Goal: Transaction & Acquisition: Purchase product/service

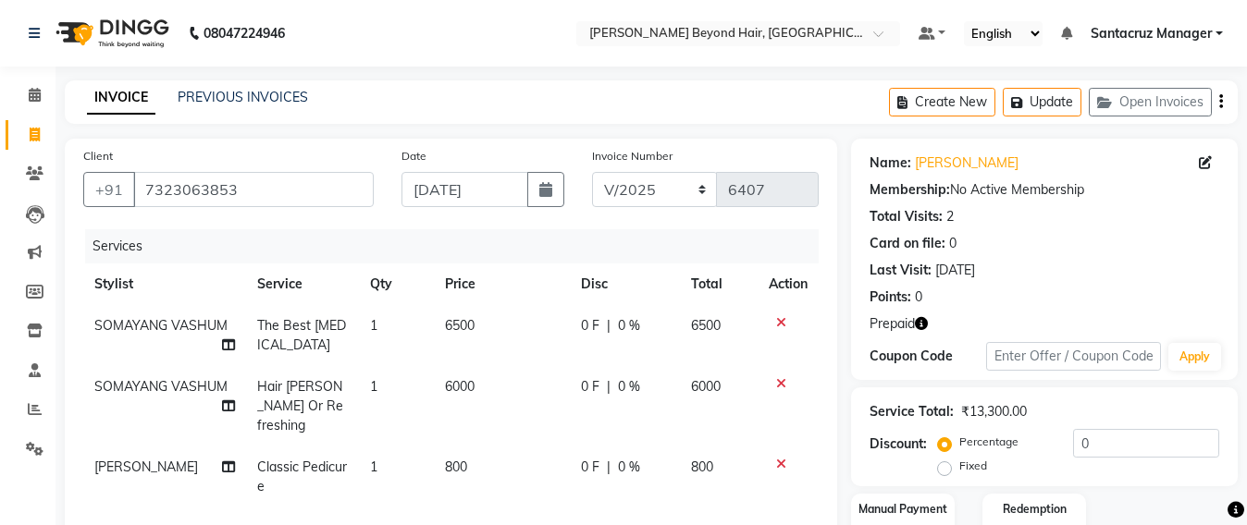
select select "6357"
select select "service"
select select "48082"
click at [1045, 105] on button "Update" at bounding box center [1042, 102] width 79 height 29
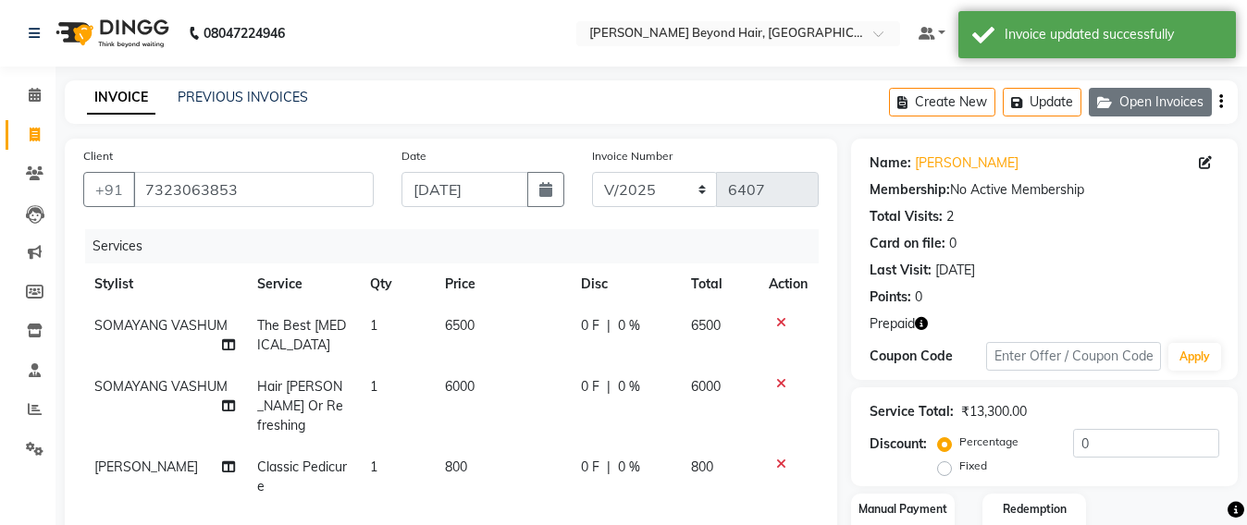
click at [1109, 111] on button "Open Invoices" at bounding box center [1150, 102] width 123 height 29
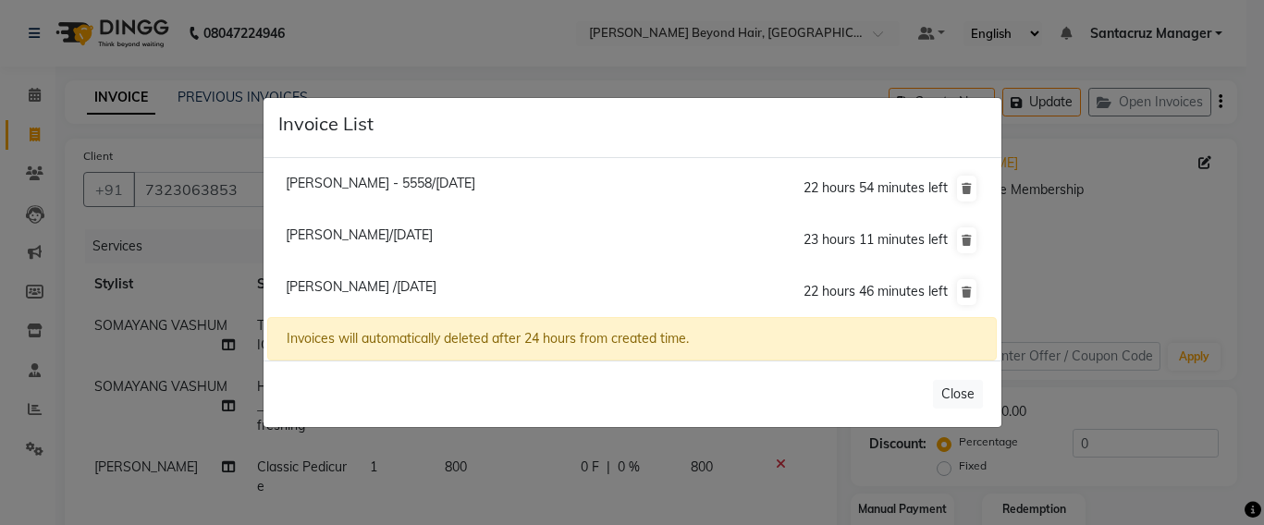
click at [460, 187] on span "Bindiya Ailani Kar - 5558/04 September 2025" at bounding box center [381, 183] width 190 height 17
type input "8655555558"
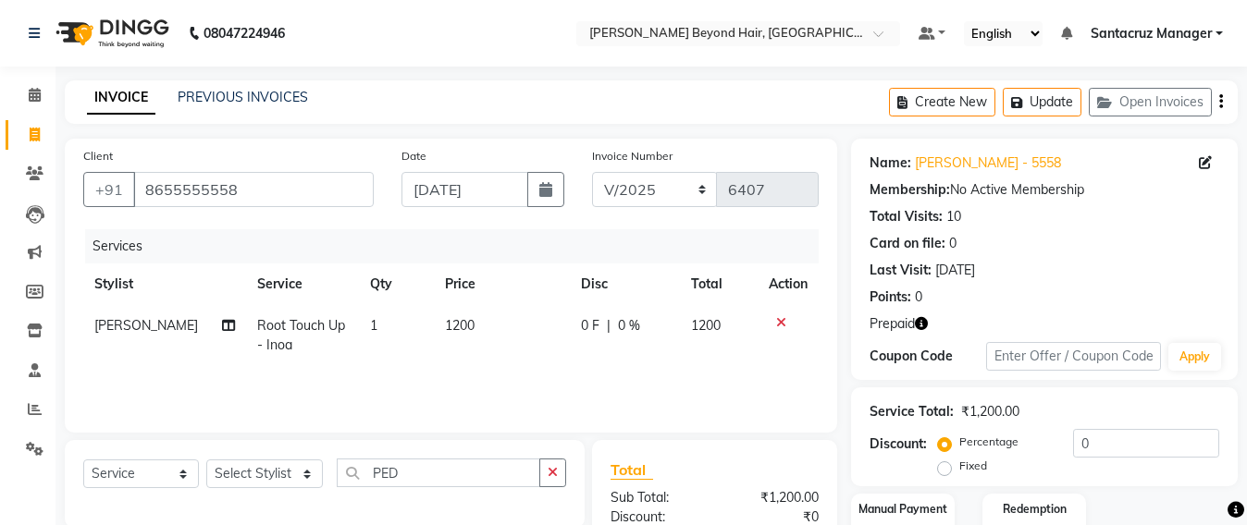
click at [927, 329] on icon "button" at bounding box center [921, 323] width 13 height 13
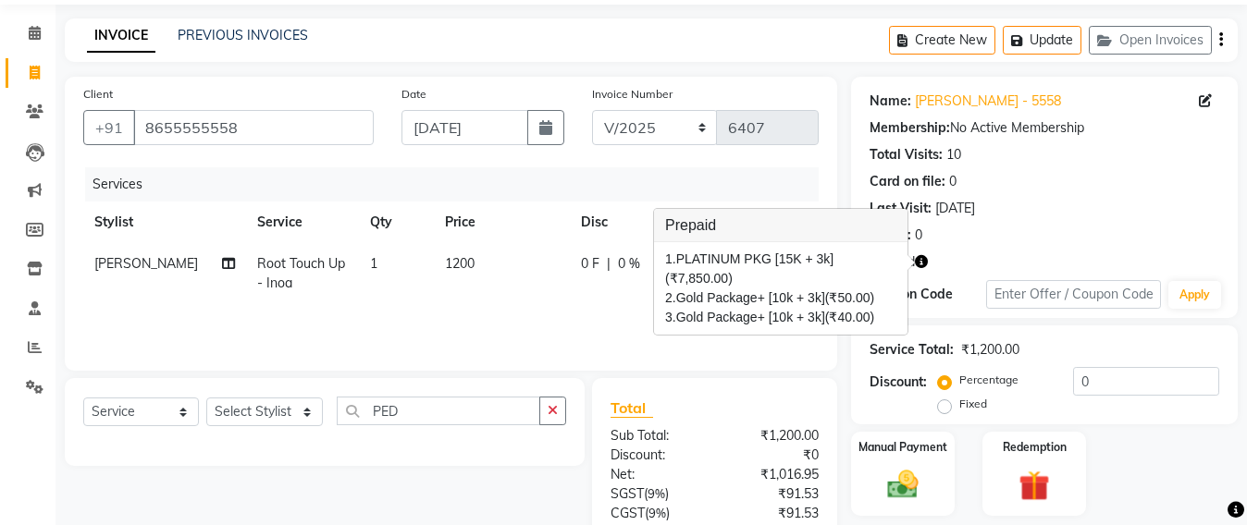
scroll to position [215, 0]
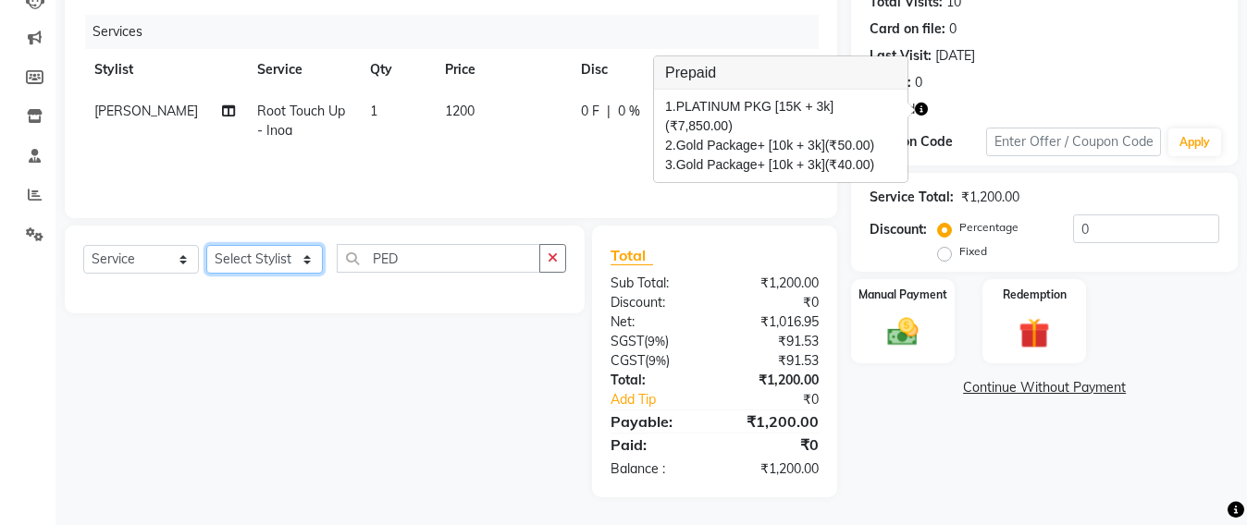
click at [252, 253] on select "Select Stylist Admin [PERSON_NAME] Sankat [PERSON_NAME] [PERSON_NAME] [PERSON_N…" at bounding box center [264, 259] width 117 height 29
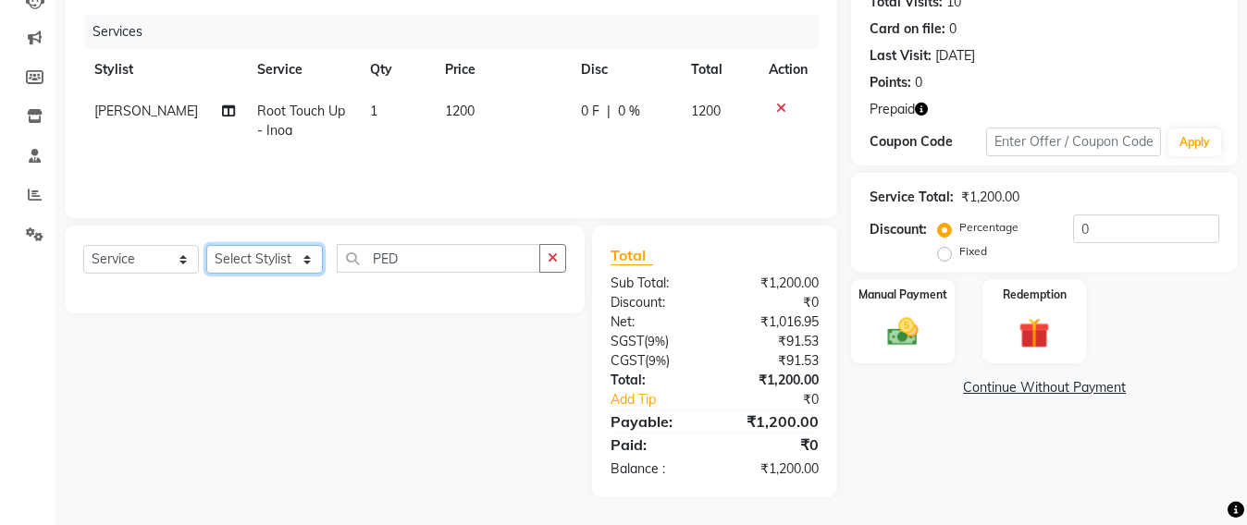
select select "48409"
click at [206, 245] on select "Select Stylist Admin [PERSON_NAME] Sankat [PERSON_NAME] [PERSON_NAME] [PERSON_N…" at bounding box center [264, 259] width 117 height 29
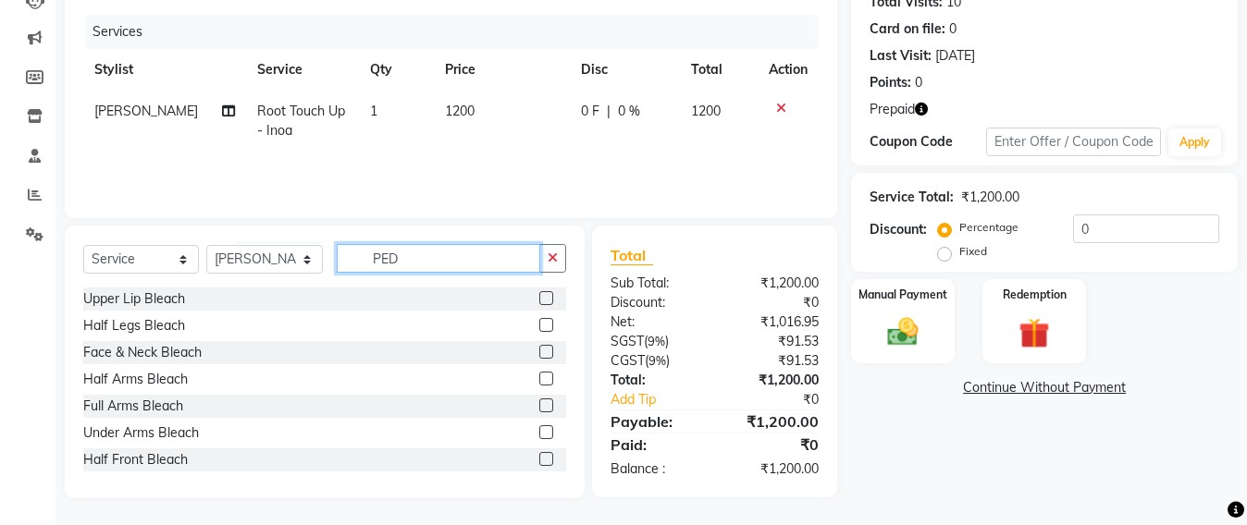
click at [396, 261] on input "PED" at bounding box center [438, 258] width 203 height 29
type input "P"
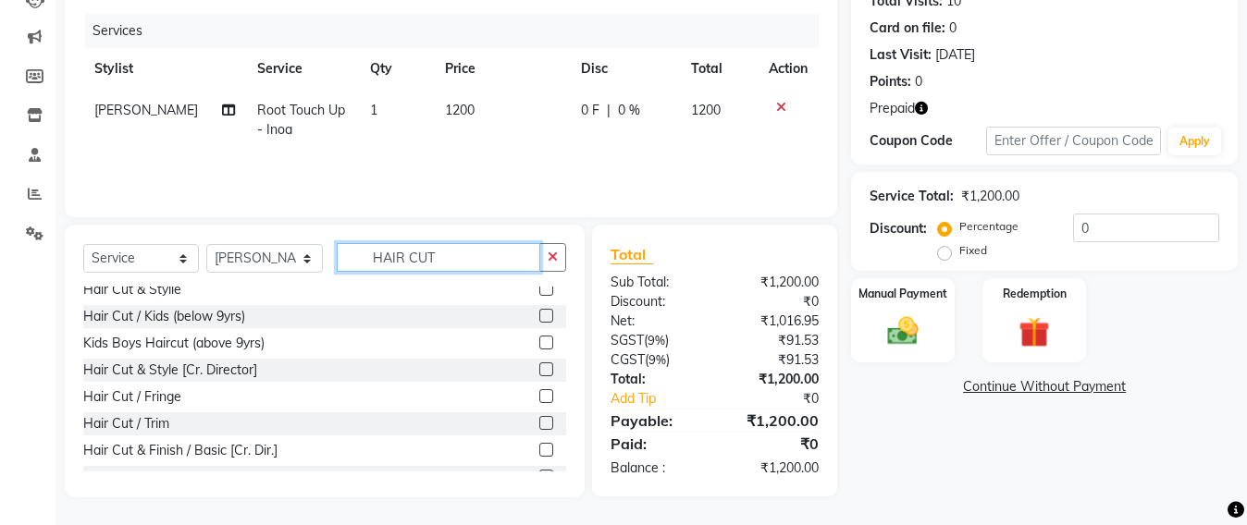
scroll to position [83, 0]
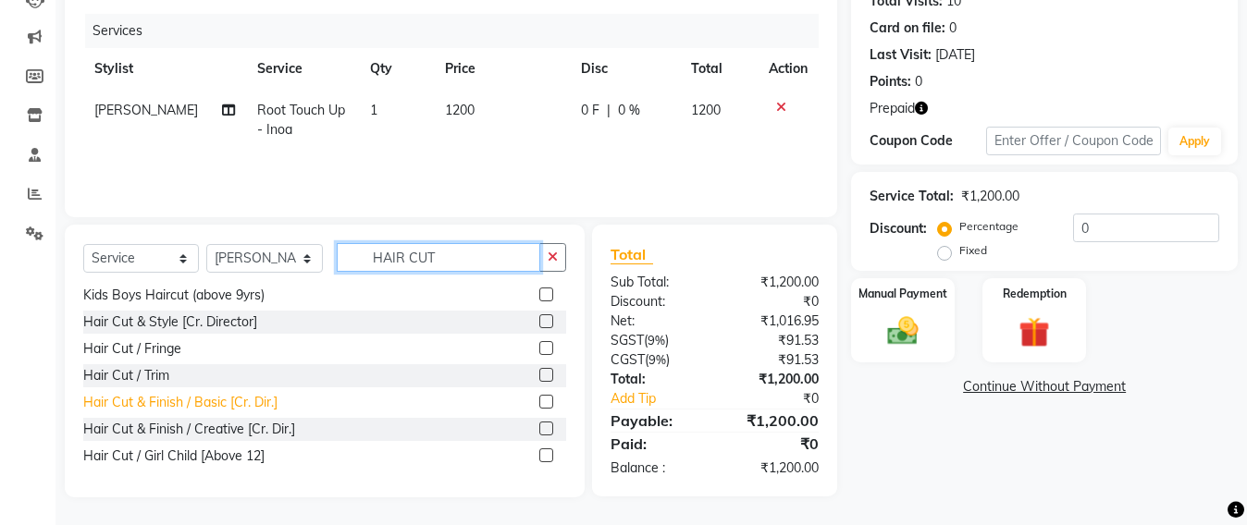
type input "HAIR CUT"
click at [233, 394] on div "Hair Cut & Finish / Basic [Cr. Dir.]" at bounding box center [180, 402] width 194 height 19
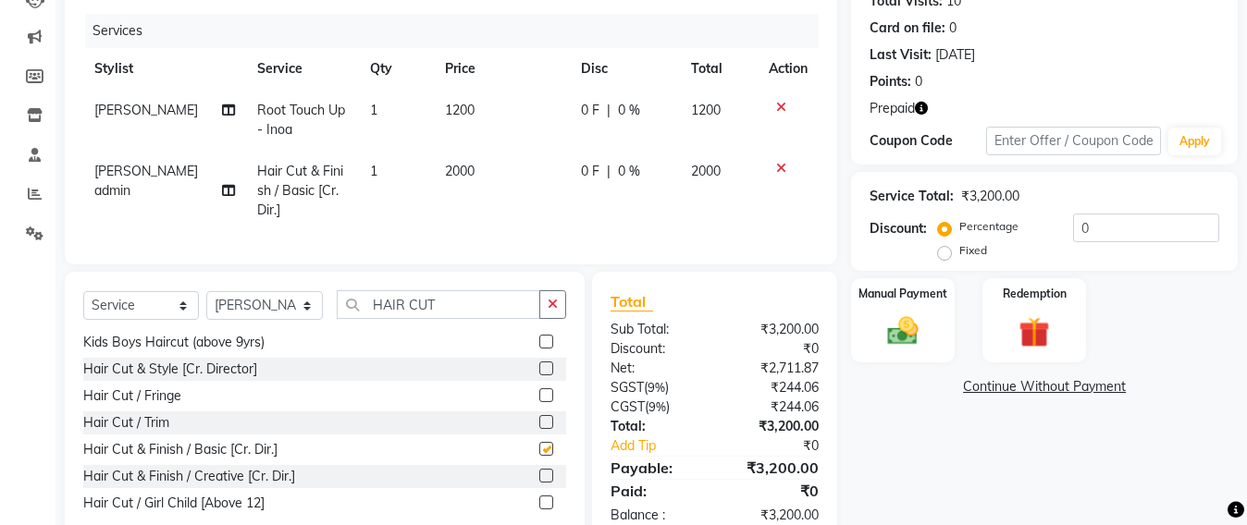
checkbox input "false"
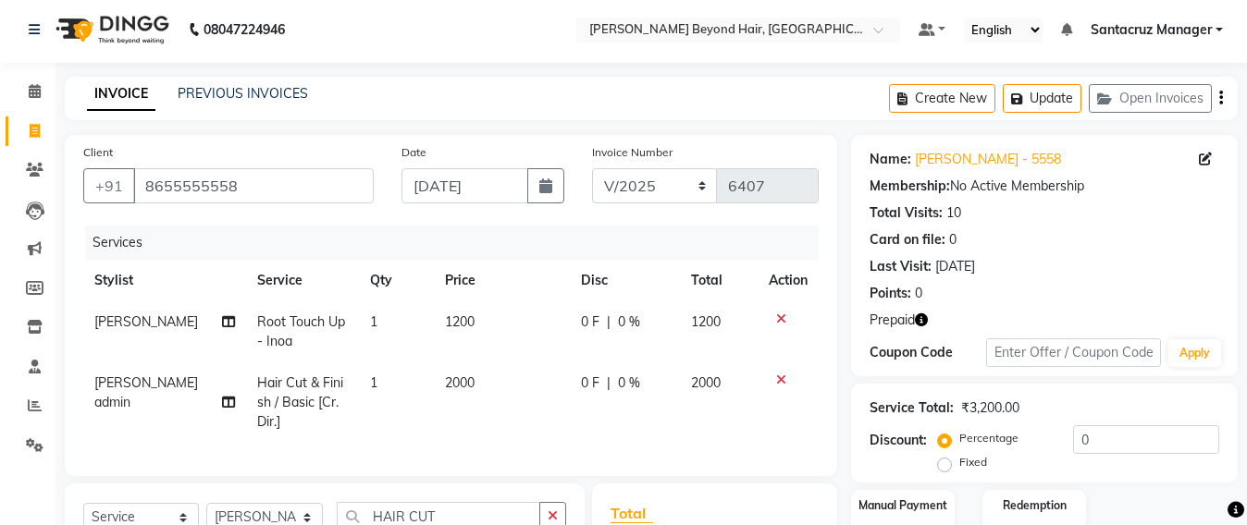
scroll to position [0, 0]
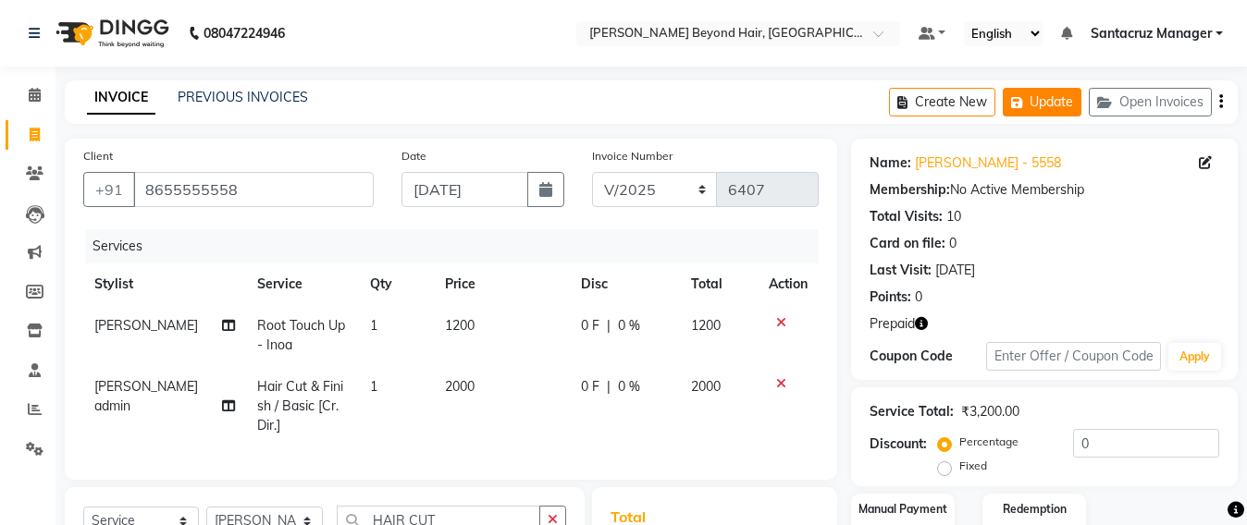
click at [1064, 103] on button "Update" at bounding box center [1042, 102] width 79 height 29
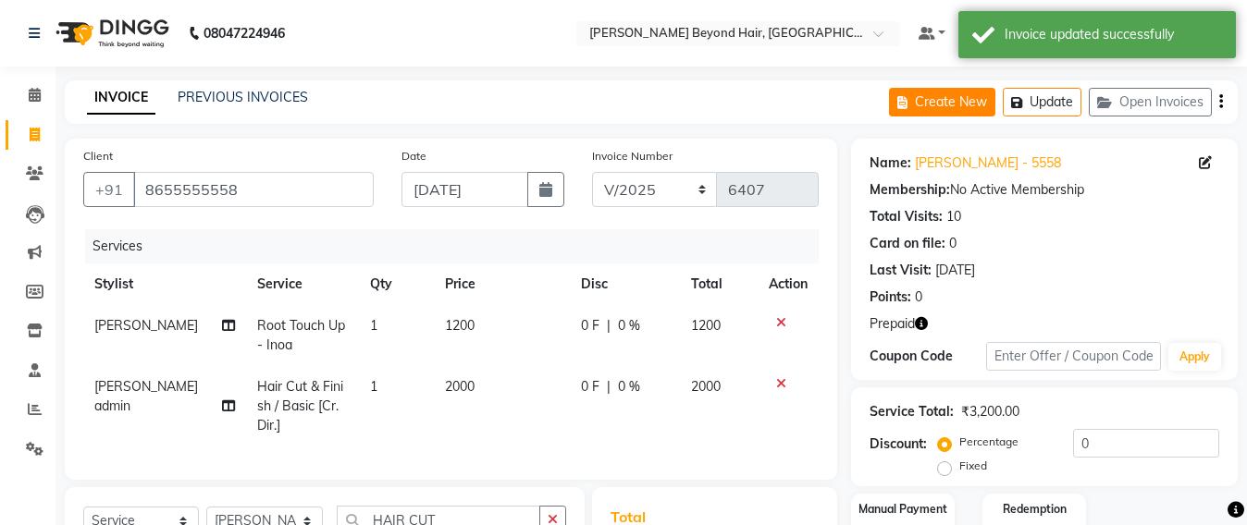
click at [939, 112] on button "Create New" at bounding box center [942, 102] width 106 height 29
select select "service"
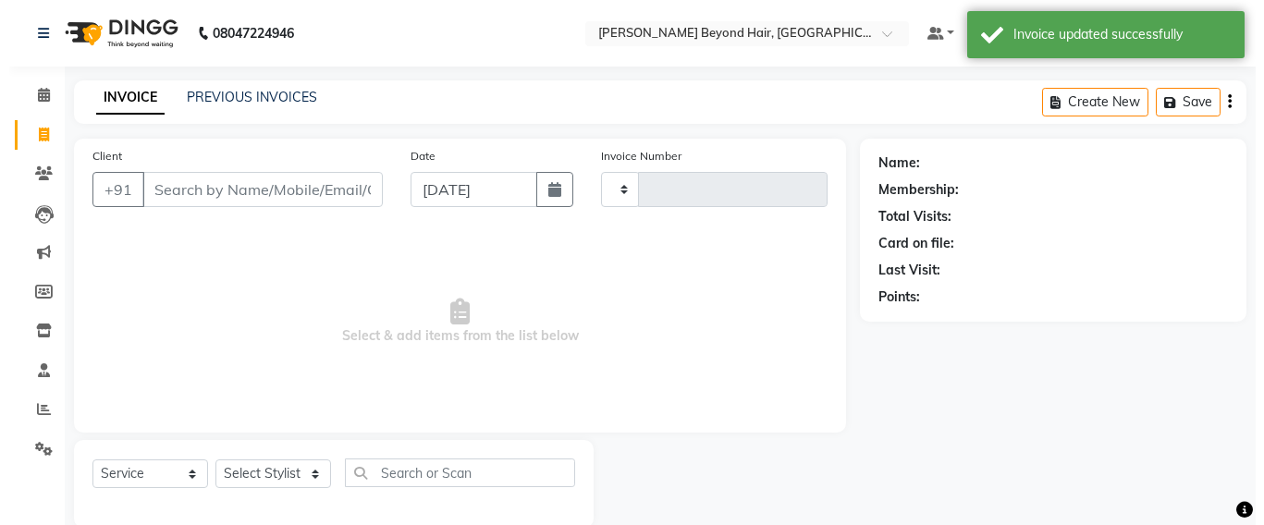
scroll to position [31, 0]
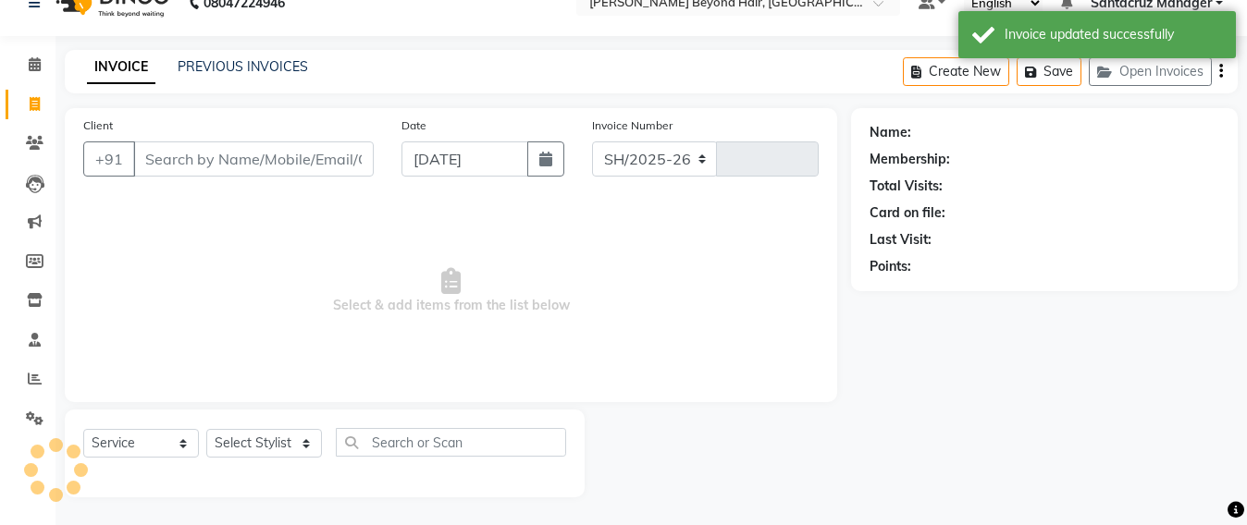
select select "6357"
type input "6407"
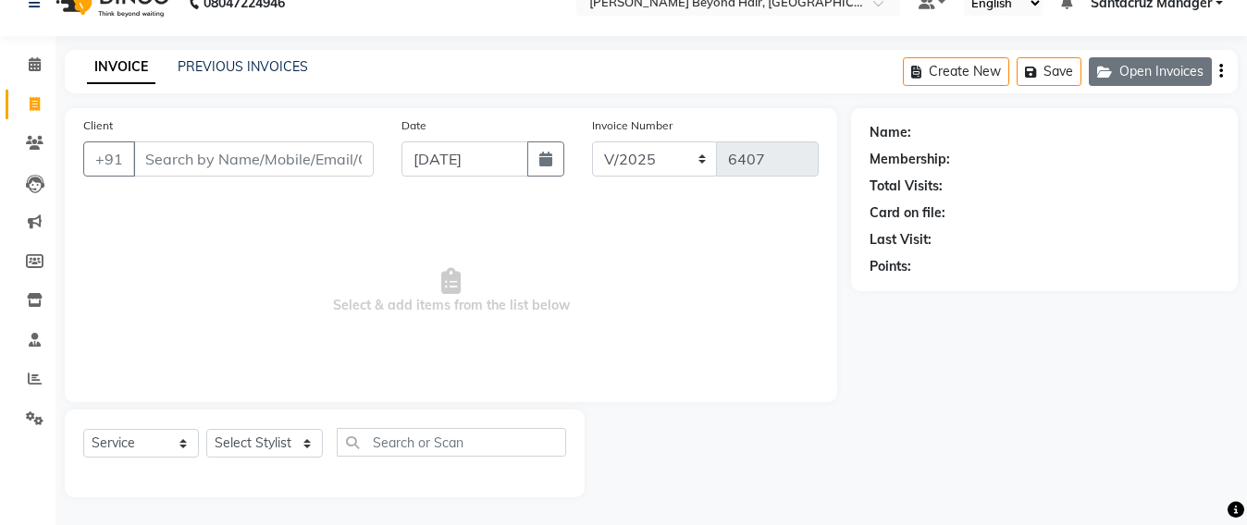
click at [1173, 77] on button "Open Invoices" at bounding box center [1150, 71] width 123 height 29
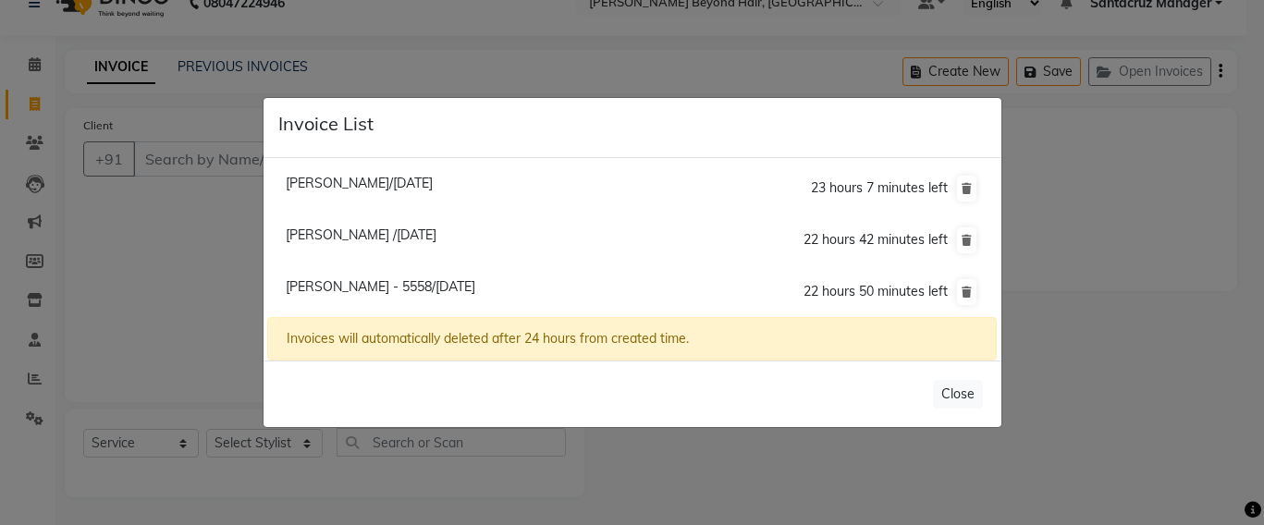
click at [165, 165] on ngb-modal-window "Invoice List Neepa Gandhi/04 September 2025 23 hours 7 minutes left Ami Desai /…" at bounding box center [632, 262] width 1264 height 525
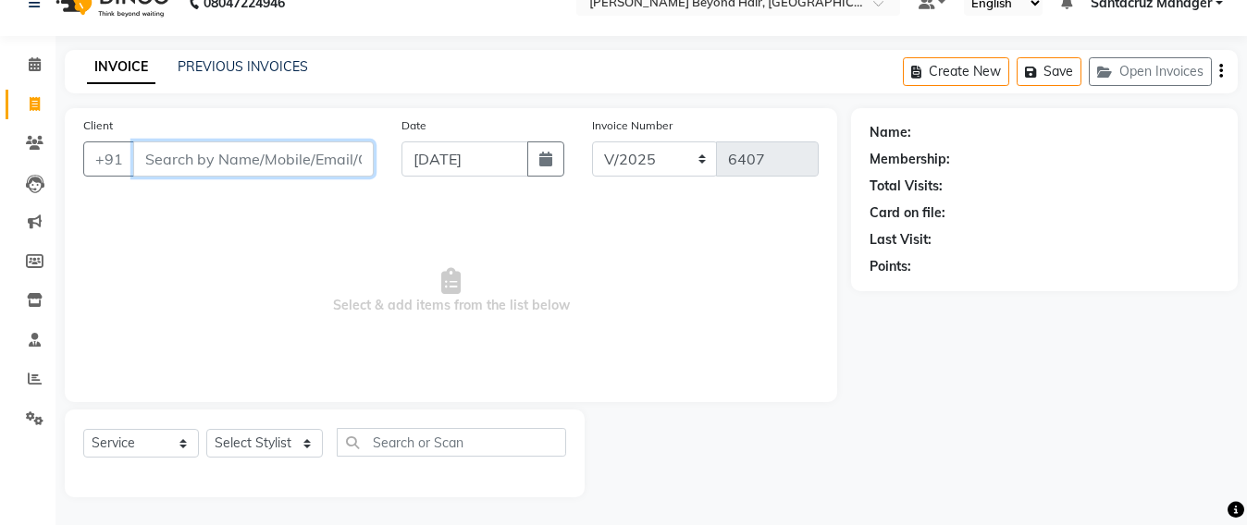
click at [154, 156] on input "Client" at bounding box center [253, 158] width 240 height 35
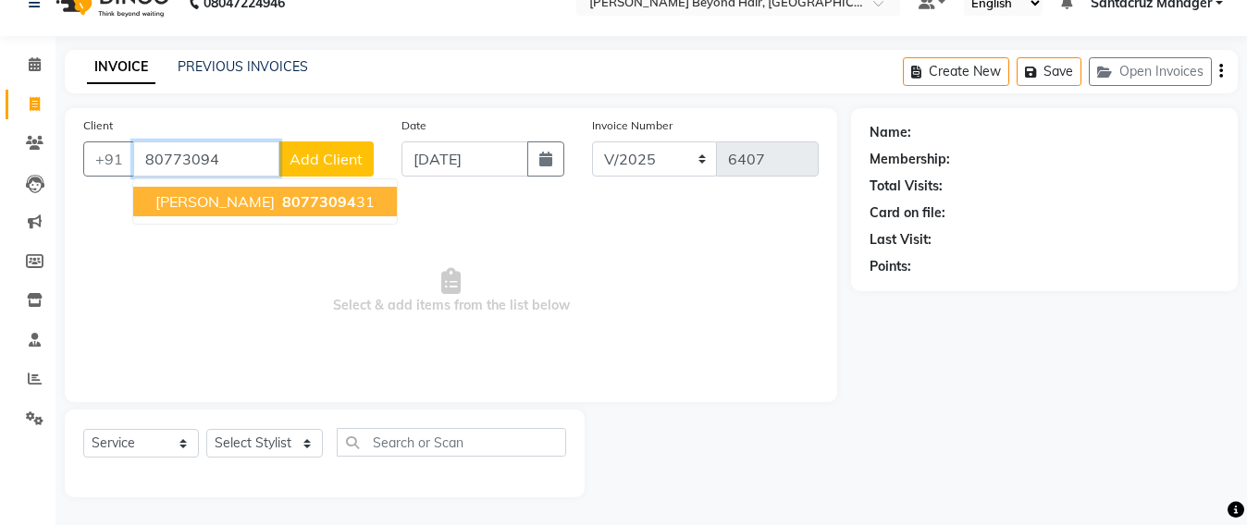
click at [275, 215] on button "SHIKHA SHARMA 80773094 31" at bounding box center [265, 202] width 264 height 30
type input "8077309431"
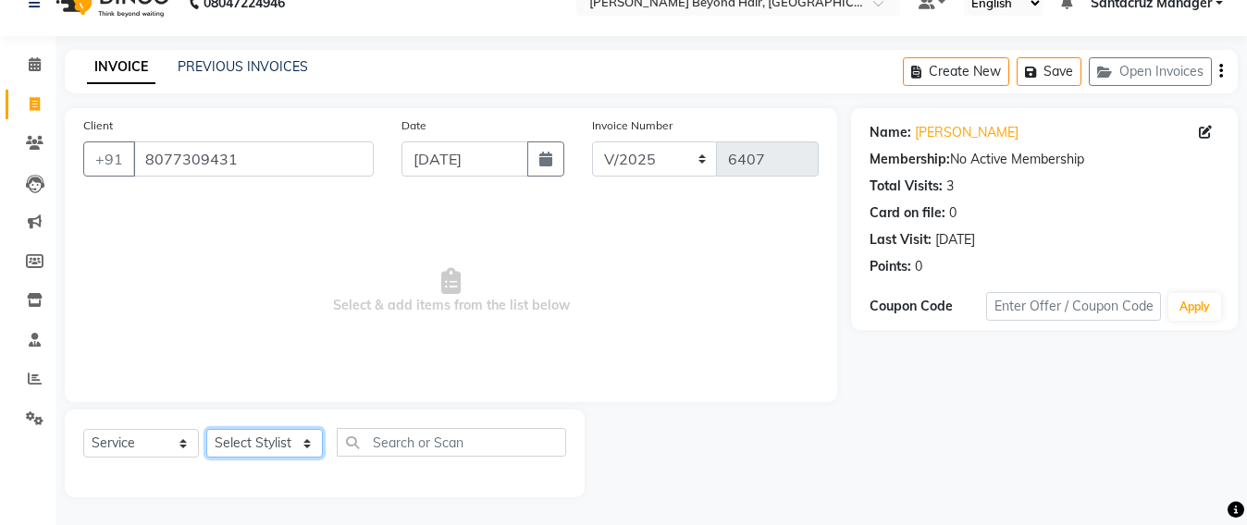
click at [260, 442] on select "Select Stylist Admin [PERSON_NAME] Sankat [PERSON_NAME] [PERSON_NAME] [PERSON_N…" at bounding box center [264, 443] width 117 height 29
select select "86876"
click at [206, 429] on select "Select Stylist Admin [PERSON_NAME] Sankat [PERSON_NAME] [PERSON_NAME] [PERSON_N…" at bounding box center [264, 443] width 117 height 29
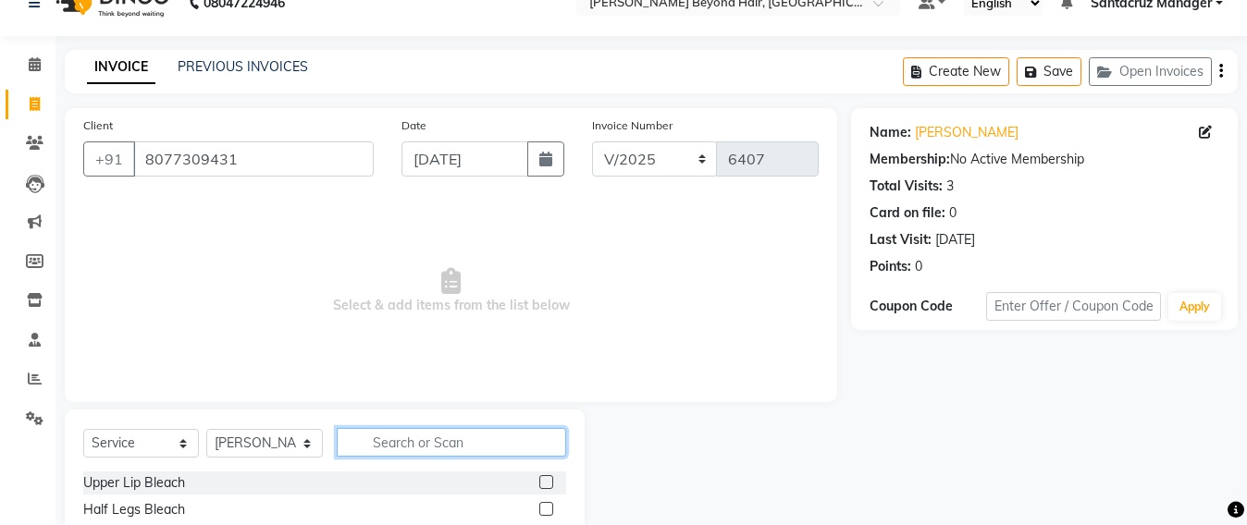
click at [394, 449] on input "text" at bounding box center [451, 442] width 229 height 29
type input "WASH"
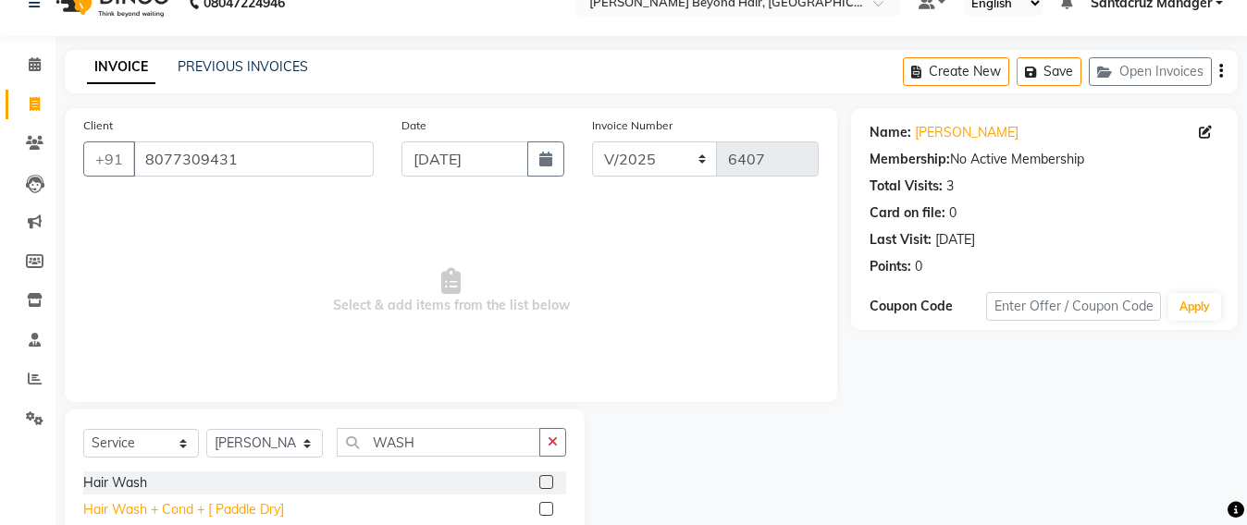
click at [239, 500] on div "Hair Wash + Cond + [ Paddle Dry]" at bounding box center [183, 509] width 201 height 19
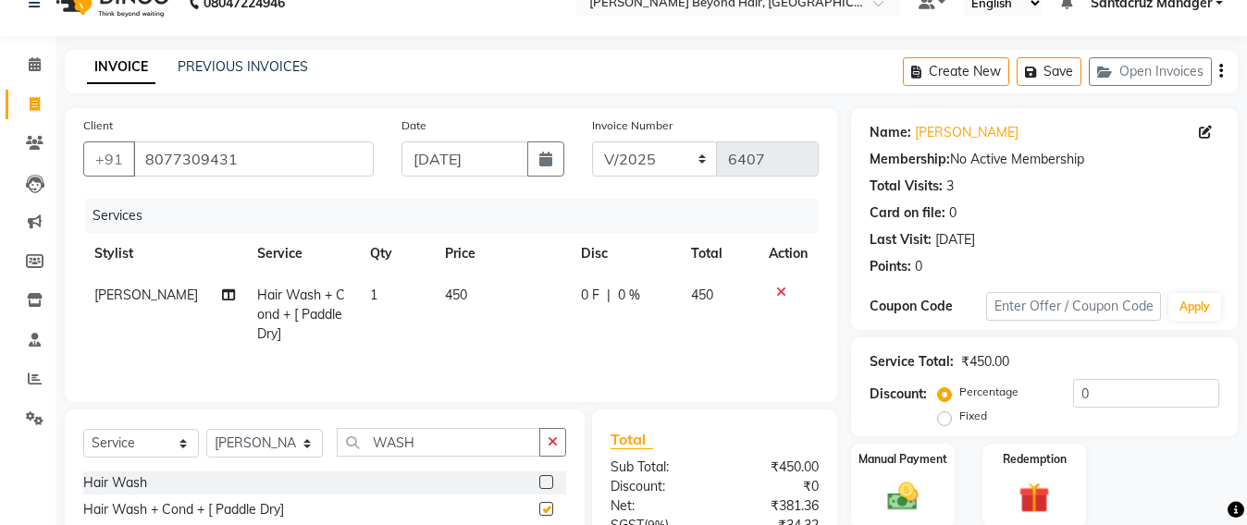
checkbox input "false"
click at [1052, 61] on button "Save" at bounding box center [1048, 71] width 65 height 29
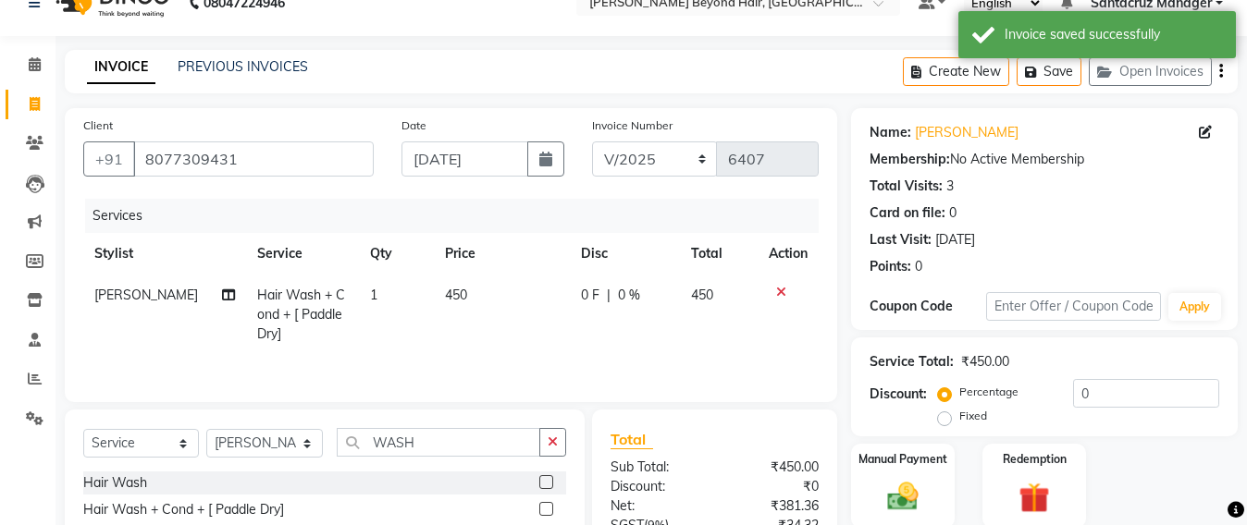
click at [3, 147] on li "Clients" at bounding box center [27, 144] width 55 height 40
click at [31, 148] on icon at bounding box center [35, 143] width 18 height 14
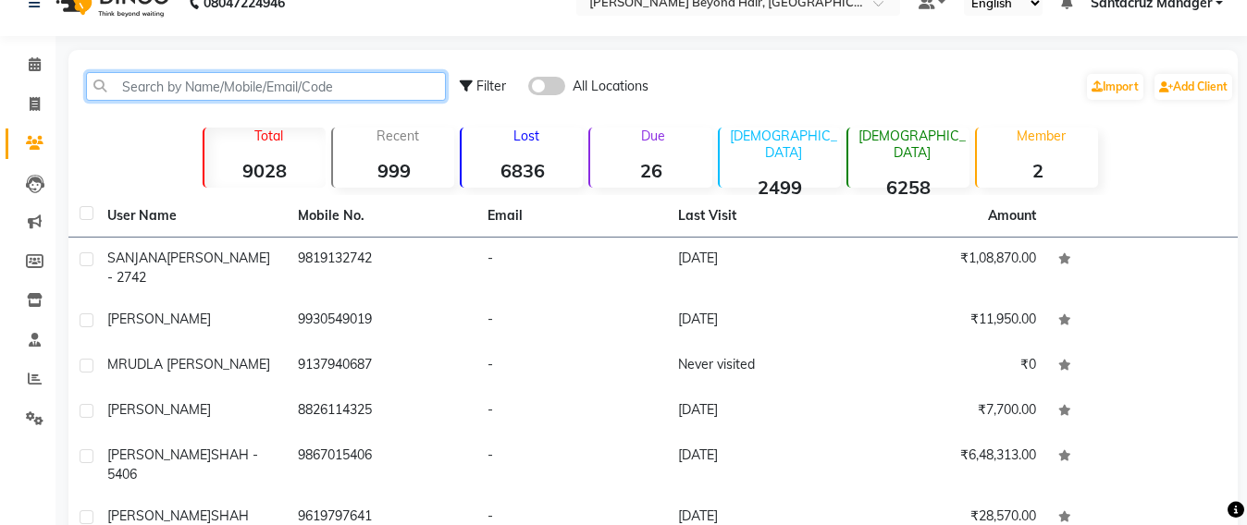
click at [147, 78] on input "text" at bounding box center [266, 86] width 360 height 29
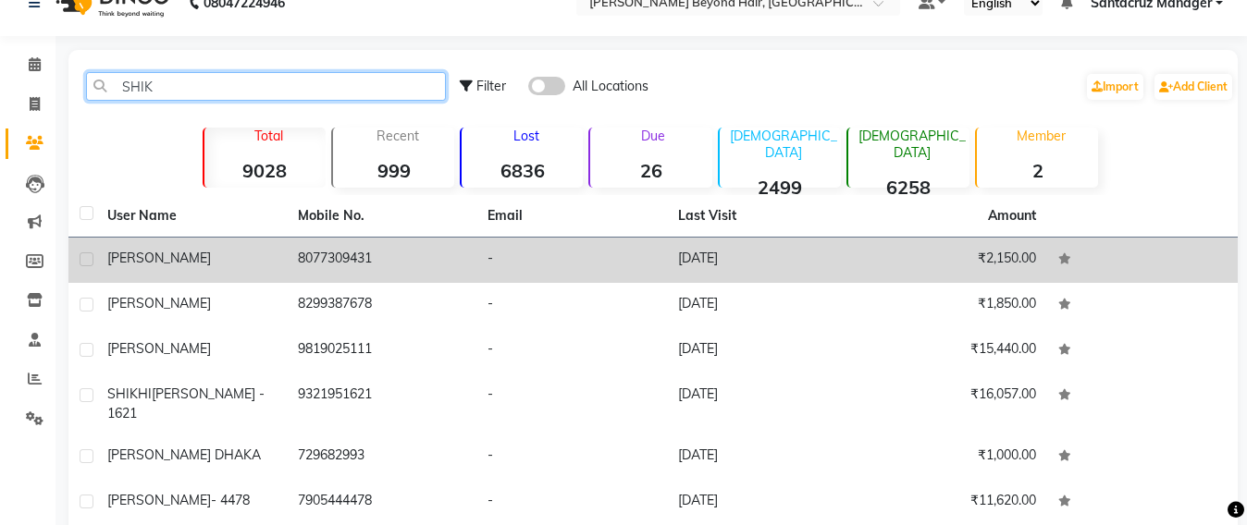
type input "SHIK"
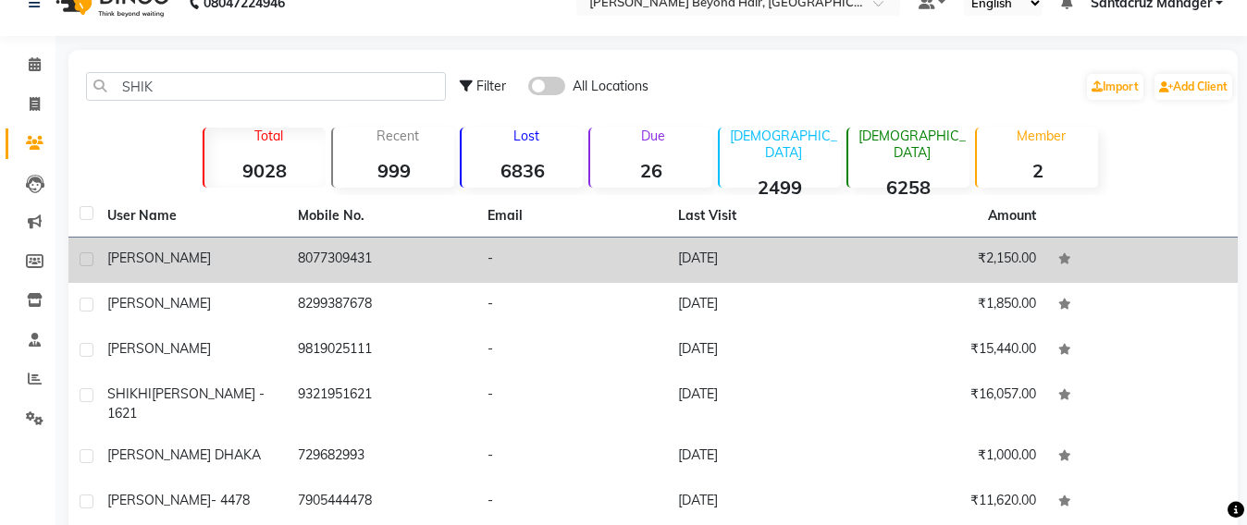
click at [734, 253] on td "[DATE]" at bounding box center [762, 260] width 191 height 45
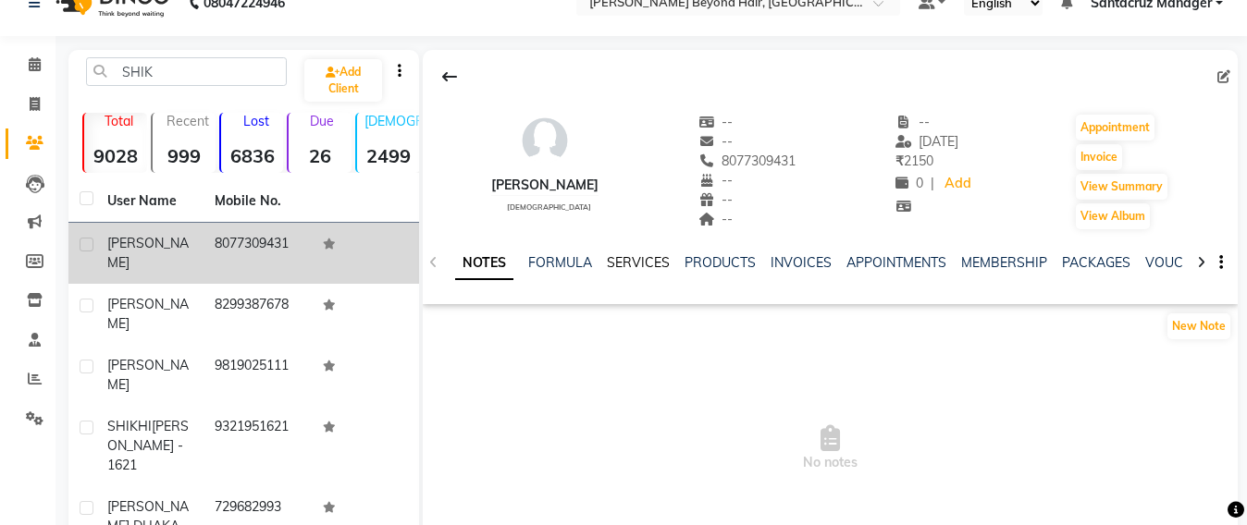
click at [637, 261] on link "SERVICES" at bounding box center [638, 262] width 63 height 17
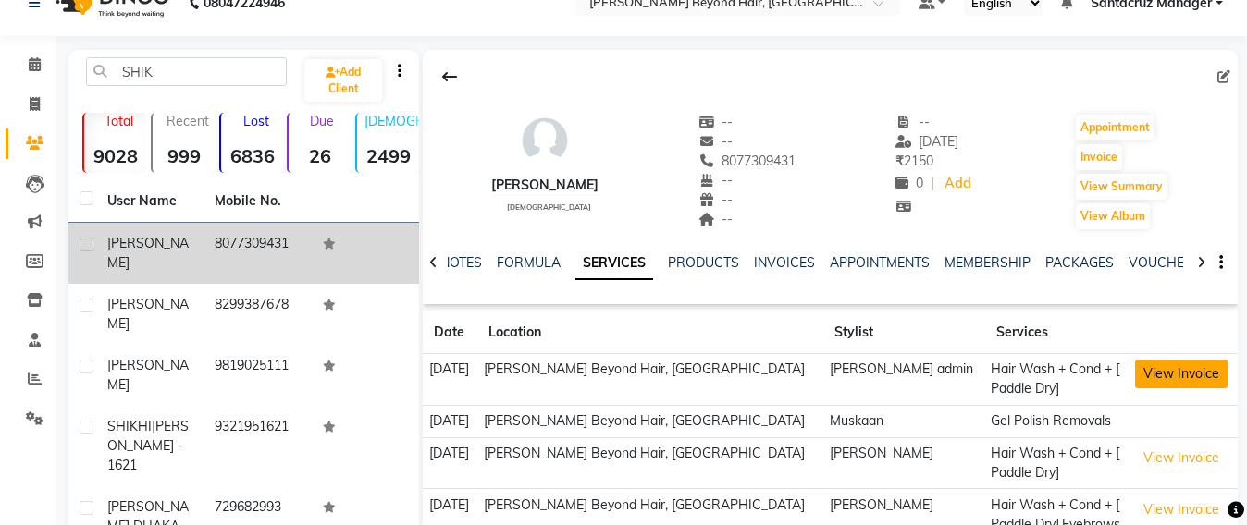
click at [1172, 381] on button "View Invoice" at bounding box center [1181, 374] width 92 height 29
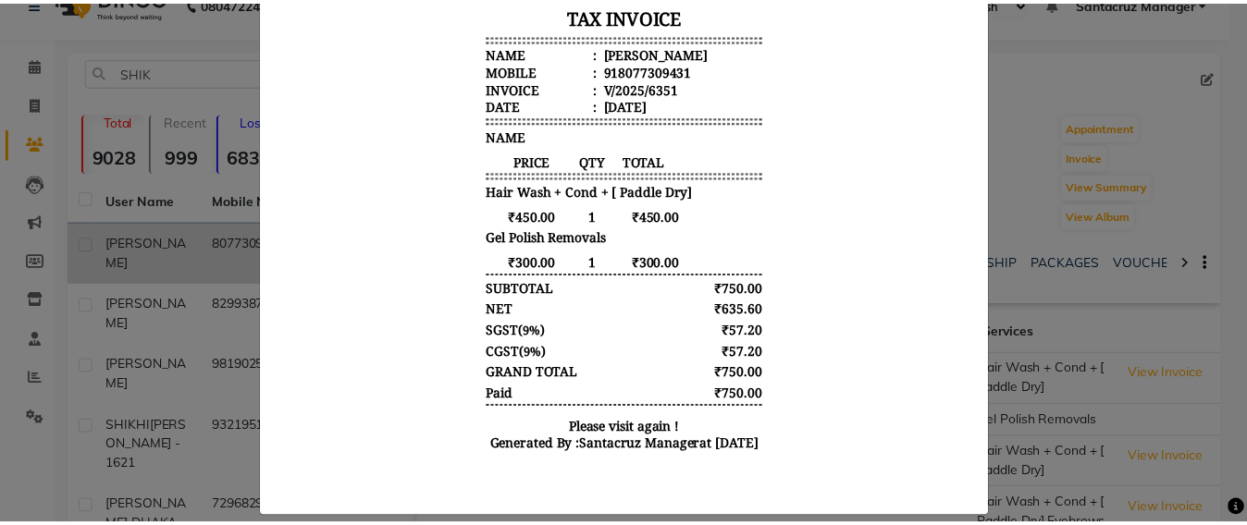
scroll to position [429, 0]
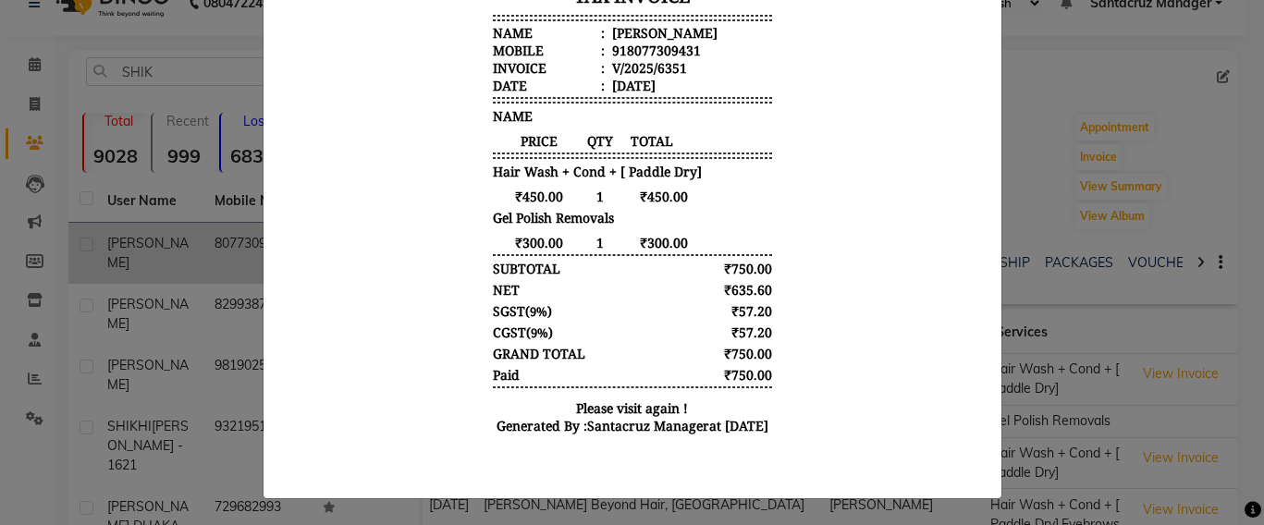
click at [1144, 43] on ngb-modal-window "INVOICE View Invoice Close" at bounding box center [632, 262] width 1264 height 525
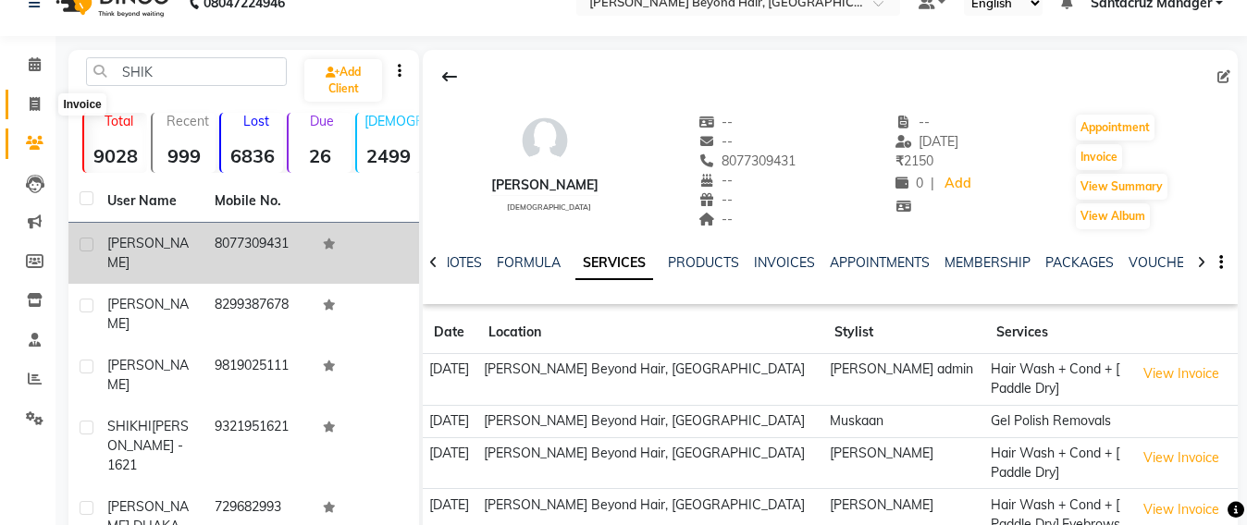
click at [30, 104] on icon at bounding box center [35, 104] width 10 height 14
select select "service"
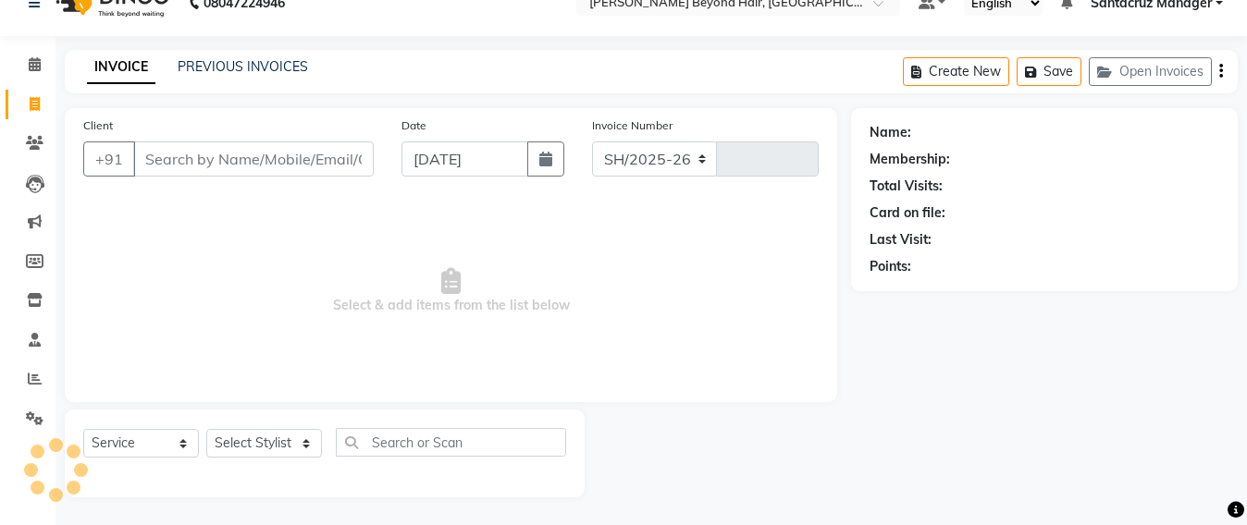
select select "6357"
type input "6407"
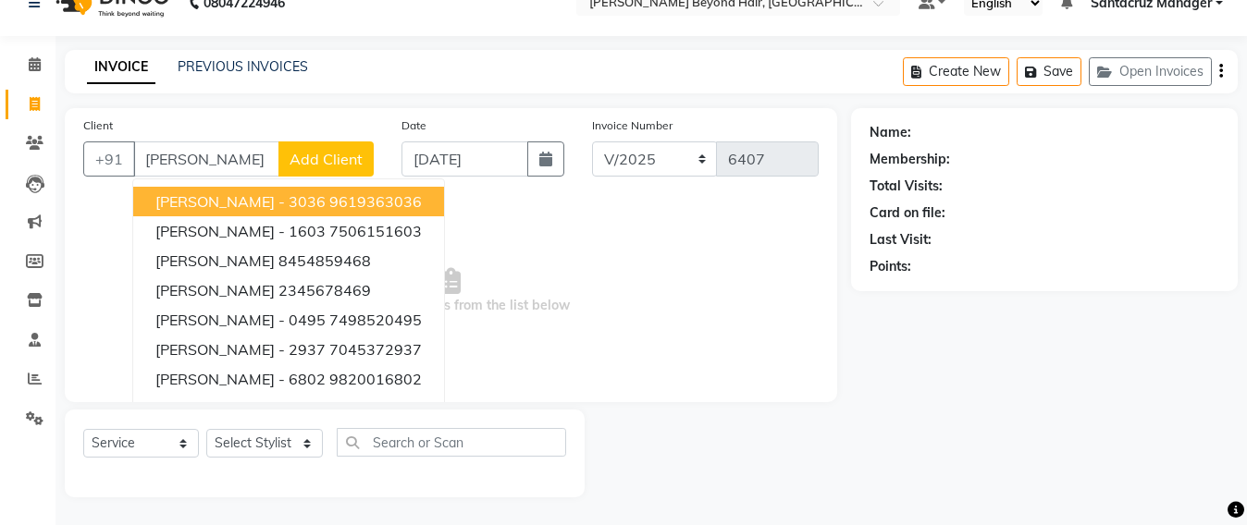
click at [329, 201] on ngb-highlight "9619363036" at bounding box center [375, 201] width 92 height 18
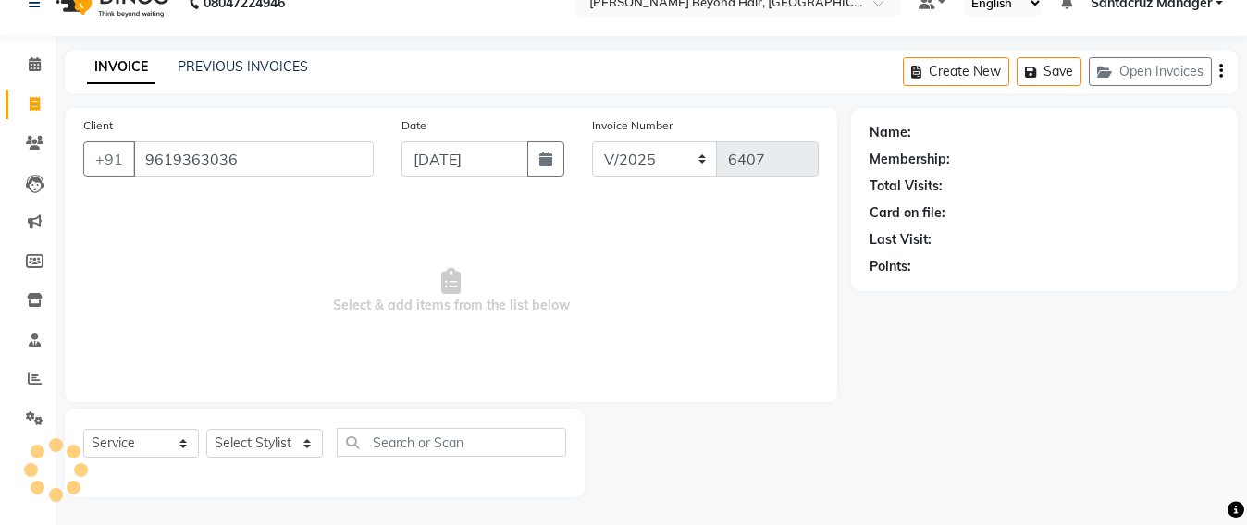
type input "9619363036"
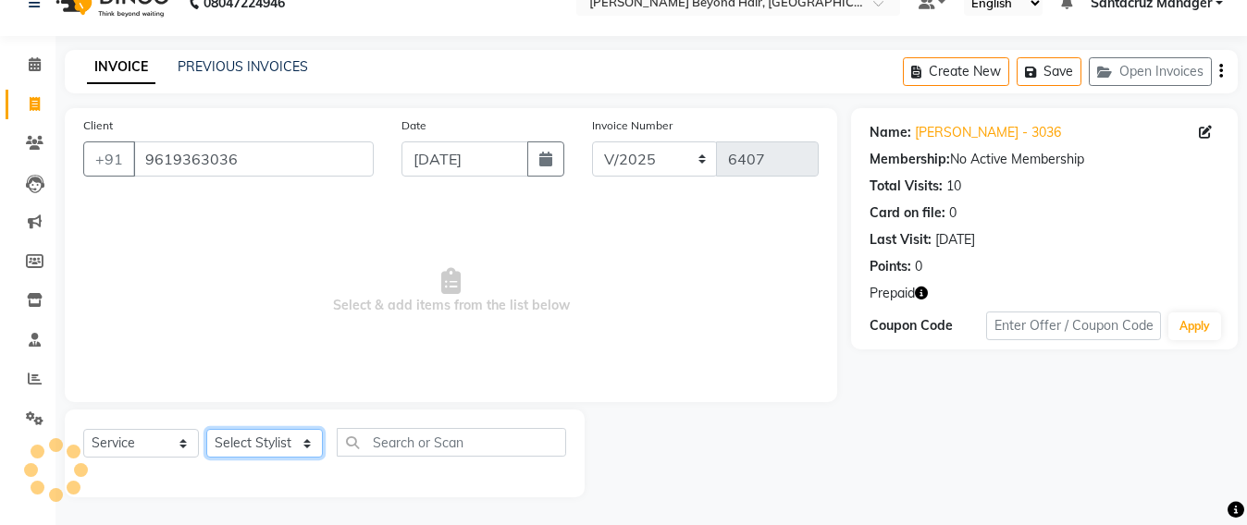
click at [294, 443] on select "Select Stylist Admin [PERSON_NAME] Sankat [PERSON_NAME] [PERSON_NAME] [PERSON_N…" at bounding box center [264, 443] width 117 height 29
select select "47916"
click at [206, 429] on select "Select Stylist Admin [PERSON_NAME] Sankat [PERSON_NAME] [PERSON_NAME] [PERSON_N…" at bounding box center [264, 443] width 117 height 29
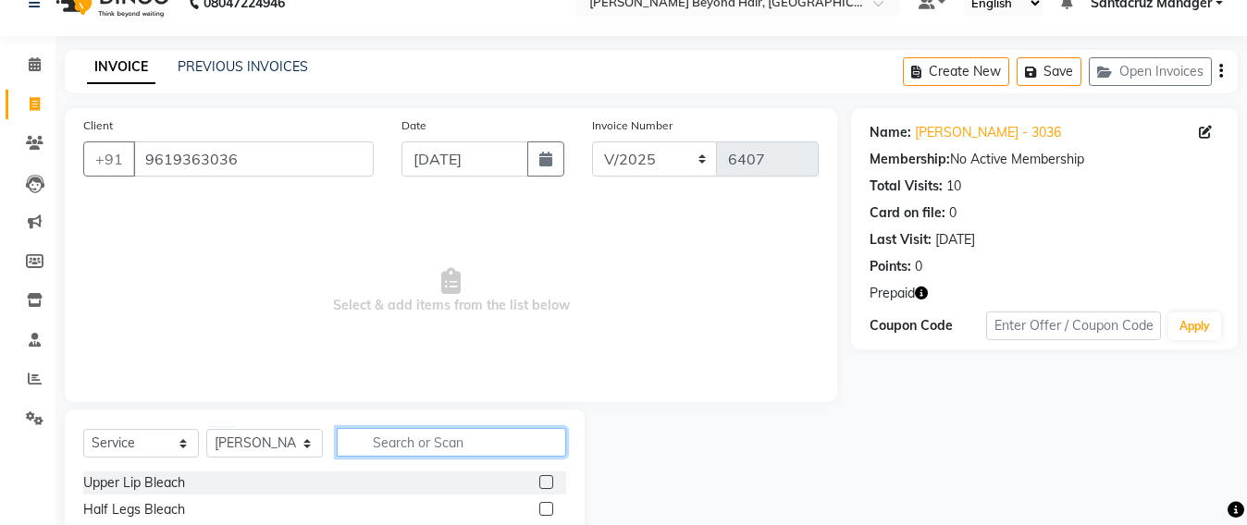
click at [375, 448] on input "text" at bounding box center [451, 442] width 229 height 29
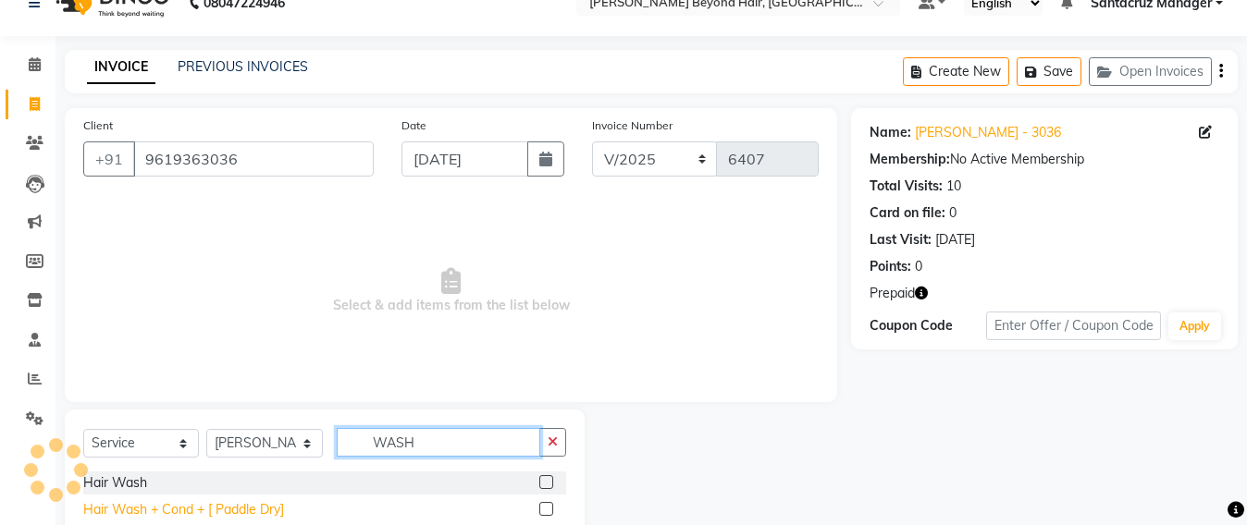
scroll to position [111, 0]
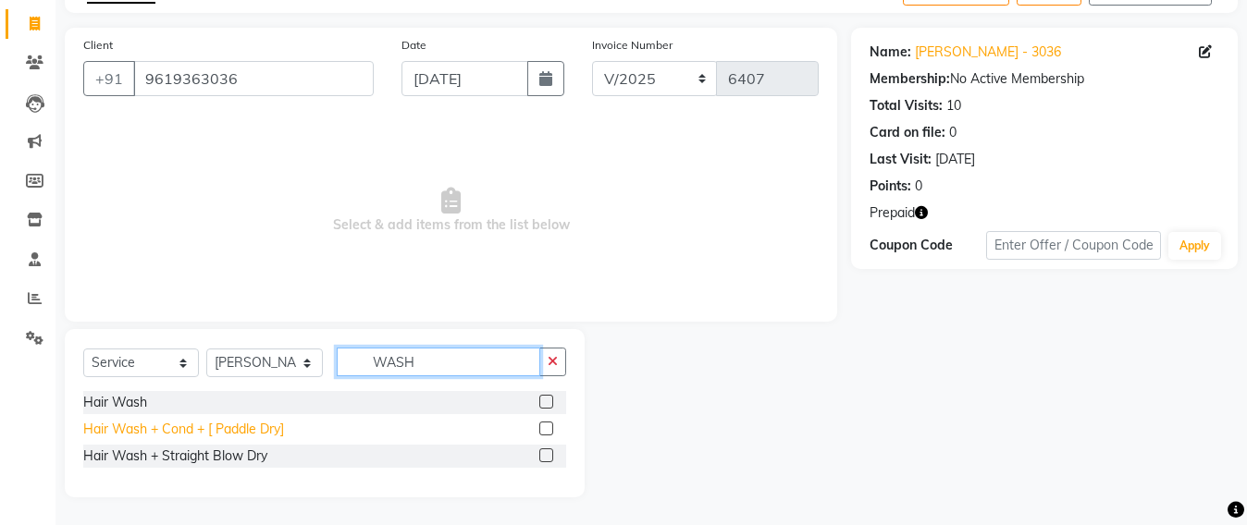
type input "WASH"
click at [234, 430] on div "Hair Wash + Cond + [ Paddle Dry]" at bounding box center [183, 429] width 201 height 19
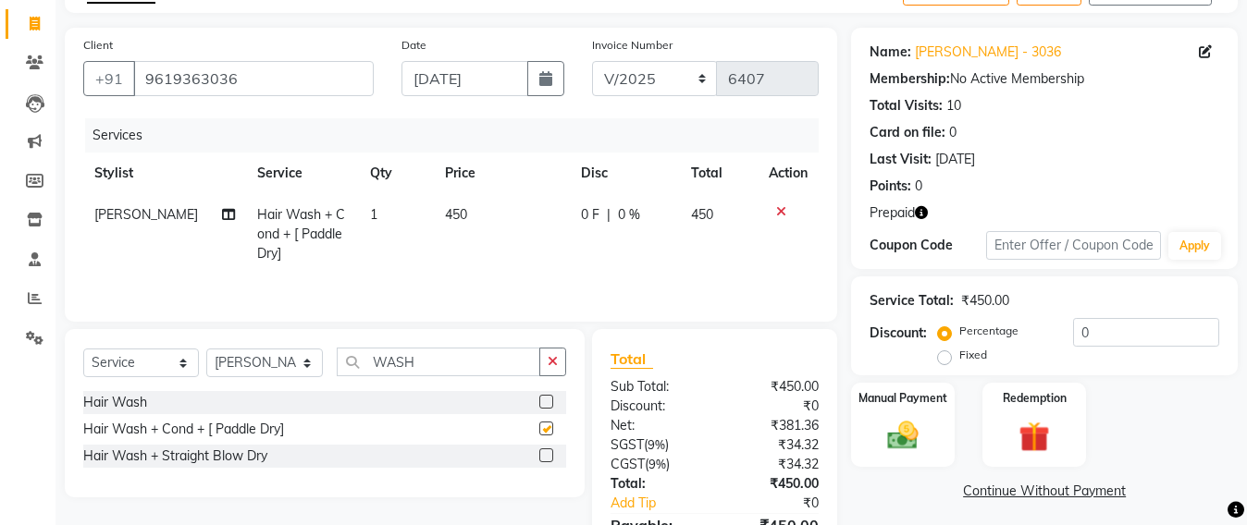
checkbox input "false"
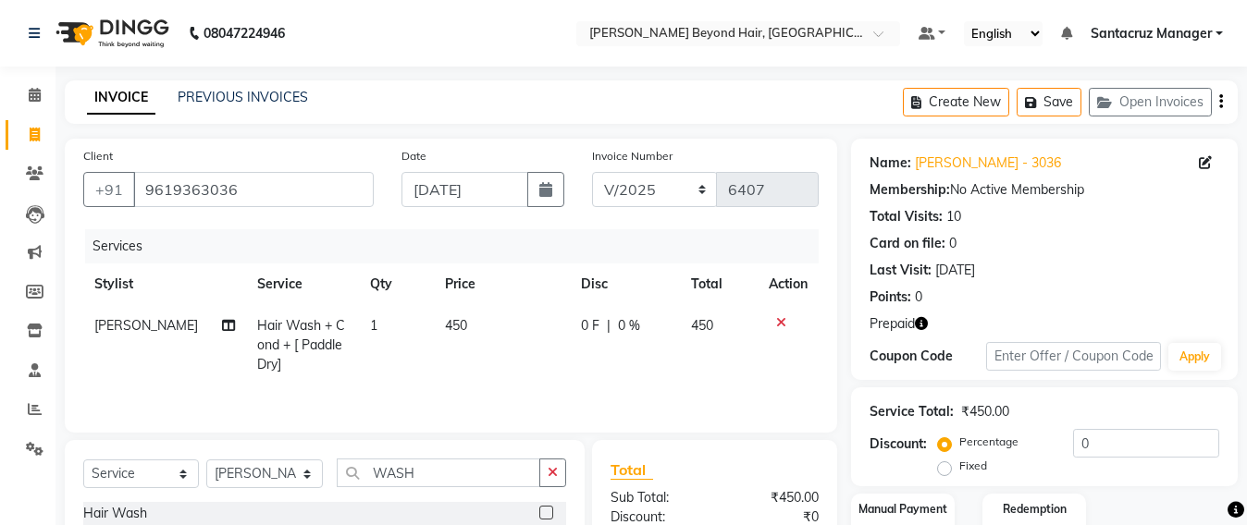
click at [927, 323] on icon "button" at bounding box center [921, 323] width 13 height 13
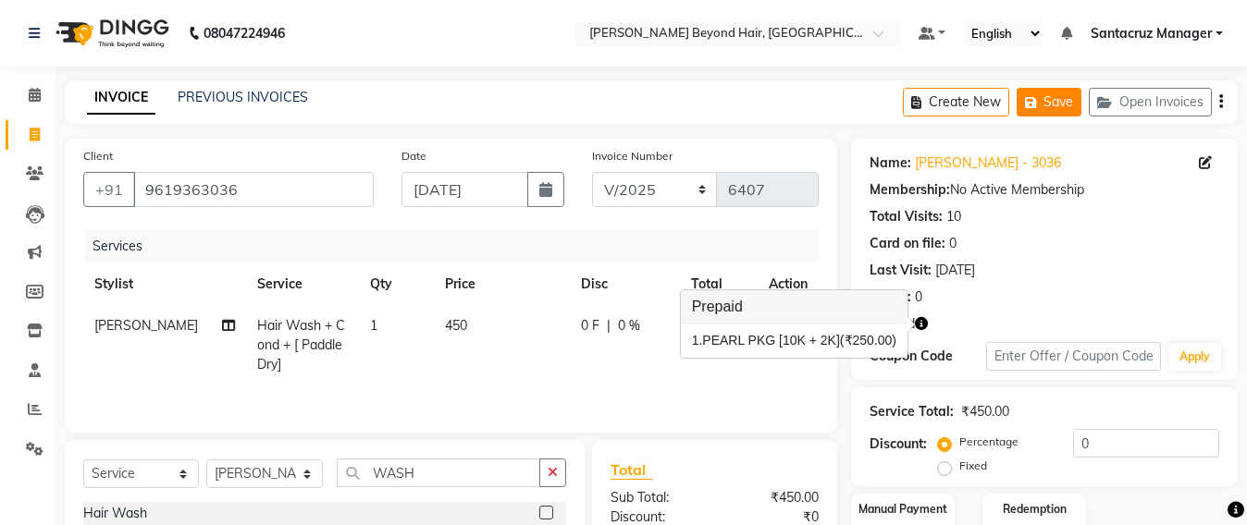
click at [1061, 103] on button "Save" at bounding box center [1048, 102] width 65 height 29
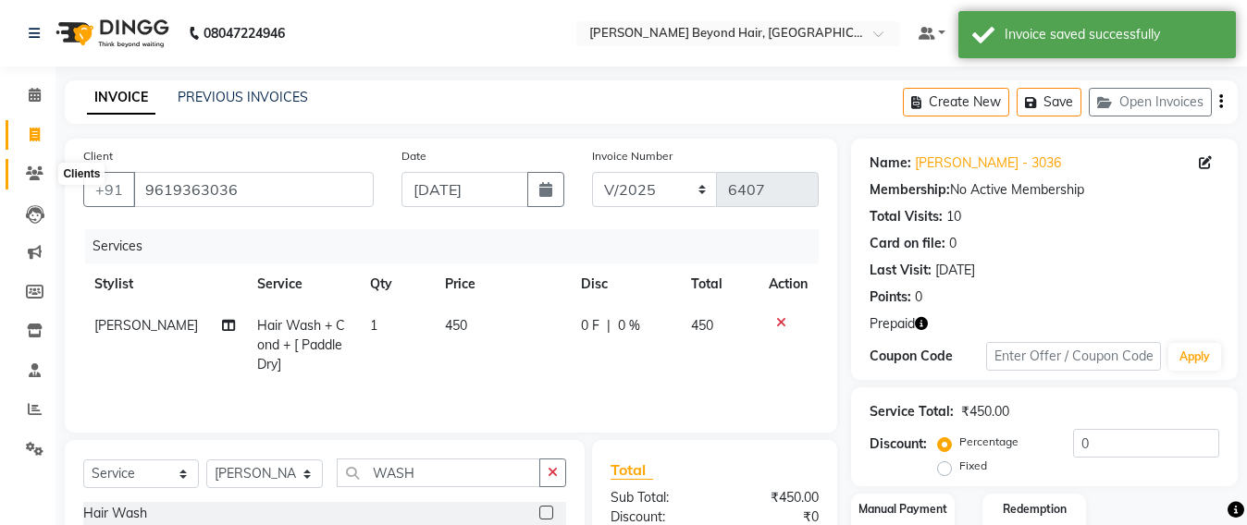
click at [29, 168] on icon at bounding box center [35, 173] width 18 height 14
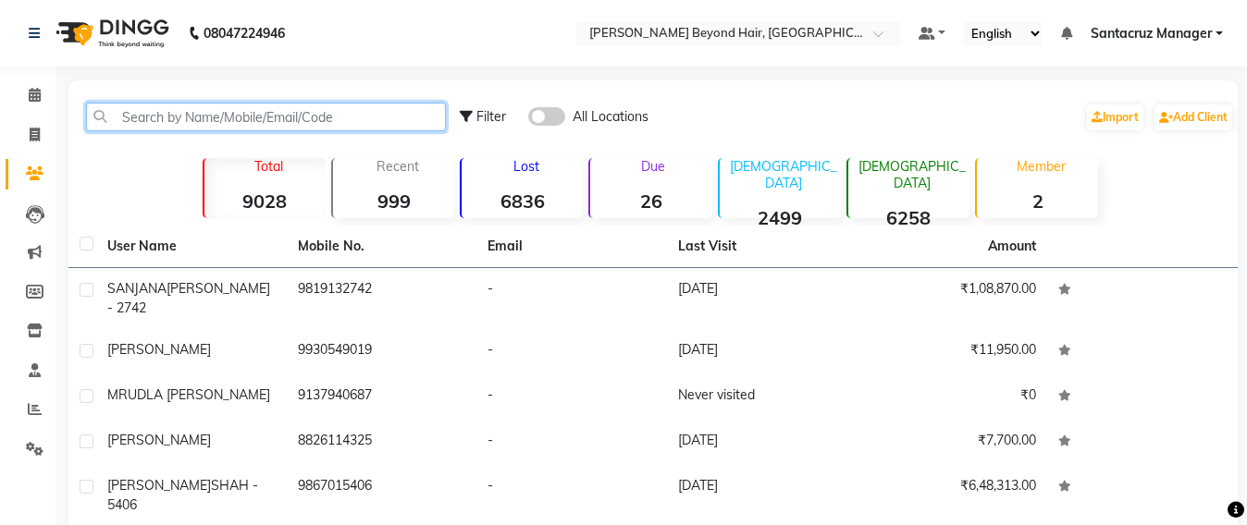
click at [139, 115] on input "text" at bounding box center [266, 117] width 360 height 29
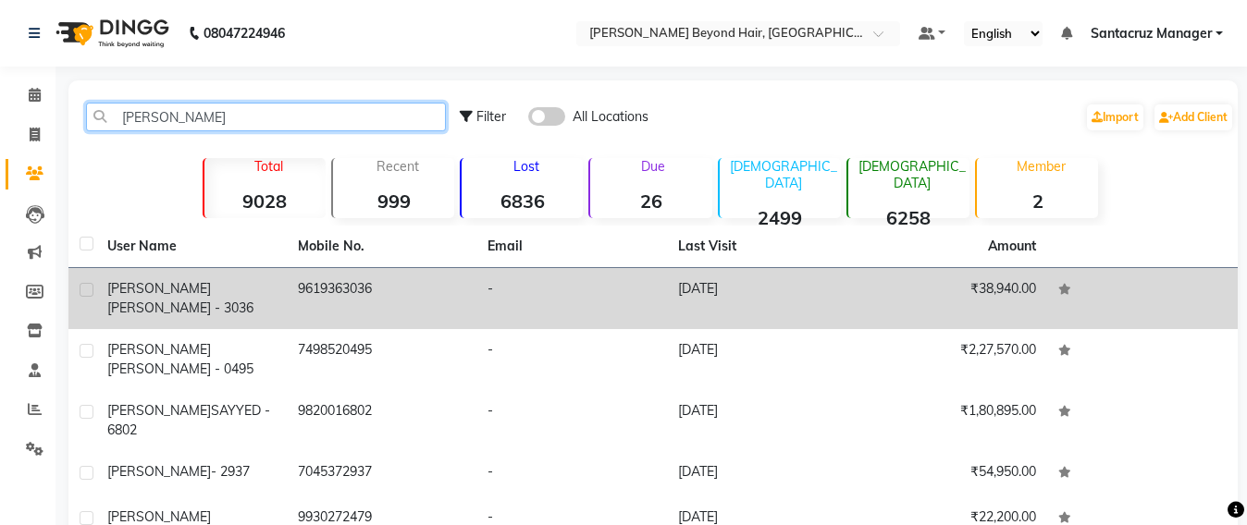
type input "[PERSON_NAME]"
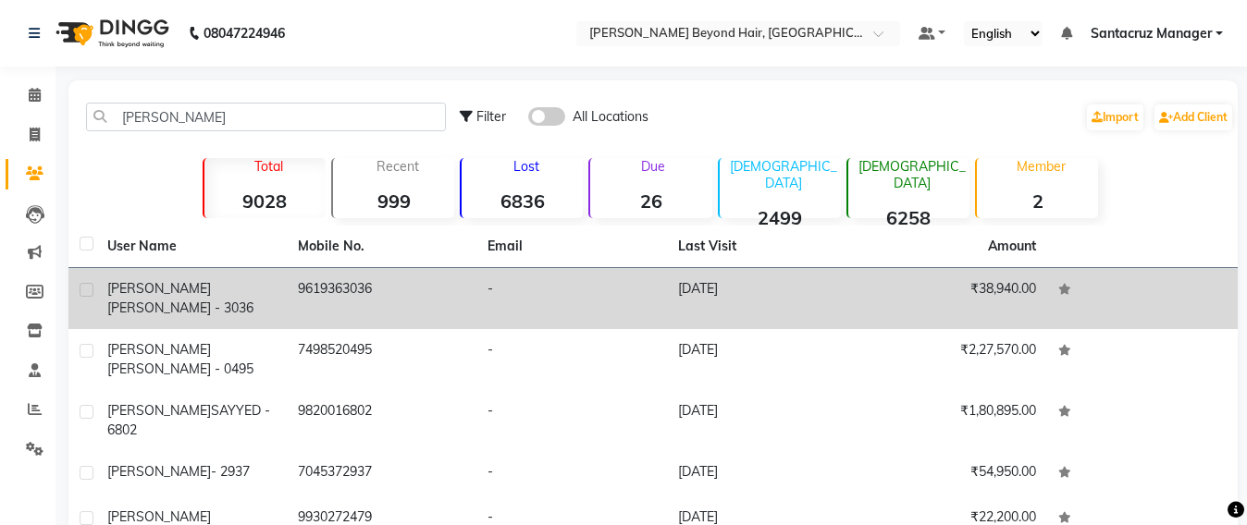
click at [722, 302] on td "23-08-2025" at bounding box center [762, 298] width 191 height 61
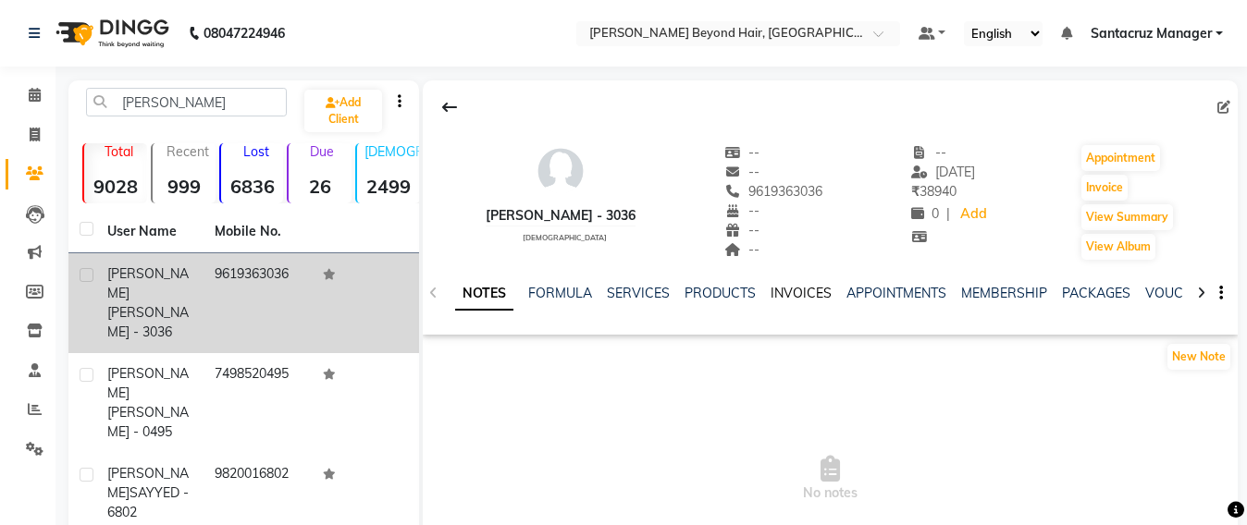
click at [796, 285] on link "INVOICES" at bounding box center [800, 293] width 61 height 17
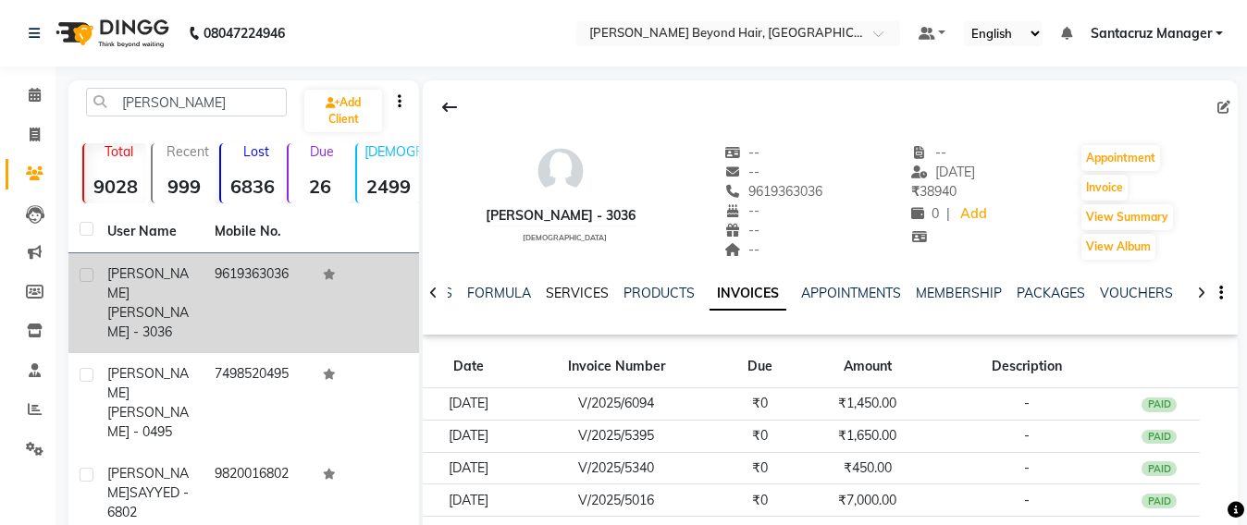
click at [573, 288] on link "SERVICES" at bounding box center [577, 293] width 63 height 17
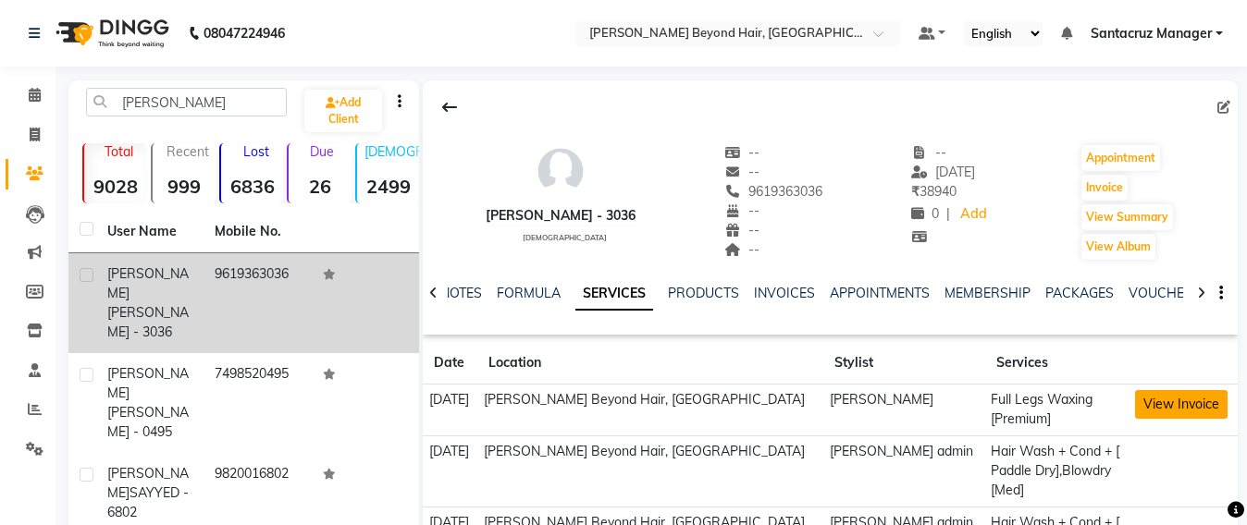
click at [1175, 409] on button "View Invoice" at bounding box center [1181, 404] width 92 height 29
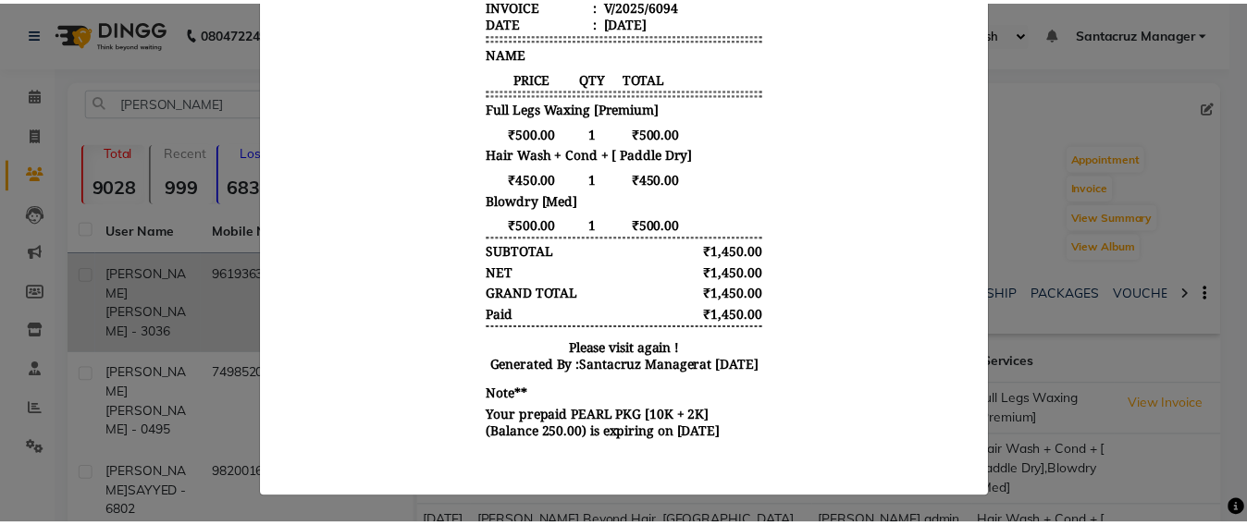
scroll to position [493, 0]
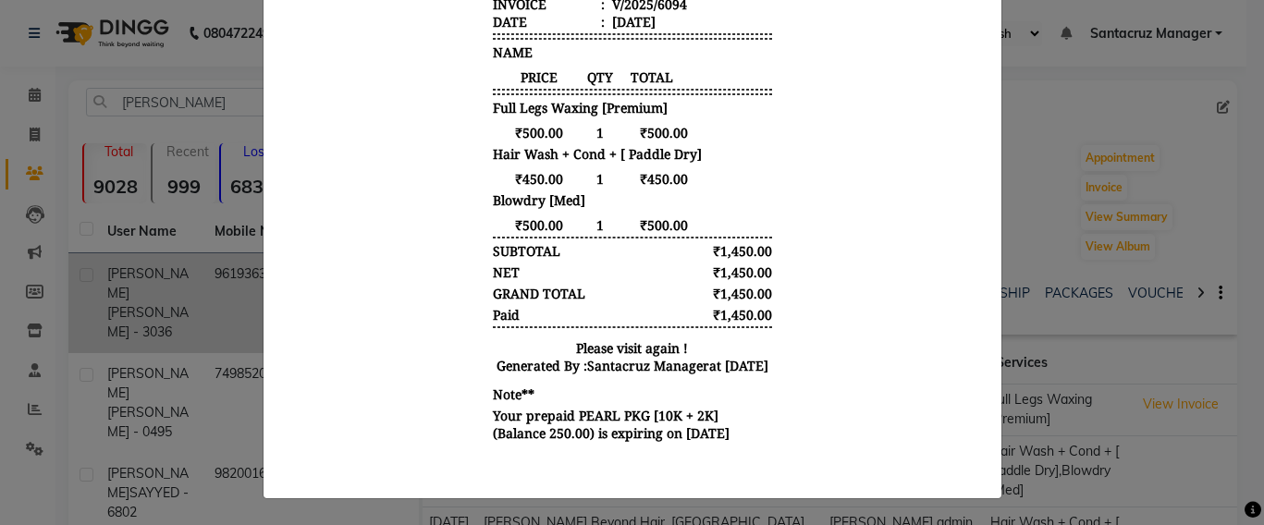
click at [1064, 120] on ngb-modal-window "INVOICE View Invoice Close" at bounding box center [632, 262] width 1264 height 525
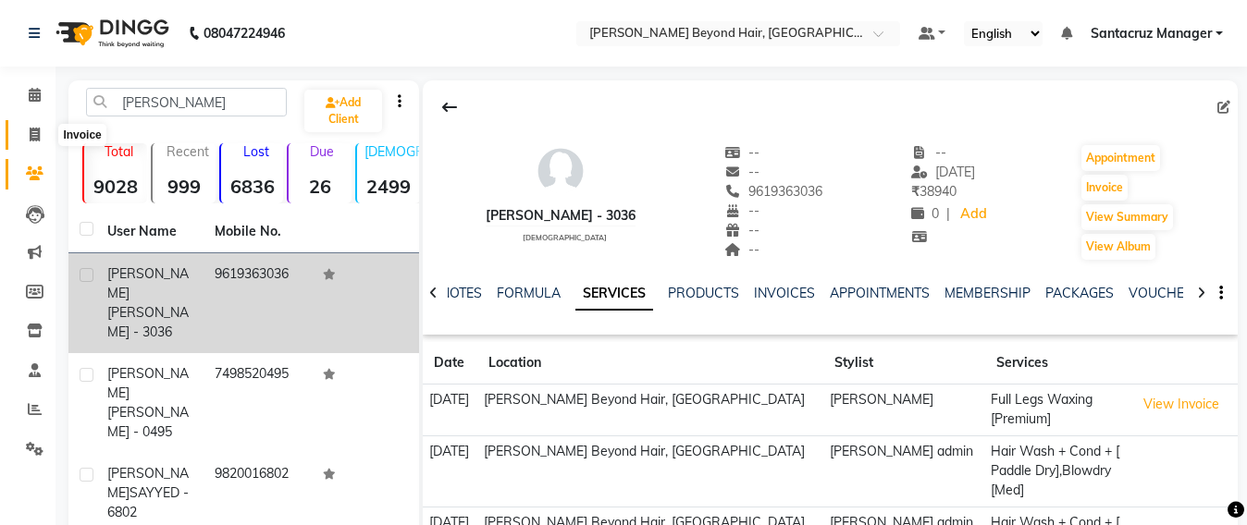
click at [33, 129] on icon at bounding box center [35, 135] width 10 height 14
select select "service"
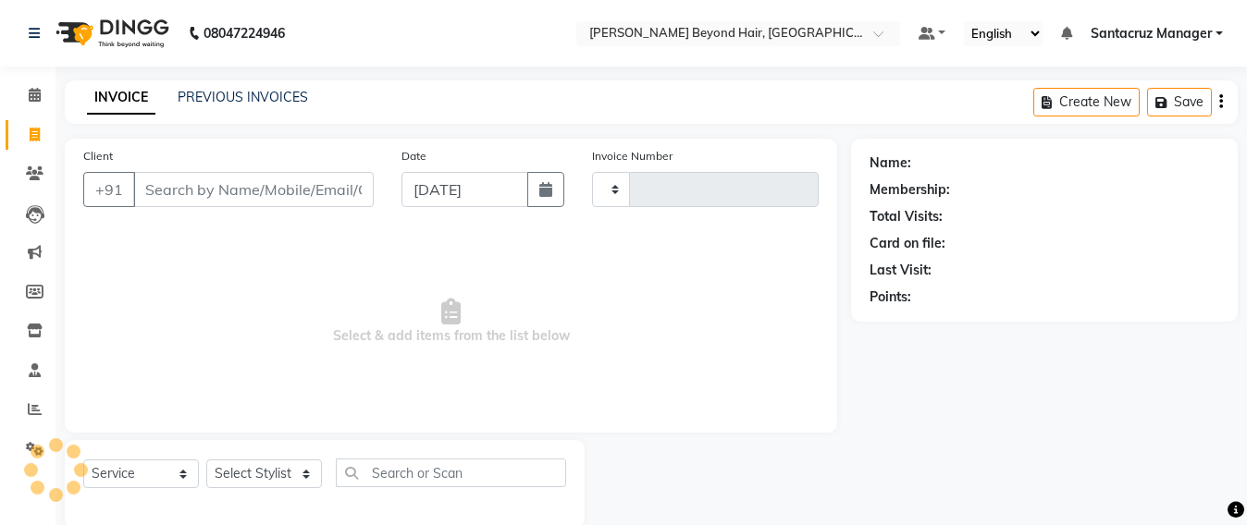
scroll to position [31, 0]
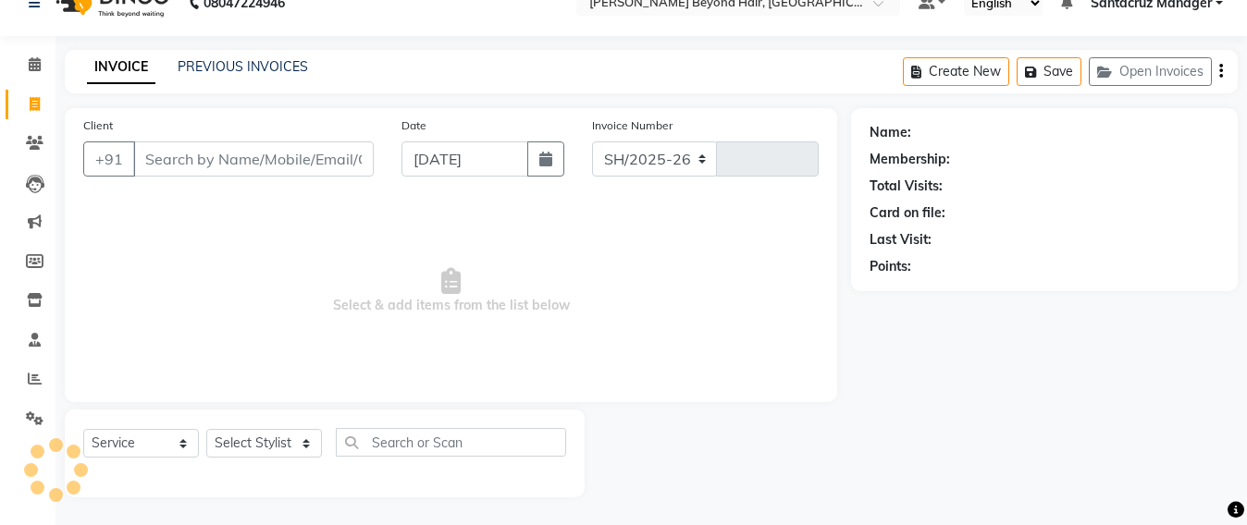
select select "6357"
type input "6407"
click at [256, 59] on link "PREVIOUS INVOICES" at bounding box center [243, 66] width 130 height 17
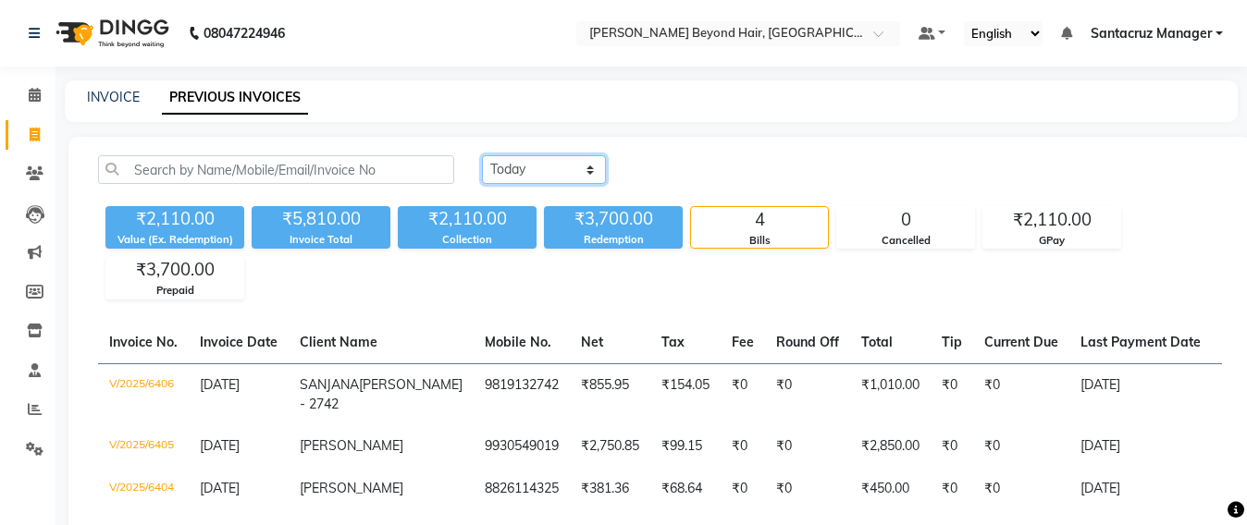
click at [522, 163] on select "Today Yesterday Custom Range" at bounding box center [544, 169] width 124 height 29
select select "range"
click at [482, 155] on select "Today Yesterday Custom Range" at bounding box center [544, 169] width 124 height 29
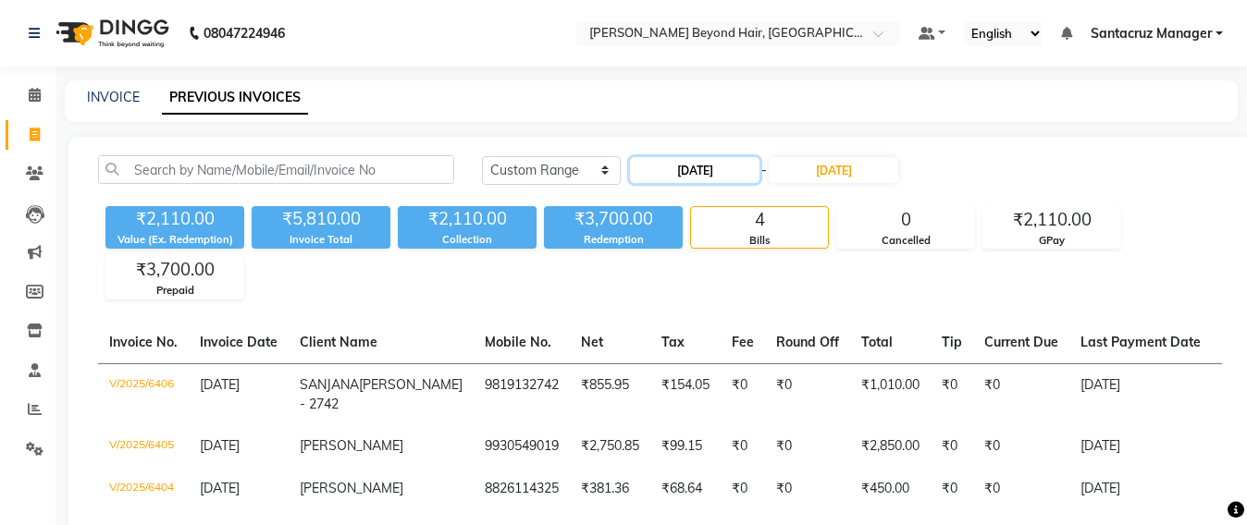
click at [716, 169] on input "[DATE]" at bounding box center [694, 170] width 129 height 26
select select "9"
select select "2025"
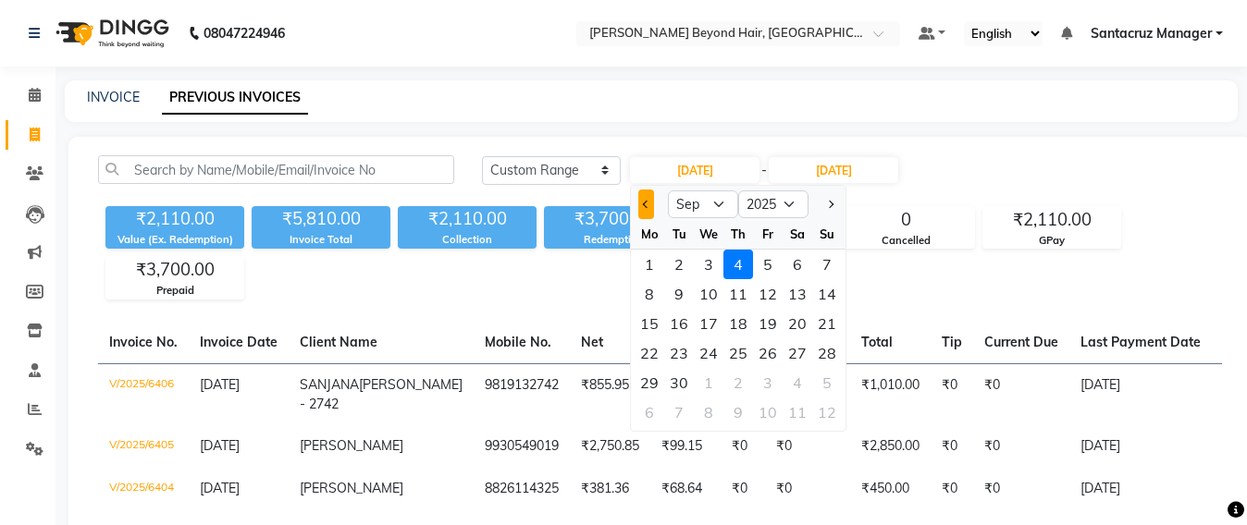
click at [649, 213] on button "Previous month" at bounding box center [646, 205] width 16 height 30
select select "8"
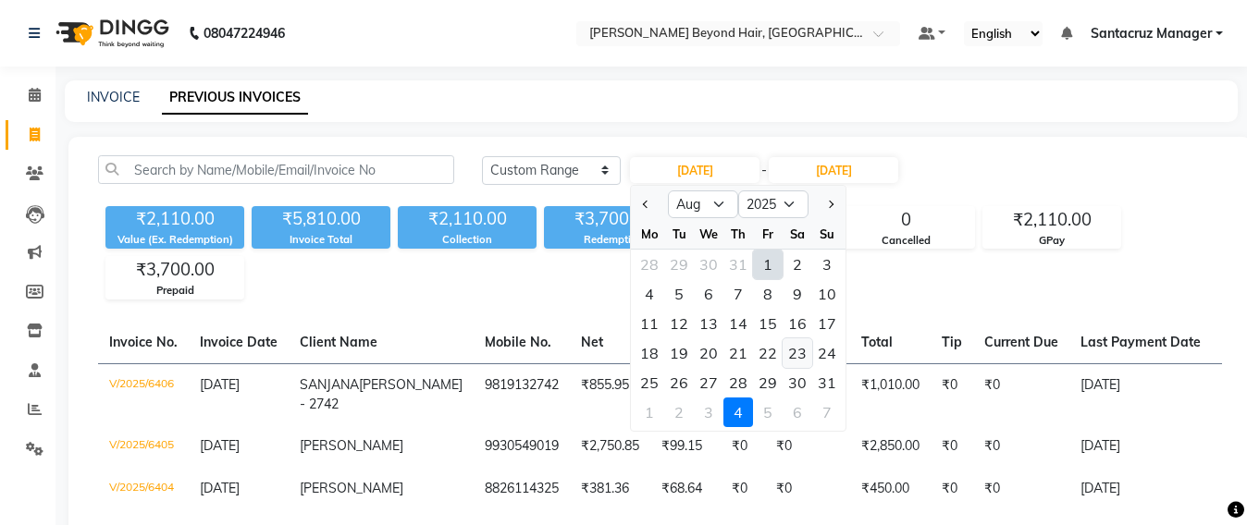
click at [798, 358] on div "23" at bounding box center [797, 353] width 30 height 30
type input "23-08-2025"
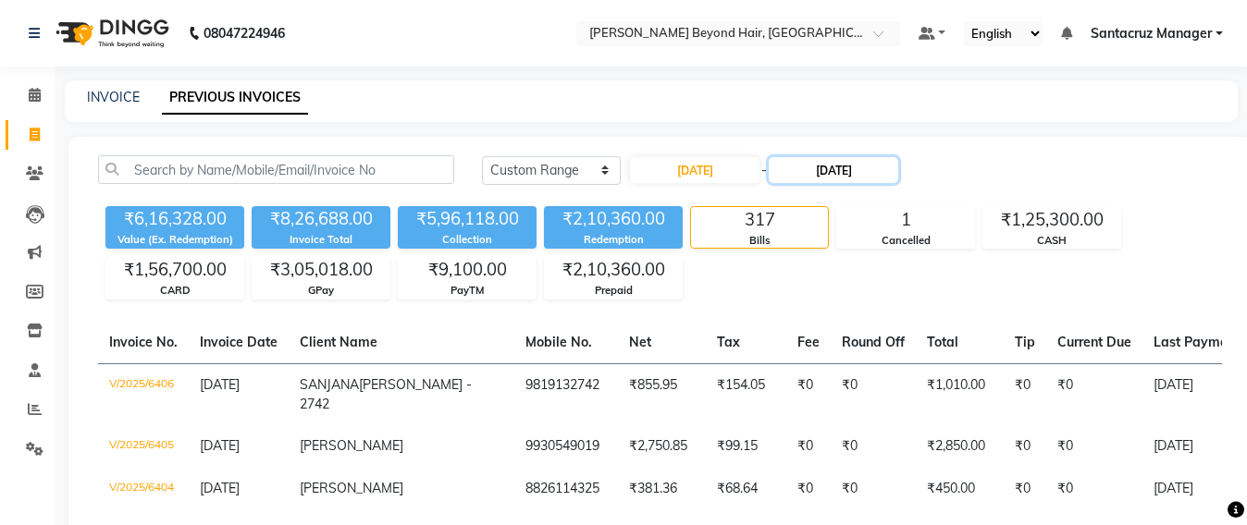
click at [850, 166] on input "[DATE]" at bounding box center [833, 170] width 129 height 26
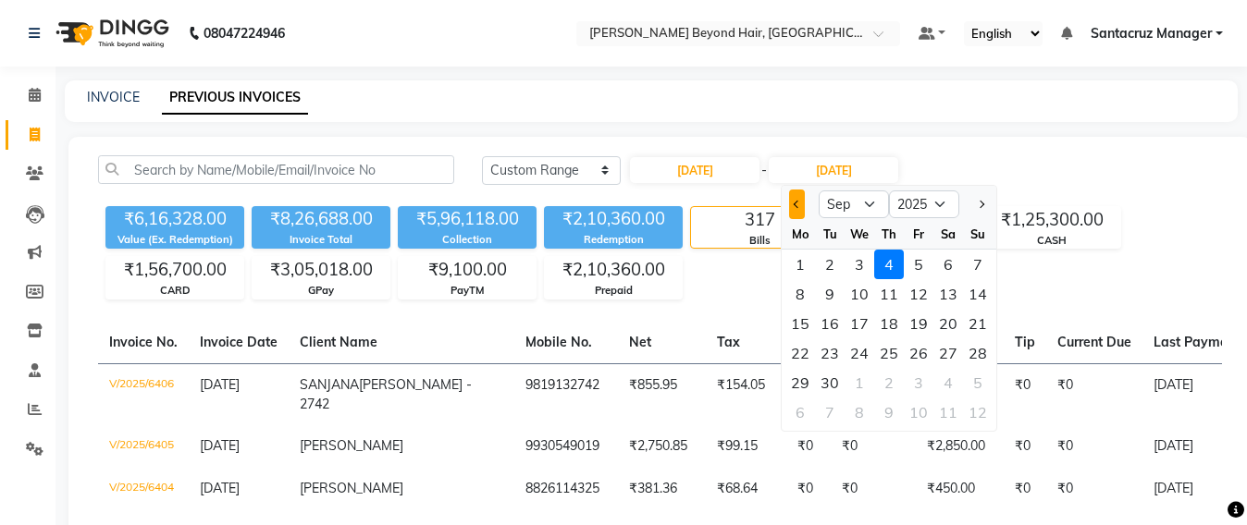
click at [794, 209] on button "Previous month" at bounding box center [797, 205] width 16 height 30
select select "8"
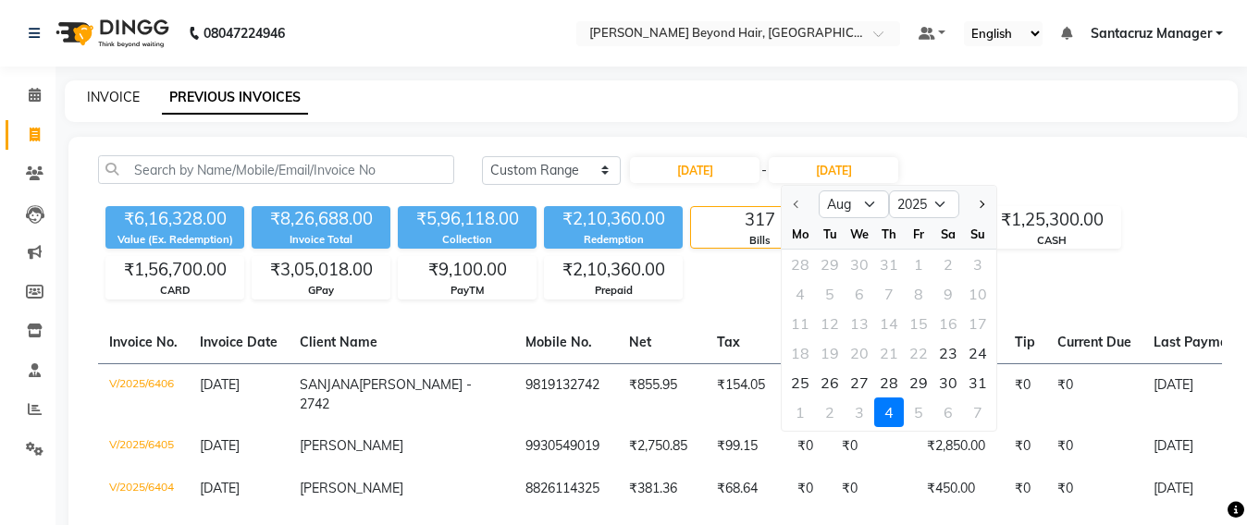
click at [117, 89] on link "INVOICE" at bounding box center [113, 97] width 53 height 17
select select "service"
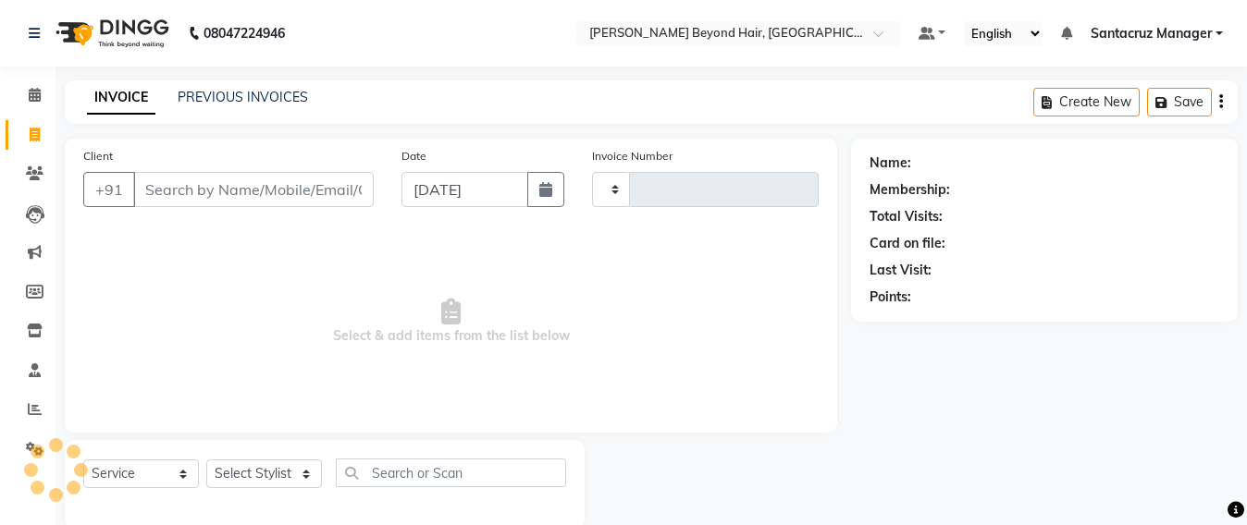
scroll to position [31, 0]
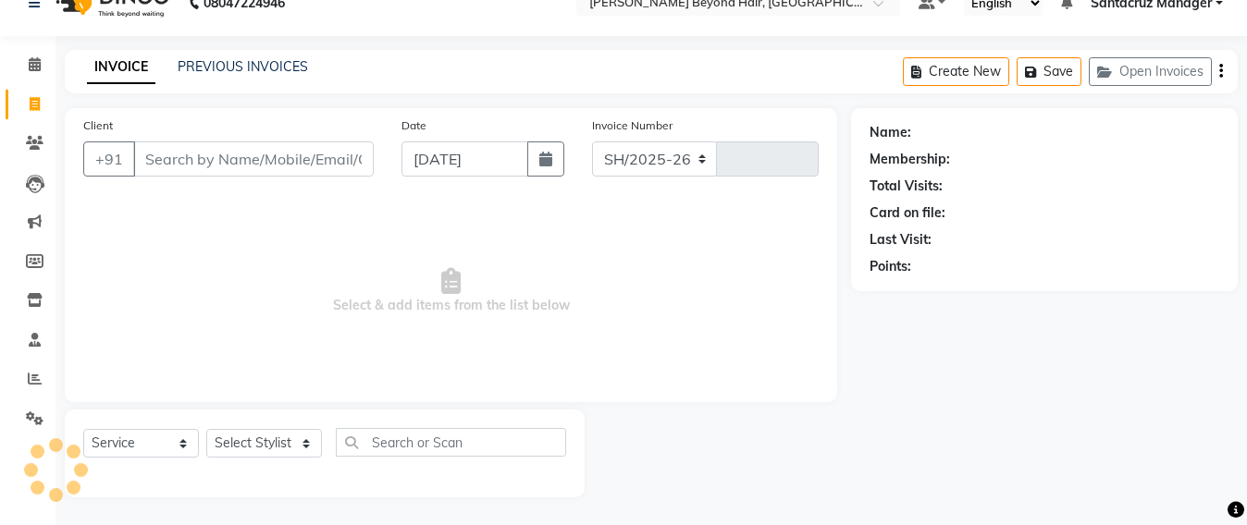
select select "6357"
type input "6407"
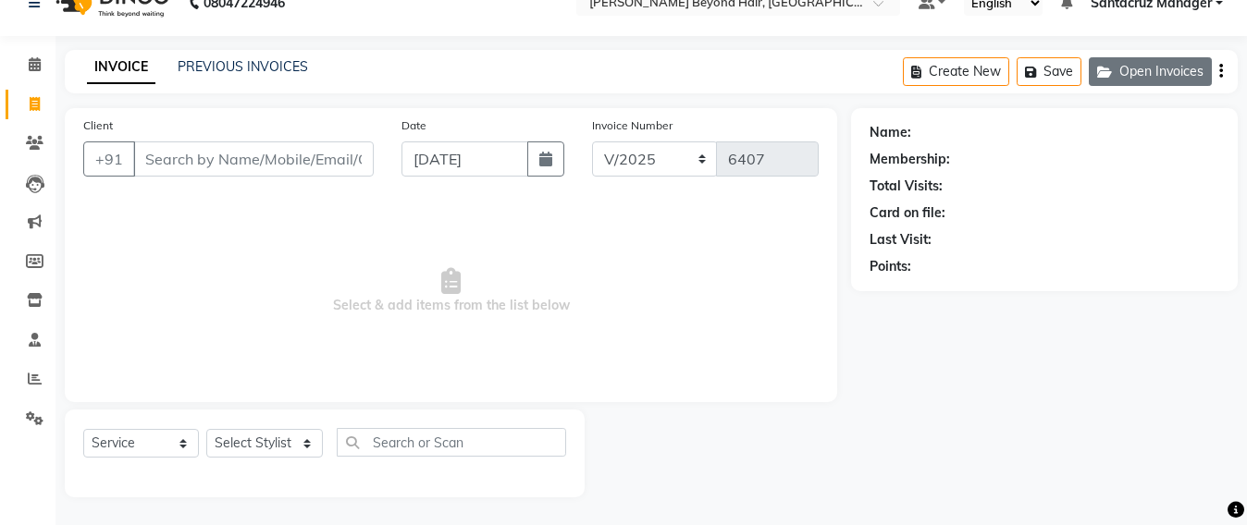
click at [1145, 75] on button "Open Invoices" at bounding box center [1150, 71] width 123 height 29
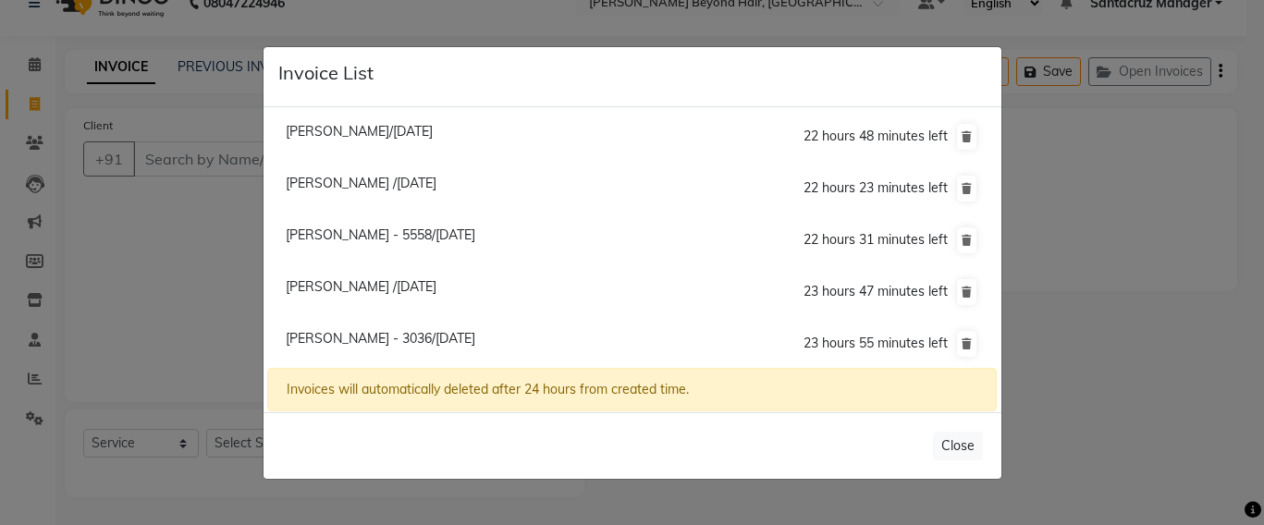
click at [468, 238] on span "Bindiya Ailani Kar - 5558/04 September 2025" at bounding box center [381, 235] width 190 height 17
type input "8655555558"
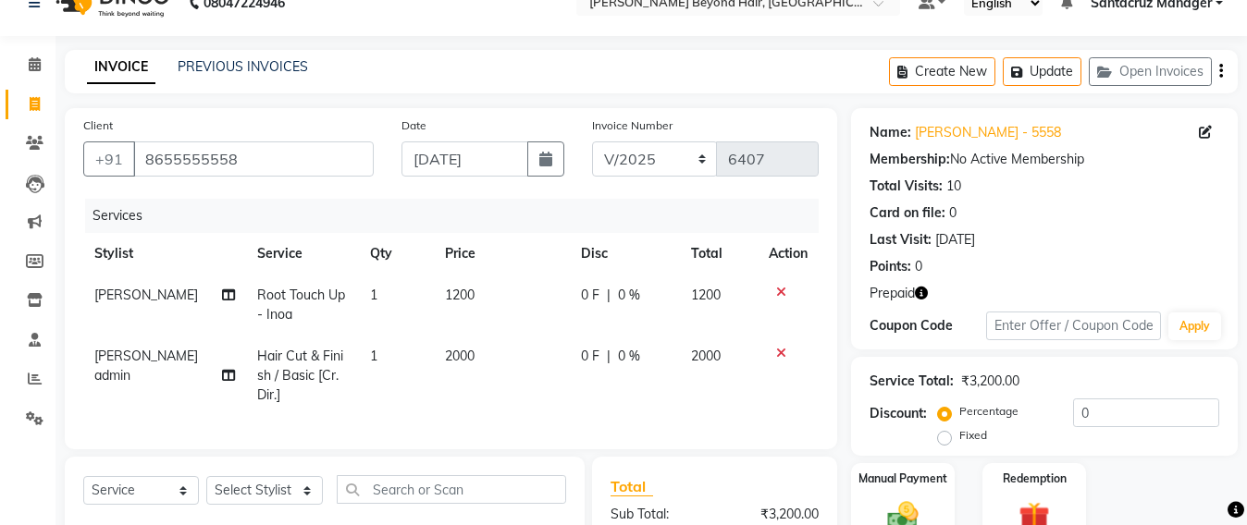
click at [929, 291] on div "Prepaid" at bounding box center [1044, 293] width 350 height 19
click at [919, 289] on icon "button" at bounding box center [921, 293] width 13 height 13
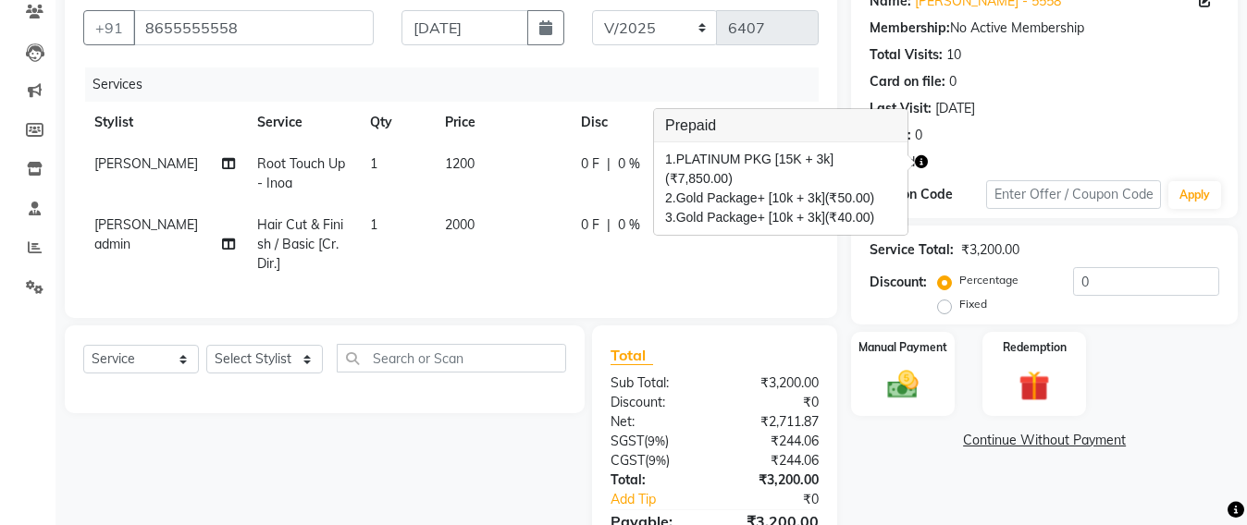
scroll to position [262, 0]
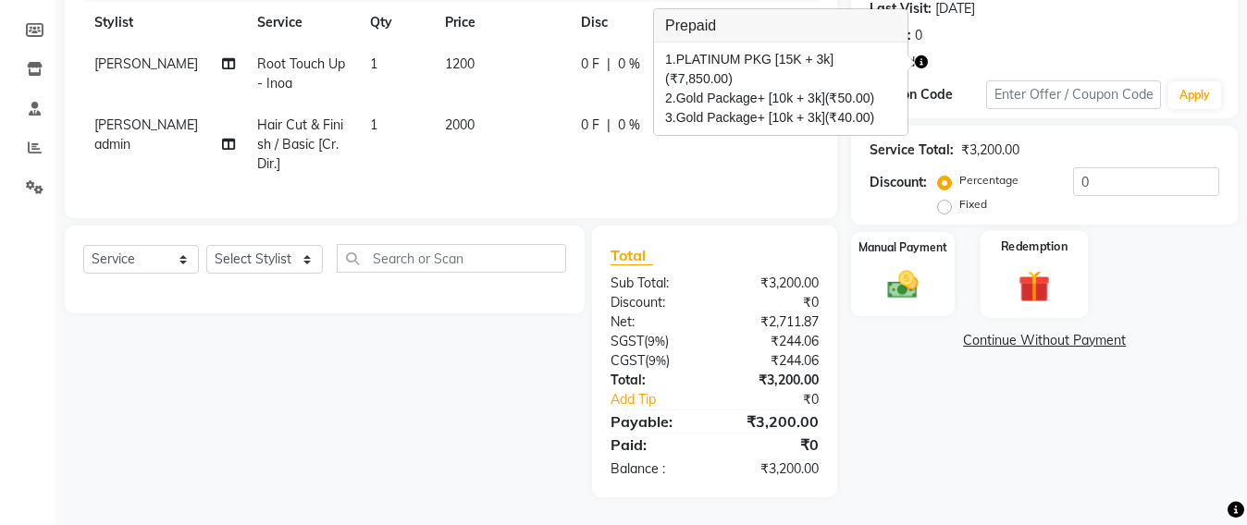
click at [1038, 281] on img at bounding box center [1034, 286] width 52 height 40
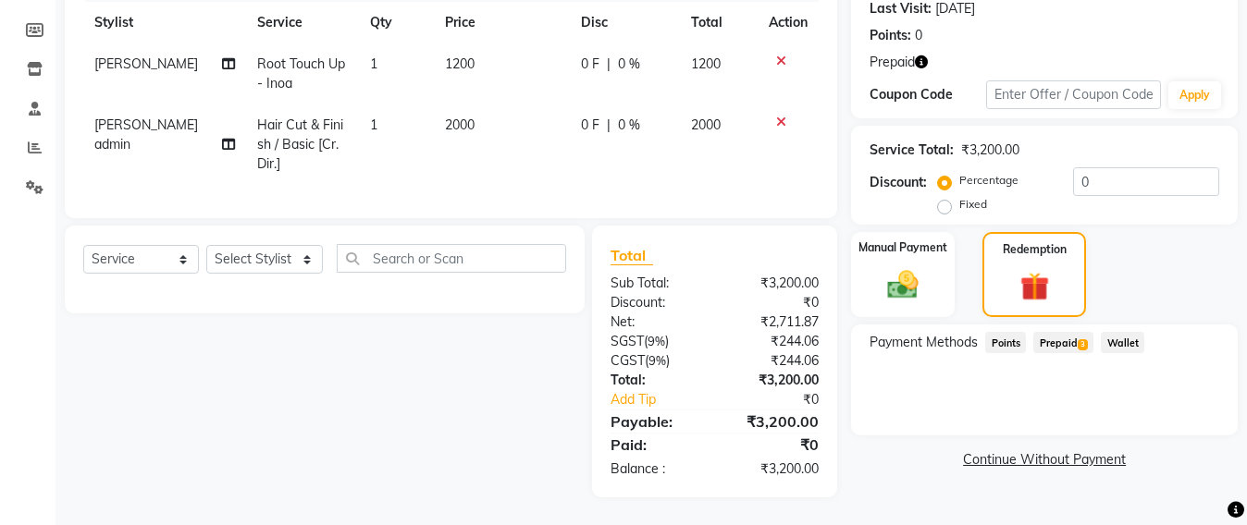
click at [1069, 344] on span "Prepaid 3" at bounding box center [1063, 342] width 60 height 21
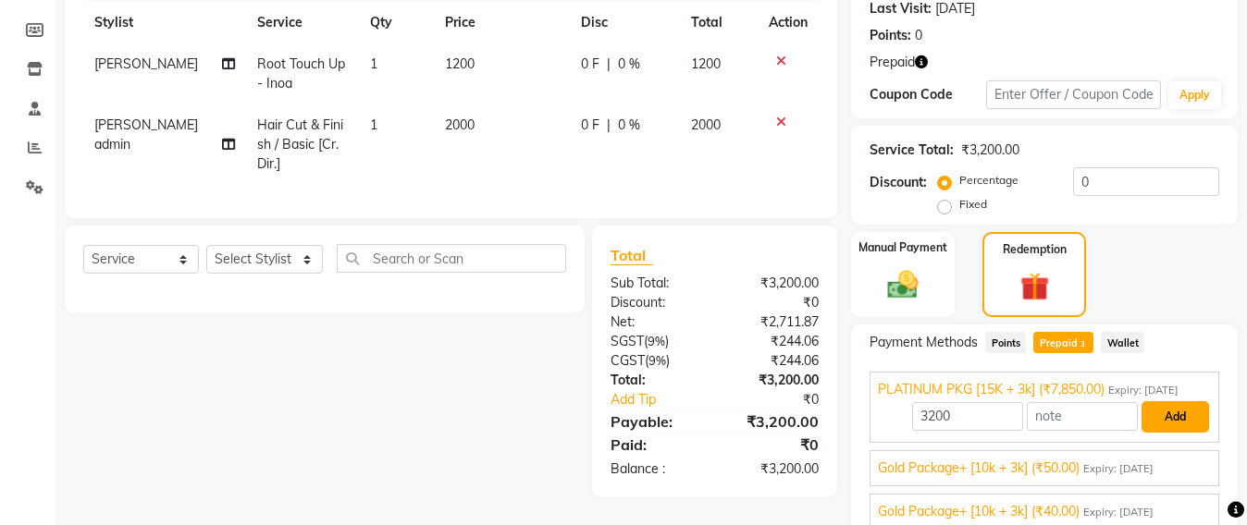
click at [1168, 423] on button "Add" at bounding box center [1175, 416] width 68 height 31
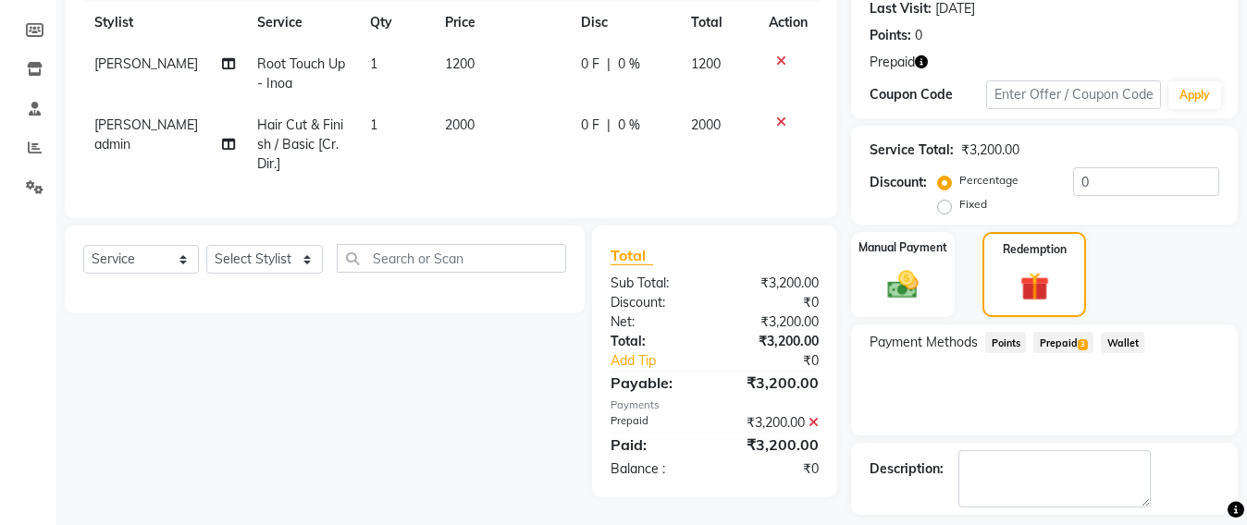
scroll to position [342, 0]
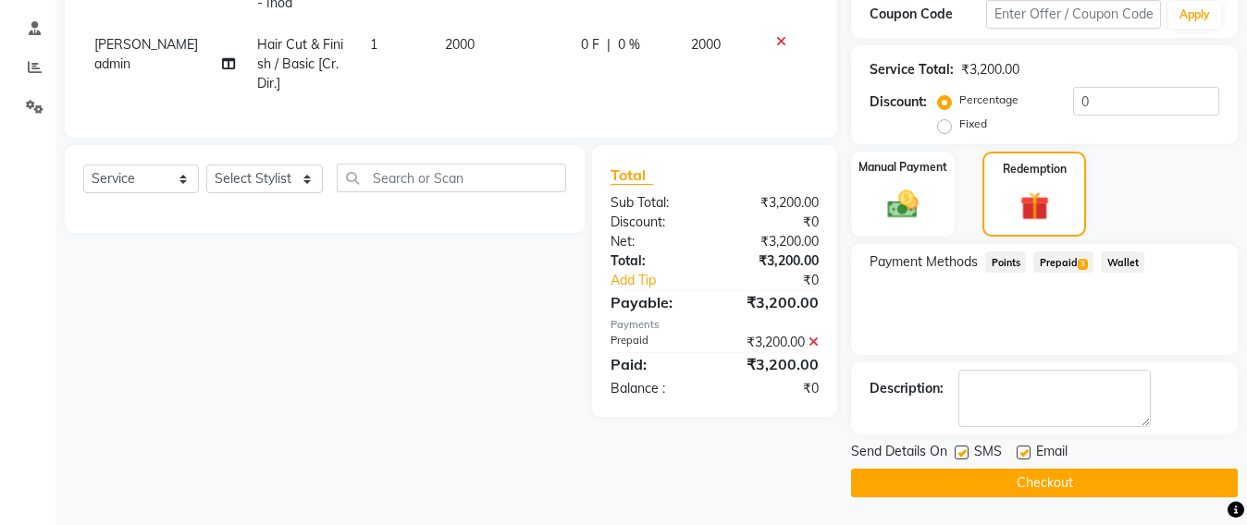
click at [1058, 491] on button "Checkout" at bounding box center [1044, 483] width 387 height 29
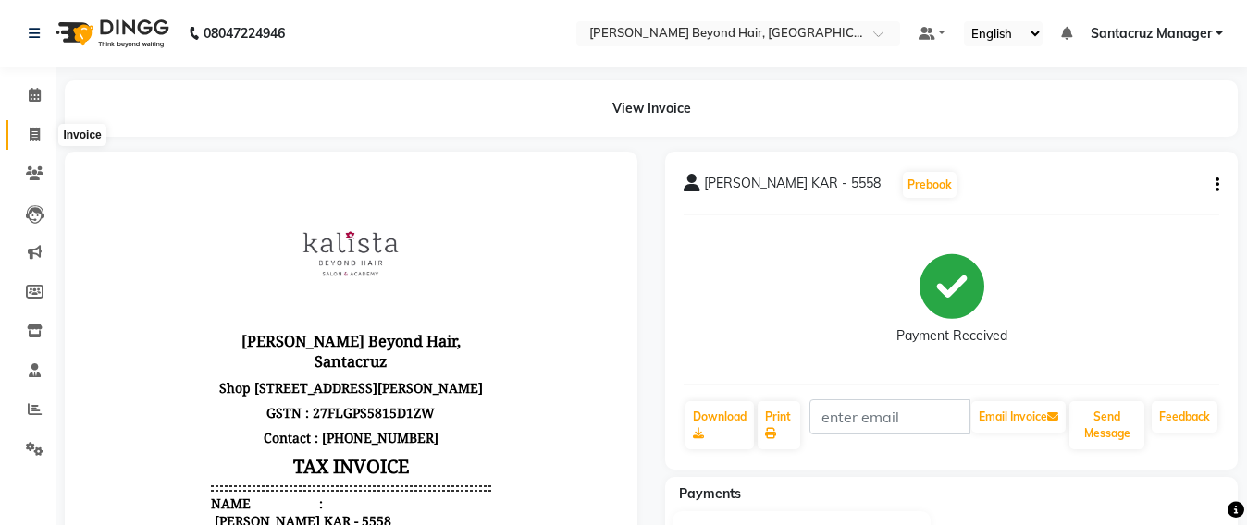
click at [30, 129] on icon at bounding box center [35, 135] width 10 height 14
select select "service"
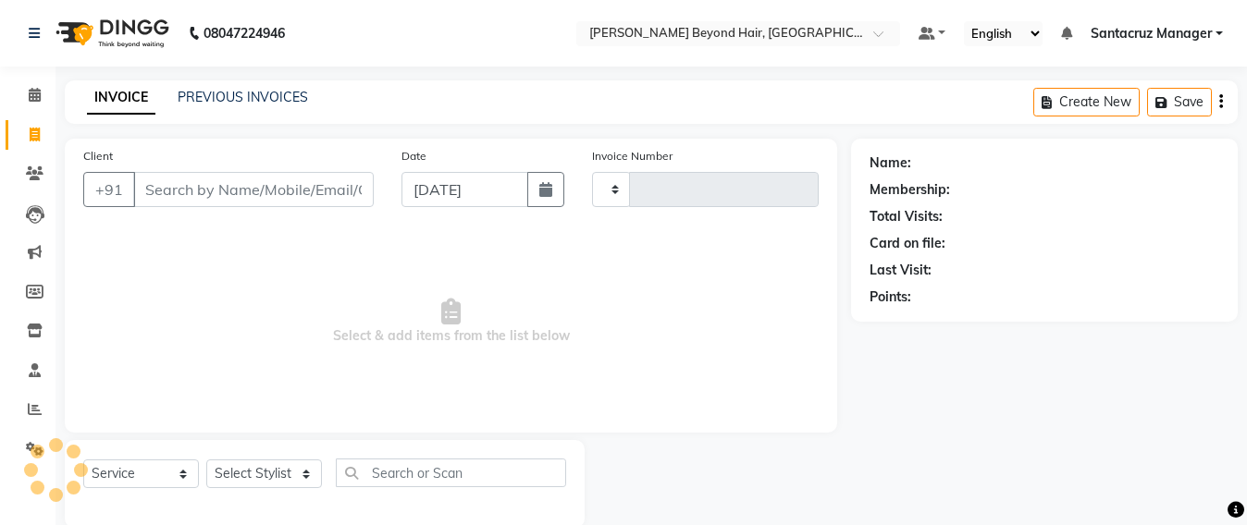
scroll to position [31, 0]
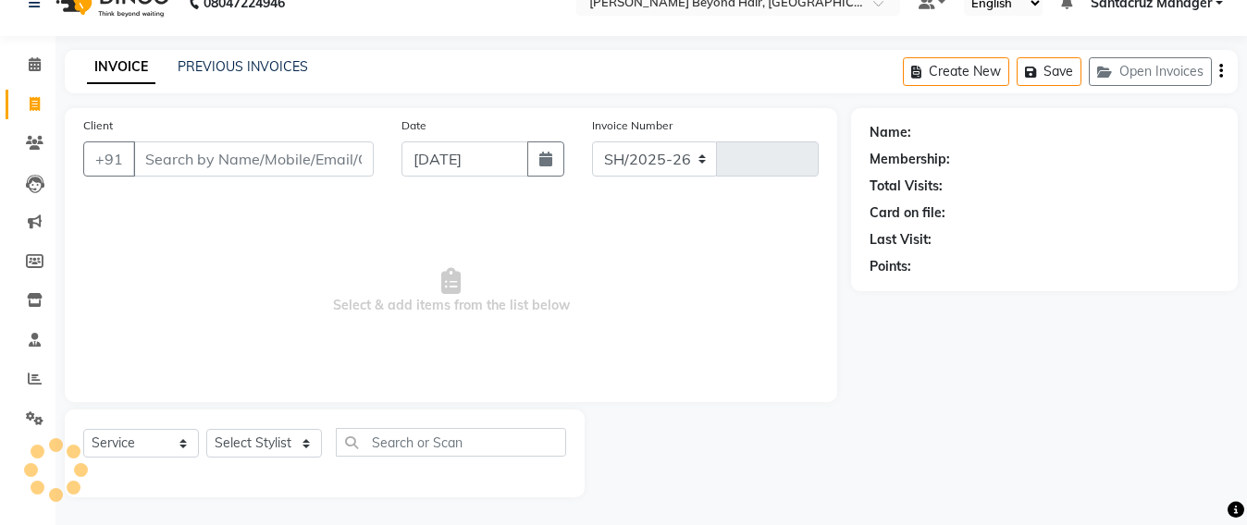
select select "6357"
type input "6408"
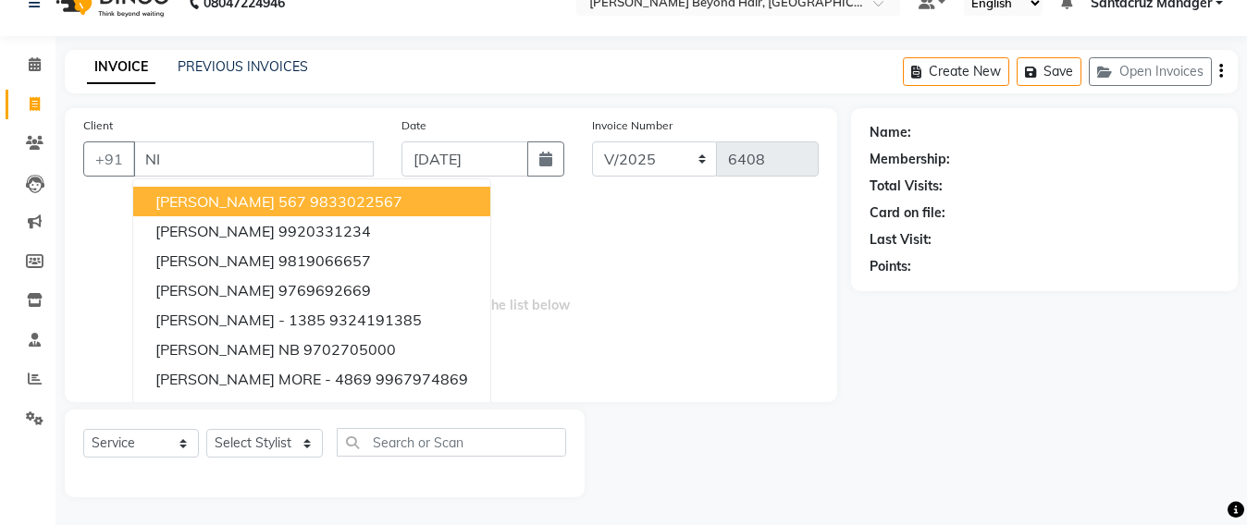
type input "N"
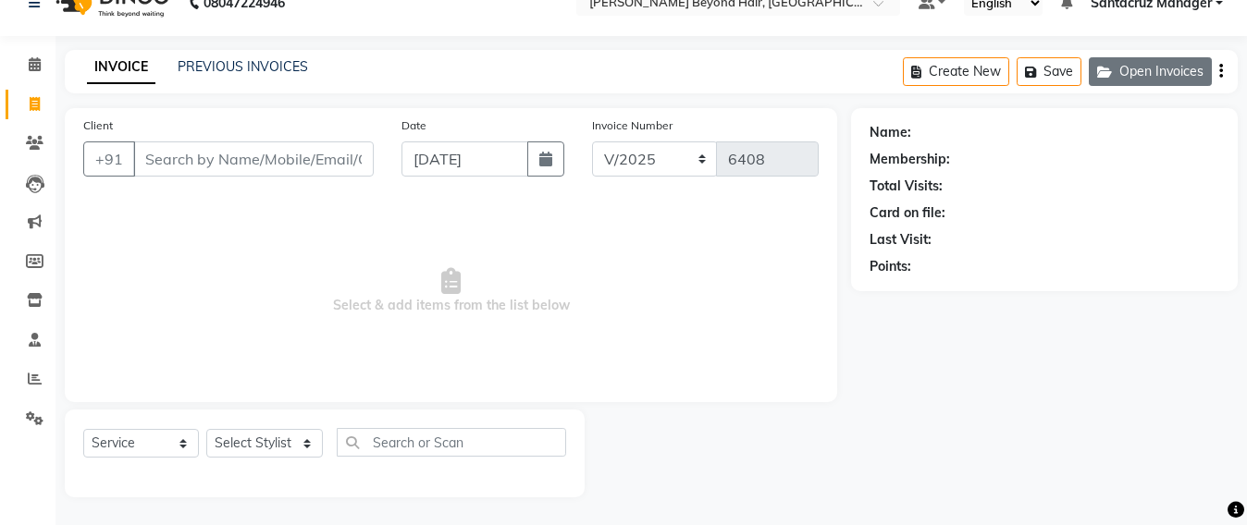
click at [1117, 69] on icon "button" at bounding box center [1108, 72] width 22 height 13
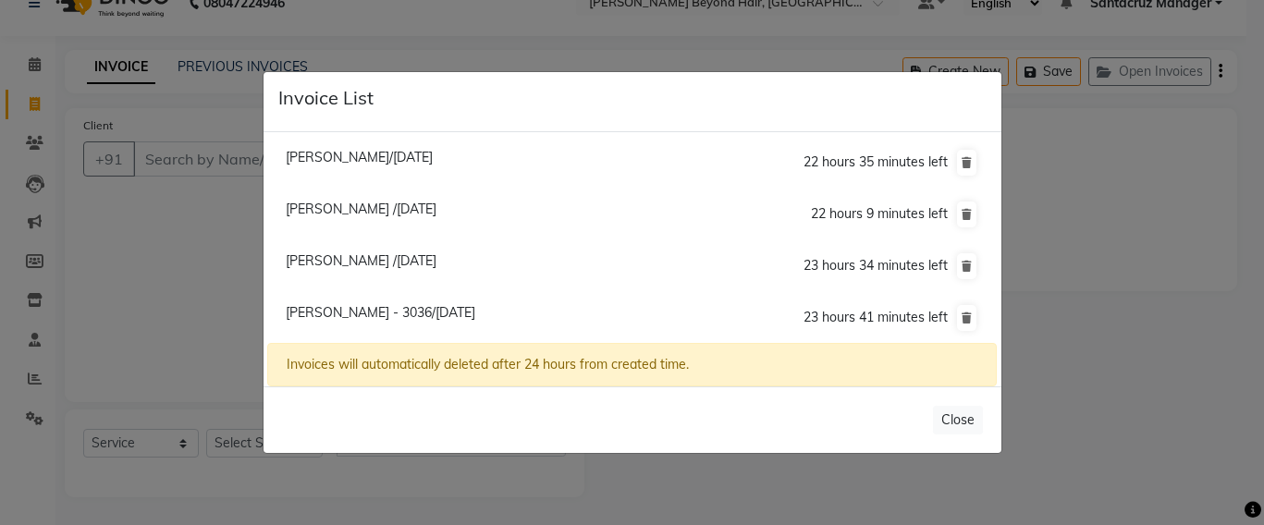
click at [376, 256] on span "Shikha Sharma /04 September 2025" at bounding box center [361, 260] width 151 height 17
type input "8077309431"
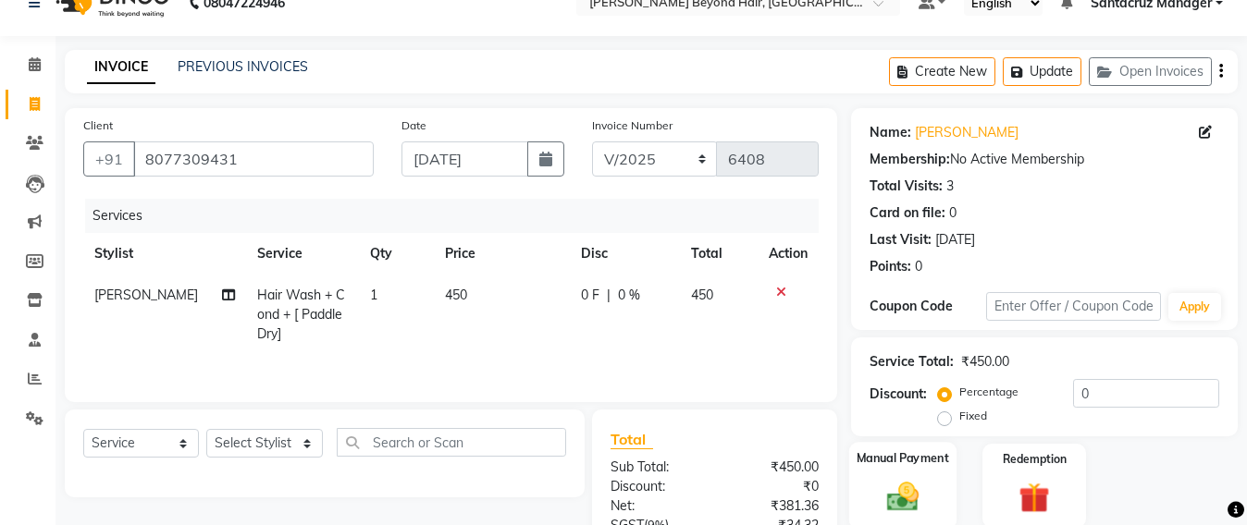
click at [895, 496] on img at bounding box center [903, 496] width 52 height 37
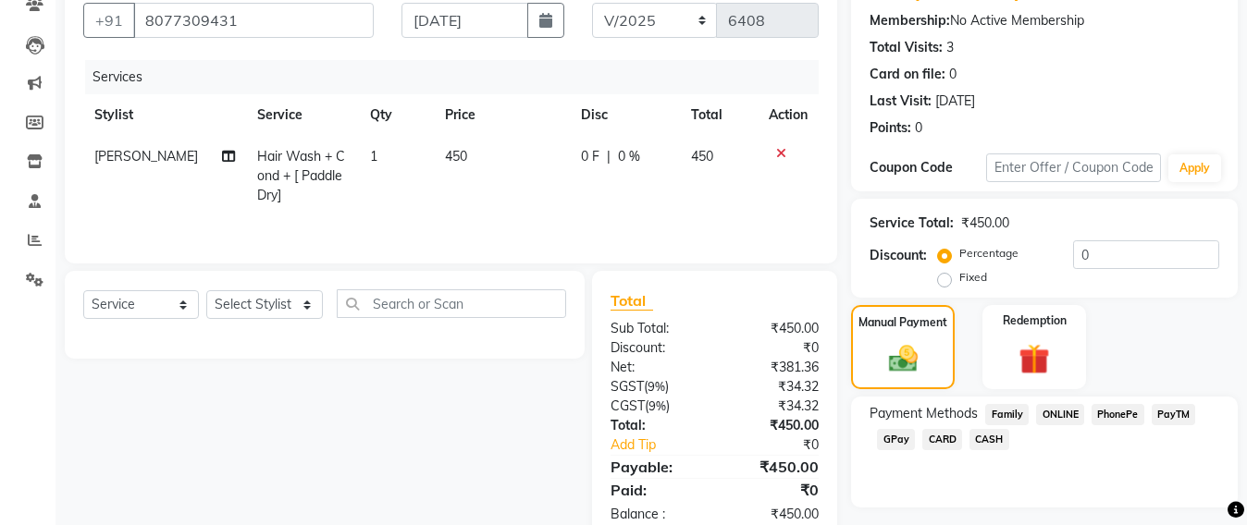
scroll to position [218, 0]
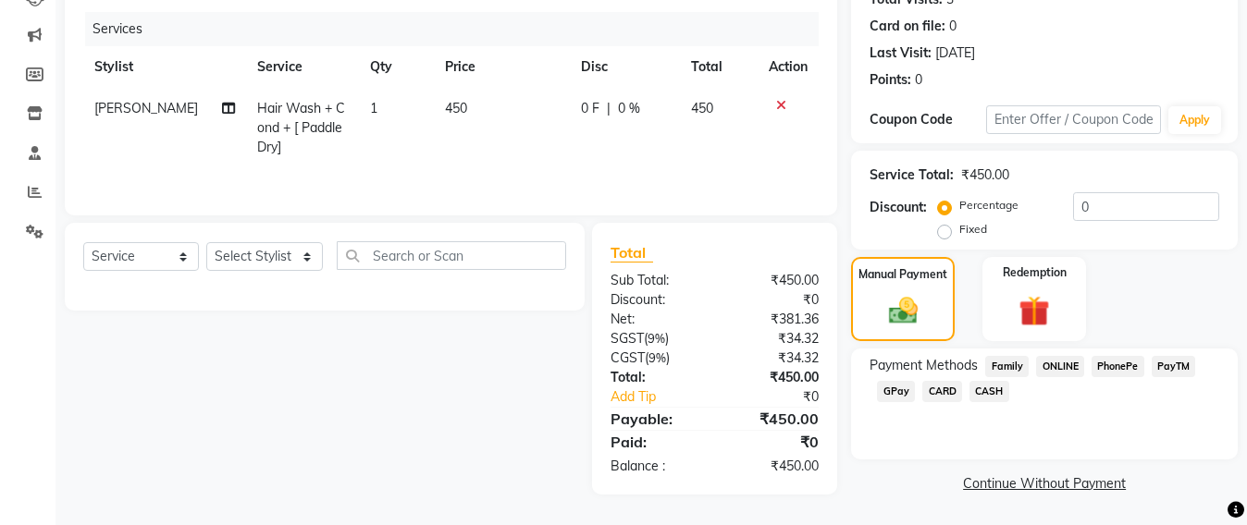
click at [892, 388] on span "GPay" at bounding box center [896, 391] width 38 height 21
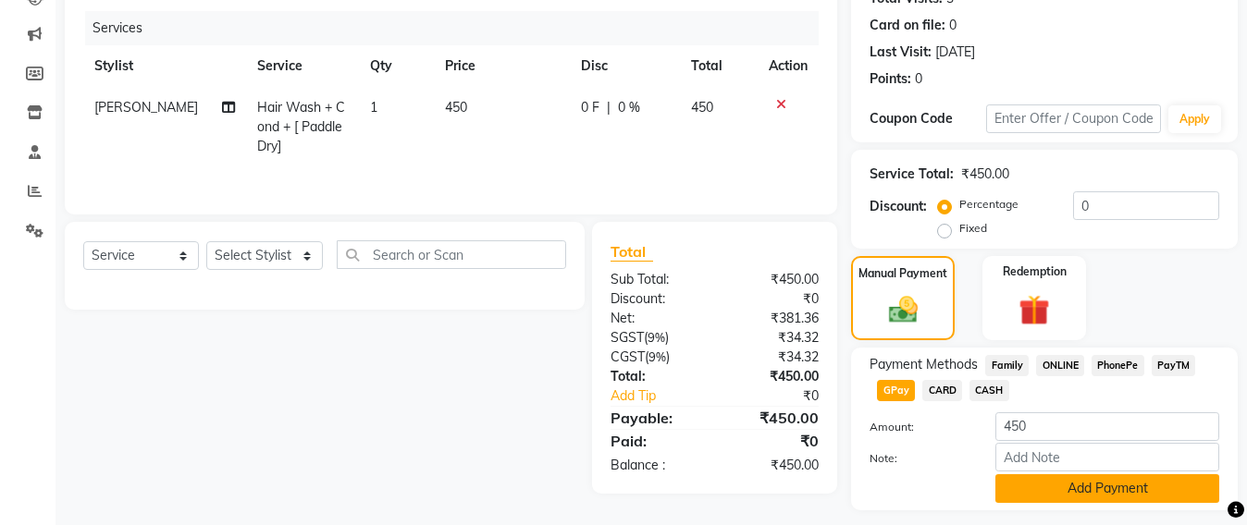
click at [1052, 493] on button "Add Payment" at bounding box center [1107, 488] width 224 height 29
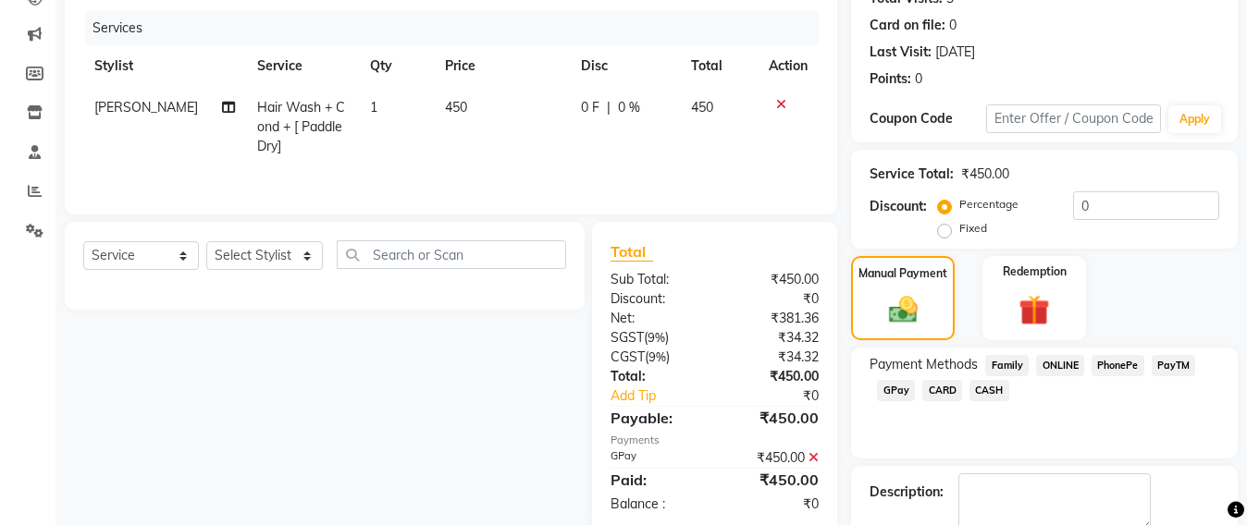
scroll to position [322, 0]
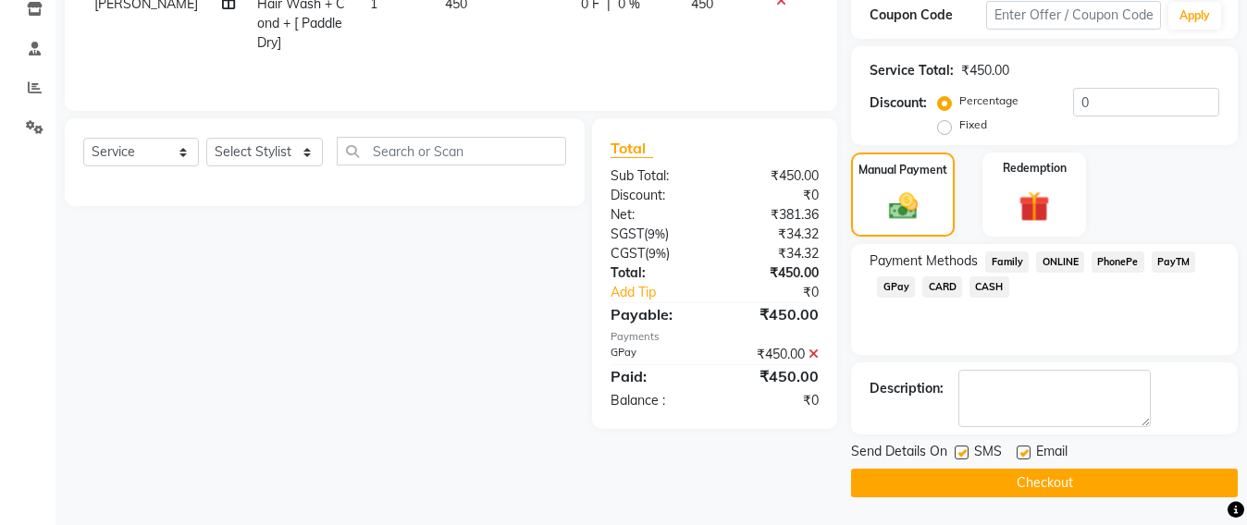
click at [1057, 479] on button "Checkout" at bounding box center [1044, 483] width 387 height 29
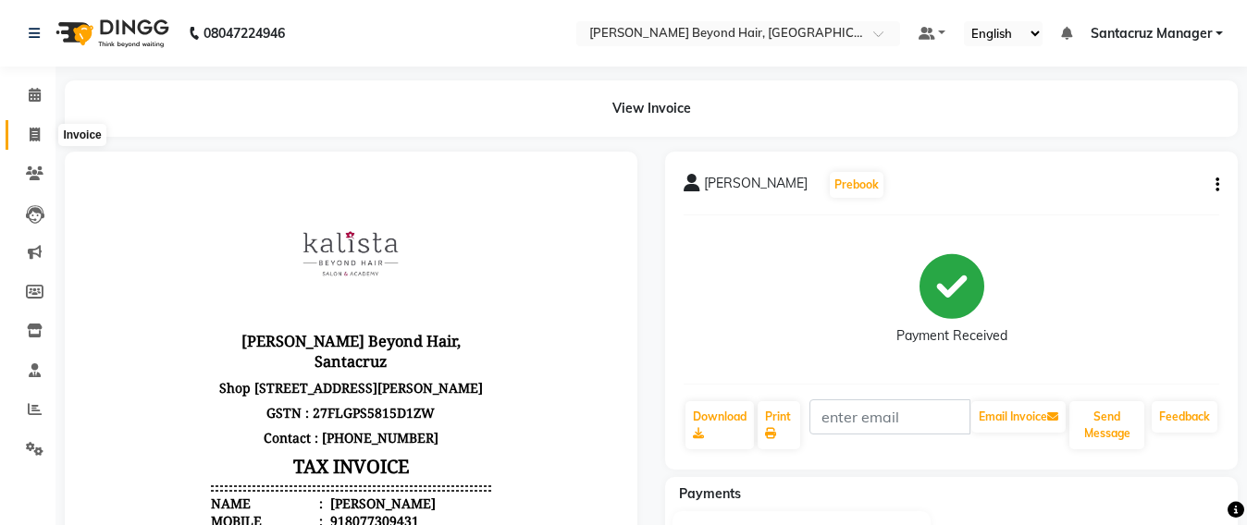
click at [21, 141] on span at bounding box center [34, 135] width 32 height 21
select select "service"
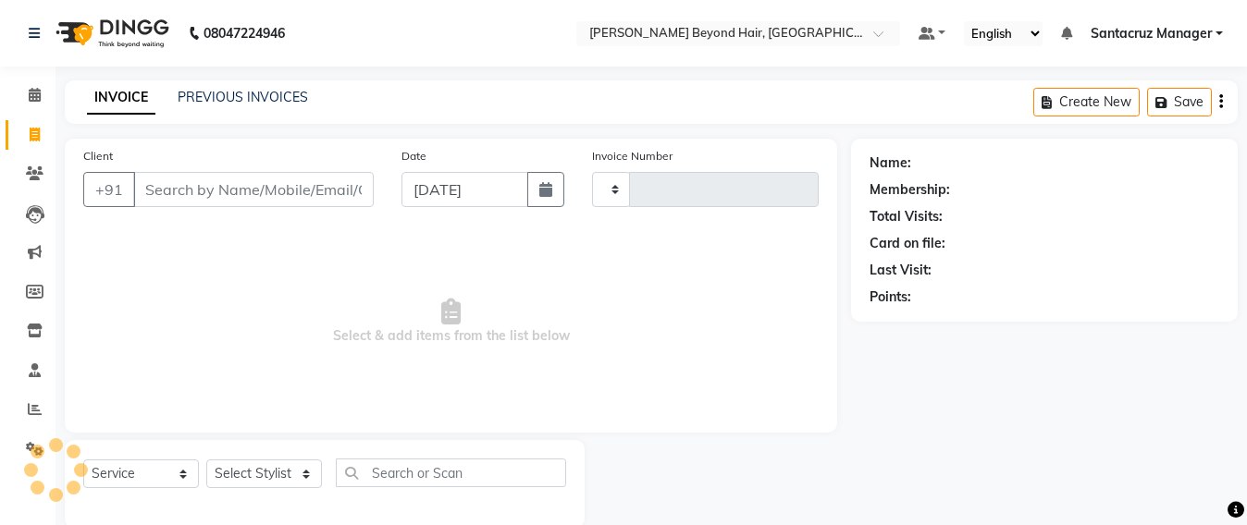
scroll to position [31, 0]
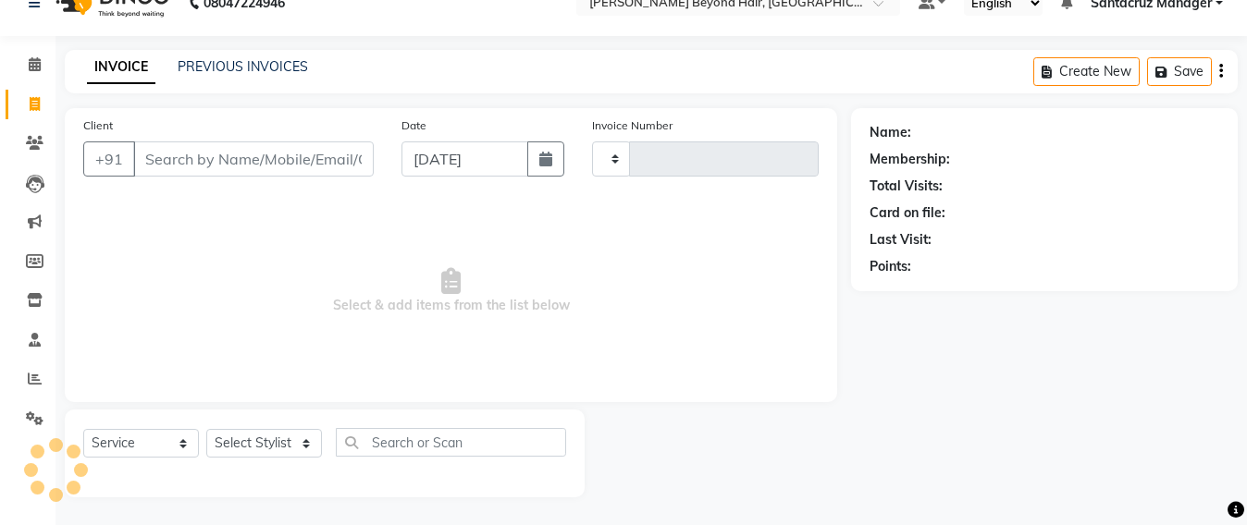
type input "6409"
select select "6357"
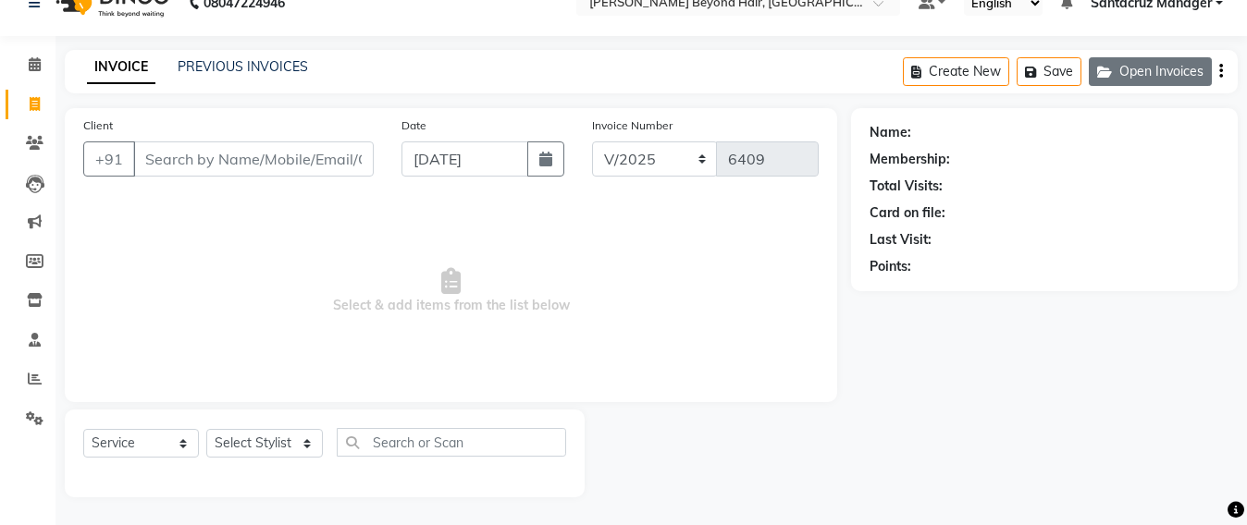
click at [1194, 81] on button "Open Invoices" at bounding box center [1150, 71] width 123 height 29
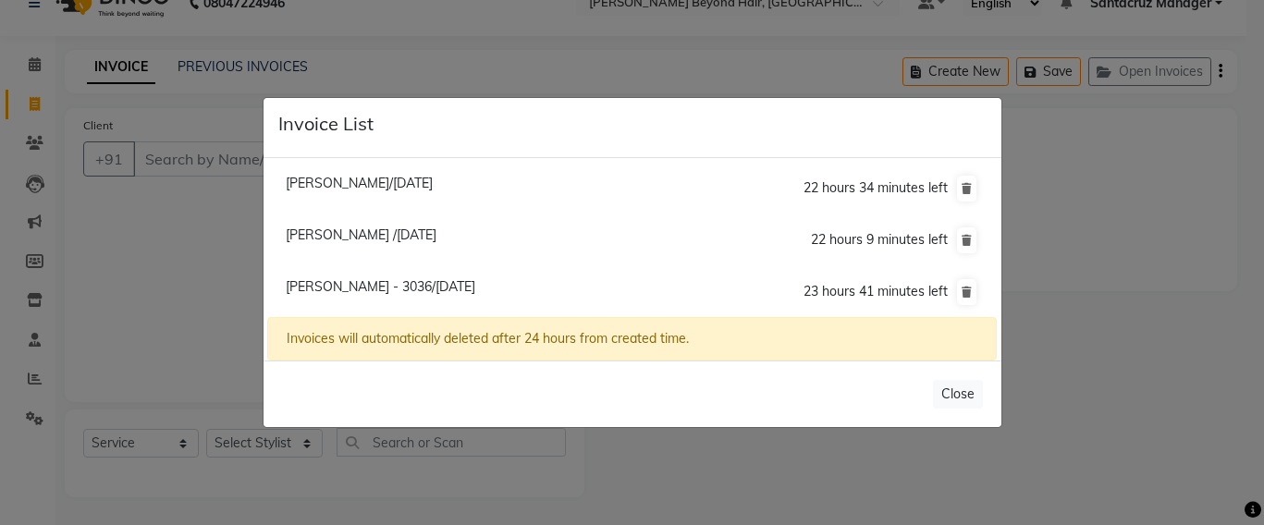
click at [166, 154] on ngb-modal-window "Invoice List Neepa Gandhi/04 September 2025 22 hours 34 minutes left Ami Desai …" at bounding box center [632, 262] width 1264 height 525
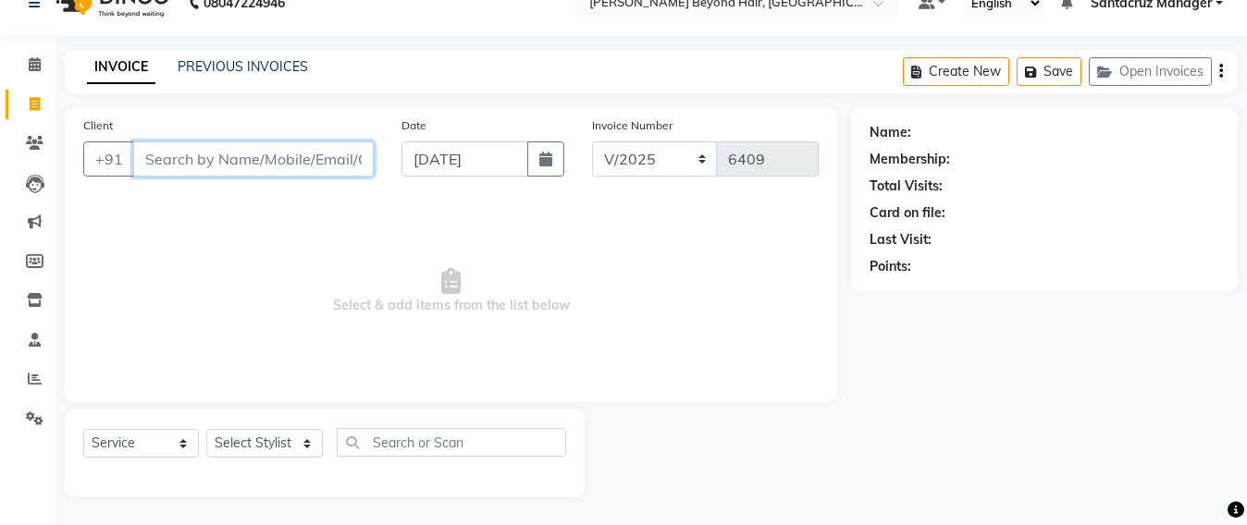
click at [166, 154] on input "Client" at bounding box center [253, 158] width 240 height 35
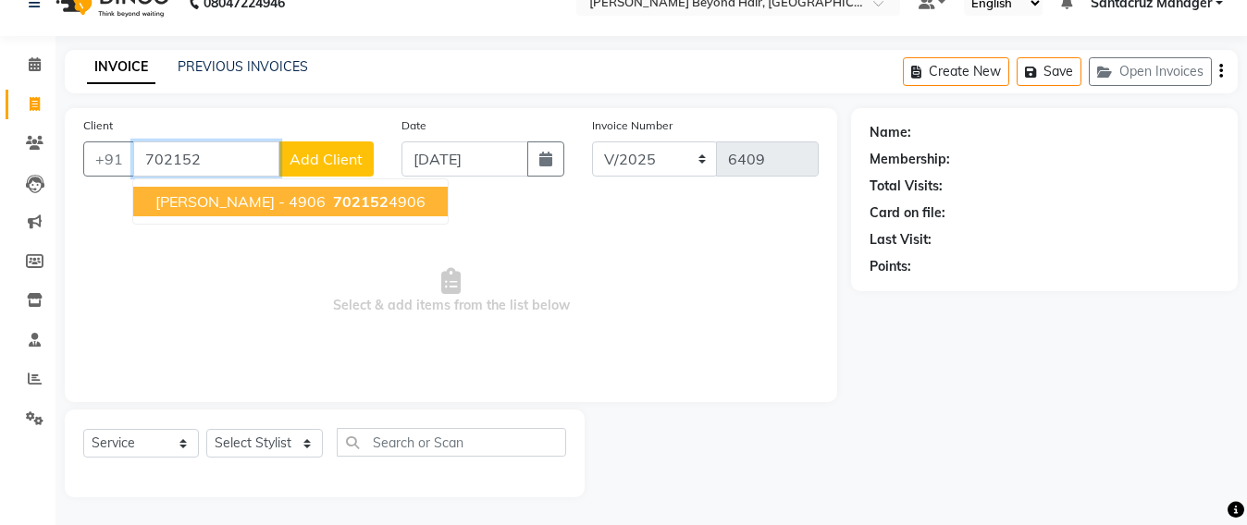
click at [183, 208] on span "NIDHI - 4906" at bounding box center [240, 201] width 170 height 18
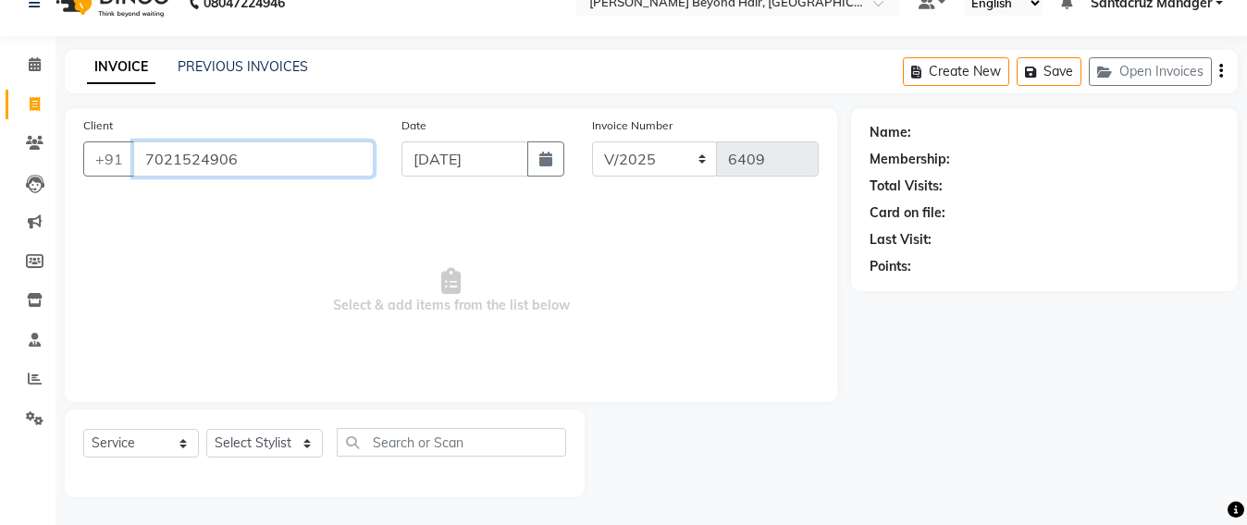
type input "7021524906"
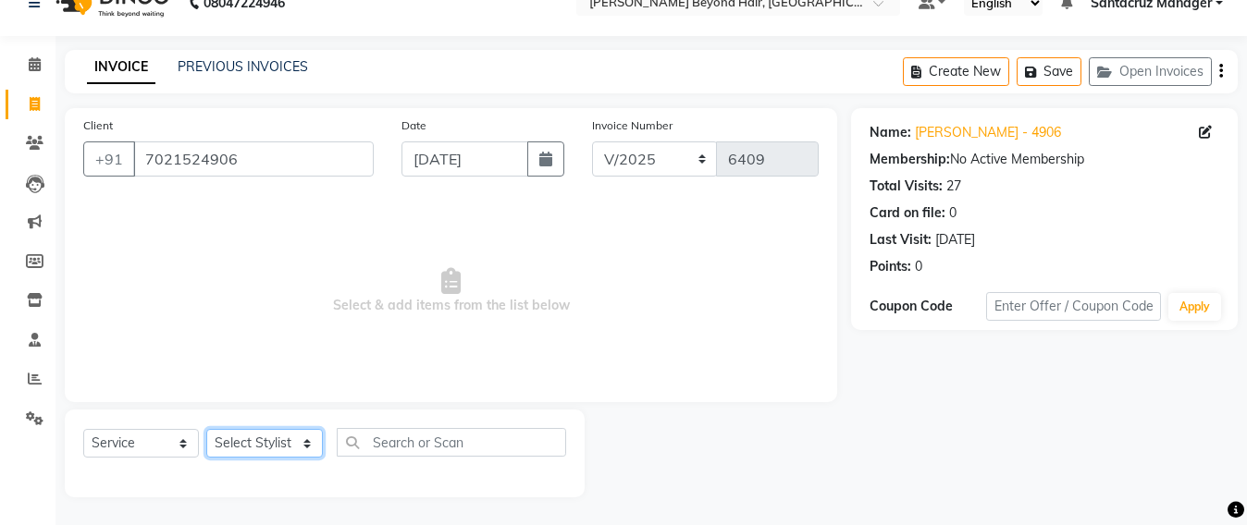
click at [250, 446] on select "Select Stylist Admin [PERSON_NAME] Sankat [PERSON_NAME] [PERSON_NAME] [PERSON_N…" at bounding box center [264, 443] width 117 height 29
select select "48409"
click at [206, 429] on select "Select Stylist Admin [PERSON_NAME] Sankat [PERSON_NAME] [PERSON_NAME] [PERSON_N…" at bounding box center [264, 443] width 117 height 29
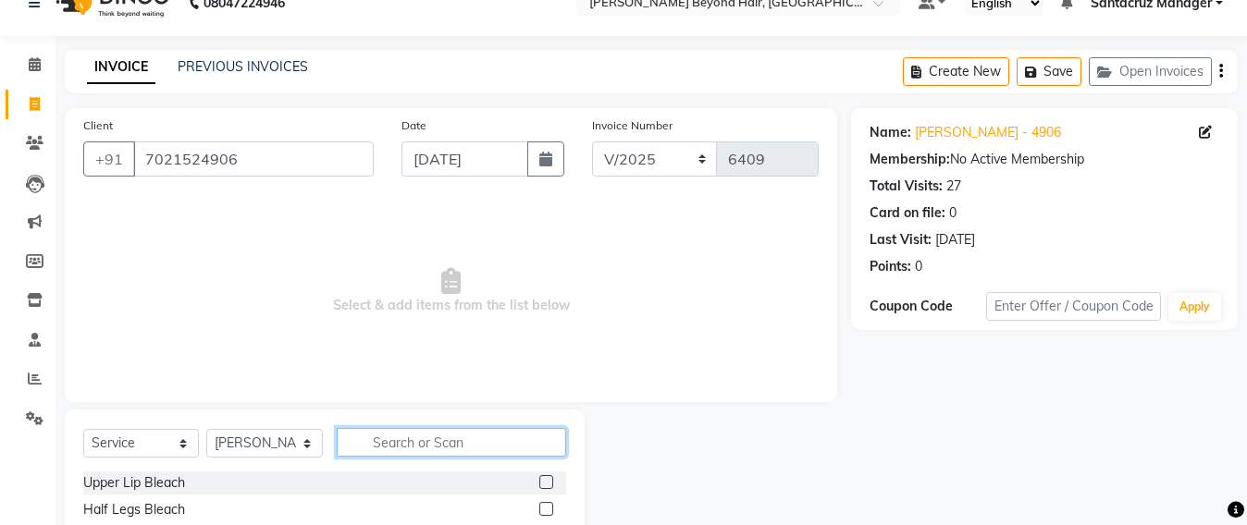
click at [392, 445] on input "text" at bounding box center [451, 442] width 229 height 29
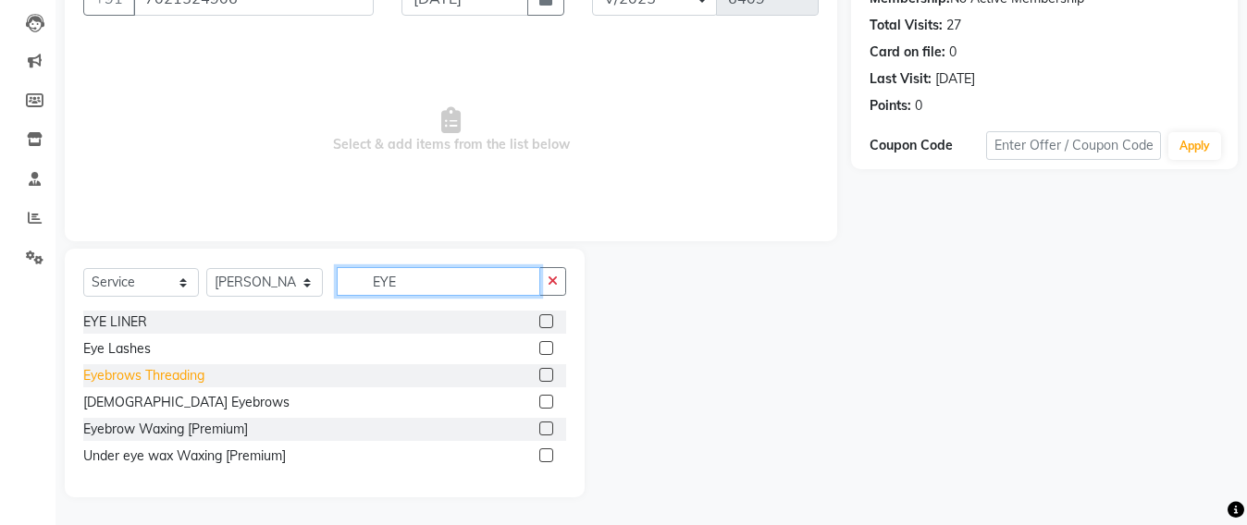
type input "EYE"
click at [124, 383] on div "Eyebrows Threading" at bounding box center [143, 375] width 121 height 19
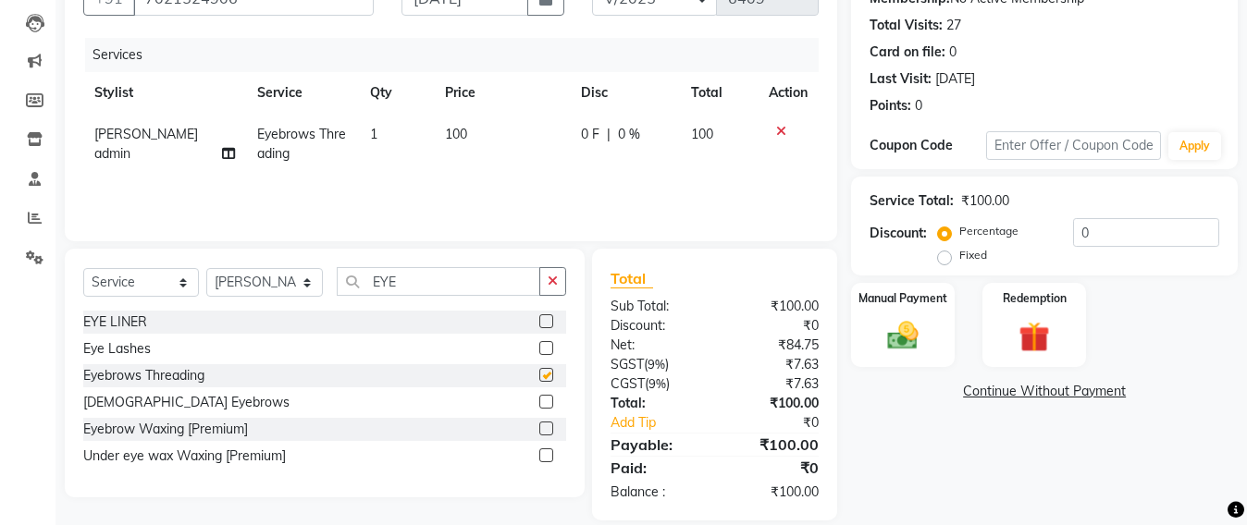
checkbox input "false"
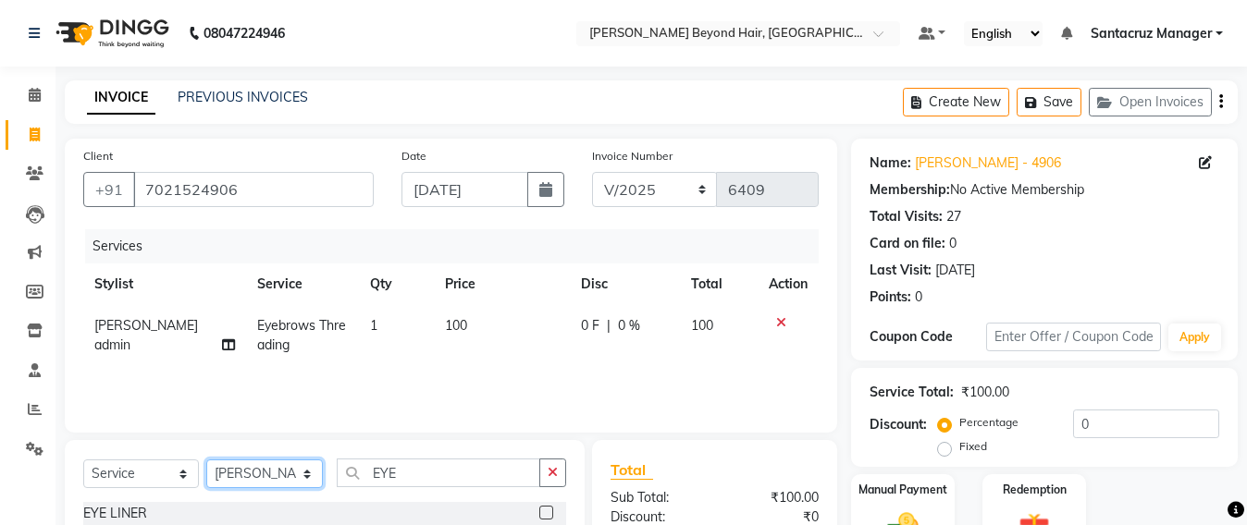
click at [265, 472] on select "Select Stylist Admin [PERSON_NAME] Sankat [PERSON_NAME] [PERSON_NAME] [PERSON_N…" at bounding box center [264, 474] width 117 height 29
select select "47916"
click at [206, 460] on select "Select Stylist Admin [PERSON_NAME] Sankat [PERSON_NAME] [PERSON_NAME] [PERSON_N…" at bounding box center [264, 474] width 117 height 29
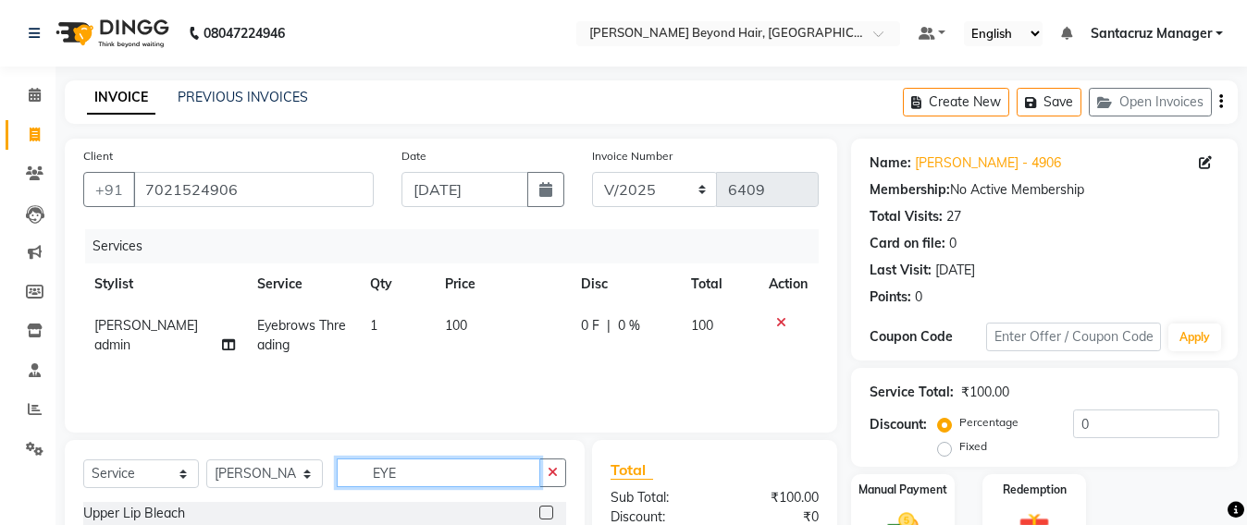
click at [406, 468] on input "EYE" at bounding box center [438, 473] width 203 height 29
type input "E"
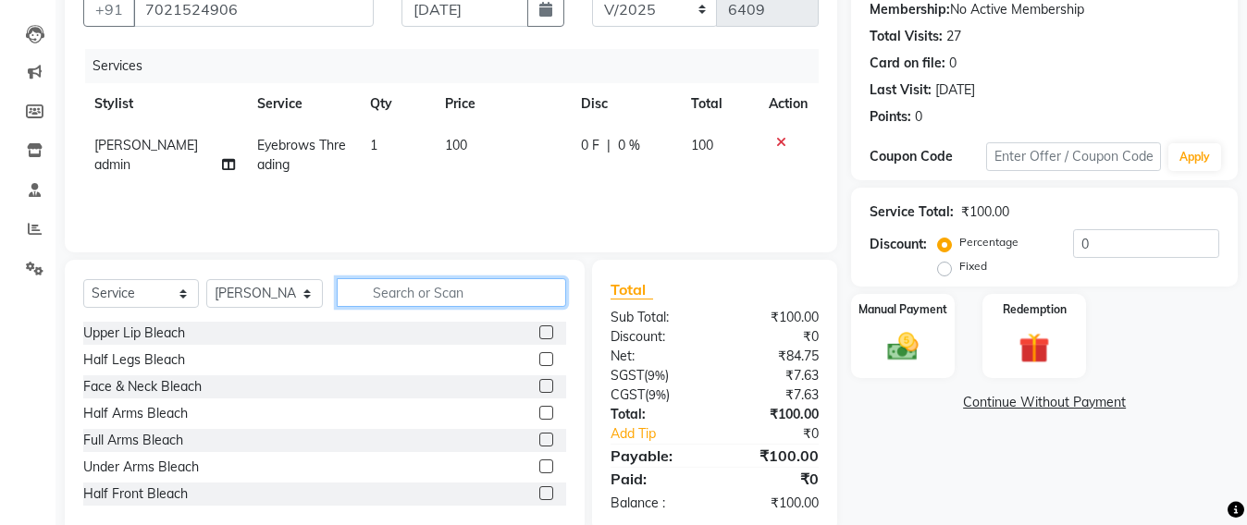
scroll to position [215, 0]
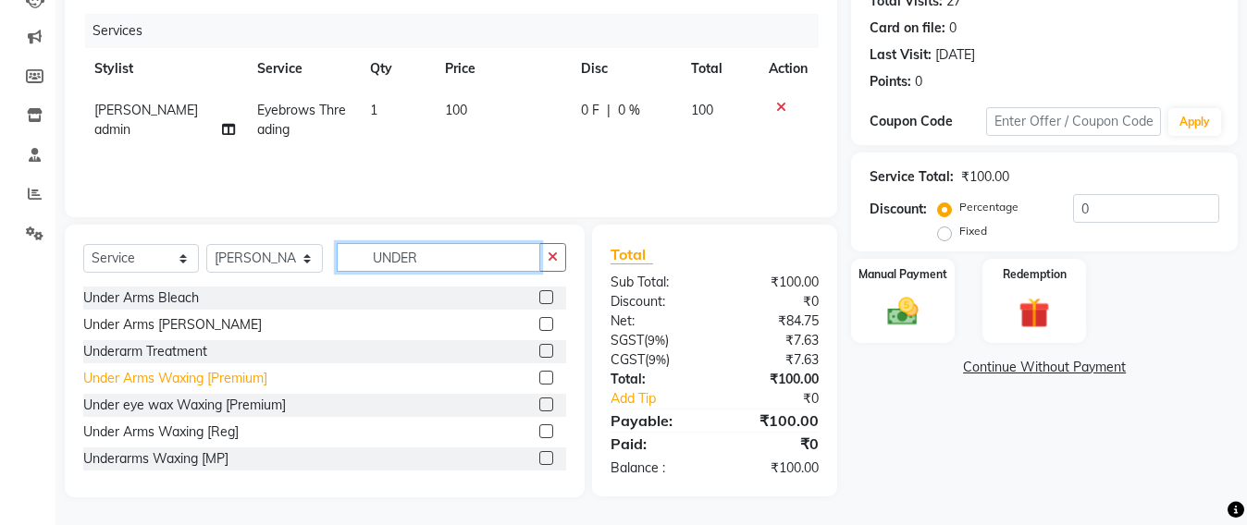
type input "UNDER"
click at [155, 377] on div "Under Arms Waxing [Premium]" at bounding box center [175, 378] width 184 height 19
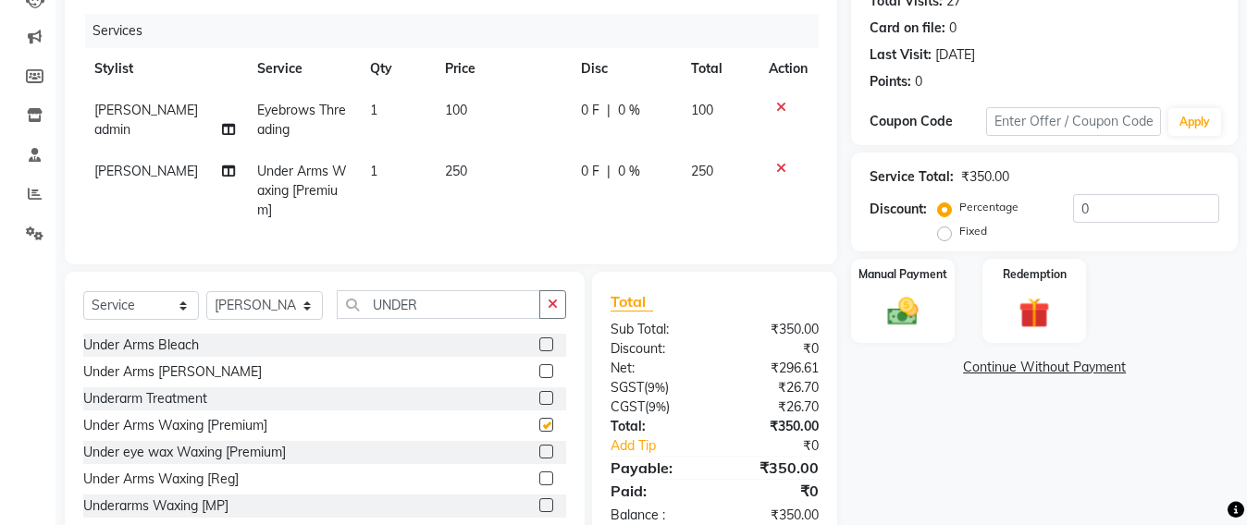
checkbox input "false"
click at [430, 316] on input "UNDER" at bounding box center [438, 304] width 203 height 29
type input "U"
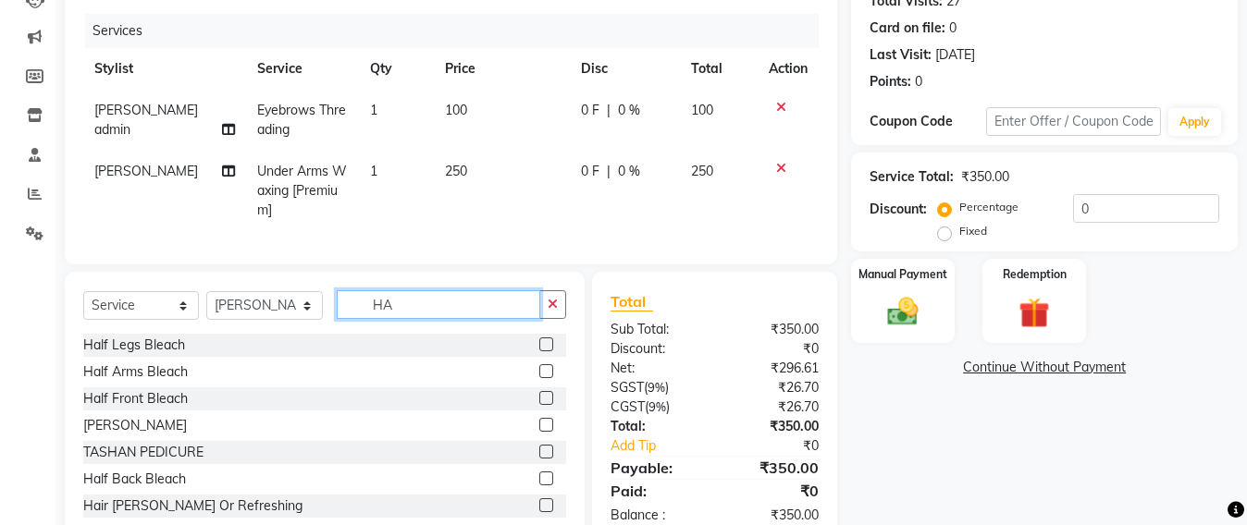
type input "H"
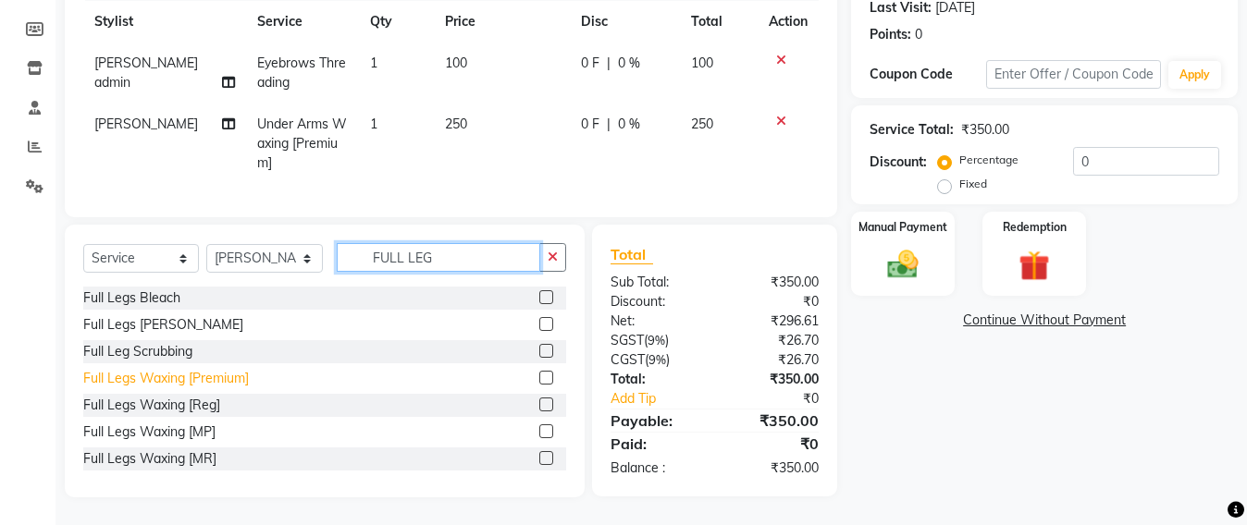
type input "FULL LEG"
click at [146, 377] on div "Full Legs Waxing [Premium]" at bounding box center [166, 378] width 166 height 19
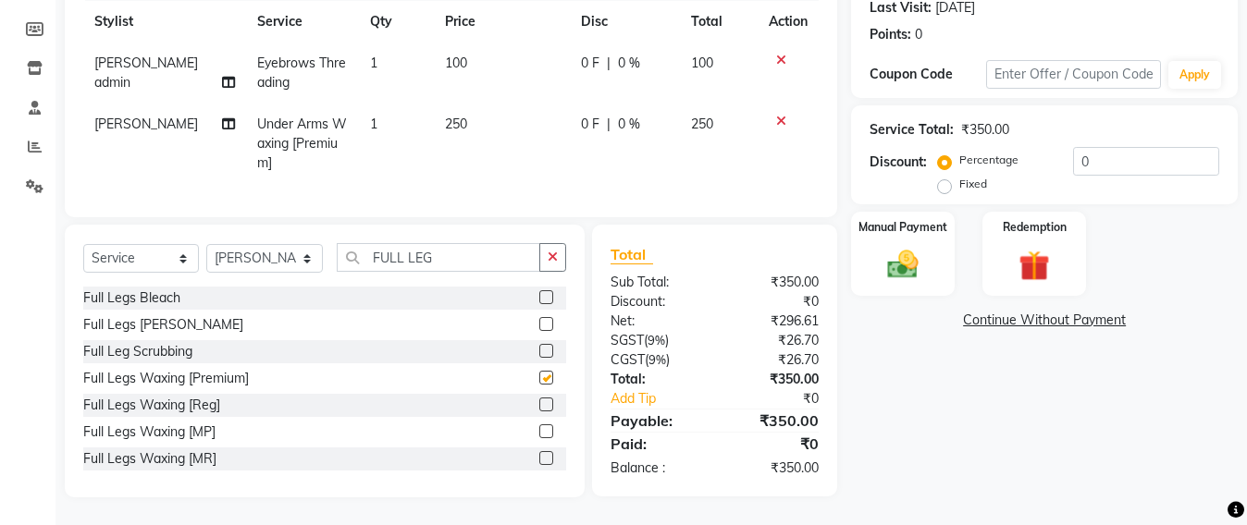
checkbox input "false"
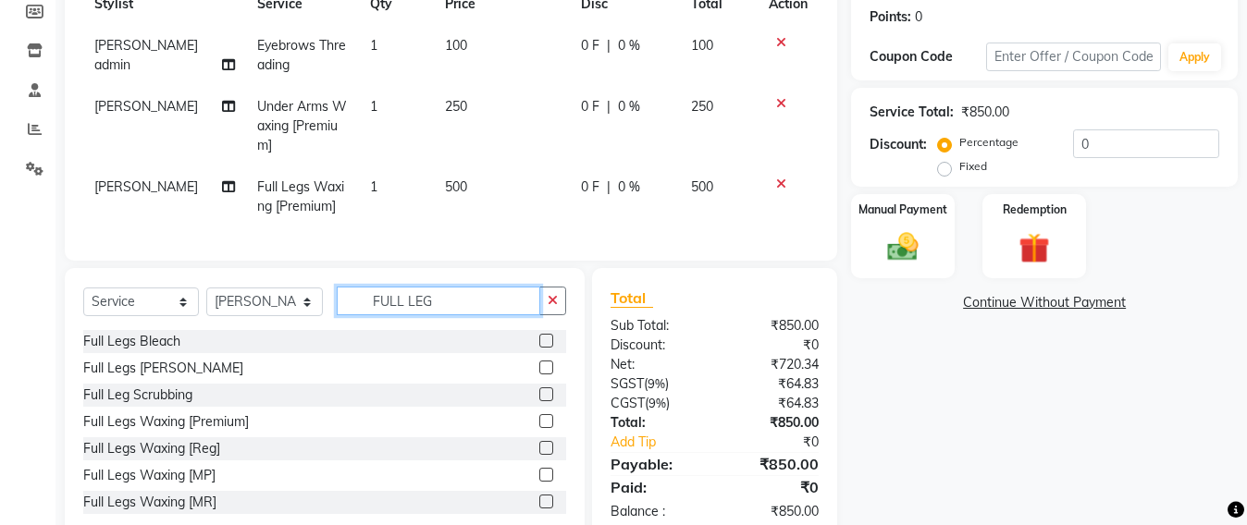
click at [448, 307] on input "FULL LEG" at bounding box center [438, 301] width 203 height 29
type input "F"
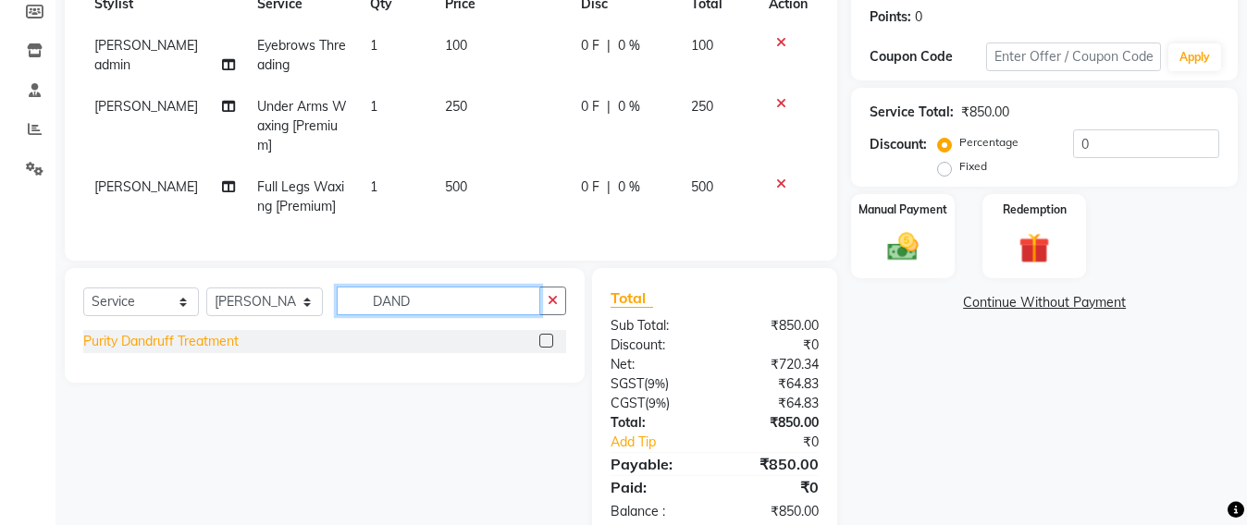
type input "DAND"
click at [141, 351] on div "Purity Dandruff Treatment" at bounding box center [160, 341] width 155 height 19
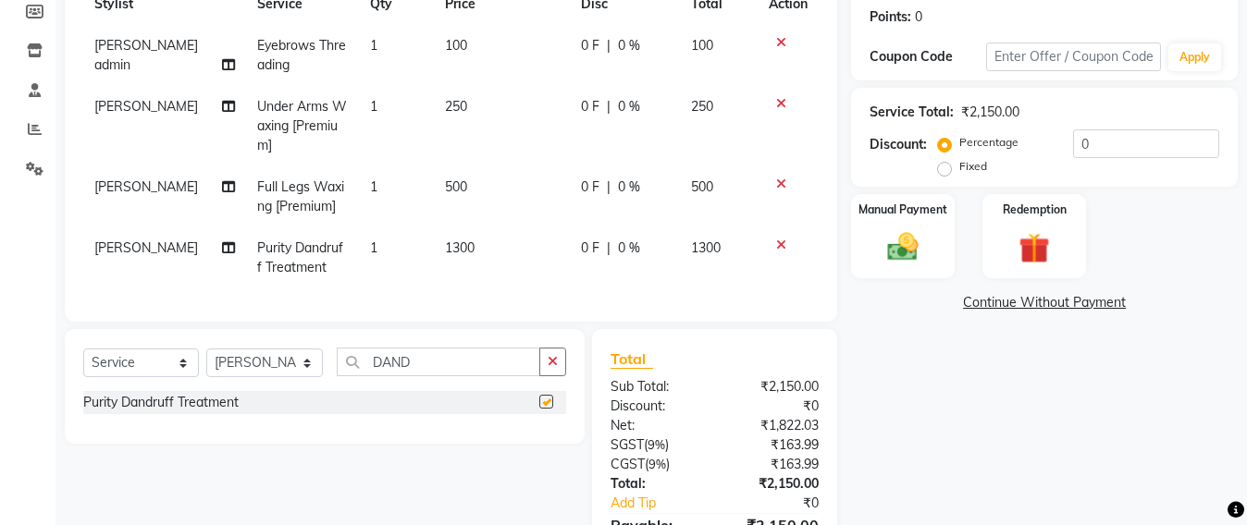
checkbox input "false"
click at [490, 239] on td "1300" at bounding box center [502, 258] width 136 height 61
select select "47916"
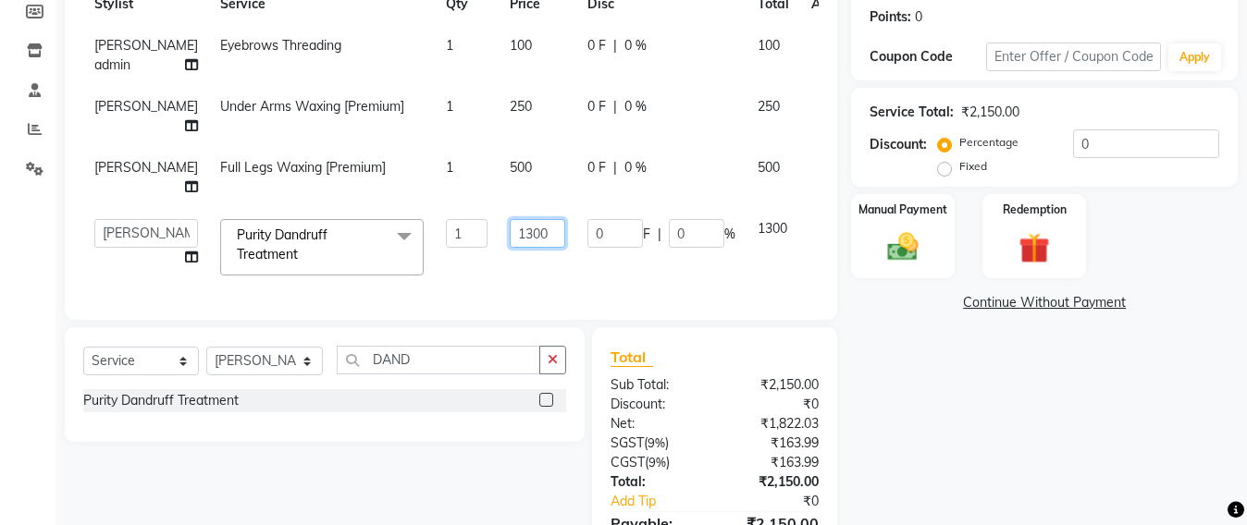
click at [510, 248] on input "1300" at bounding box center [537, 233] width 55 height 29
type input "1500"
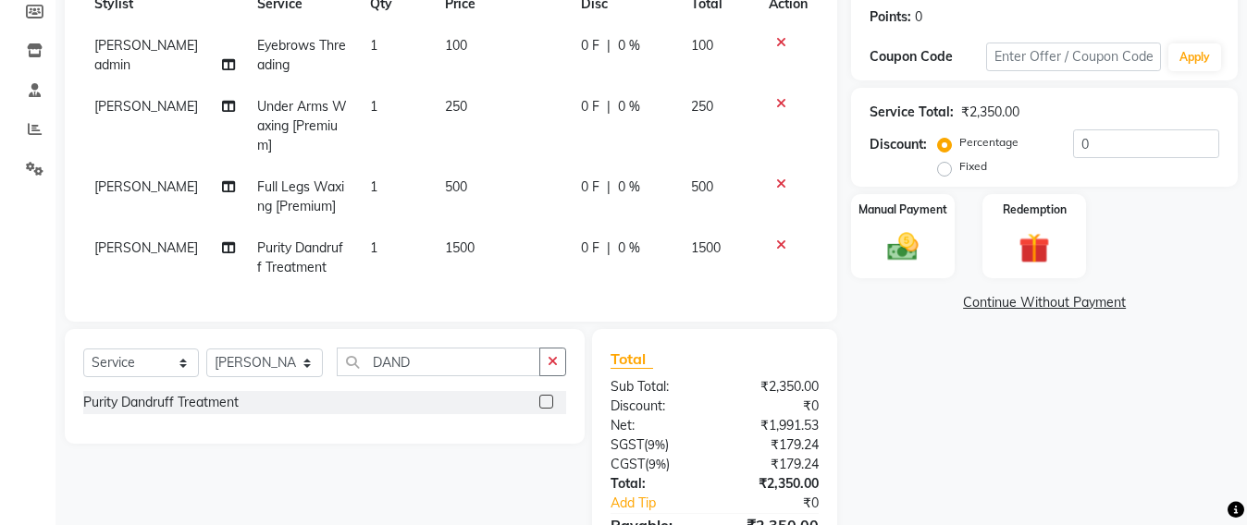
click at [508, 363] on div "Client +91 7021524906 Date 04-09-2025 Invoice Number SH/2025-26 V/2025 V/2025-2…" at bounding box center [451, 230] width 800 height 743
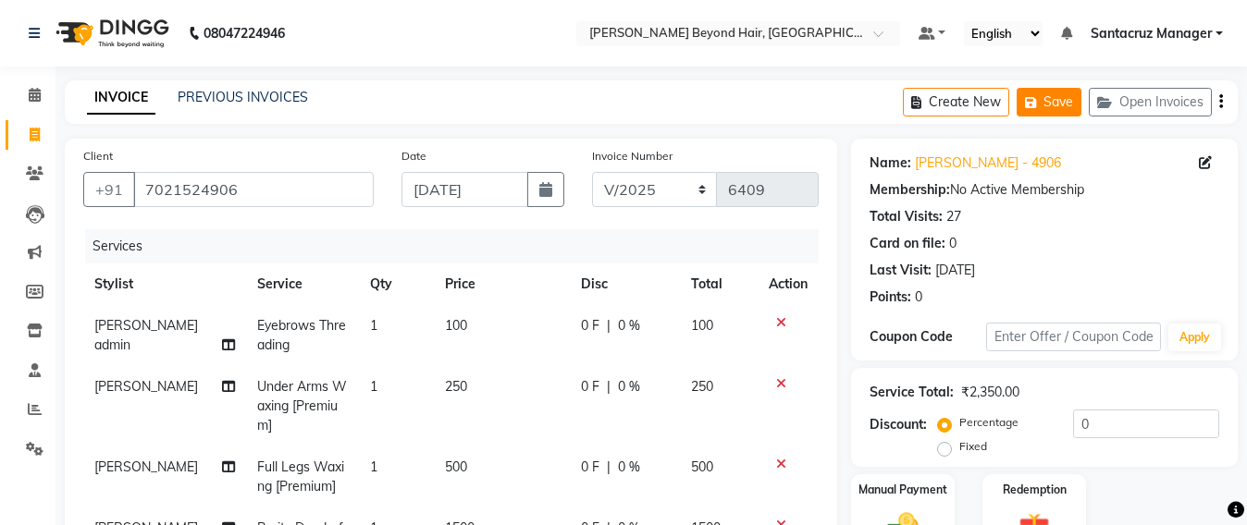
click at [1045, 110] on button "Save" at bounding box center [1048, 102] width 65 height 29
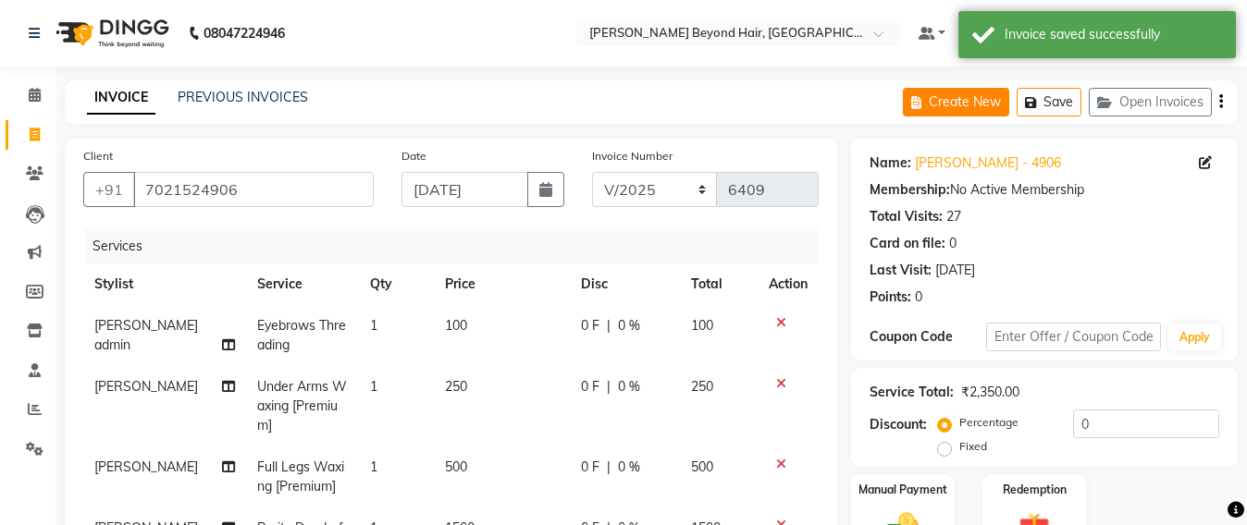
click at [964, 107] on button "Create New" at bounding box center [956, 102] width 106 height 29
select select "service"
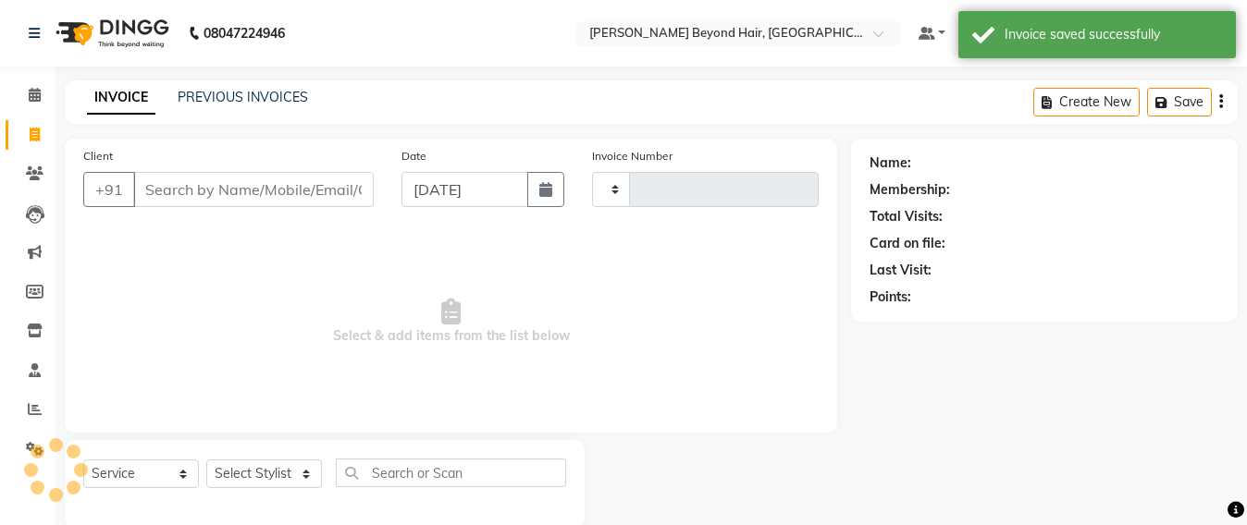
scroll to position [31, 0]
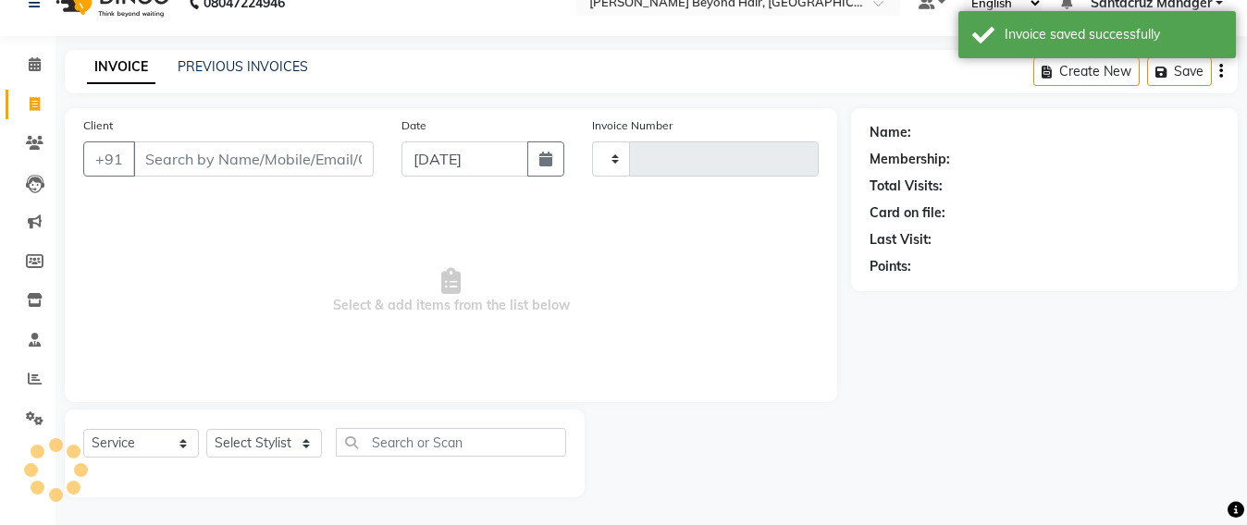
type input "6409"
select select "6357"
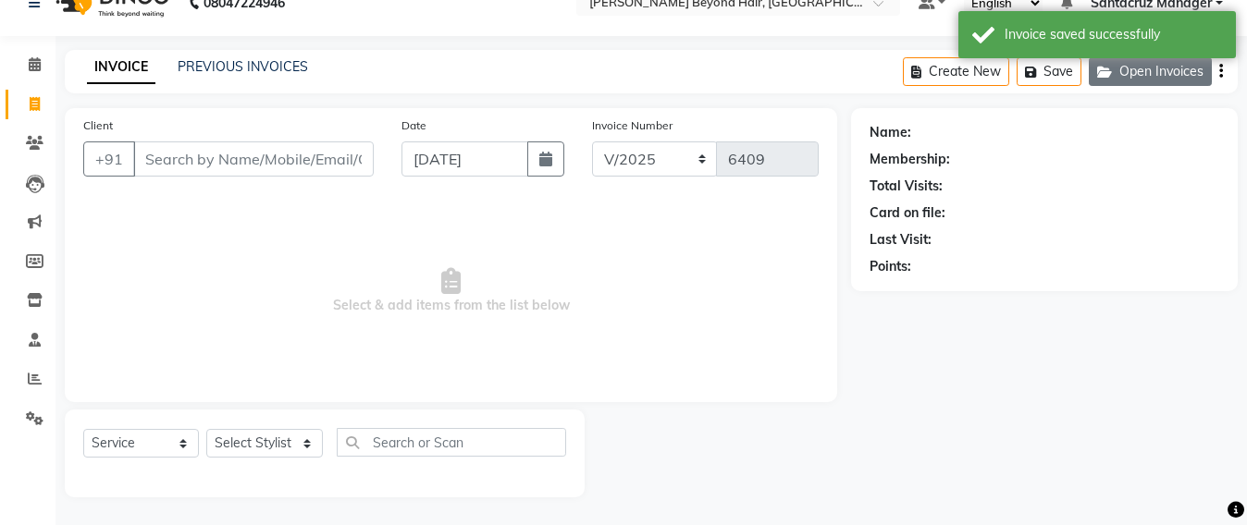
click at [1169, 60] on button "Open Invoices" at bounding box center [1150, 71] width 123 height 29
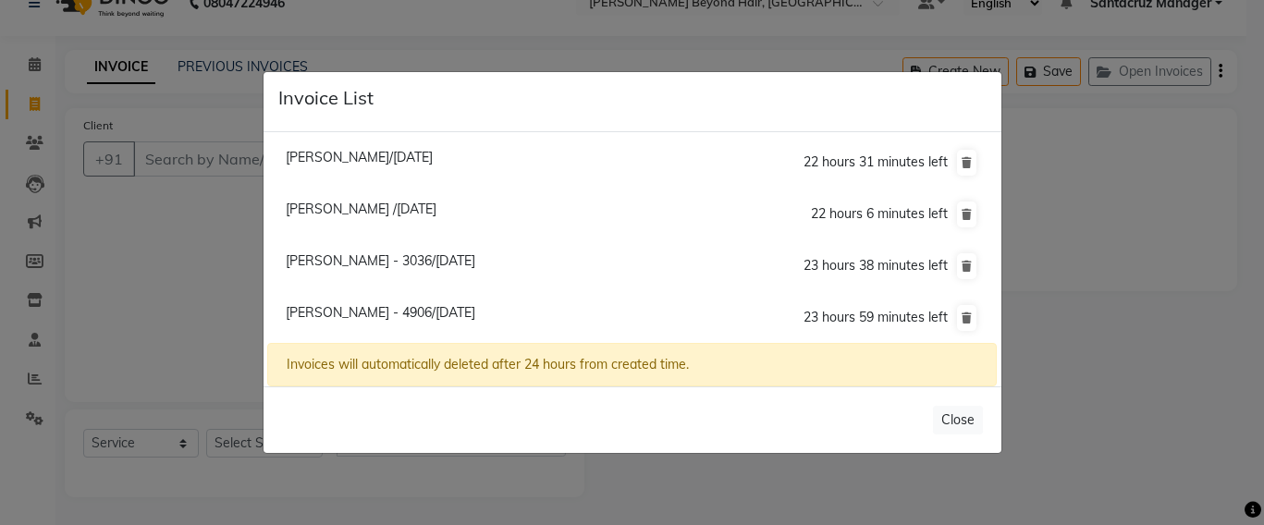
click at [321, 261] on span "Dipali Bodke - 3036/04 September 2025" at bounding box center [381, 260] width 190 height 17
type input "9619363036"
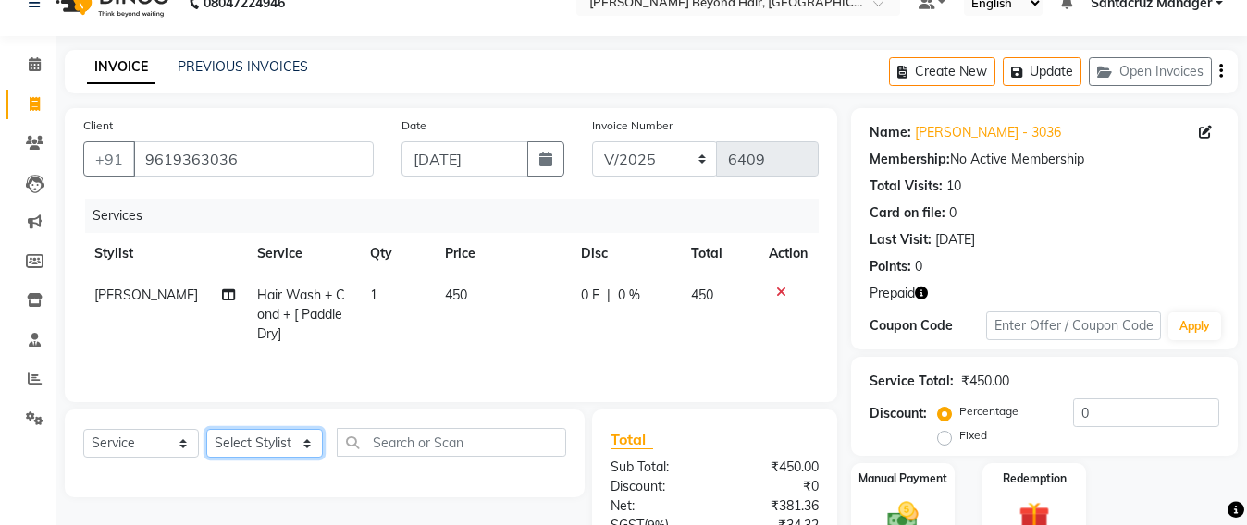
click at [237, 452] on select "Select Stylist Admin [PERSON_NAME] Sankat [PERSON_NAME] [PERSON_NAME] [PERSON_N…" at bounding box center [264, 443] width 117 height 29
select select "82490"
click at [206, 433] on select "Select Stylist Admin [PERSON_NAME] Sankat [PERSON_NAME] [PERSON_NAME] [PERSON_N…" at bounding box center [264, 443] width 117 height 29
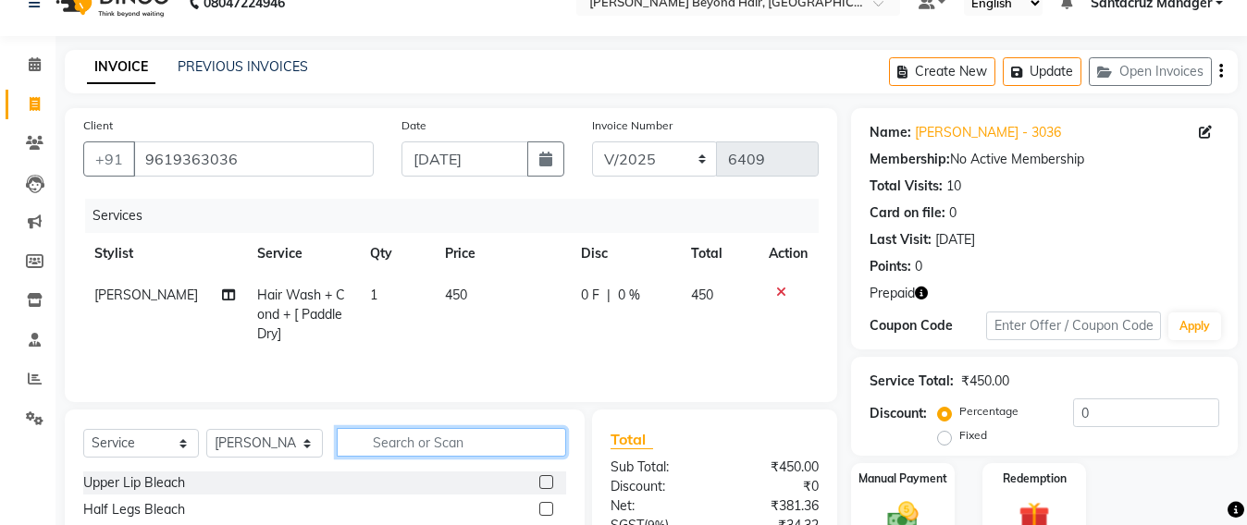
click at [400, 442] on input "text" at bounding box center [451, 442] width 229 height 29
type input "GEL POL"
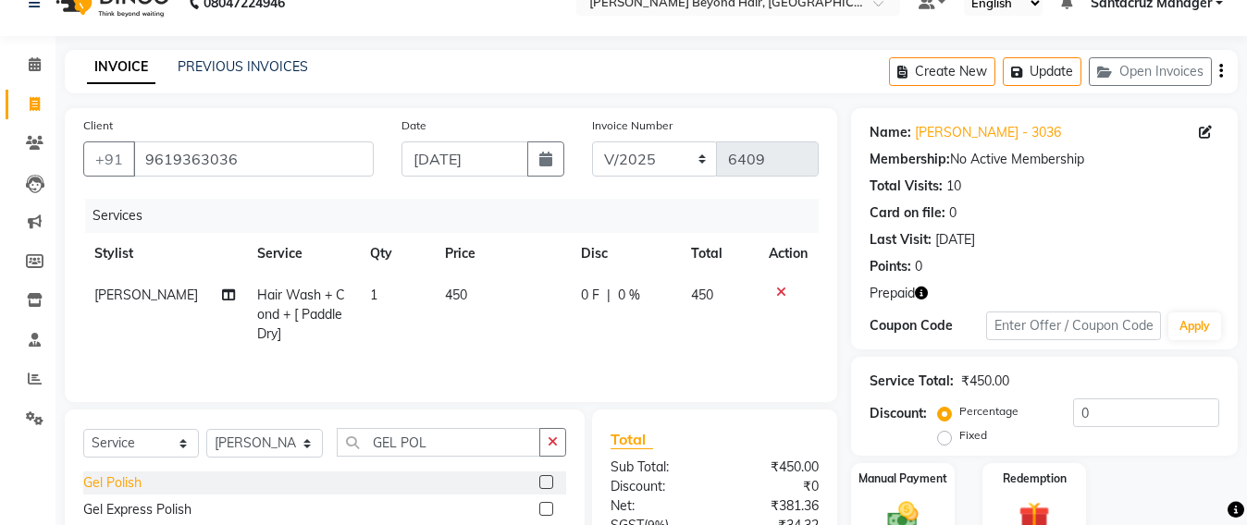
click at [92, 477] on div "Gel Polish" at bounding box center [112, 483] width 58 height 19
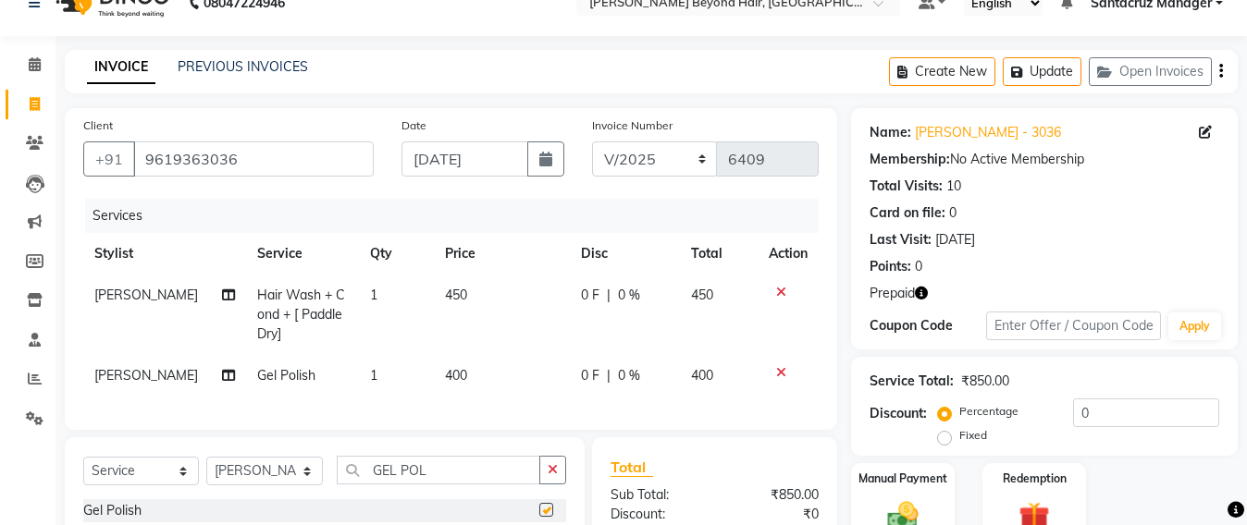
checkbox input "false"
click at [1042, 64] on button "Update" at bounding box center [1042, 71] width 79 height 29
click at [1049, 71] on button "Update" at bounding box center [1042, 71] width 79 height 29
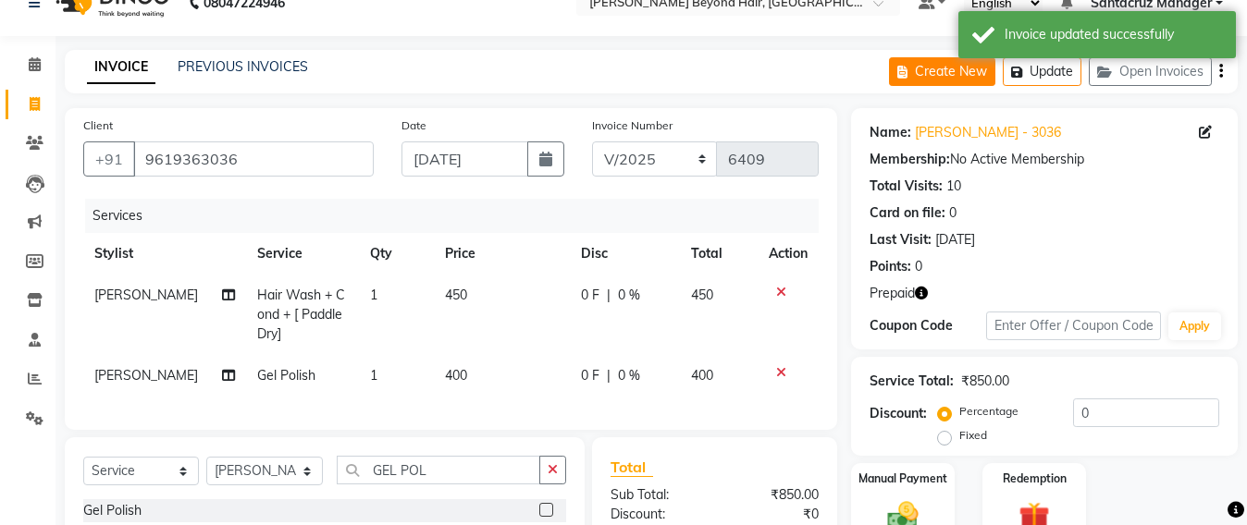
click at [941, 68] on button "Create New" at bounding box center [942, 71] width 106 height 29
select select "service"
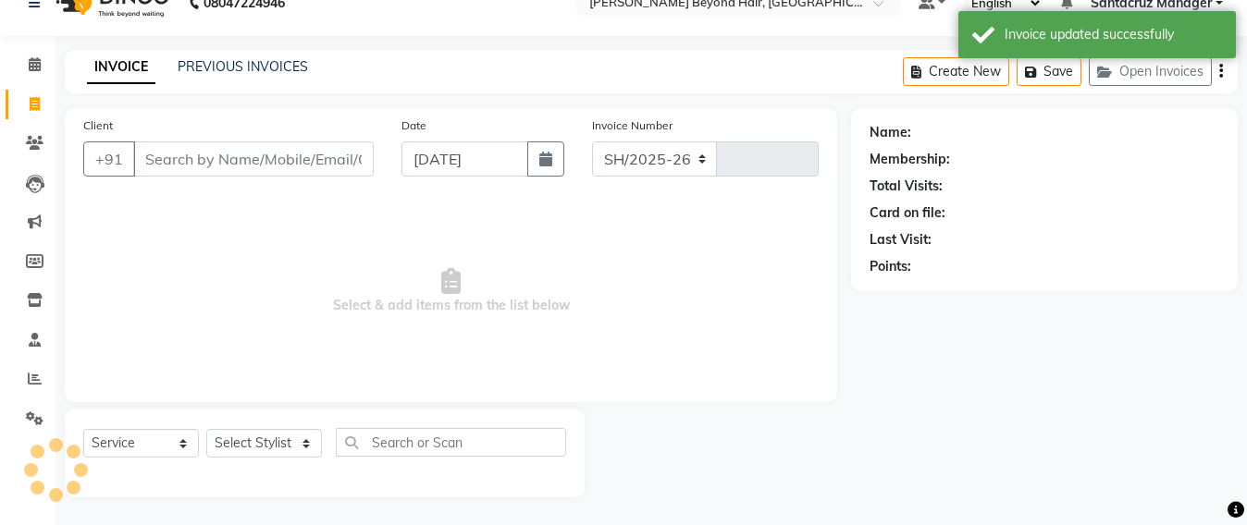
select select "6357"
type input "6409"
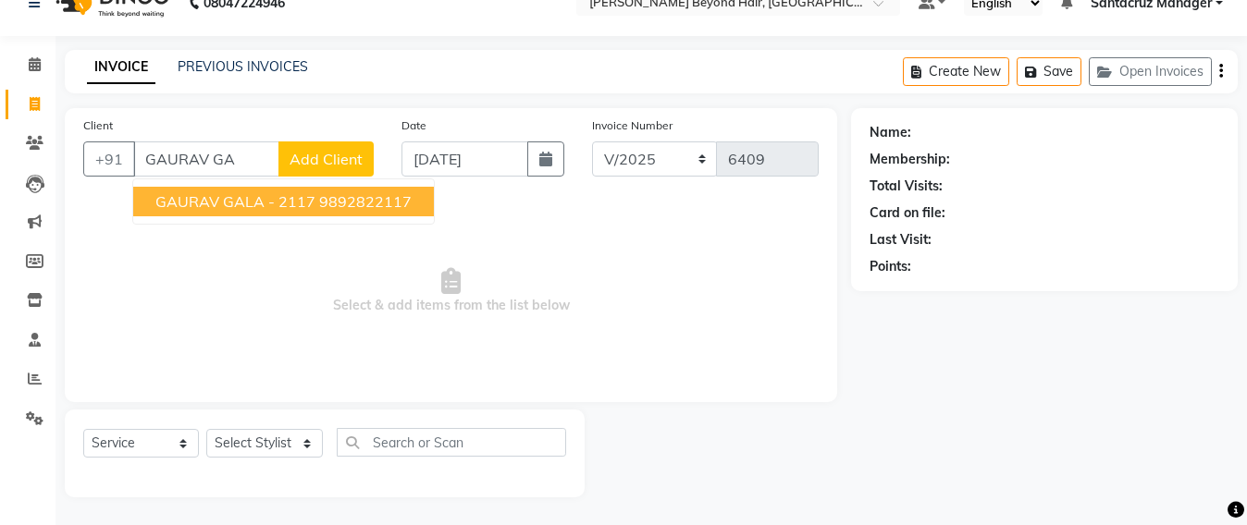
click at [245, 203] on span "GAURAV GALA - 2117" at bounding box center [235, 201] width 160 height 18
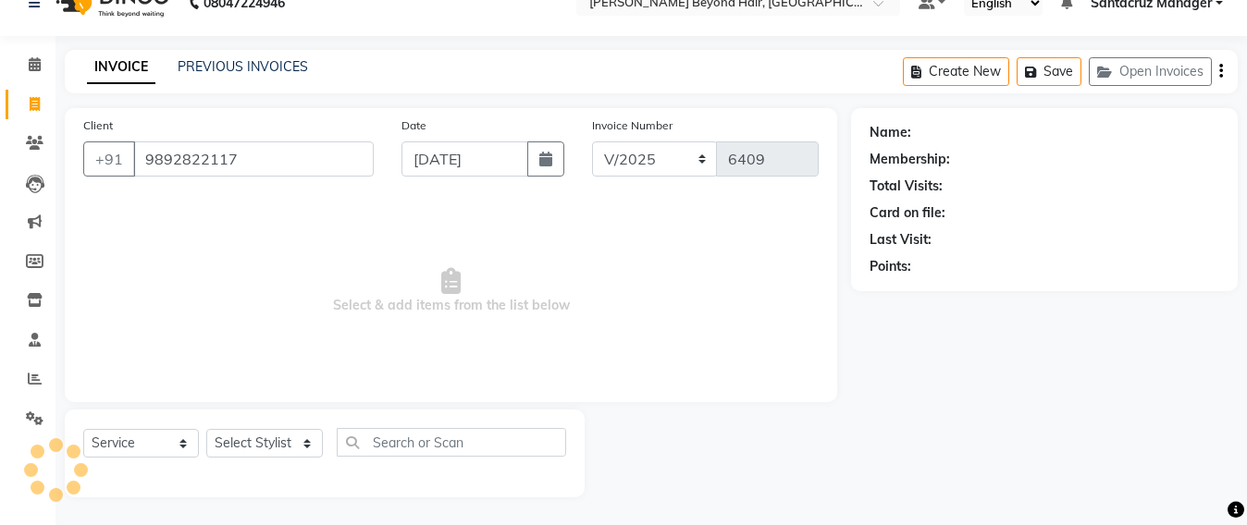
type input "9892822117"
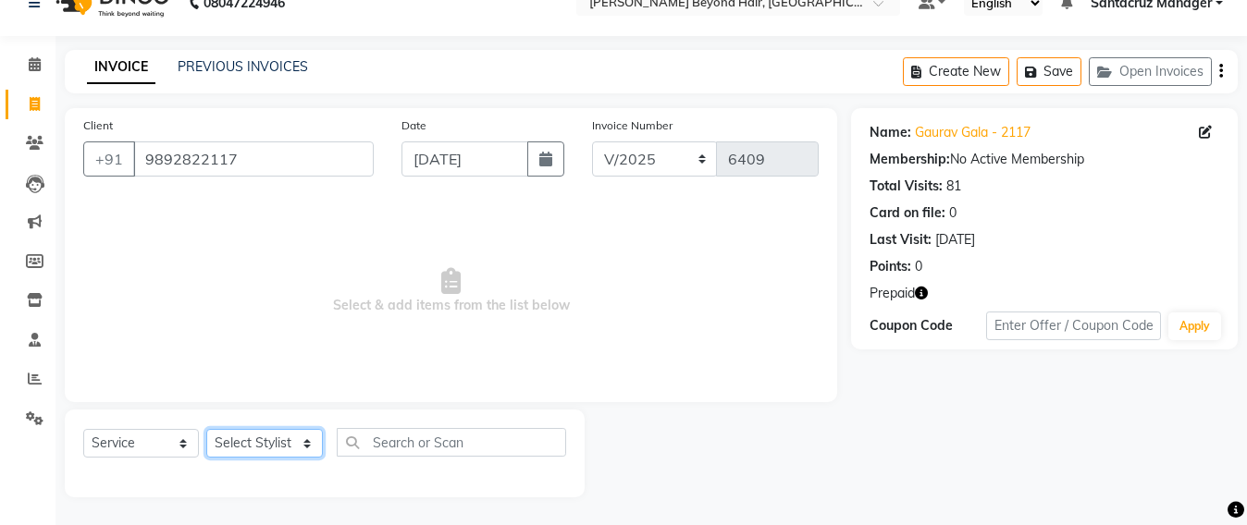
click at [279, 450] on select "Select Stylist Admin [PERSON_NAME] Sankat [PERSON_NAME] [PERSON_NAME] [PERSON_N…" at bounding box center [264, 443] width 117 height 29
select select "48409"
click at [206, 429] on select "Select Stylist Admin [PERSON_NAME] Sankat [PERSON_NAME] [PERSON_NAME] [PERSON_N…" at bounding box center [264, 443] width 117 height 29
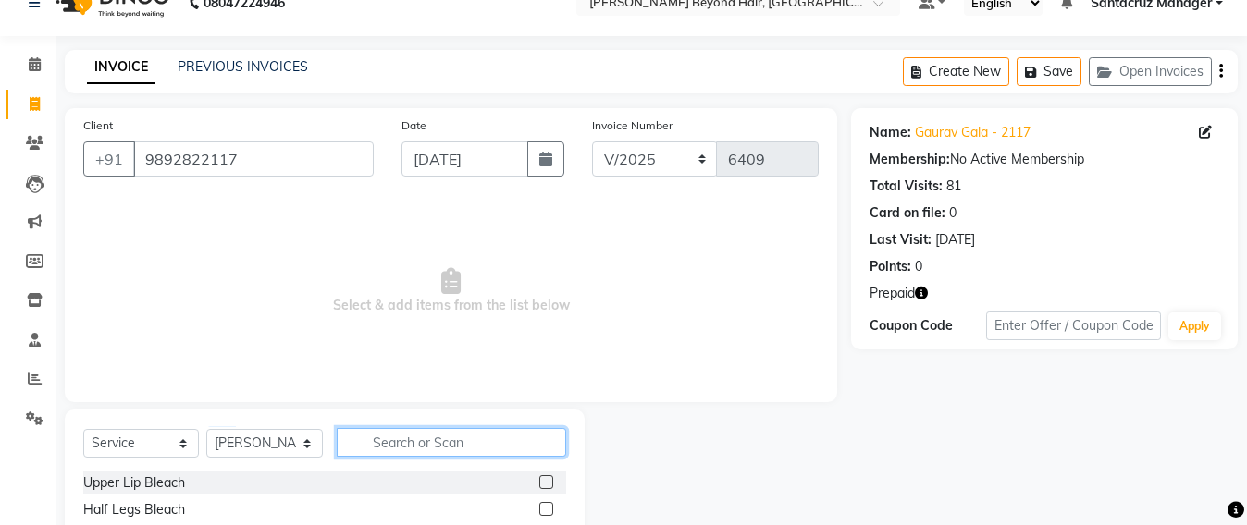
click at [396, 428] on input "text" at bounding box center [451, 442] width 229 height 29
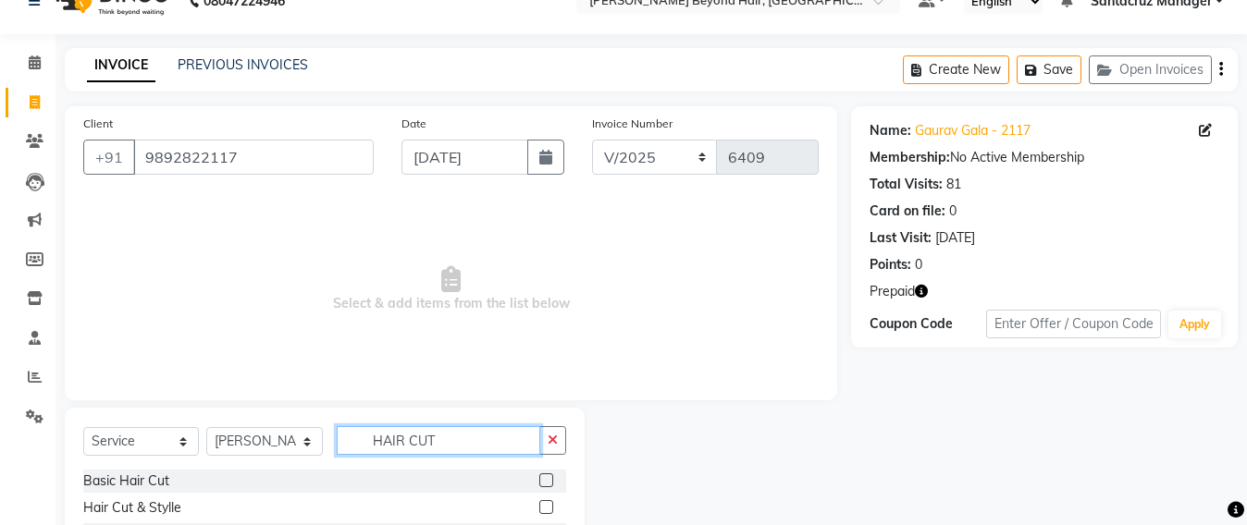
scroll to position [215, 0]
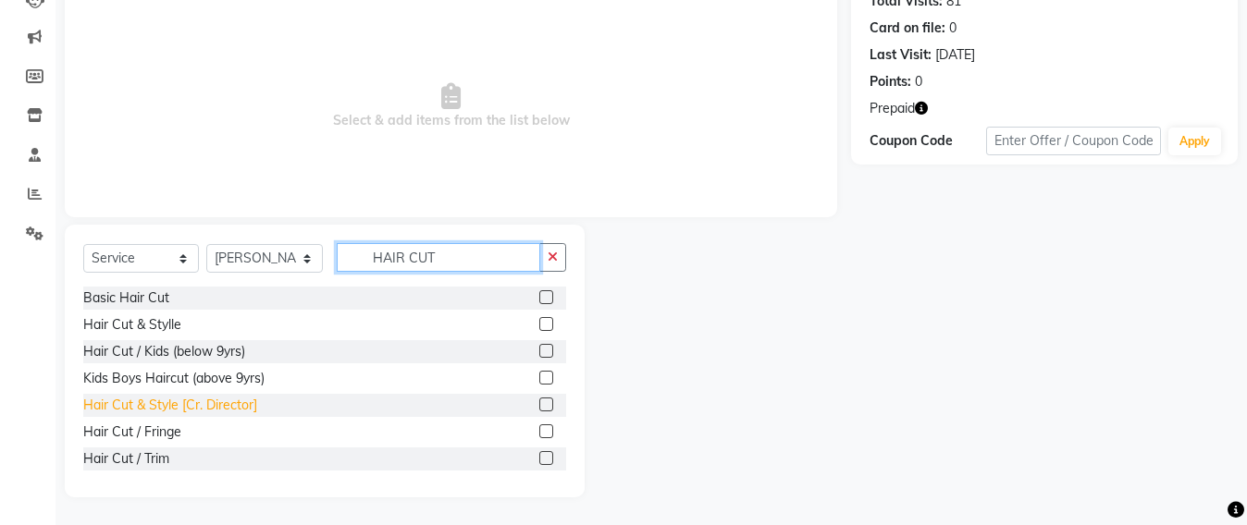
type input "HAIR CUT"
click at [184, 407] on div "Hair Cut & Style [Cr. Director]" at bounding box center [170, 405] width 174 height 19
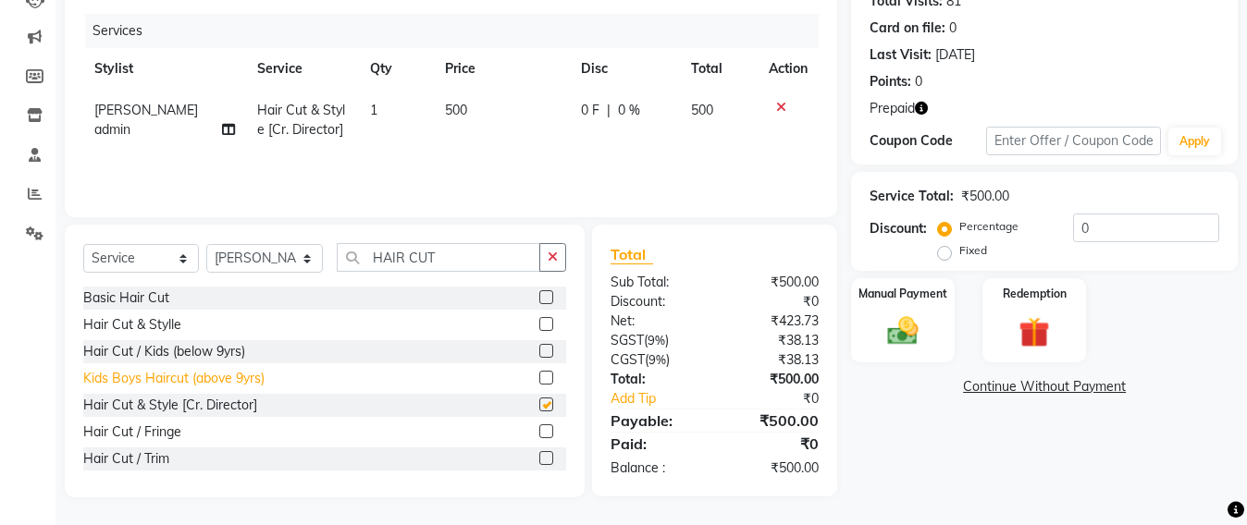
checkbox input "false"
click at [471, 113] on td "500" at bounding box center [502, 120] width 136 height 61
select select "48409"
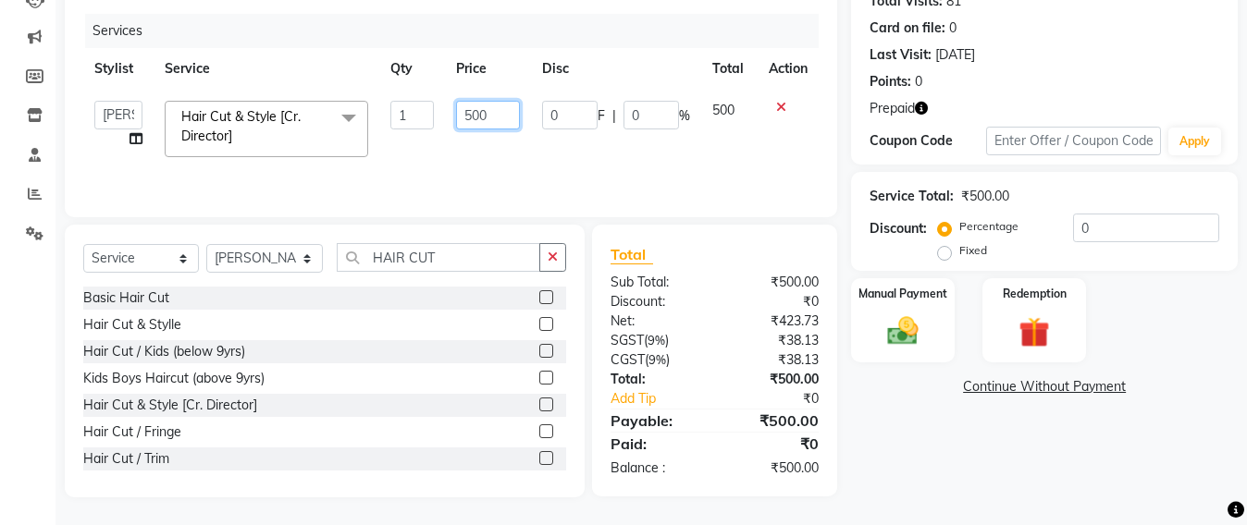
click at [493, 111] on input "500" at bounding box center [488, 115] width 64 height 29
type input "5"
type input "1000"
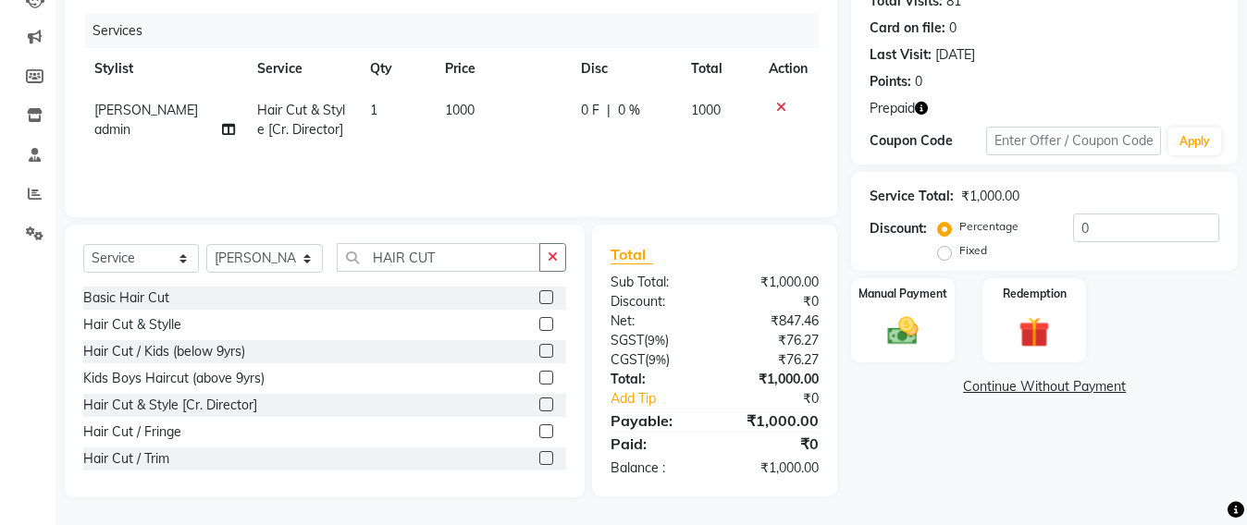
click at [482, 152] on div "Services Stylist Service Qty Price Disc Total Action Sameer shah admin Hair Cut…" at bounding box center [450, 106] width 735 height 185
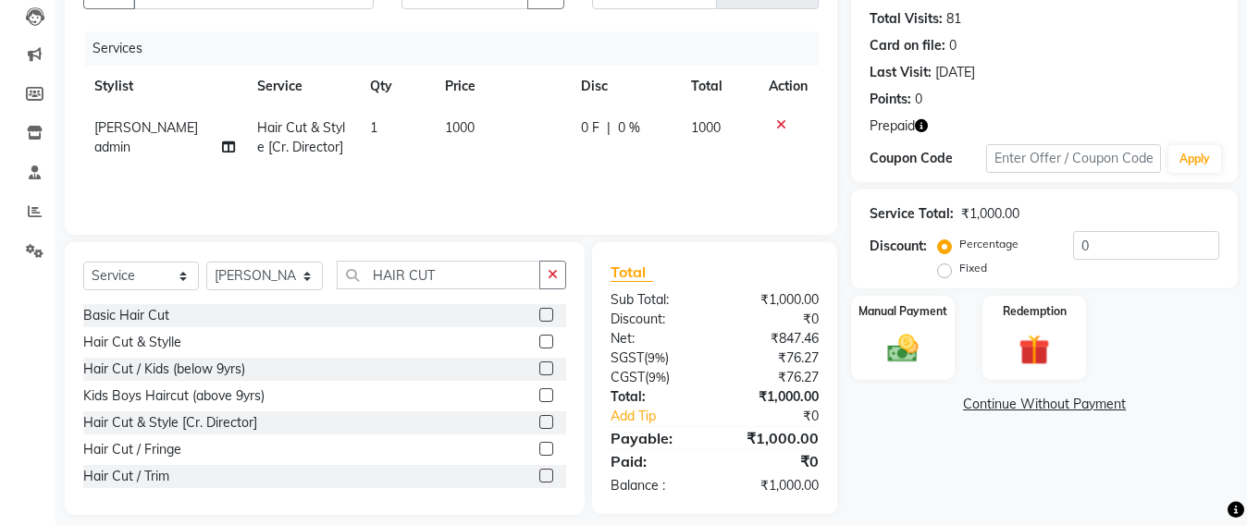
scroll to position [0, 0]
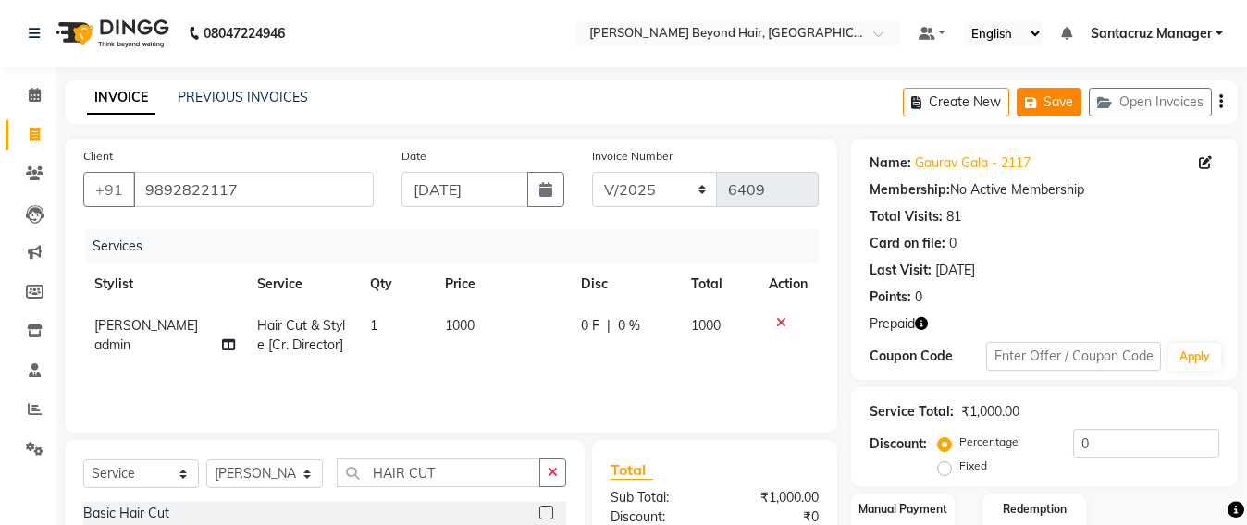
click at [1046, 96] on button "Save" at bounding box center [1048, 102] width 65 height 29
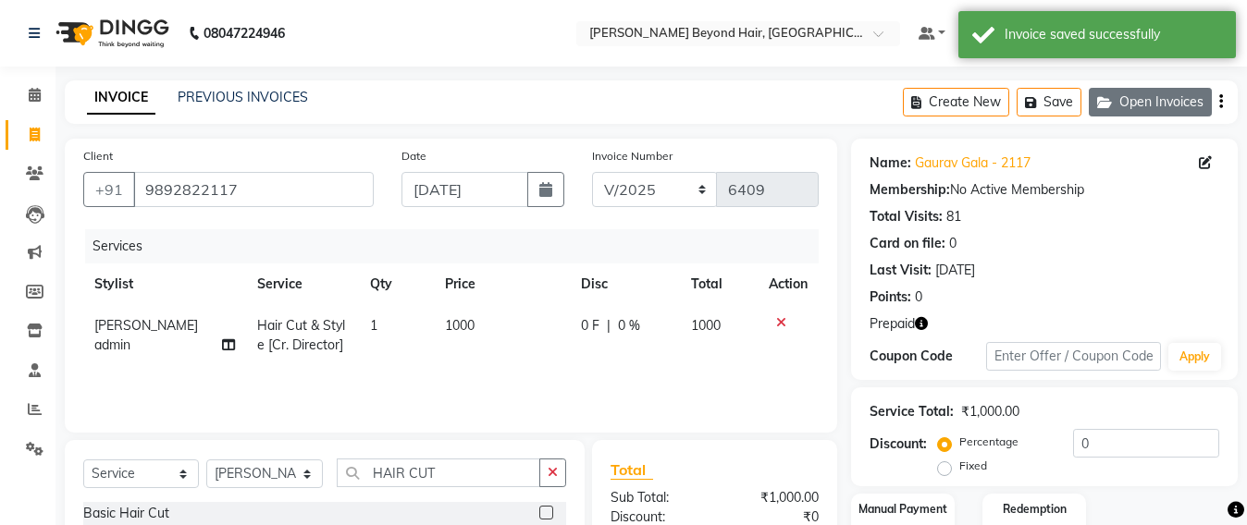
click at [1189, 104] on button "Open Invoices" at bounding box center [1150, 102] width 123 height 29
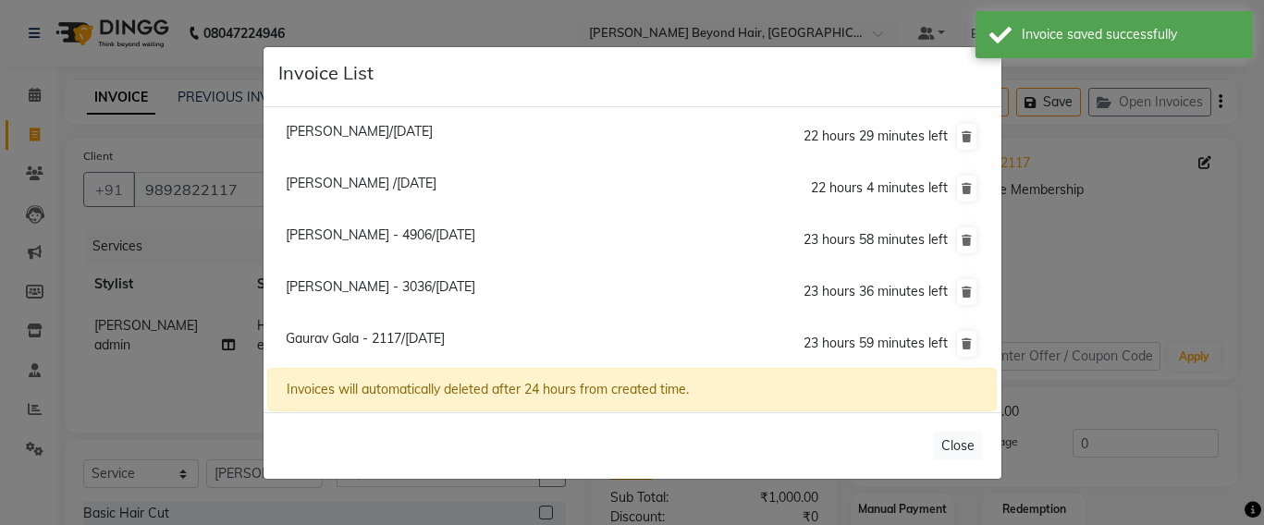
click at [190, 134] on ngb-modal-window "Invoice List Neepa Gandhi/04 September 2025 22 hours 29 minutes left Ami Desai …" at bounding box center [632, 262] width 1264 height 525
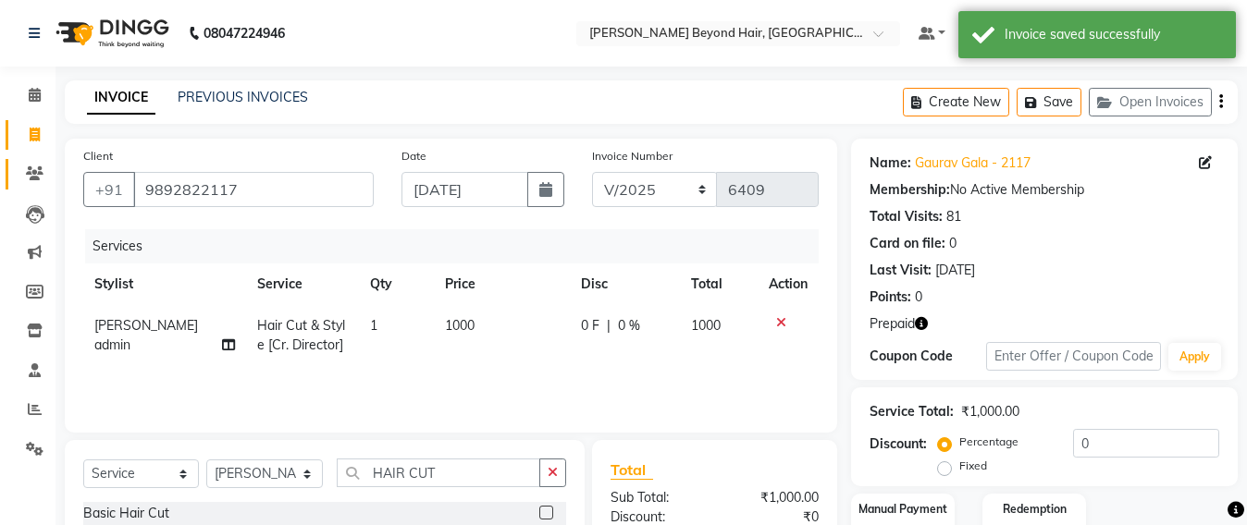
click at [17, 180] on link "Clients" at bounding box center [28, 174] width 44 height 31
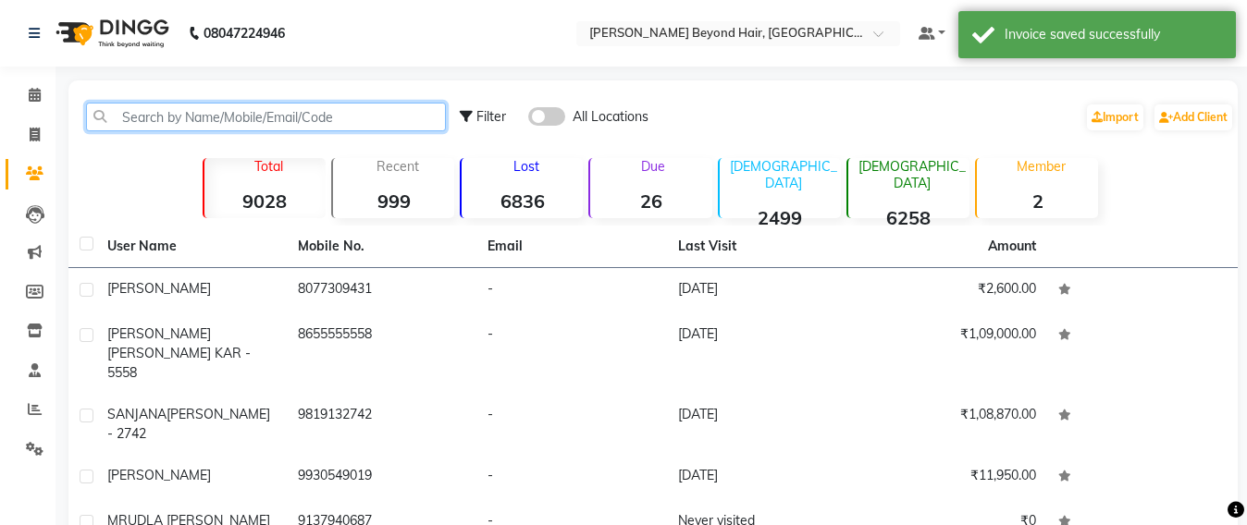
click at [191, 126] on input "text" at bounding box center [266, 117] width 360 height 29
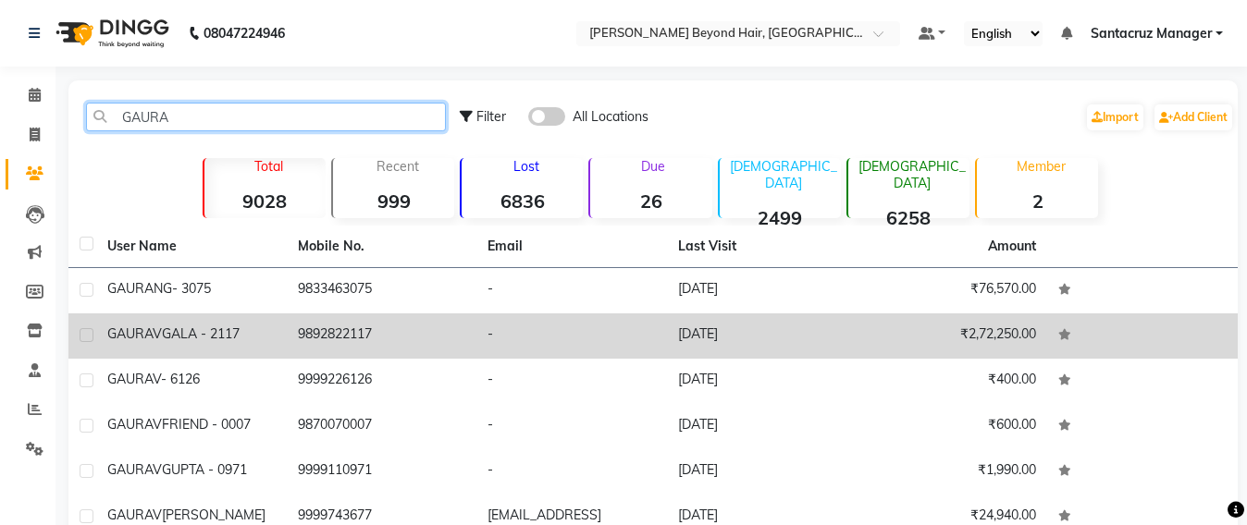
type input "GAURA"
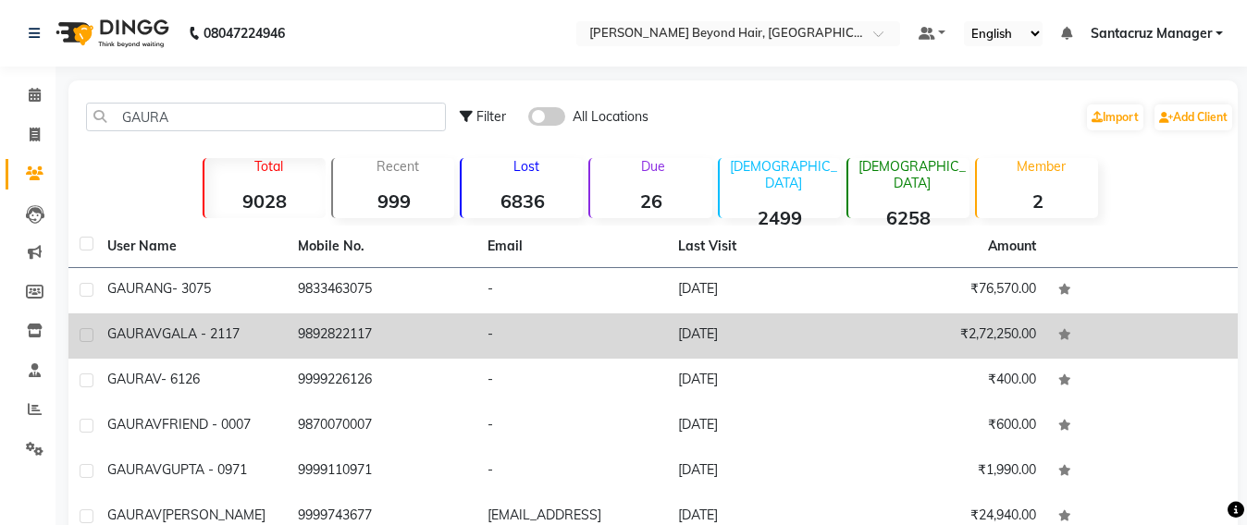
click at [314, 335] on td "9892822117" at bounding box center [382, 336] width 191 height 45
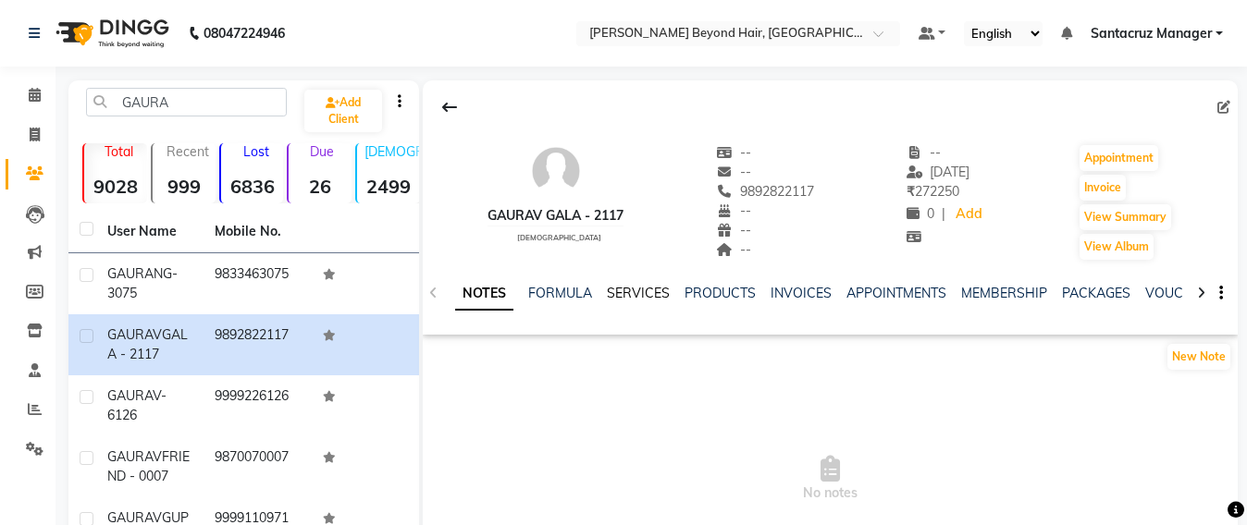
click at [644, 289] on link "SERVICES" at bounding box center [638, 293] width 63 height 17
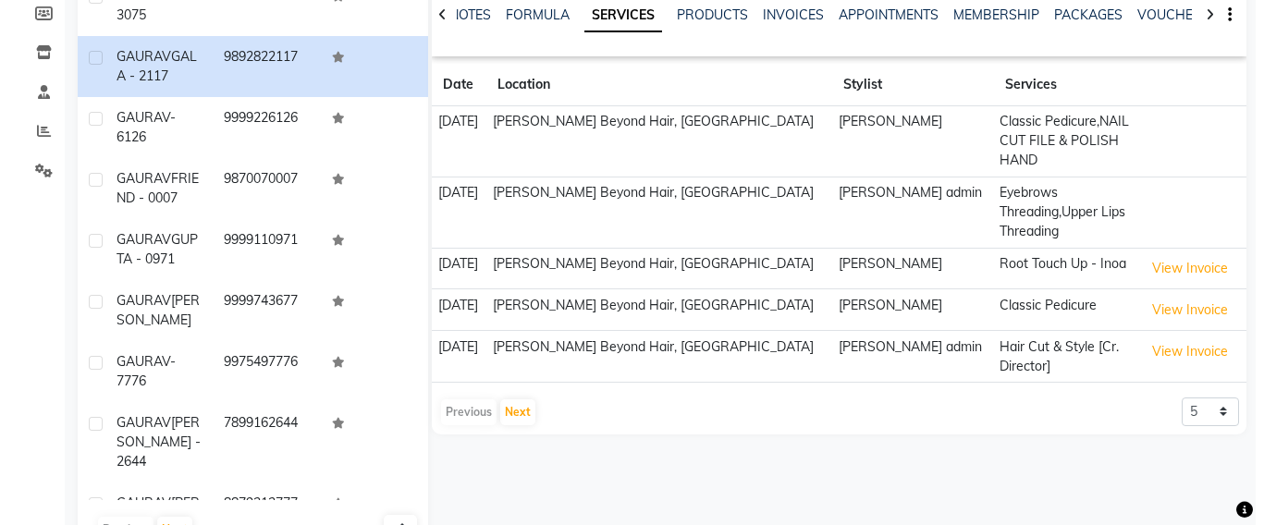
scroll to position [333, 0]
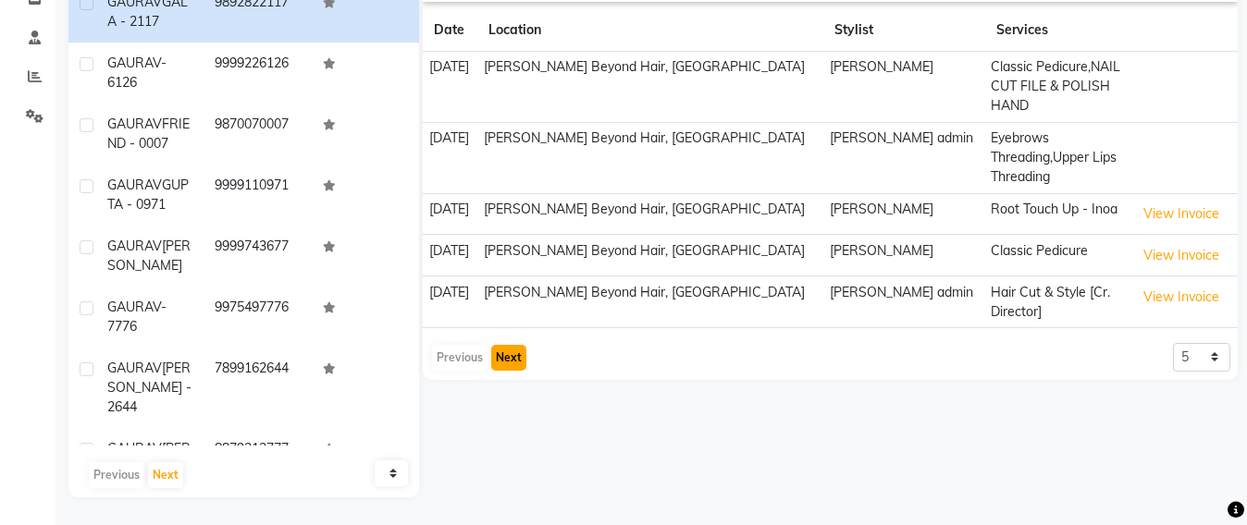
click at [515, 355] on button "Next" at bounding box center [508, 358] width 35 height 26
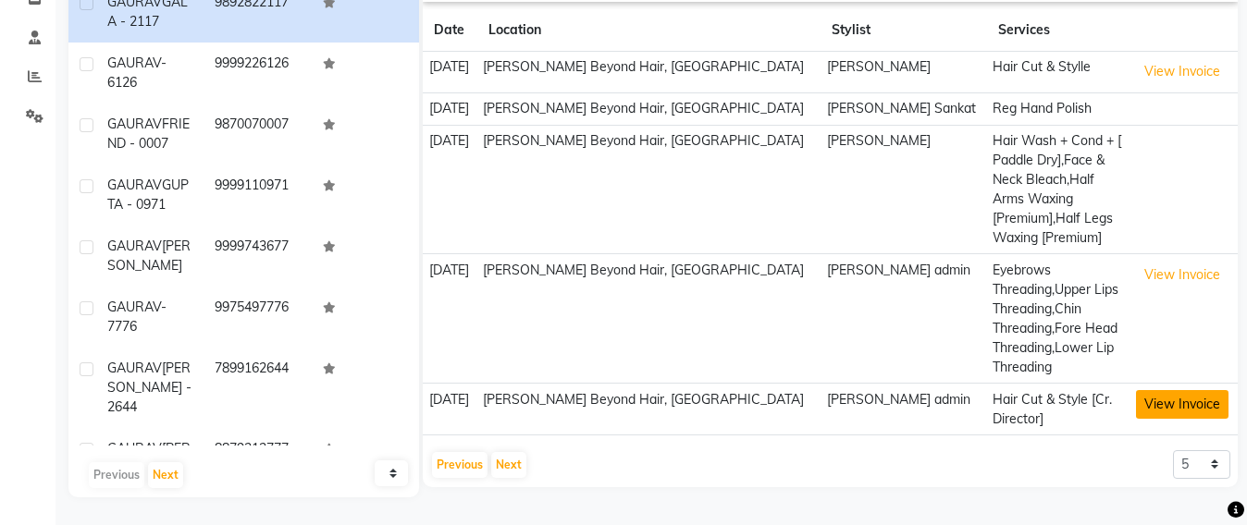
click at [1182, 390] on button "View Invoice" at bounding box center [1182, 404] width 92 height 29
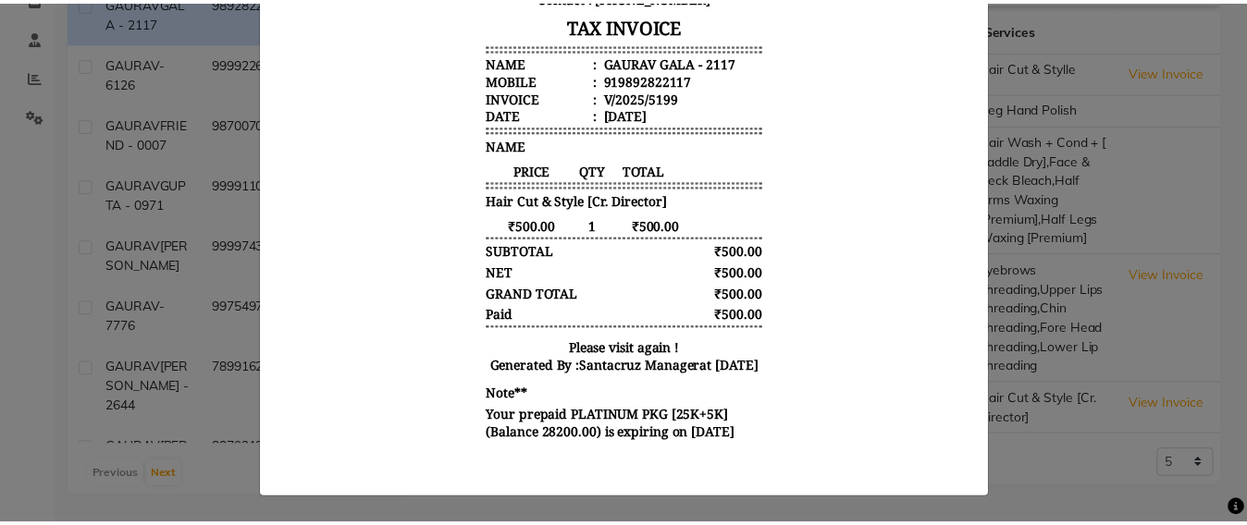
scroll to position [400, 0]
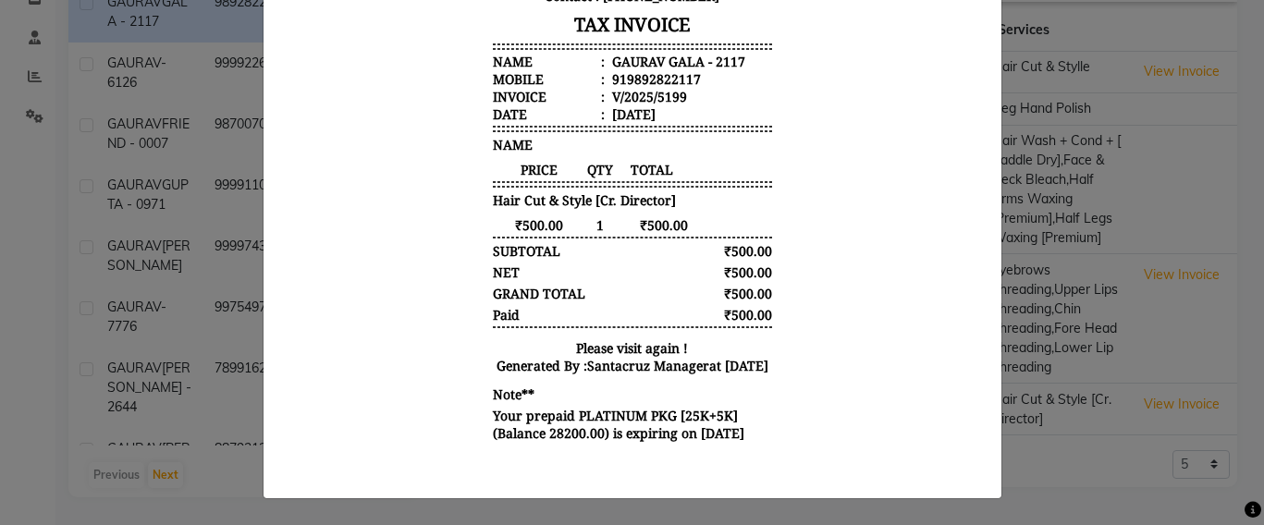
click at [1195, 177] on ngb-modal-window "INVOICE View Invoice Close" at bounding box center [632, 262] width 1264 height 525
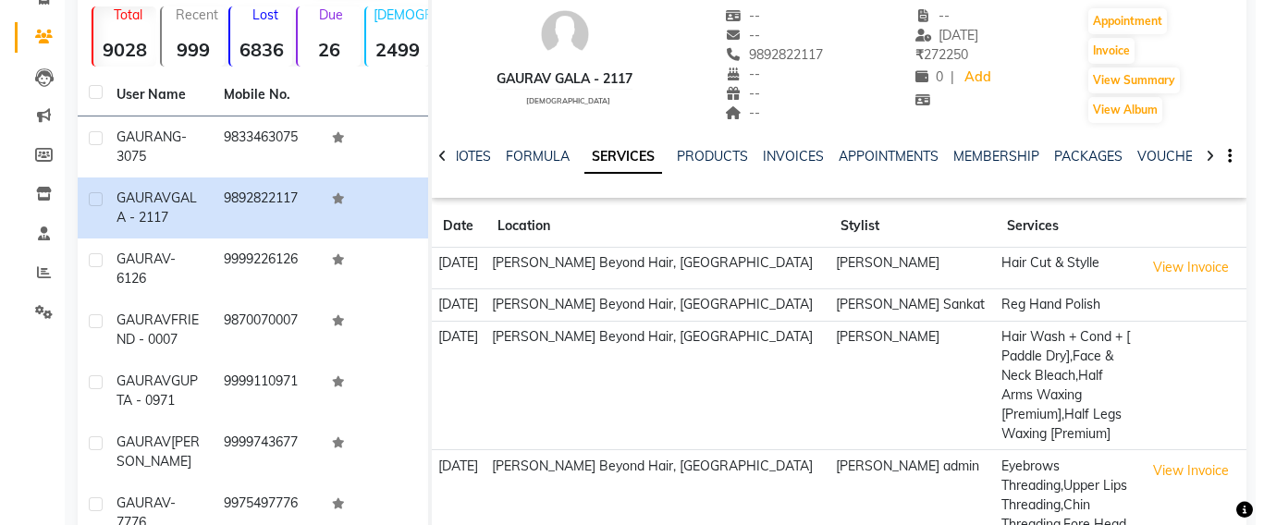
scroll to position [102, 0]
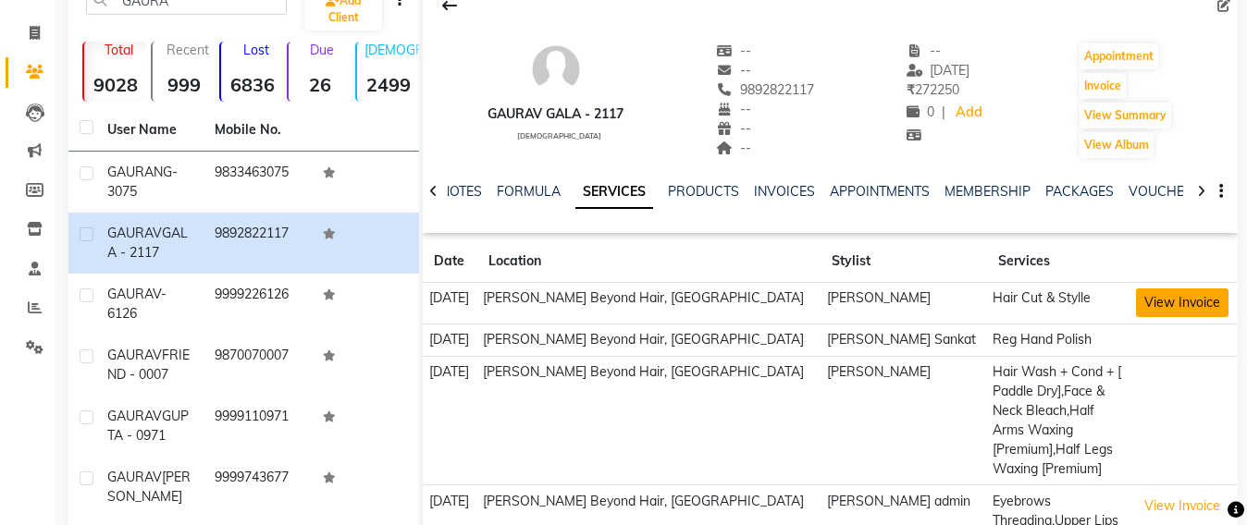
click at [1161, 312] on button "View Invoice" at bounding box center [1182, 303] width 92 height 29
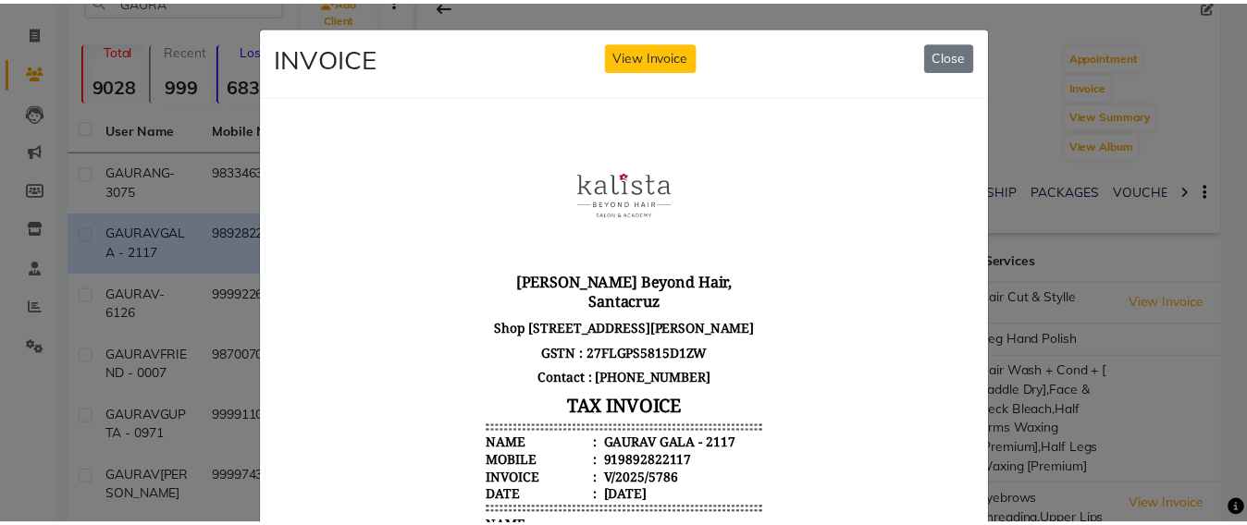
scroll to position [0, 0]
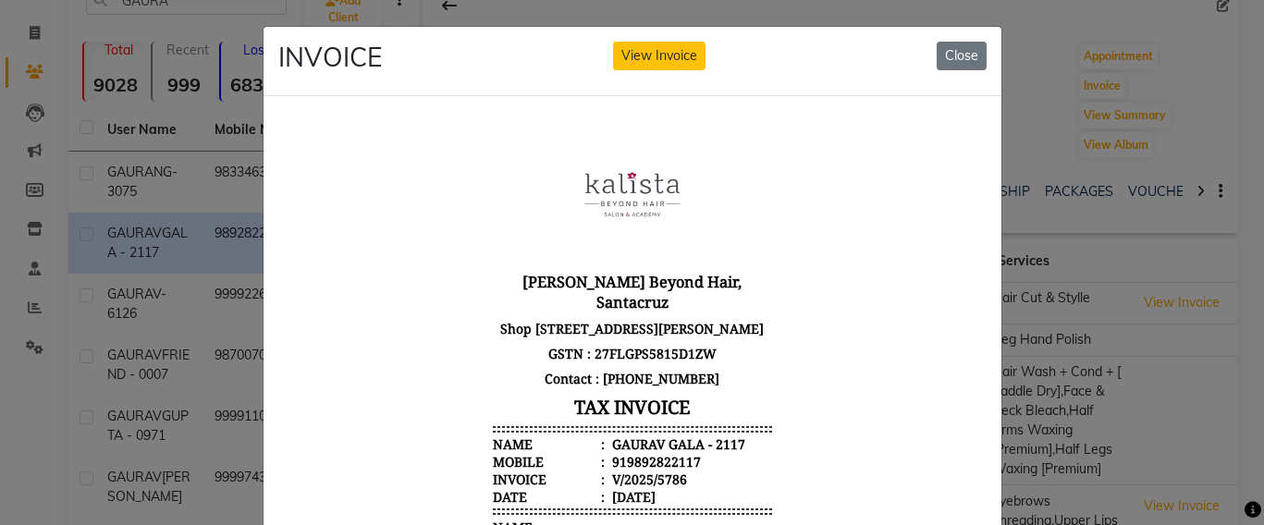
click at [1059, 119] on ngb-modal-window "INVOICE View Invoice Close" at bounding box center [632, 262] width 1264 height 525
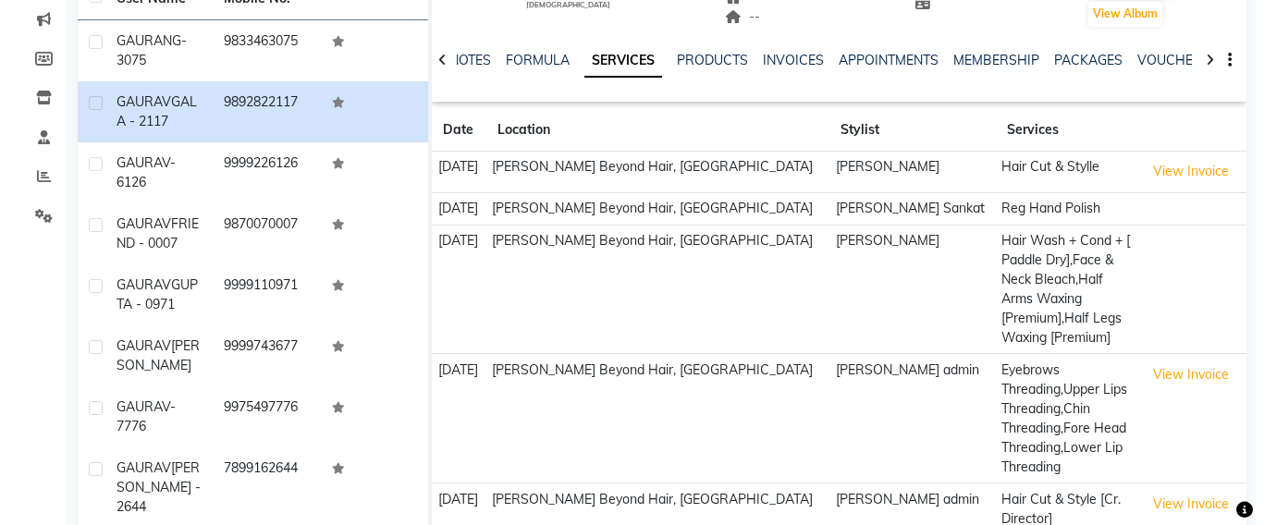
scroll to position [333, 0]
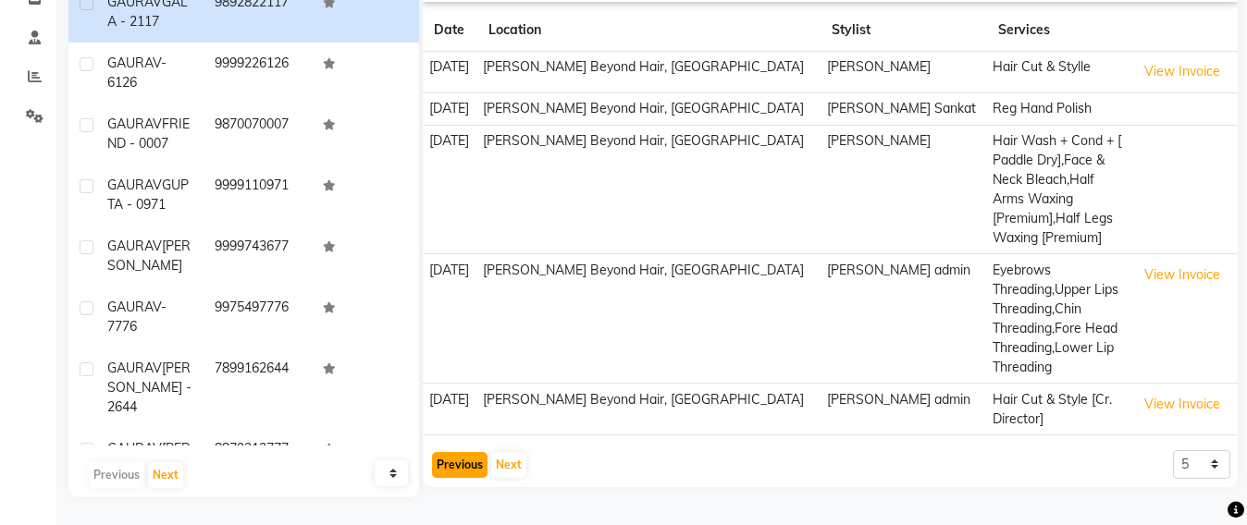
click at [467, 452] on button "Previous" at bounding box center [459, 465] width 55 height 26
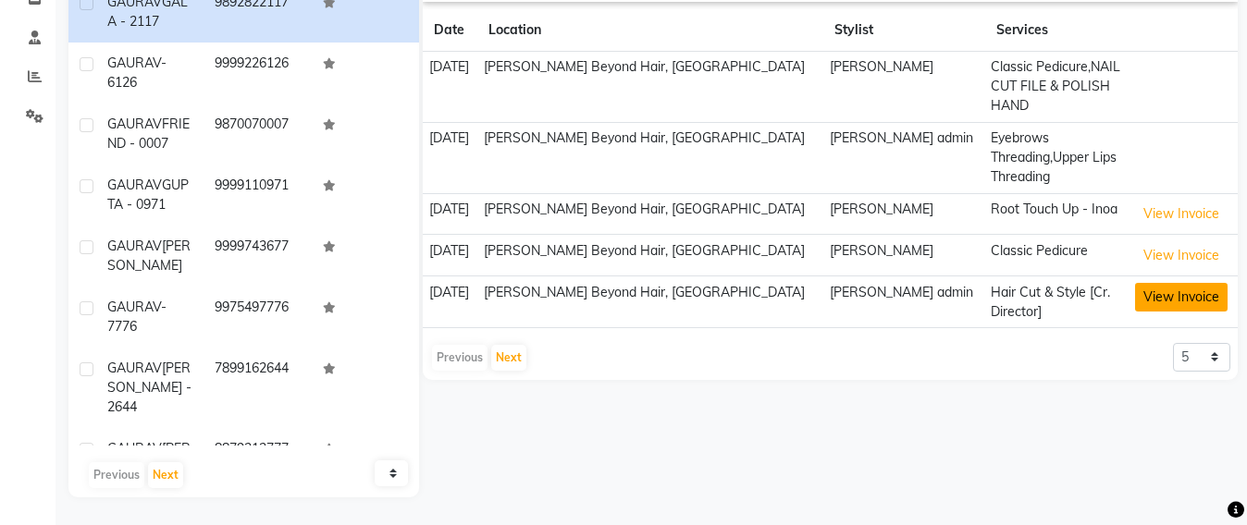
click at [1183, 291] on button "View Invoice" at bounding box center [1181, 297] width 92 height 29
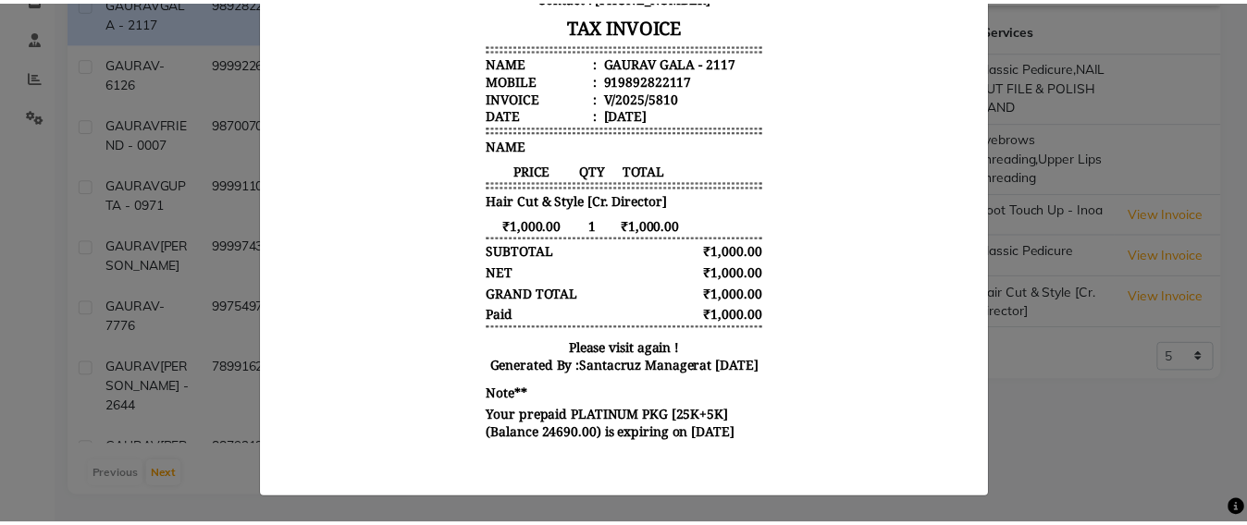
scroll to position [400, 0]
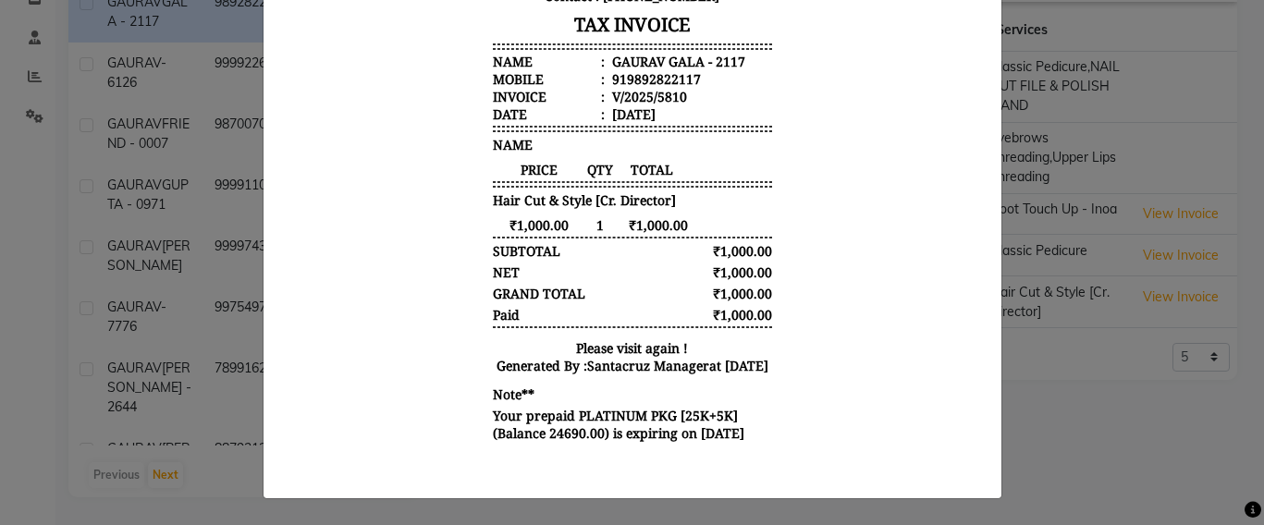
click at [1069, 382] on ngb-modal-window "INVOICE View Invoice Close" at bounding box center [632, 262] width 1264 height 525
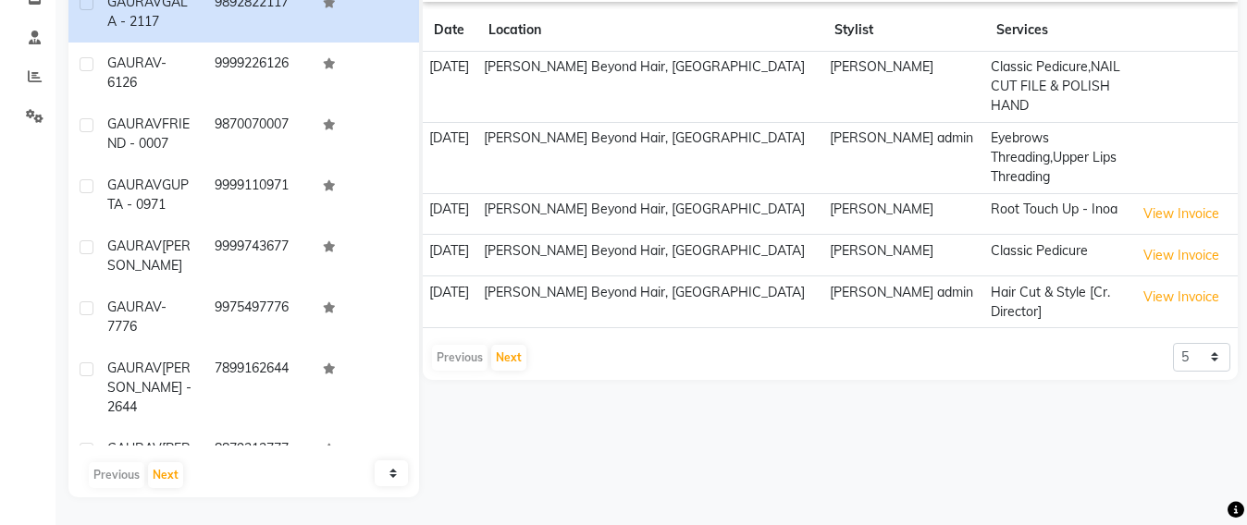
scroll to position [0, 0]
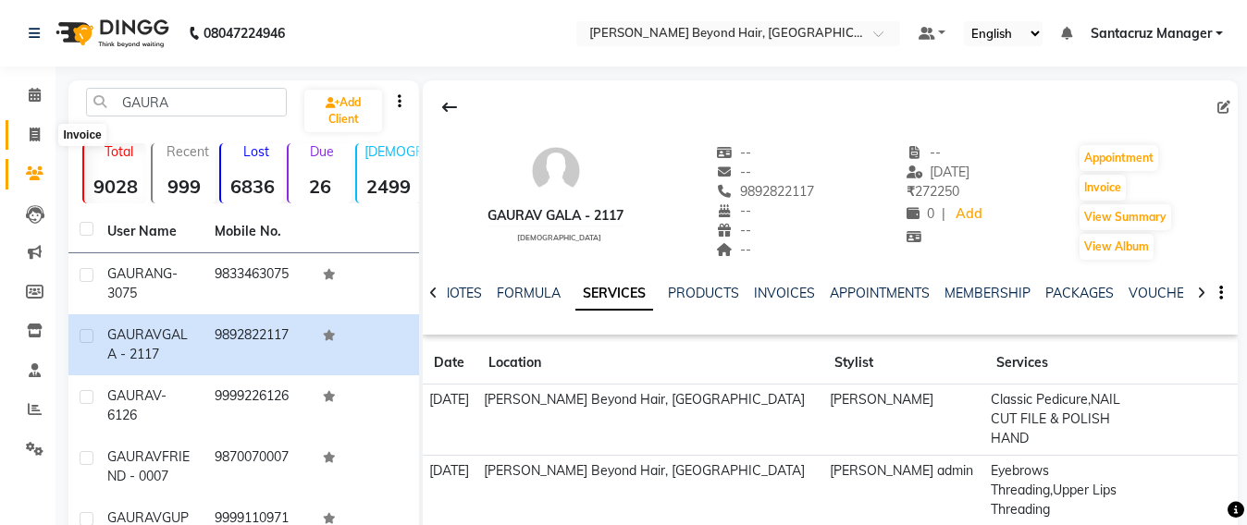
click at [19, 138] on span at bounding box center [34, 135] width 32 height 21
select select "service"
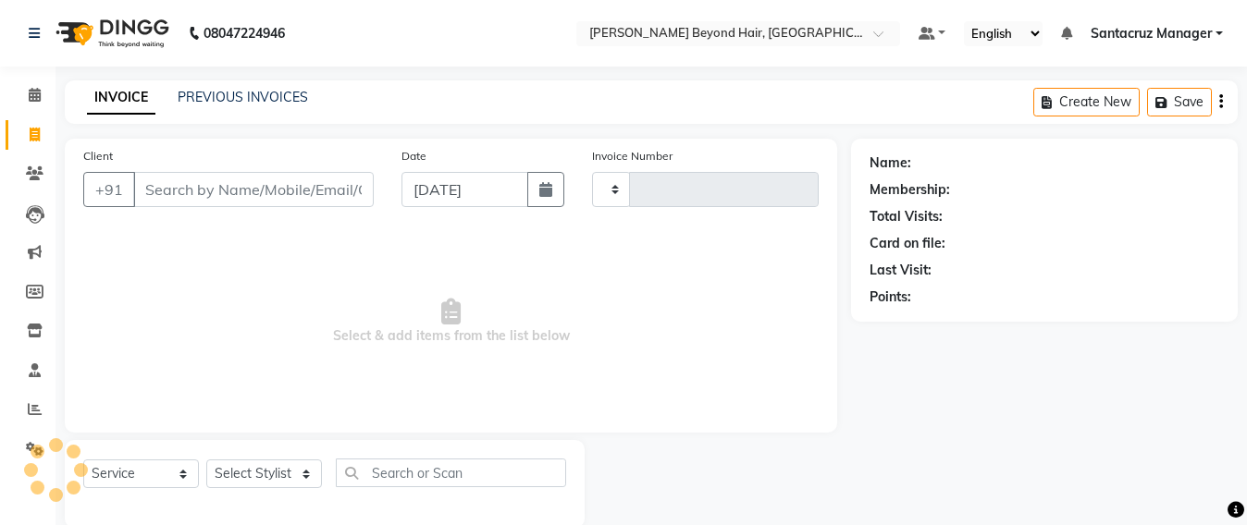
scroll to position [31, 0]
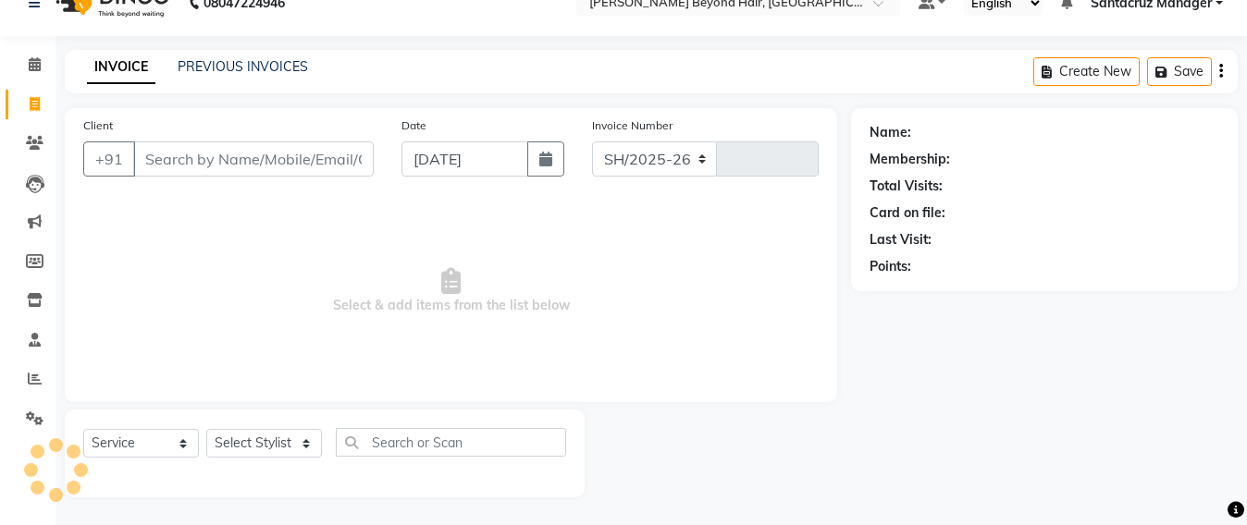
select select "6357"
type input "6409"
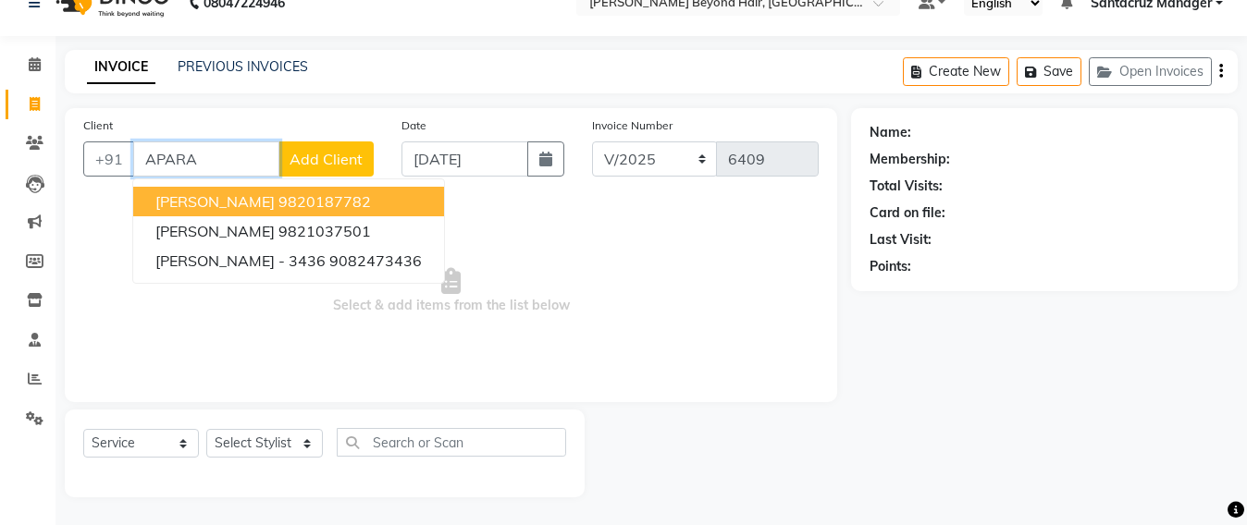
click at [279, 195] on ngb-highlight "9820187782" at bounding box center [324, 201] width 92 height 18
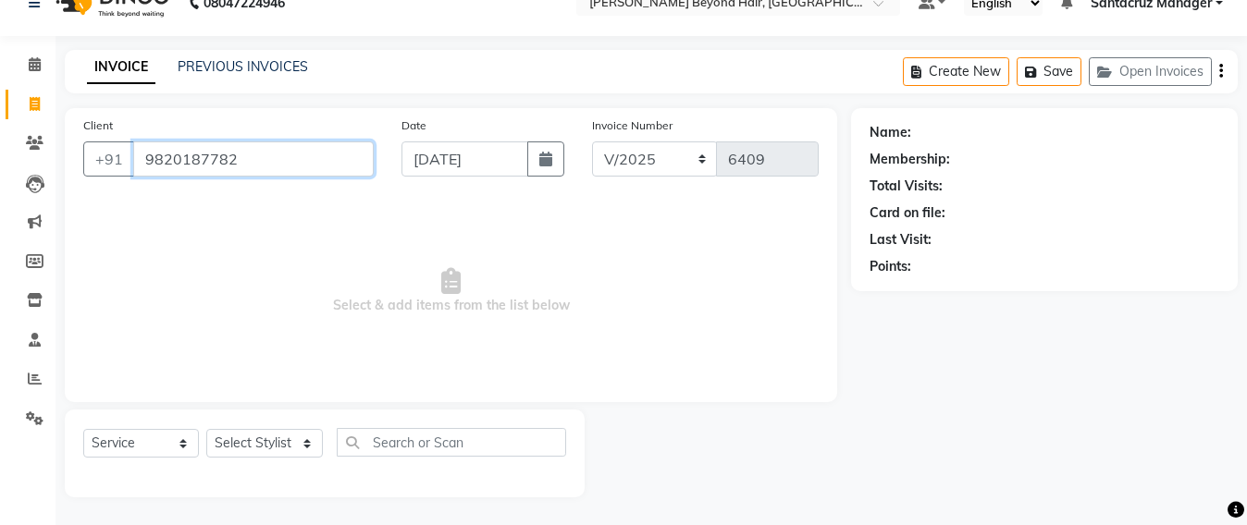
type input "9820187782"
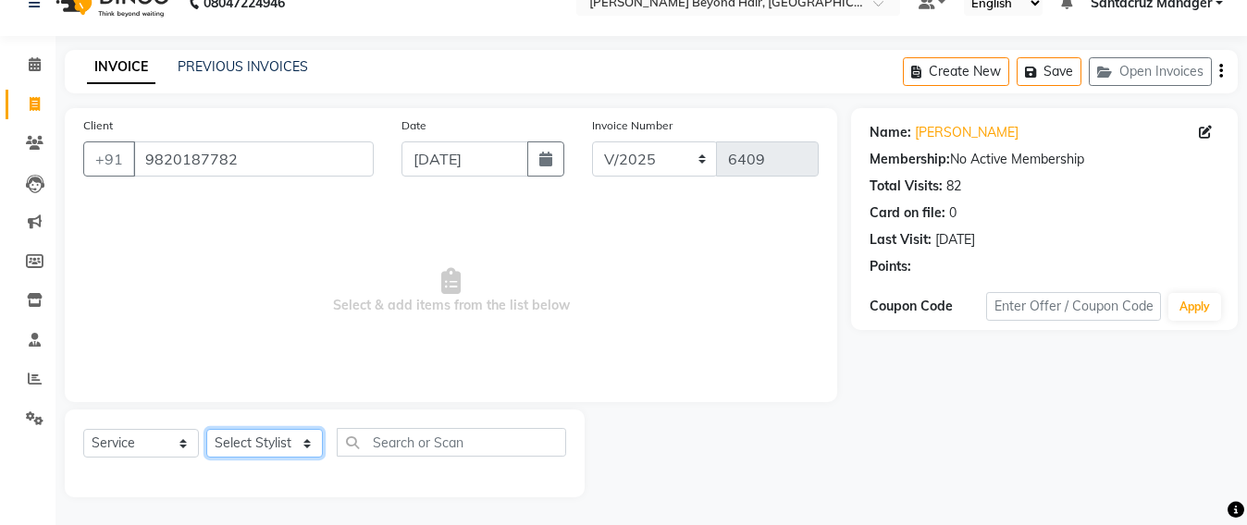
click at [240, 437] on select "Select Stylist Admin [PERSON_NAME] Sankat [PERSON_NAME] [PERSON_NAME] [PERSON_N…" at bounding box center [264, 443] width 117 height 29
select select "86876"
click at [206, 429] on select "Select Stylist Admin [PERSON_NAME] Sankat [PERSON_NAME] [PERSON_NAME] [PERSON_N…" at bounding box center [264, 443] width 117 height 29
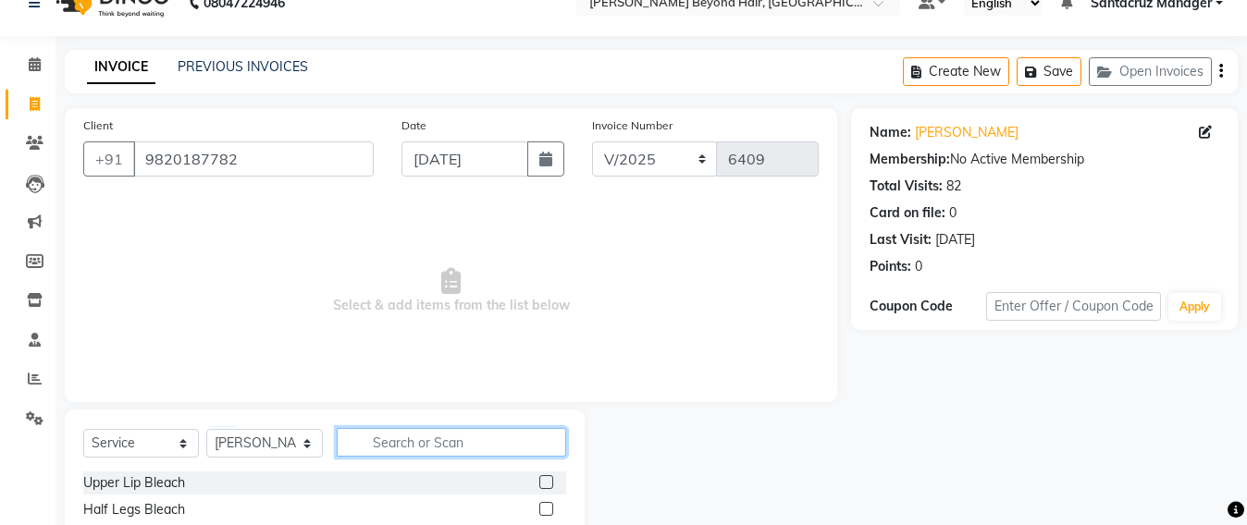
click at [391, 439] on input "text" at bounding box center [451, 442] width 229 height 29
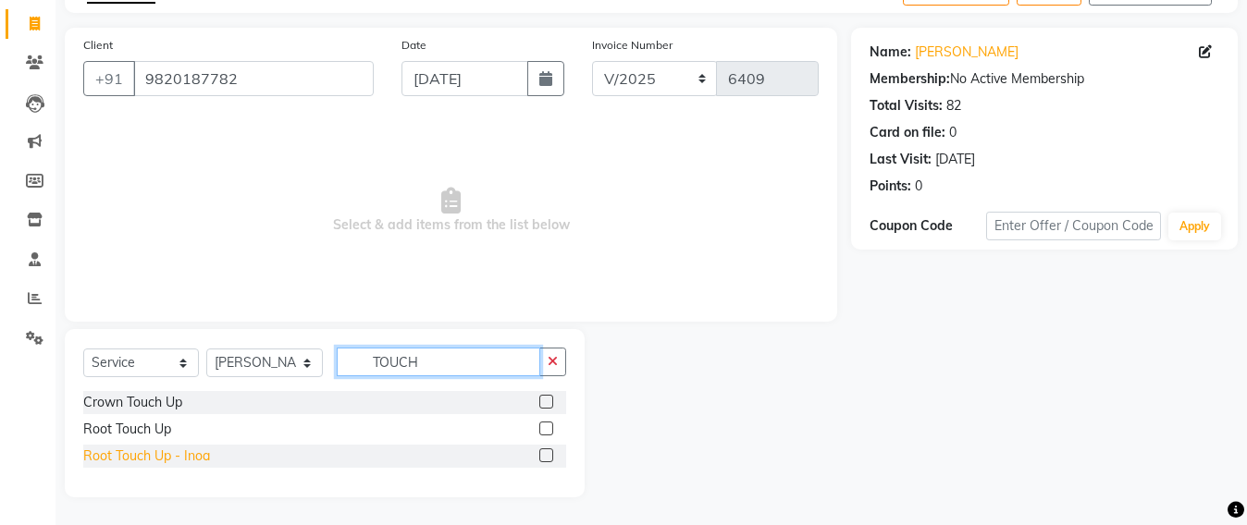
type input "TOUCH"
click at [135, 460] on div "Root Touch Up - Inoa" at bounding box center [146, 456] width 127 height 19
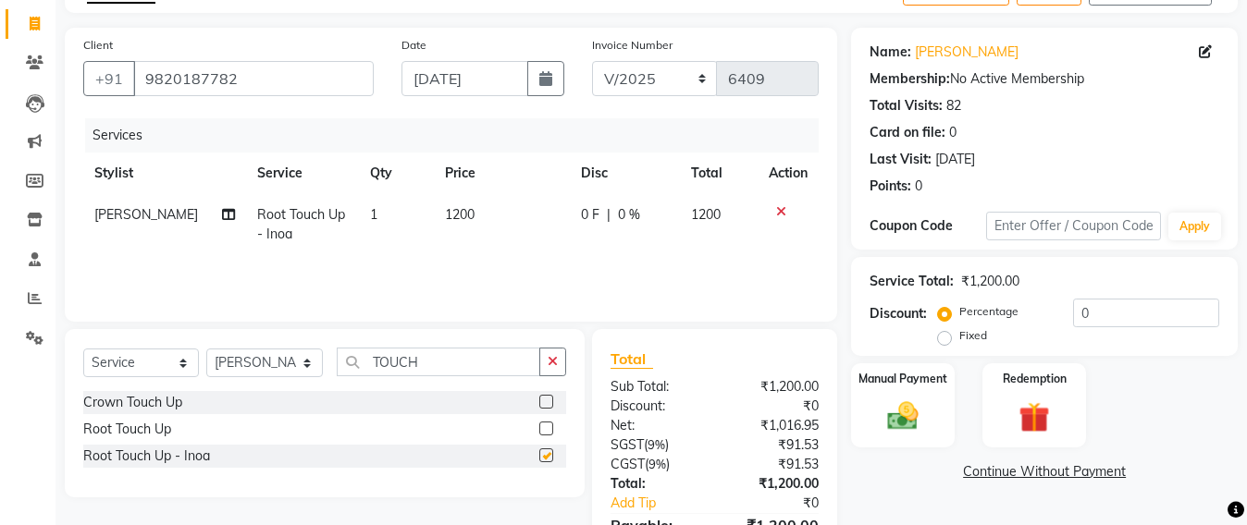
checkbox input "false"
click at [231, 362] on select "Select Stylist Admin [PERSON_NAME] Sankat [PERSON_NAME] [PERSON_NAME] [PERSON_N…" at bounding box center [264, 363] width 117 height 29
select select "47907"
click at [206, 349] on select "Select Stylist Admin [PERSON_NAME] Sankat [PERSON_NAME] [PERSON_NAME] [PERSON_N…" at bounding box center [264, 363] width 117 height 29
click at [435, 377] on div "Select Service Product Membership Package Voucher Prepaid Gift Card Select Styl…" at bounding box center [324, 369] width 483 height 43
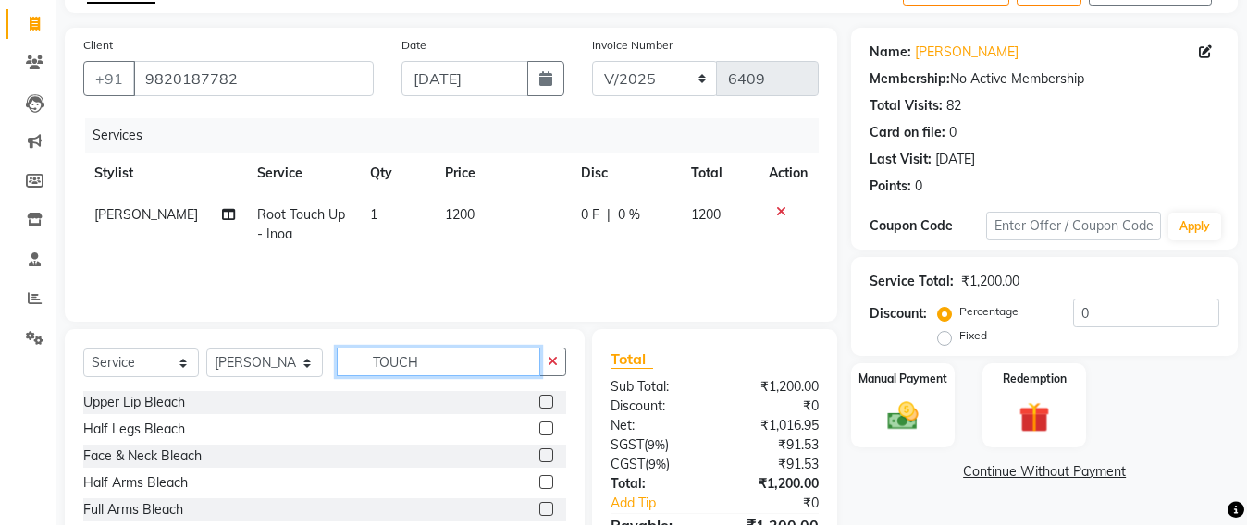
click at [427, 357] on input "TOUCH" at bounding box center [438, 362] width 203 height 29
type input "T"
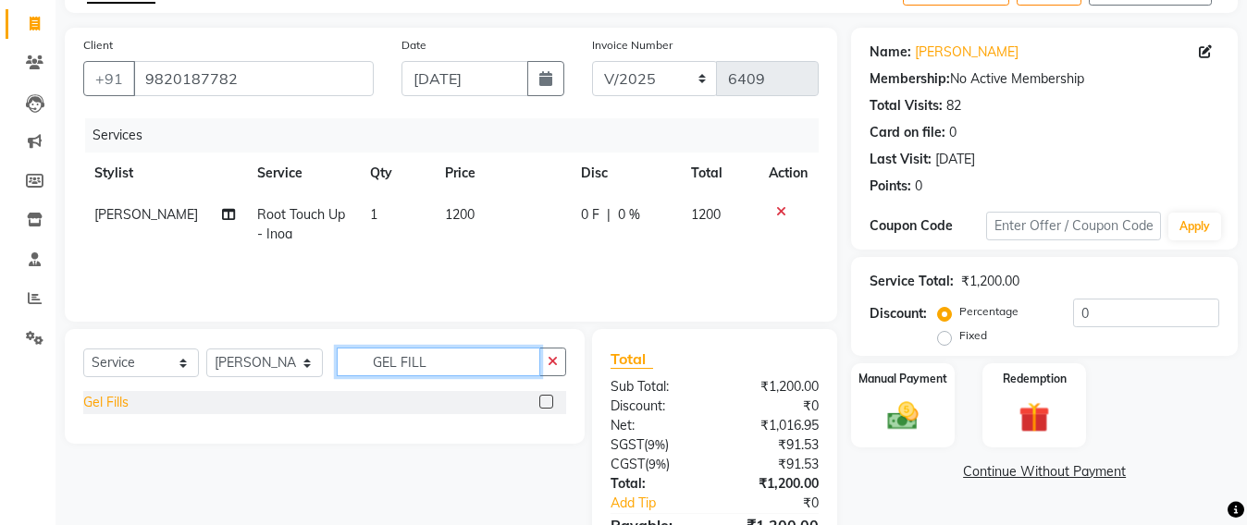
type input "GEL FILL"
click at [97, 397] on div "Gel Fills" at bounding box center [105, 402] width 45 height 19
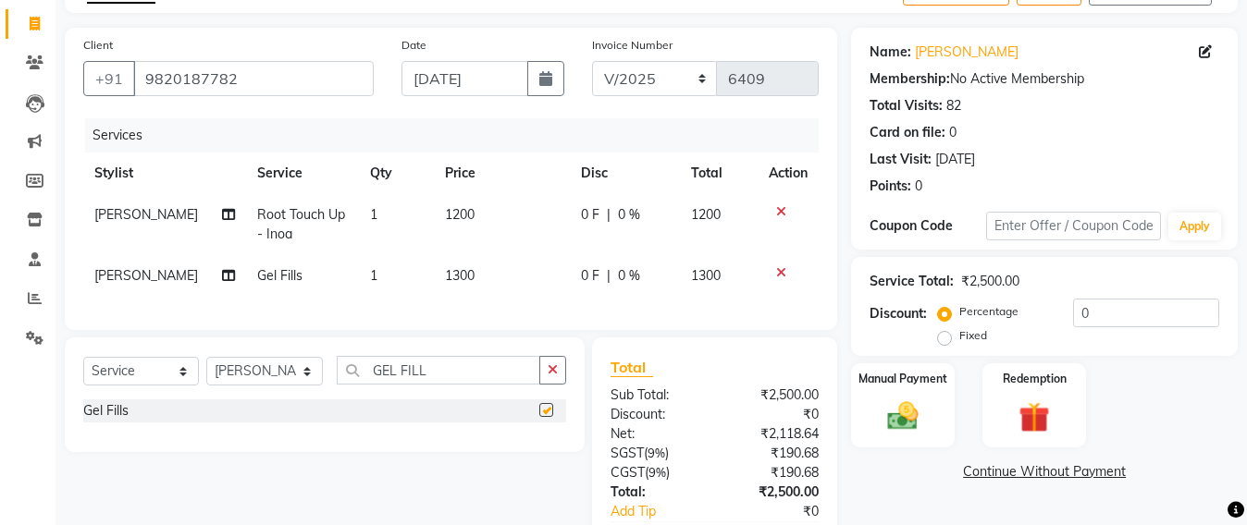
checkbox input "false"
click at [443, 385] on input "GEL FILL" at bounding box center [438, 370] width 203 height 29
click at [262, 386] on select "Select Stylist Admin [PERSON_NAME] Sankat [PERSON_NAME] [PERSON_NAME] [PERSON_N…" at bounding box center [264, 371] width 117 height 29
select select "48082"
click at [206, 375] on select "Select Stylist Admin [PERSON_NAME] Sankat [PERSON_NAME] [PERSON_NAME] [PERSON_N…" at bounding box center [264, 371] width 117 height 29
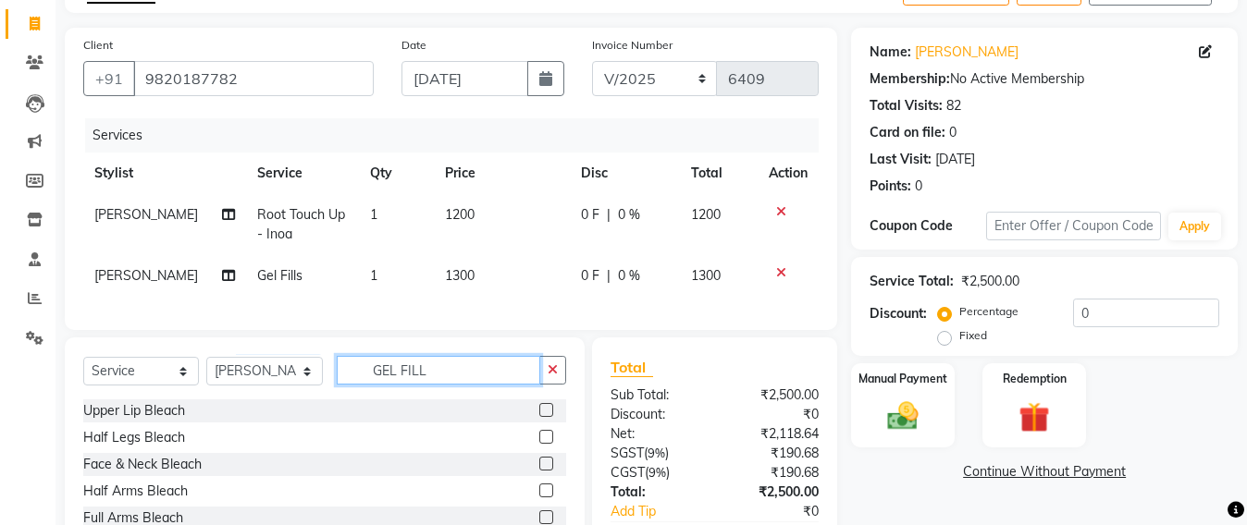
click at [439, 385] on input "GEL FILL" at bounding box center [438, 370] width 203 height 29
type input "G"
type input "PED"
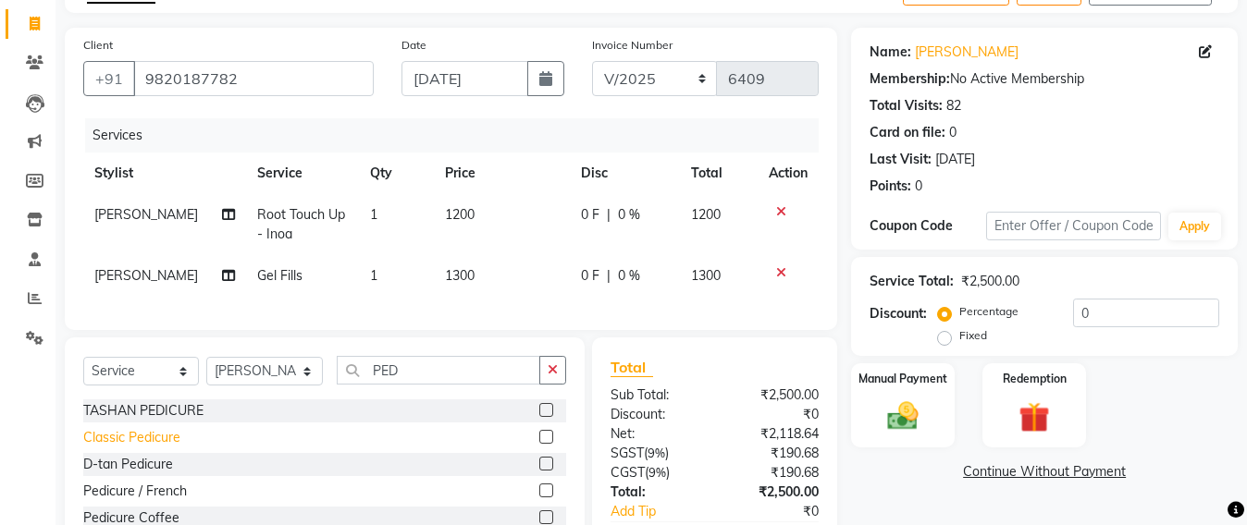
click at [112, 448] on div "Classic Pedicure" at bounding box center [131, 437] width 97 height 19
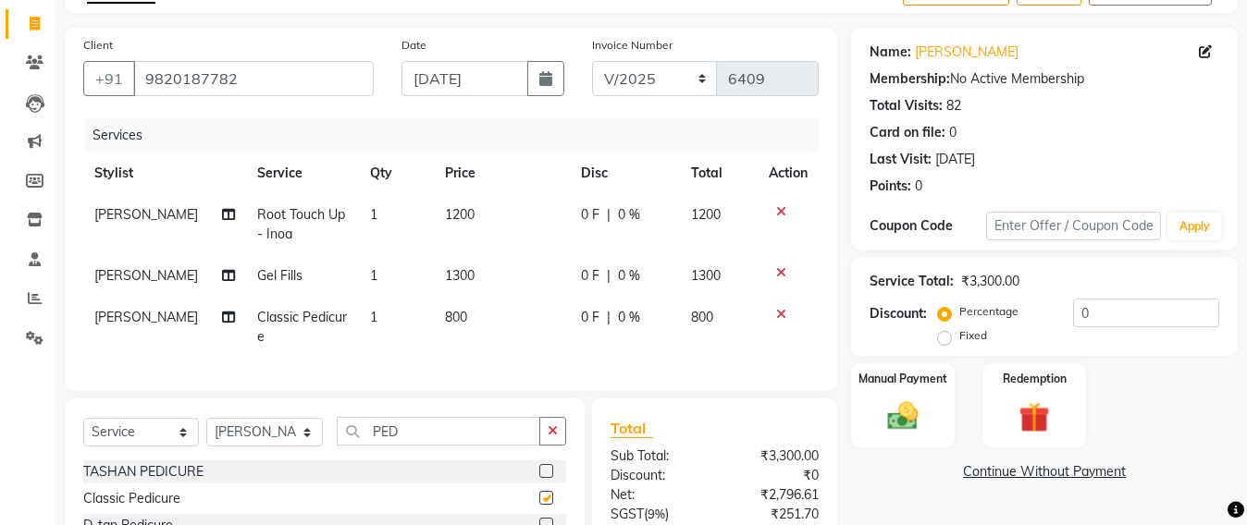
checkbox input "false"
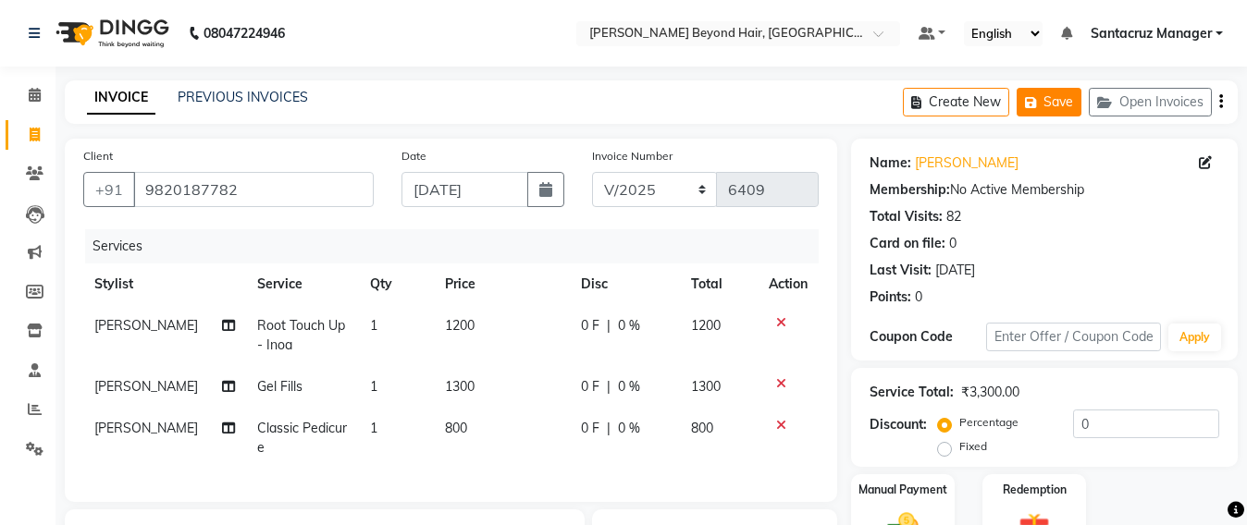
click at [1067, 111] on button "Save" at bounding box center [1048, 102] width 65 height 29
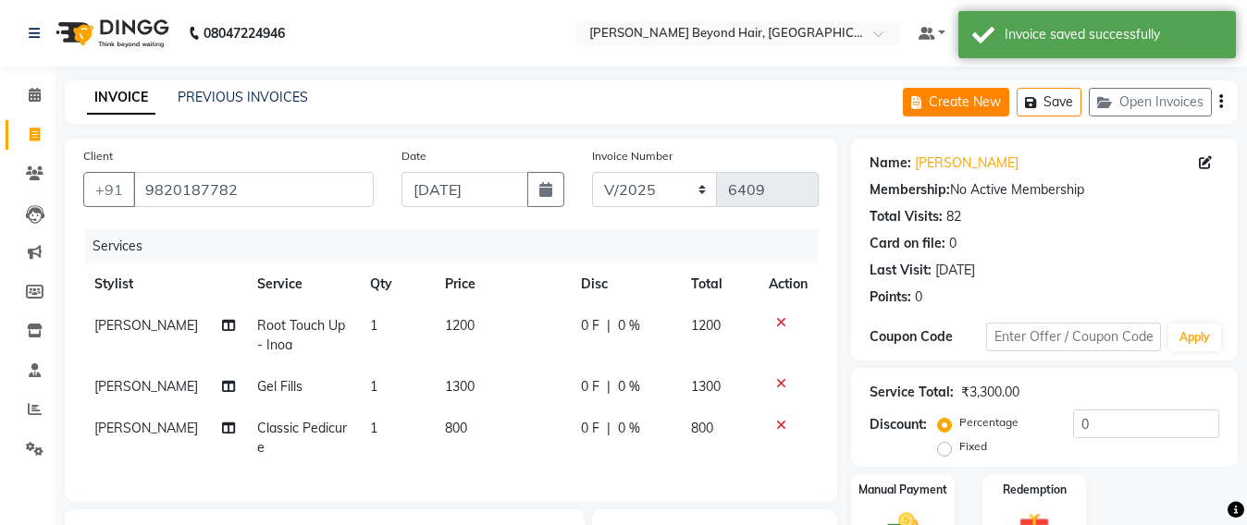
click at [946, 107] on button "Create New" at bounding box center [956, 102] width 106 height 29
select select "service"
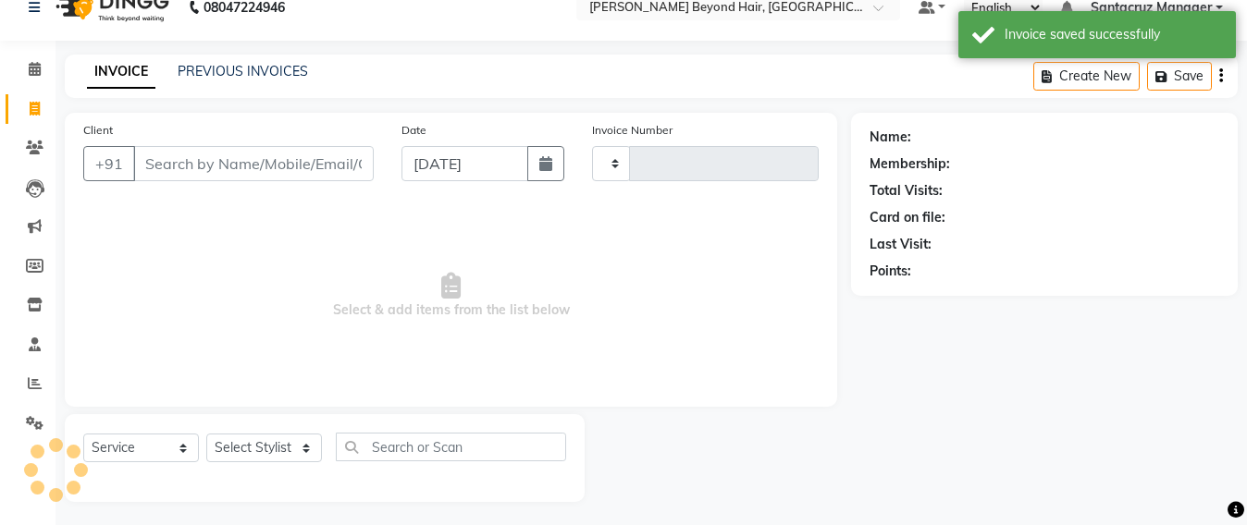
scroll to position [31, 0]
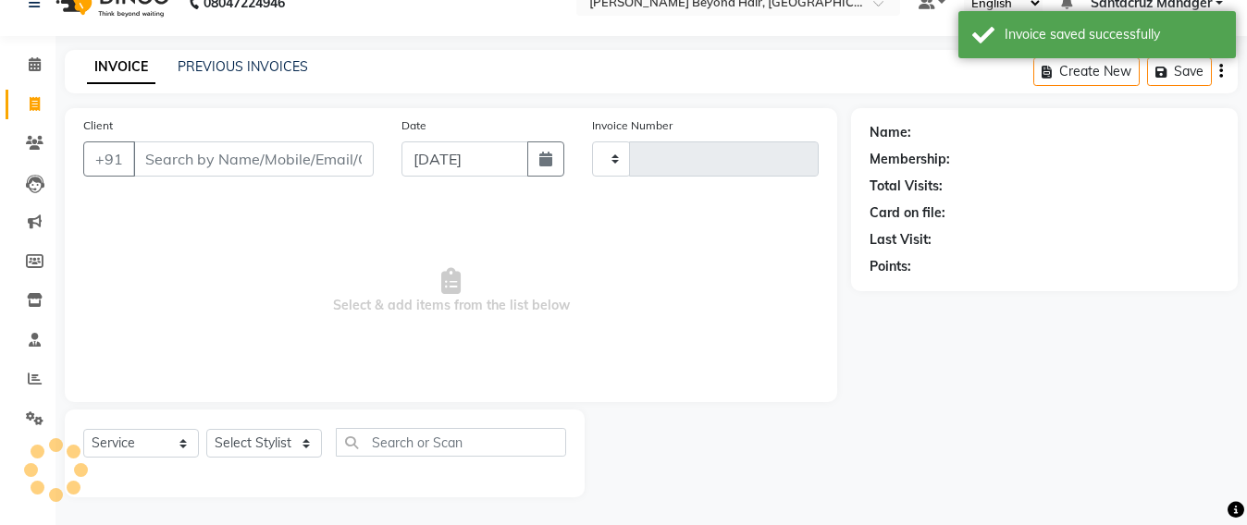
type input "6409"
select select "6357"
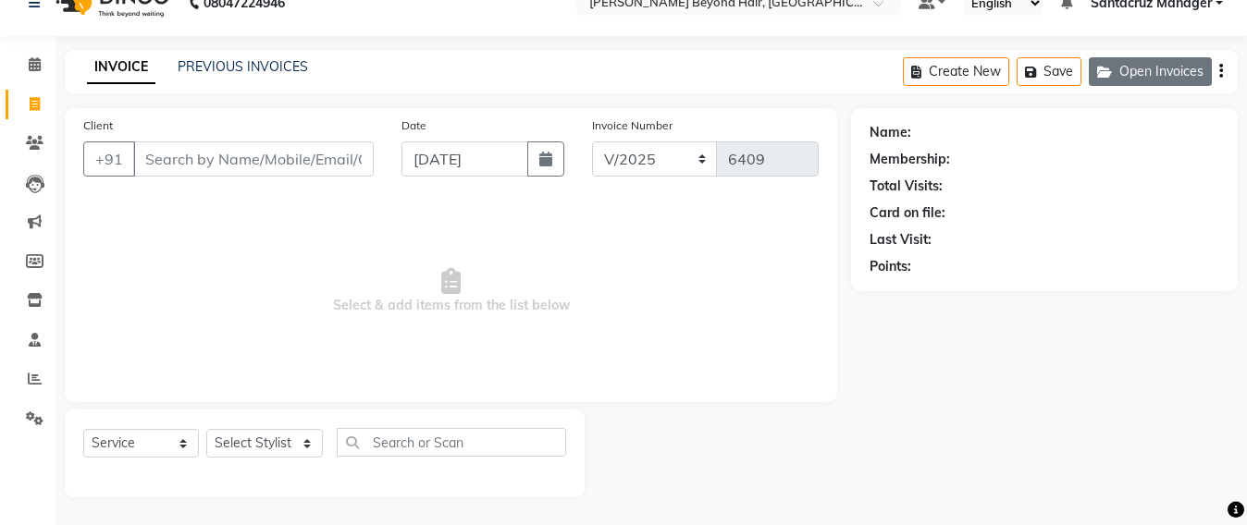
click at [1156, 77] on button "Open Invoices" at bounding box center [1150, 71] width 123 height 29
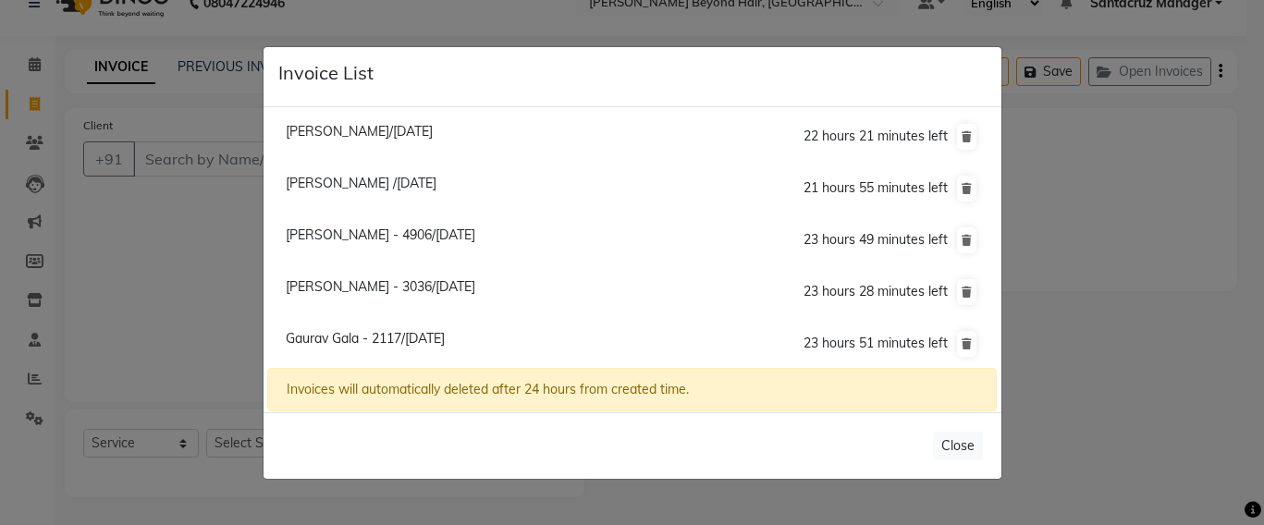
click at [400, 136] on span "Neepa Gandhi/04 September 2025" at bounding box center [359, 131] width 147 height 17
type input "9821876158"
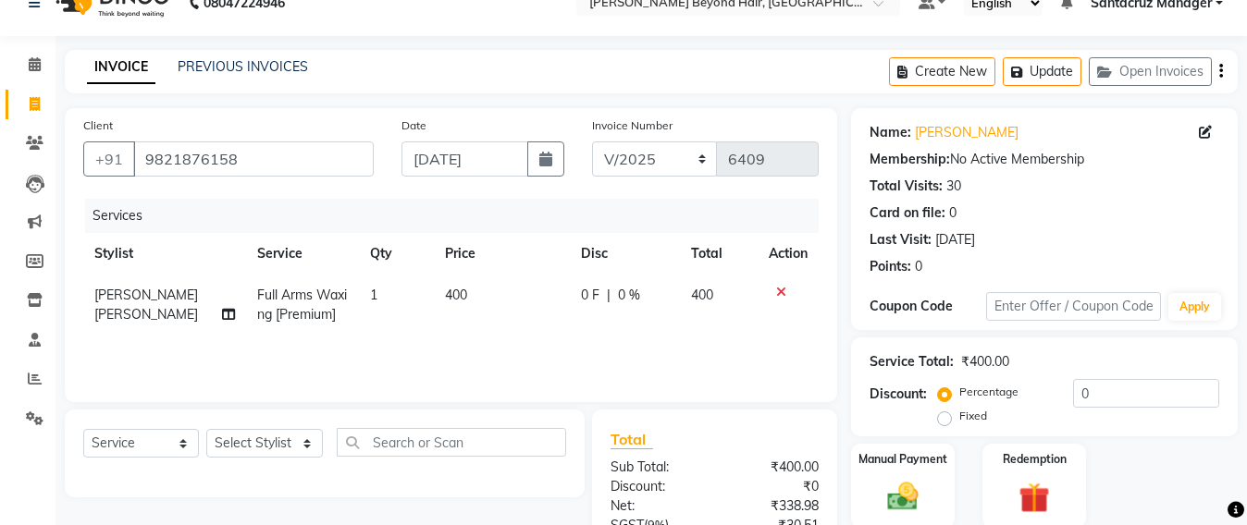
scroll to position [146, 0]
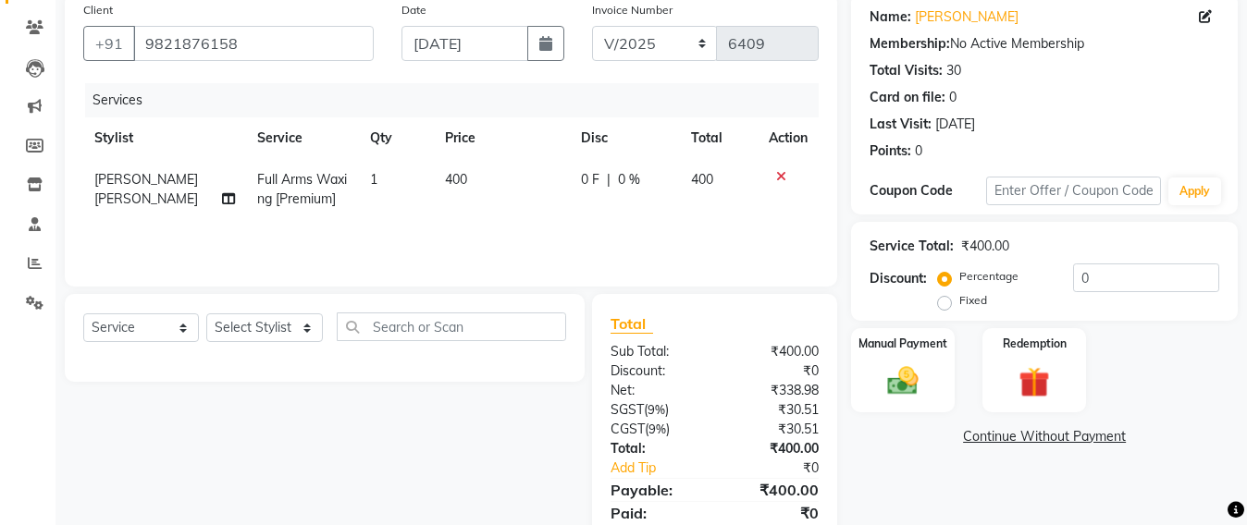
click at [293, 194] on span "Full Arms Waxing [Premium]" at bounding box center [302, 189] width 90 height 36
select select "47842"
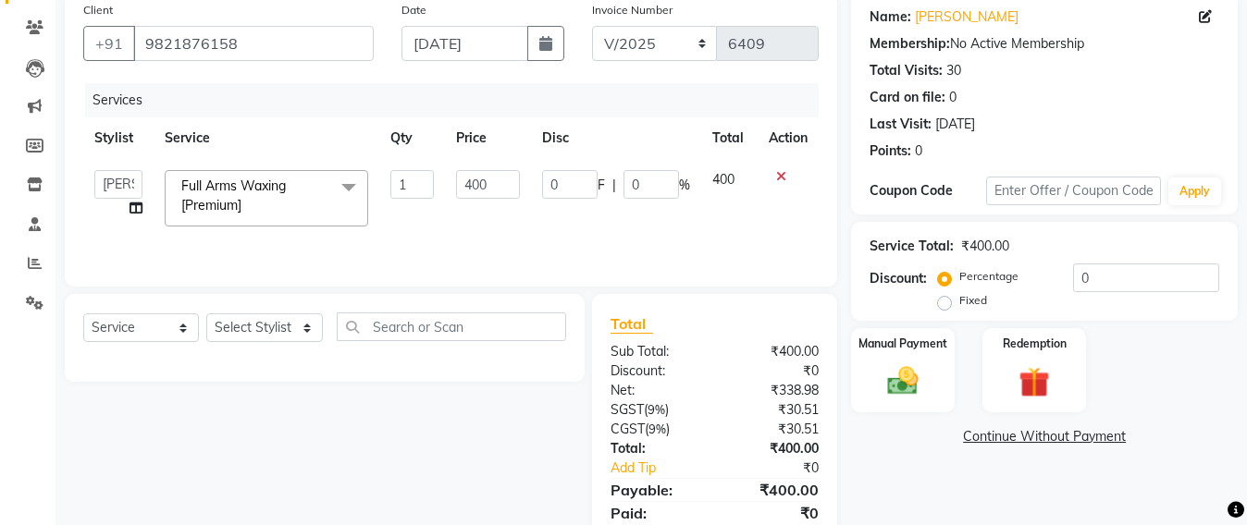
click at [293, 194] on span "Full Arms Waxing [Premium] x" at bounding box center [258, 197] width 163 height 40
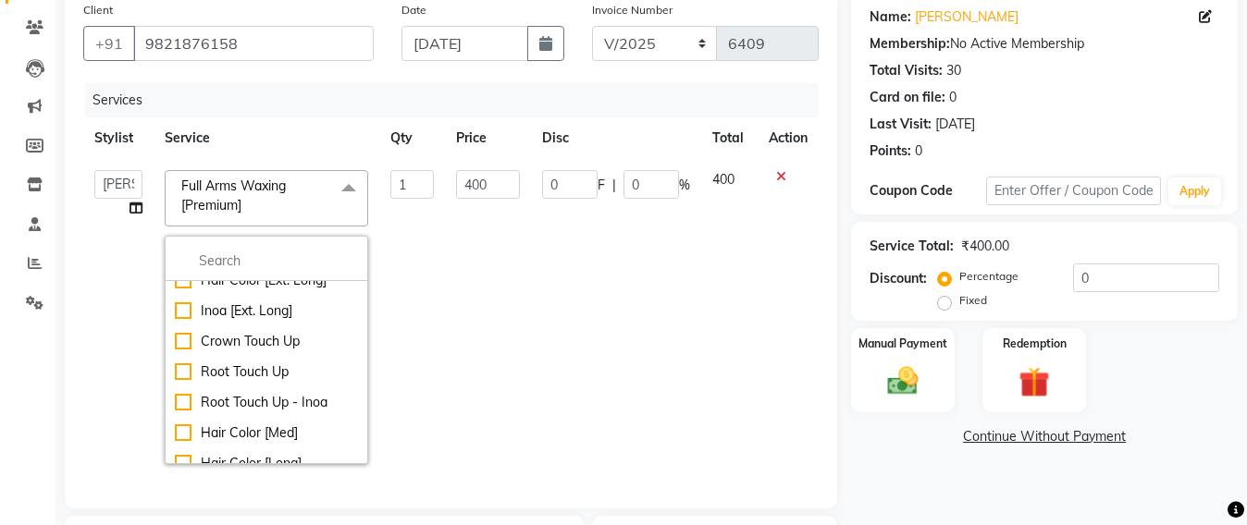
scroll to position [1156, 0]
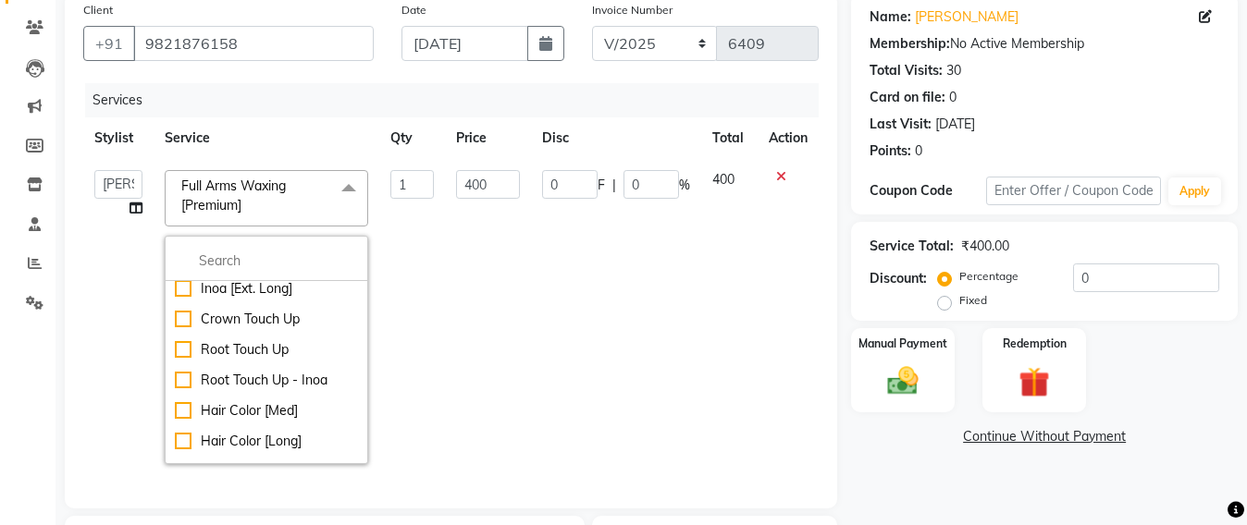
click at [532, 310] on td "0 F | 0 %" at bounding box center [616, 317] width 170 height 316
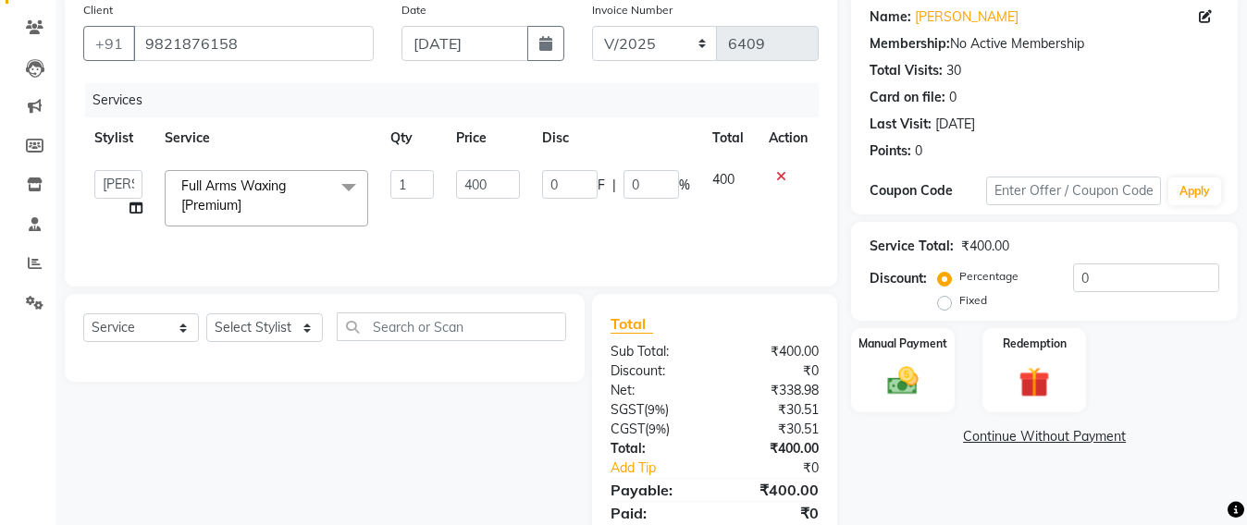
click at [776, 178] on icon at bounding box center [781, 176] width 10 height 13
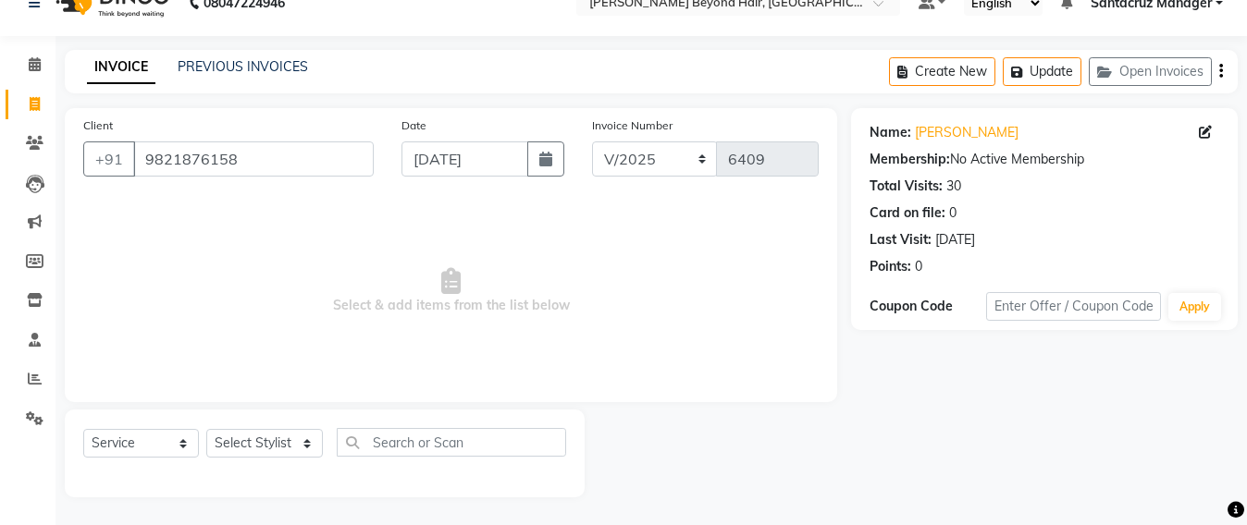
scroll to position [31, 0]
click at [255, 440] on select "Select Stylist Admin [PERSON_NAME] Sankat [PERSON_NAME] [PERSON_NAME] [PERSON_N…" at bounding box center [264, 443] width 117 height 29
select select "47842"
click at [206, 429] on select "Select Stylist Admin [PERSON_NAME] Sankat [PERSON_NAME] [PERSON_NAME] [PERSON_N…" at bounding box center [264, 443] width 117 height 29
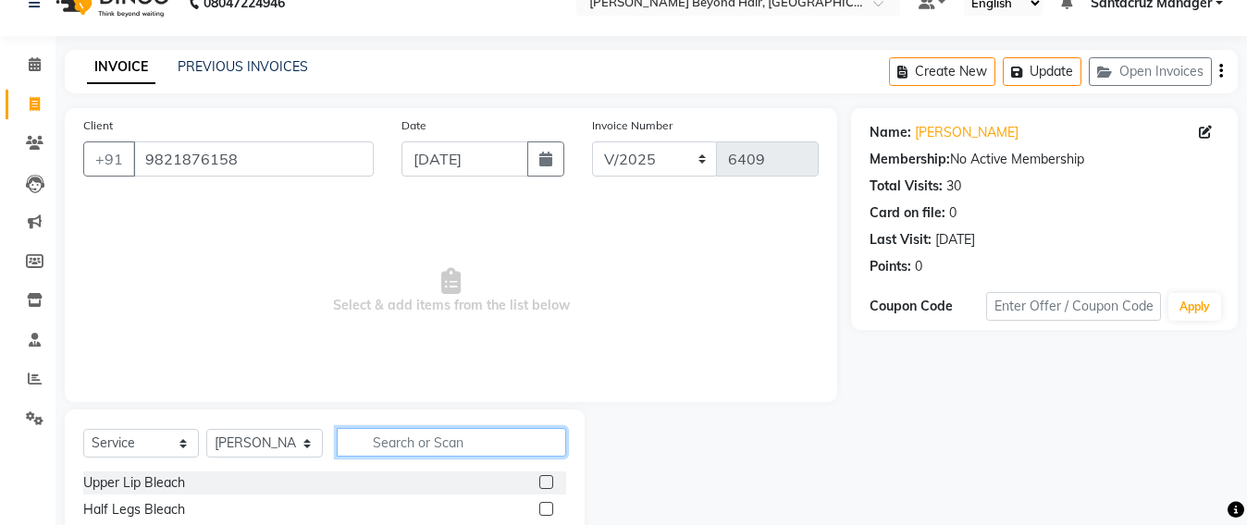
click at [395, 441] on input "text" at bounding box center [451, 442] width 229 height 29
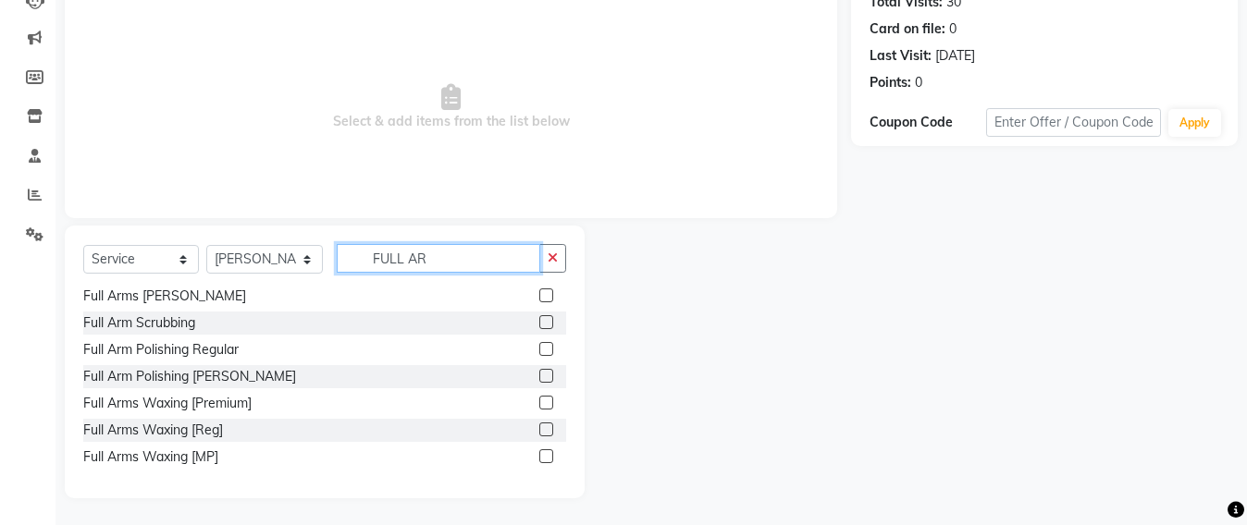
scroll to position [215, 0]
type input "FULL AR"
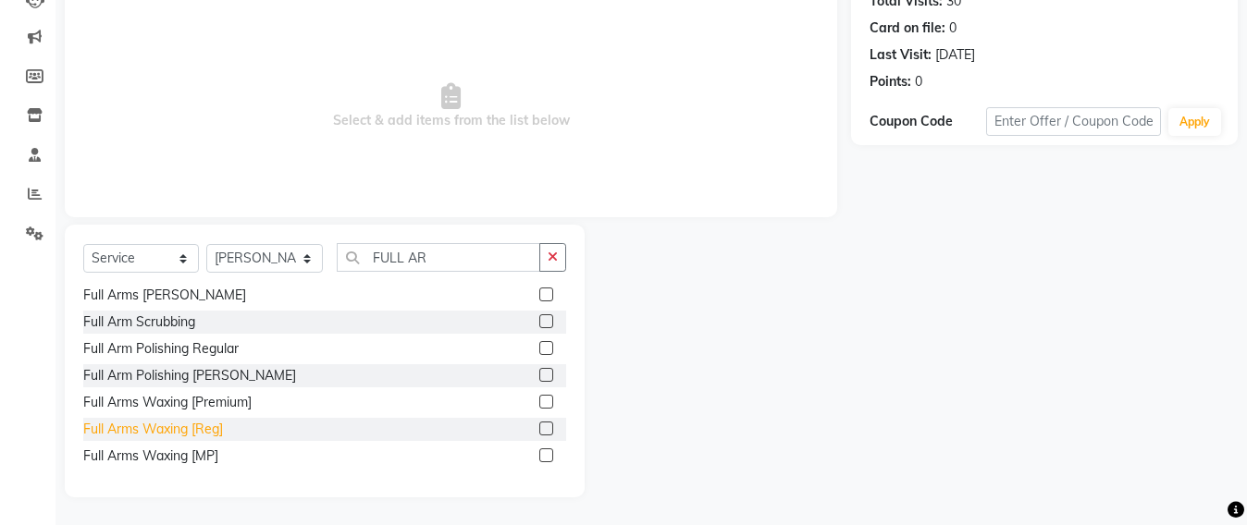
click at [221, 433] on div "Full Arms Waxing [Reg]" at bounding box center [153, 429] width 140 height 19
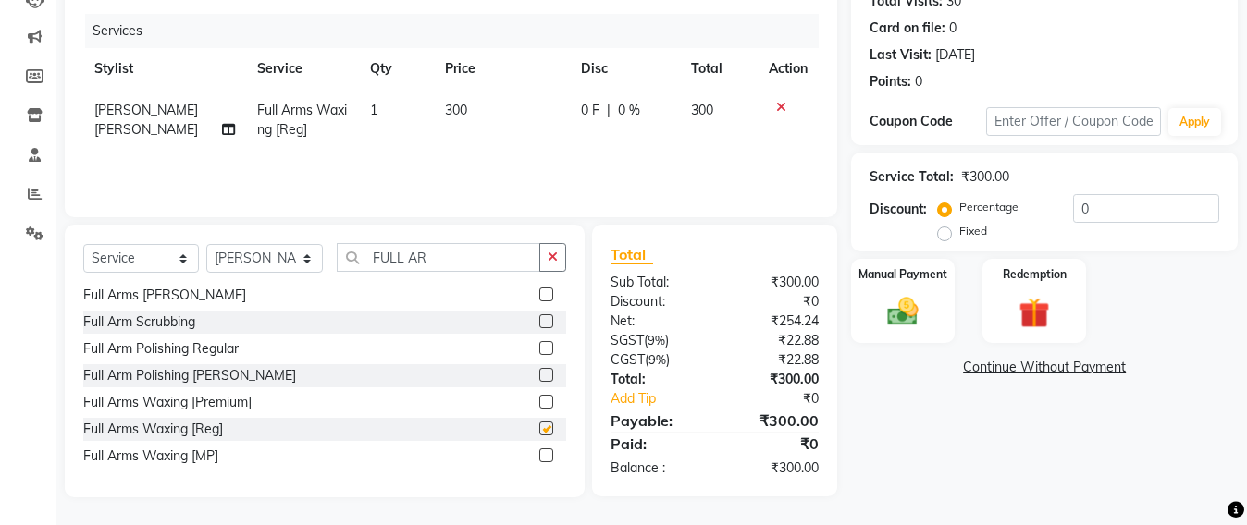
checkbox input "false"
click at [440, 251] on input "FULL AR" at bounding box center [438, 257] width 203 height 29
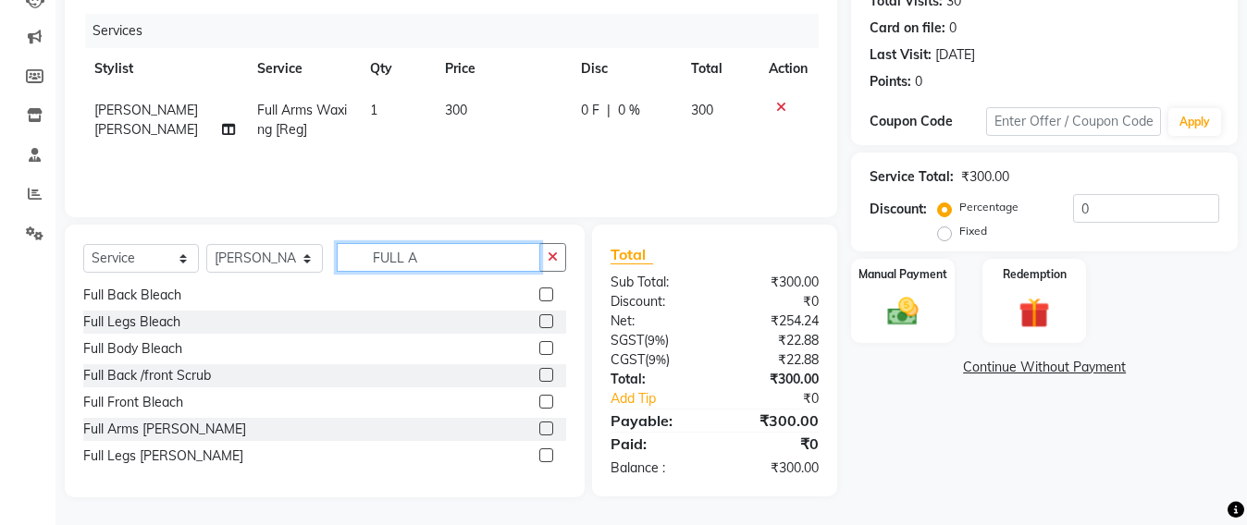
scroll to position [164, 0]
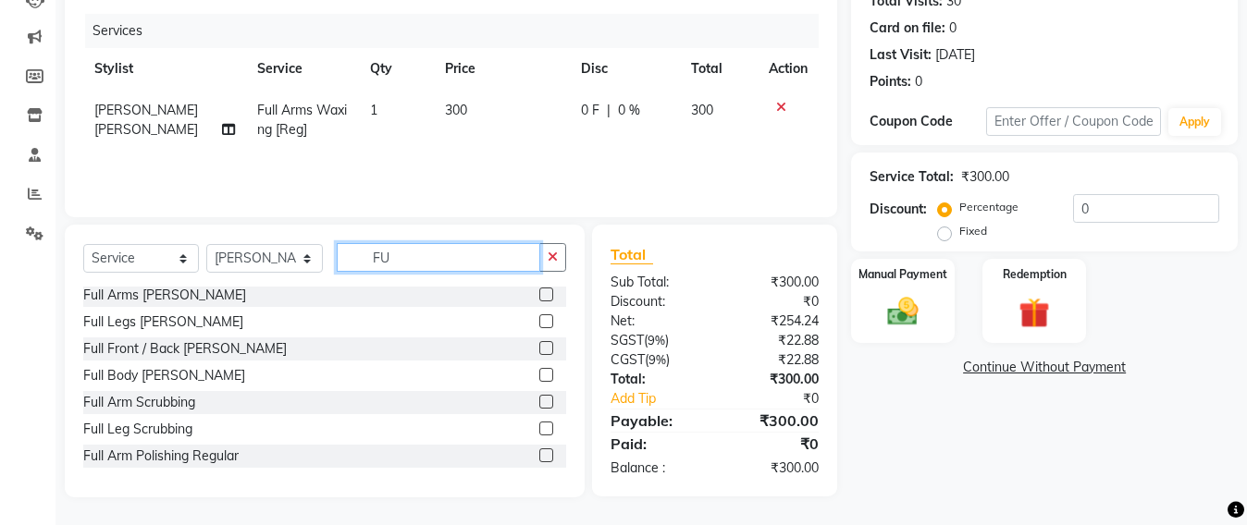
type input "F"
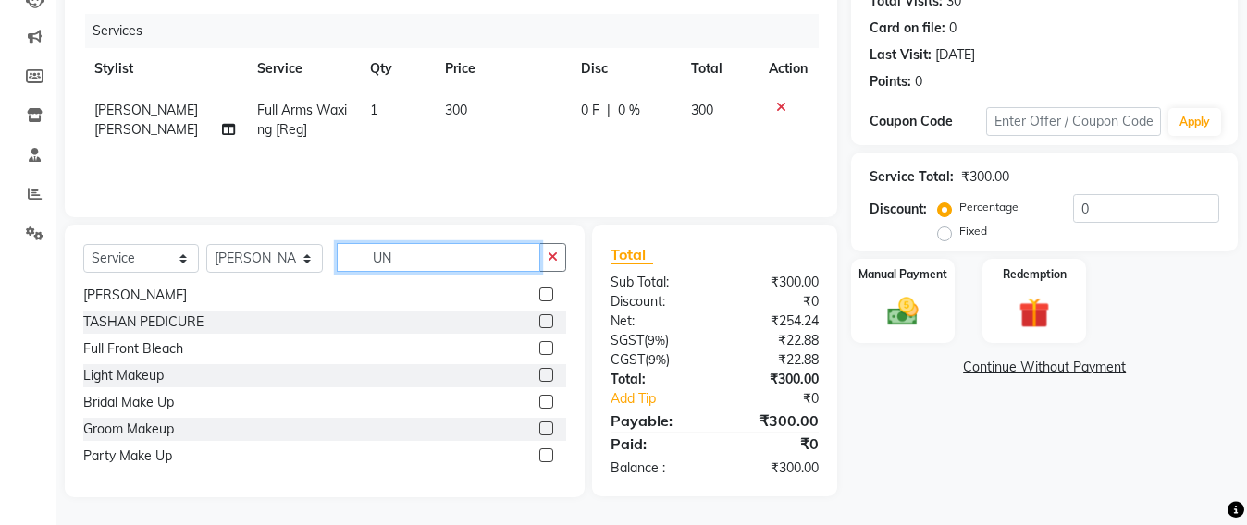
scroll to position [30, 0]
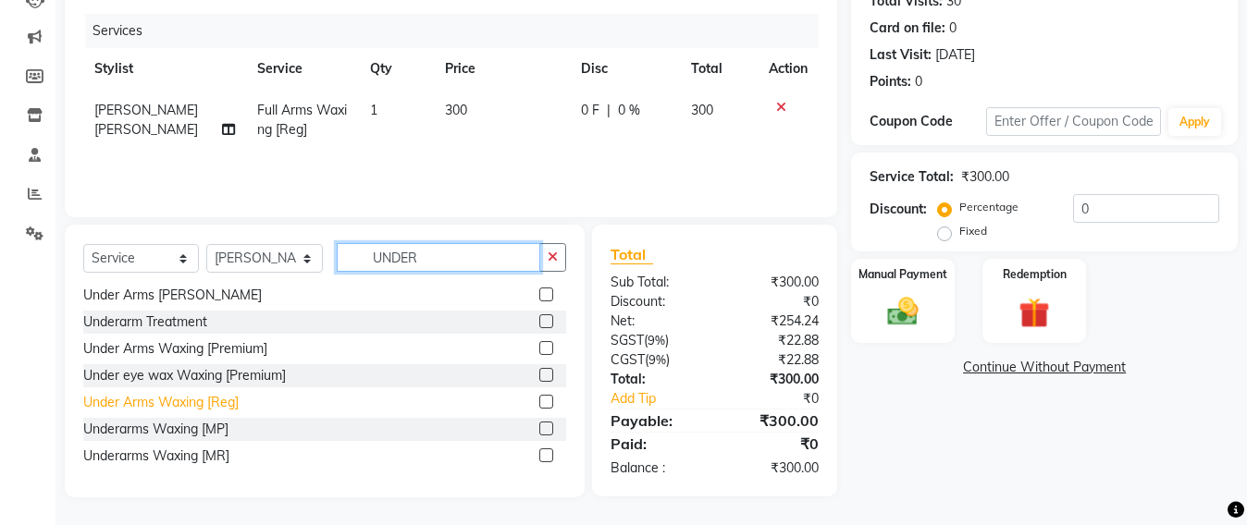
type input "UNDER"
click at [140, 399] on div "Under Arms Waxing [Reg]" at bounding box center [160, 402] width 155 height 19
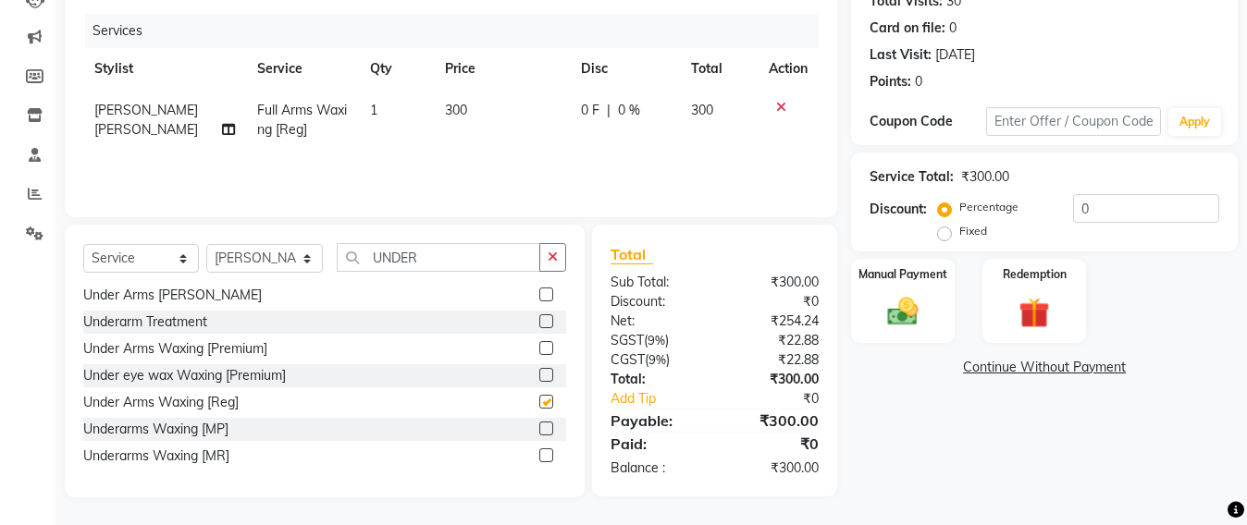
checkbox input "false"
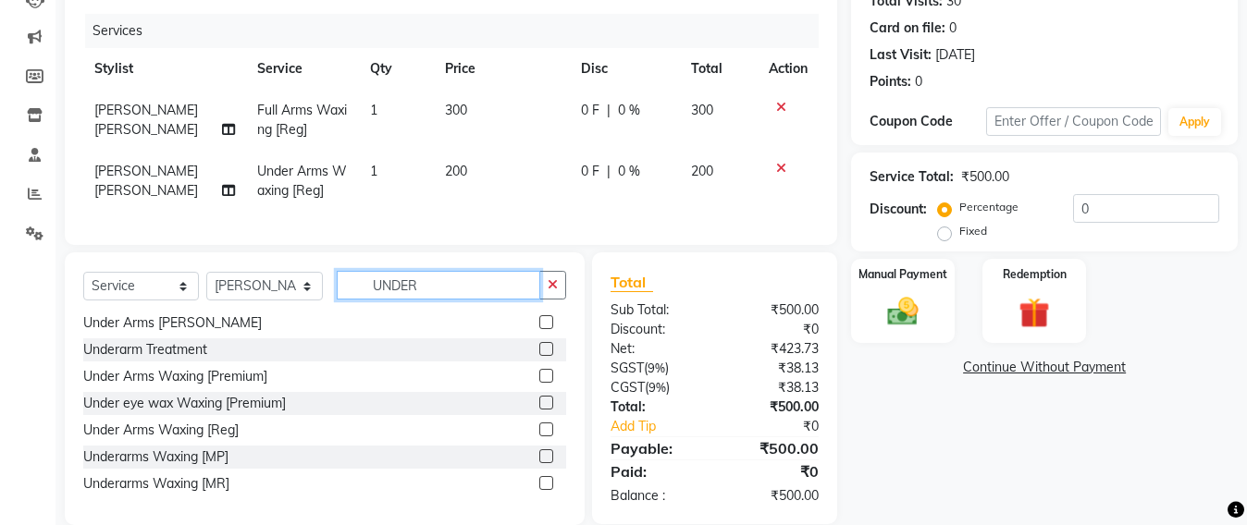
click at [463, 300] on input "UNDER" at bounding box center [438, 285] width 203 height 29
type input "U"
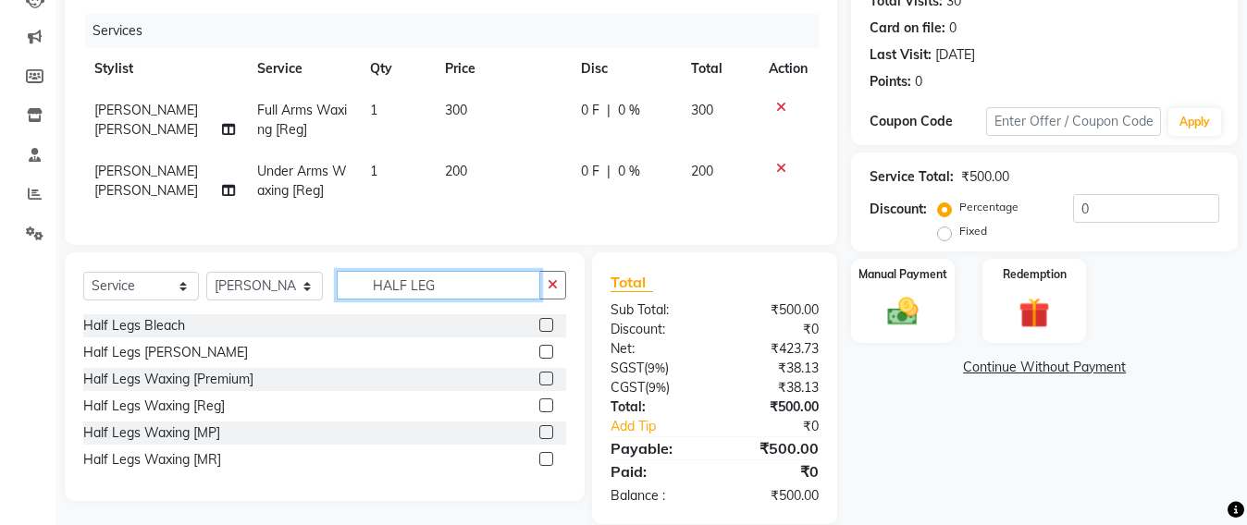
scroll to position [0, 0]
type input "HALF LEG"
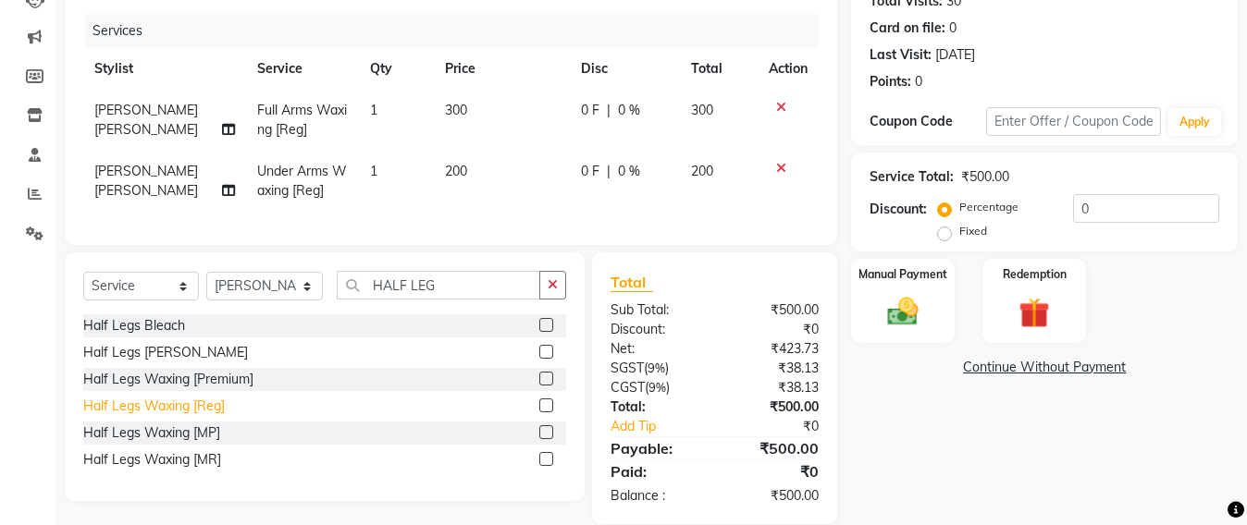
click at [102, 416] on div "Half Legs Waxing [Reg]" at bounding box center [153, 406] width 141 height 19
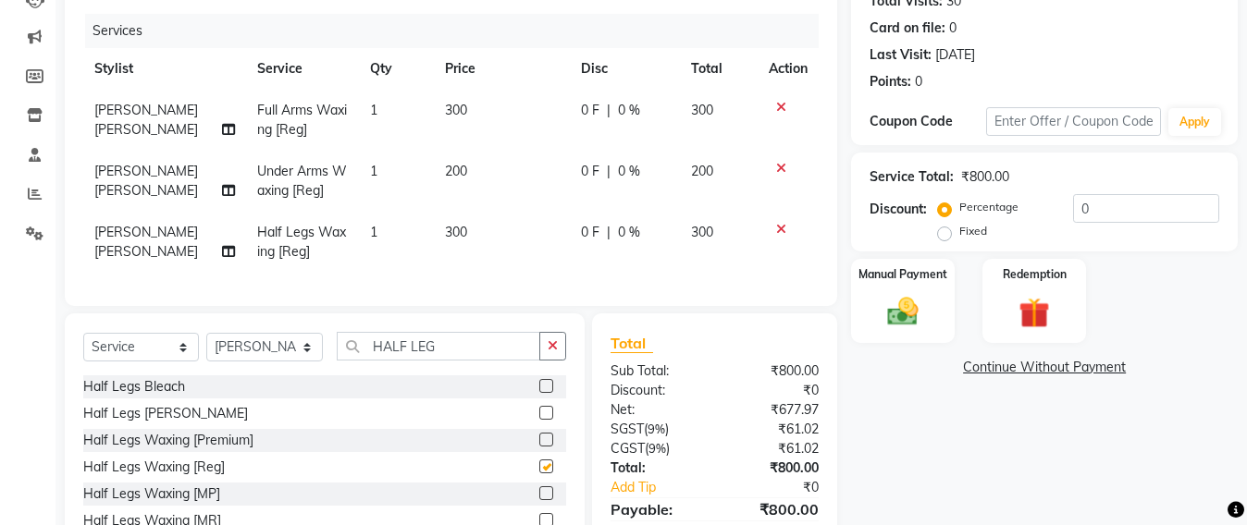
checkbox input "false"
click at [460, 361] on input "HALF LEG" at bounding box center [438, 346] width 203 height 29
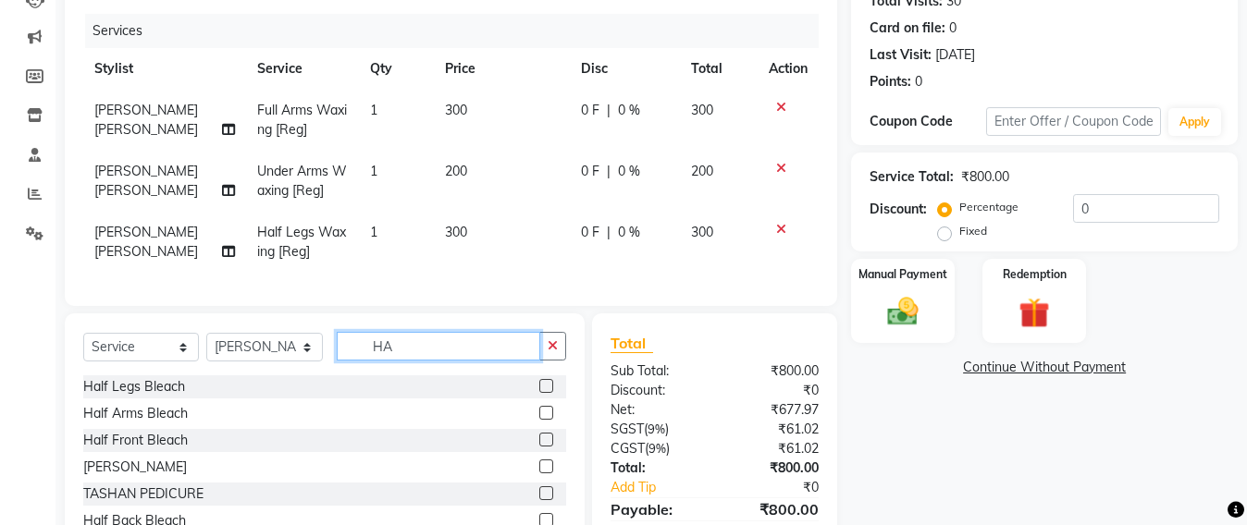
type input "H"
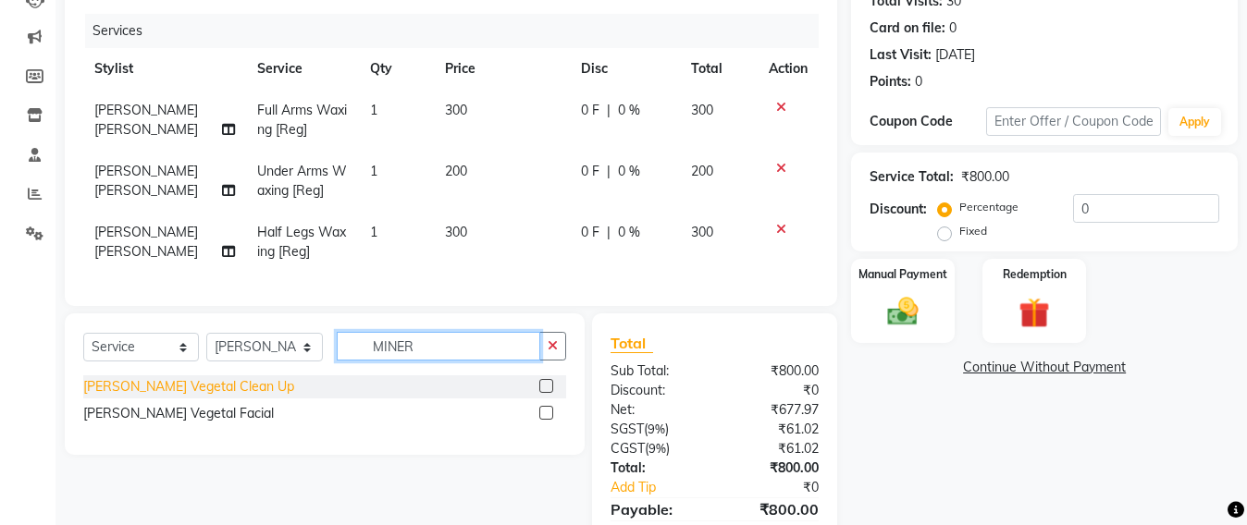
type input "MINER"
click at [188, 397] on div "[PERSON_NAME] Vegetal Clean Up" at bounding box center [188, 386] width 211 height 19
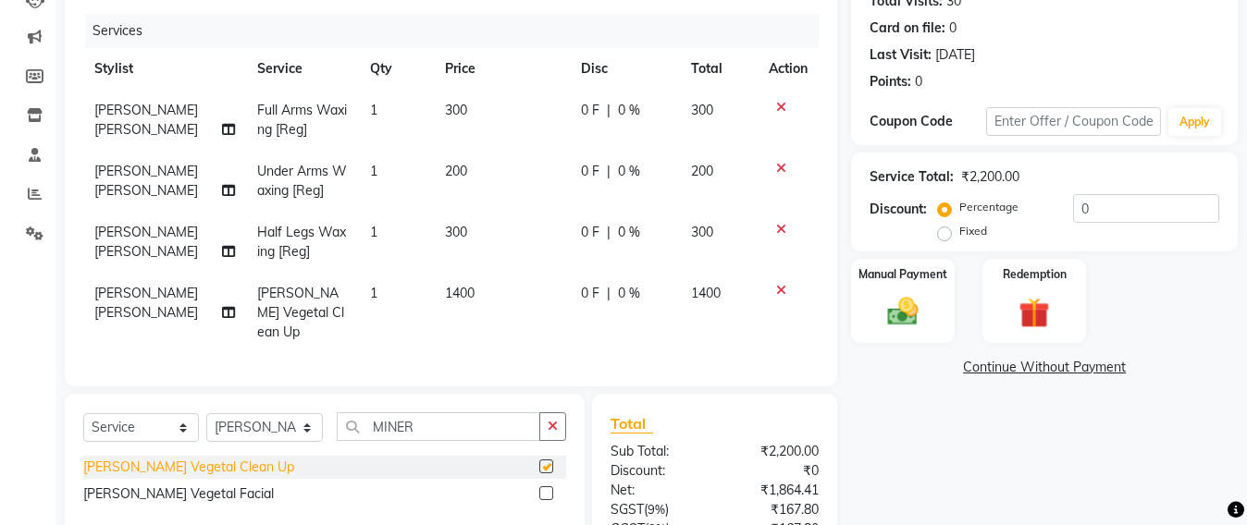
checkbox input "false"
click at [258, 425] on select "Select Stylist Admin [PERSON_NAME] Sankat [PERSON_NAME] [PERSON_NAME] [PERSON_N…" at bounding box center [264, 427] width 117 height 29
select select "48082"
click at [206, 413] on select "Select Stylist Admin [PERSON_NAME] Sankat [PERSON_NAME] [PERSON_NAME] [PERSON_N…" at bounding box center [264, 427] width 117 height 29
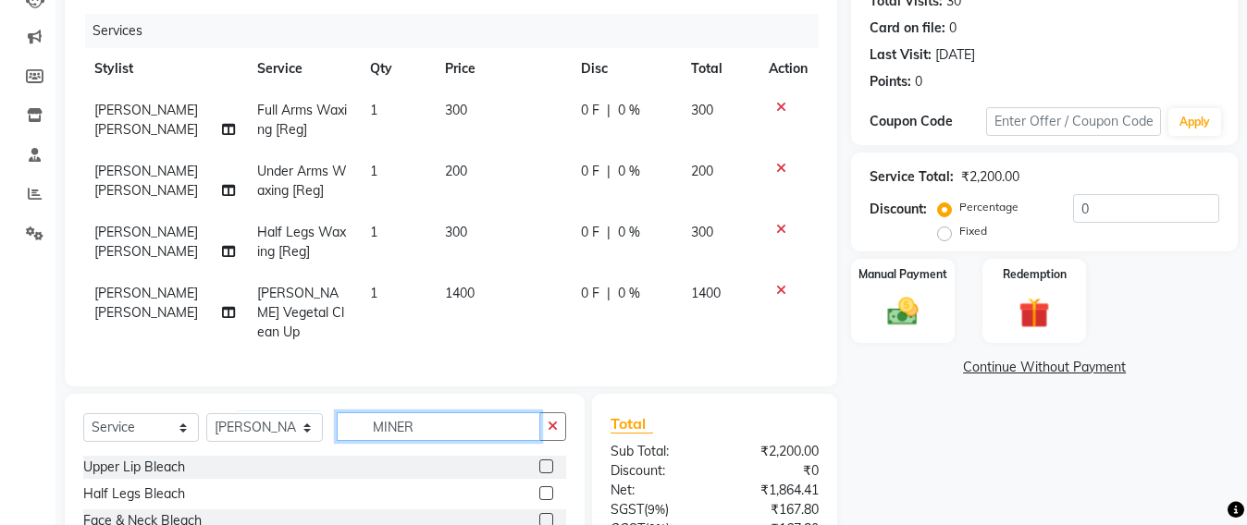
click at [417, 420] on input "MINER" at bounding box center [438, 426] width 203 height 29
type input "M"
type input "PED"
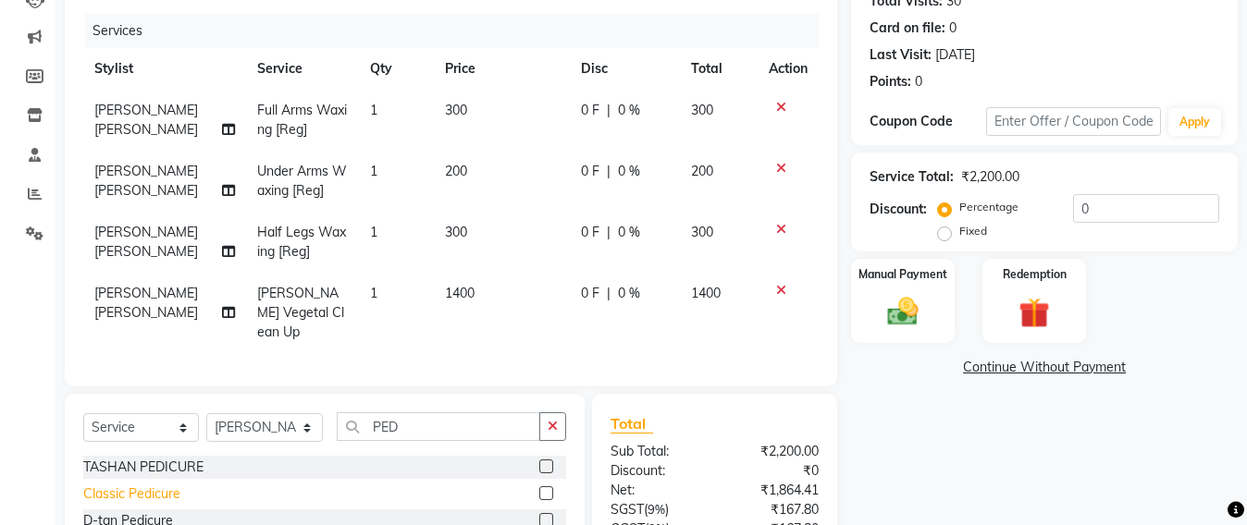
click at [157, 492] on div "Classic Pedicure" at bounding box center [131, 494] width 97 height 19
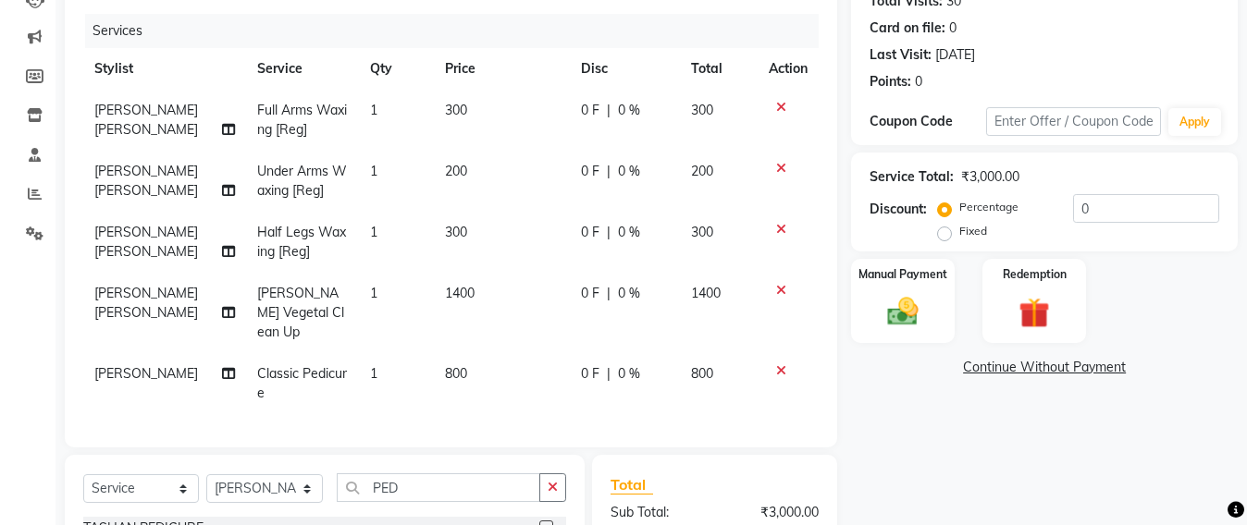
checkbox input "false"
click at [435, 486] on input "PED" at bounding box center [438, 488] width 203 height 29
type input "P"
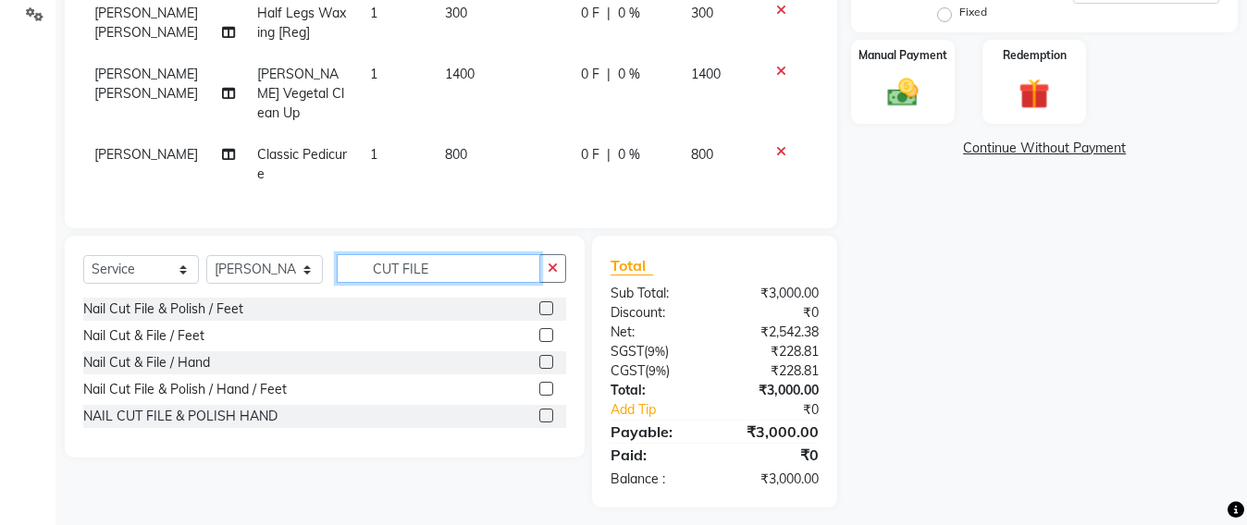
scroll to position [443, 0]
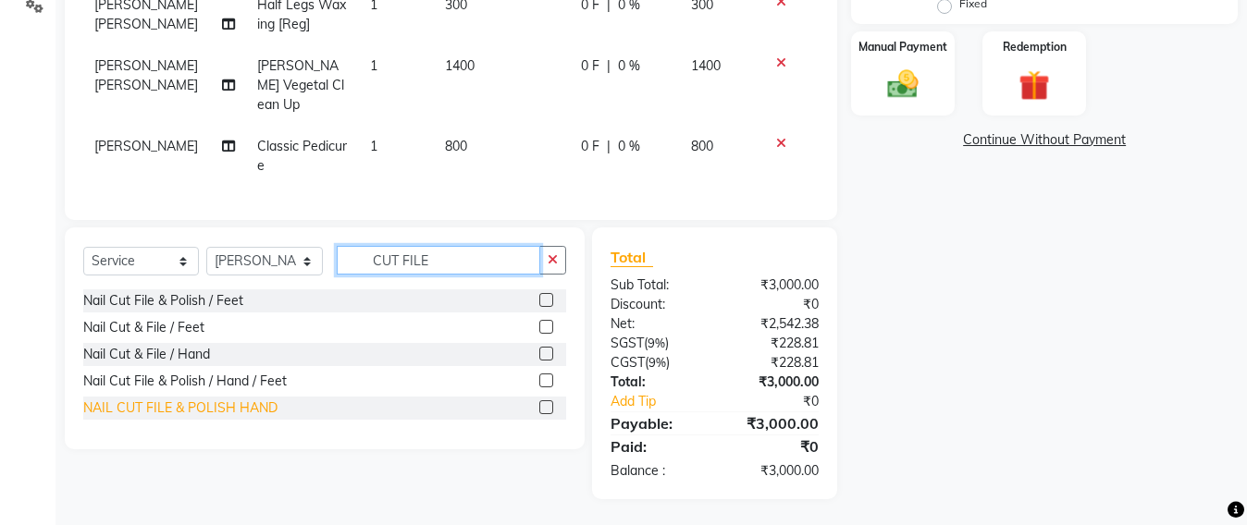
type input "CUT FILE"
click at [254, 400] on div "NAIL CUT FILE & POLISH HAND" at bounding box center [180, 408] width 194 height 19
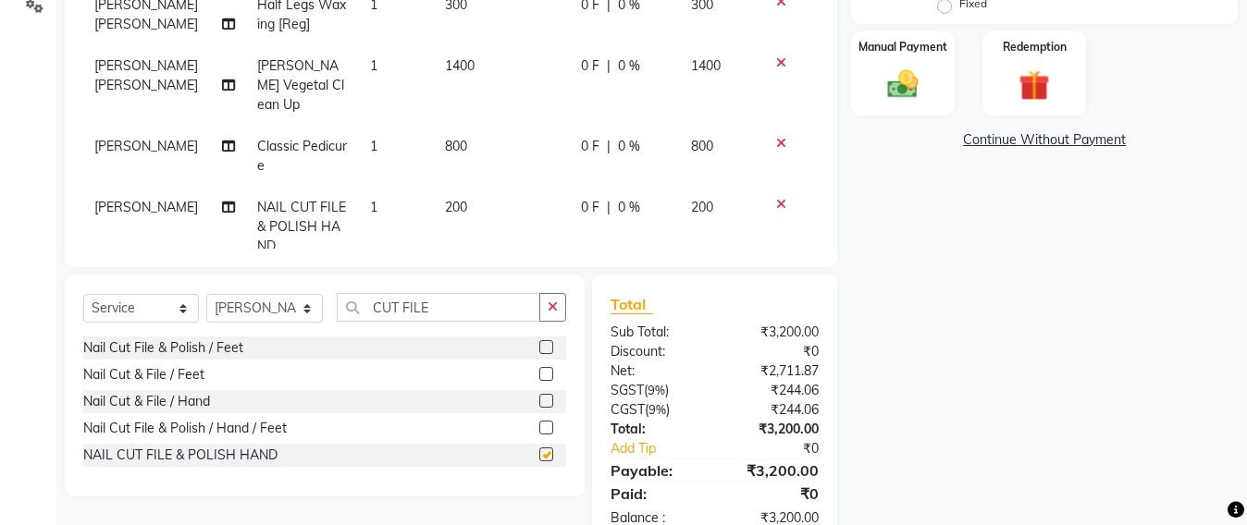
checkbox input "false"
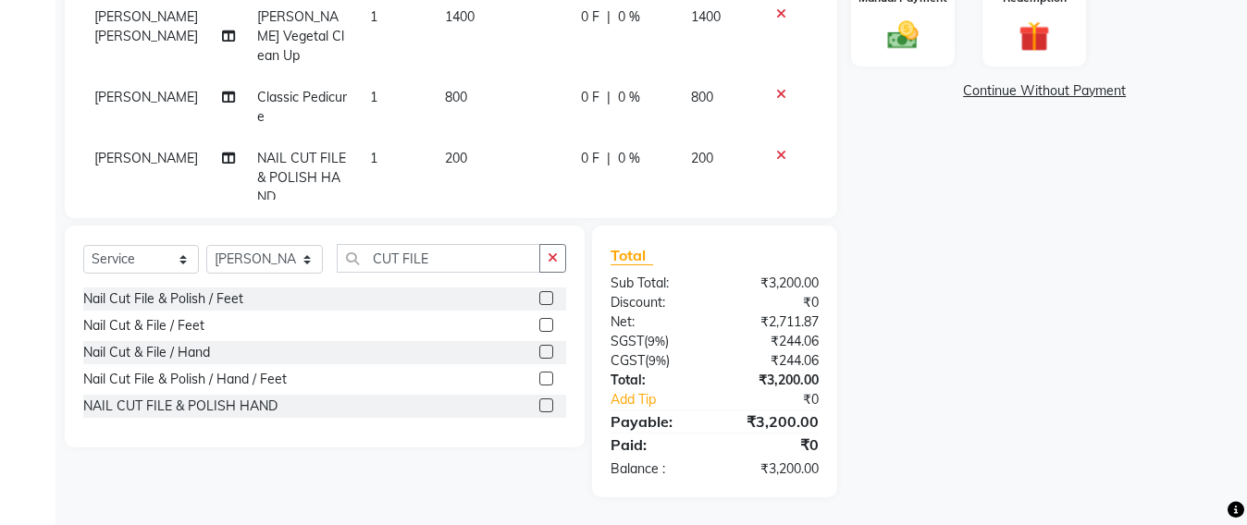
scroll to position [0, 0]
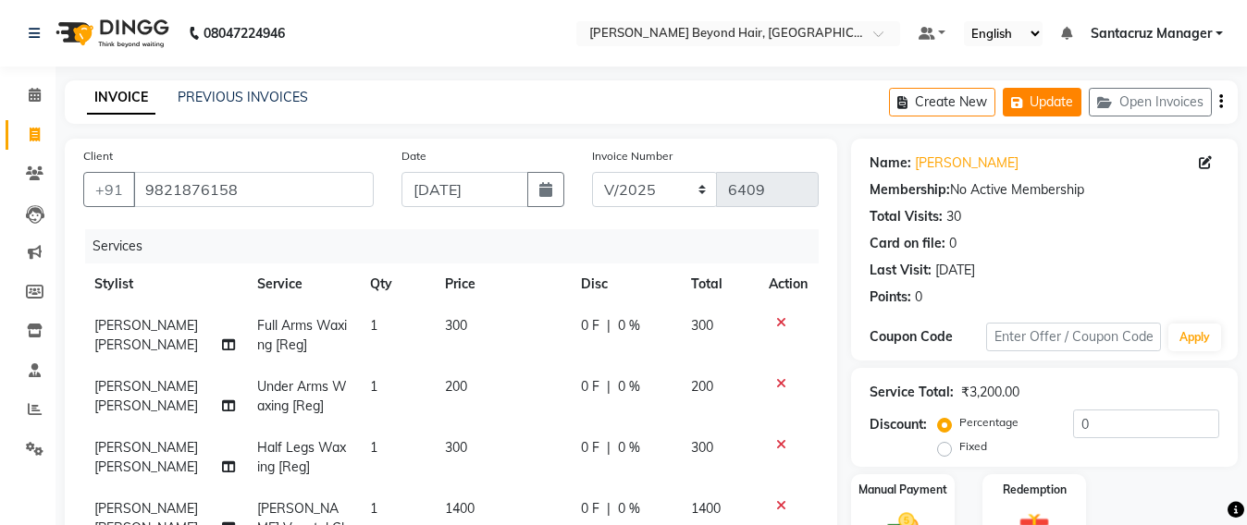
click at [1013, 102] on icon "button" at bounding box center [1020, 102] width 18 height 13
click at [1057, 106] on button "Update" at bounding box center [1042, 102] width 79 height 29
click at [1036, 103] on button "Update" at bounding box center [1042, 102] width 79 height 29
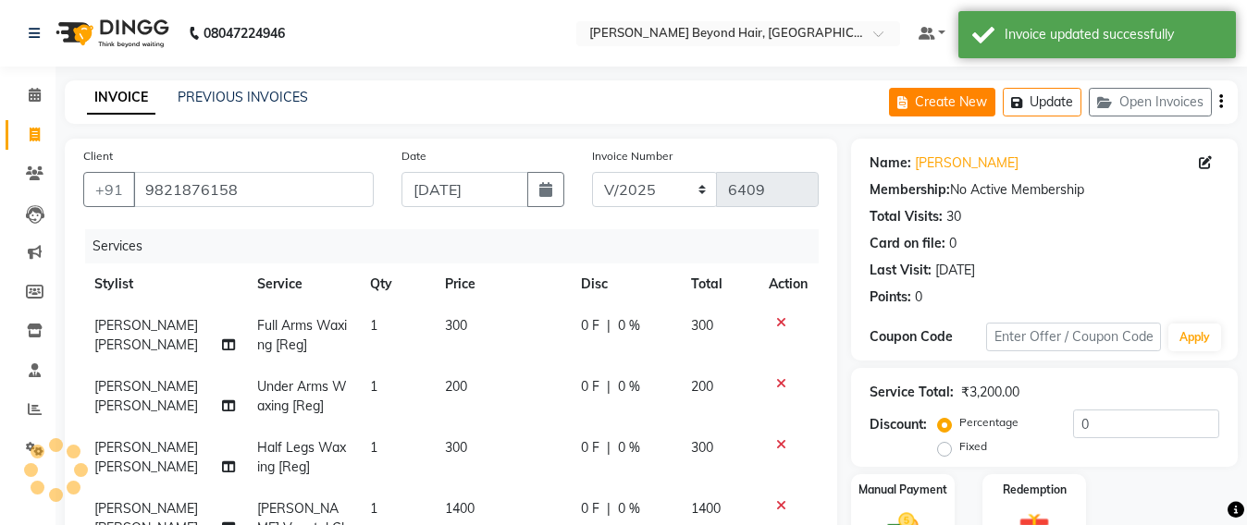
click at [959, 97] on button "Create New" at bounding box center [942, 102] width 106 height 29
select select "service"
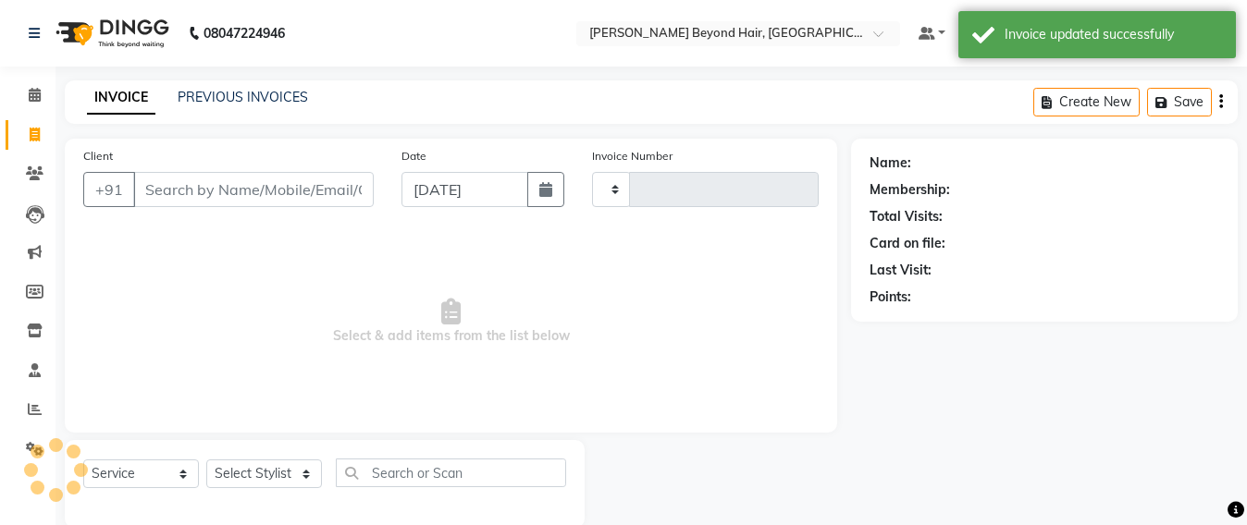
scroll to position [31, 0]
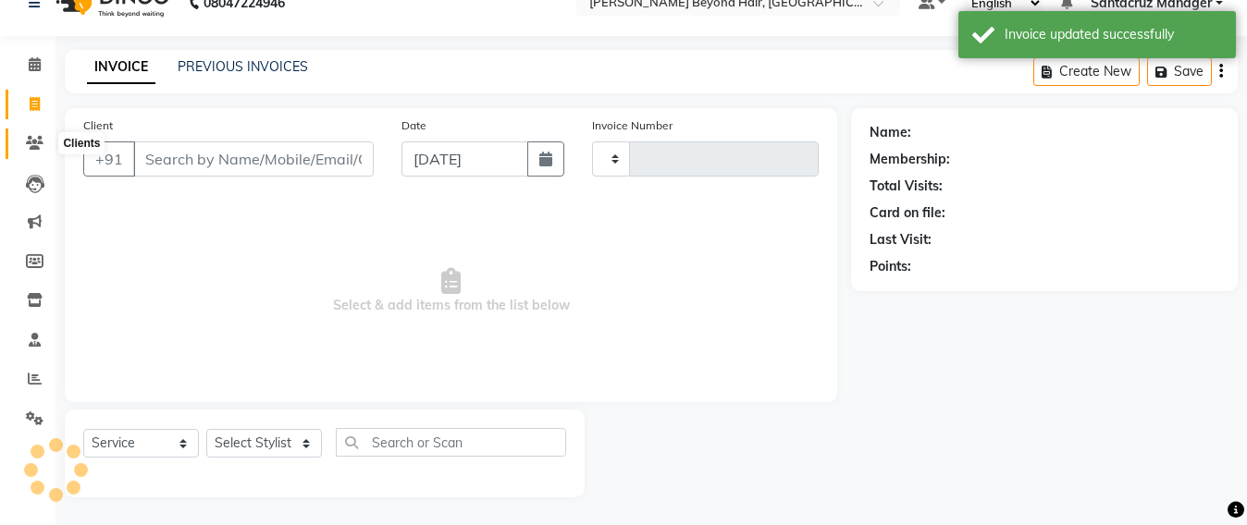
click at [20, 135] on span at bounding box center [34, 143] width 32 height 21
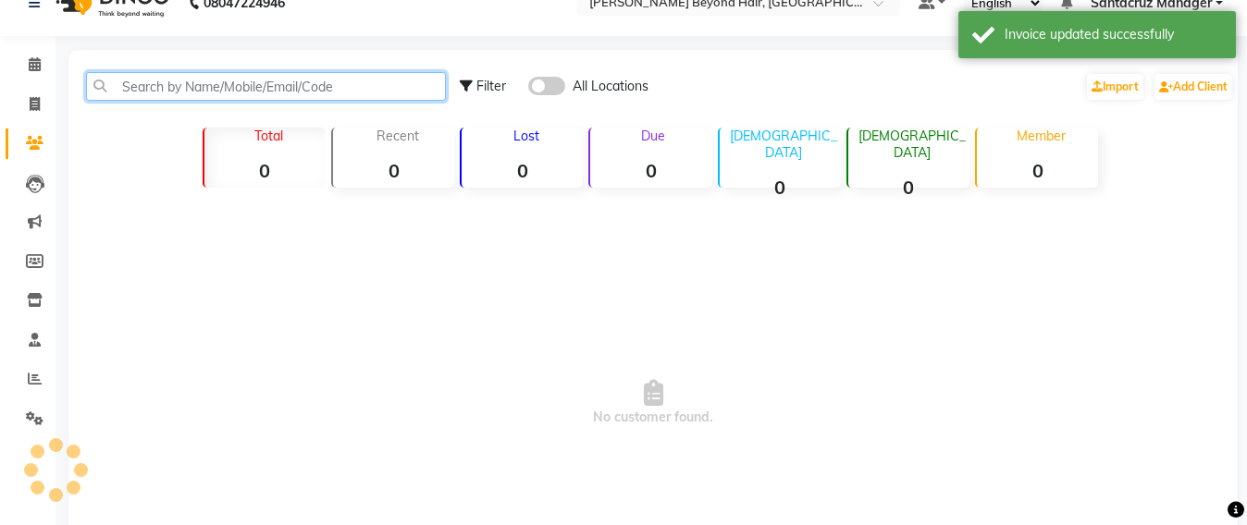
click at [201, 90] on input "text" at bounding box center [266, 86] width 360 height 29
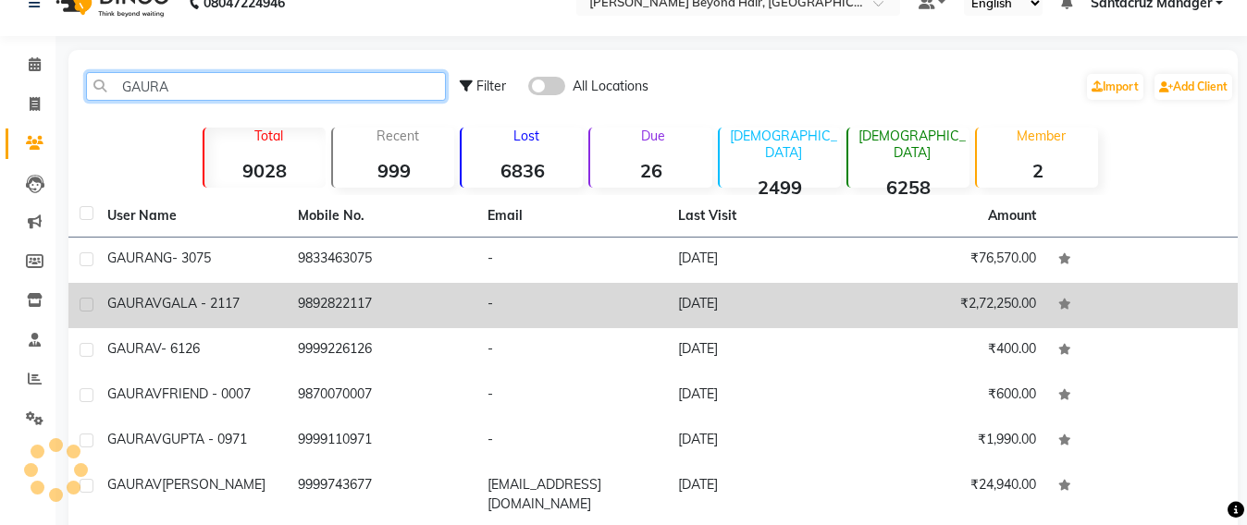
type input "GAURA"
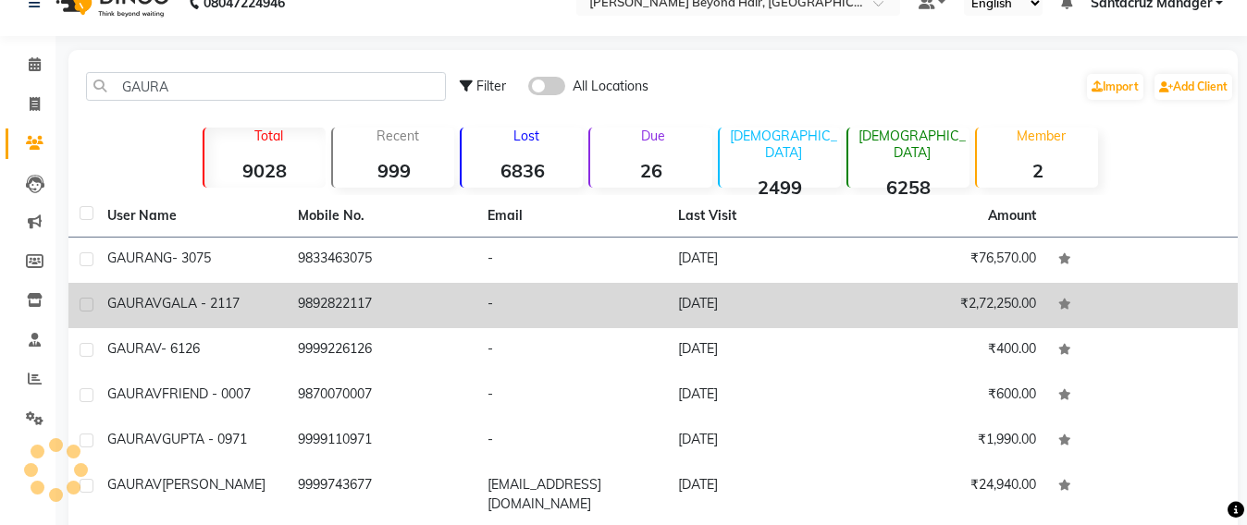
click at [190, 307] on span "GALA - 2117" at bounding box center [201, 303] width 78 height 17
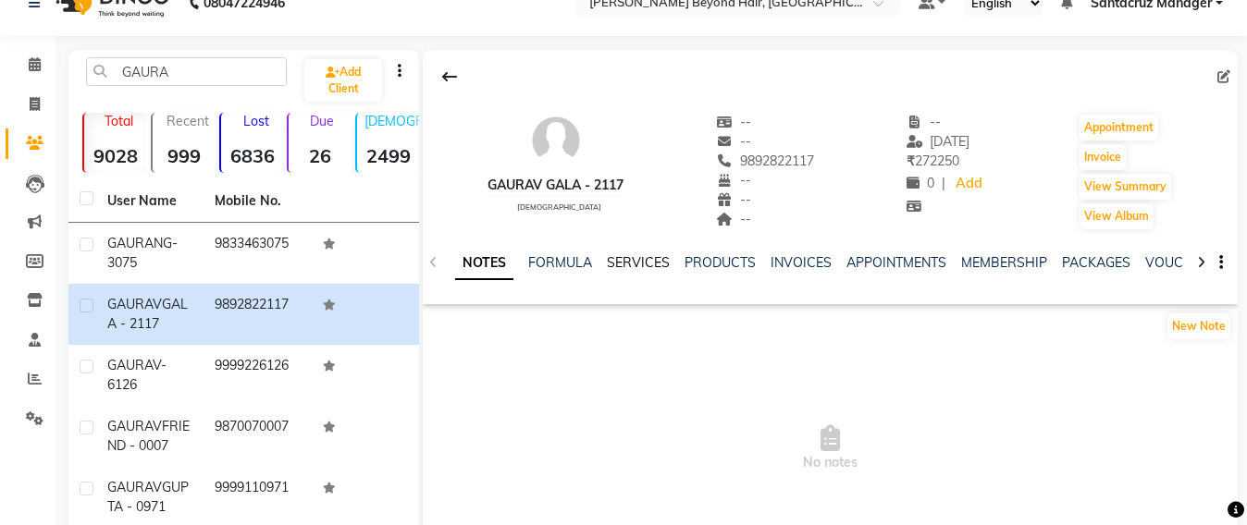
click at [643, 257] on link "SERVICES" at bounding box center [638, 262] width 63 height 17
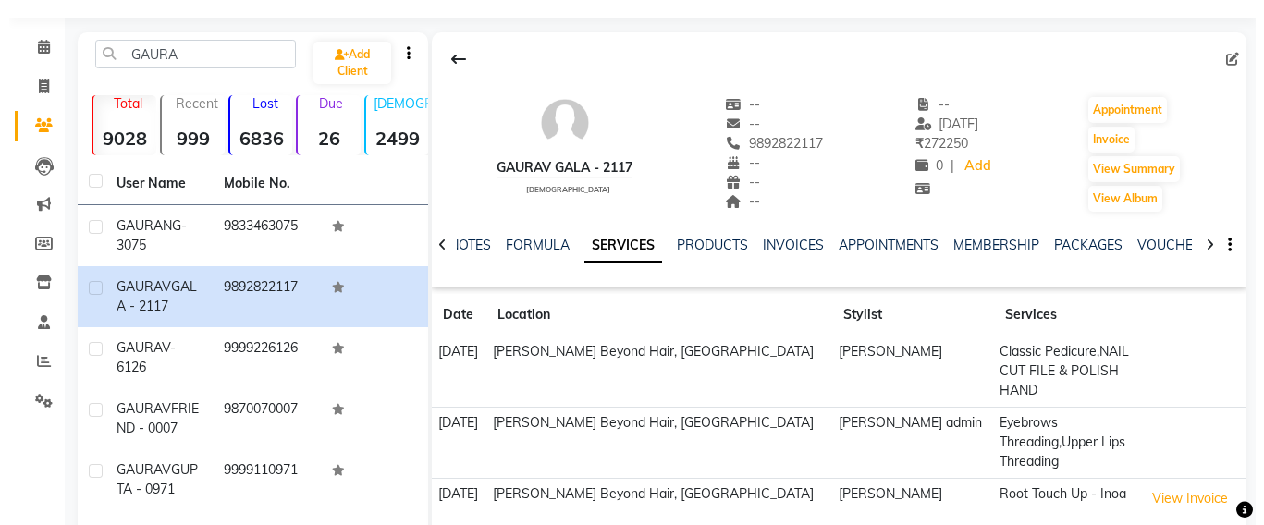
scroll to position [333, 0]
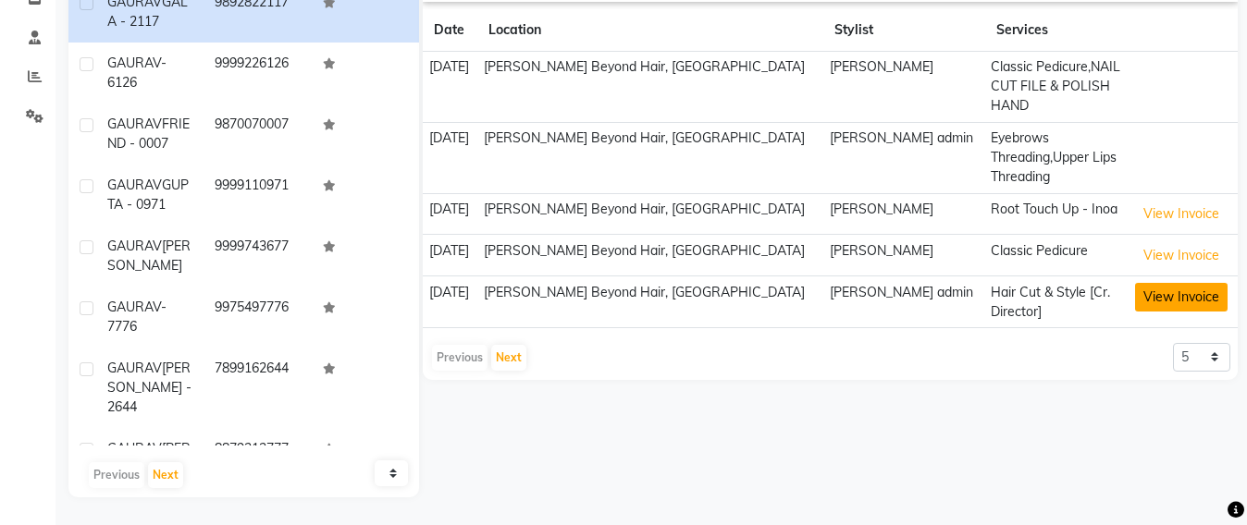
click at [1137, 289] on button "View Invoice" at bounding box center [1181, 297] width 92 height 29
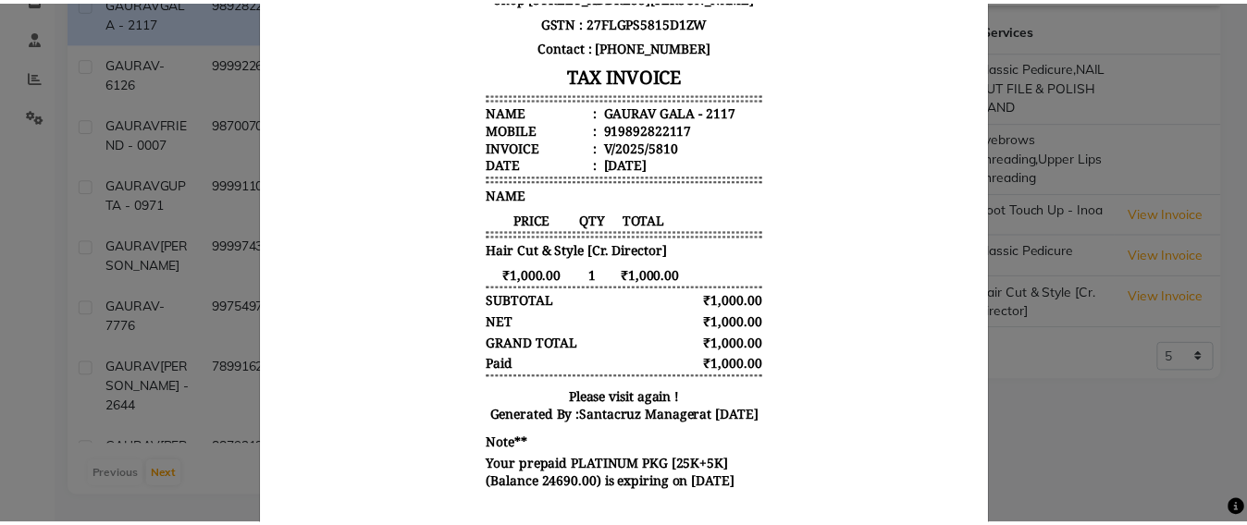
scroll to position [400, 0]
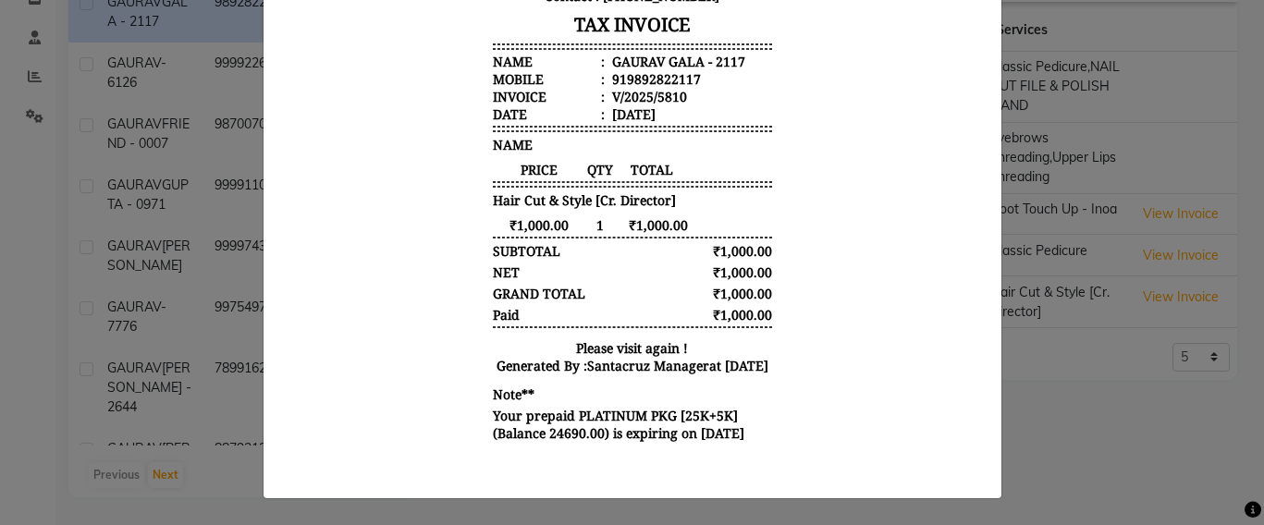
click at [1084, 362] on ngb-modal-window "INVOICE View Invoice Close" at bounding box center [632, 262] width 1264 height 525
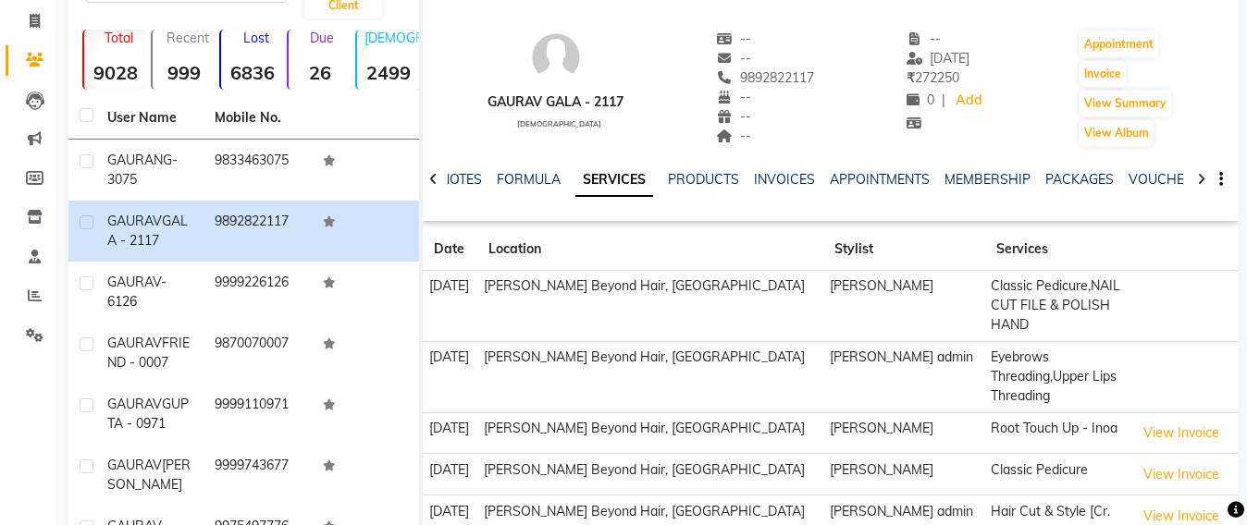
scroll to position [0, 0]
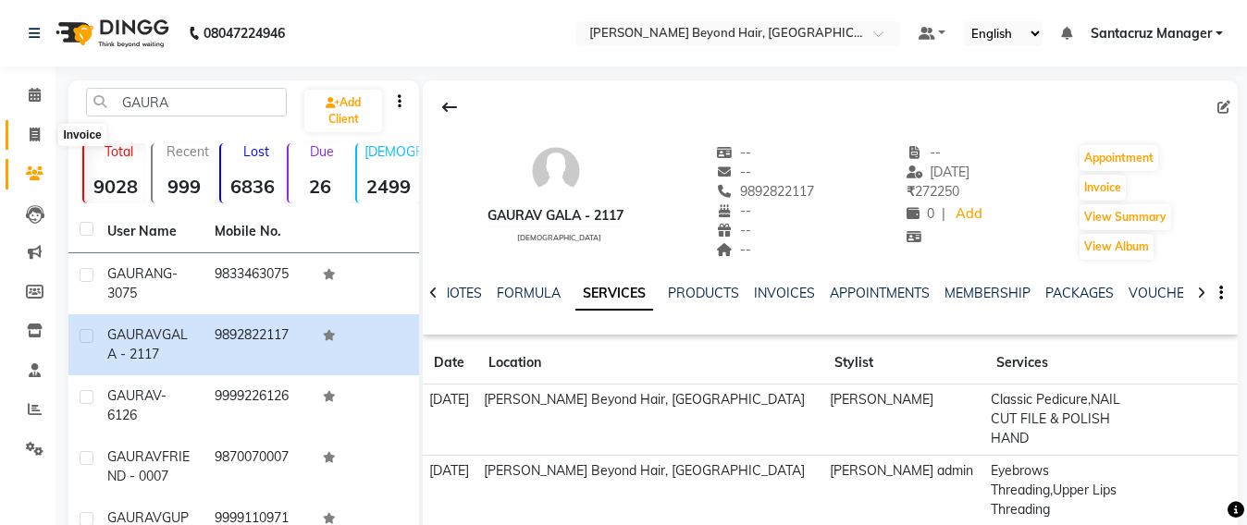
click at [43, 133] on span at bounding box center [34, 135] width 32 height 21
select select "service"
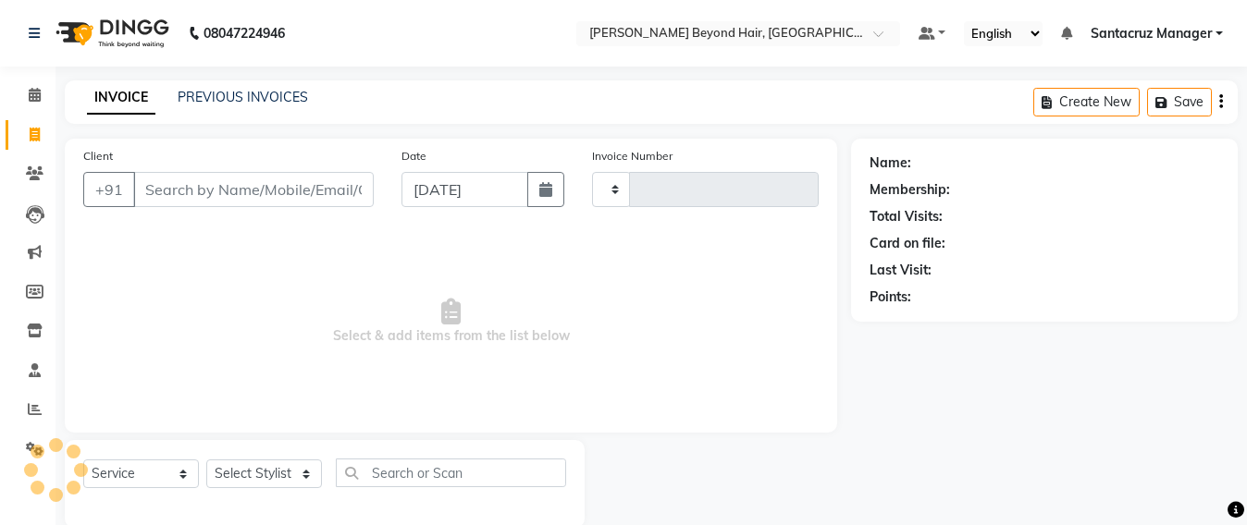
scroll to position [31, 0]
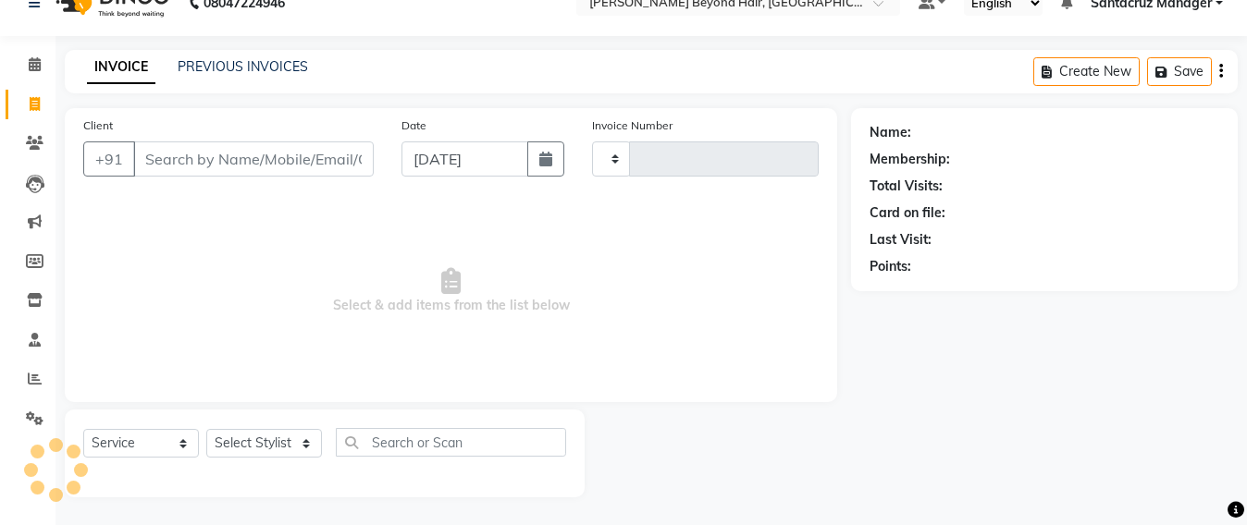
type input "6409"
select select "6357"
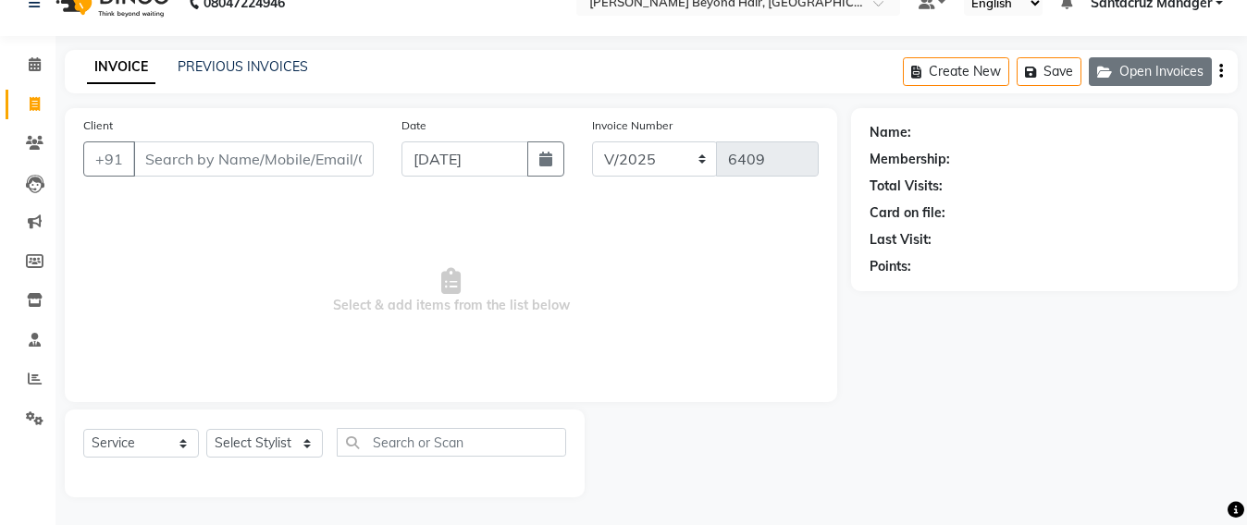
click at [1098, 66] on icon "button" at bounding box center [1108, 72] width 22 height 13
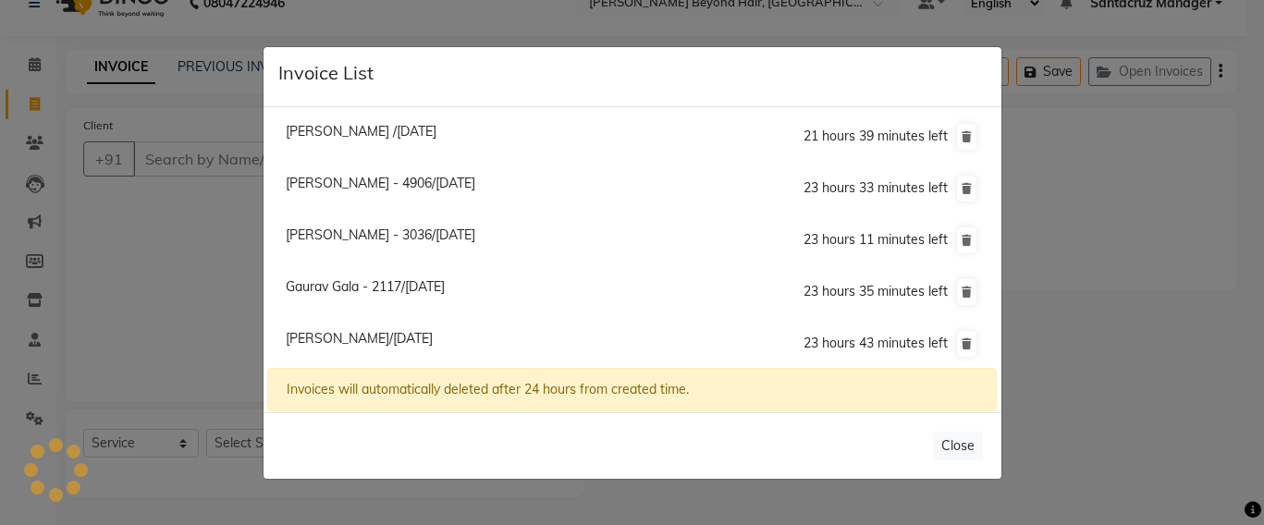
click at [383, 330] on span "[PERSON_NAME]/[DATE]" at bounding box center [359, 338] width 147 height 17
type input "9820187782"
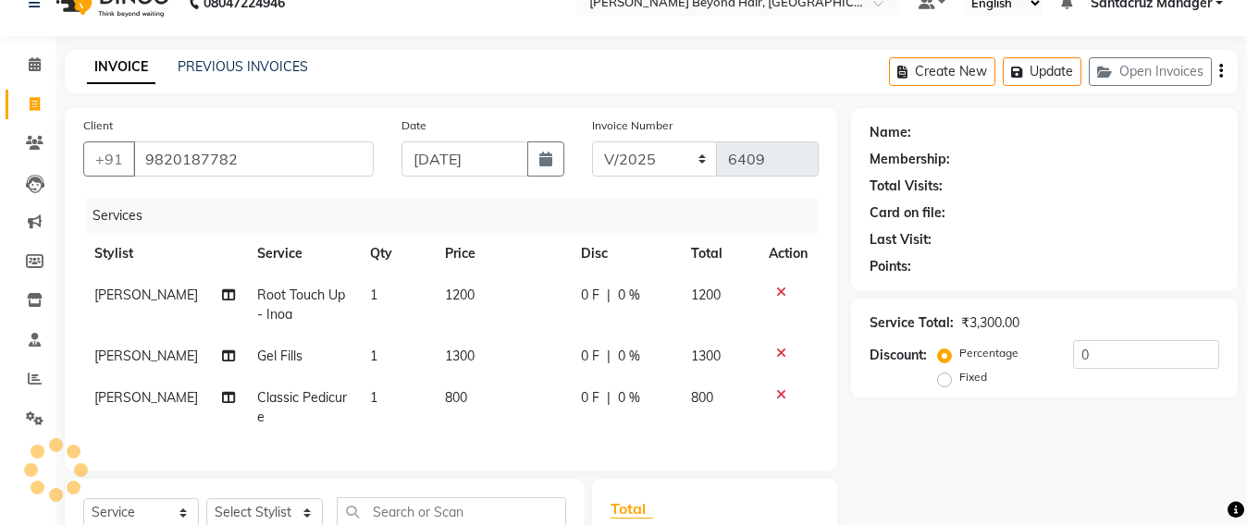
scroll to position [262, 0]
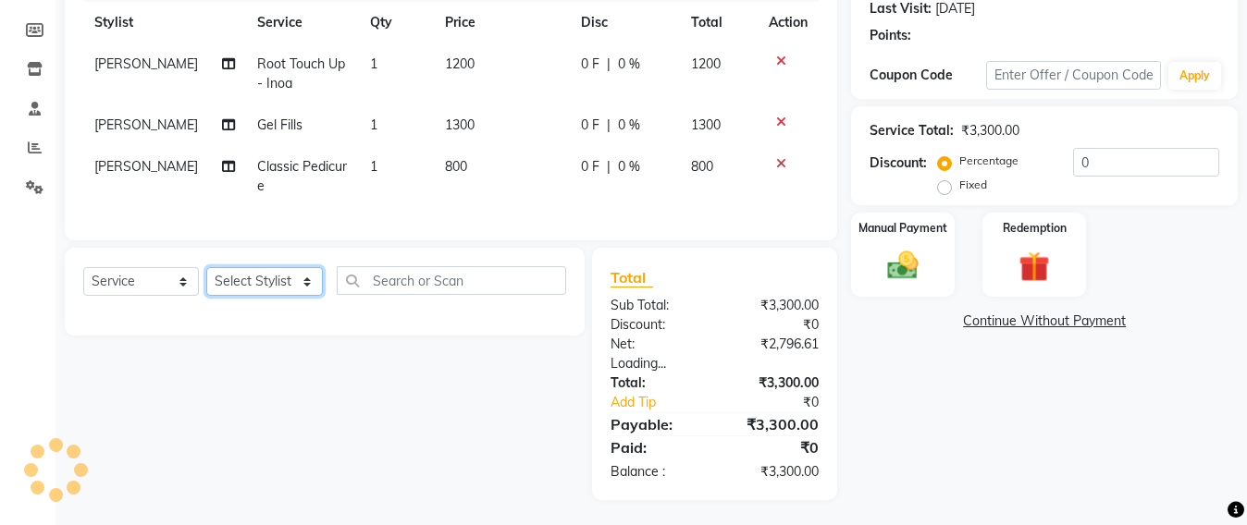
click at [267, 294] on select "Select Stylist Admin [PERSON_NAME] Sankat [PERSON_NAME] [PERSON_NAME] [PERSON_N…" at bounding box center [264, 281] width 117 height 29
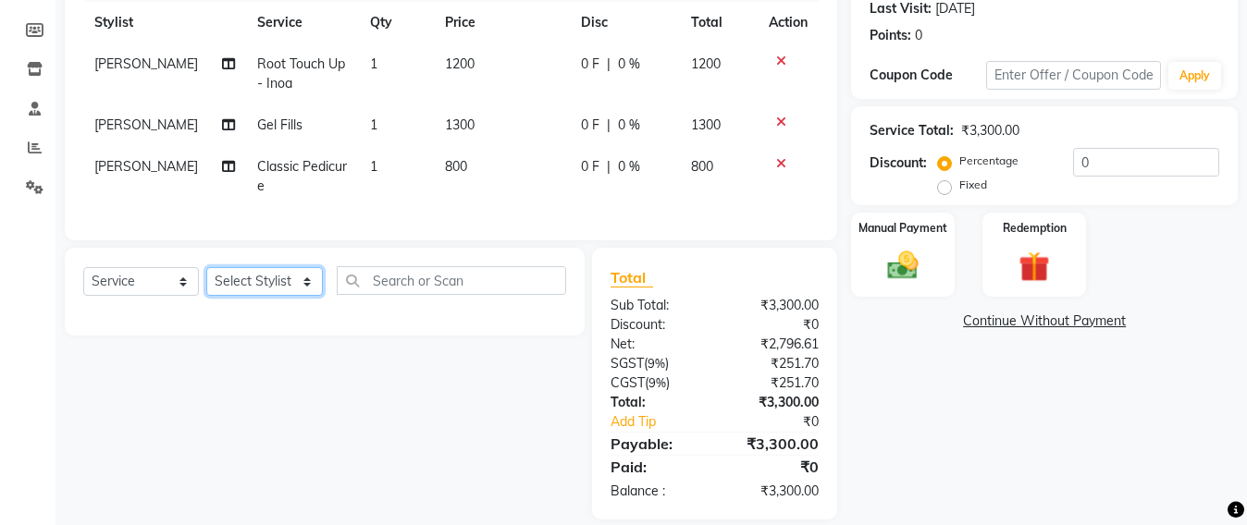
select select "86876"
click at [206, 285] on select "Select Stylist Admin [PERSON_NAME] Sankat [PERSON_NAME] [PERSON_NAME] [PERSON_N…" at bounding box center [264, 281] width 117 height 29
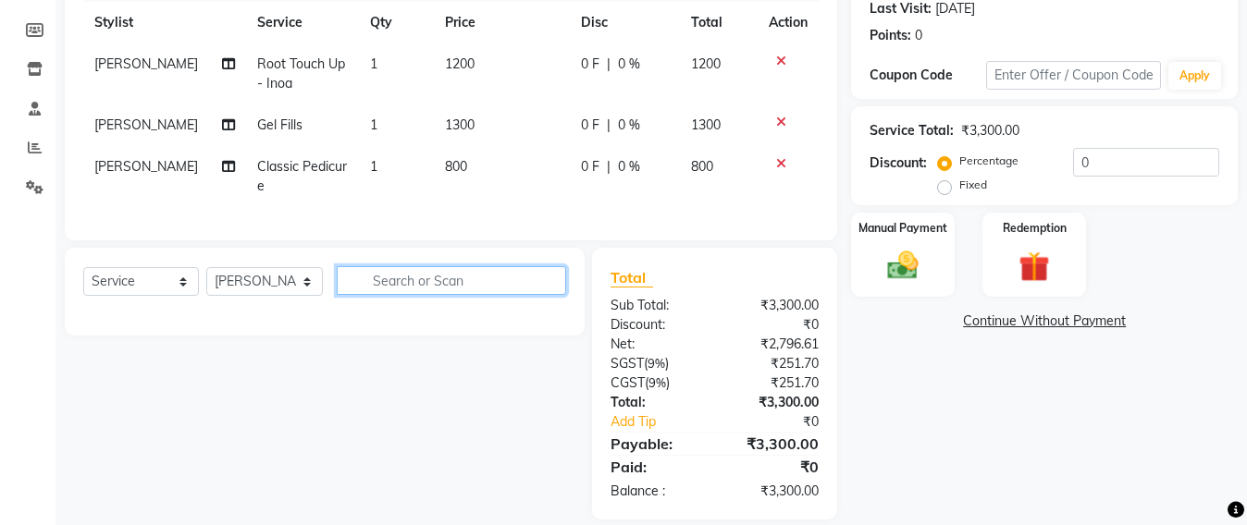
click at [448, 294] on input "text" at bounding box center [451, 280] width 229 height 29
type input "POWER"
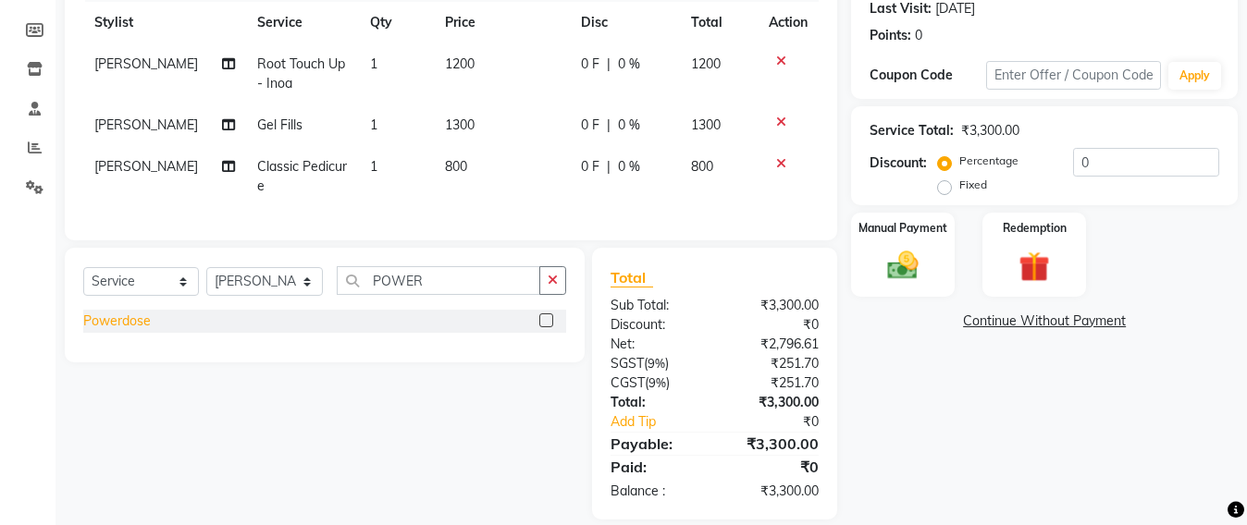
click at [140, 331] on div "Powerdose" at bounding box center [117, 321] width 68 height 19
checkbox input "false"
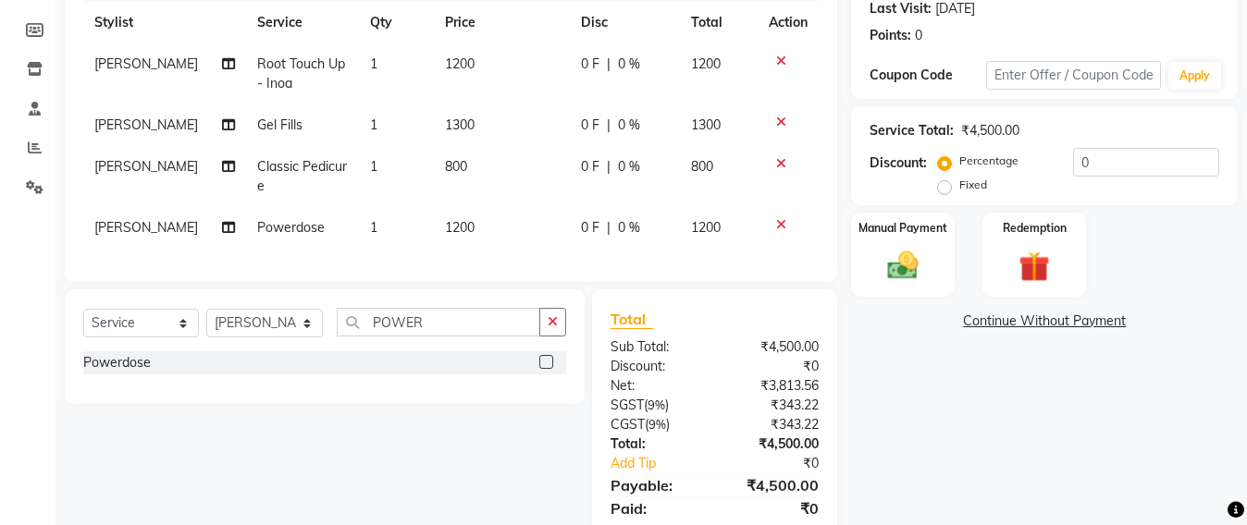
click at [470, 222] on td "1200" at bounding box center [502, 228] width 136 height 42
select select "86876"
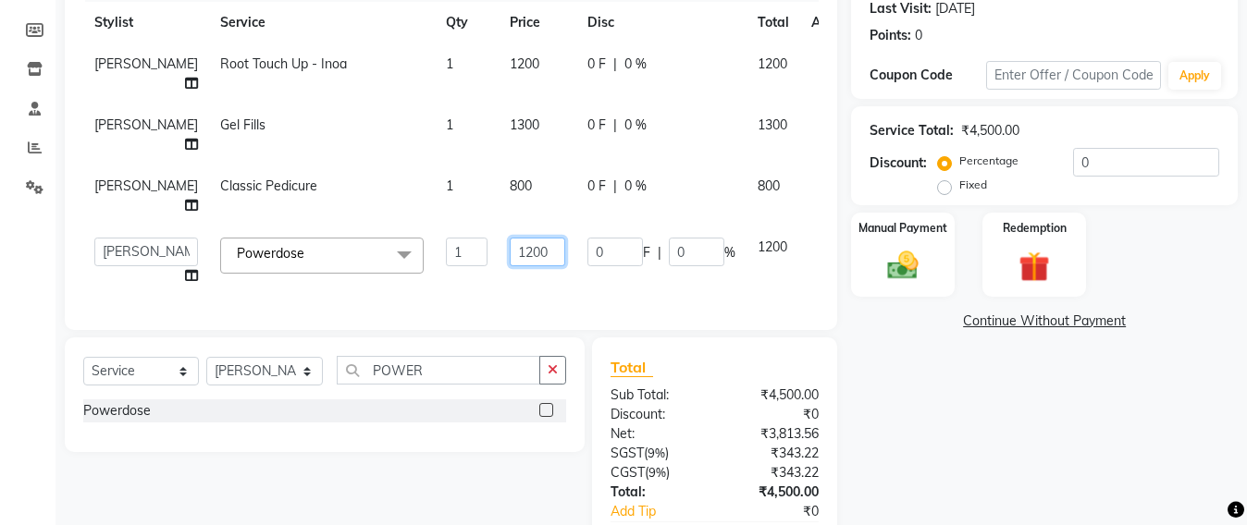
click at [519, 266] on input "1200" at bounding box center [537, 252] width 55 height 29
type input "1500"
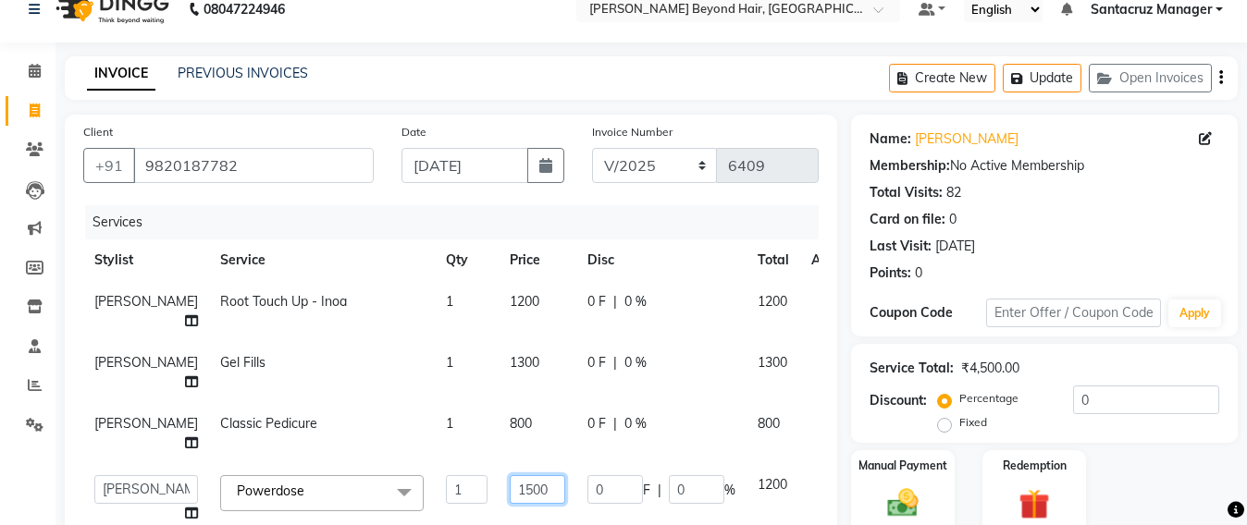
scroll to position [0, 0]
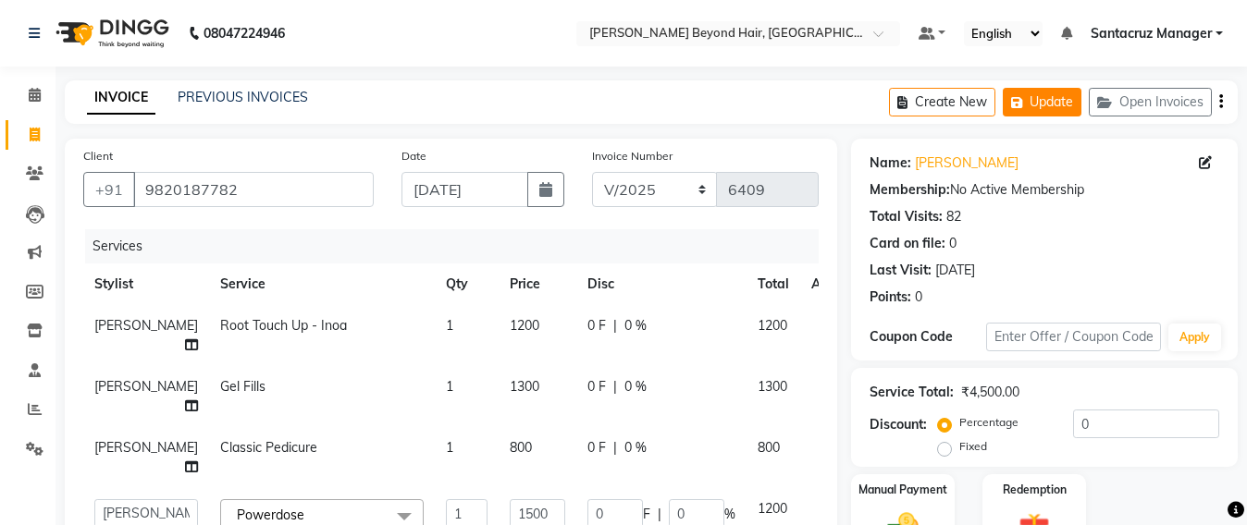
click at [1045, 96] on button "Update" at bounding box center [1042, 102] width 79 height 29
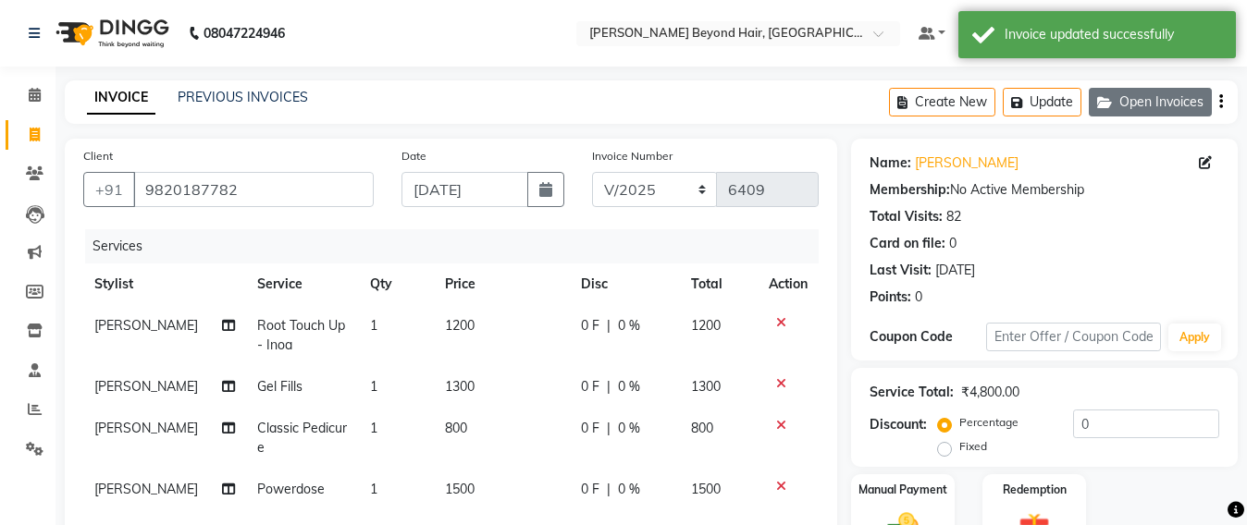
click at [1122, 105] on button "Open Invoices" at bounding box center [1150, 102] width 123 height 29
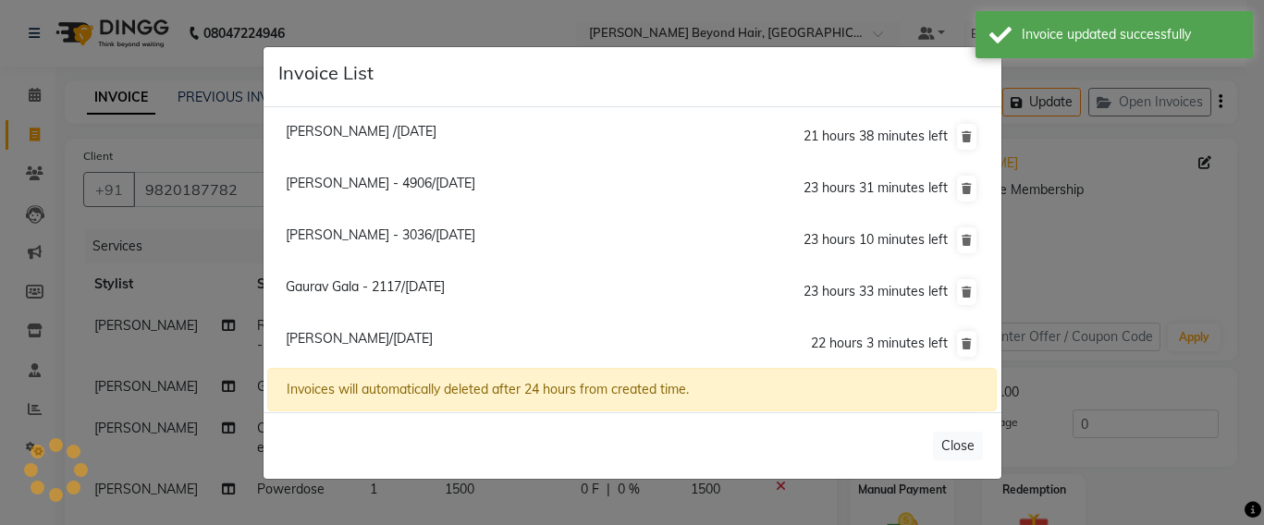
click at [380, 280] on span "Gaurav Gala - 2117/[DATE]" at bounding box center [365, 286] width 159 height 17
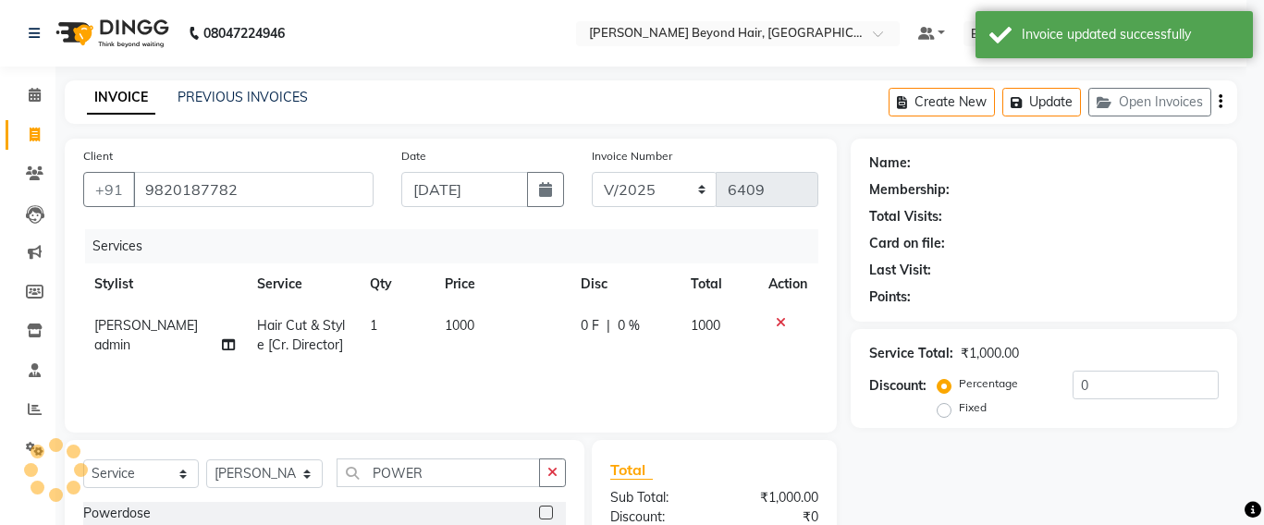
type input "9892822117"
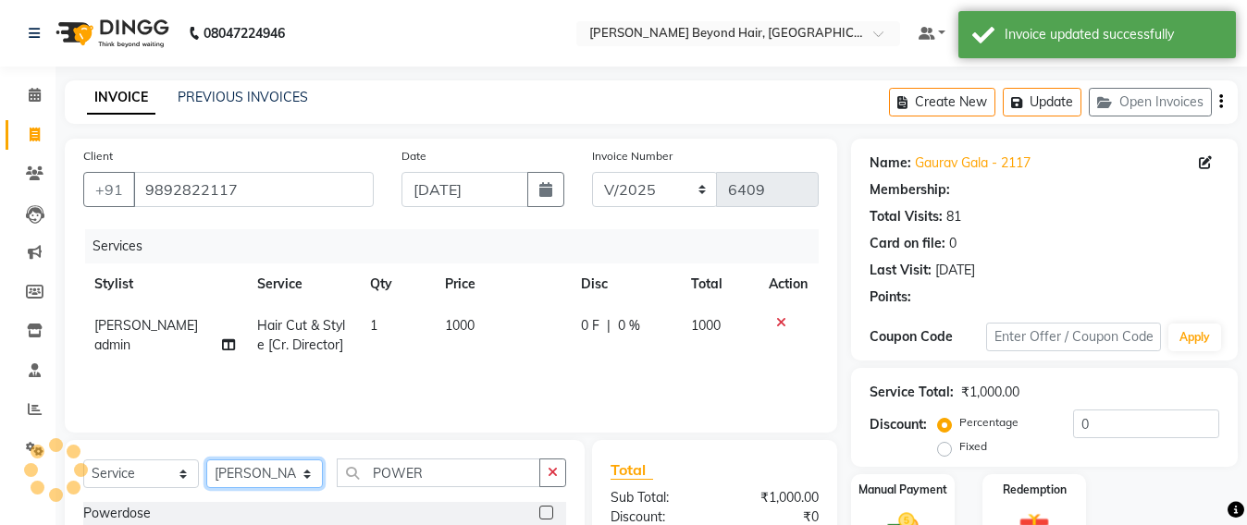
drag, startPoint x: 242, startPoint y: 480, endPoint x: 230, endPoint y: 460, distance: 23.6
click at [242, 480] on select "Select Stylist Admin [PERSON_NAME] Sankat [PERSON_NAME] [PERSON_NAME] [PERSON_N…" at bounding box center [264, 474] width 117 height 29
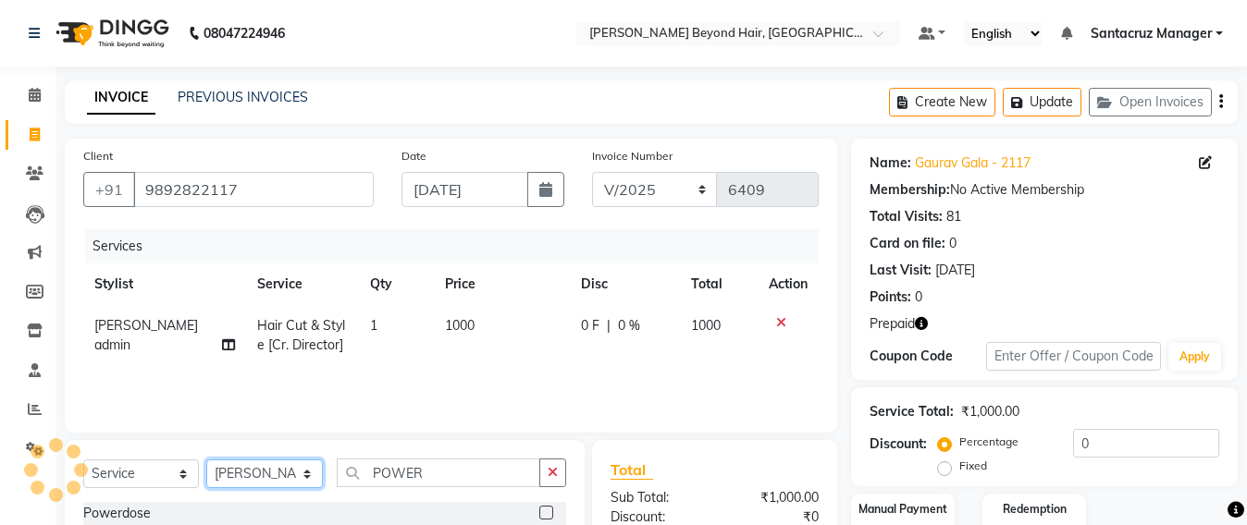
select select "48409"
click at [206, 460] on select "Select Stylist Admin [PERSON_NAME] Sankat [PERSON_NAME] [PERSON_NAME] [PERSON_N…" at bounding box center [264, 474] width 117 height 29
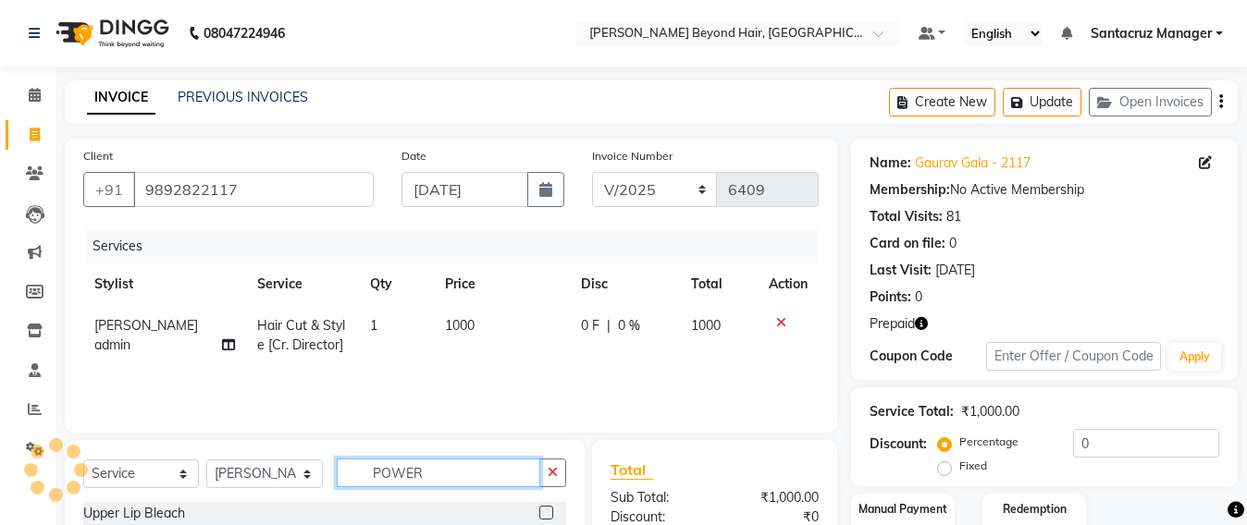
click at [447, 466] on input "POWER" at bounding box center [438, 473] width 203 height 29
type input "P"
select select
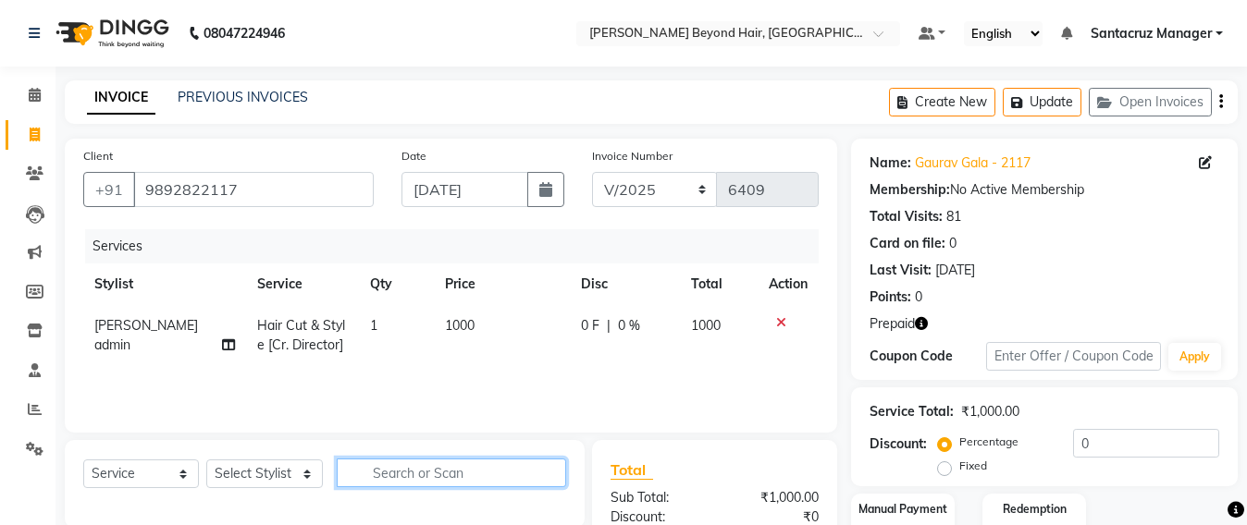
type input "N"
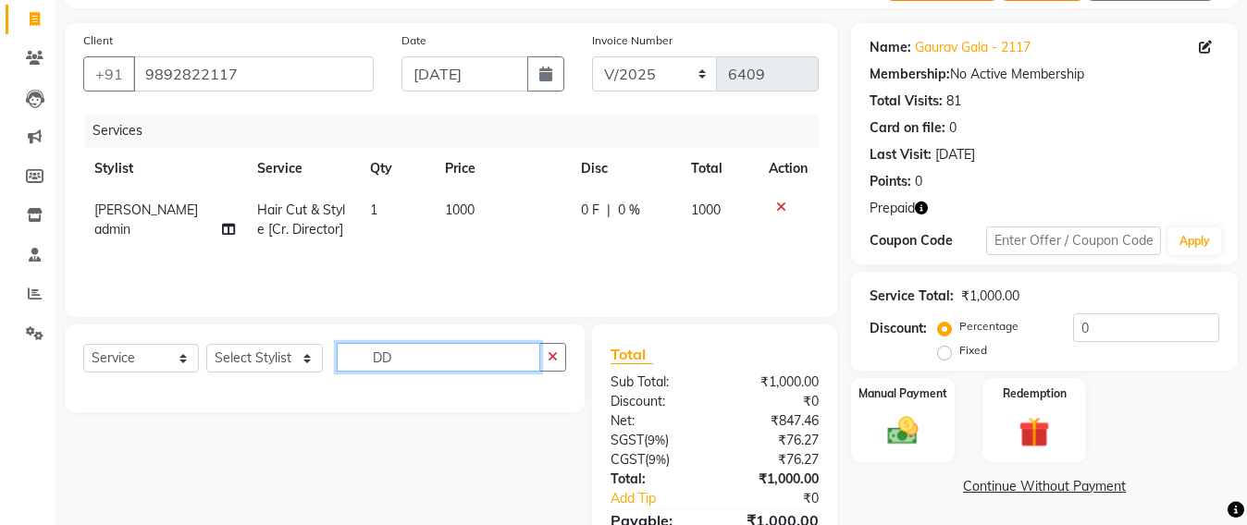
type input "DD"
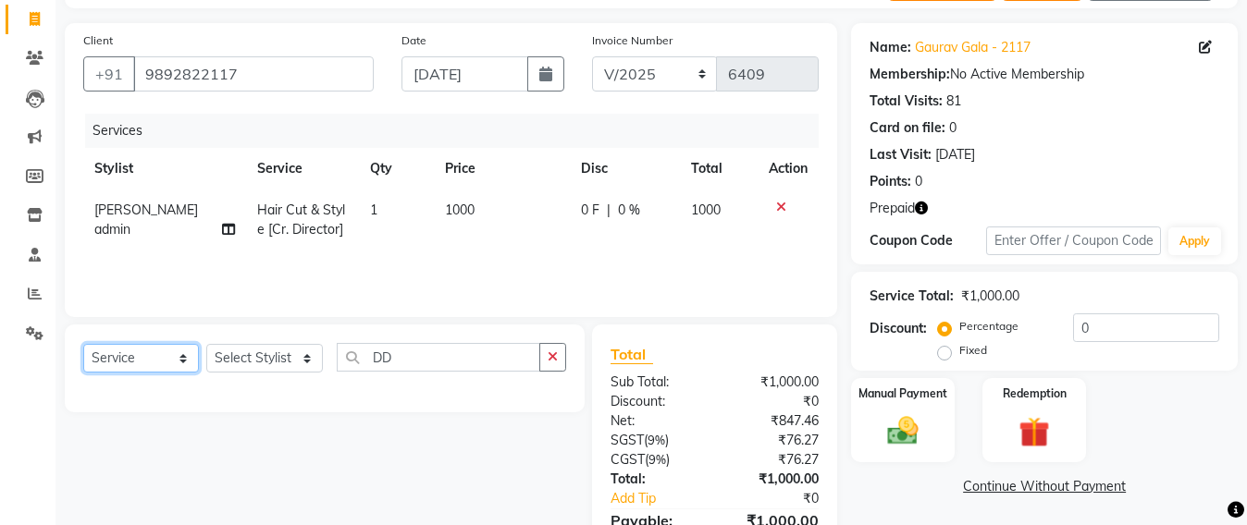
click at [117, 359] on select "Select Service Product Membership Package Voucher Prepaid Gift Card" at bounding box center [141, 358] width 116 height 29
select select "product"
click at [83, 344] on select "Select Service Product Membership Package Voucher Prepaid Gift Card" at bounding box center [141, 358] width 116 height 29
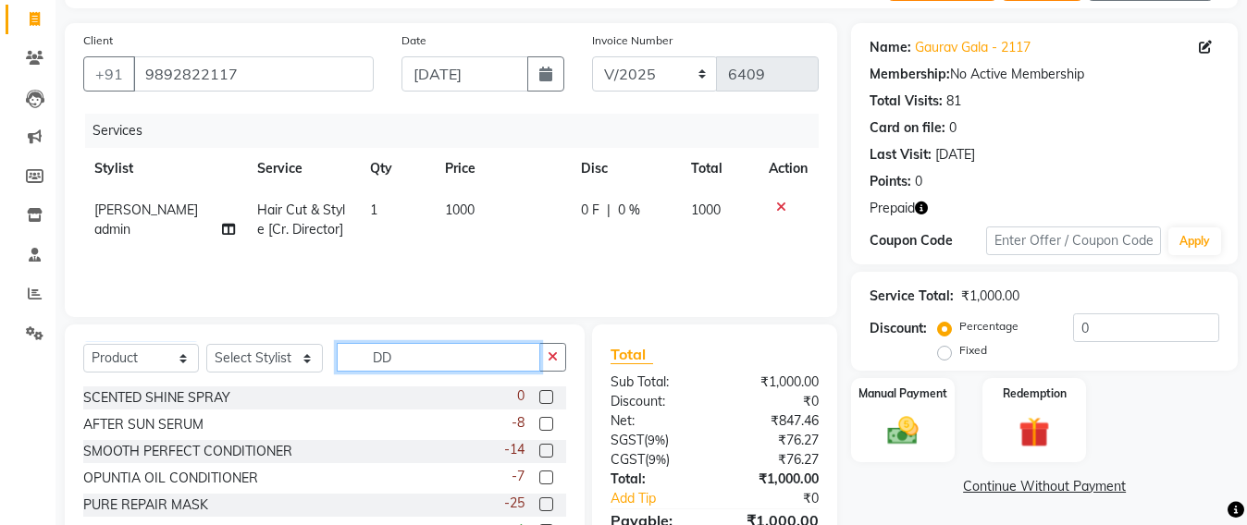
click at [424, 343] on input "DD" at bounding box center [438, 357] width 203 height 29
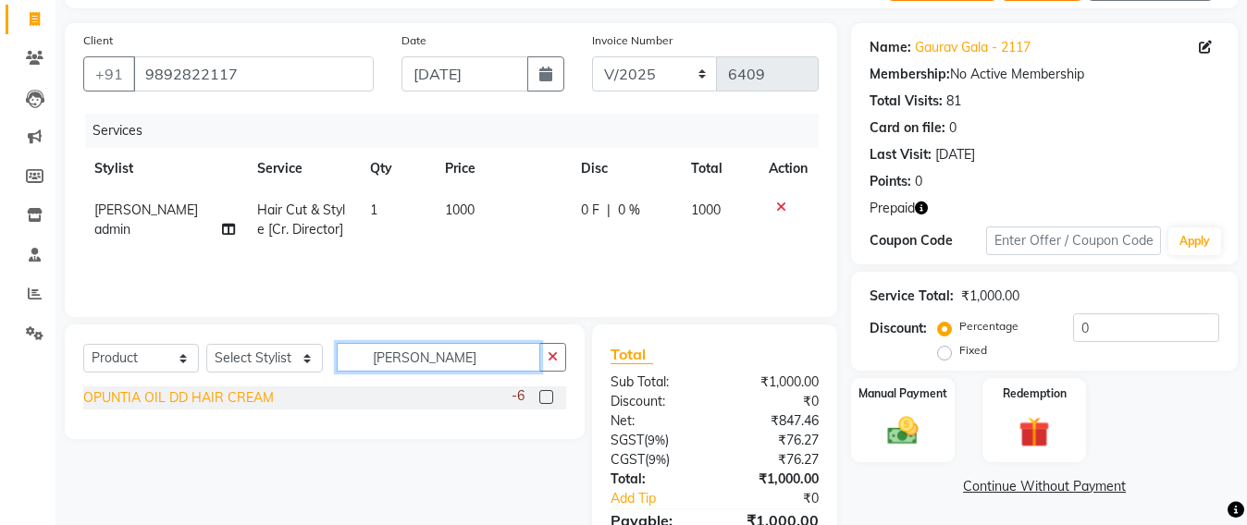
type input "DD CREA"
click at [223, 389] on div "OPUNTIA OIL DD HAIR CREAM" at bounding box center [178, 397] width 191 height 19
click at [201, 395] on div "OPUNTIA OIL DD HAIR CREAM" at bounding box center [178, 397] width 191 height 19
click at [237, 400] on div "OPUNTIA OIL DD HAIR CREAM" at bounding box center [178, 397] width 191 height 19
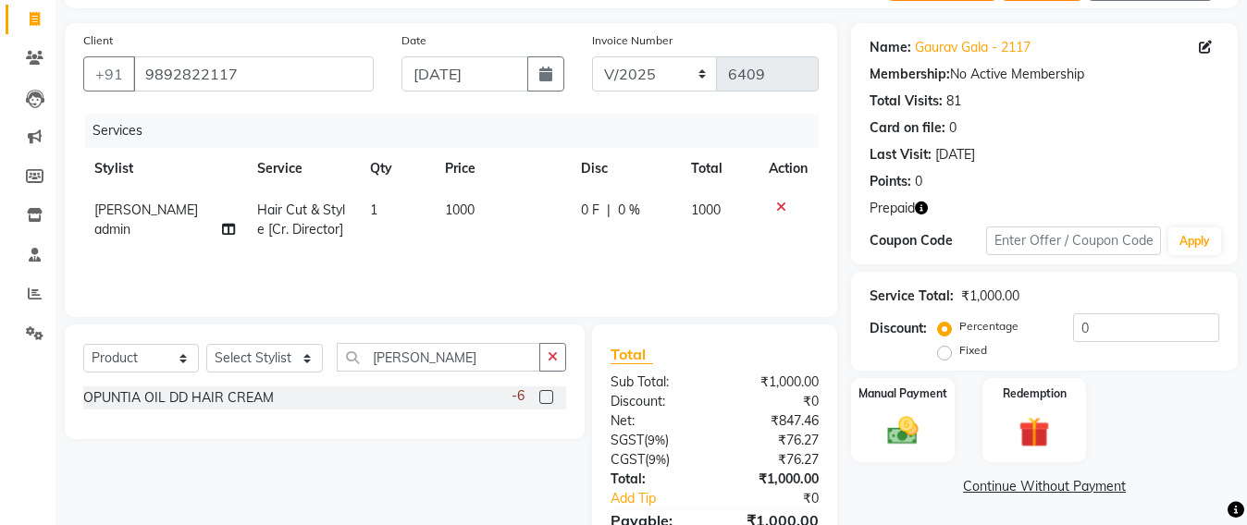
scroll to position [215, 0]
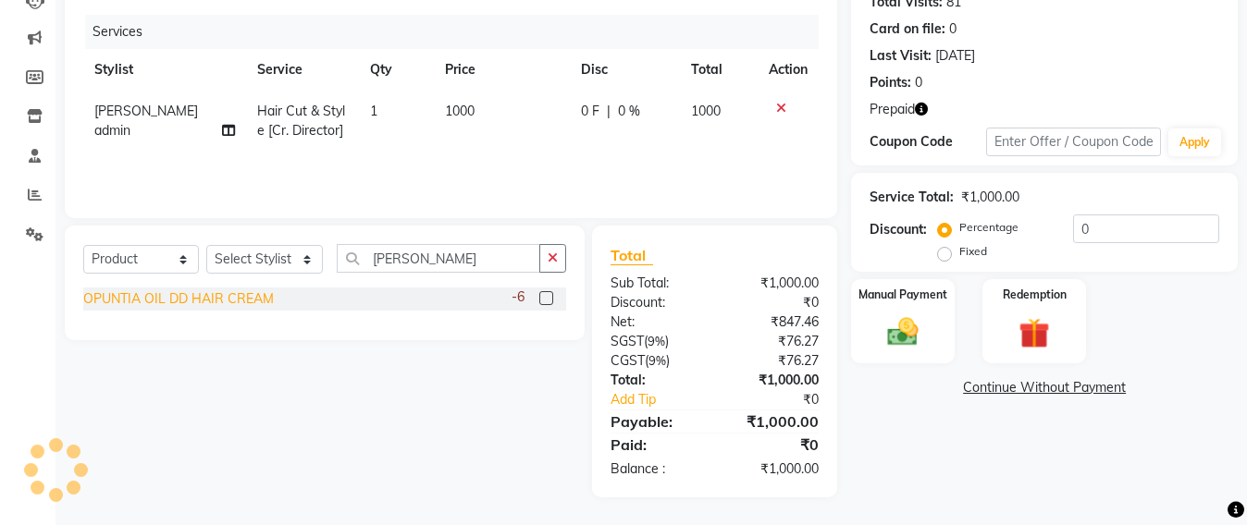
click at [238, 301] on div "OPUNTIA OIL DD HAIR CREAM" at bounding box center [178, 298] width 191 height 19
checkbox input "false"
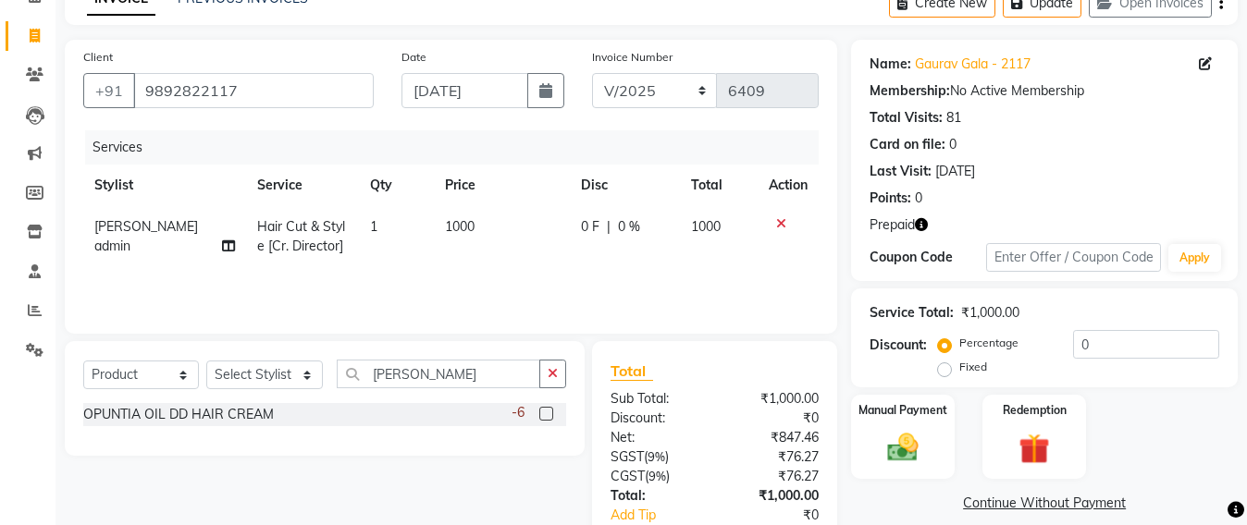
scroll to position [0, 0]
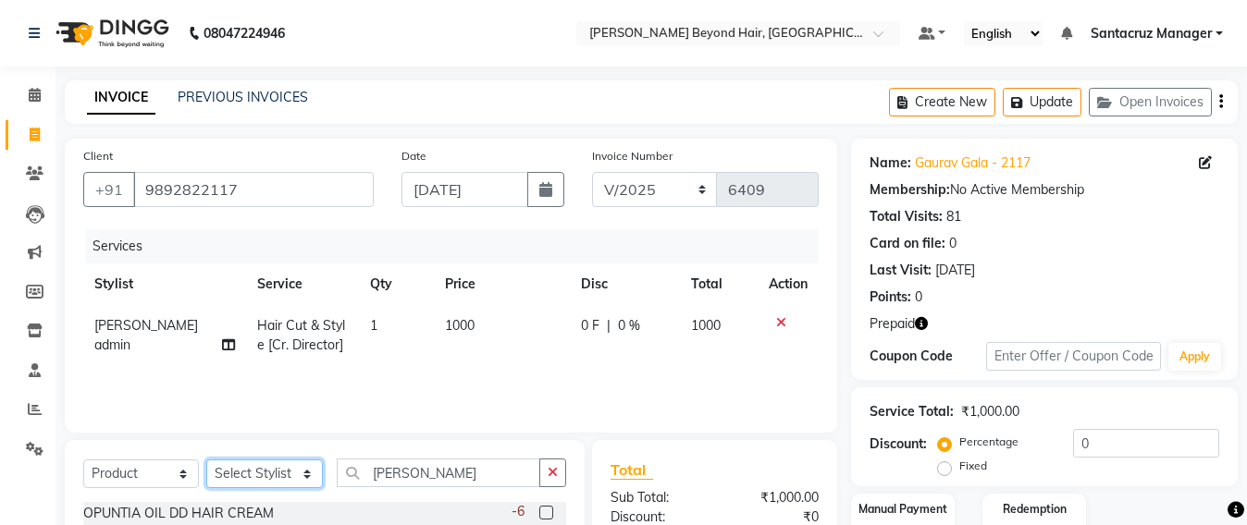
click at [229, 482] on select "Select Stylist Admin [PERSON_NAME] Sankat [PERSON_NAME] [PERSON_NAME] [PERSON_N…" at bounding box center [264, 474] width 117 height 29
select select "48409"
click at [206, 460] on select "Select Stylist Admin [PERSON_NAME] Sankat [PERSON_NAME] [PERSON_NAME] [PERSON_N…" at bounding box center [264, 474] width 117 height 29
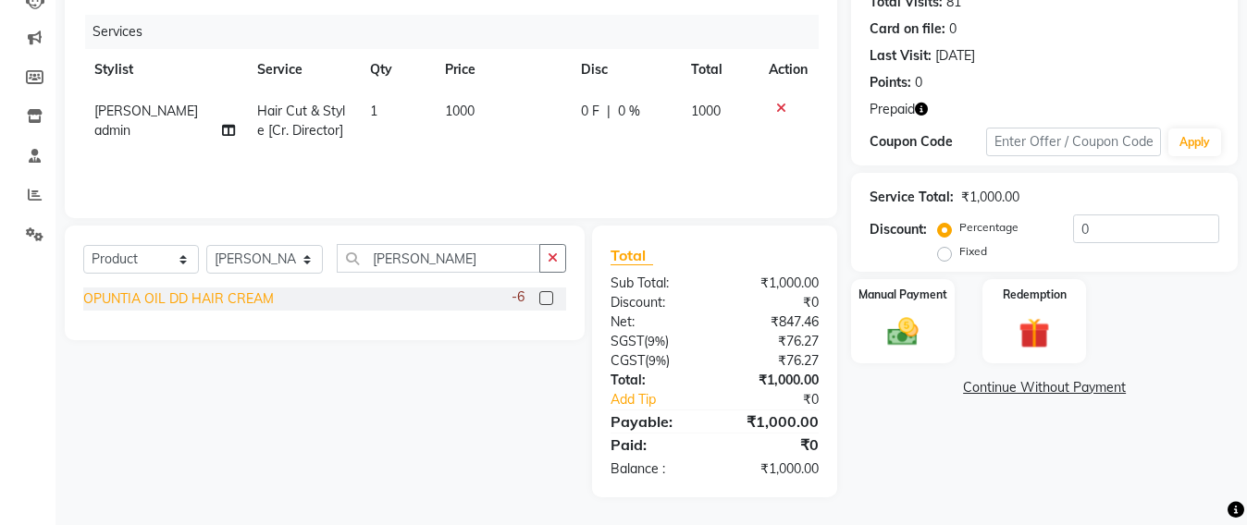
click at [252, 294] on div "OPUNTIA OIL DD HAIR CREAM" at bounding box center [178, 298] width 191 height 19
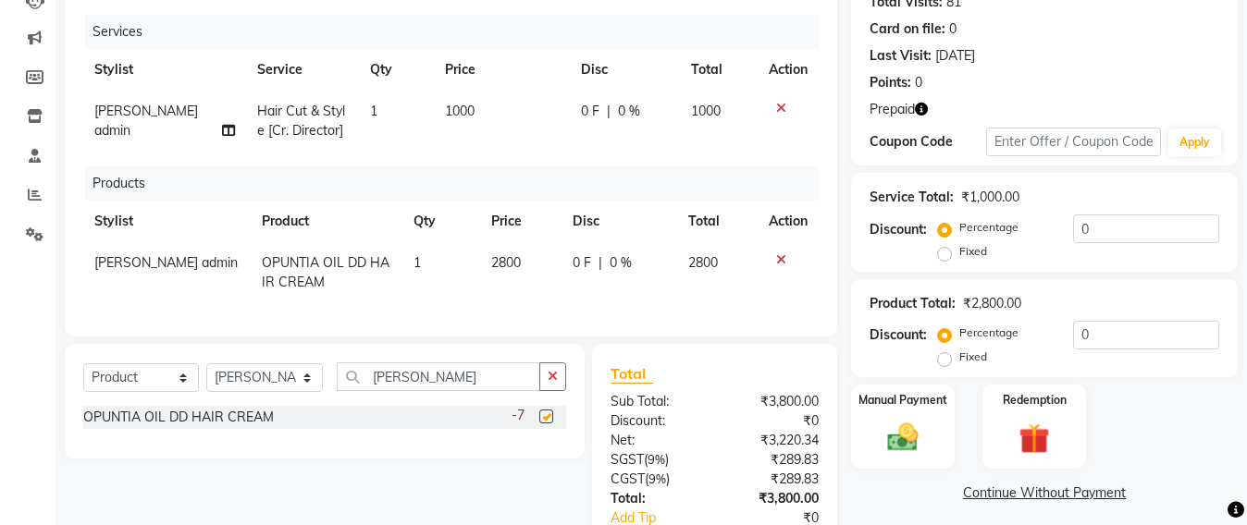
checkbox input "false"
click at [524, 261] on td "2800" at bounding box center [520, 272] width 80 height 61
select select "48409"
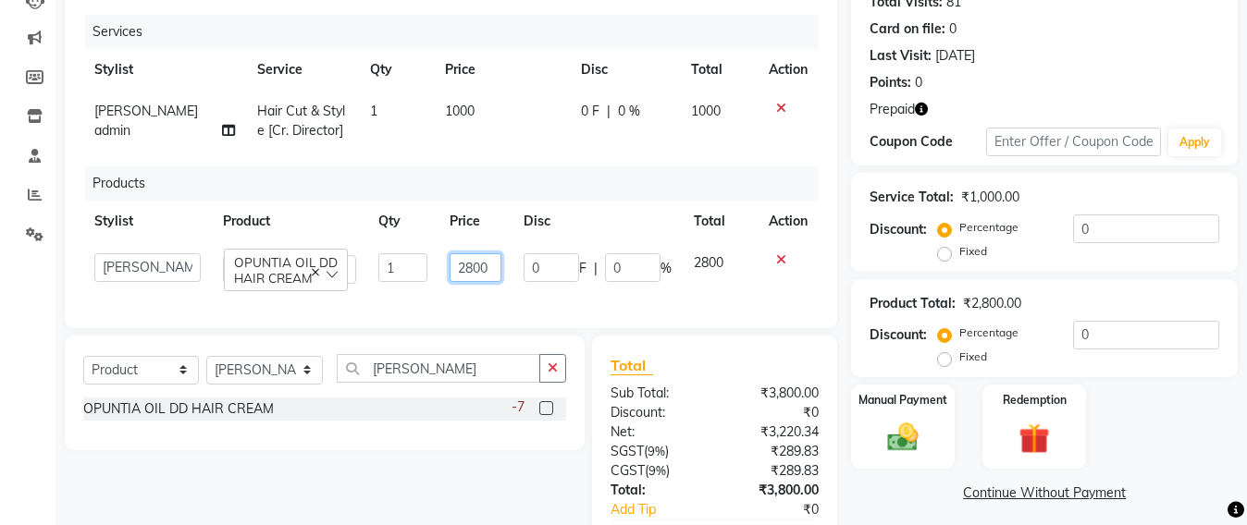
click at [496, 265] on input "2800" at bounding box center [475, 267] width 52 height 29
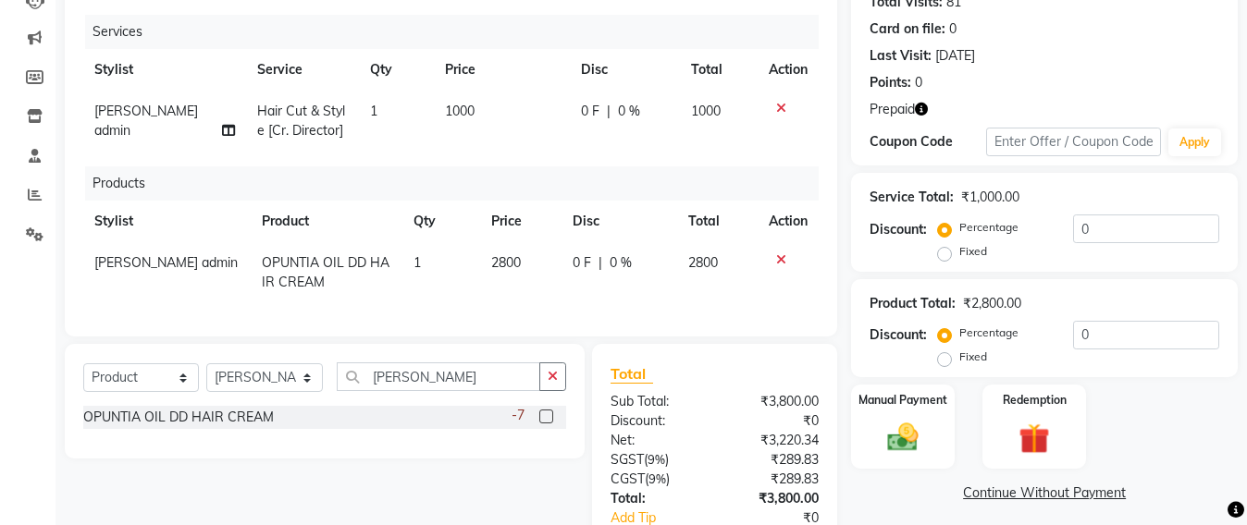
click at [585, 253] on span "0 F" at bounding box center [581, 262] width 18 height 19
select select "48409"
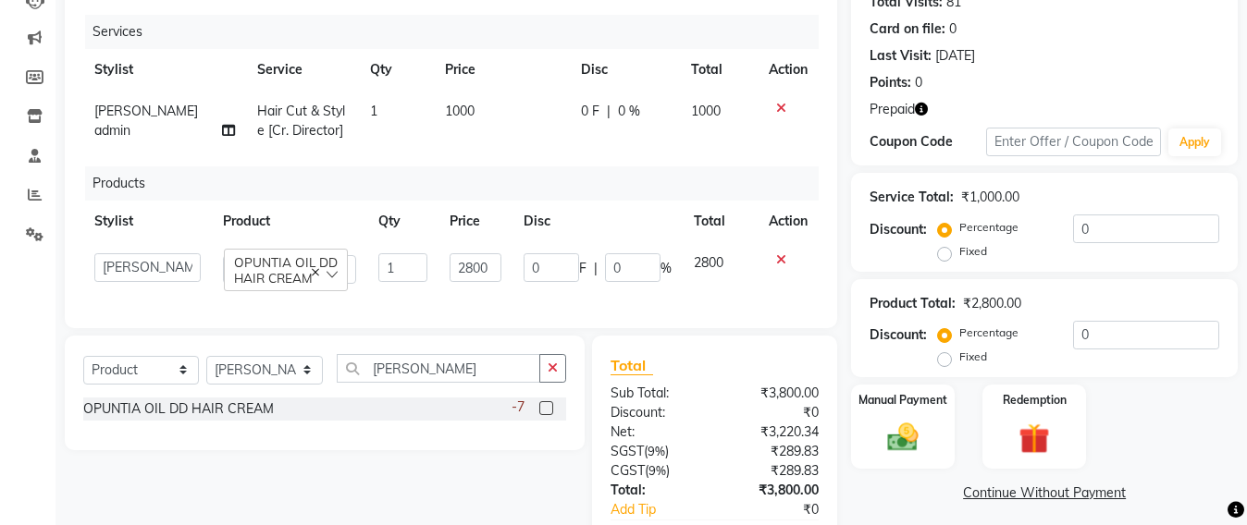
click at [590, 255] on div "0 F | 0 %" at bounding box center [597, 267] width 148 height 29
click at [546, 269] on input "0" at bounding box center [550, 267] width 55 height 29
type input "300"
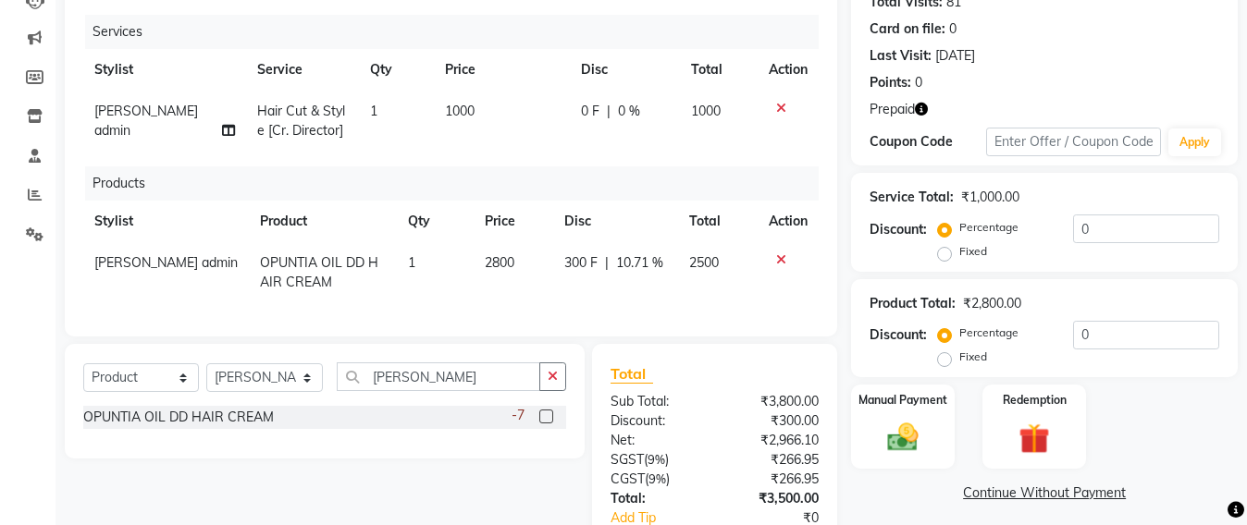
click at [698, 296] on div "Services Stylist Service Qty Price Disc Total Action Sameer shah admin Hair Cut…" at bounding box center [450, 166] width 735 height 303
click at [913, 442] on img at bounding box center [903, 438] width 52 height 37
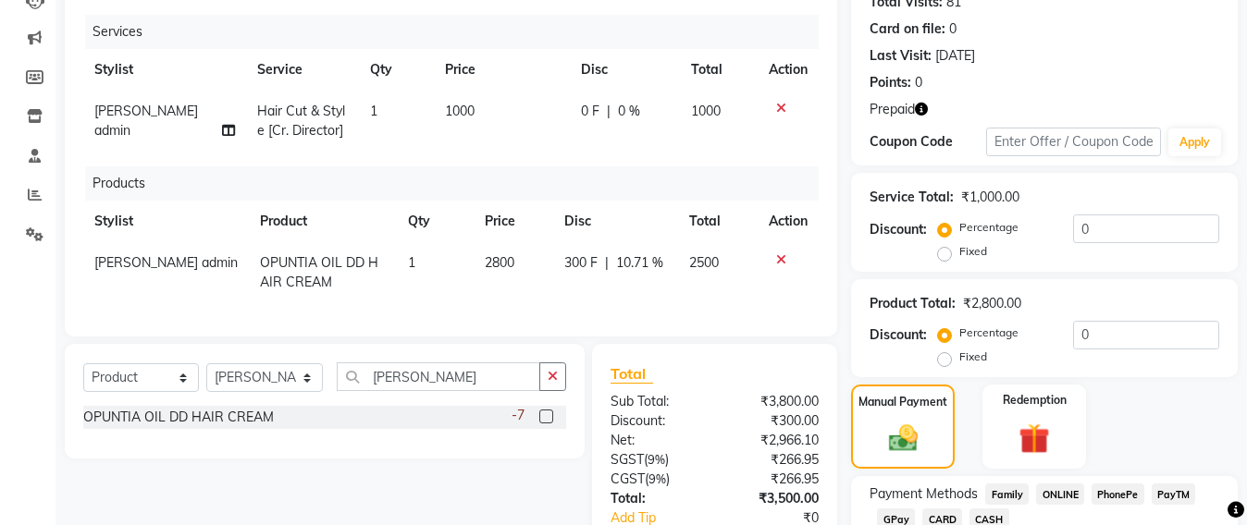
scroll to position [351, 0]
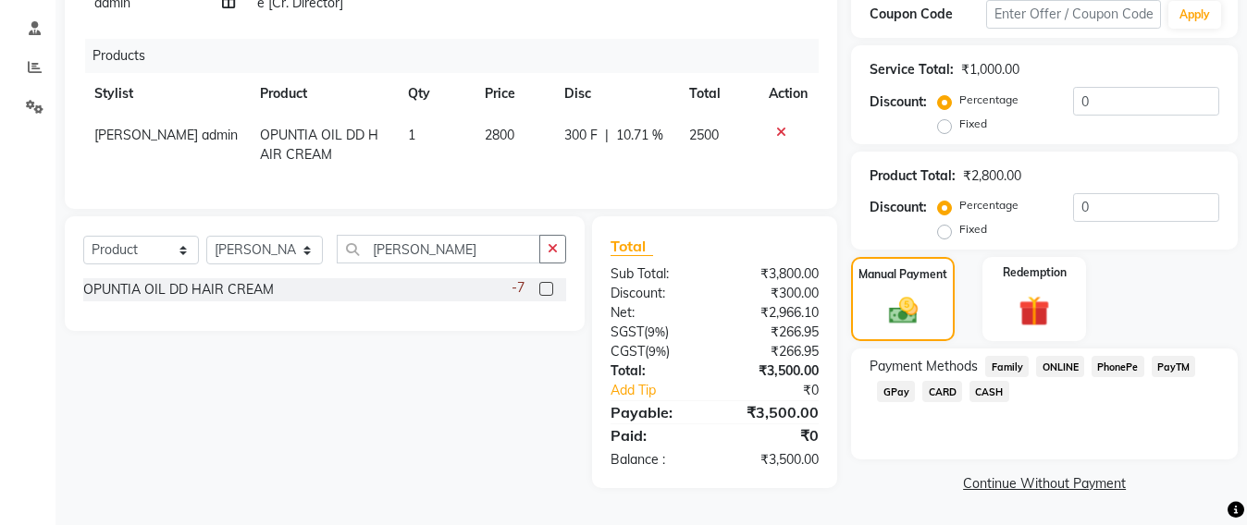
click at [979, 385] on span "CASH" at bounding box center [989, 391] width 40 height 21
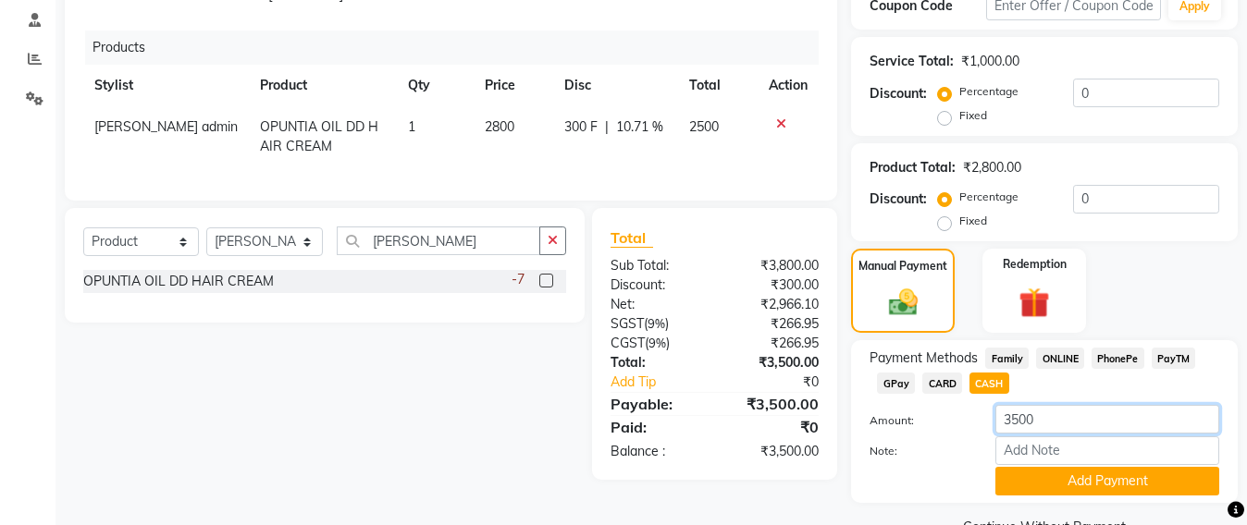
click at [1064, 412] on input "3500" at bounding box center [1107, 419] width 224 height 29
type input "3"
type input "2500"
click at [1076, 476] on button "Add Payment" at bounding box center [1107, 481] width 224 height 29
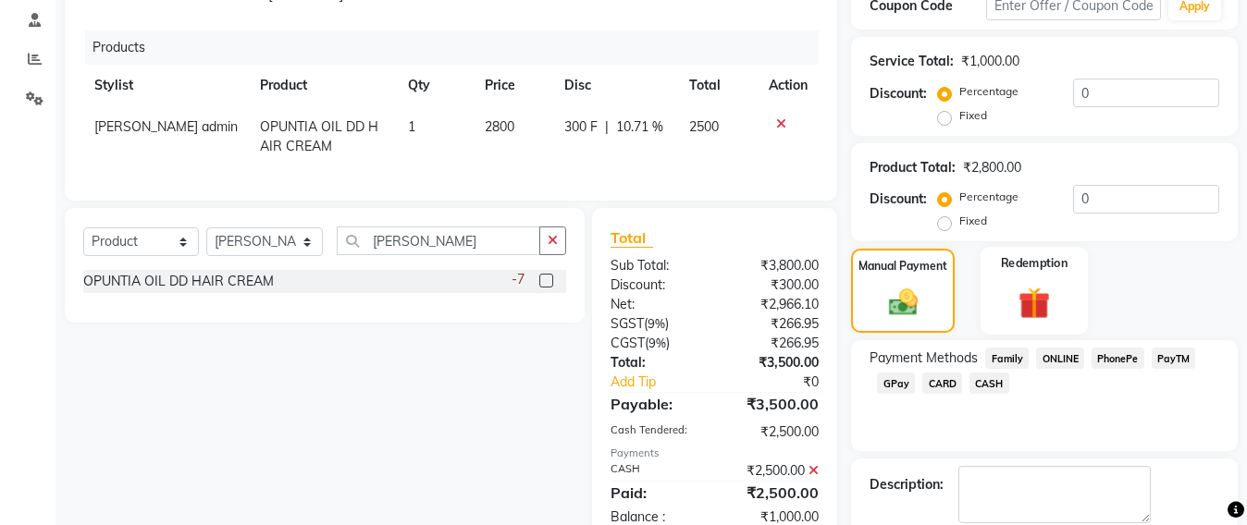
click at [1033, 291] on img at bounding box center [1034, 304] width 52 height 40
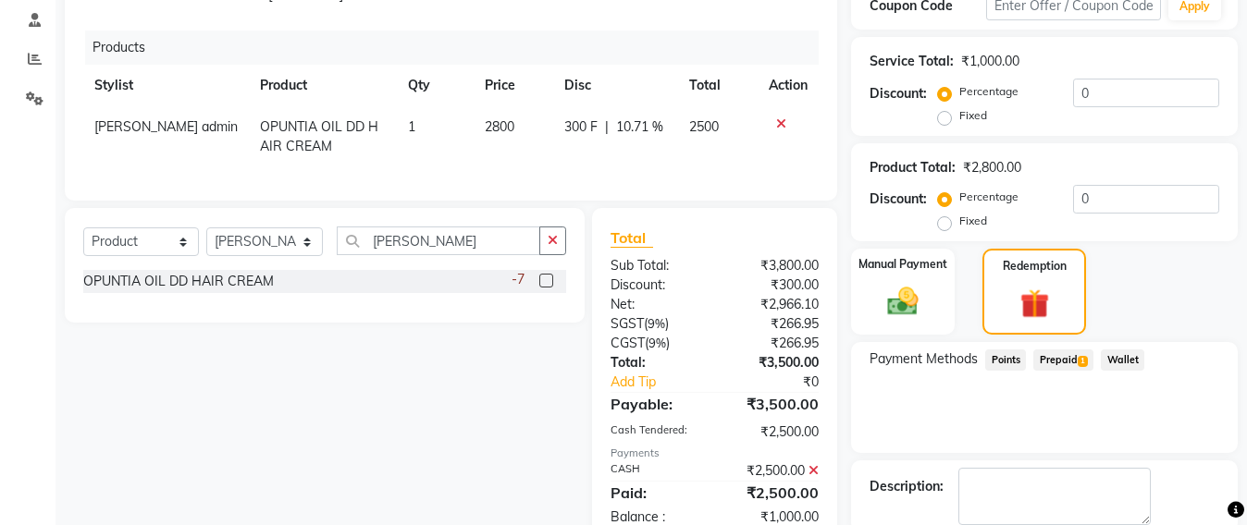
click at [1073, 358] on span "Prepaid 1" at bounding box center [1063, 360] width 60 height 21
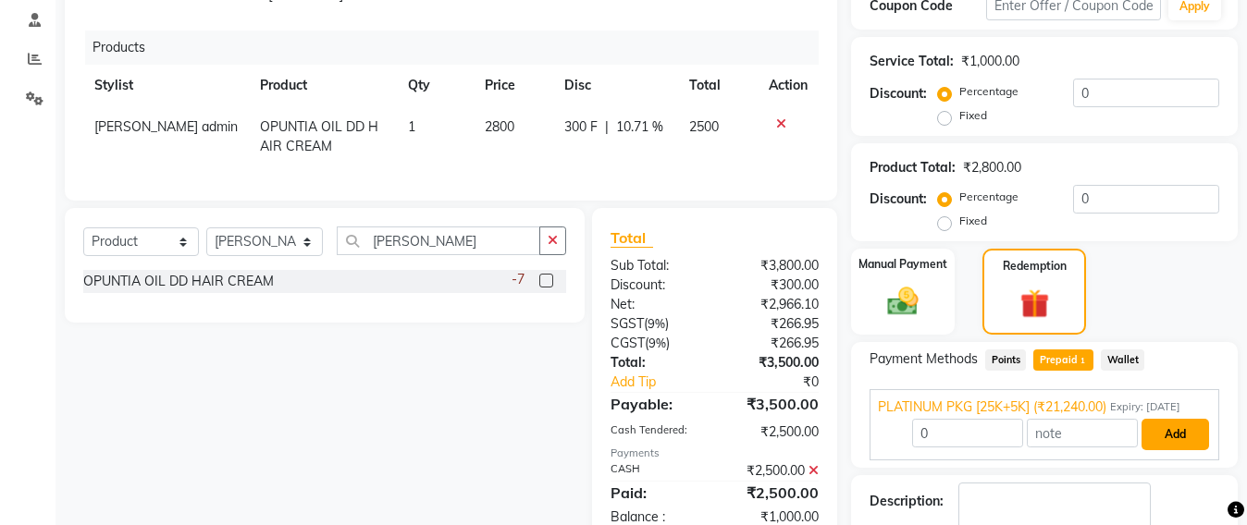
click at [1165, 435] on button "Add" at bounding box center [1175, 434] width 68 height 31
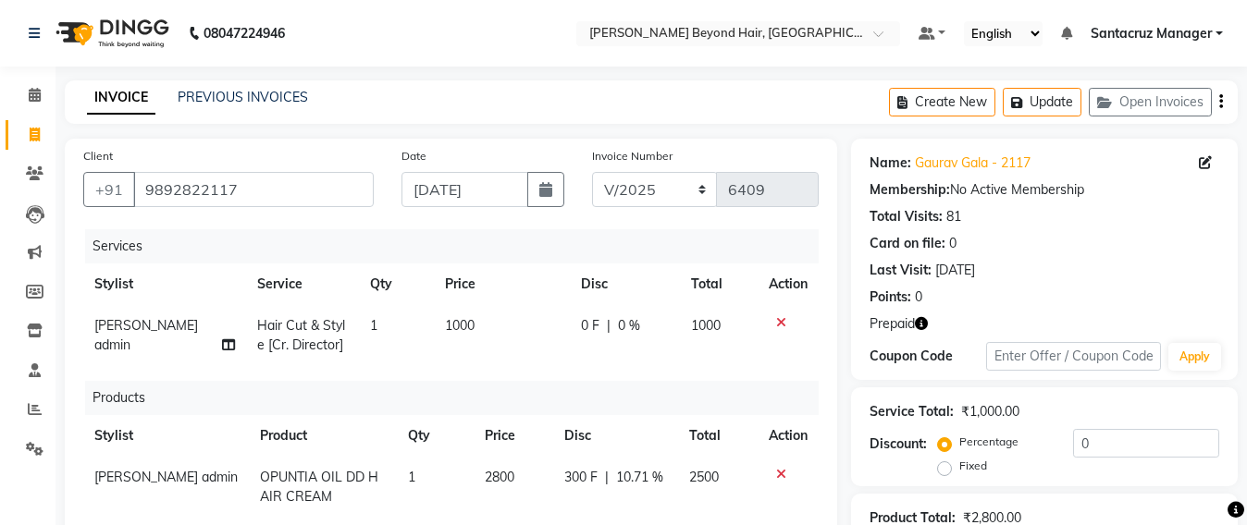
scroll to position [462, 0]
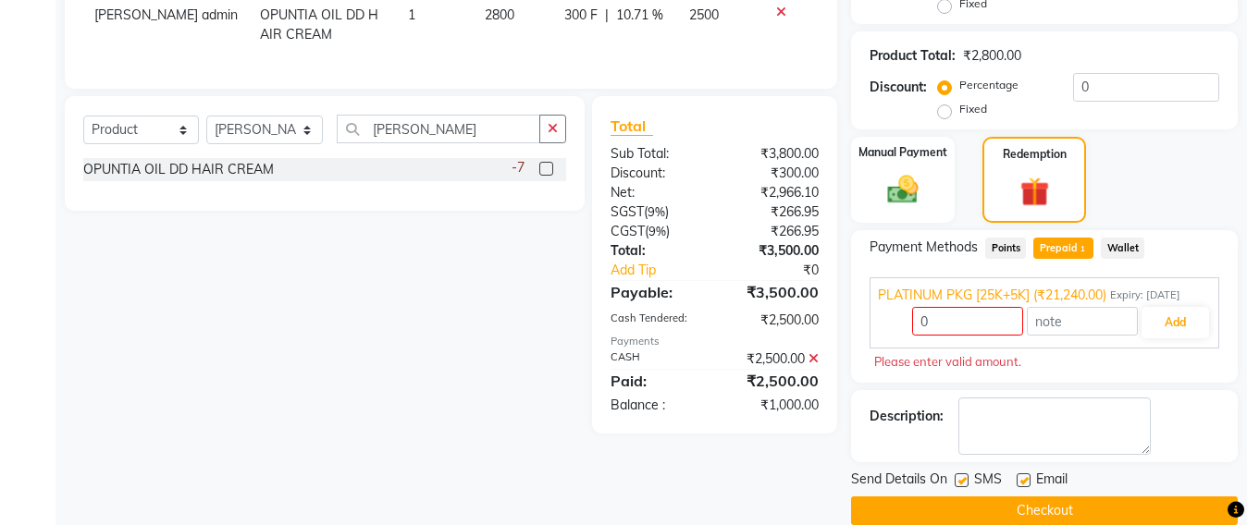
click at [816, 365] on icon at bounding box center [813, 358] width 10 height 13
type input "1000"
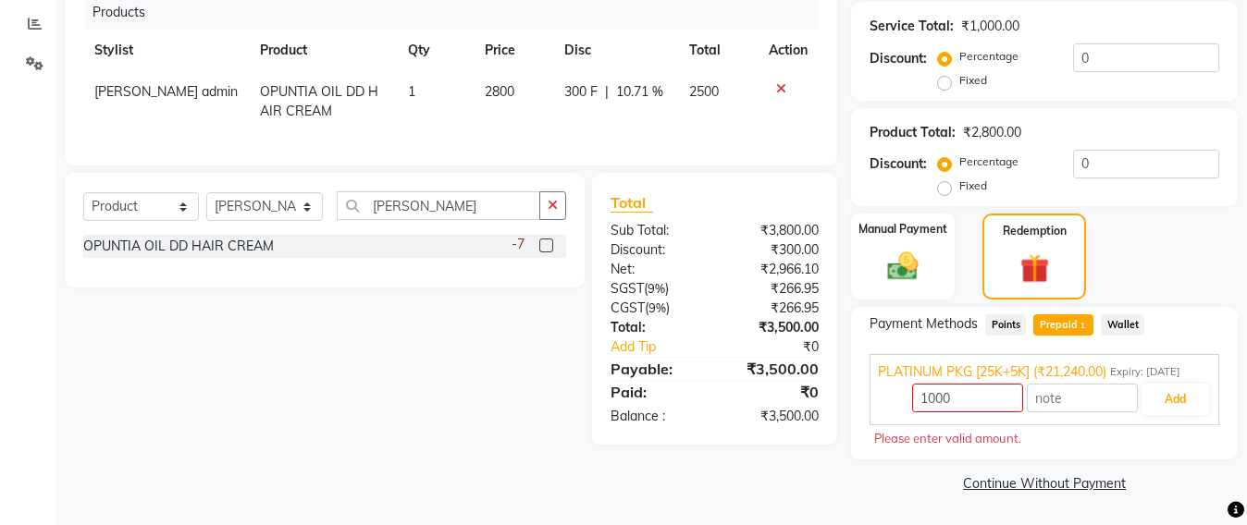
scroll to position [386, 0]
click at [1187, 396] on button "Add" at bounding box center [1175, 399] width 68 height 31
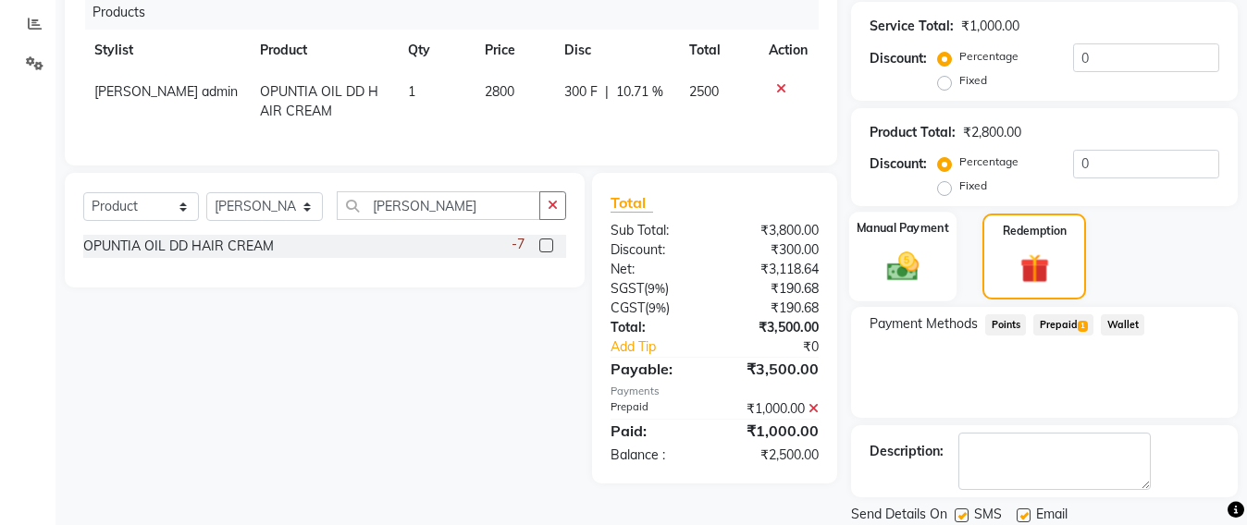
click at [914, 263] on img at bounding box center [903, 267] width 52 height 37
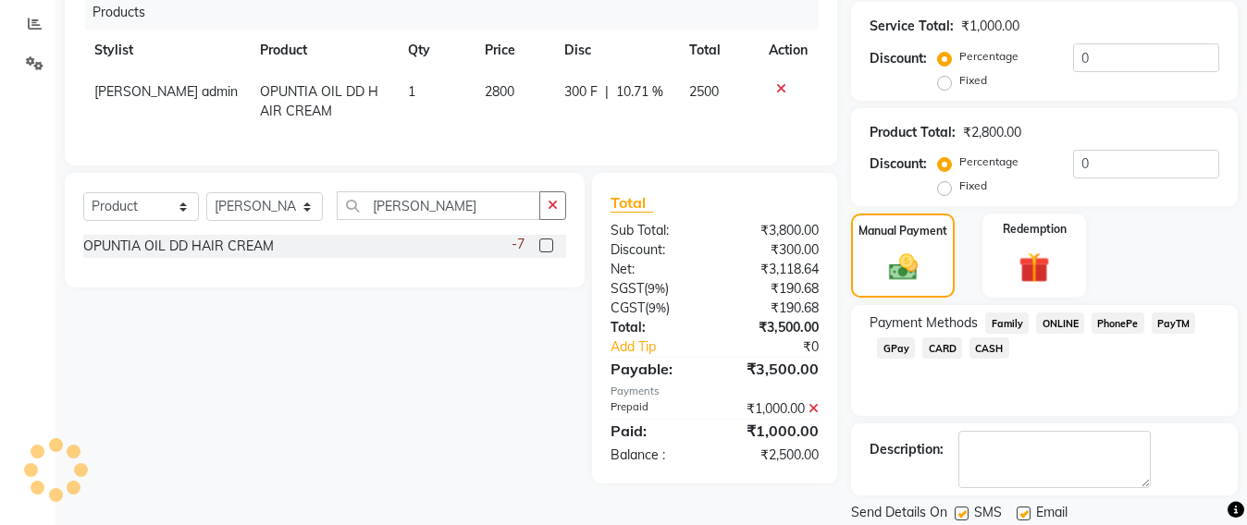
click at [985, 352] on span "CASH" at bounding box center [989, 348] width 40 height 21
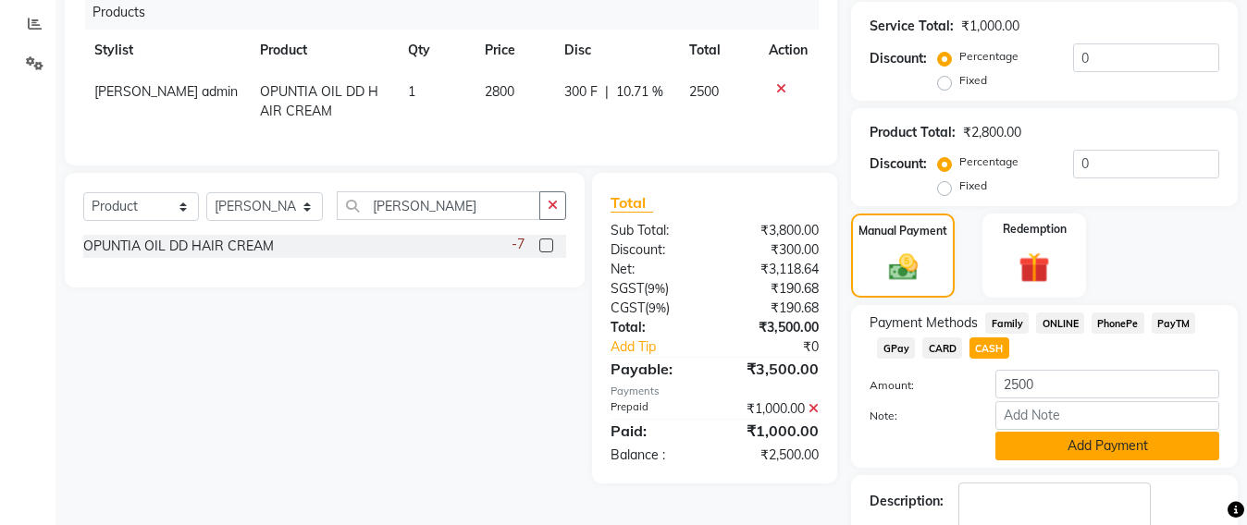
click at [1078, 443] on button "Add Payment" at bounding box center [1107, 446] width 224 height 29
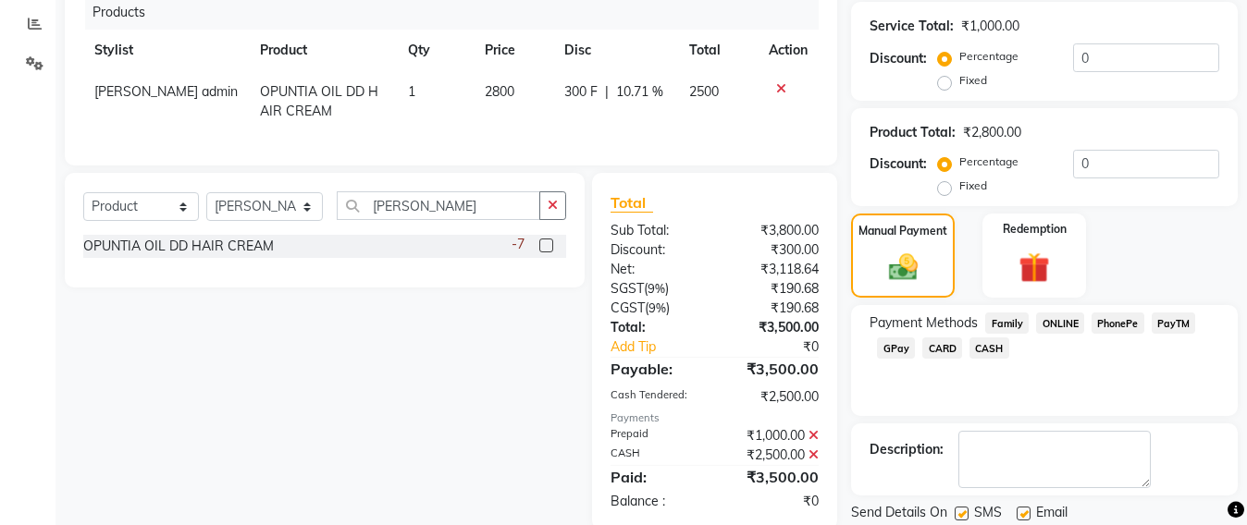
scroll to position [447, 0]
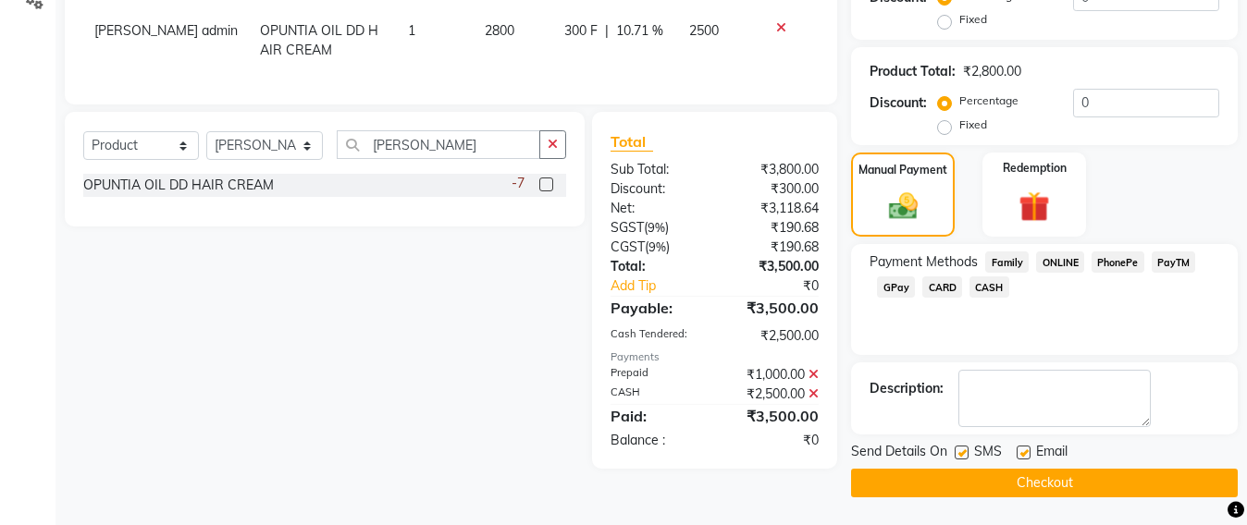
click at [1037, 485] on button "Checkout" at bounding box center [1044, 483] width 387 height 29
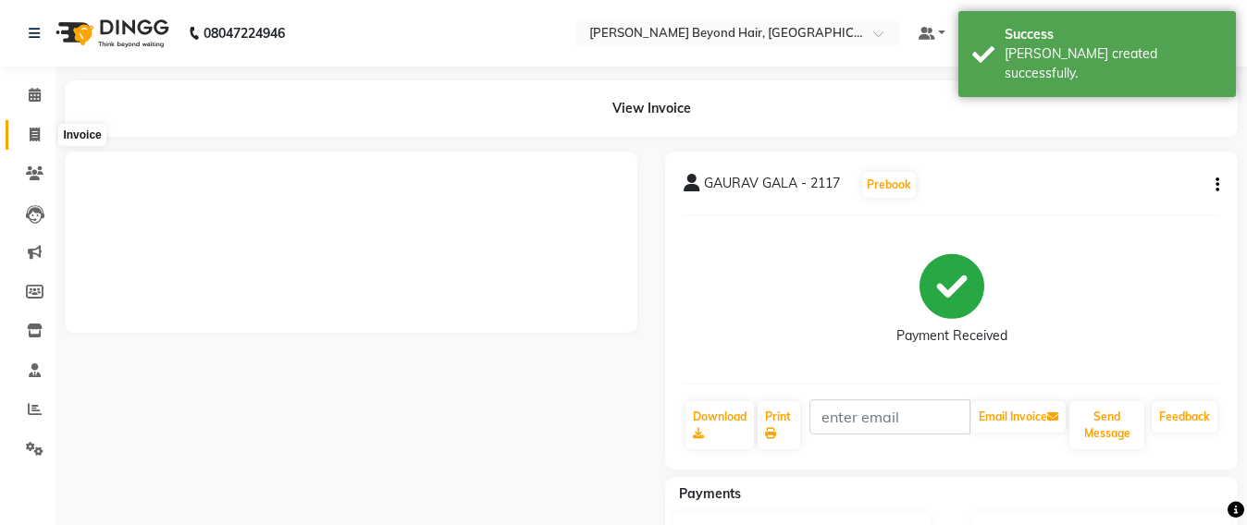
click at [31, 140] on icon at bounding box center [35, 135] width 10 height 14
select select "service"
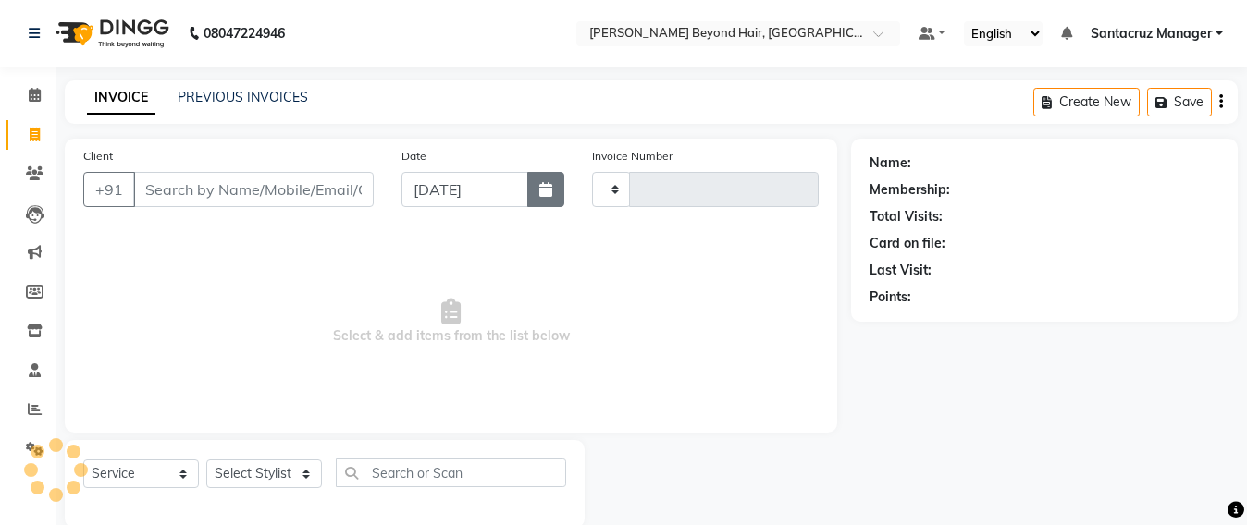
scroll to position [31, 0]
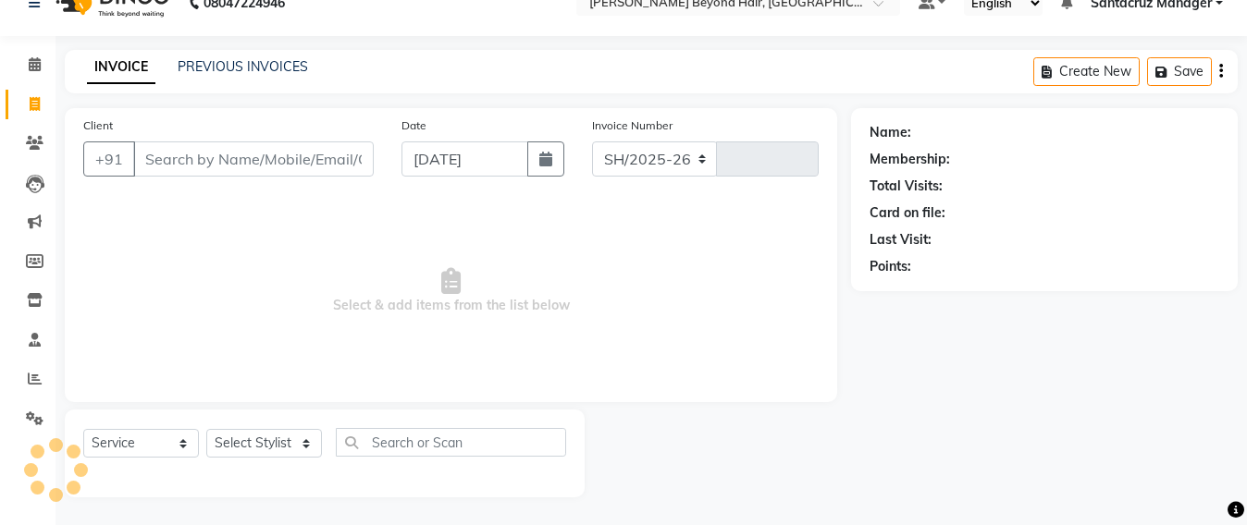
select select "6357"
type input "6410"
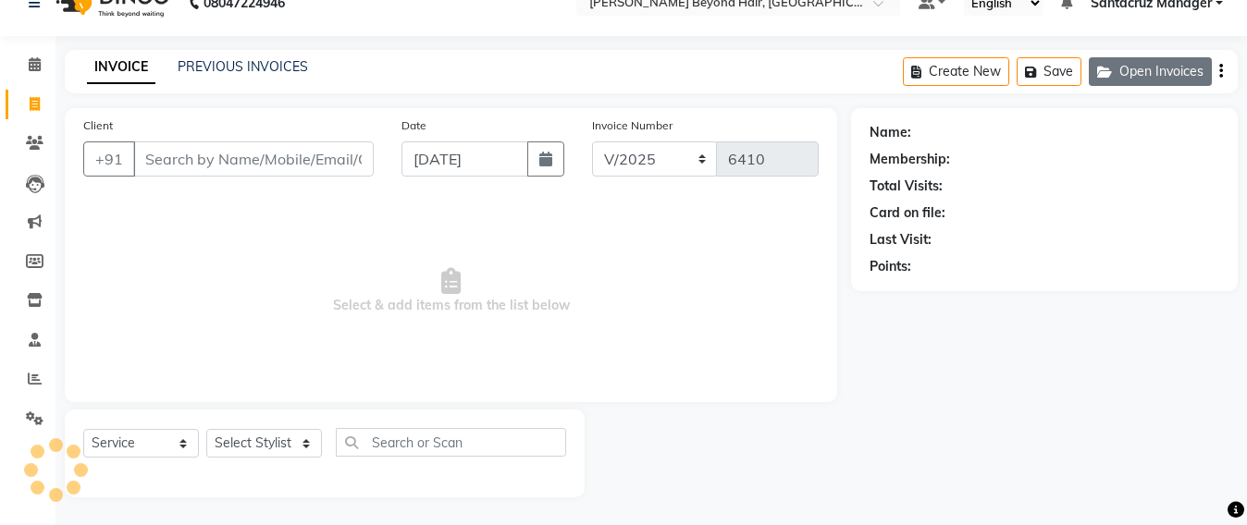
click at [1141, 67] on button "Open Invoices" at bounding box center [1150, 71] width 123 height 29
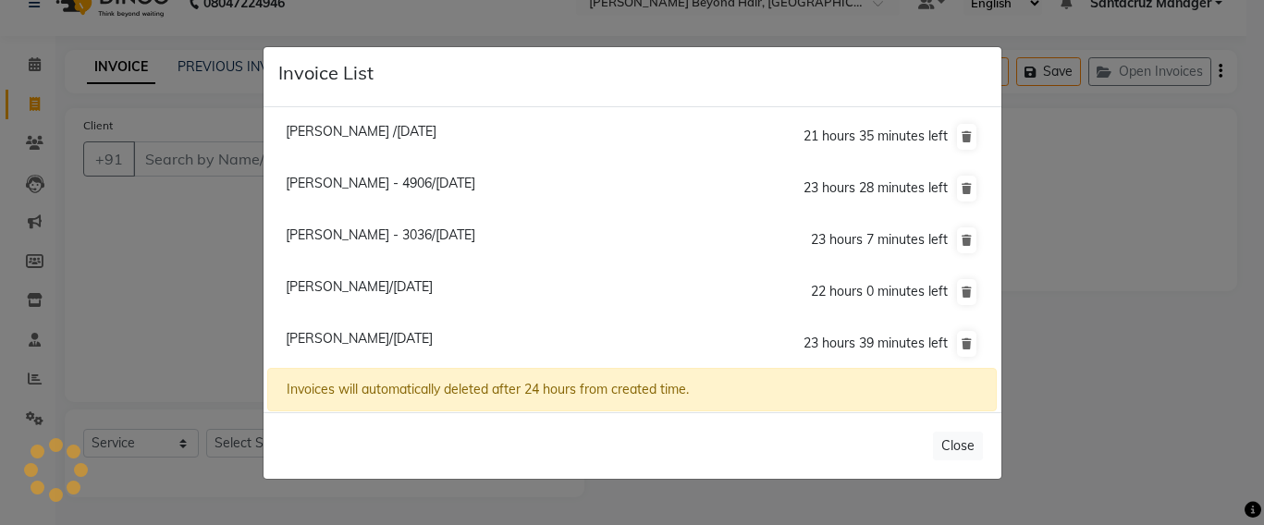
click at [1080, 174] on ngb-modal-window "Invoice List Ami Desai /04 September 2025 21 hours 35 minutes left Nidhi - 4906…" at bounding box center [632, 262] width 1264 height 525
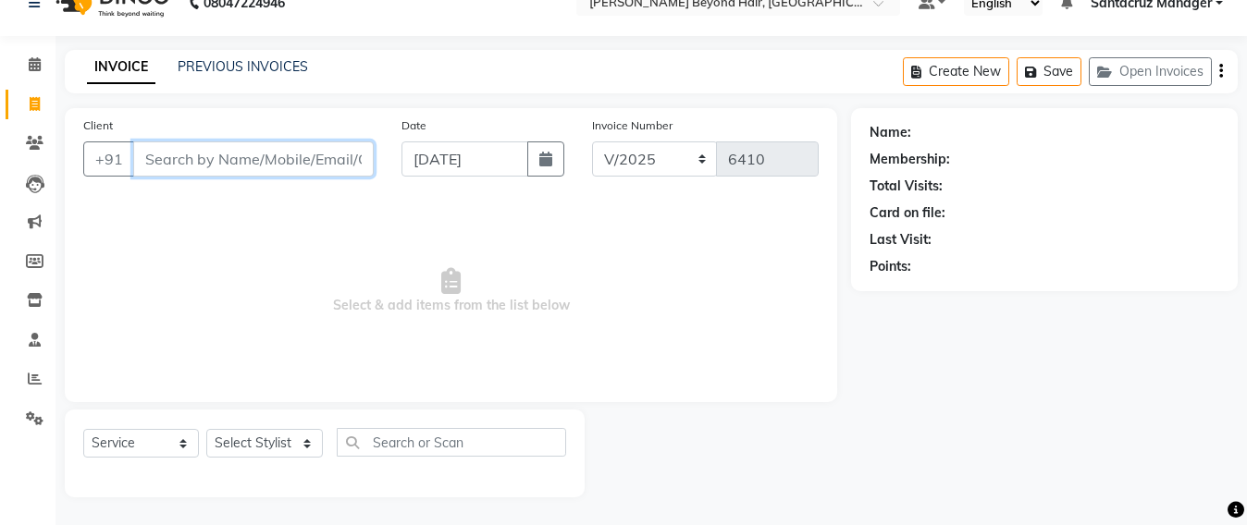
click at [184, 151] on input "Client" at bounding box center [253, 158] width 240 height 35
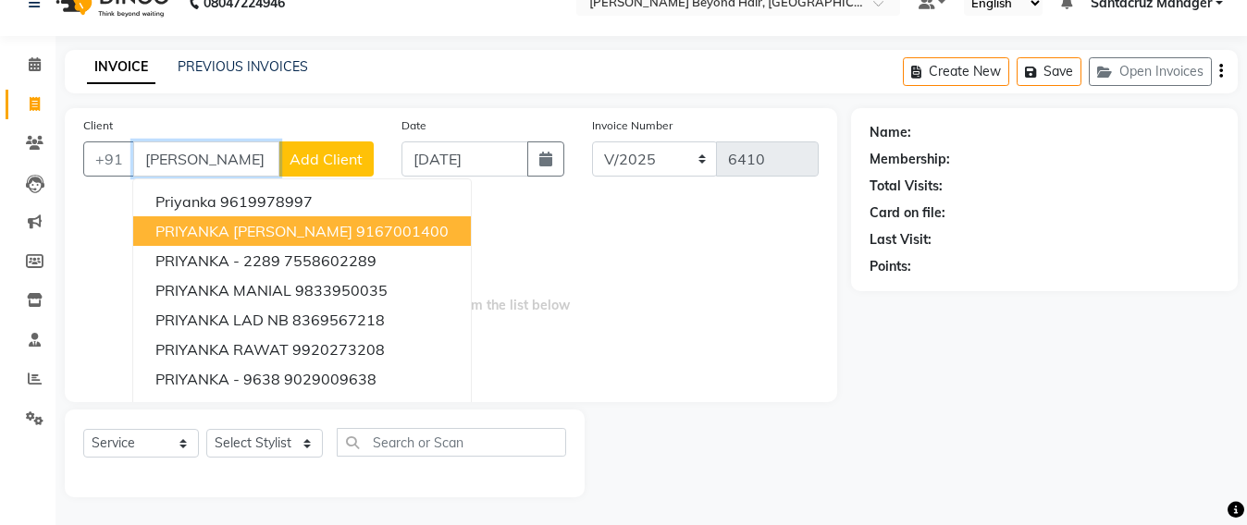
scroll to position [0, 16]
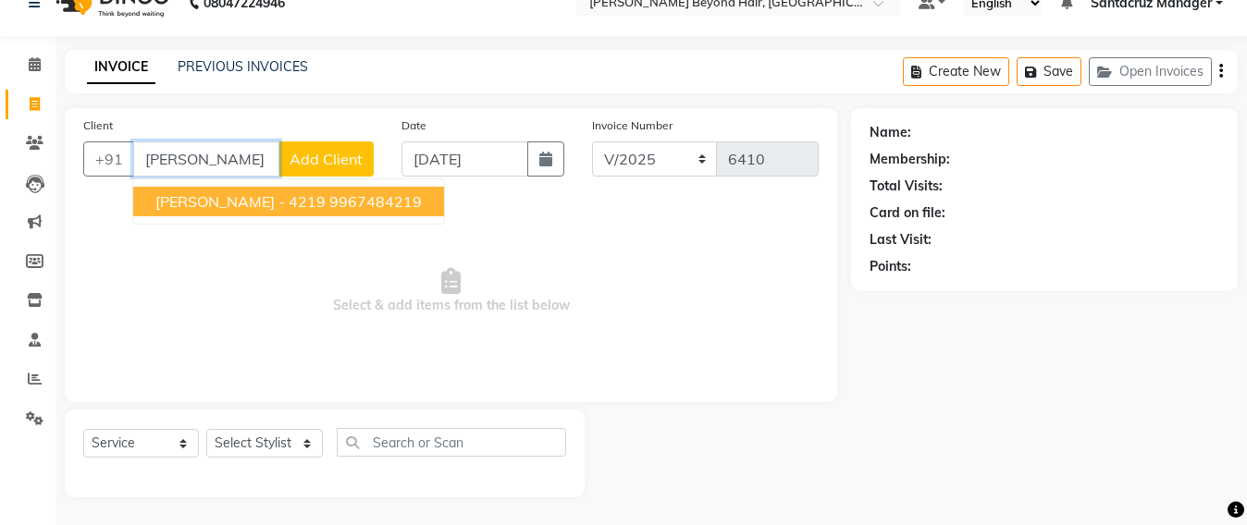
click at [297, 203] on span "[PERSON_NAME] - 4219" at bounding box center [240, 201] width 170 height 18
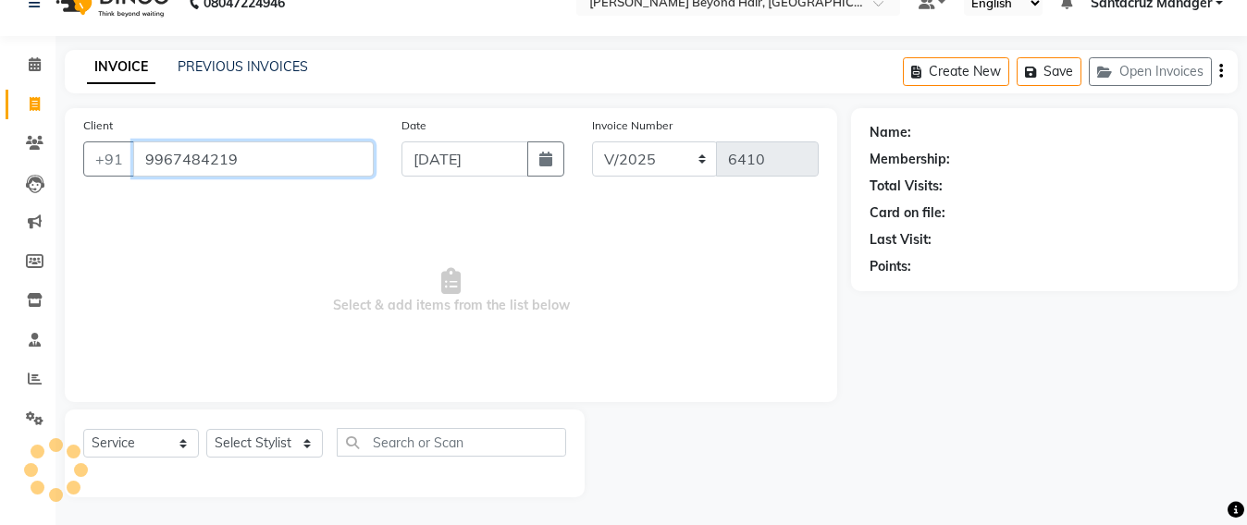
type input "9967484219"
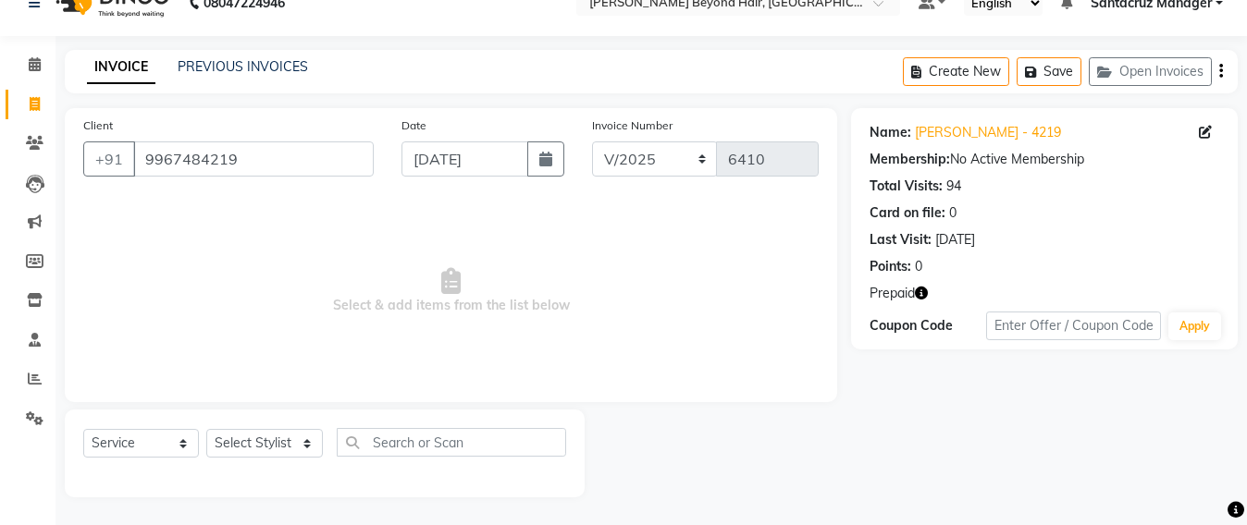
click at [916, 287] on icon "button" at bounding box center [921, 293] width 13 height 13
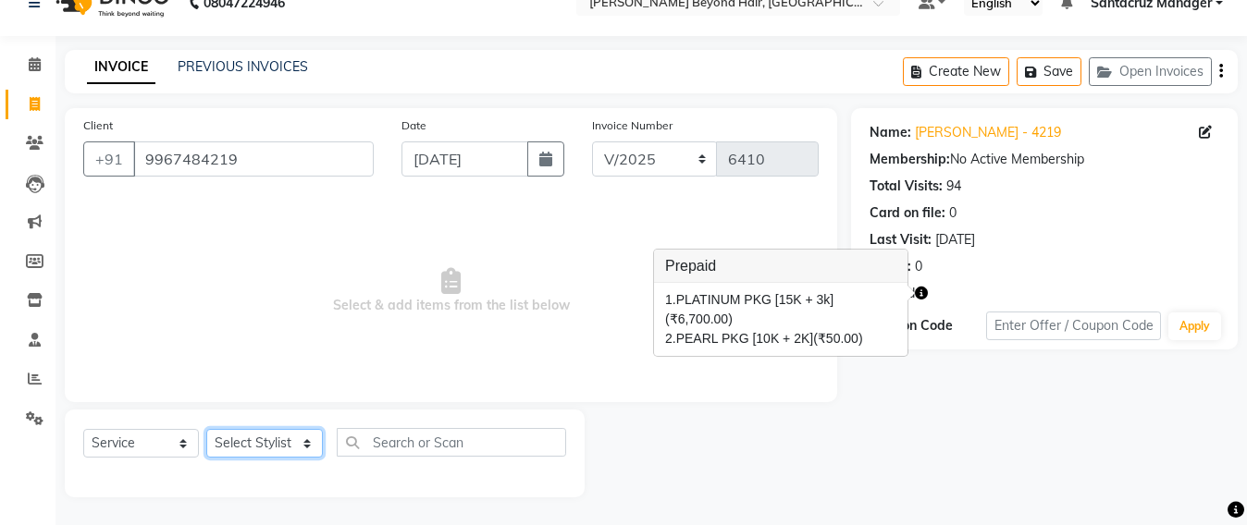
click at [279, 448] on select "Select Stylist Admin [PERSON_NAME] Sankat [PERSON_NAME] [PERSON_NAME] [PERSON_N…" at bounding box center [264, 443] width 117 height 29
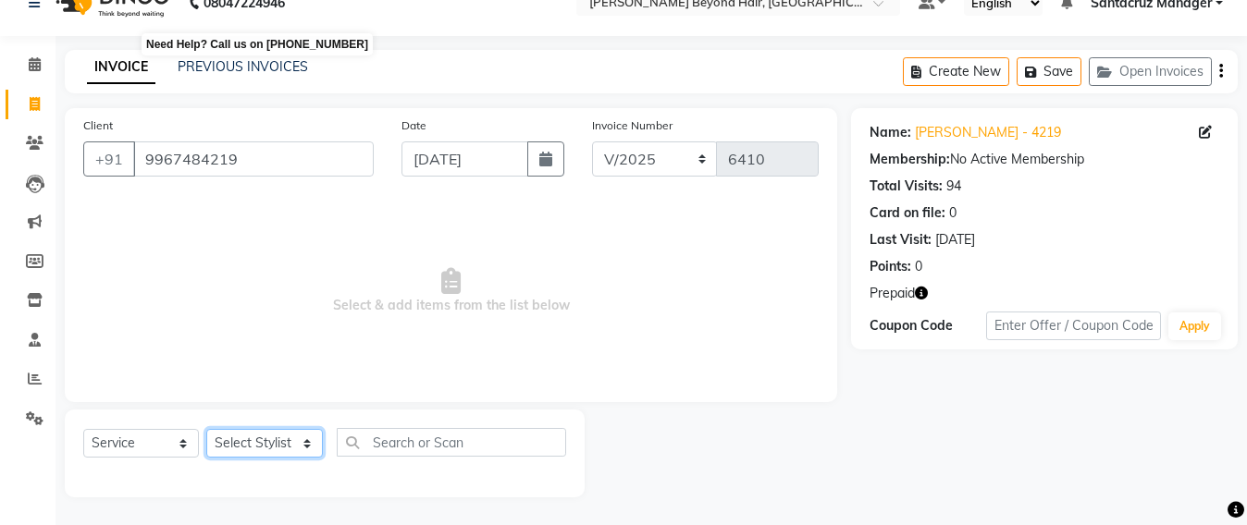
select select "47842"
click at [206, 429] on select "Select Stylist Admin [PERSON_NAME] Sankat [PERSON_NAME] [PERSON_NAME] [PERSON_N…" at bounding box center [264, 443] width 117 height 29
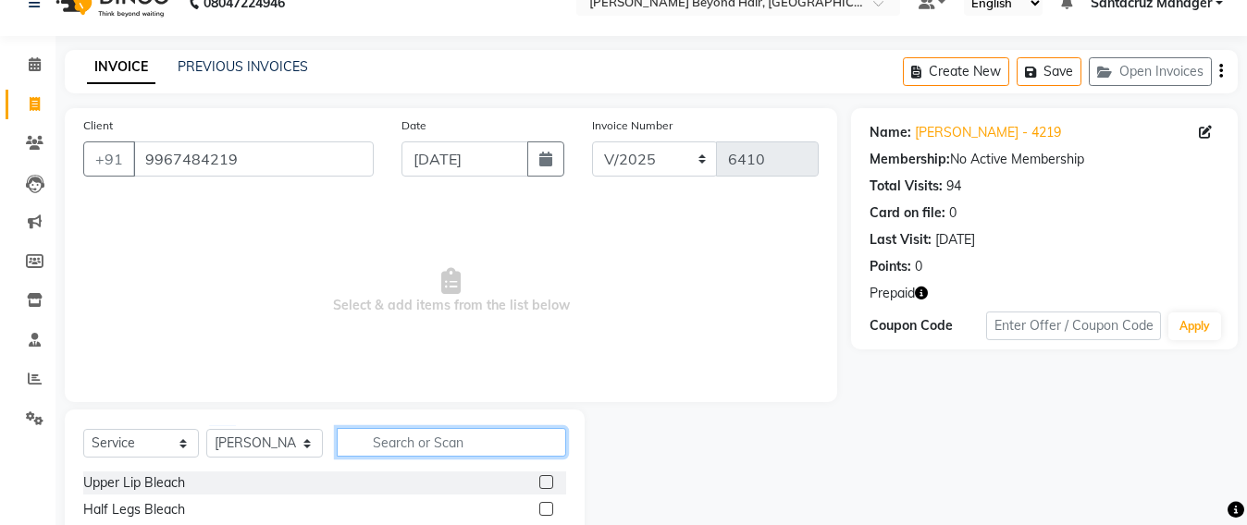
click at [397, 431] on input "text" at bounding box center [451, 442] width 229 height 29
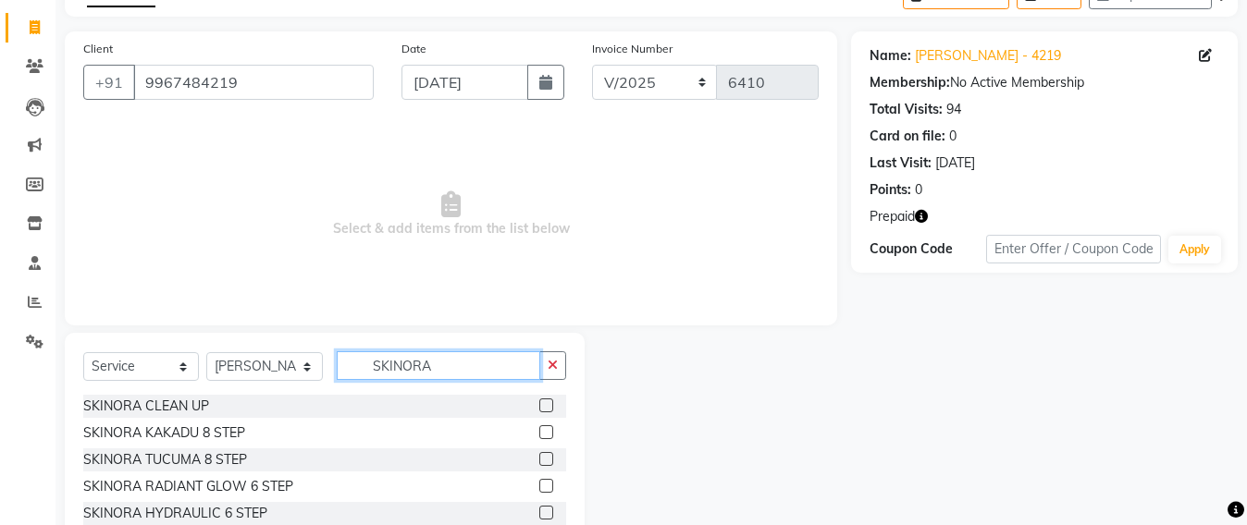
scroll to position [165, 0]
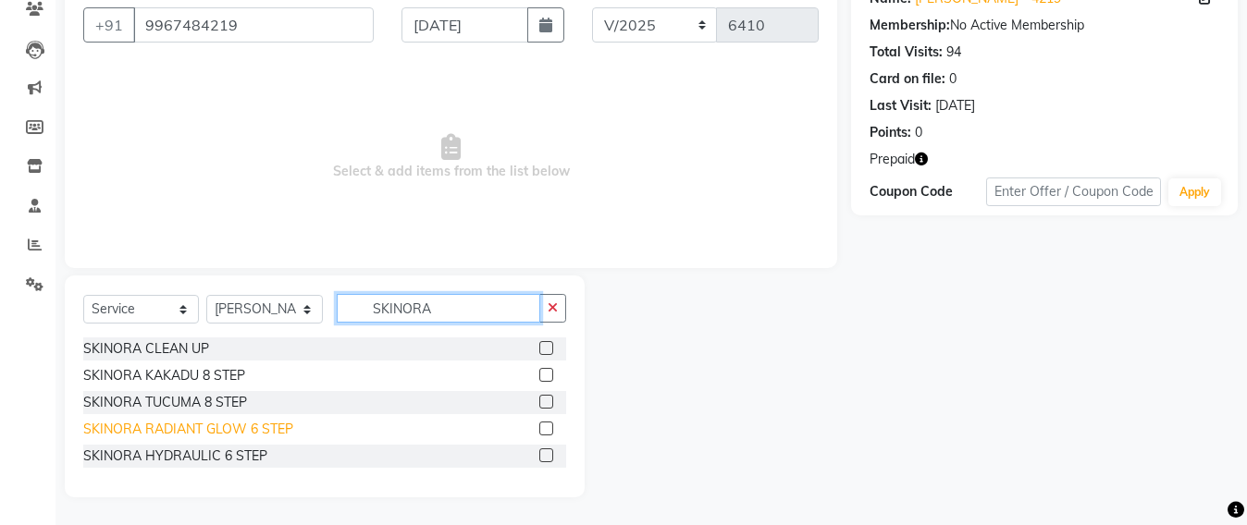
type input "SKINORA"
click at [219, 430] on div "SKINORA RADIANT GLOW 6 STEP" at bounding box center [188, 429] width 210 height 19
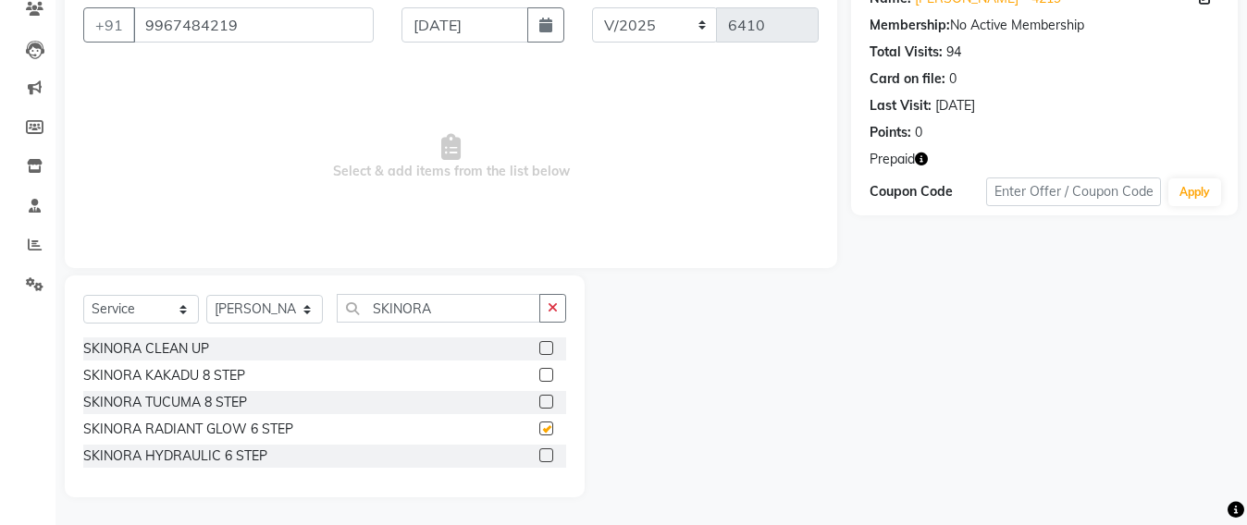
checkbox input "false"
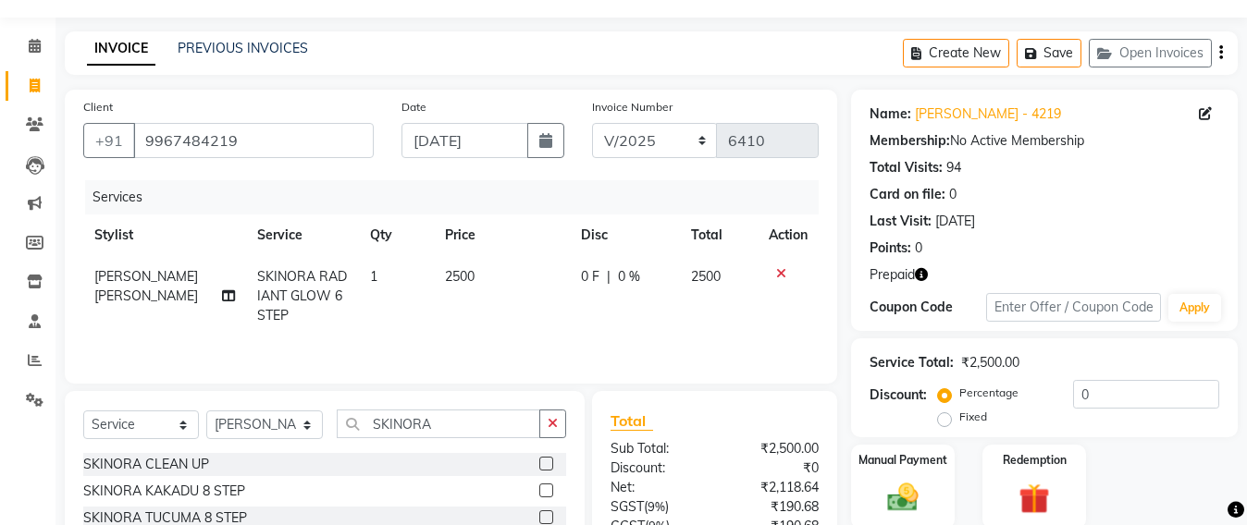
scroll to position [218, 0]
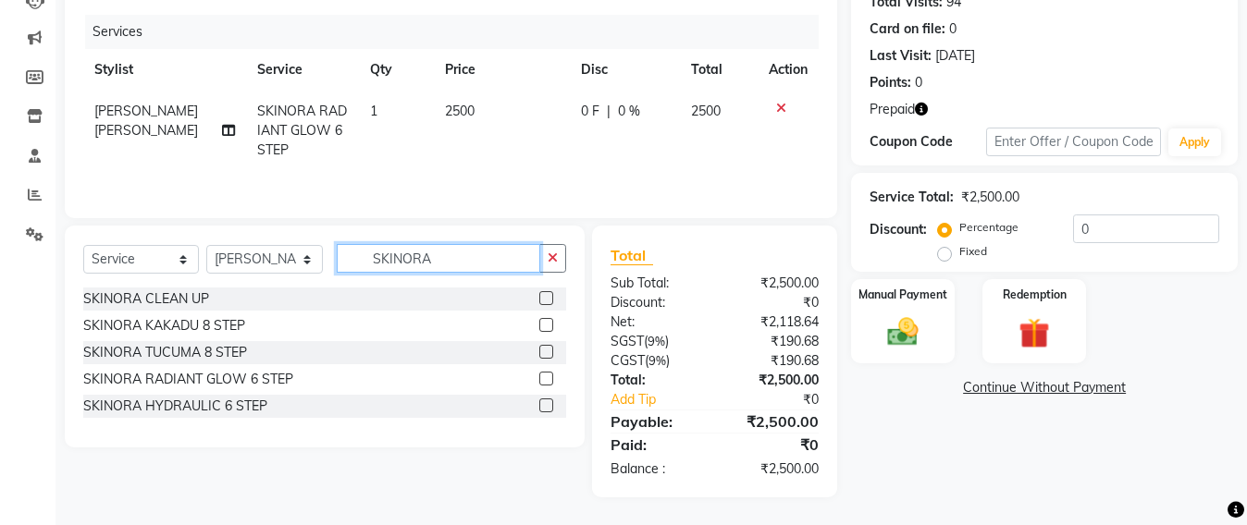
click at [449, 259] on input "SKINORA" at bounding box center [438, 258] width 203 height 29
type input "S"
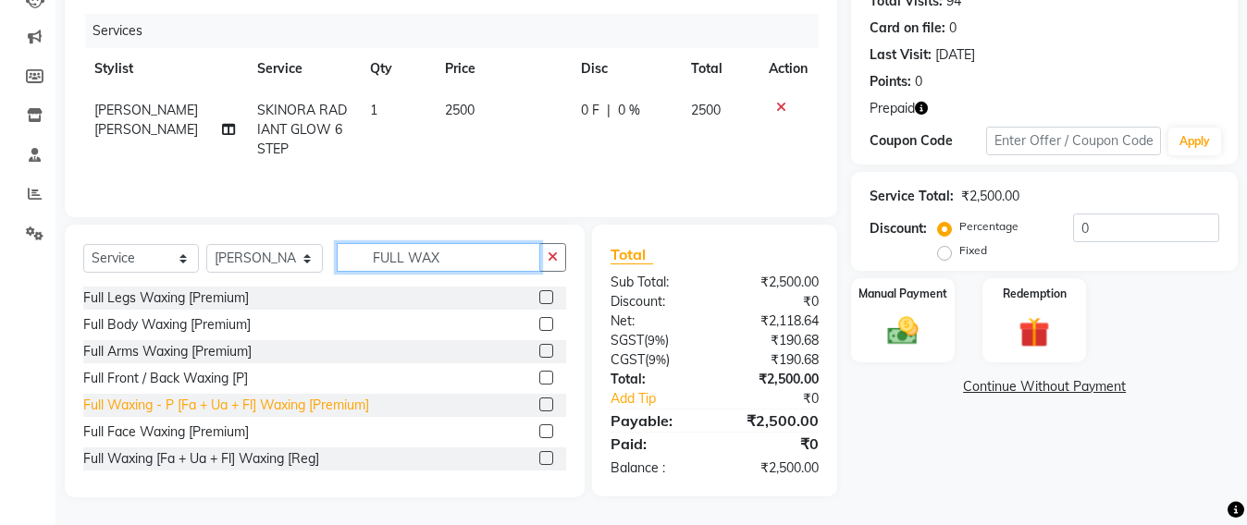
type input "FULL WAX"
click at [292, 411] on div "Full Waxing - P [Fa + Ua + Fl] Waxing [Premium]" at bounding box center [226, 405] width 286 height 19
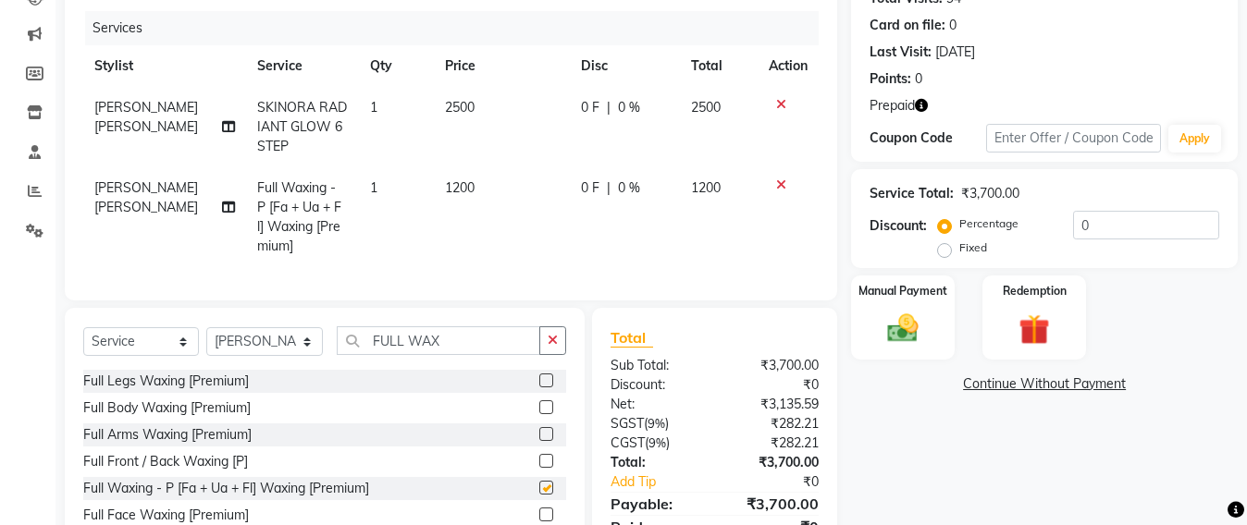
checkbox input "false"
click at [279, 356] on select "Select Stylist Admin [PERSON_NAME] Sankat [PERSON_NAME] [PERSON_NAME] [PERSON_N…" at bounding box center [264, 341] width 117 height 29
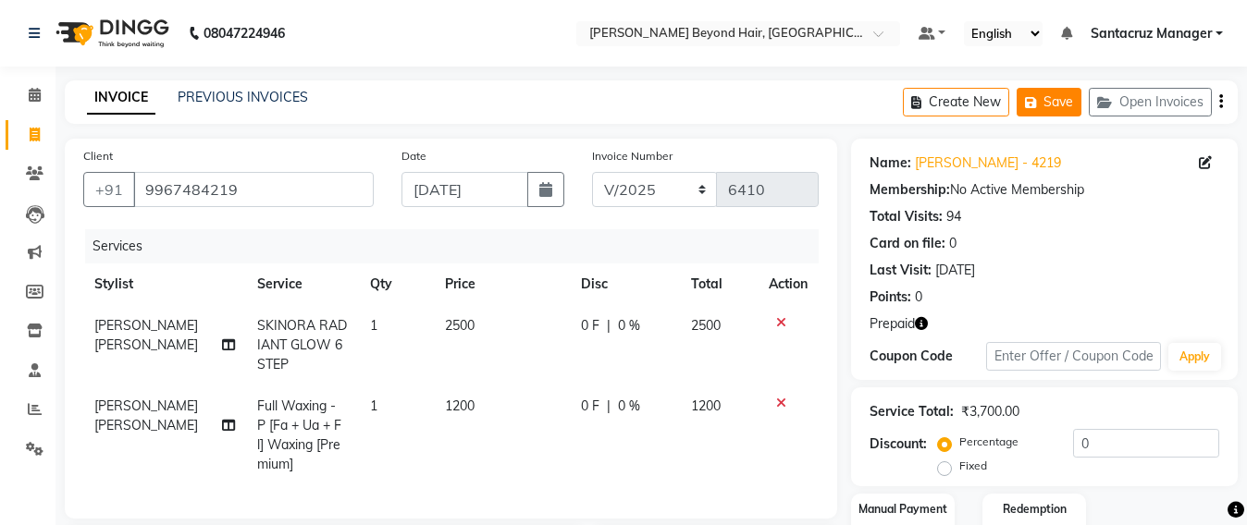
click at [1052, 104] on button "Save" at bounding box center [1048, 102] width 65 height 29
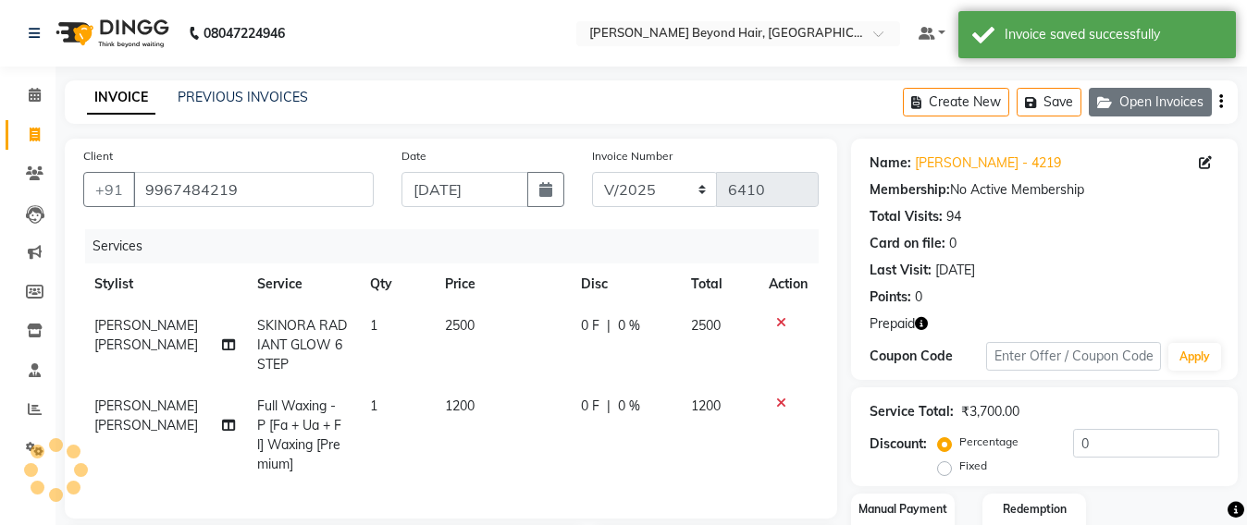
click at [1107, 99] on icon "button" at bounding box center [1108, 102] width 22 height 13
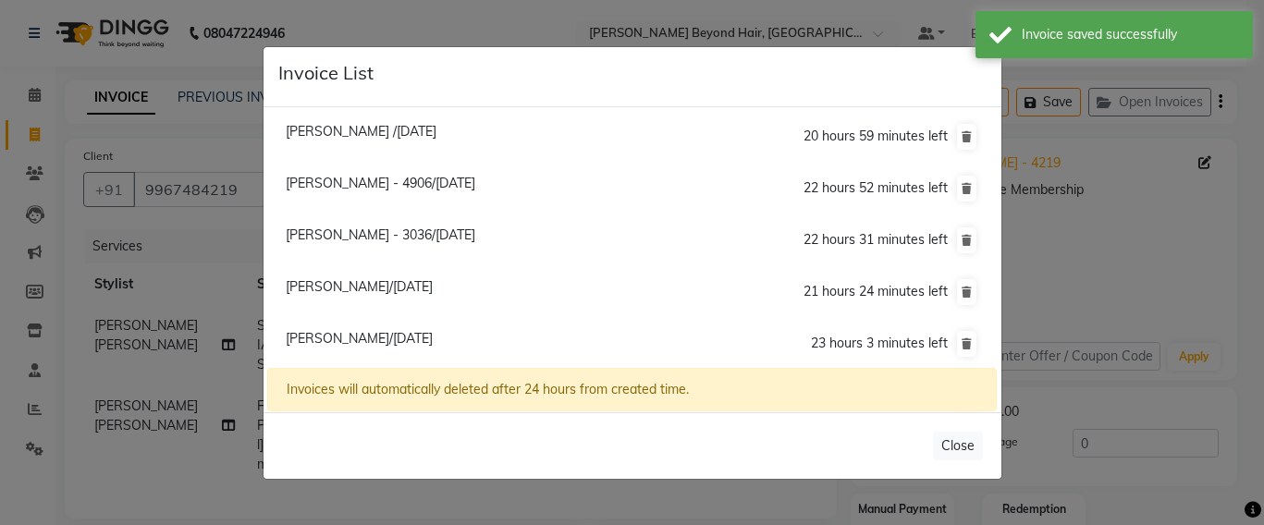
click at [383, 225] on li "Dipali Bodke - 3036/04 September 2025 22 hours 31 minutes left" at bounding box center [631, 241] width 729 height 53
click at [475, 227] on span "Dipali Bodke - 3036/04 September 2025" at bounding box center [381, 235] width 190 height 17
type input "9619363036"
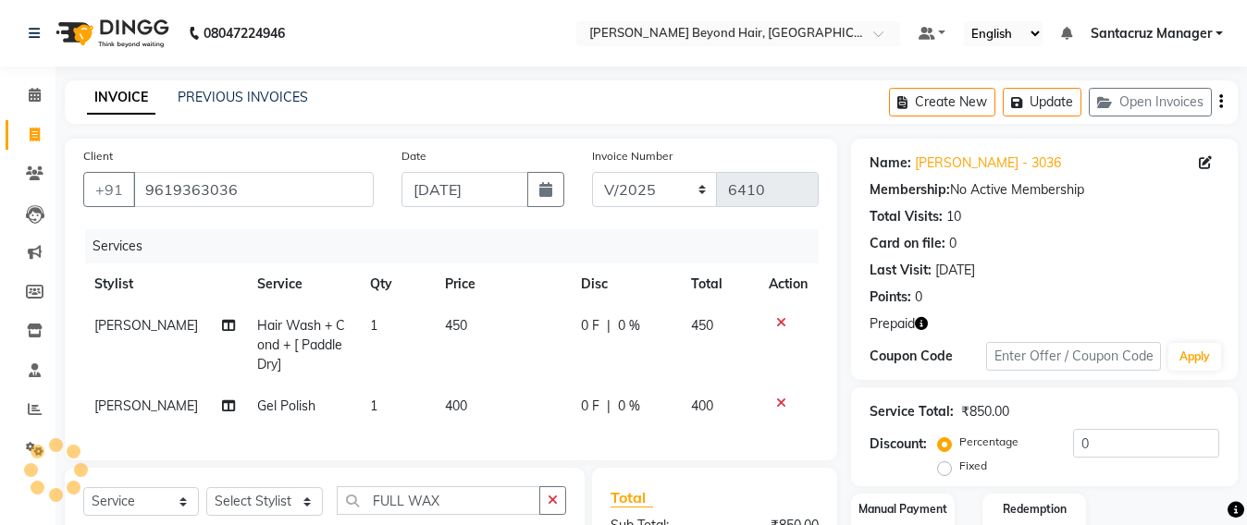
select select
click at [454, 401] on span "400" at bounding box center [456, 406] width 22 height 17
select select "82490"
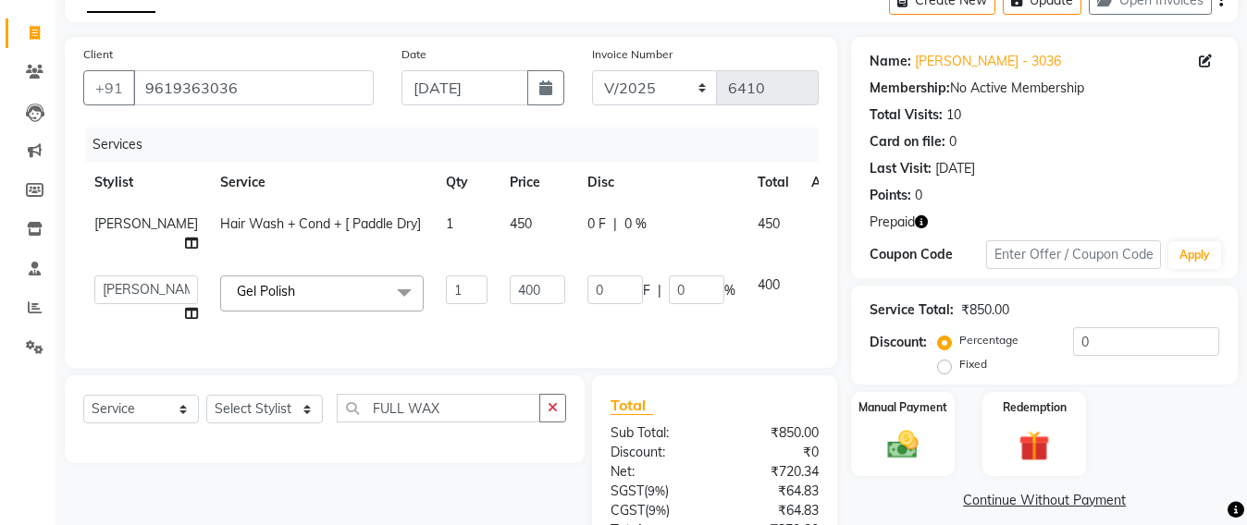
scroll to position [116, 0]
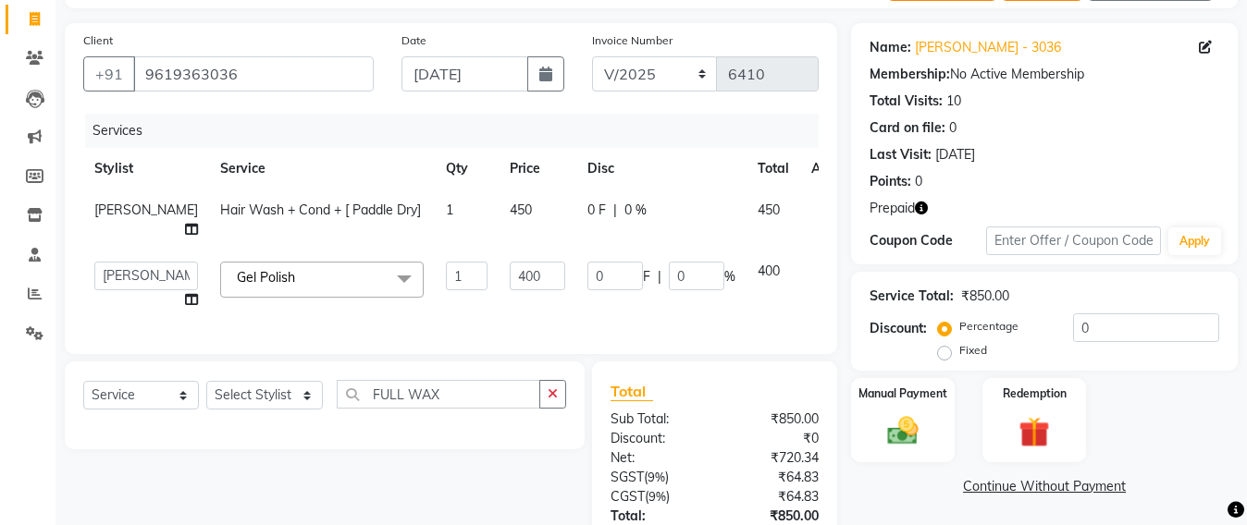
click at [818, 275] on icon at bounding box center [823, 268] width 10 height 13
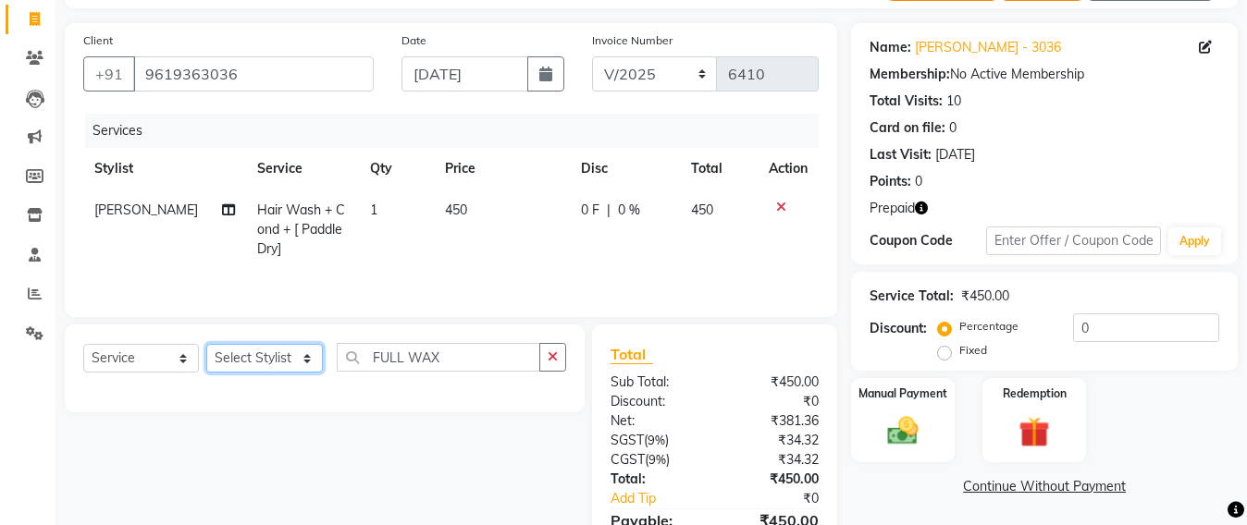
click at [292, 359] on select "Select Stylist Admin [PERSON_NAME] Sankat [PERSON_NAME] [PERSON_NAME] [PERSON_N…" at bounding box center [264, 358] width 117 height 29
select select "82490"
click at [206, 348] on select "Select Stylist Admin [PERSON_NAME] Sankat [PERSON_NAME] [PERSON_NAME] [PERSON_N…" at bounding box center [264, 358] width 117 height 29
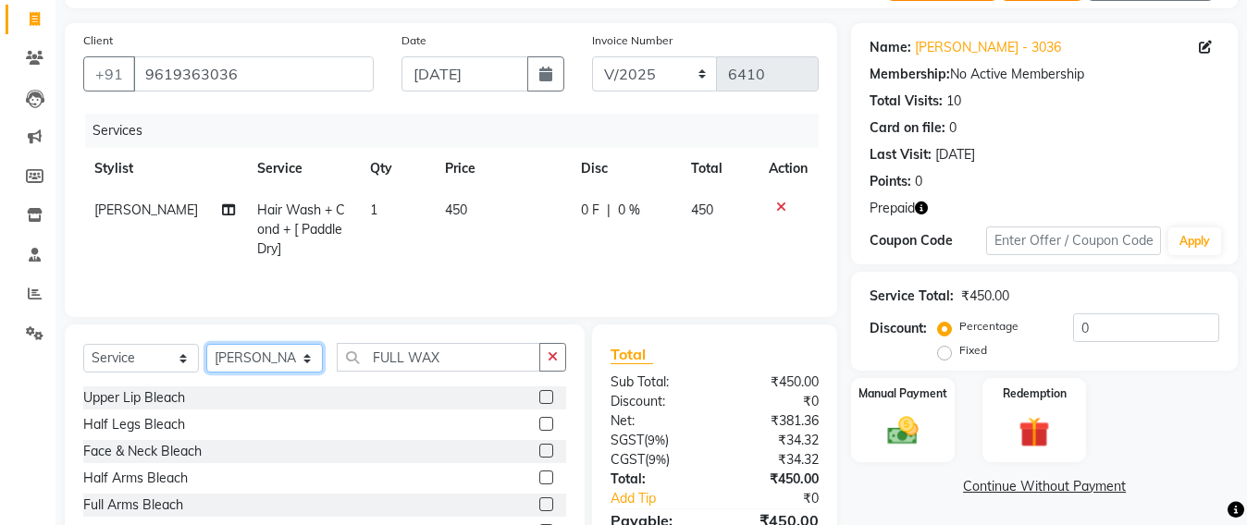
click at [274, 358] on select "Select Stylist Admin [PERSON_NAME] Sankat [PERSON_NAME] [PERSON_NAME] [PERSON_N…" at bounding box center [264, 358] width 117 height 29
click at [206, 348] on select "Select Stylist Admin [PERSON_NAME] Sankat [PERSON_NAME] [PERSON_NAME] [PERSON_N…" at bounding box center [264, 358] width 117 height 29
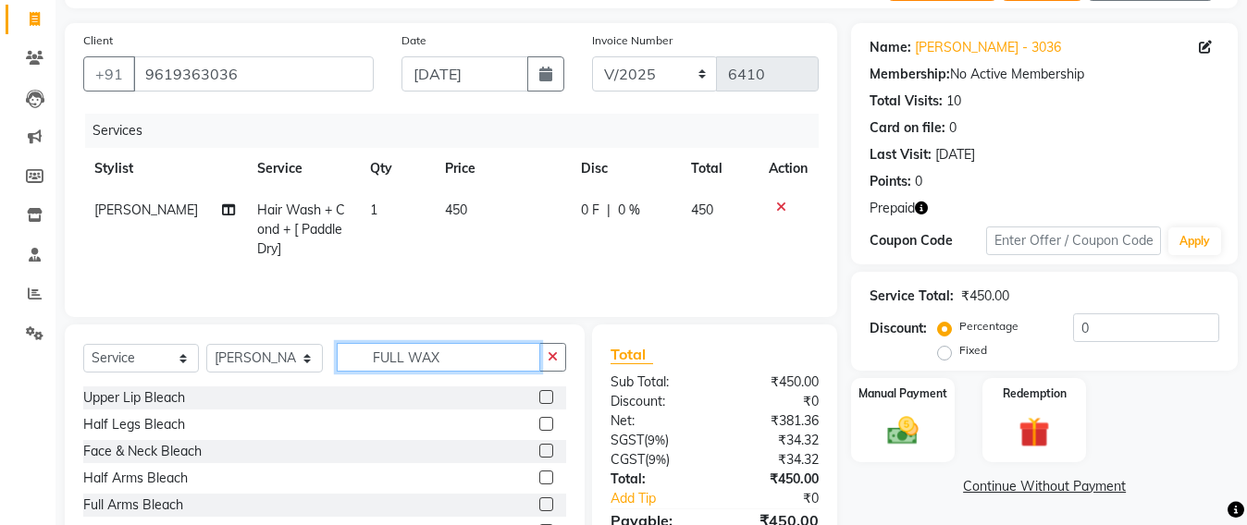
click at [470, 349] on input "FULL WAX" at bounding box center [438, 357] width 203 height 29
type input "F"
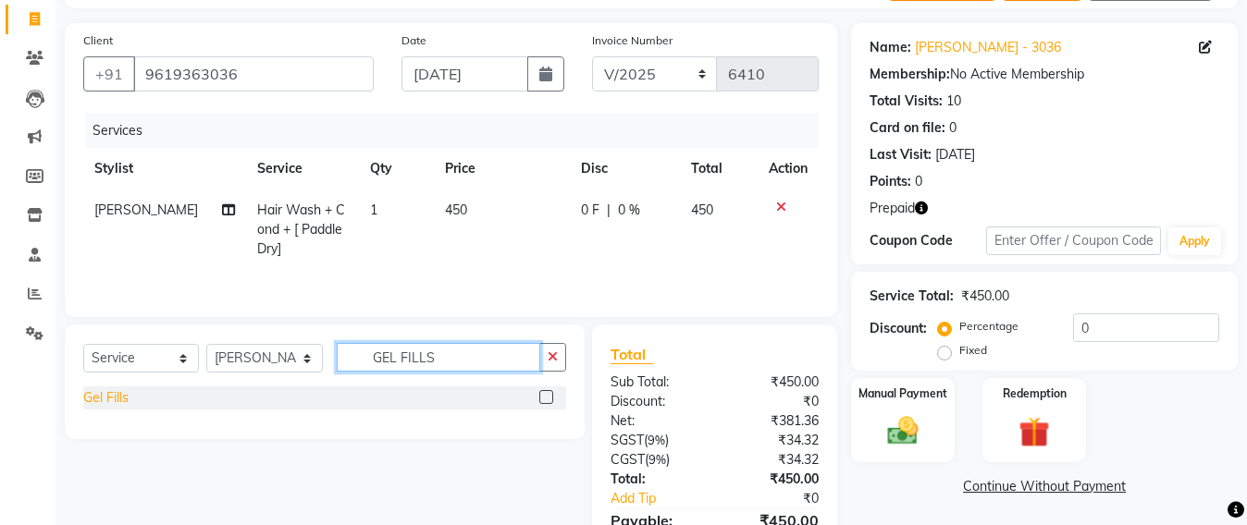
type input "GEL FILLS"
click at [101, 397] on div "Gel Fills" at bounding box center [105, 397] width 45 height 19
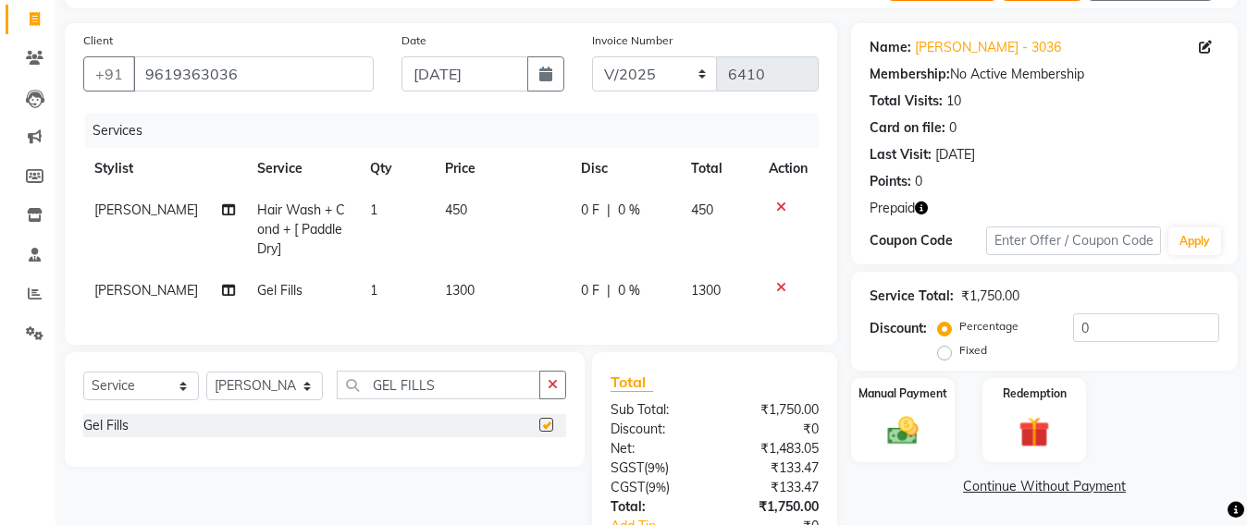
checkbox input "false"
click at [468, 296] on td "1300" at bounding box center [502, 291] width 136 height 42
select select "82490"
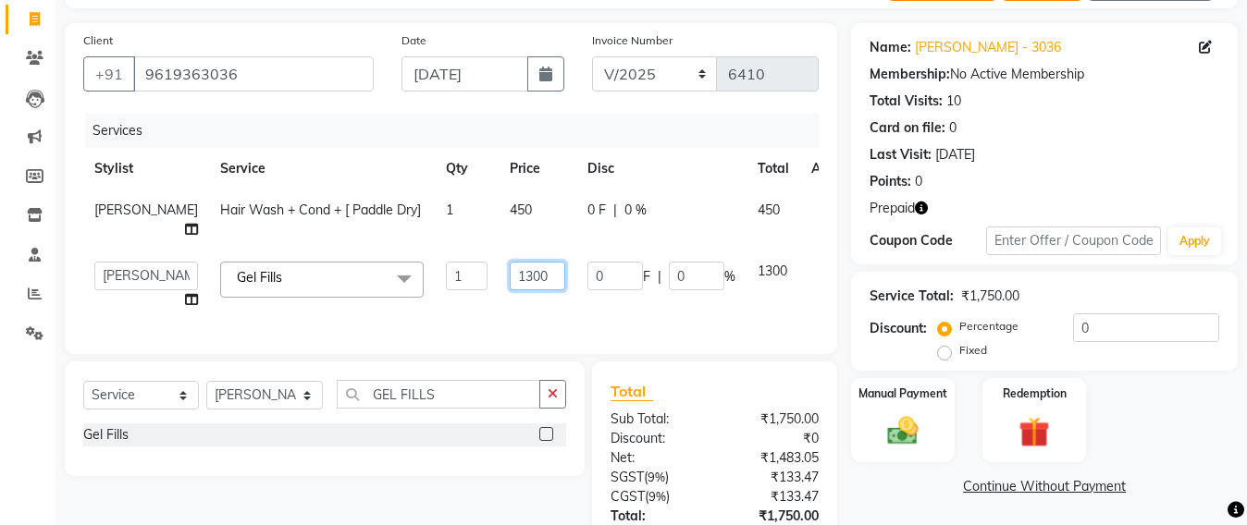
click at [510, 290] on input "1300" at bounding box center [537, 276] width 55 height 29
type input "1"
type input "2000"
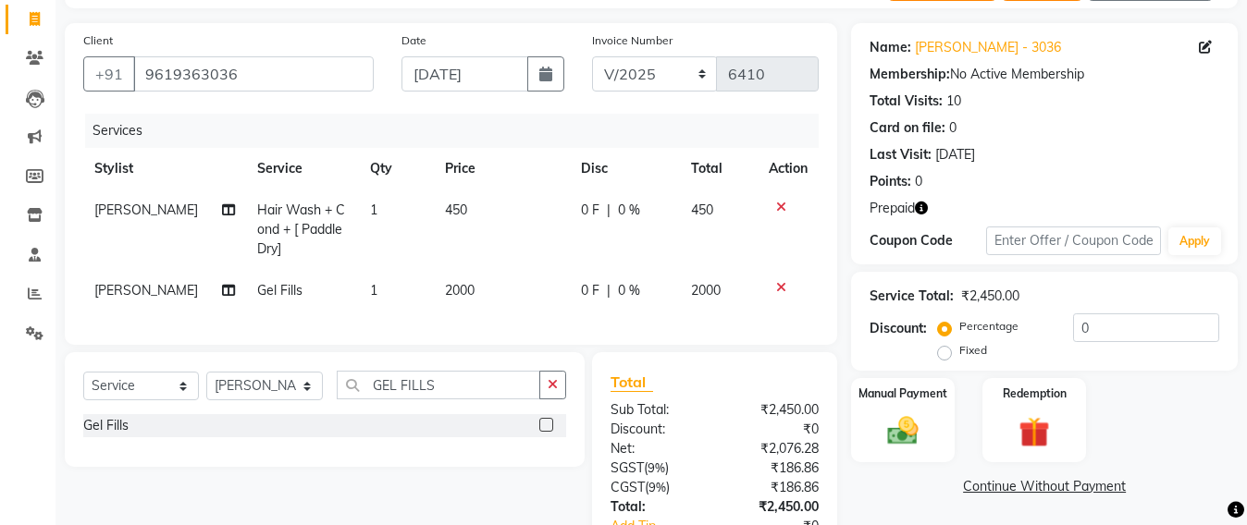
click at [488, 370] on div "Client +91 9619363036 Date 04-09-2025 Invoice Number SH/2025-26 V/2025 V/2025-2…" at bounding box center [451, 323] width 800 height 601
click at [438, 400] on input "GEL FILLS" at bounding box center [438, 385] width 203 height 29
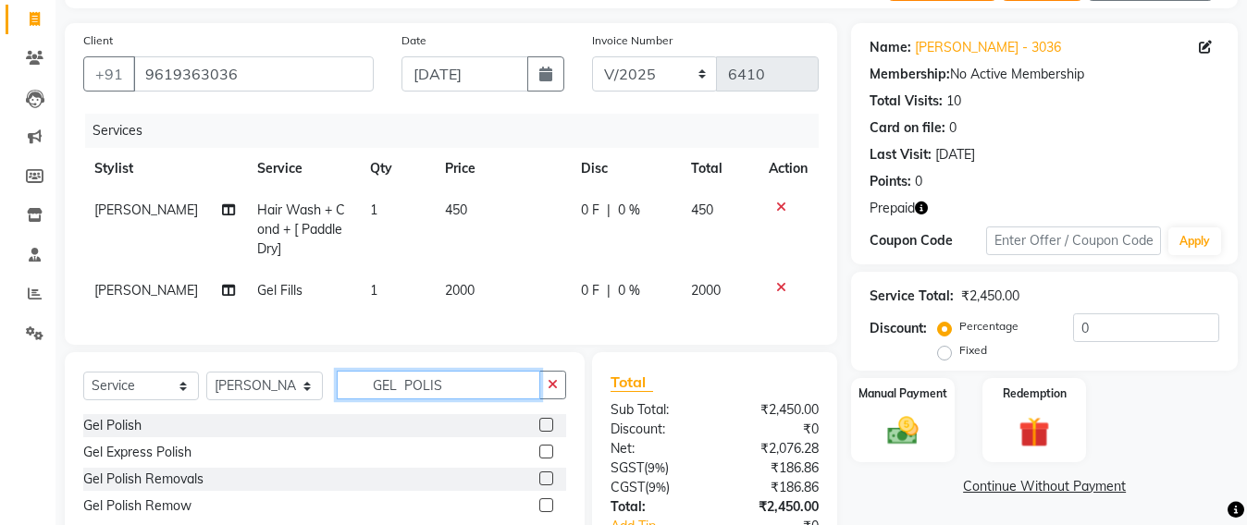
scroll to position [231, 0]
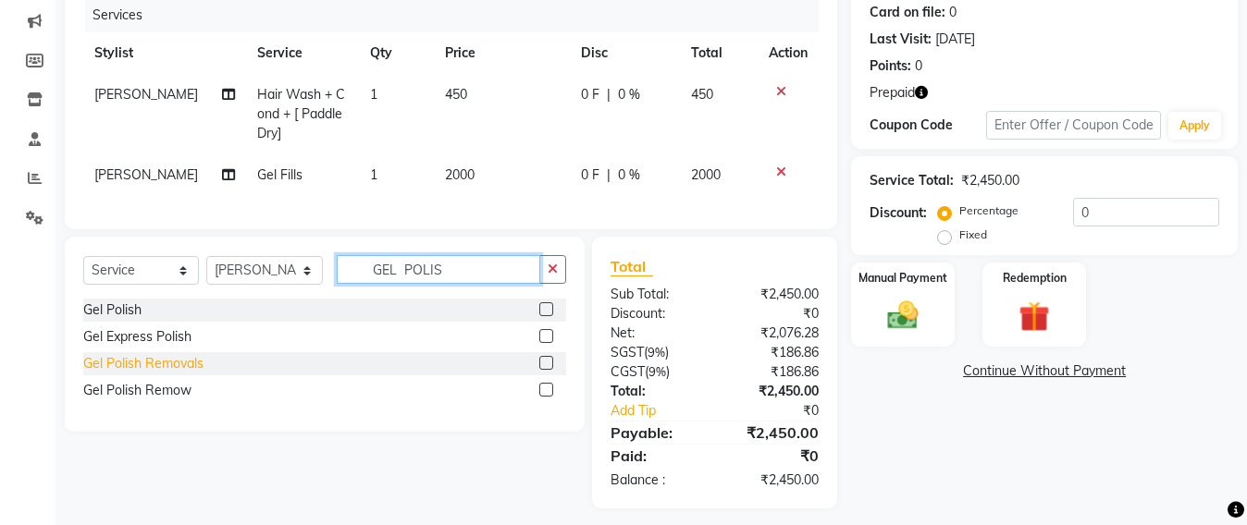
type input "GEL POLIS"
click at [190, 374] on div "Gel Polish Removals" at bounding box center [143, 363] width 120 height 19
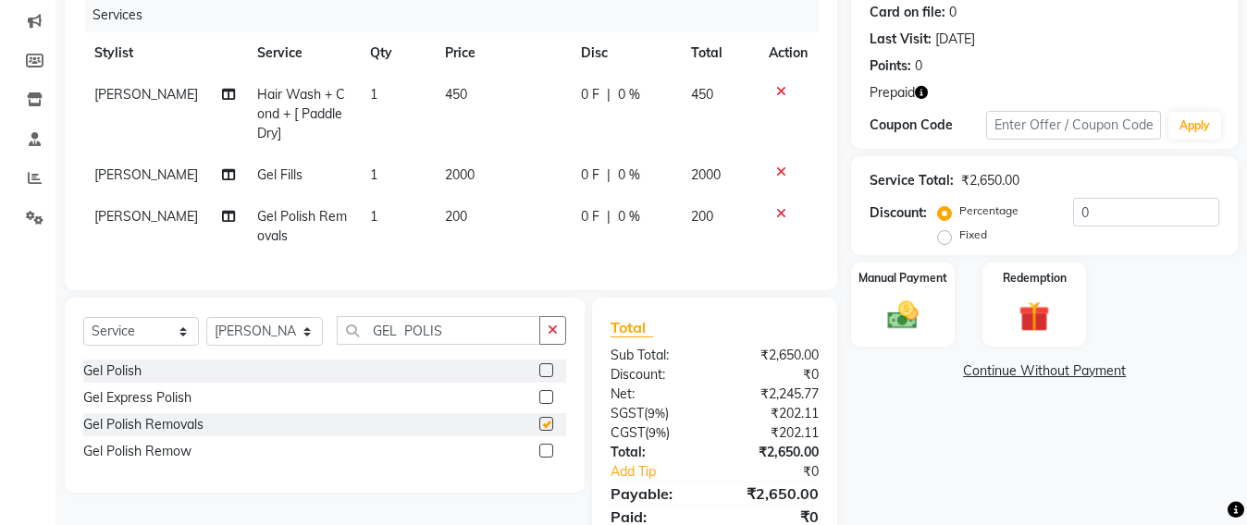
checkbox input "false"
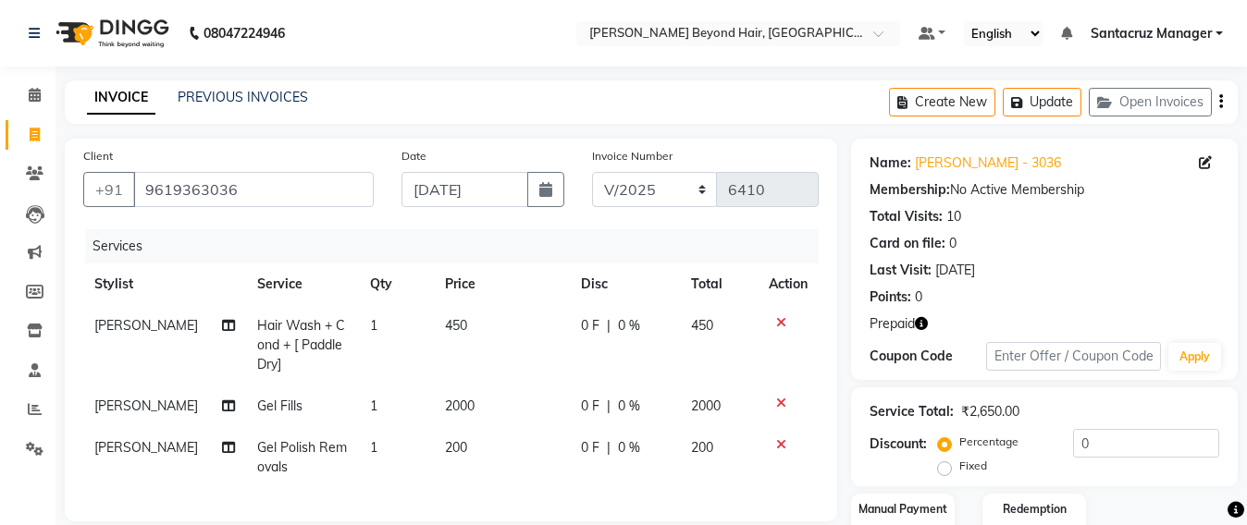
scroll to position [321, 0]
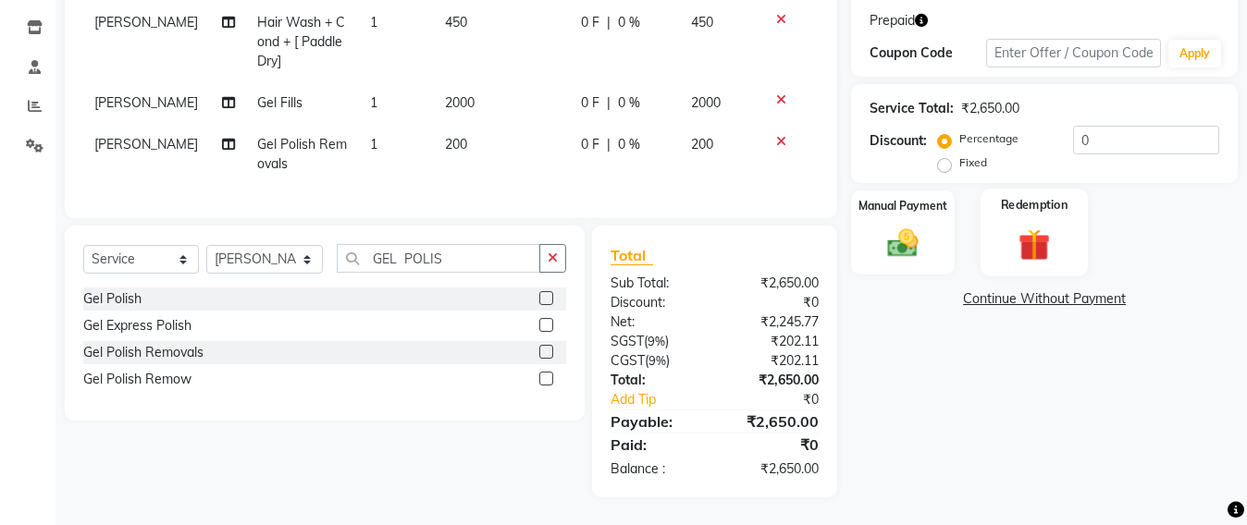
click at [1038, 233] on img at bounding box center [1034, 245] width 52 height 40
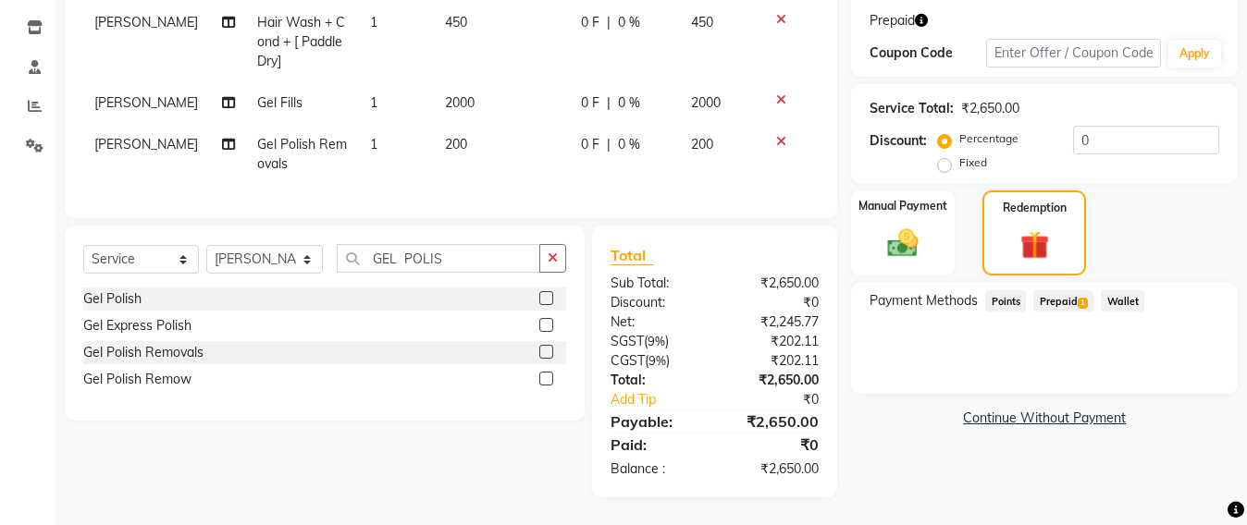
click at [1053, 290] on span "Prepaid 1" at bounding box center [1063, 300] width 60 height 21
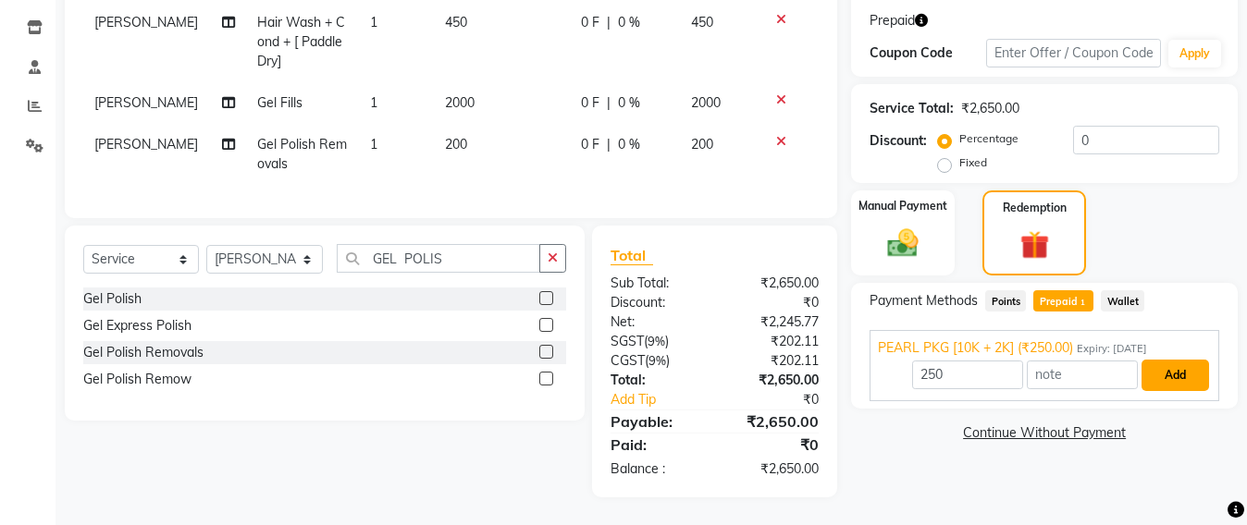
click at [1187, 360] on button "Add" at bounding box center [1175, 375] width 68 height 31
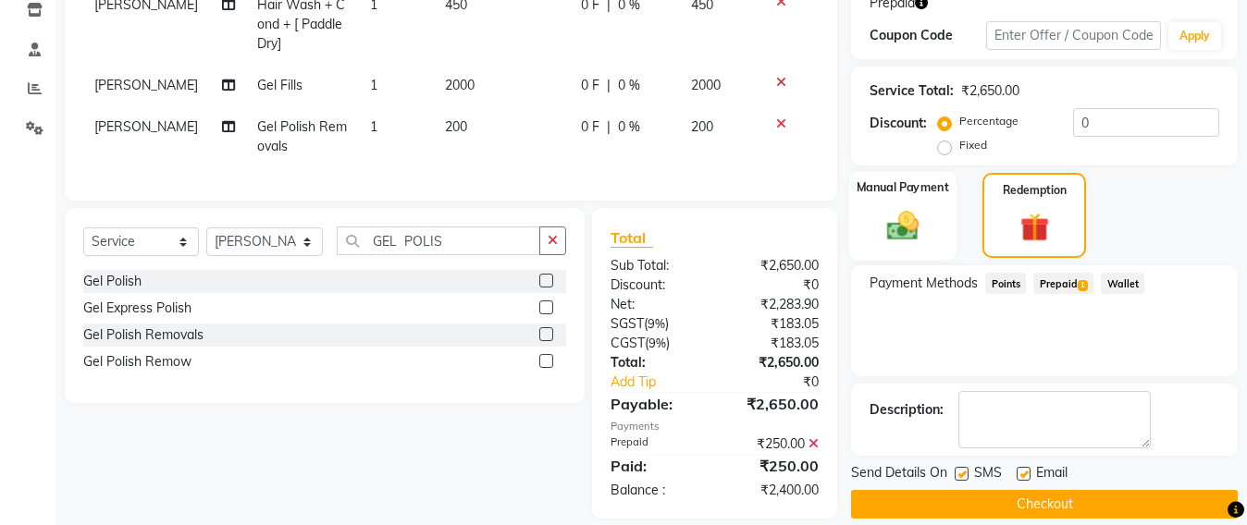
click at [917, 234] on img at bounding box center [903, 225] width 52 height 37
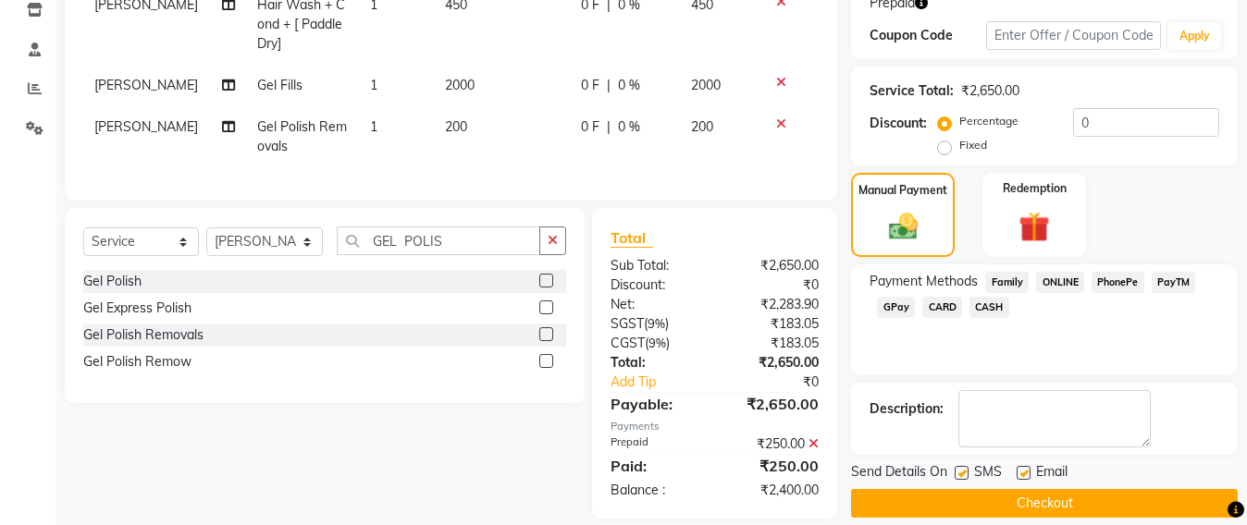
click at [976, 307] on span "CASH" at bounding box center [989, 307] width 40 height 21
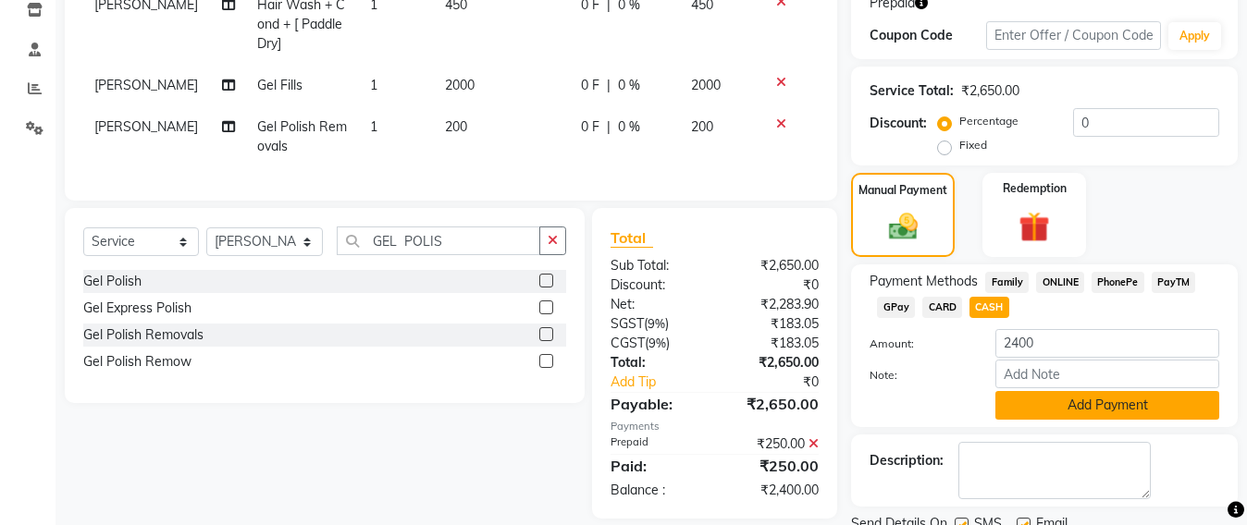
click at [1105, 404] on button "Add Payment" at bounding box center [1107, 405] width 224 height 29
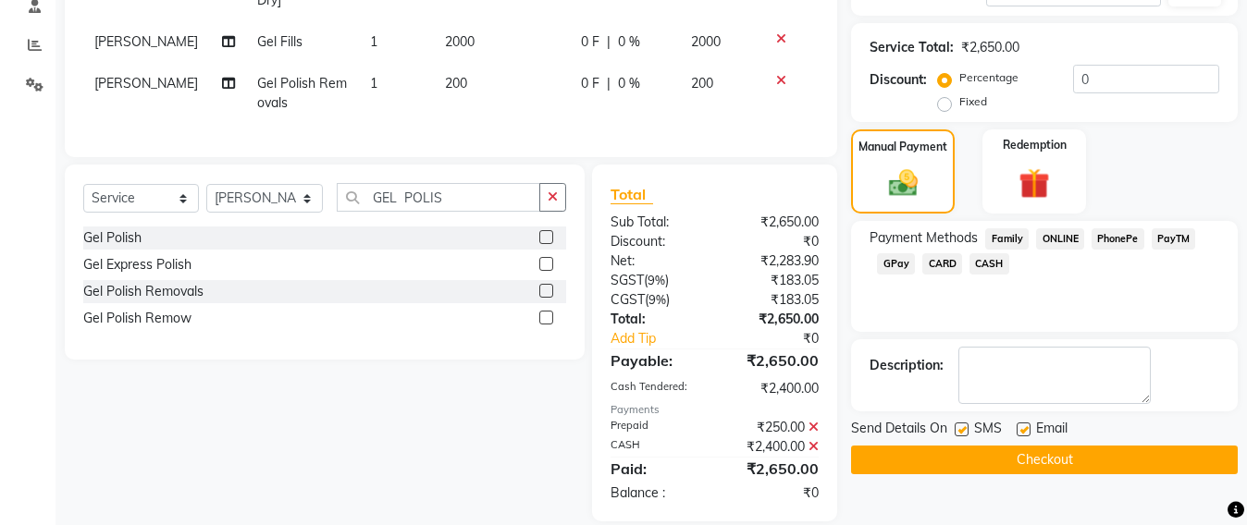
scroll to position [406, 0]
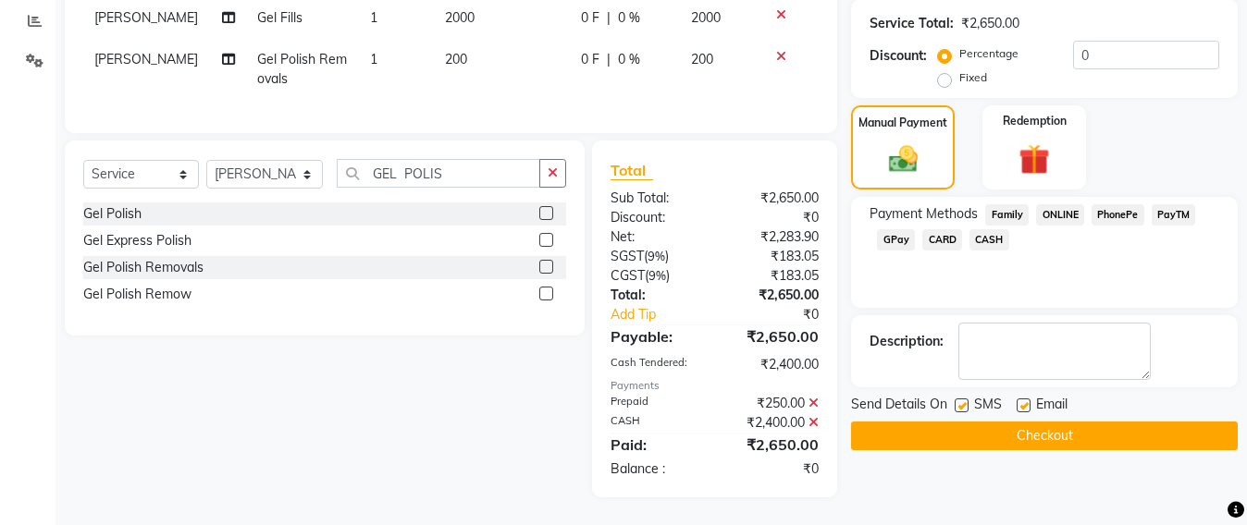
click at [1053, 427] on button "Checkout" at bounding box center [1044, 436] width 387 height 29
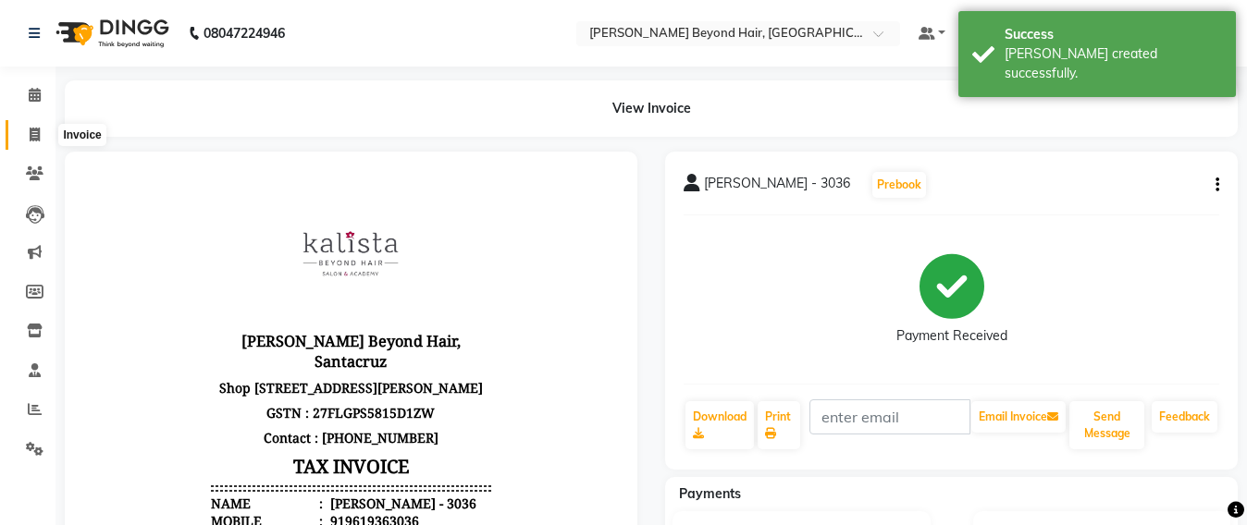
click at [33, 135] on icon at bounding box center [35, 135] width 10 height 14
select select "service"
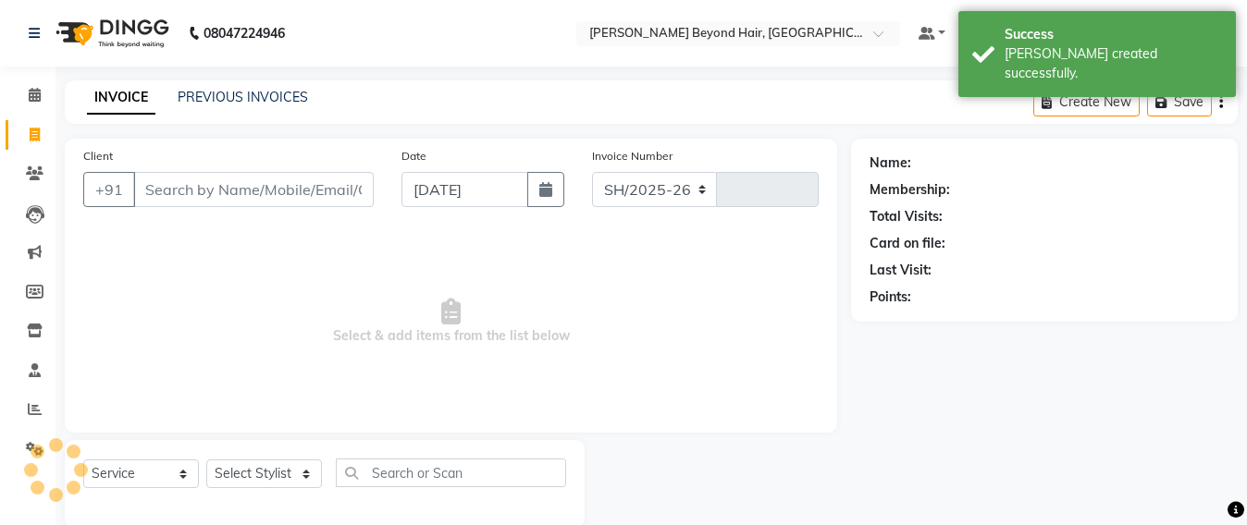
scroll to position [31, 0]
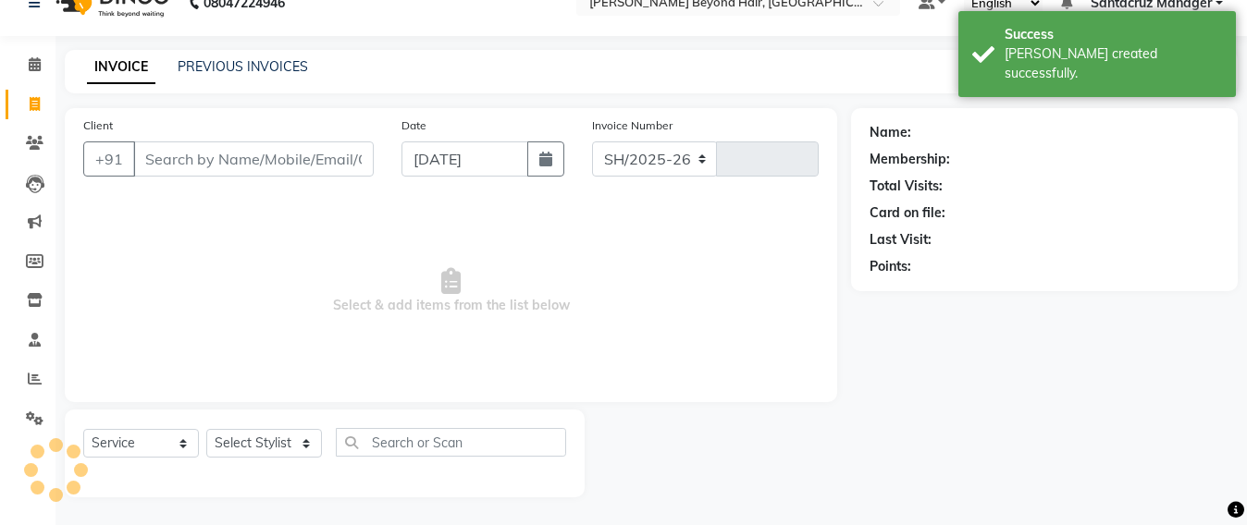
select select "6357"
type input "6411"
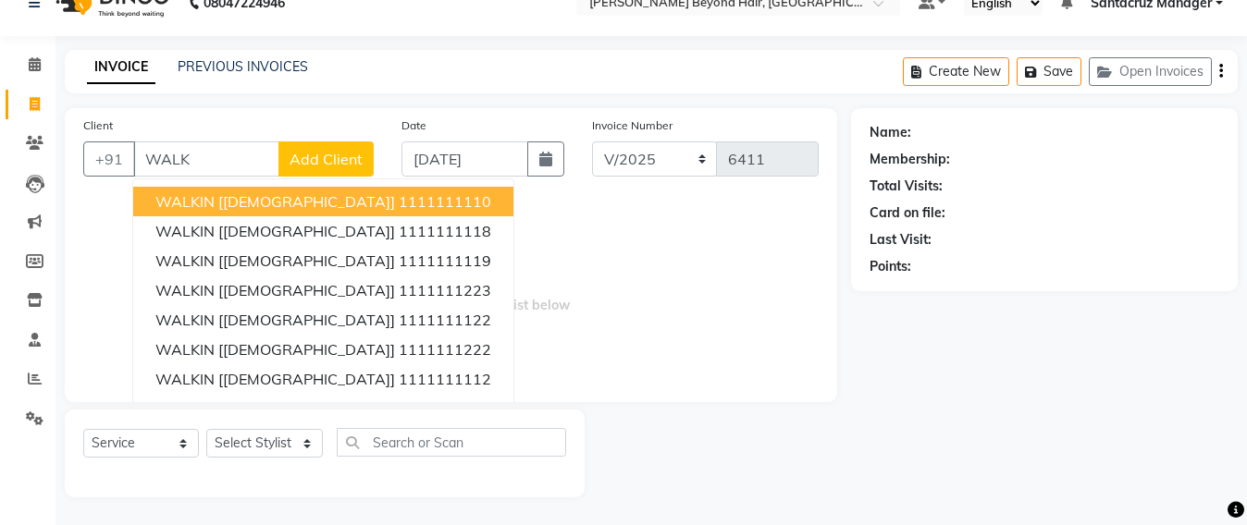
click at [399, 204] on ngb-highlight "1111111110" at bounding box center [445, 201] width 92 height 18
type input "1111111110"
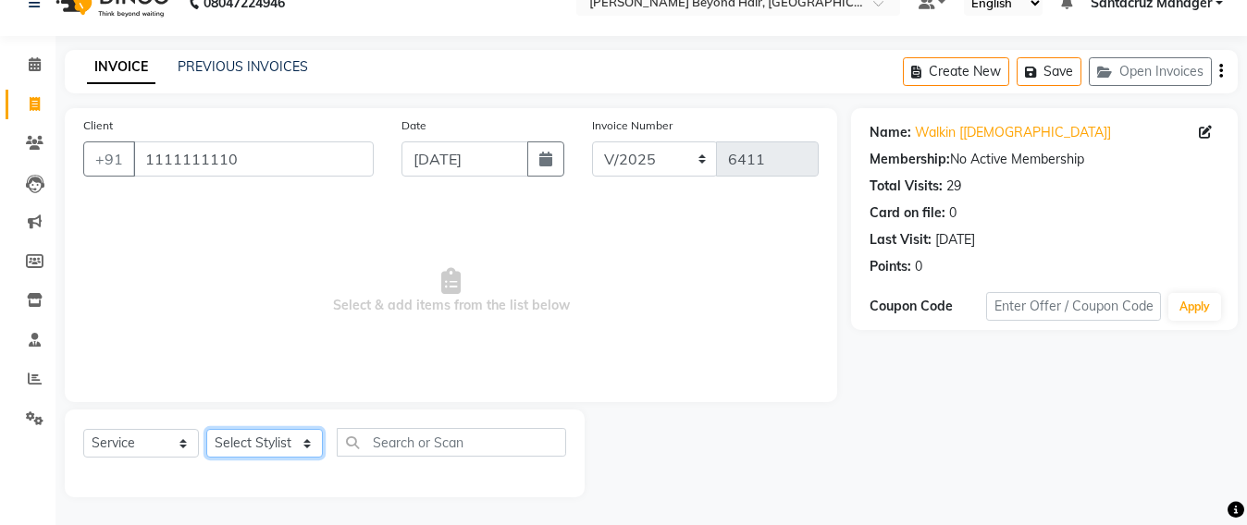
drag, startPoint x: 250, startPoint y: 446, endPoint x: 250, endPoint y: 434, distance: 12.0
click at [250, 446] on select "Select Stylist Admin [PERSON_NAME] Sankat [PERSON_NAME] [PERSON_NAME] [PERSON_N…" at bounding box center [264, 443] width 117 height 29
select select "47856"
click at [206, 429] on select "Select Stylist Admin [PERSON_NAME] Sankat [PERSON_NAME] [PERSON_NAME] [PERSON_N…" at bounding box center [264, 443] width 117 height 29
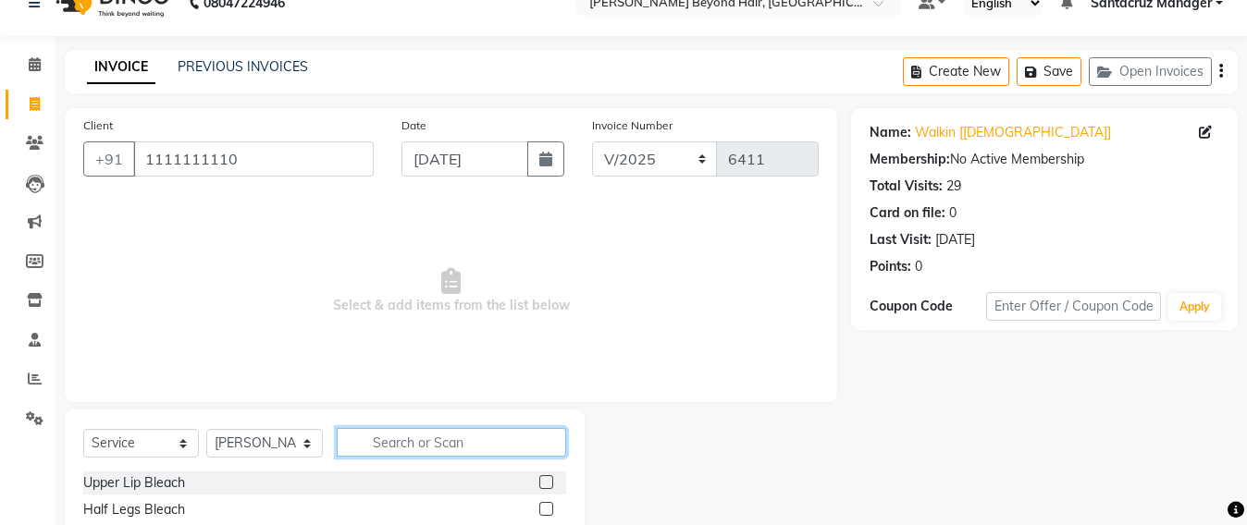
click at [407, 445] on input "text" at bounding box center [451, 442] width 229 height 29
type input "F"
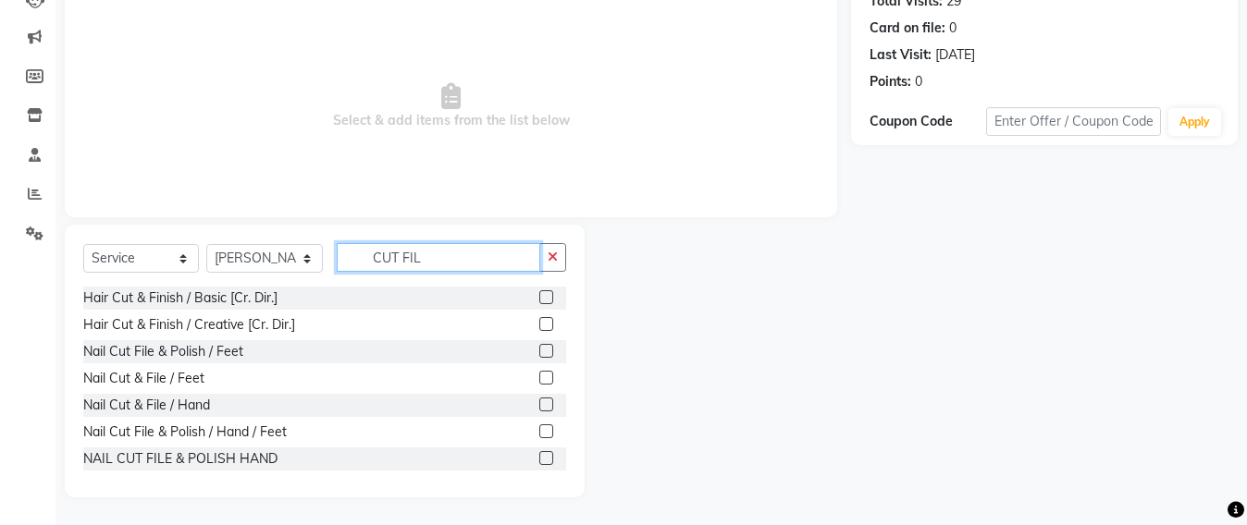
scroll to position [165, 0]
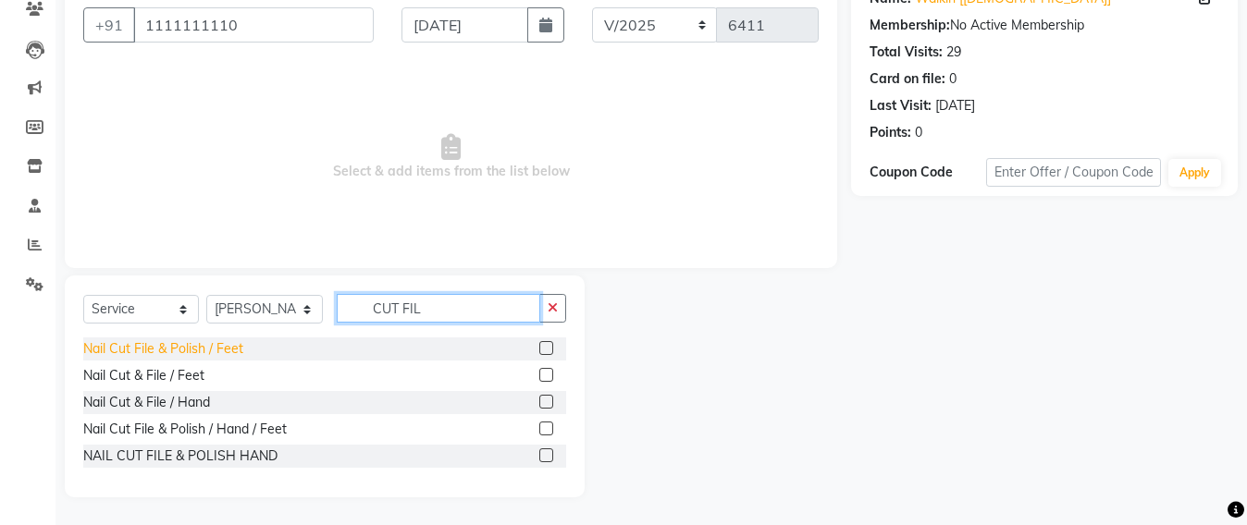
type input "CUT FIL"
click at [206, 352] on div "Nail Cut File & Polish / Feet" at bounding box center [163, 348] width 160 height 19
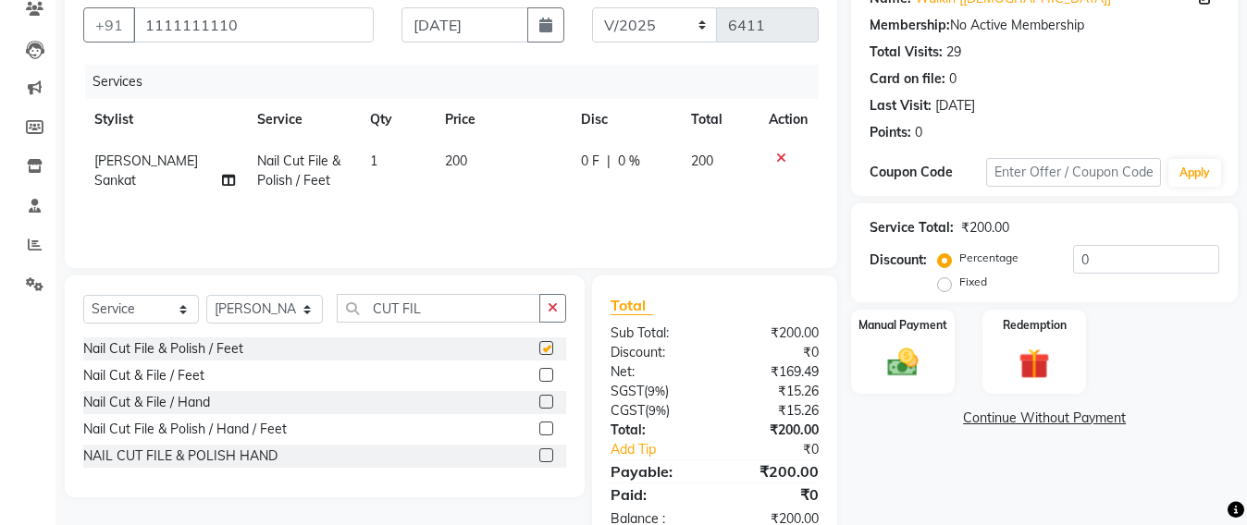
checkbox input "false"
click at [892, 362] on img at bounding box center [903, 362] width 52 height 37
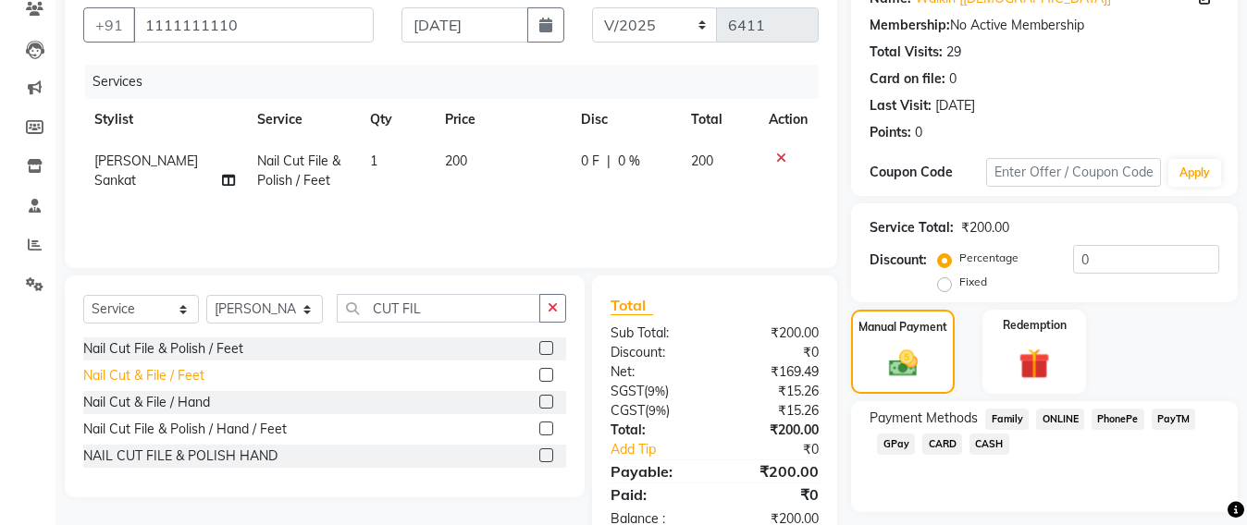
click at [176, 366] on div "Nail Cut & File / Feet" at bounding box center [143, 375] width 121 height 19
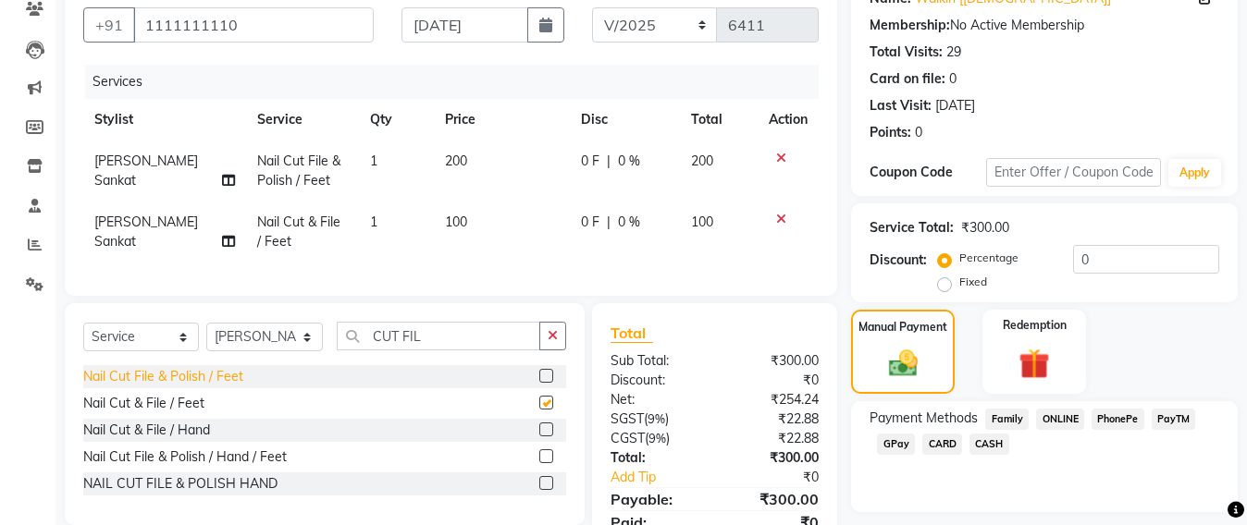
checkbox input "false"
click at [186, 440] on div "Nail Cut & File / Hand" at bounding box center [146, 430] width 127 height 19
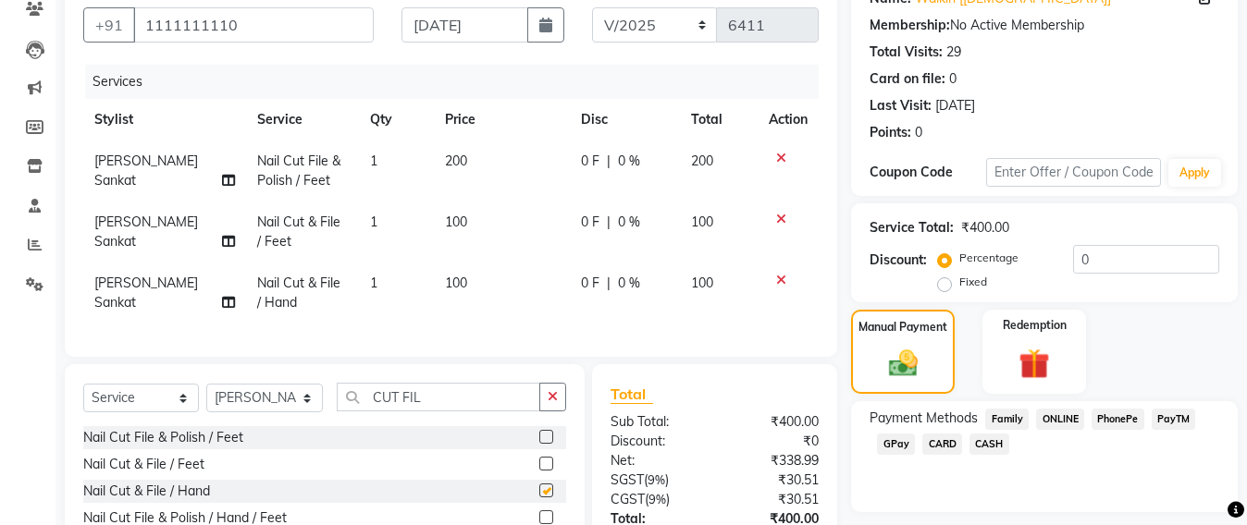
checkbox input "false"
click at [779, 159] on icon at bounding box center [781, 158] width 10 height 13
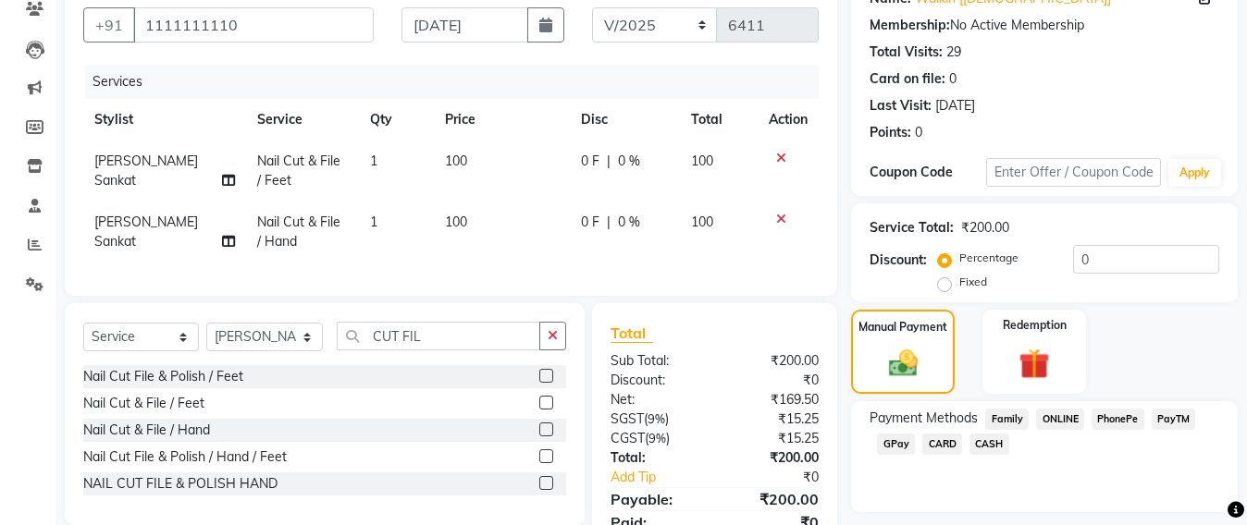
click at [975, 443] on span "CASH" at bounding box center [989, 444] width 40 height 21
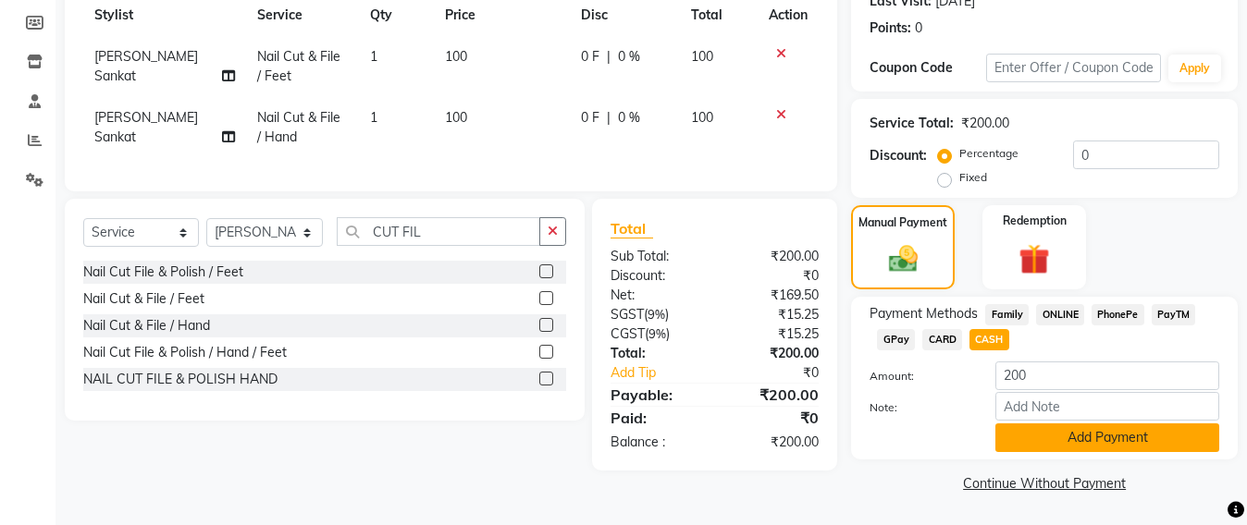
click at [1103, 436] on button "Add Payment" at bounding box center [1107, 438] width 224 height 29
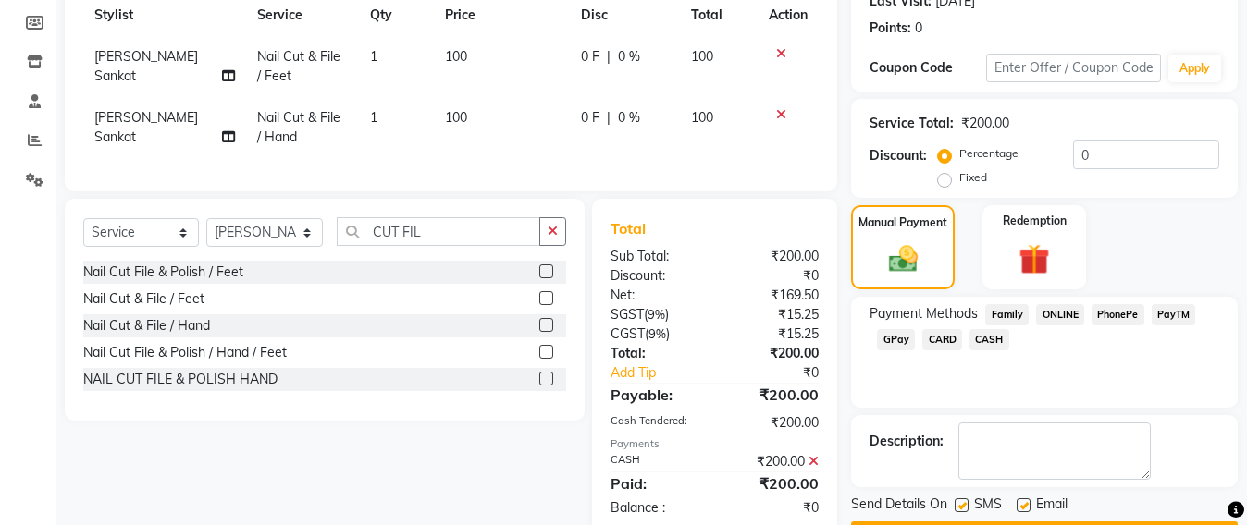
scroll to position [326, 0]
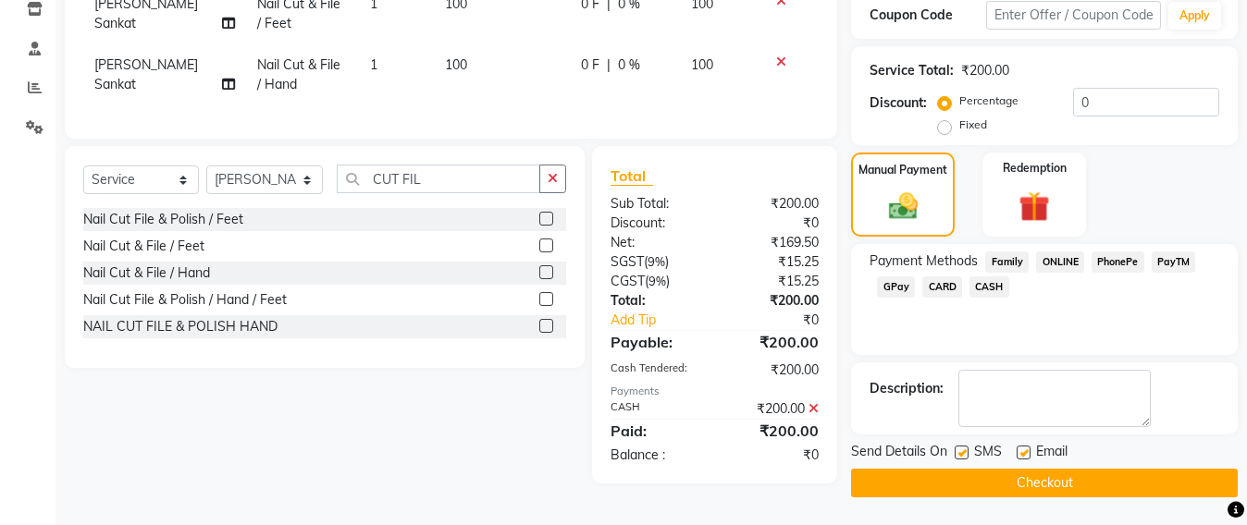
click at [1040, 483] on button "Checkout" at bounding box center [1044, 483] width 387 height 29
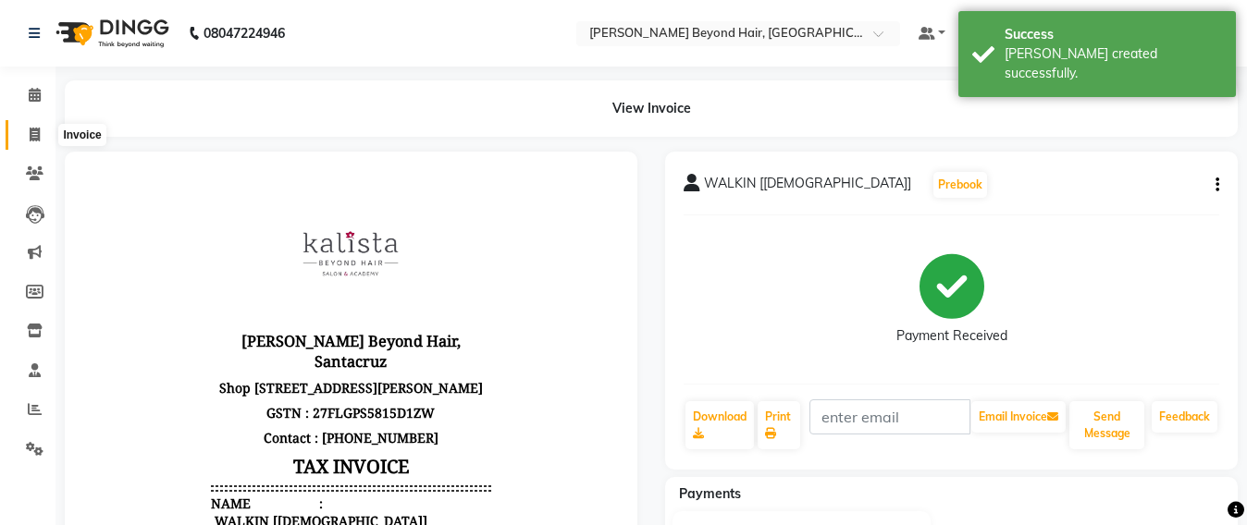
click at [34, 144] on span at bounding box center [34, 135] width 32 height 21
select select "service"
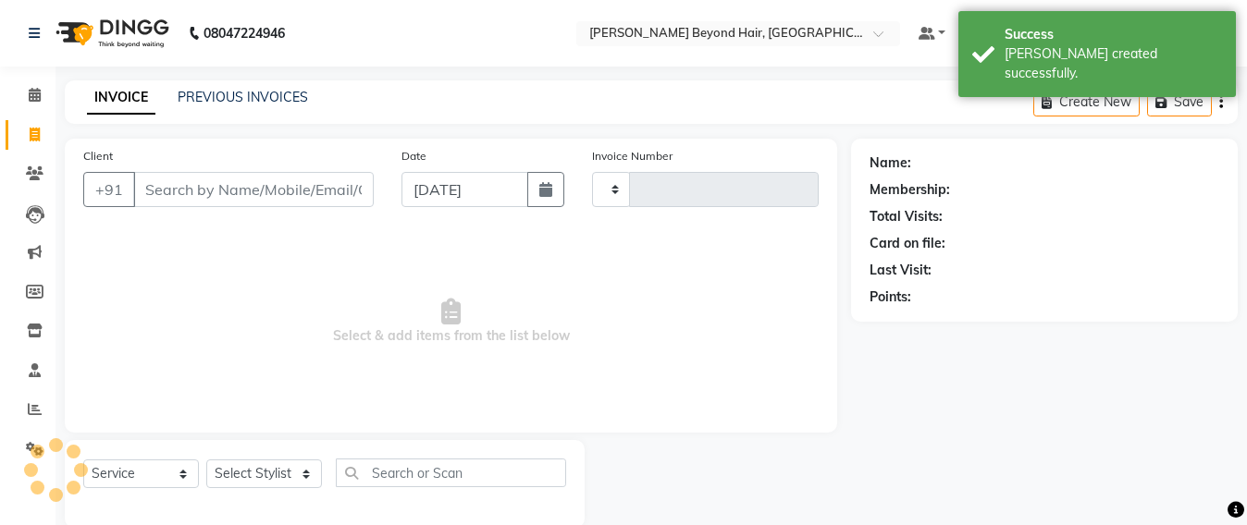
scroll to position [31, 0]
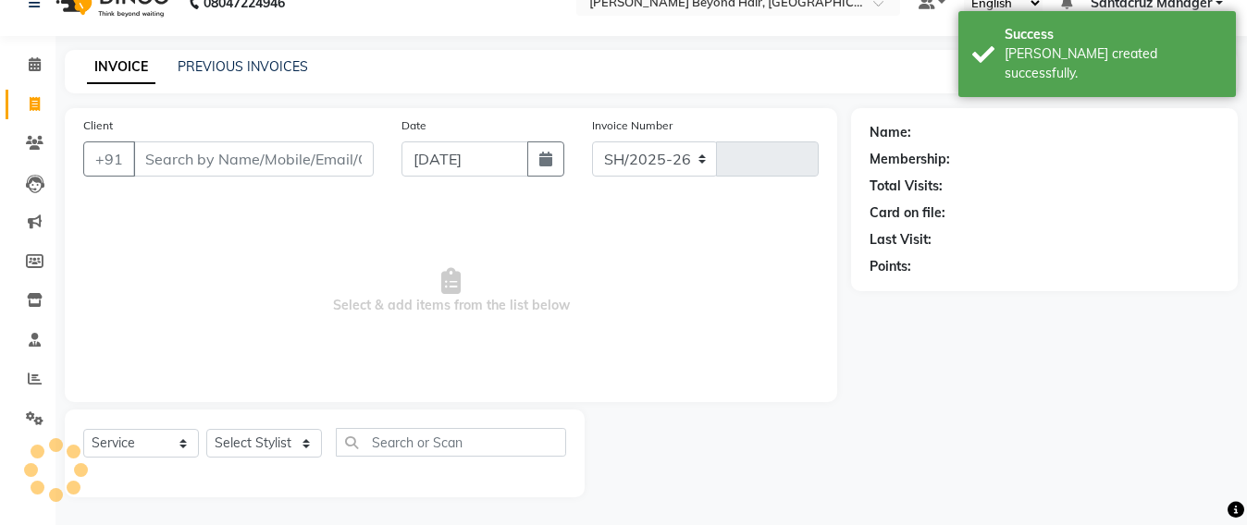
select select "6357"
type input "6412"
click at [1152, 81] on button "Open Invoices" at bounding box center [1150, 71] width 123 height 29
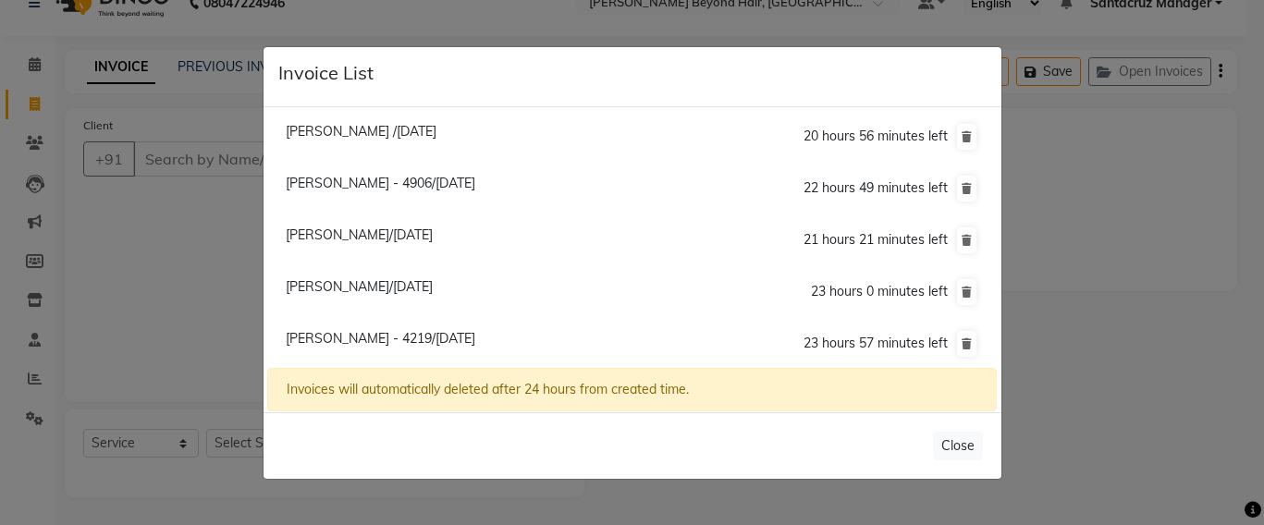
click at [154, 153] on ngb-modal-window "Invoice List Ami Desai /04 September 2025 20 hours 56 minutes left Nidhi - 4906…" at bounding box center [632, 262] width 1264 height 525
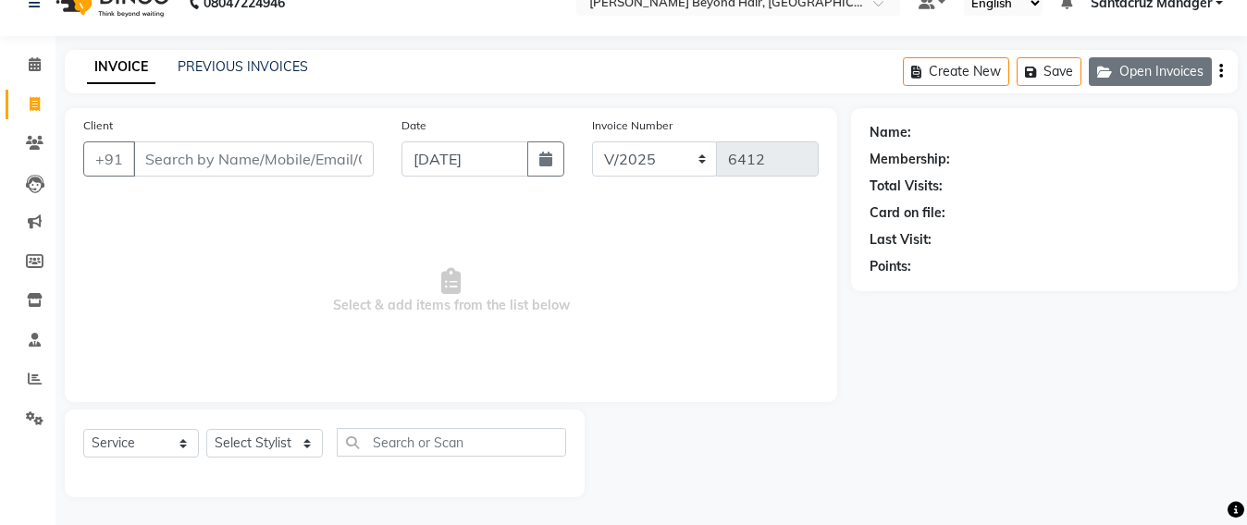
click at [1145, 84] on button "Open Invoices" at bounding box center [1150, 71] width 123 height 29
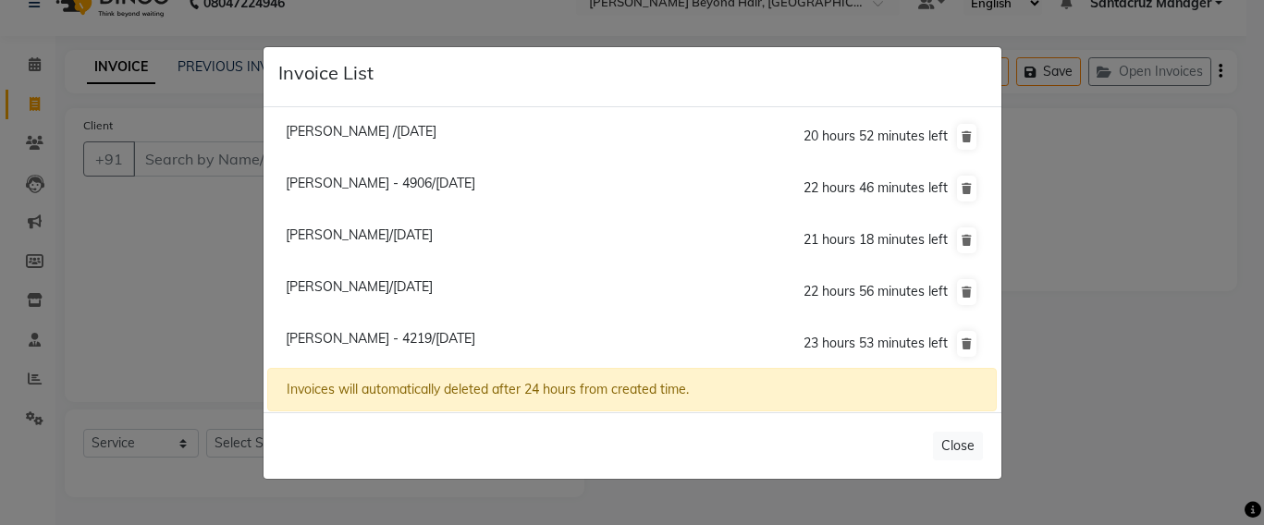
click at [436, 181] on span "Nidhi - 4906/04 September 2025" at bounding box center [381, 183] width 190 height 17
type input "7021524906"
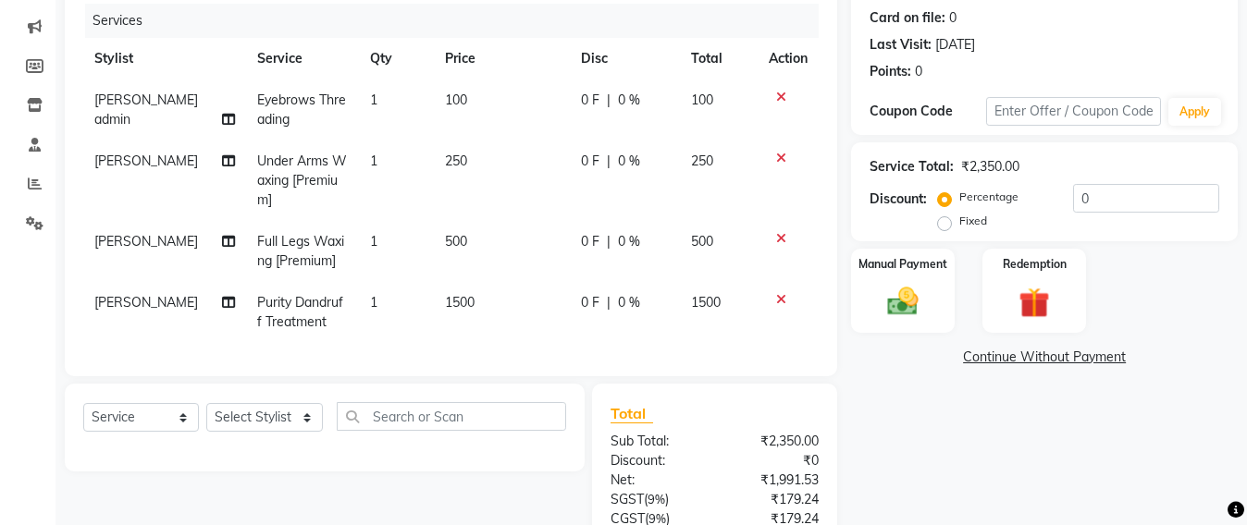
scroll to position [262, 0]
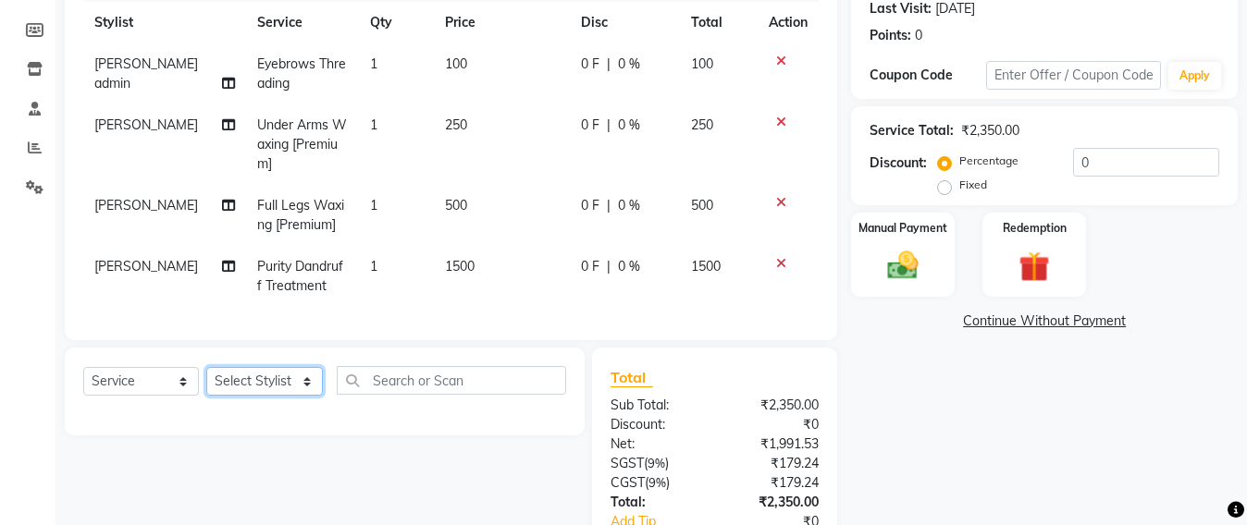
click at [270, 396] on select "Select Stylist Admin [PERSON_NAME] Sankat [PERSON_NAME] [PERSON_NAME] [PERSON_N…" at bounding box center [264, 381] width 117 height 29
select select "47916"
click at [206, 385] on select "Select Stylist Admin [PERSON_NAME] Sankat [PERSON_NAME] [PERSON_NAME] [PERSON_N…" at bounding box center [264, 381] width 117 height 29
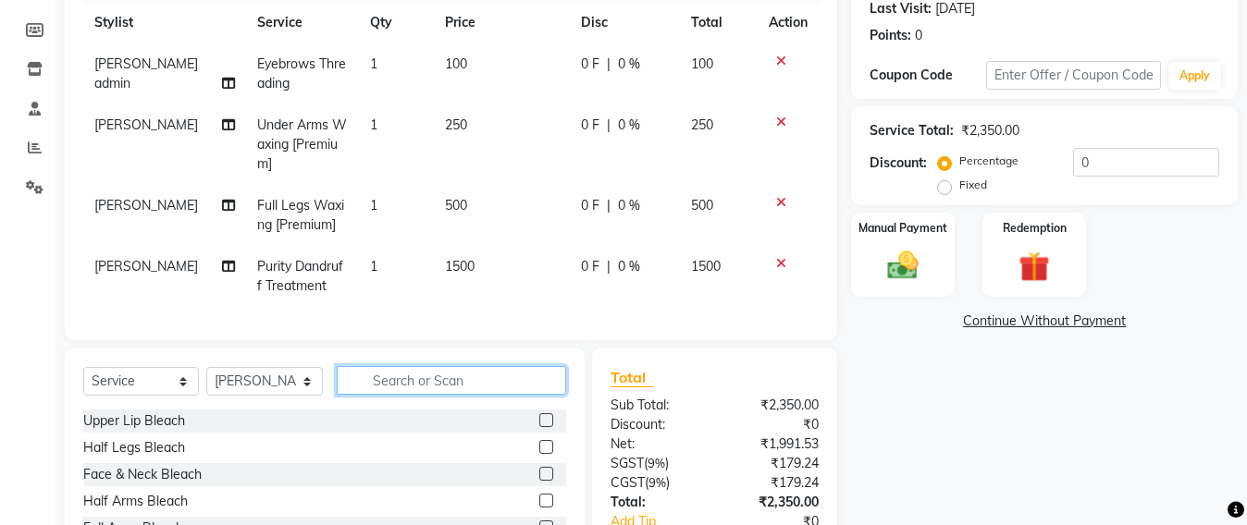
click at [387, 395] on input "text" at bounding box center [451, 380] width 229 height 29
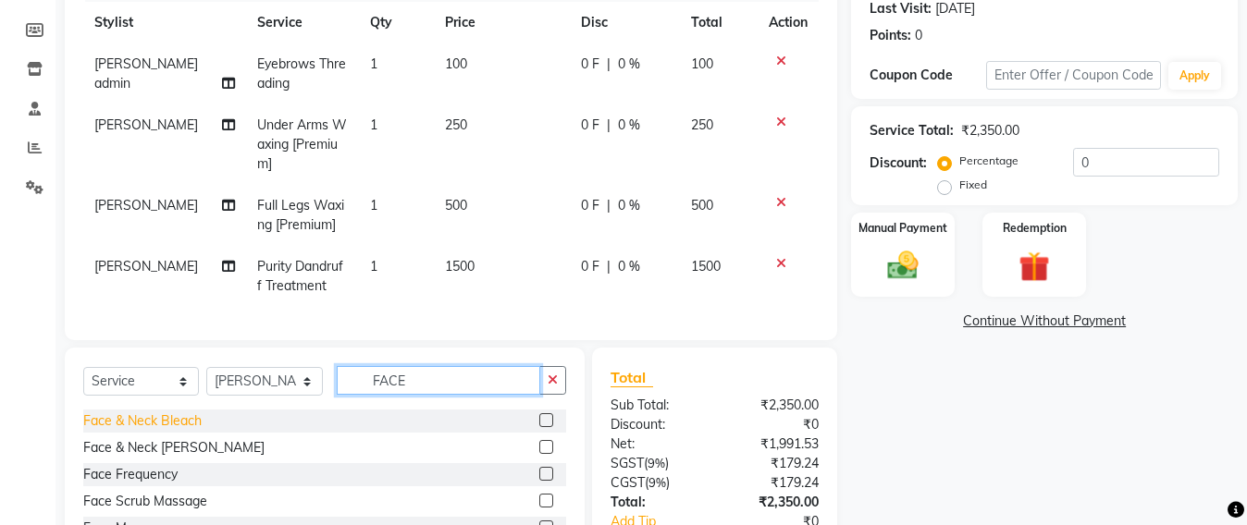
type input "FACE"
click at [161, 431] on div "Face & Neck Bleach" at bounding box center [142, 421] width 118 height 19
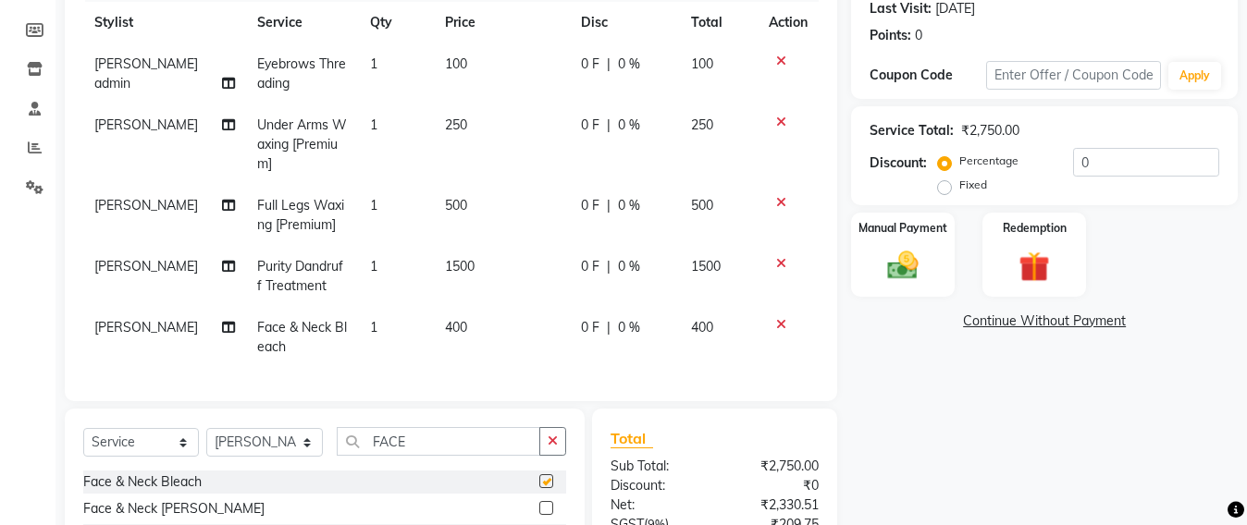
checkbox input "false"
click at [904, 277] on img at bounding box center [903, 265] width 52 height 37
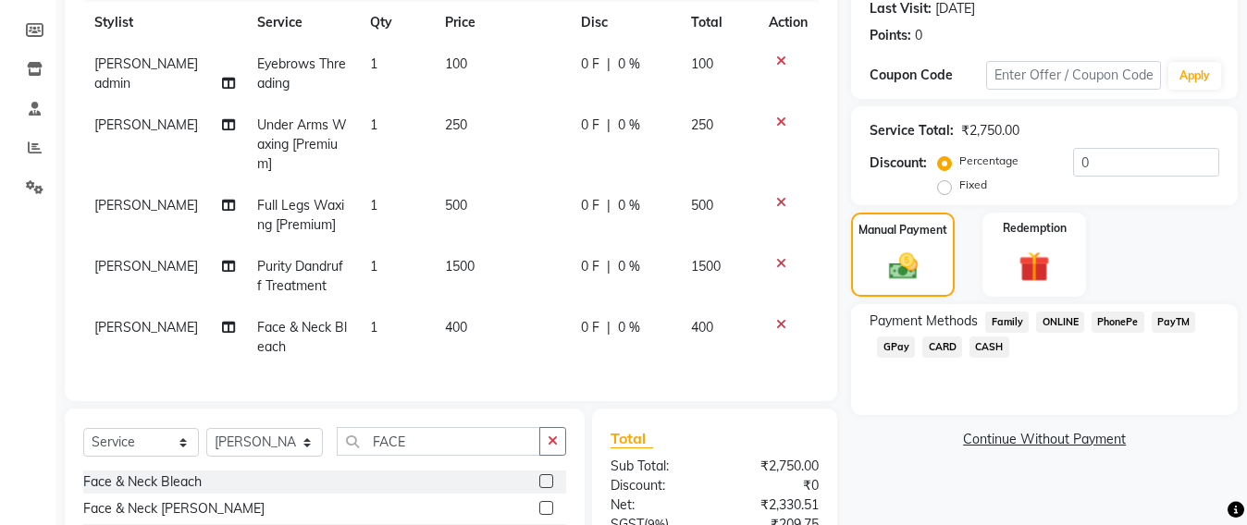
click at [888, 348] on span "GPay" at bounding box center [896, 347] width 38 height 21
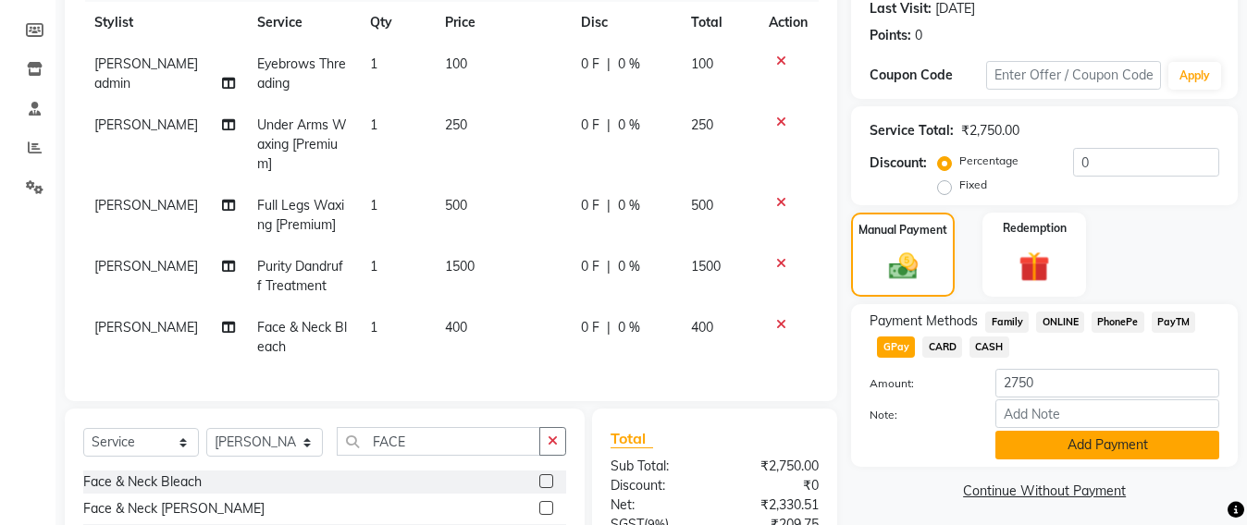
click at [1077, 442] on button "Add Payment" at bounding box center [1107, 445] width 224 height 29
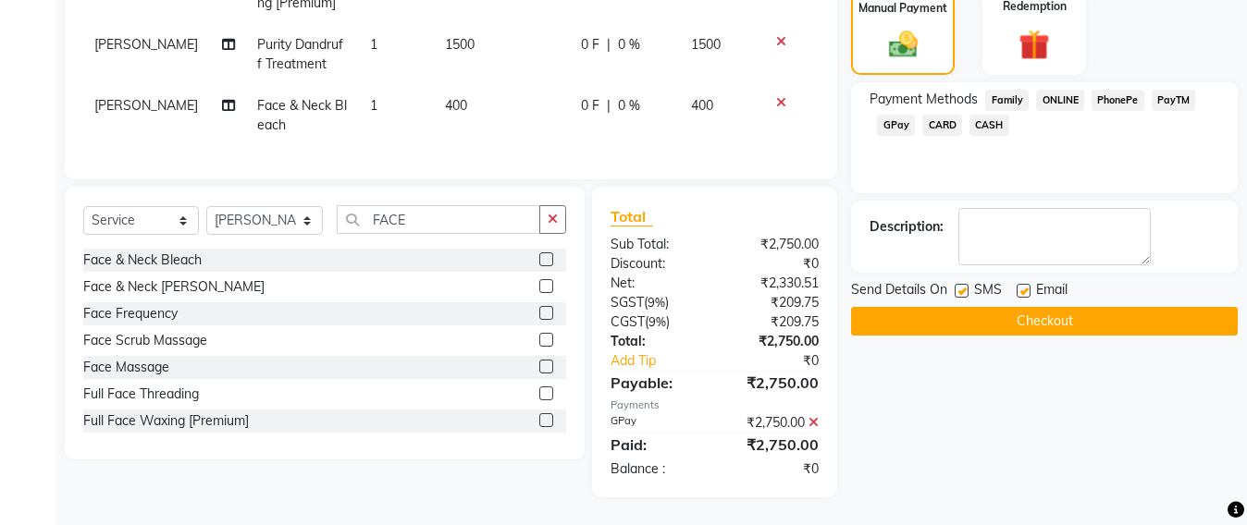
scroll to position [501, 0]
click at [1052, 307] on button "Checkout" at bounding box center [1044, 321] width 387 height 29
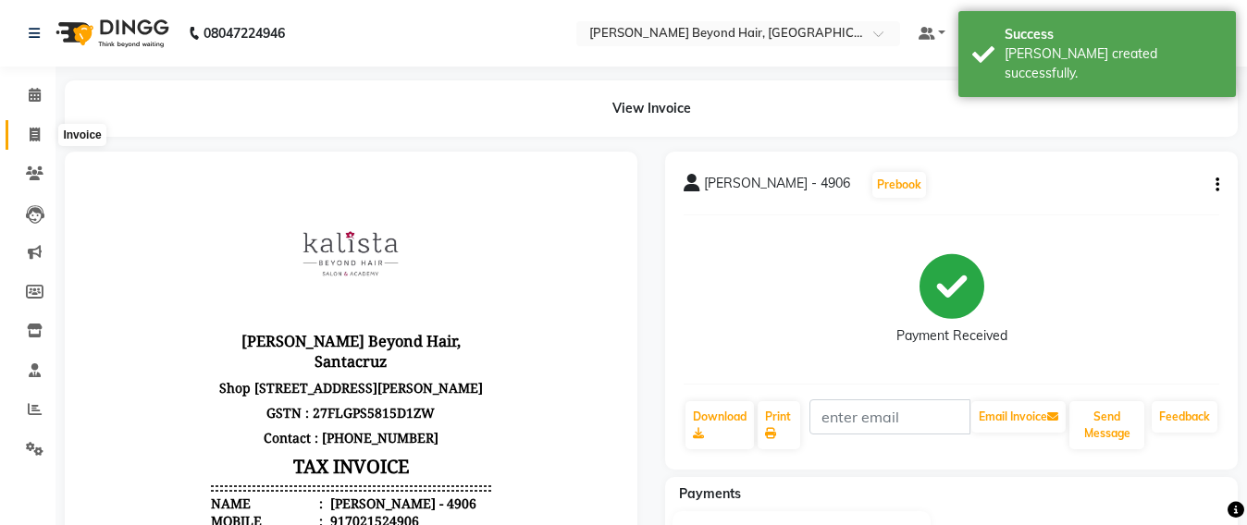
click at [31, 142] on span at bounding box center [34, 135] width 32 height 21
select select "service"
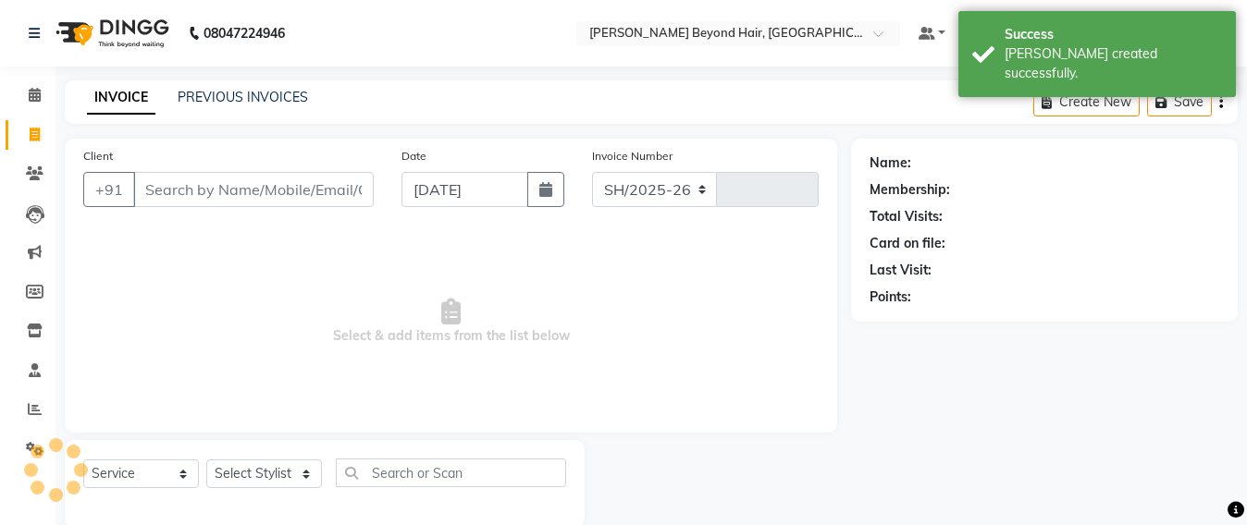
scroll to position [31, 0]
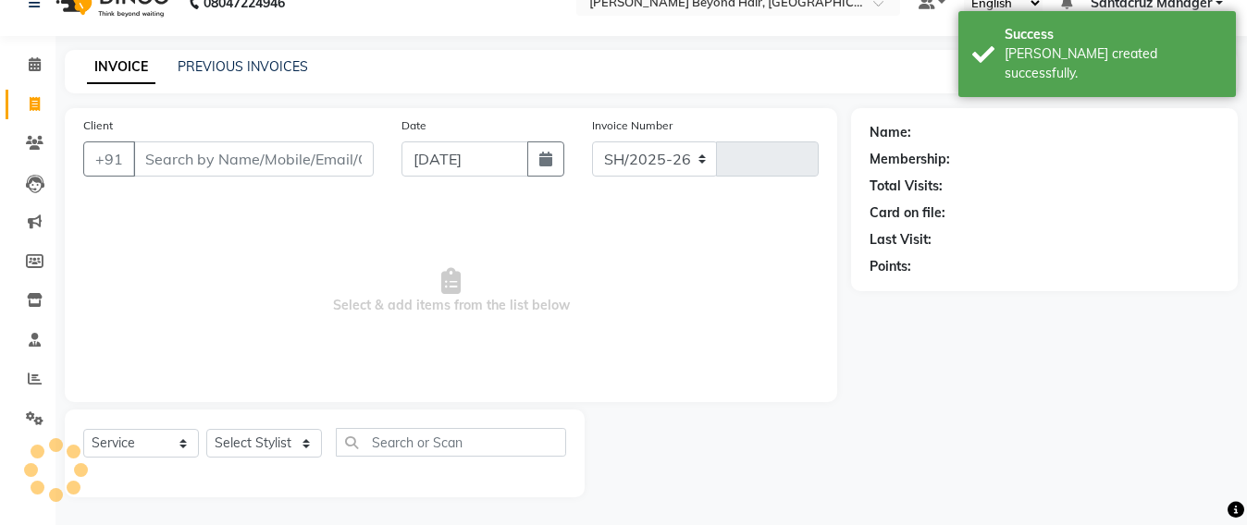
select select "6357"
type input "6413"
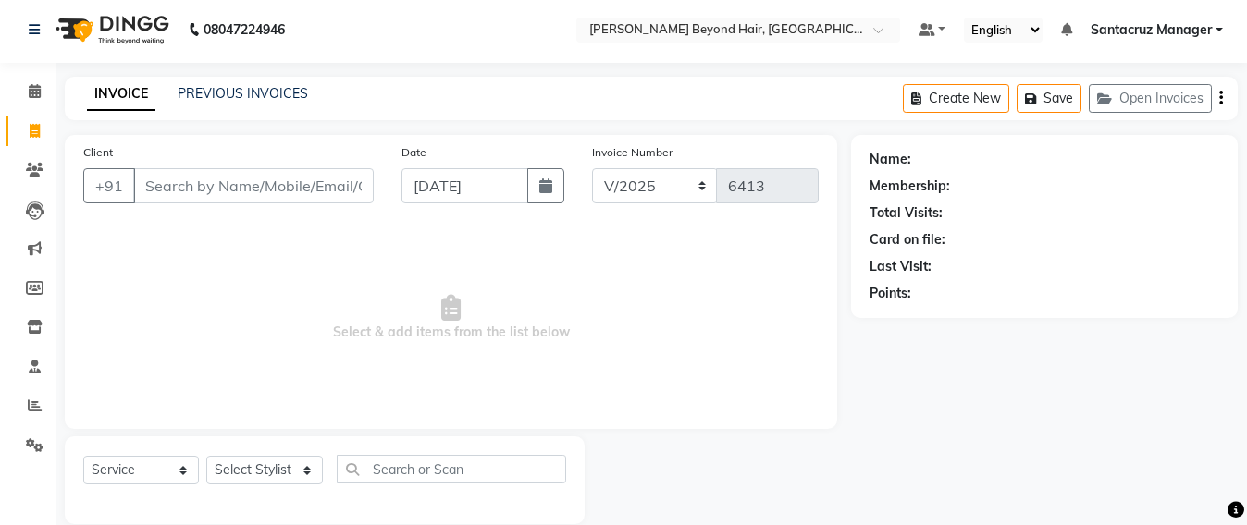
scroll to position [0, 0]
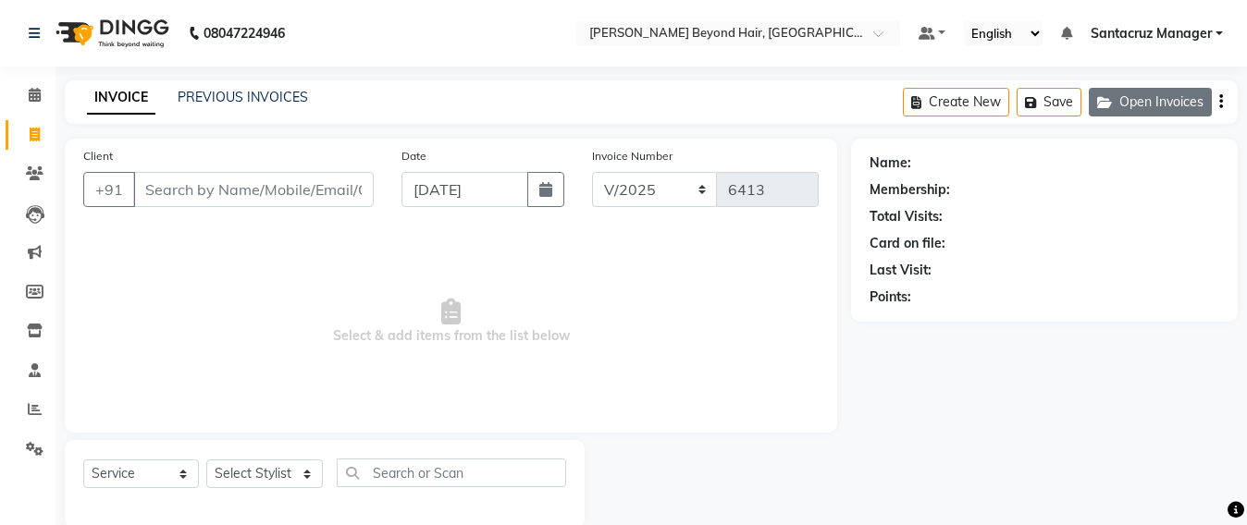
click at [1150, 102] on button "Open Invoices" at bounding box center [1150, 102] width 123 height 29
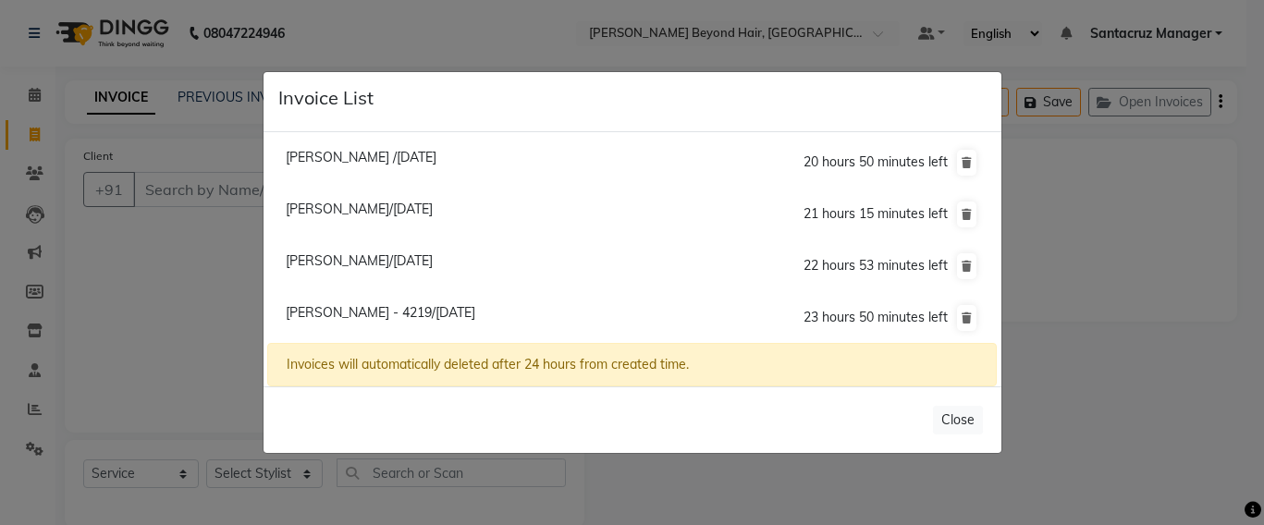
click at [433, 258] on span "[PERSON_NAME]/[DATE]" at bounding box center [359, 260] width 147 height 17
type input "9820187782"
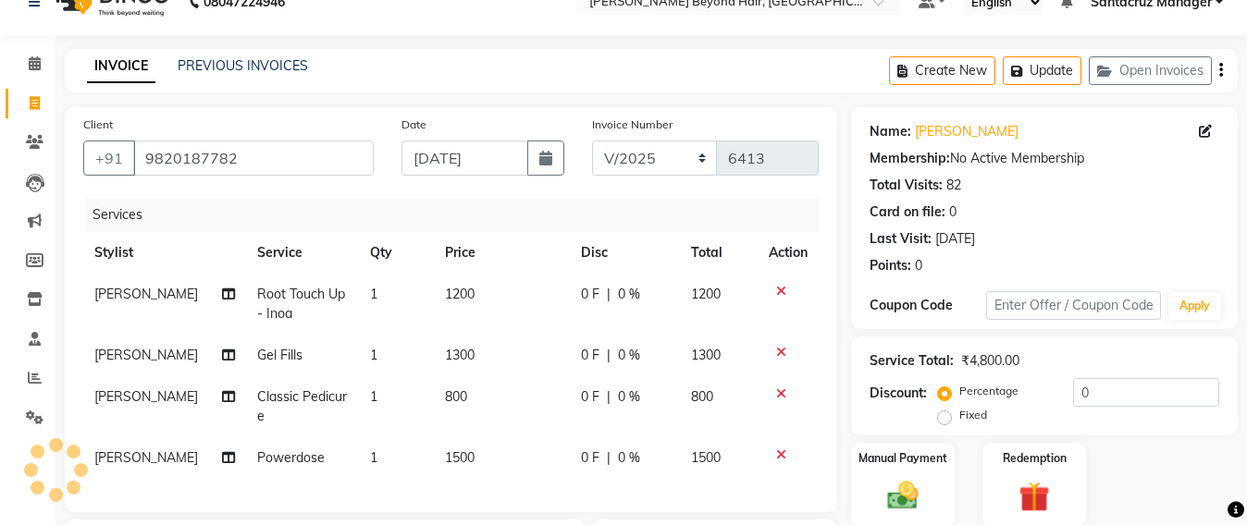
scroll to position [231, 0]
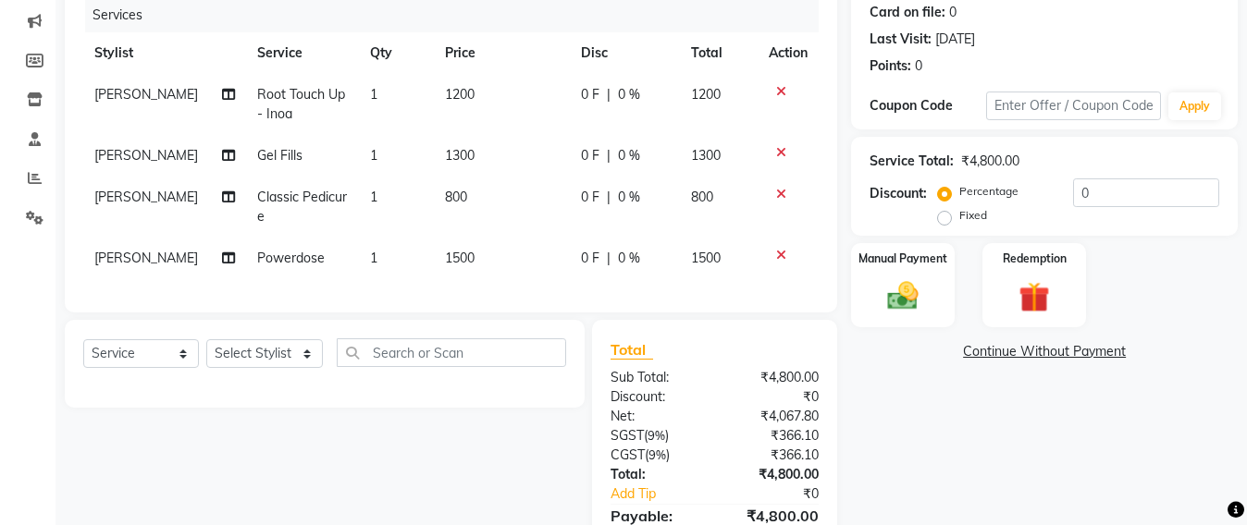
click at [474, 149] on td "1300" at bounding box center [502, 156] width 136 height 42
select select "47907"
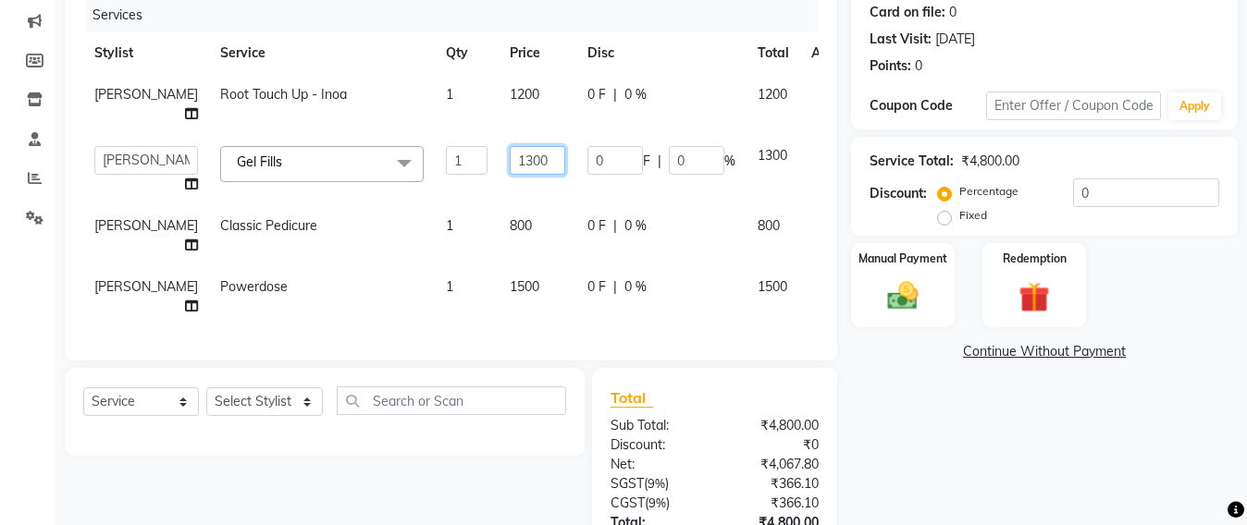
click at [524, 169] on input "1300" at bounding box center [537, 160] width 55 height 29
type input "1500"
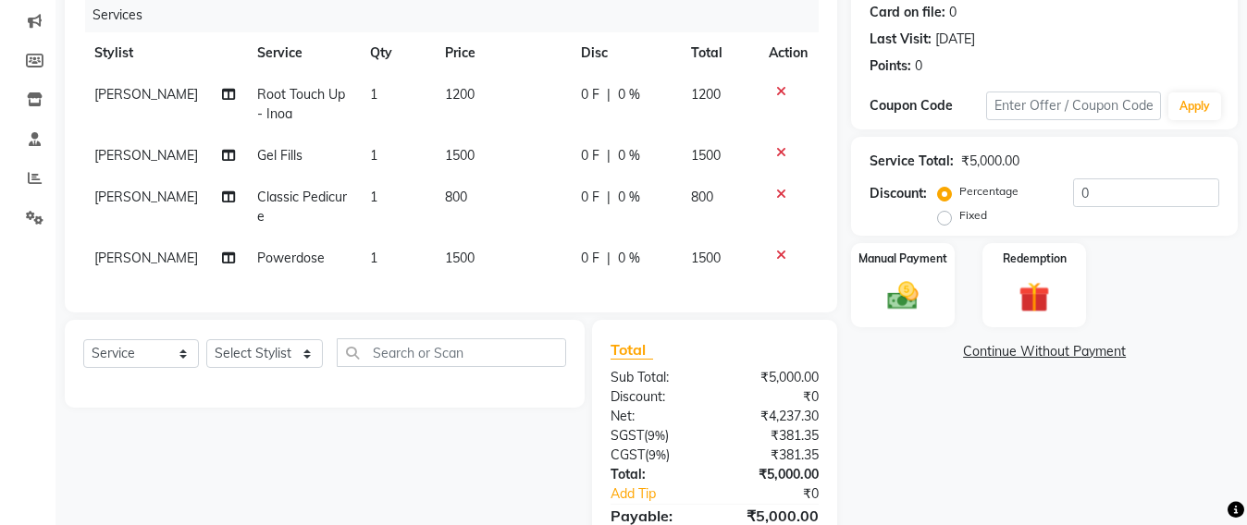
click at [518, 216] on td "800" at bounding box center [502, 207] width 136 height 61
select select "48082"
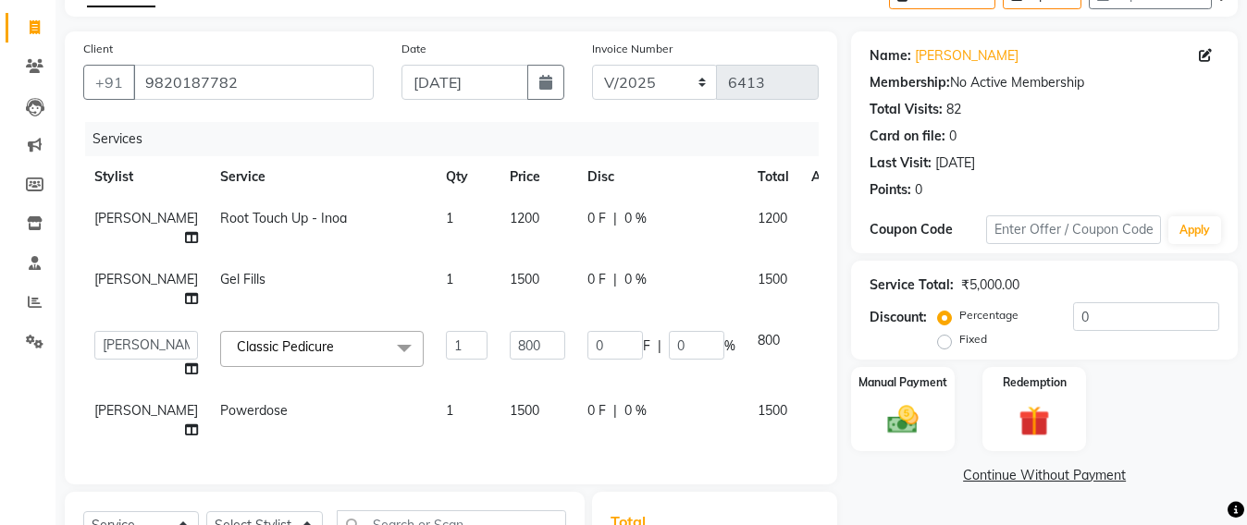
scroll to position [0, 0]
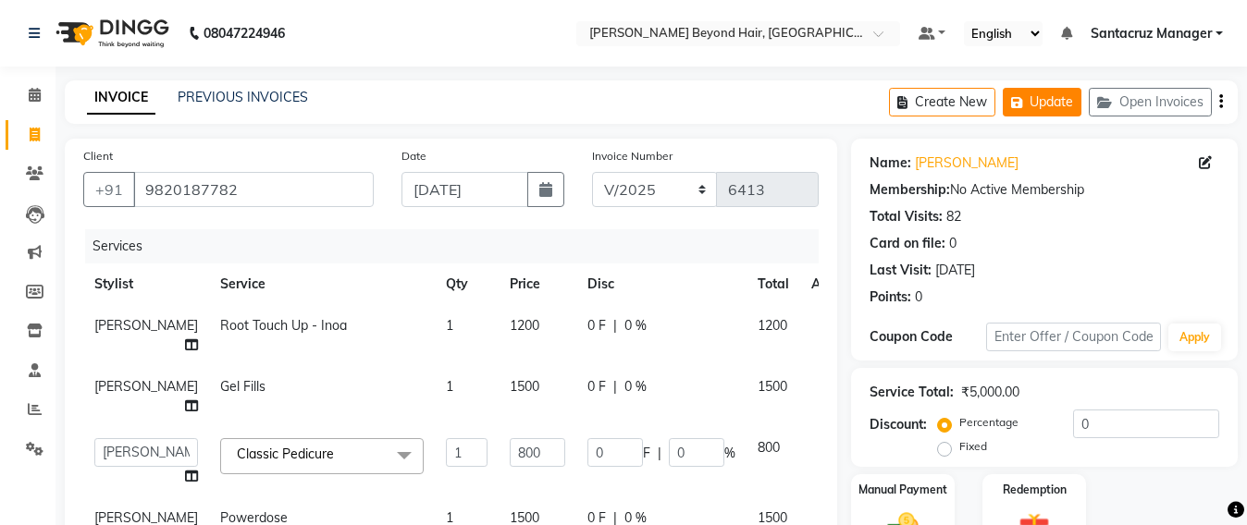
click at [1050, 105] on button "Update" at bounding box center [1042, 102] width 79 height 29
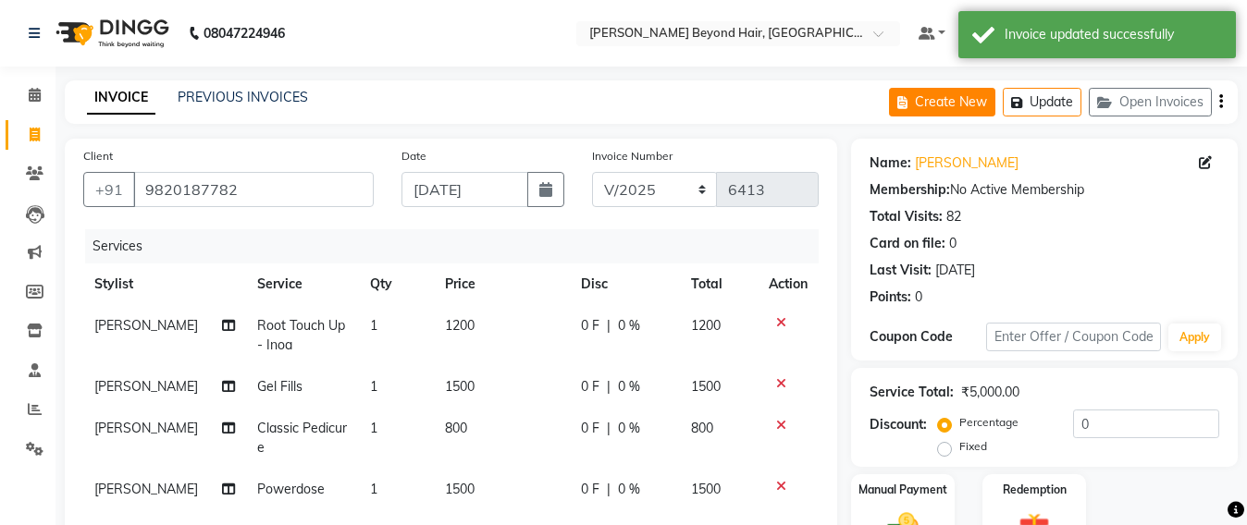
click at [956, 99] on button "Create New" at bounding box center [942, 102] width 106 height 29
select select "service"
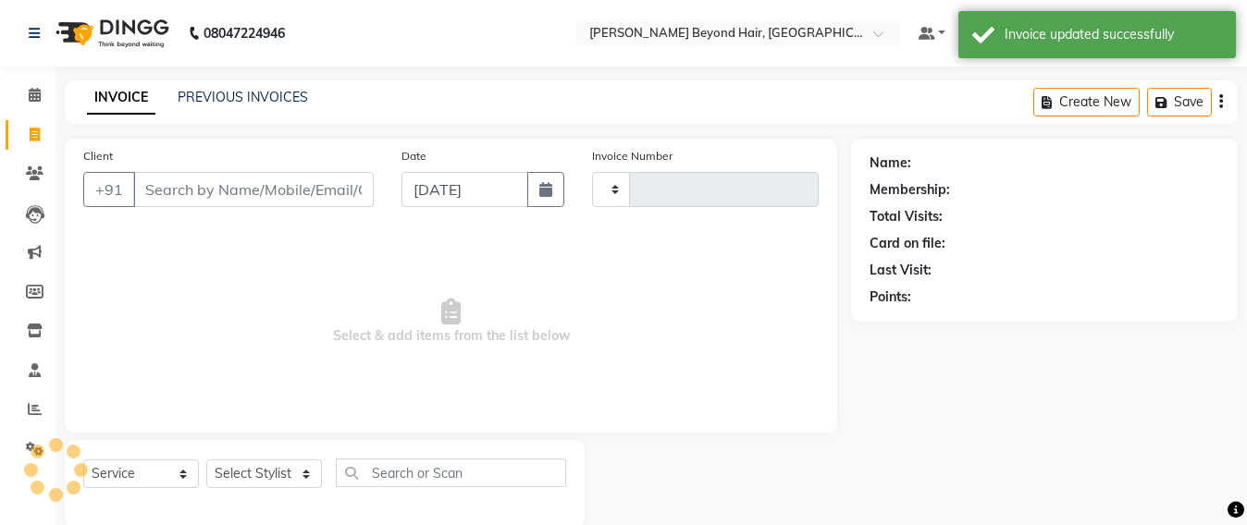
scroll to position [31, 0]
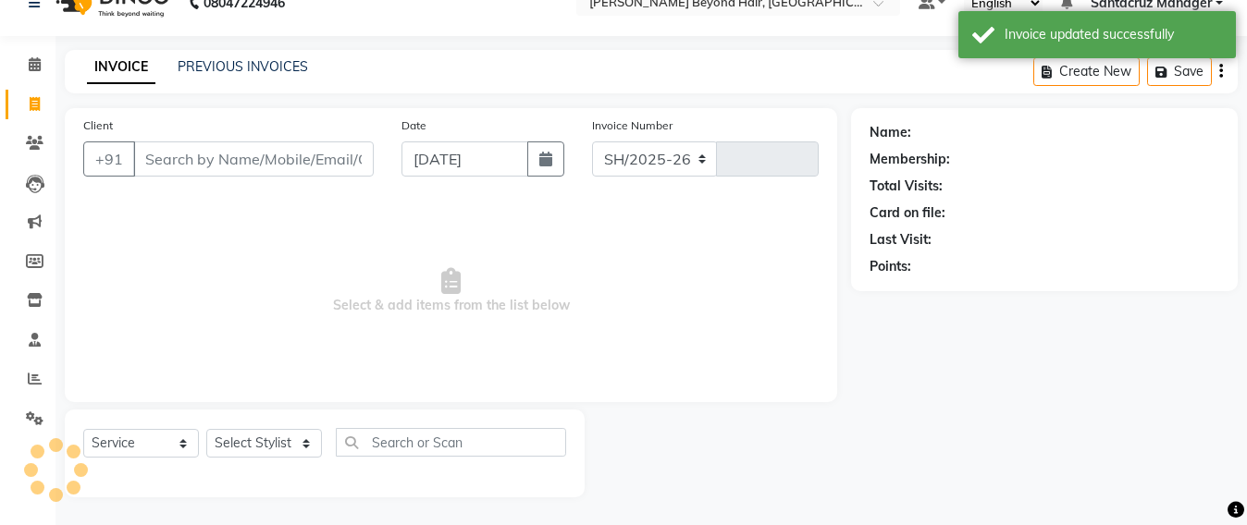
select select "6357"
type input "6413"
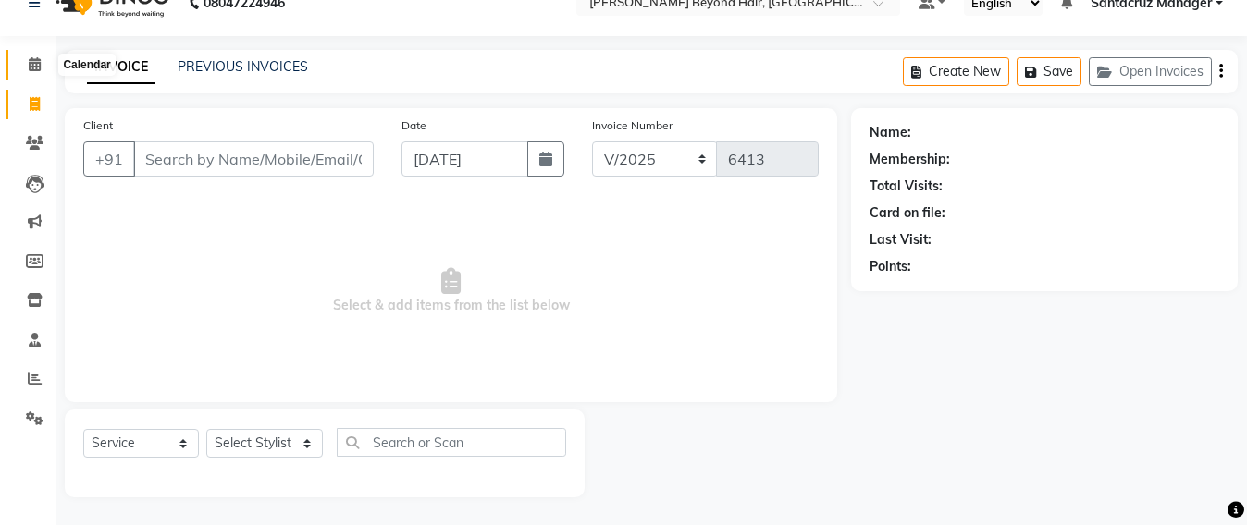
click at [20, 73] on span at bounding box center [34, 65] width 32 height 21
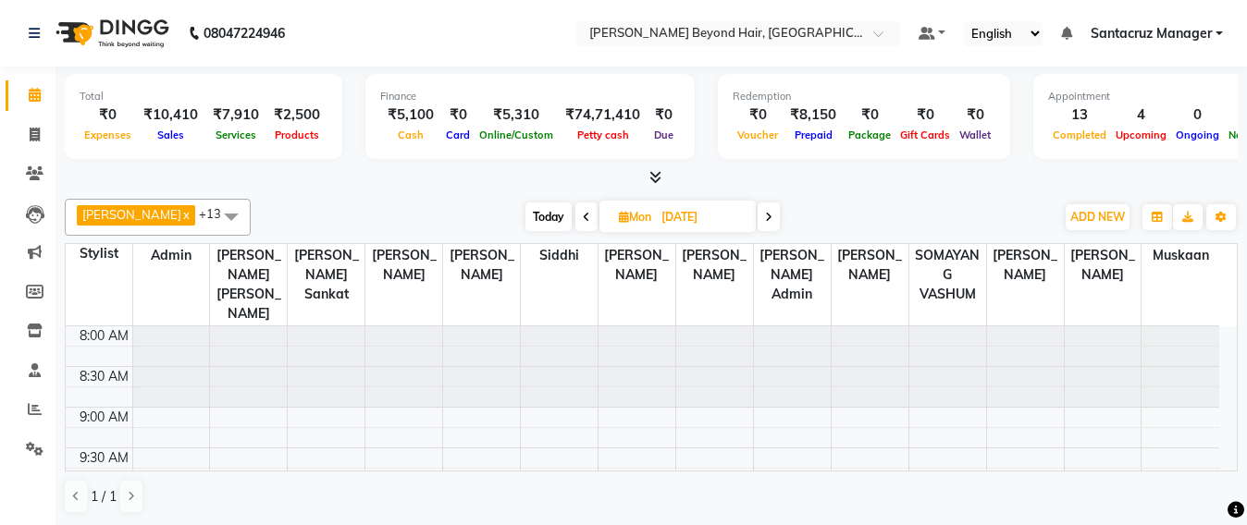
click at [619, 220] on icon at bounding box center [624, 217] width 10 height 12
select select "9"
select select "2025"
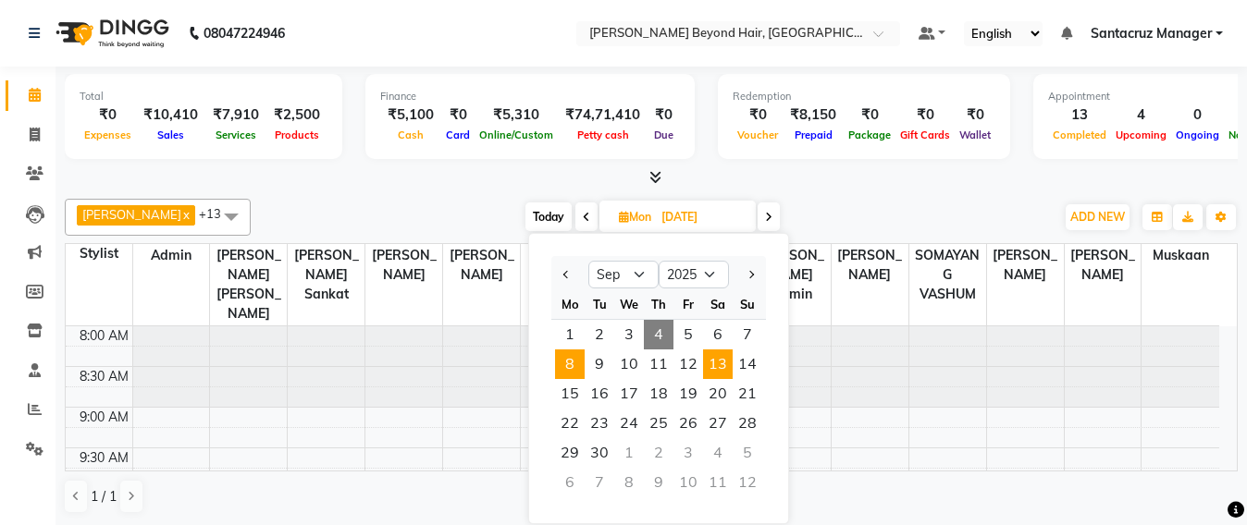
click at [727, 357] on span "13" at bounding box center [718, 365] width 30 height 30
type input "[DATE]"
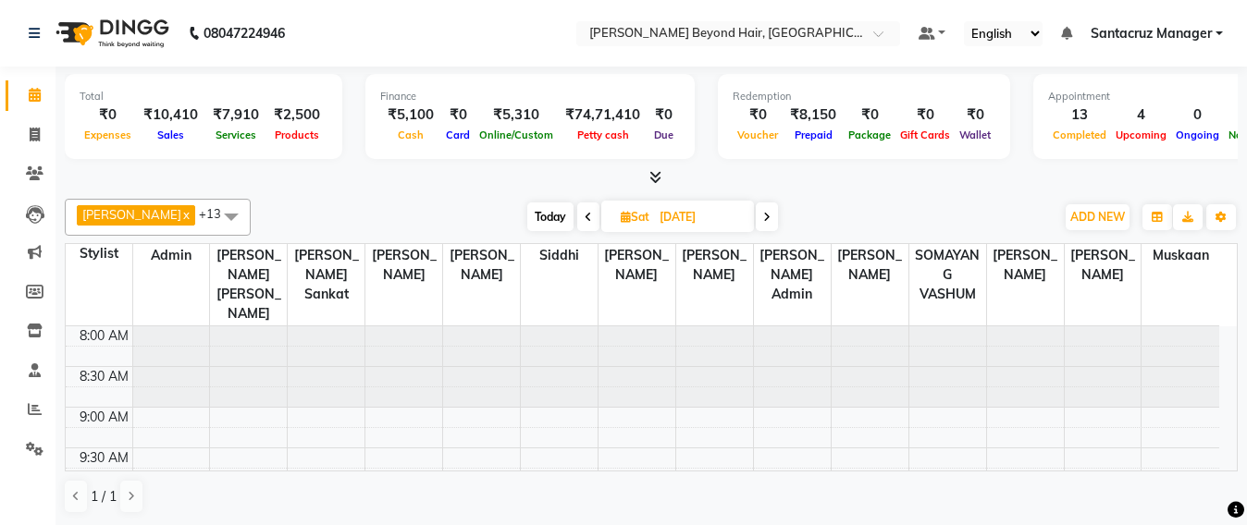
scroll to position [231, 0]
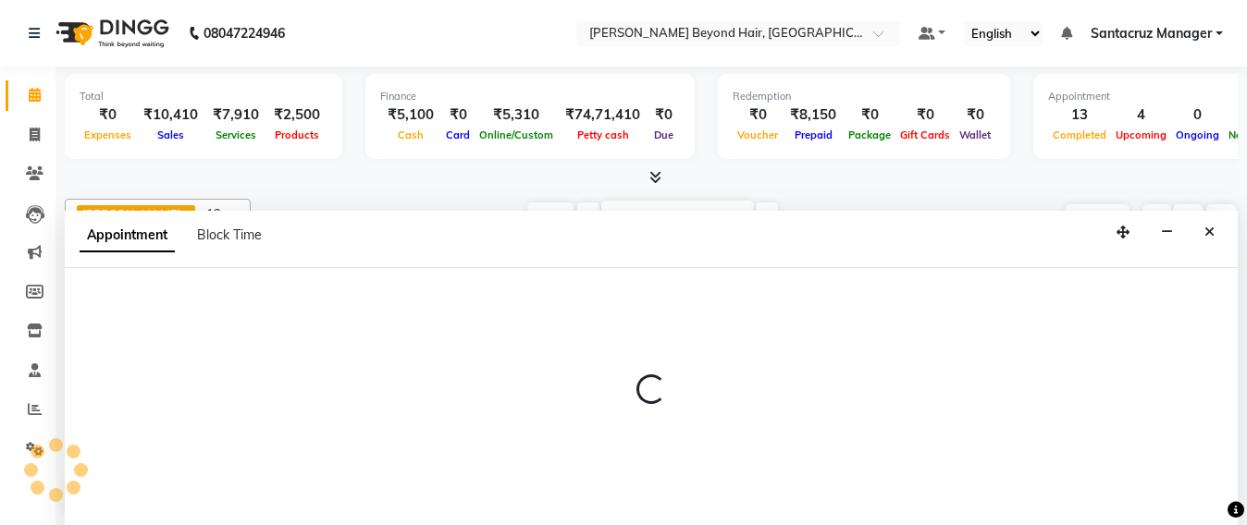
scroll to position [1, 0]
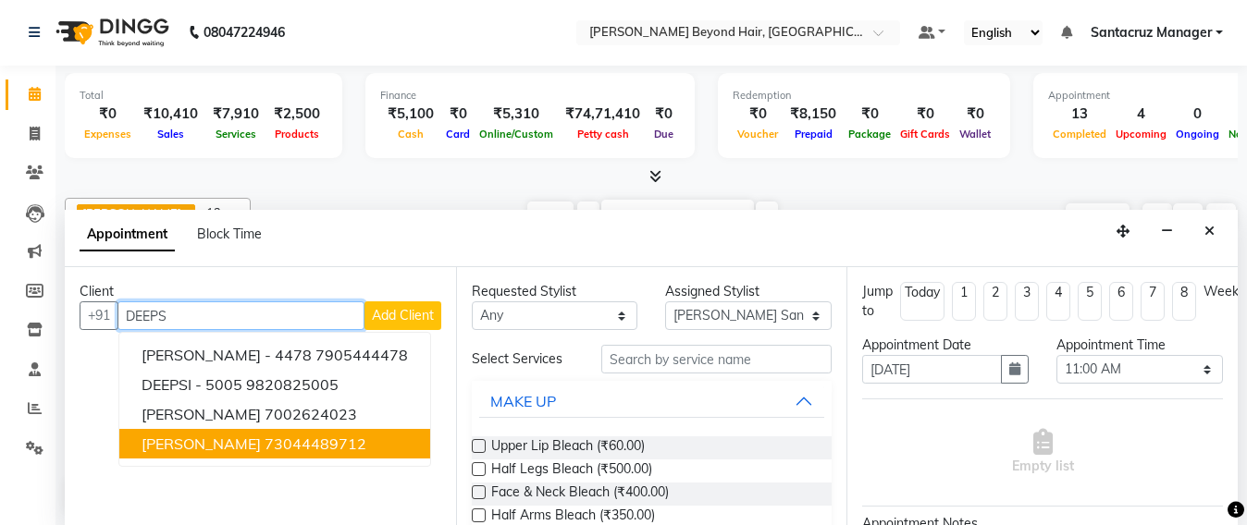
click at [311, 440] on ngb-highlight "73044489712" at bounding box center [316, 444] width 102 height 18
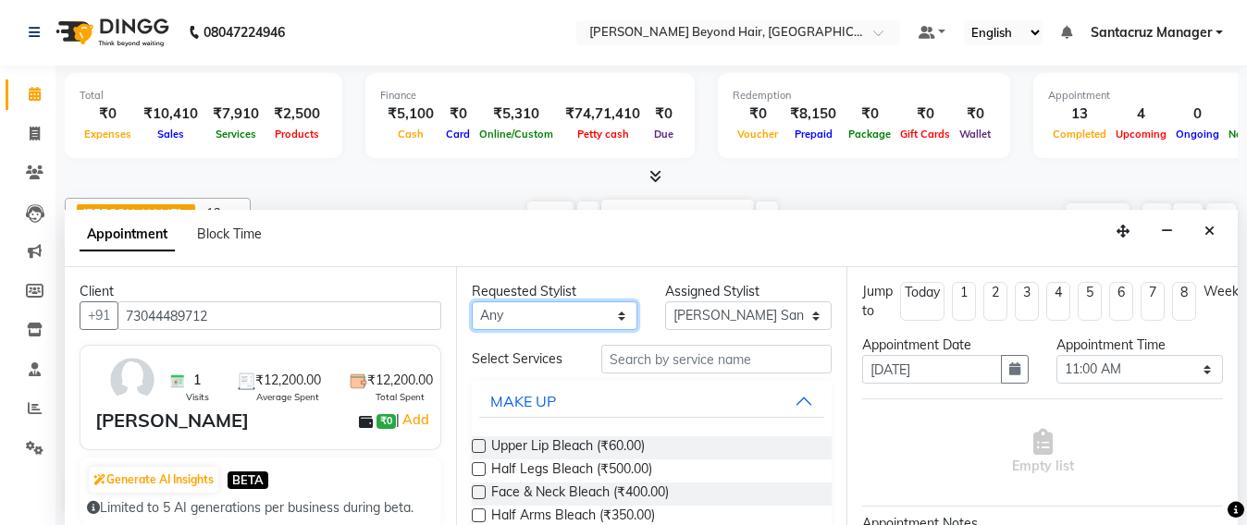
click at [547, 320] on select "Any Admin [PERSON_NAME] Sankat [PERSON_NAME] [PERSON_NAME] [PERSON_NAME] [PERSO…" at bounding box center [555, 315] width 166 height 29
click at [472, 301] on select "Any Admin [PERSON_NAME] Sankat [PERSON_NAME] [PERSON_NAME] [PERSON_NAME] [PERSO…" at bounding box center [555, 315] width 166 height 29
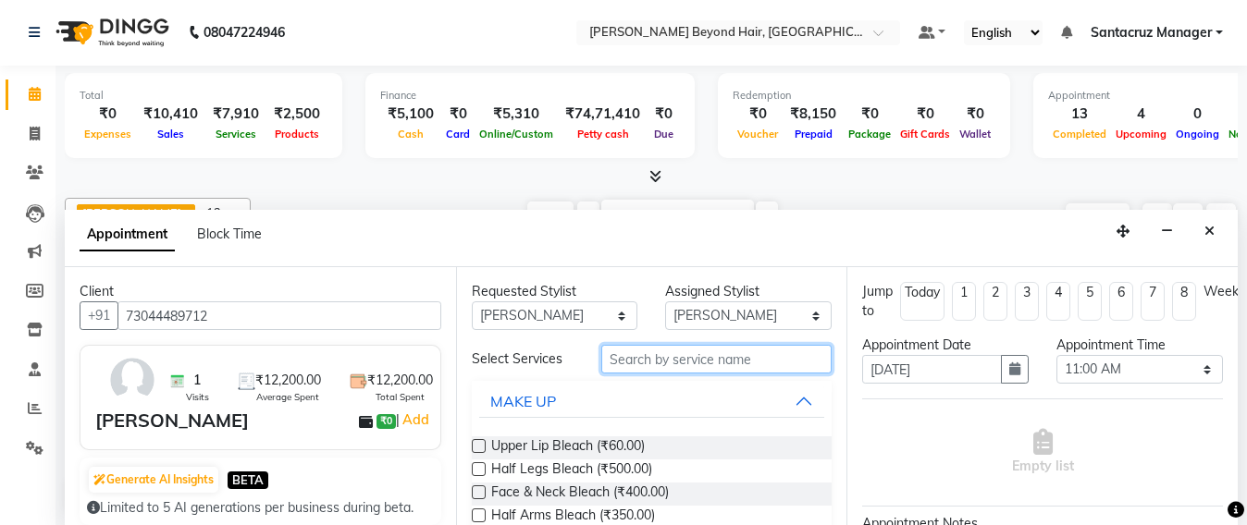
click at [627, 369] on input "text" at bounding box center [716, 359] width 231 height 29
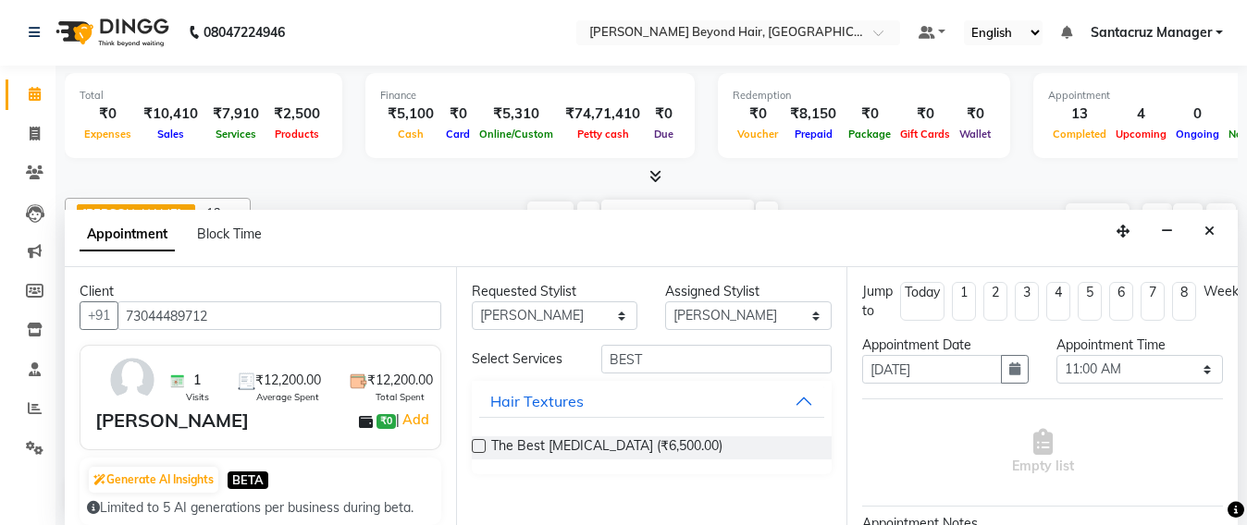
click at [485, 437] on div "The Best Botox (₹6,500.00)" at bounding box center [652, 448] width 361 height 23
click at [483, 448] on label at bounding box center [479, 446] width 14 height 14
click at [483, 448] on input "checkbox" at bounding box center [478, 448] width 12 height 12
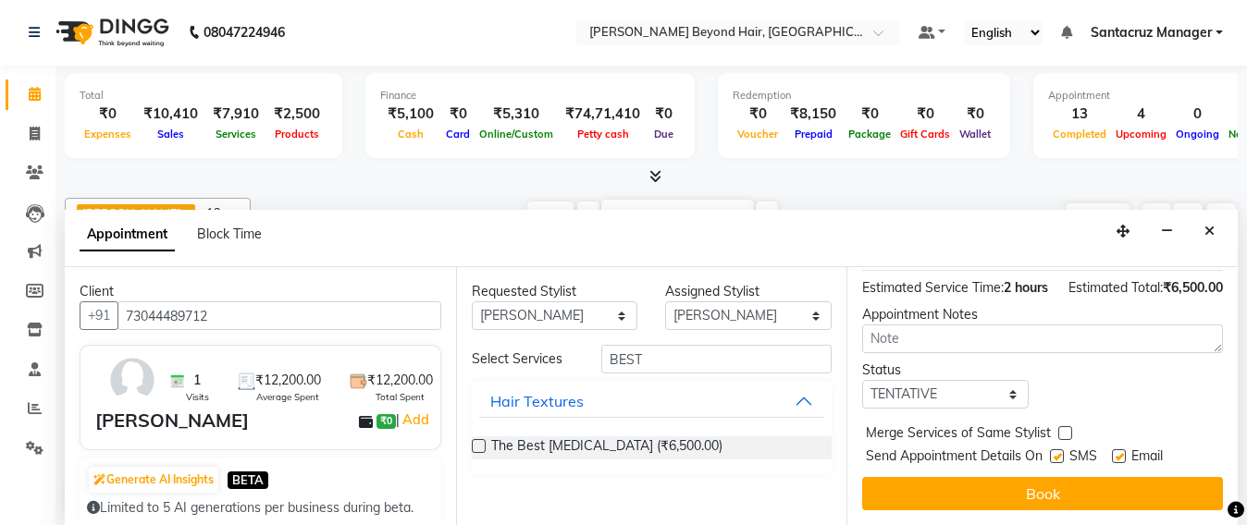
scroll to position [287, 0]
click at [532, 318] on select "Any Admin [PERSON_NAME] Sankat [PERSON_NAME] [PERSON_NAME] [PERSON_NAME] [PERSO…" at bounding box center [555, 315] width 166 height 29
click at [472, 301] on select "Any Admin [PERSON_NAME] Sankat [PERSON_NAME] [PERSON_NAME] [PERSON_NAME] [PERSO…" at bounding box center [555, 315] width 166 height 29
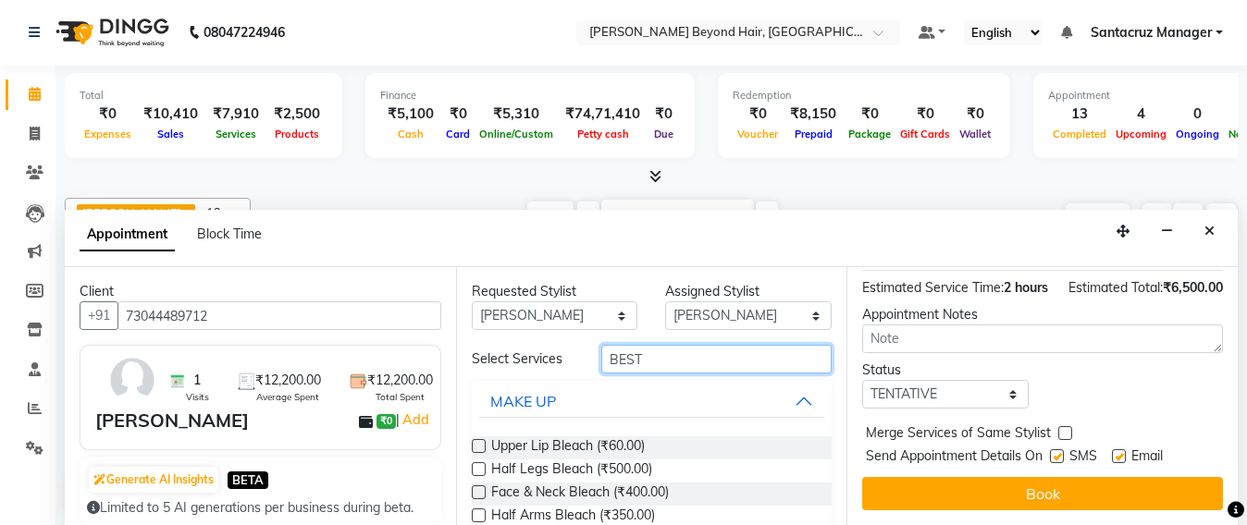
click at [650, 351] on input "BEST" at bounding box center [716, 359] width 231 height 29
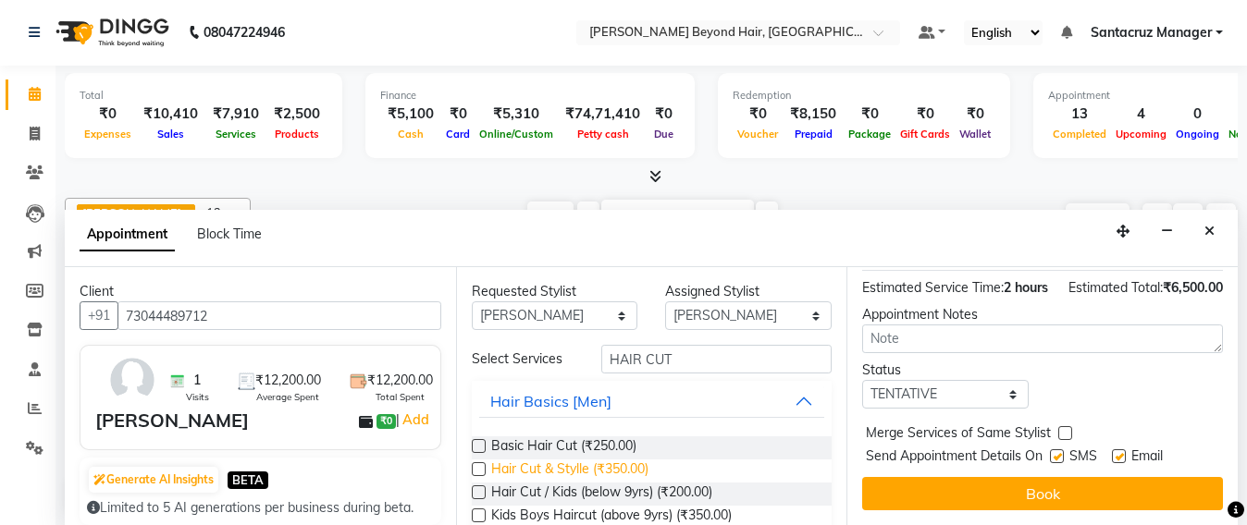
click at [572, 469] on span "Hair Cut & Stylle (₹350.00)" at bounding box center [569, 471] width 157 height 23
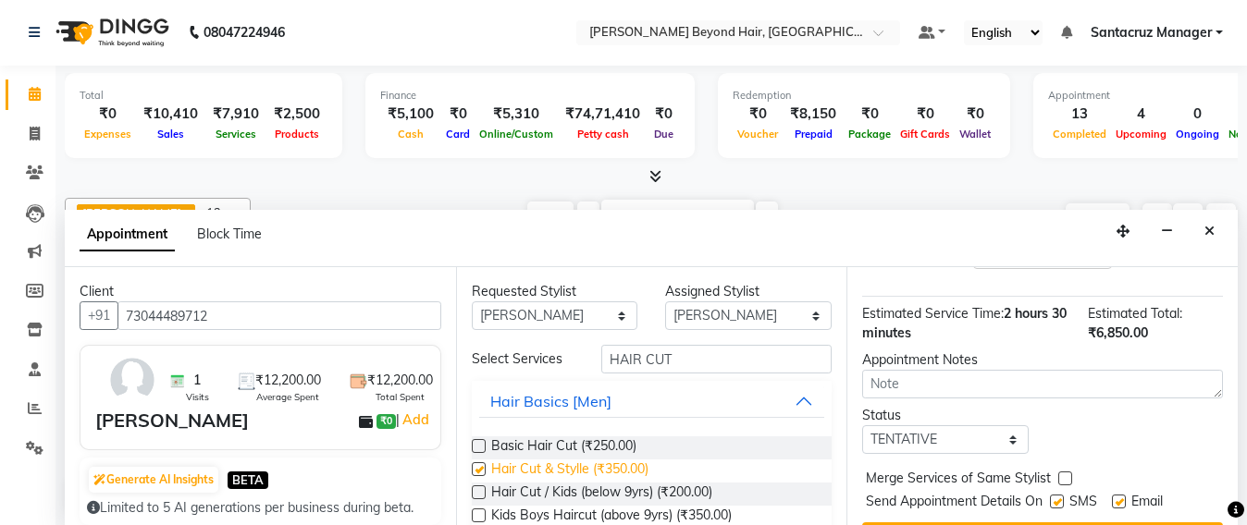
scroll to position [374, 0]
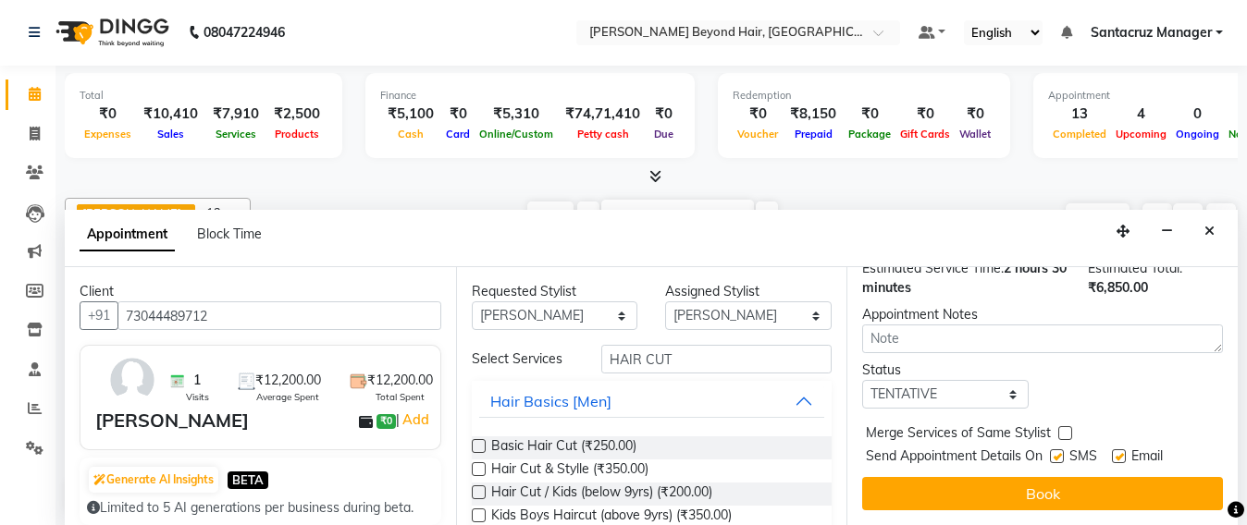
click at [483, 469] on label at bounding box center [479, 469] width 14 height 14
click at [483, 469] on input "checkbox" at bounding box center [478, 471] width 12 height 12
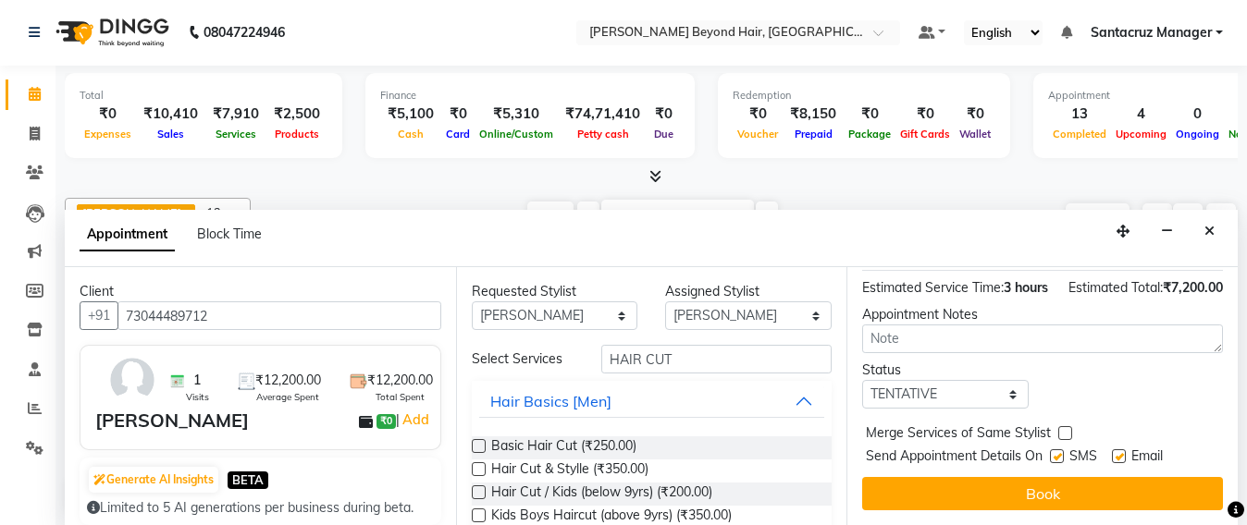
click at [483, 469] on label at bounding box center [479, 469] width 14 height 14
click at [483, 469] on input "checkbox" at bounding box center [478, 471] width 12 height 12
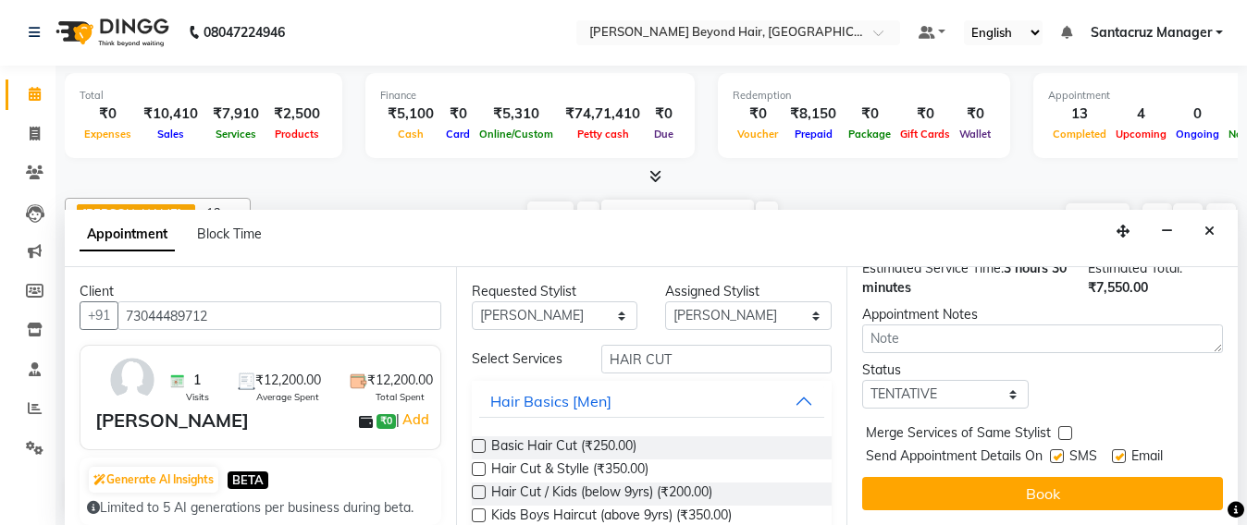
click at [485, 469] on label at bounding box center [479, 469] width 14 height 14
click at [484, 469] on input "checkbox" at bounding box center [478, 471] width 12 height 12
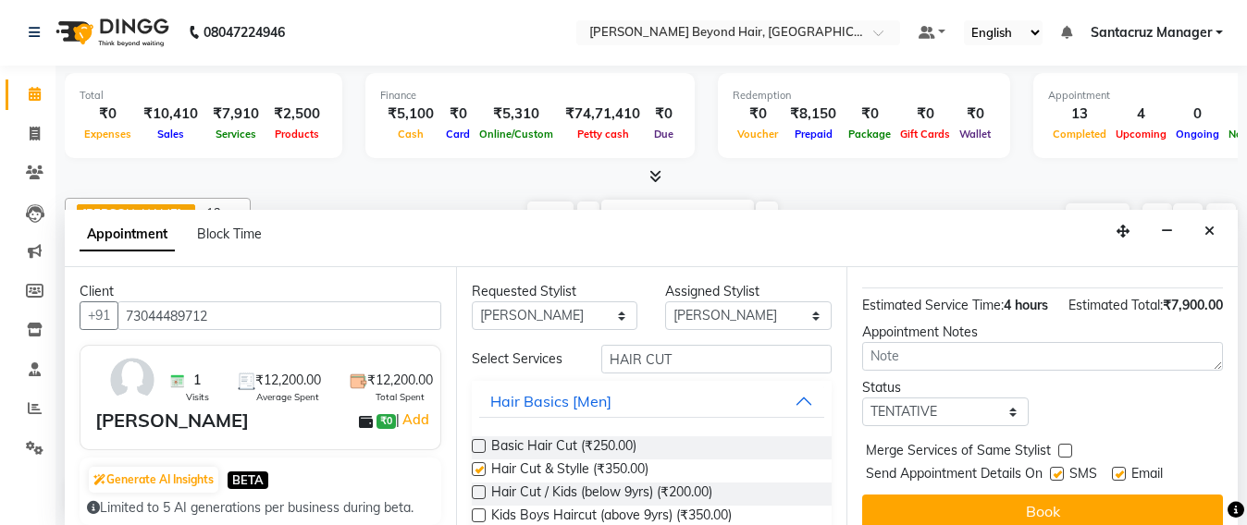
scroll to position [634, 0]
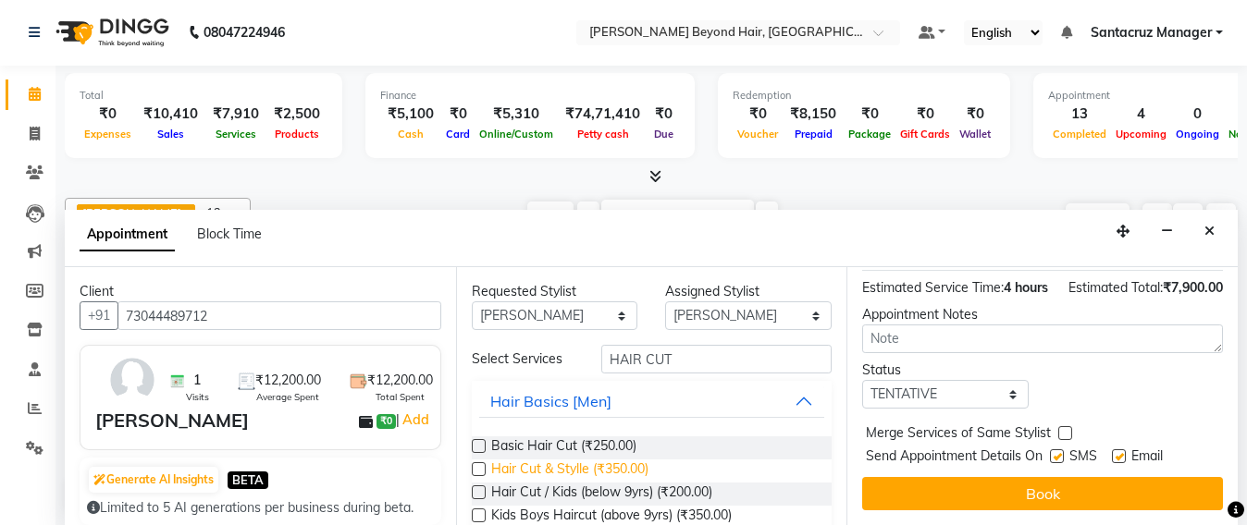
click at [536, 468] on span "Hair Cut & Stylle (₹350.00)" at bounding box center [569, 471] width 157 height 23
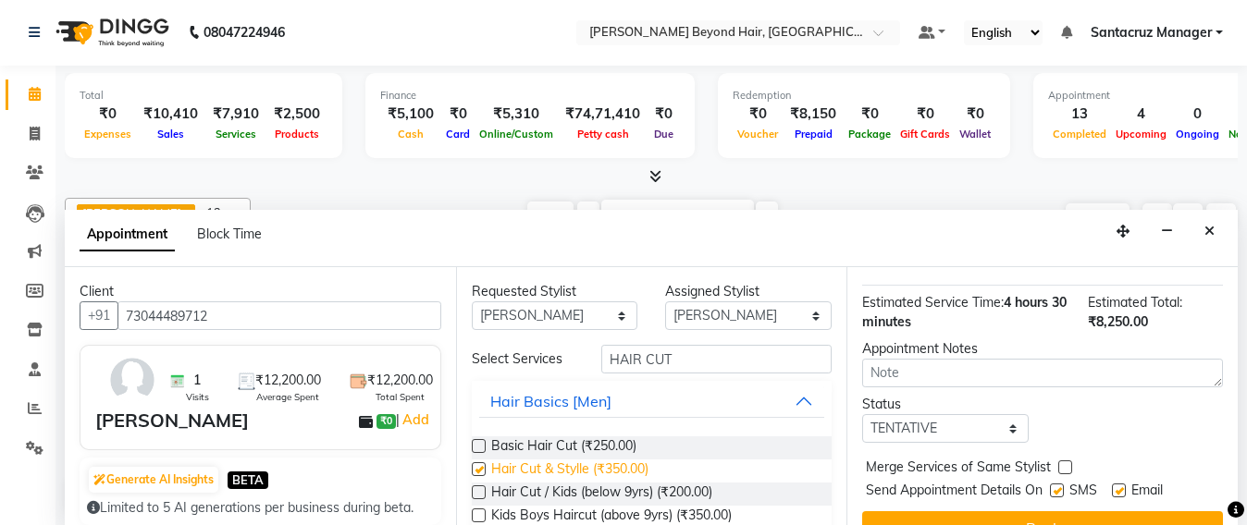
scroll to position [721, 0]
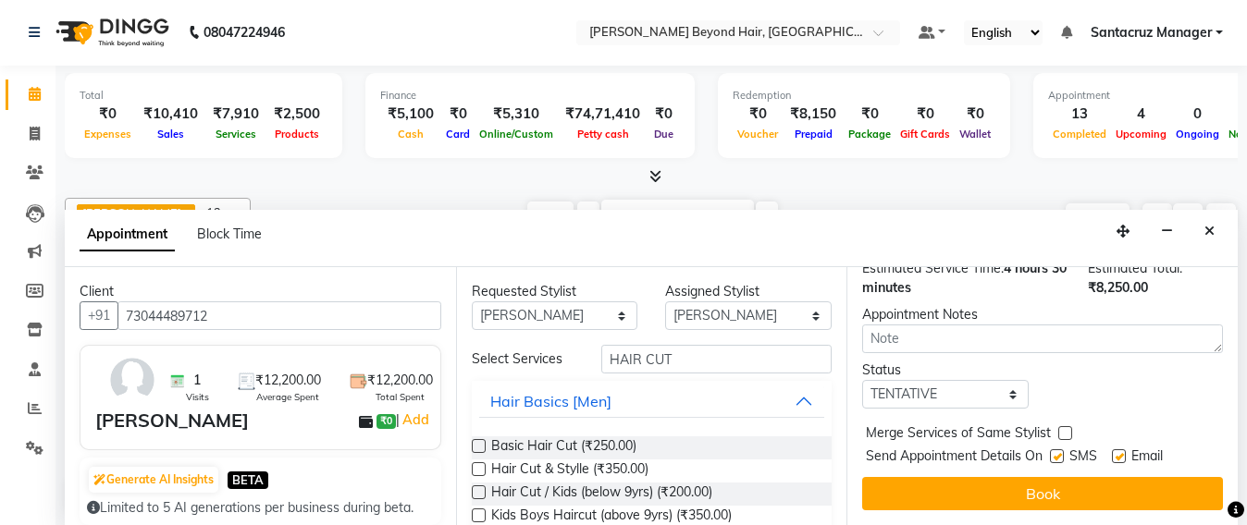
click at [480, 471] on label at bounding box center [479, 469] width 14 height 14
click at [480, 471] on input "checkbox" at bounding box center [478, 471] width 12 height 12
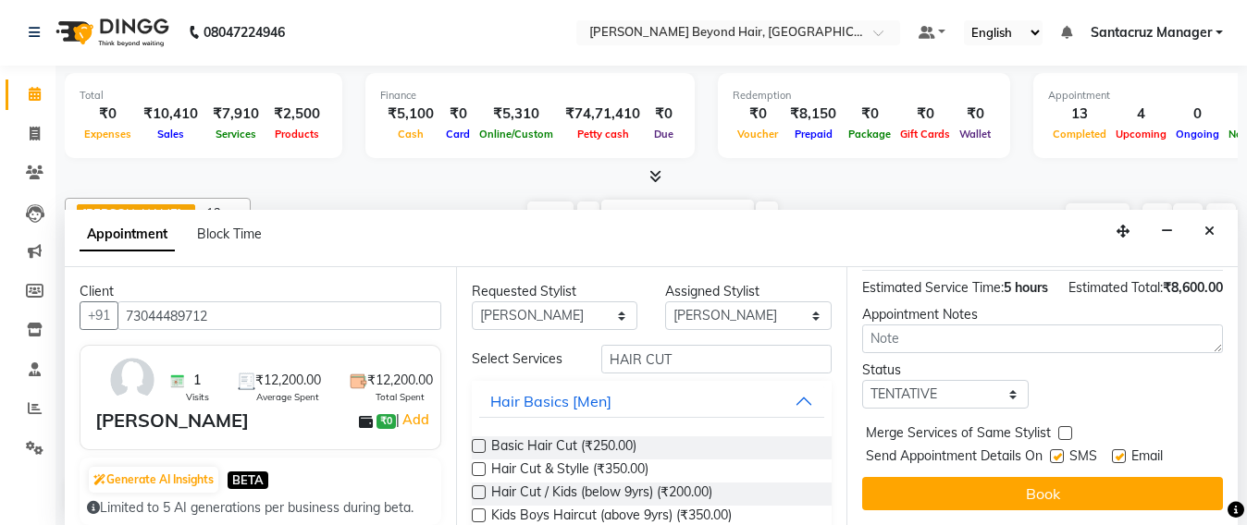
scroll to position [97, 0]
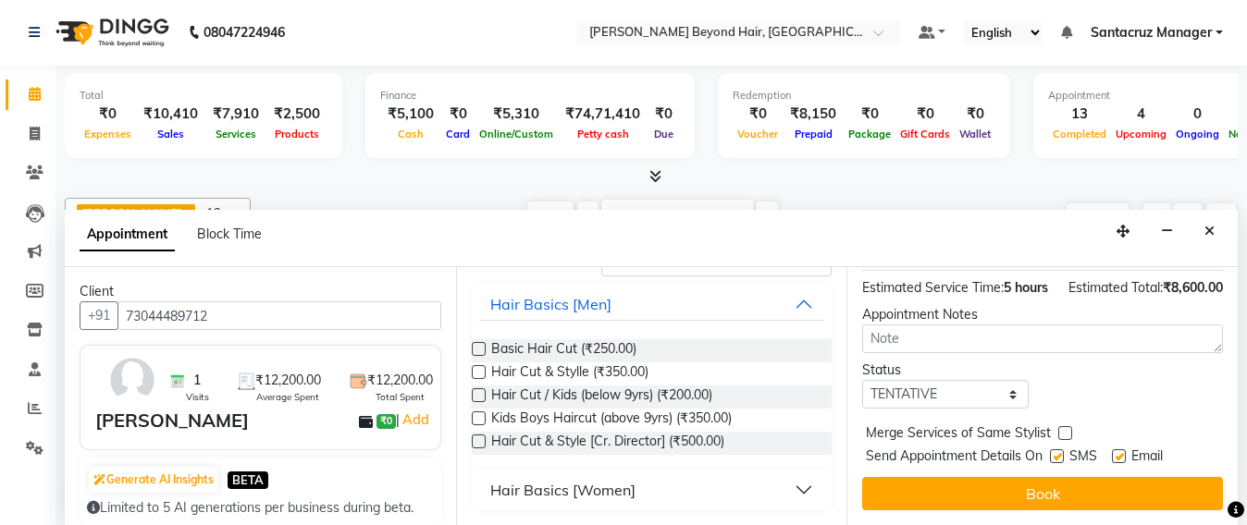
click at [478, 373] on label at bounding box center [479, 372] width 14 height 14
click at [478, 373] on input "checkbox" at bounding box center [478, 374] width 12 height 12
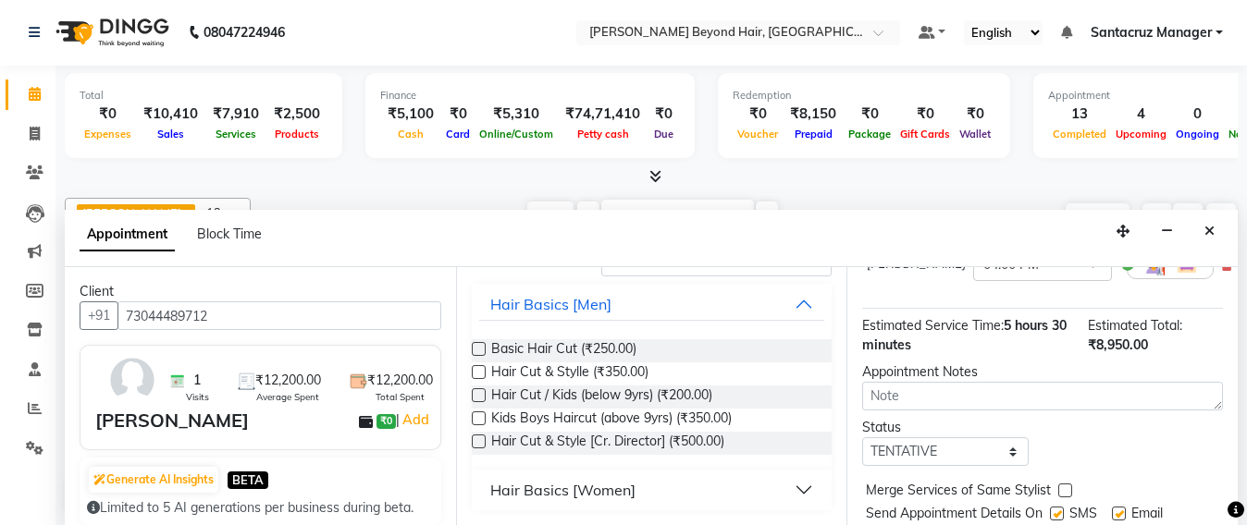
scroll to position [664, 0]
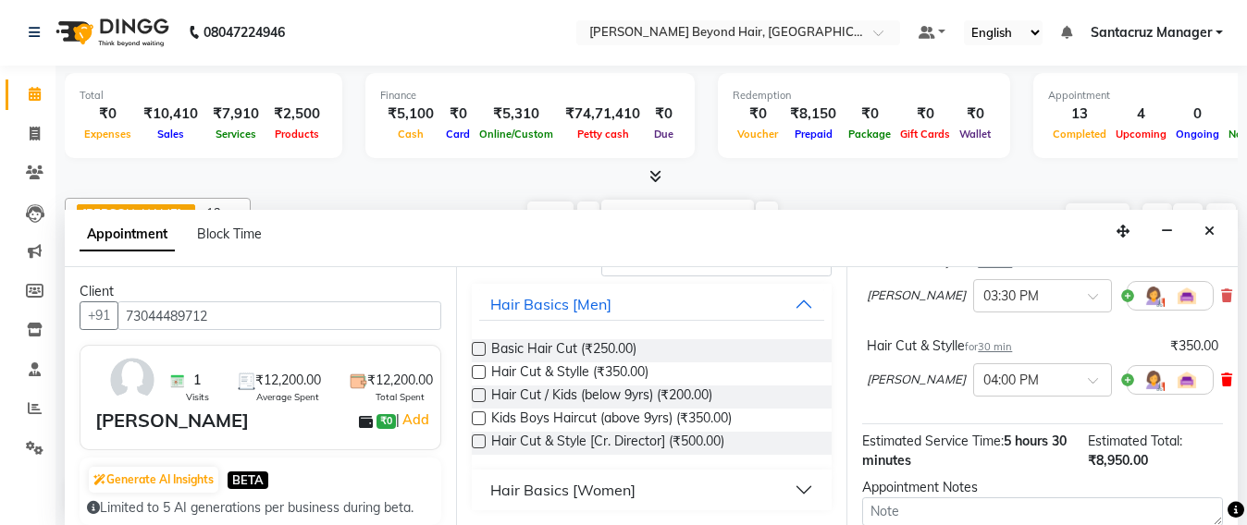
click at [1221, 387] on icon at bounding box center [1226, 380] width 11 height 13
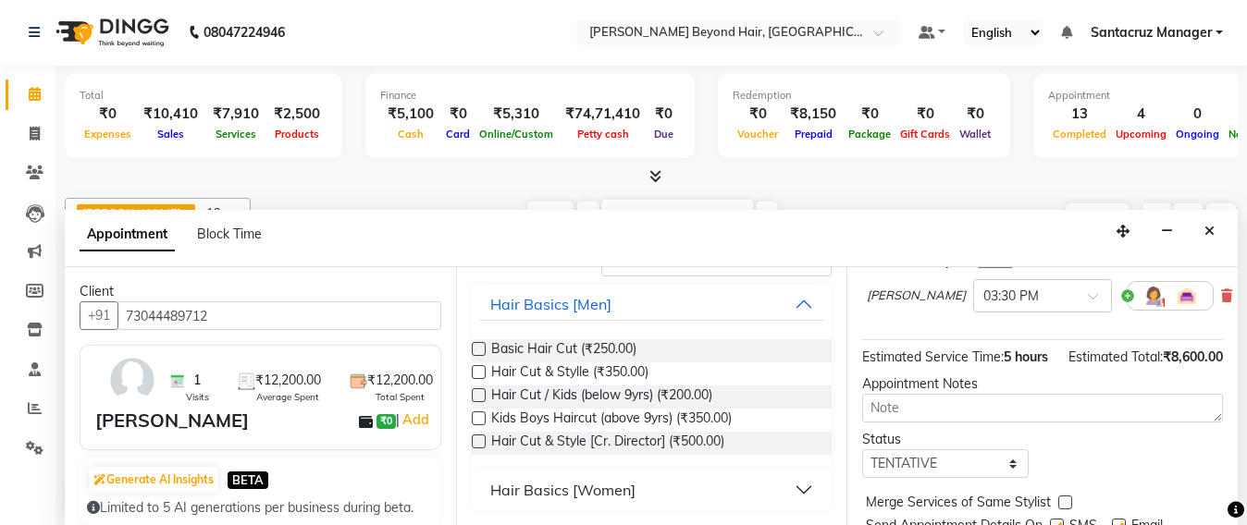
scroll to position [548, 0]
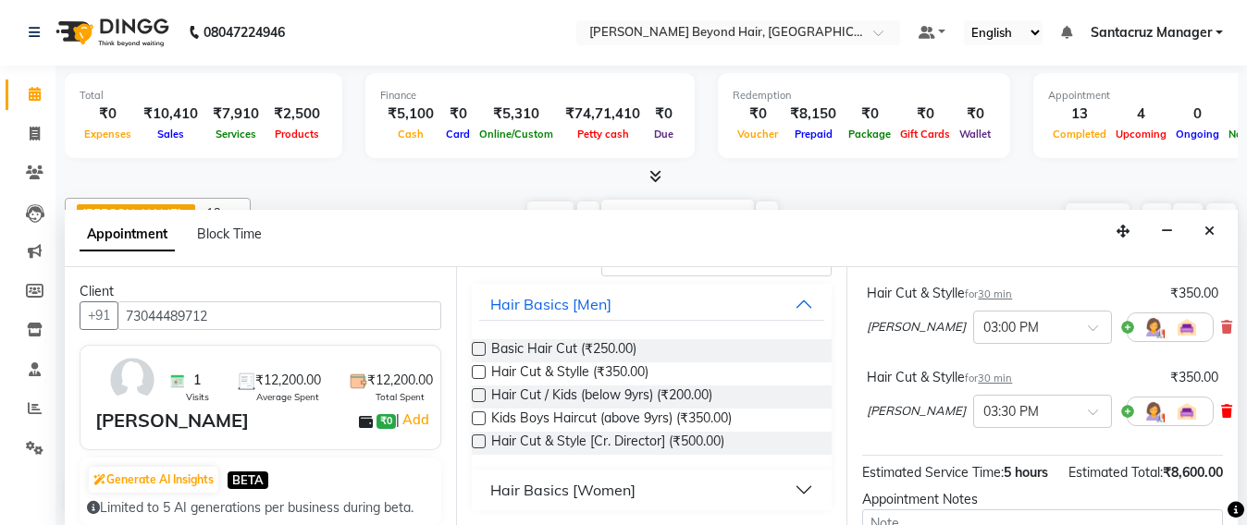
click at [1221, 418] on icon at bounding box center [1226, 411] width 11 height 13
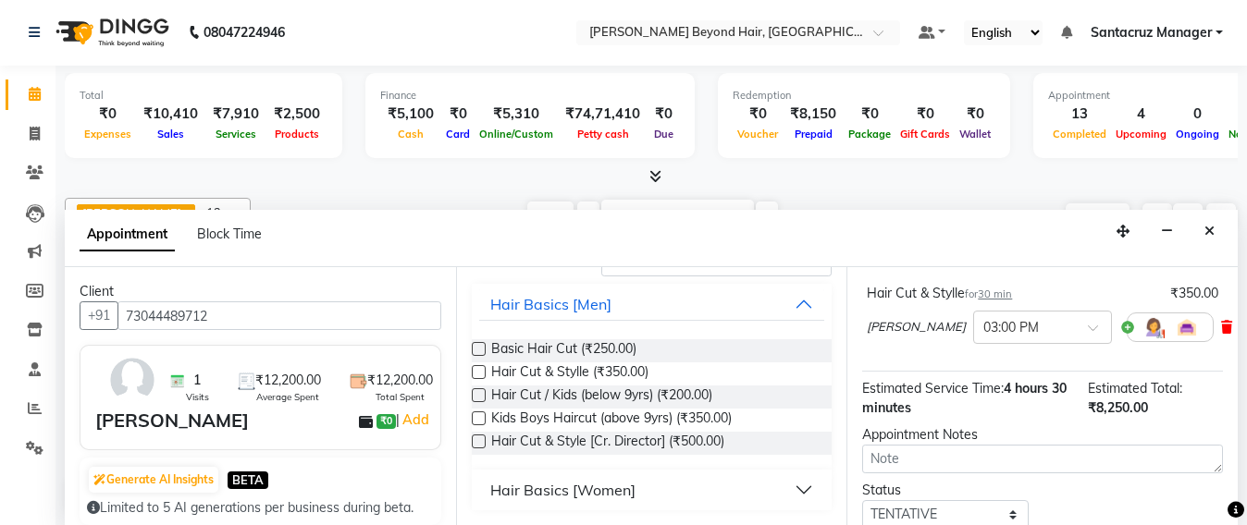
click at [1221, 334] on icon at bounding box center [1226, 327] width 11 height 13
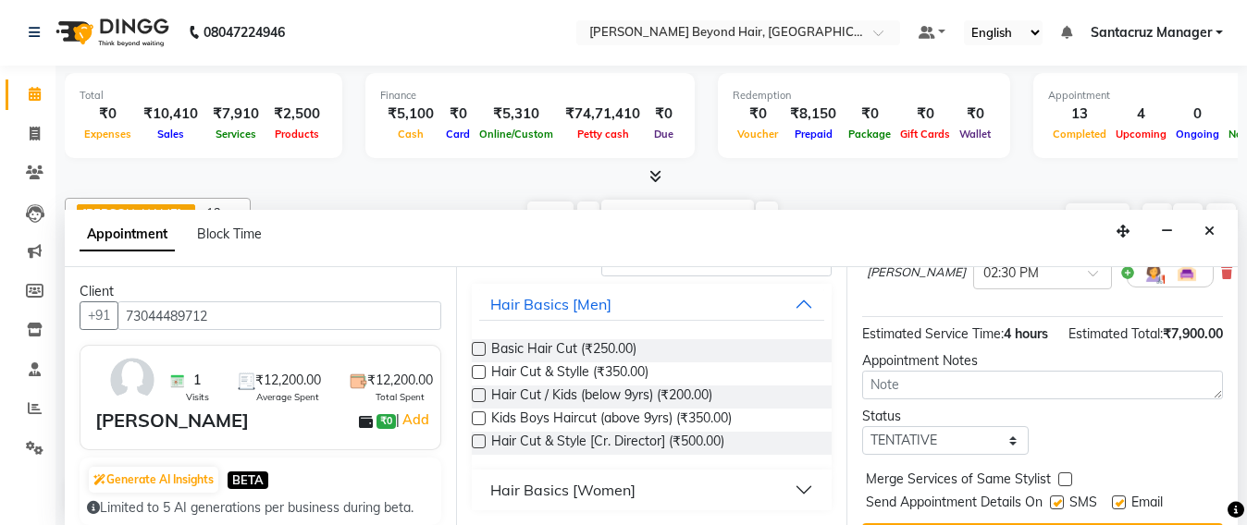
scroll to position [288, 0]
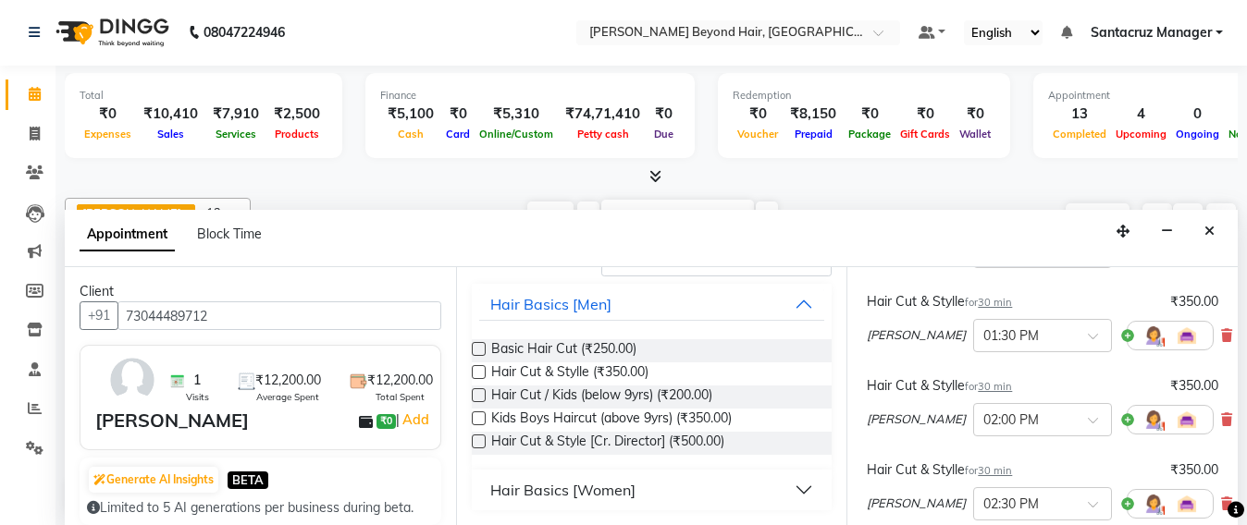
click at [1187, 441] on div "AZHER SHAIKH × 02:00 PM" at bounding box center [1042, 420] width 351 height 48
click at [1221, 426] on icon at bounding box center [1226, 419] width 11 height 13
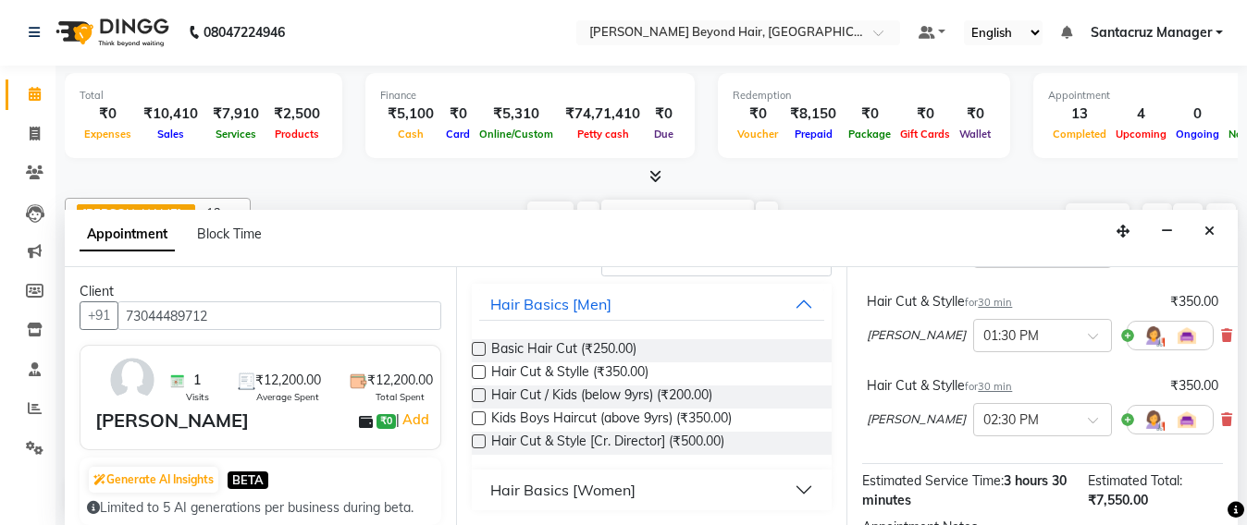
click at [1221, 426] on icon at bounding box center [1226, 419] width 11 height 13
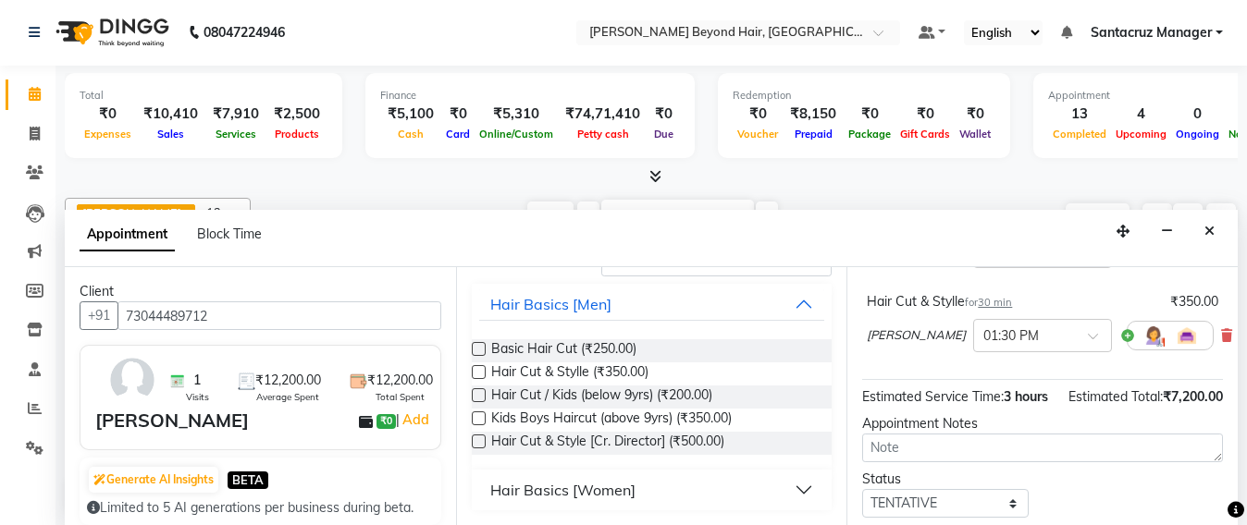
scroll to position [403, 0]
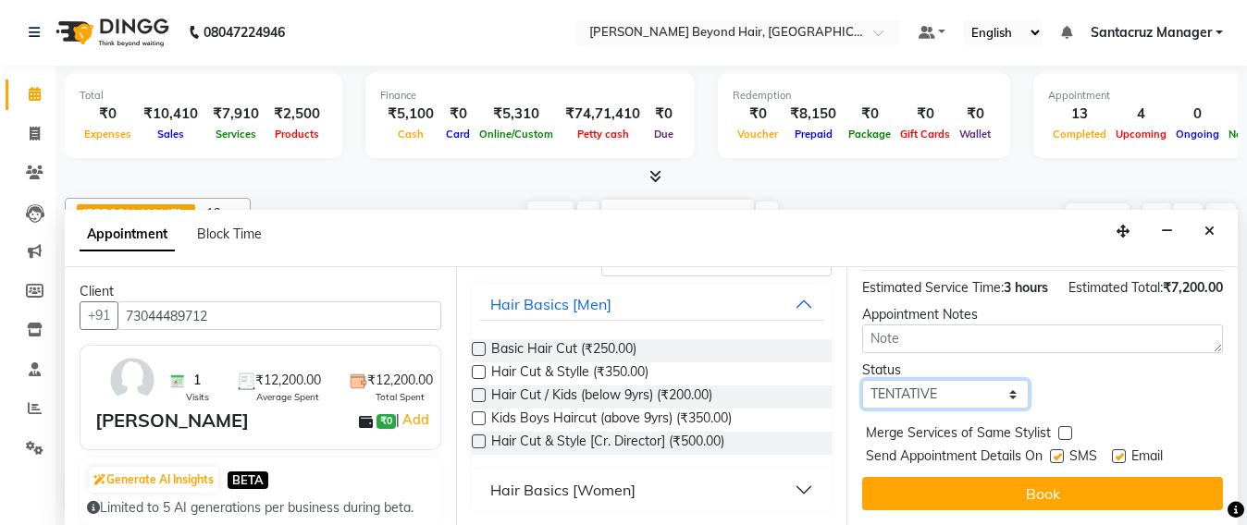
click at [970, 409] on select "Select TENTATIVE CONFIRM UPCOMING" at bounding box center [945, 394] width 166 height 29
click at [862, 409] on select "Select TENTATIVE CONFIRM UPCOMING" at bounding box center [945, 394] width 166 height 29
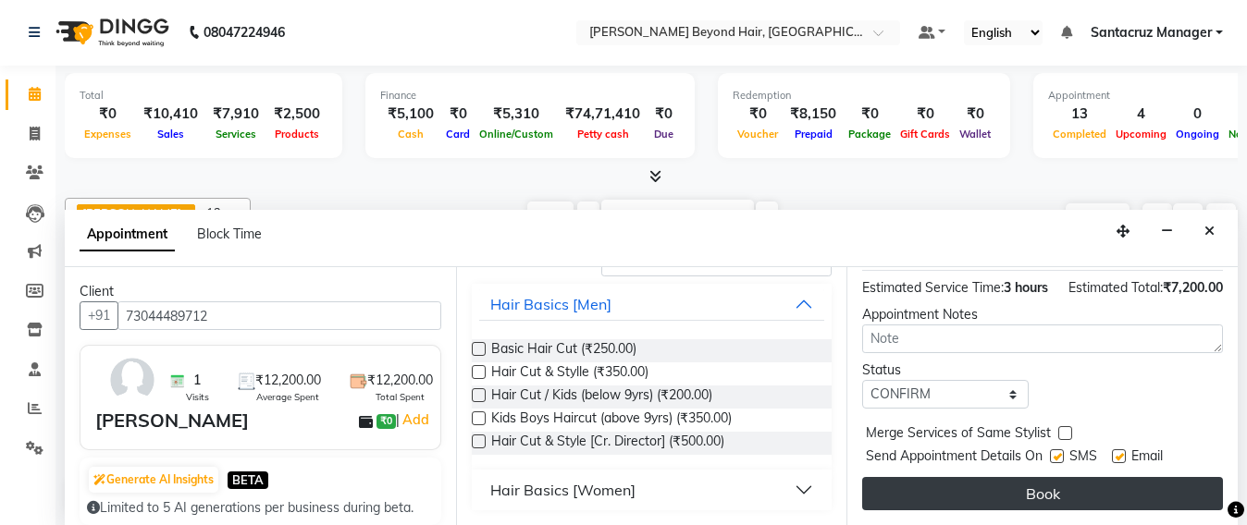
click at [1046, 477] on button "Book" at bounding box center [1042, 493] width 361 height 33
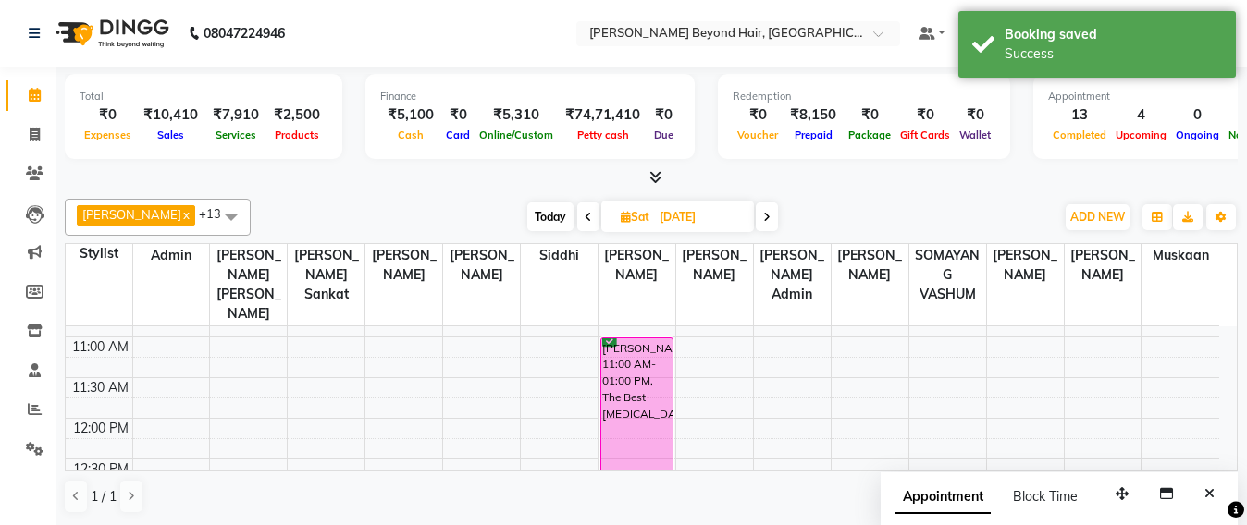
scroll to position [231, 0]
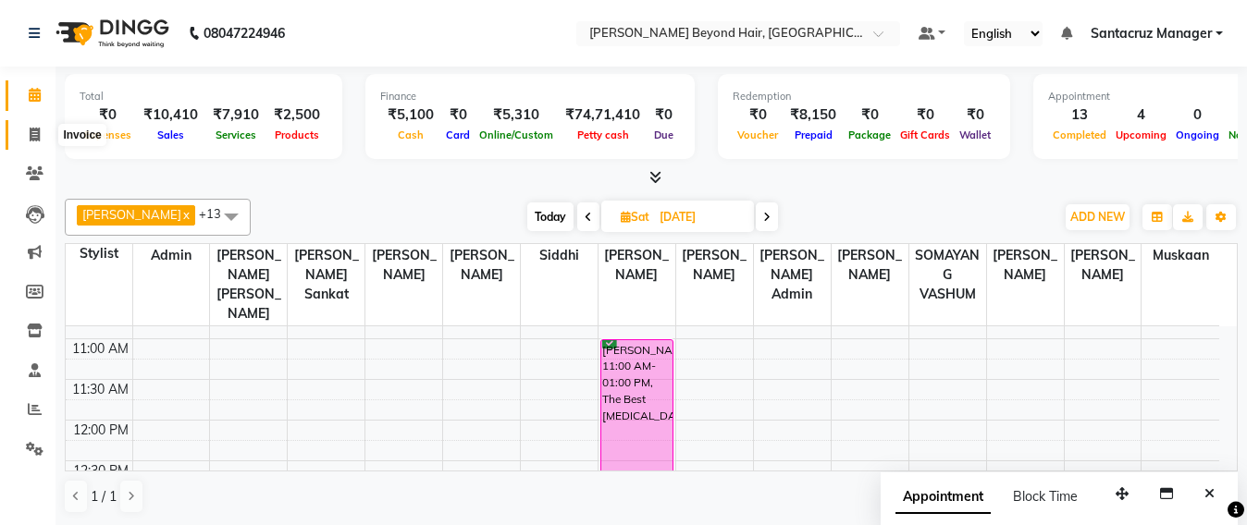
click at [20, 135] on span at bounding box center [34, 135] width 32 height 21
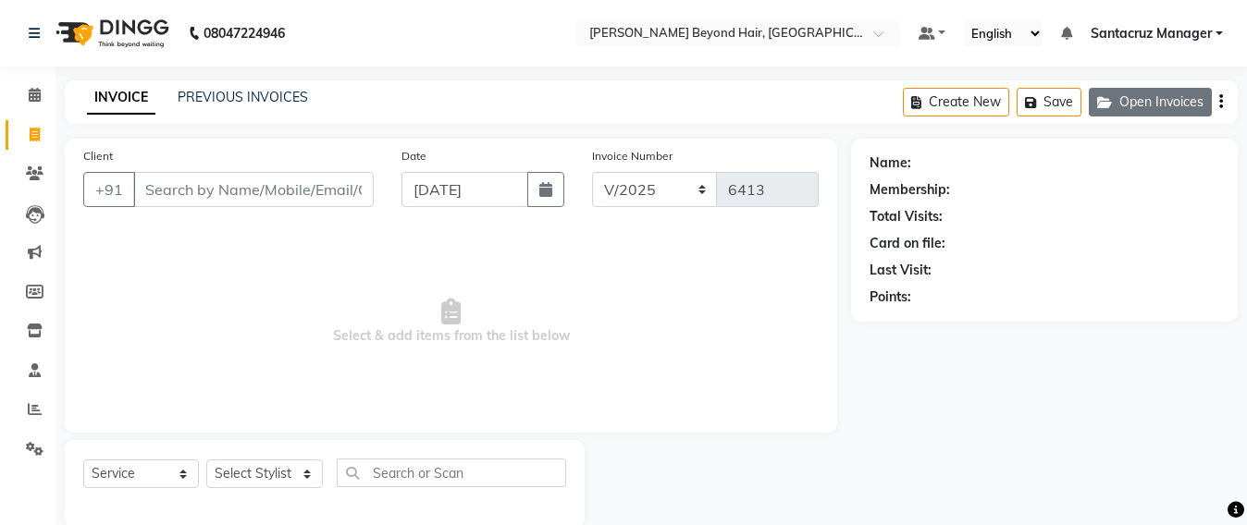
click at [1175, 105] on button "Open Invoices" at bounding box center [1150, 102] width 123 height 29
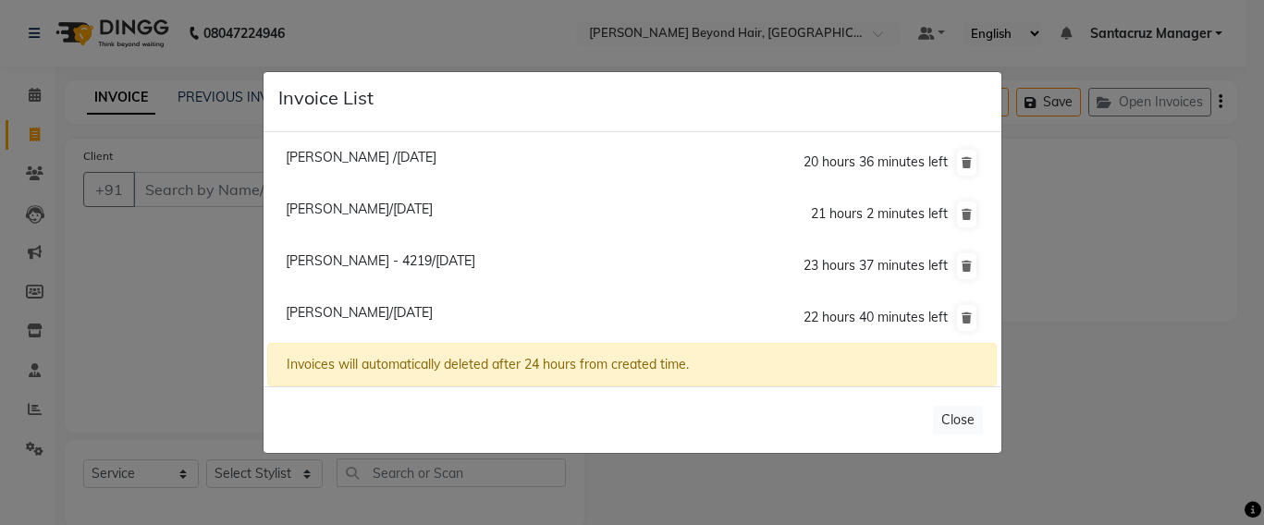
click at [367, 209] on span "Neepa Gandhi/04 September 2025" at bounding box center [359, 209] width 147 height 17
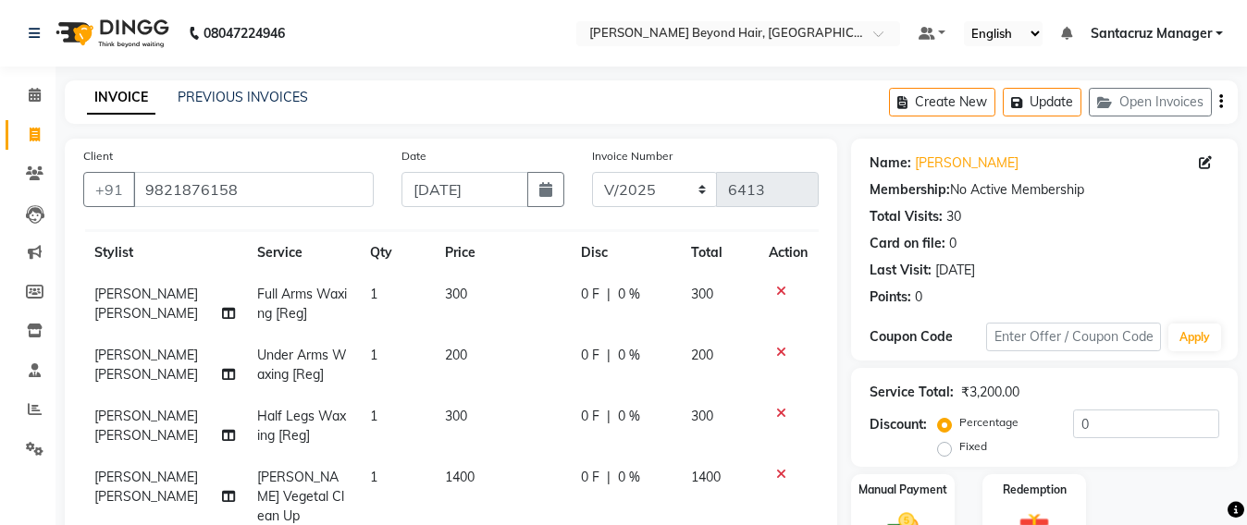
scroll to position [347, 0]
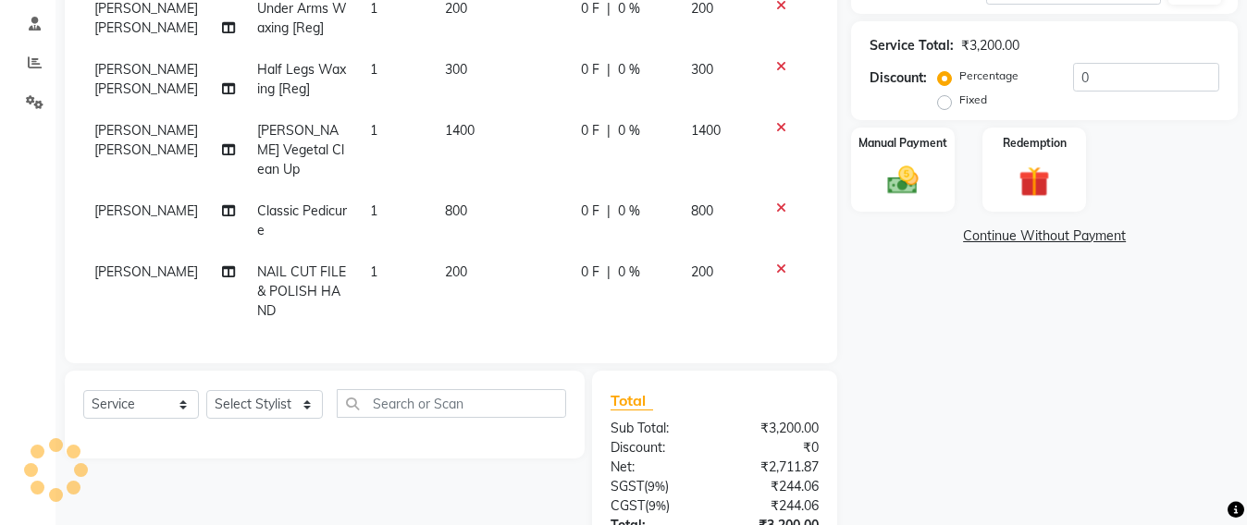
click at [769, 263] on div at bounding box center [788, 269] width 39 height 13
click at [776, 263] on icon at bounding box center [781, 269] width 10 height 13
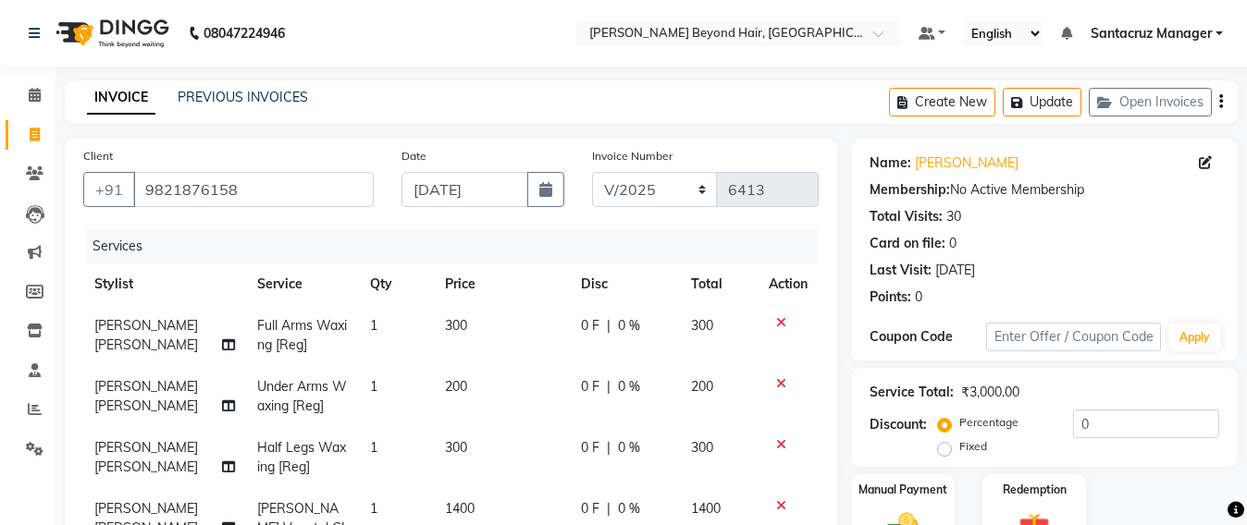
scroll to position [231, 0]
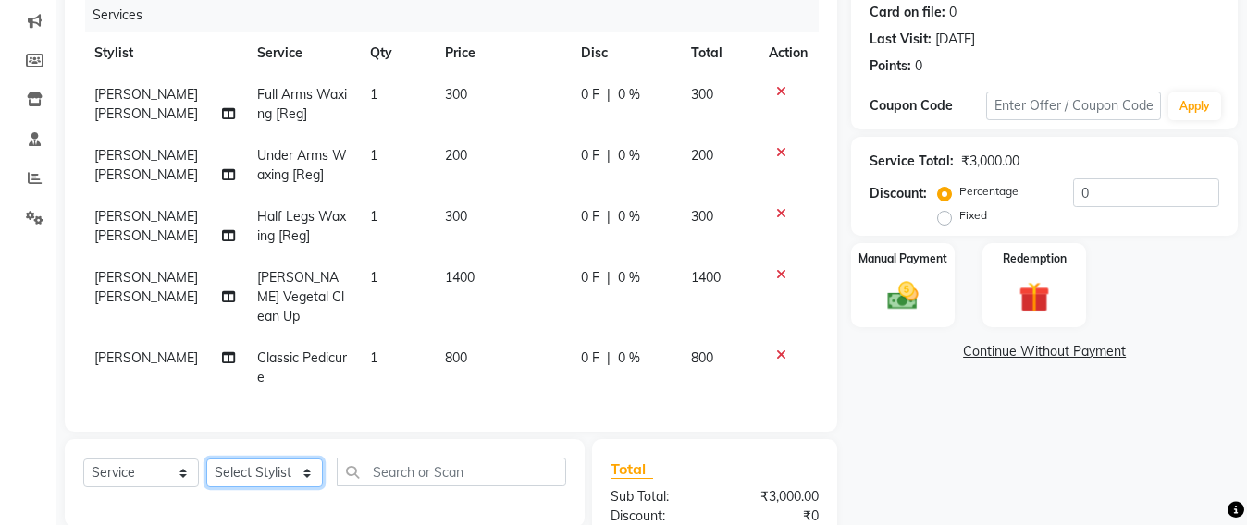
click at [243, 459] on select "Select Stylist Admin [PERSON_NAME] Sankat [PERSON_NAME] [PERSON_NAME] [PERSON_N…" at bounding box center [264, 473] width 117 height 29
click at [206, 459] on select "Select Stylist Admin [PERSON_NAME] Sankat [PERSON_NAME] [PERSON_NAME] [PERSON_N…" at bounding box center [264, 473] width 117 height 29
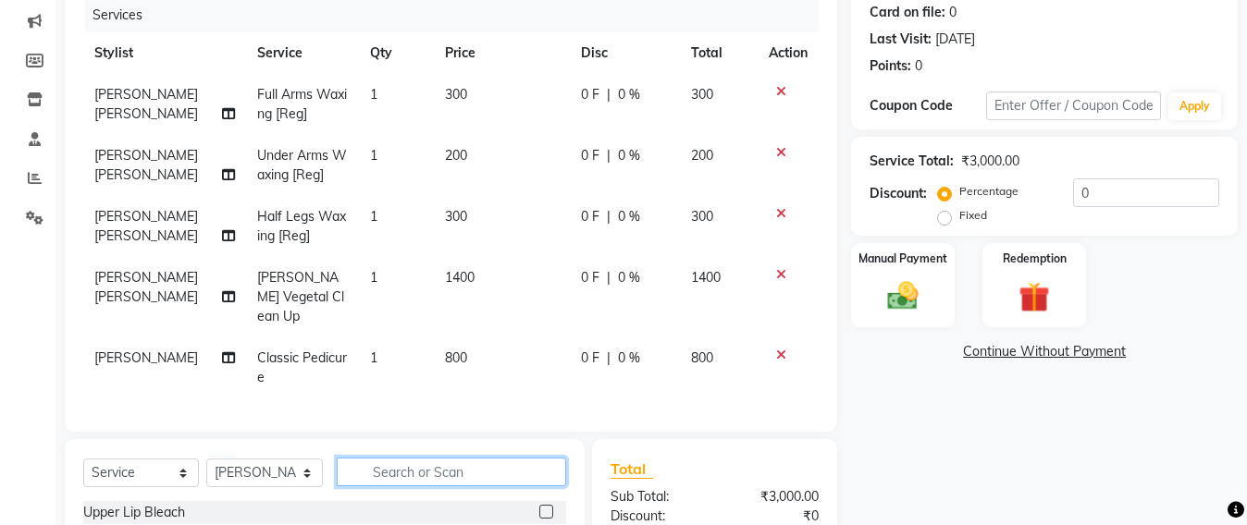
click at [412, 458] on input "text" at bounding box center [451, 472] width 229 height 29
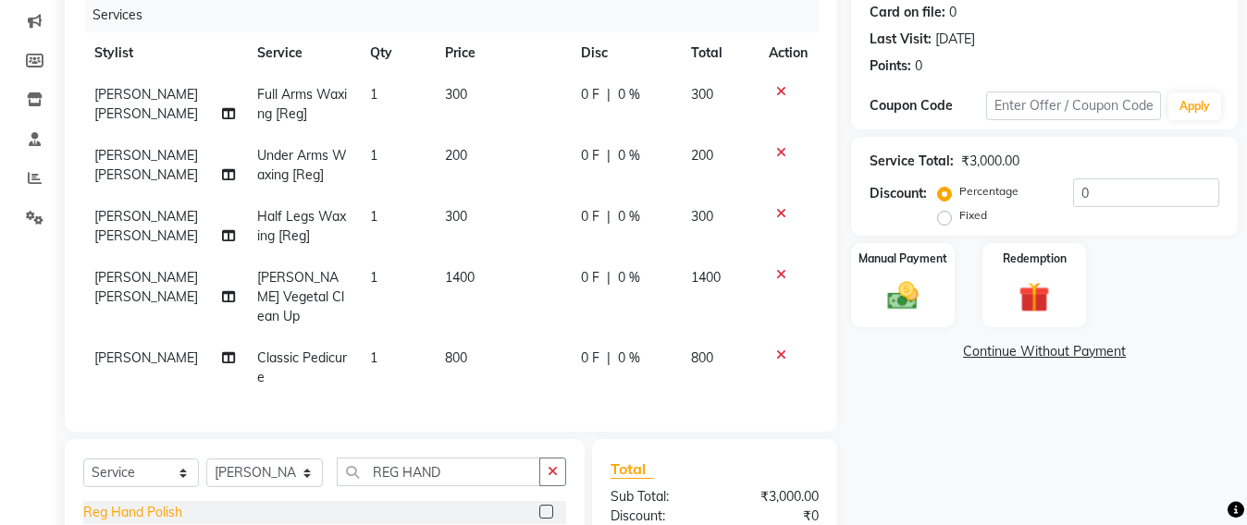
click at [146, 503] on div "Reg Hand Polish" at bounding box center [132, 512] width 99 height 19
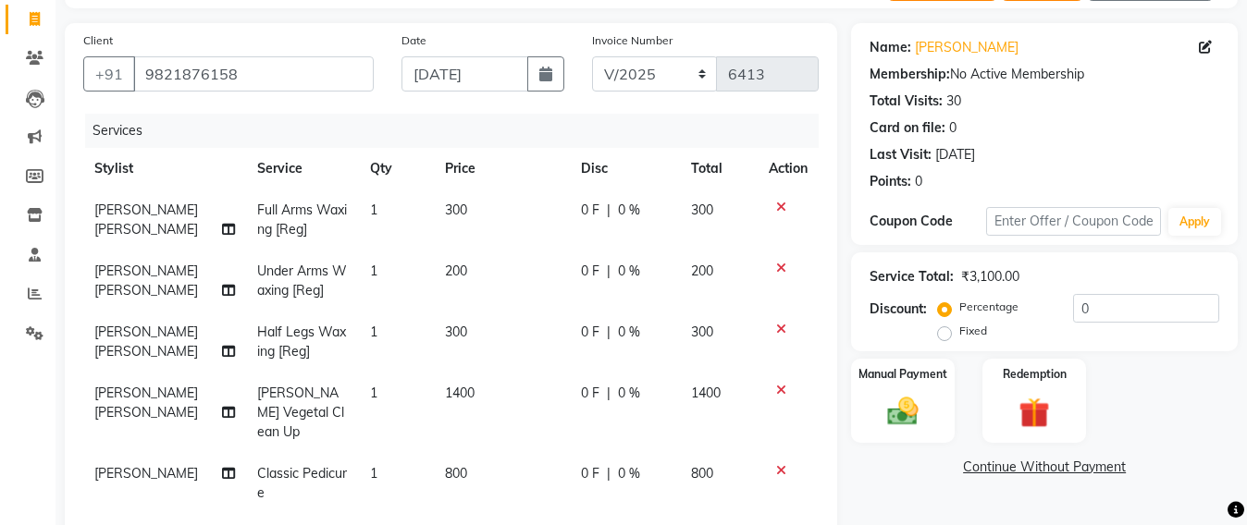
scroll to position [0, 0]
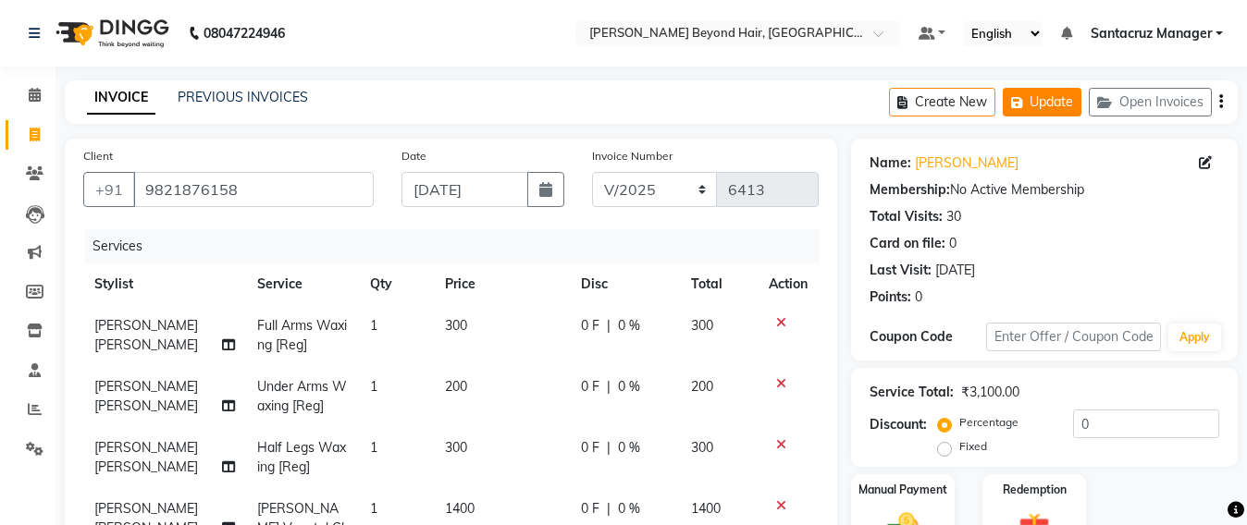
click at [1026, 101] on icon "button" at bounding box center [1020, 102] width 18 height 13
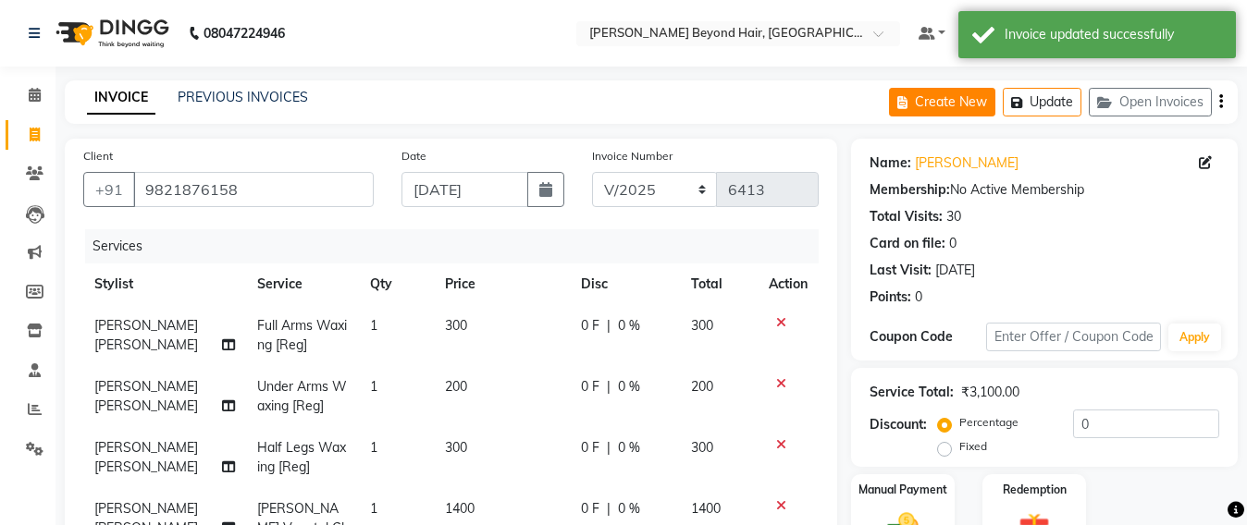
click at [944, 96] on button "Create New" at bounding box center [942, 102] width 106 height 29
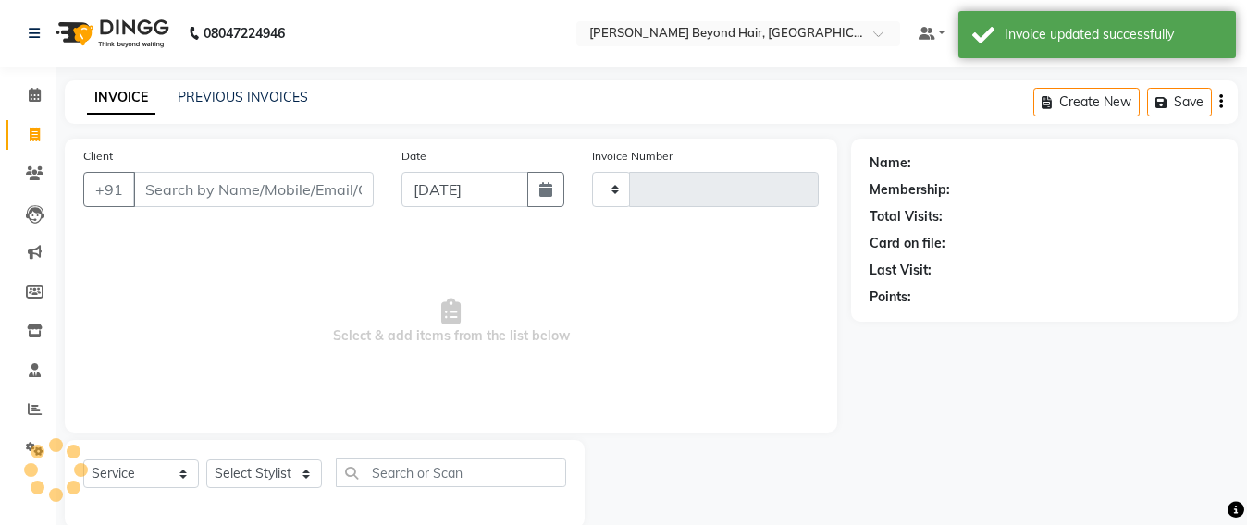
scroll to position [31, 0]
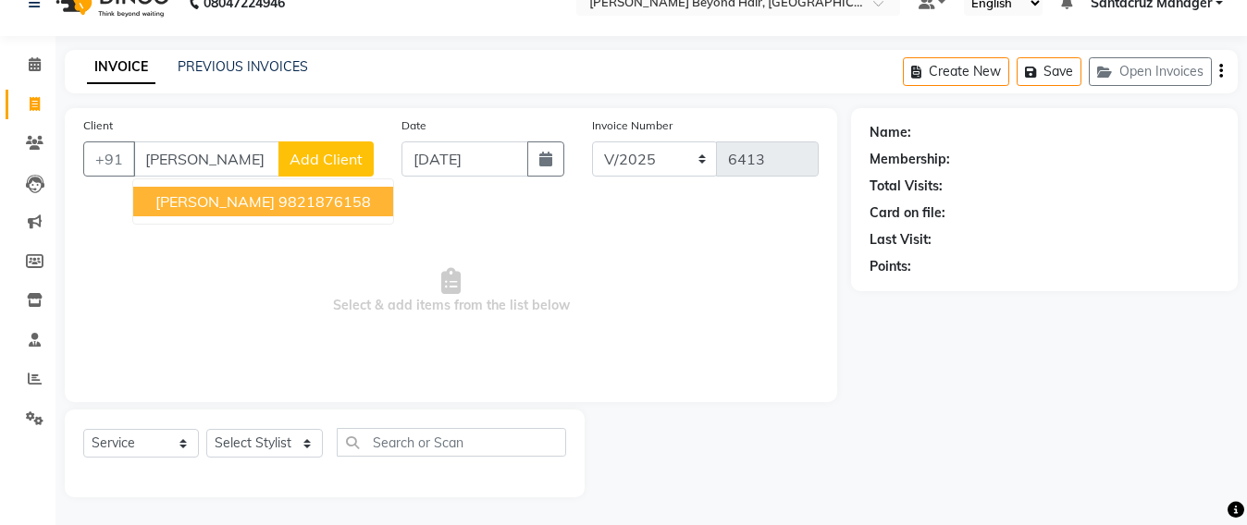
click at [176, 214] on button "NEEPA GANDHI 9821876158" at bounding box center [263, 202] width 260 height 30
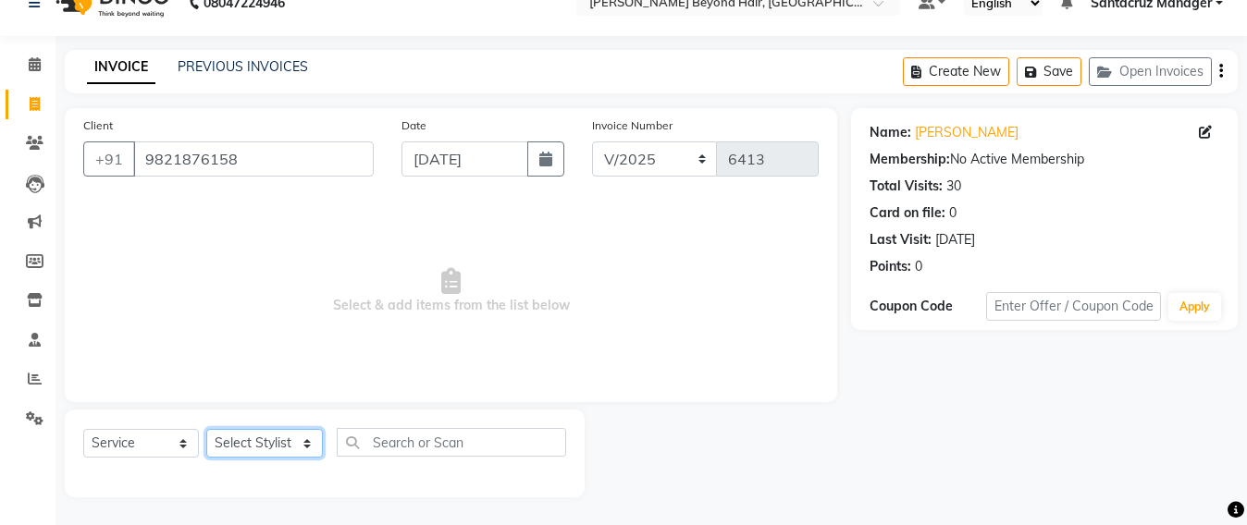
click at [256, 439] on select "Select Stylist Admin [PERSON_NAME] Sankat [PERSON_NAME] [PERSON_NAME] [PERSON_N…" at bounding box center [264, 443] width 117 height 29
click at [206, 429] on select "Select Stylist Admin [PERSON_NAME] Sankat [PERSON_NAME] [PERSON_NAME] [PERSON_N…" at bounding box center [264, 443] width 117 height 29
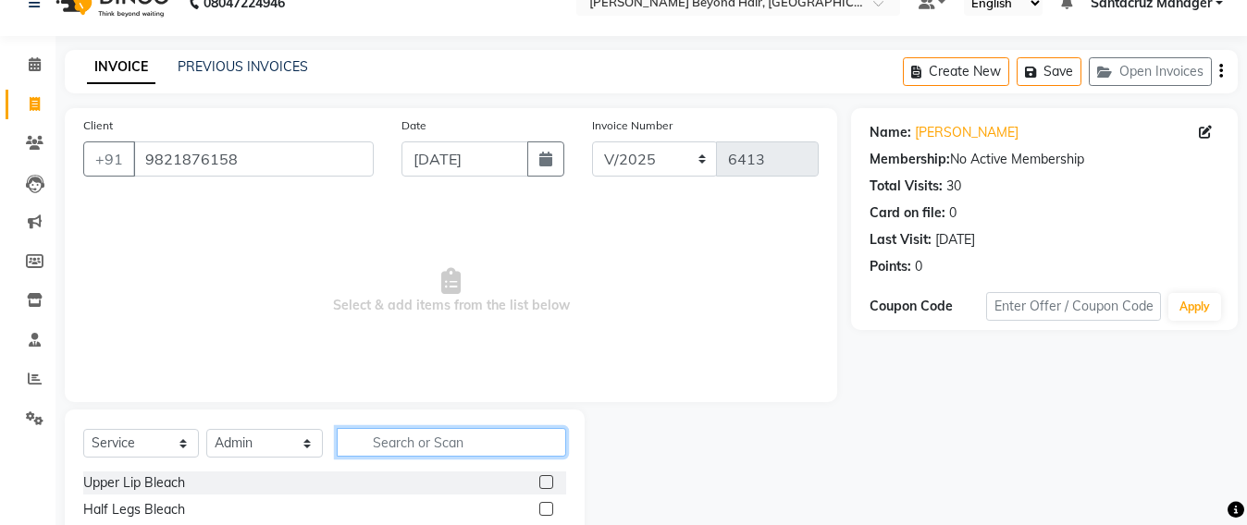
click at [386, 449] on input "text" at bounding box center [451, 442] width 229 height 29
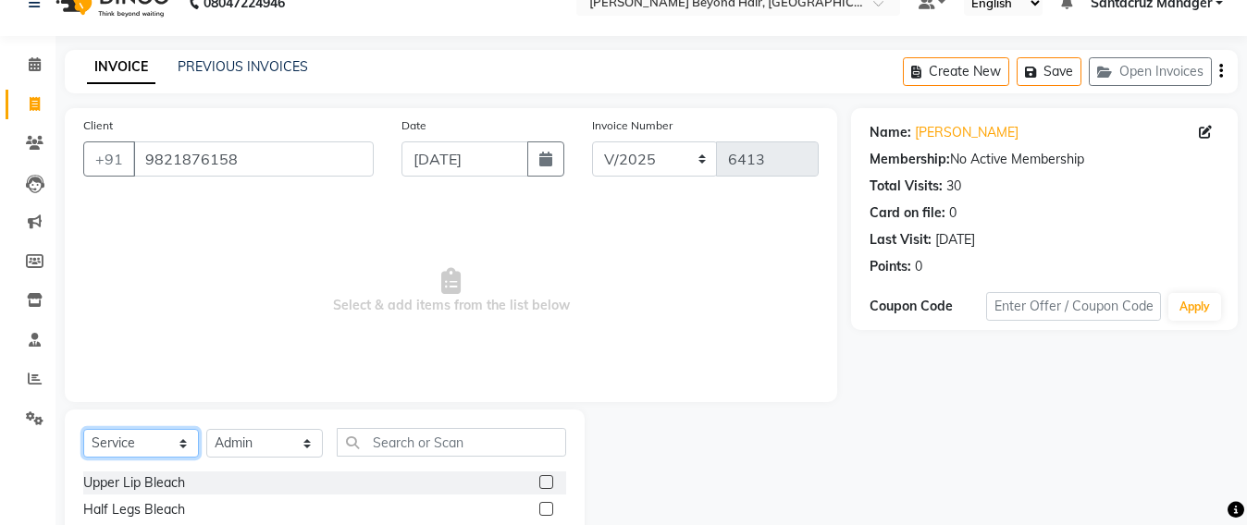
click at [128, 443] on select "Select Service Product Membership Package Voucher Prepaid Gift Card" at bounding box center [141, 443] width 116 height 29
click at [83, 429] on select "Select Service Product Membership Package Voucher Prepaid Gift Card" at bounding box center [141, 443] width 116 height 29
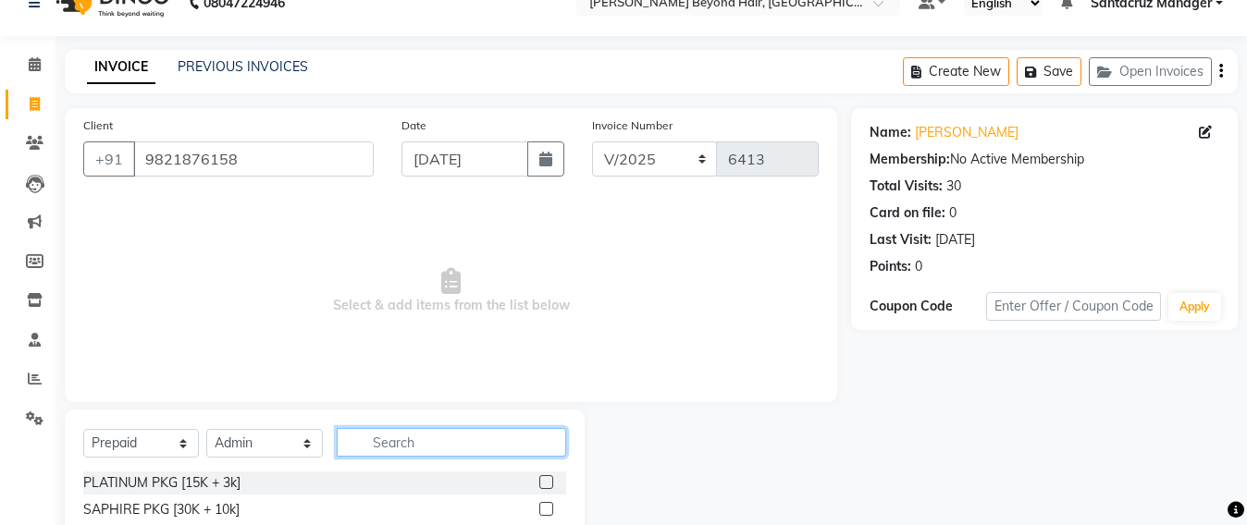
click at [387, 449] on input "text" at bounding box center [451, 442] width 229 height 29
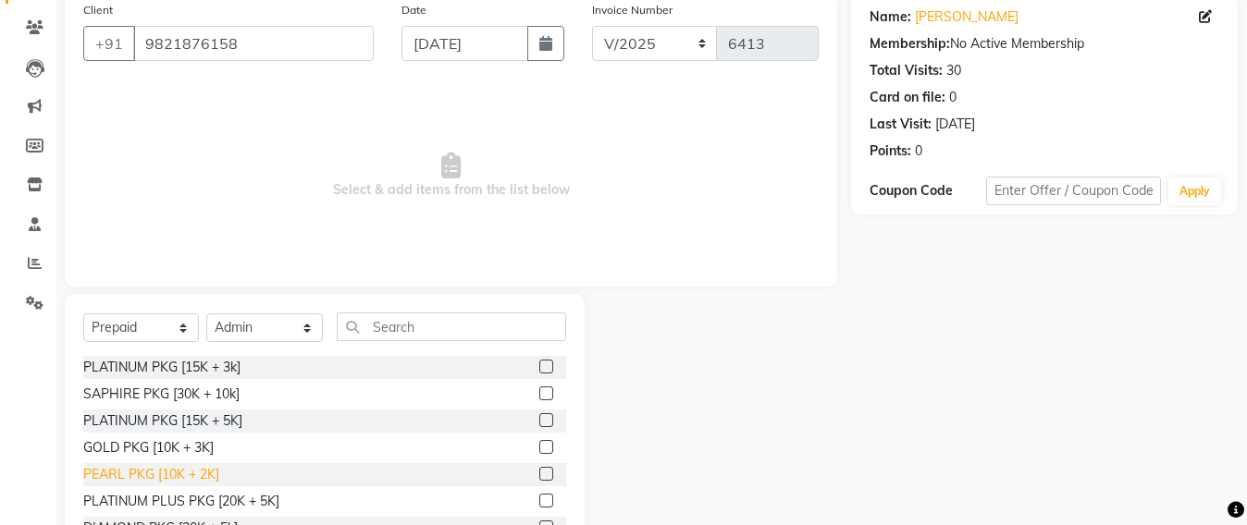
click at [210, 478] on div "PEARL PKG [10K + 2K]" at bounding box center [151, 474] width 136 height 19
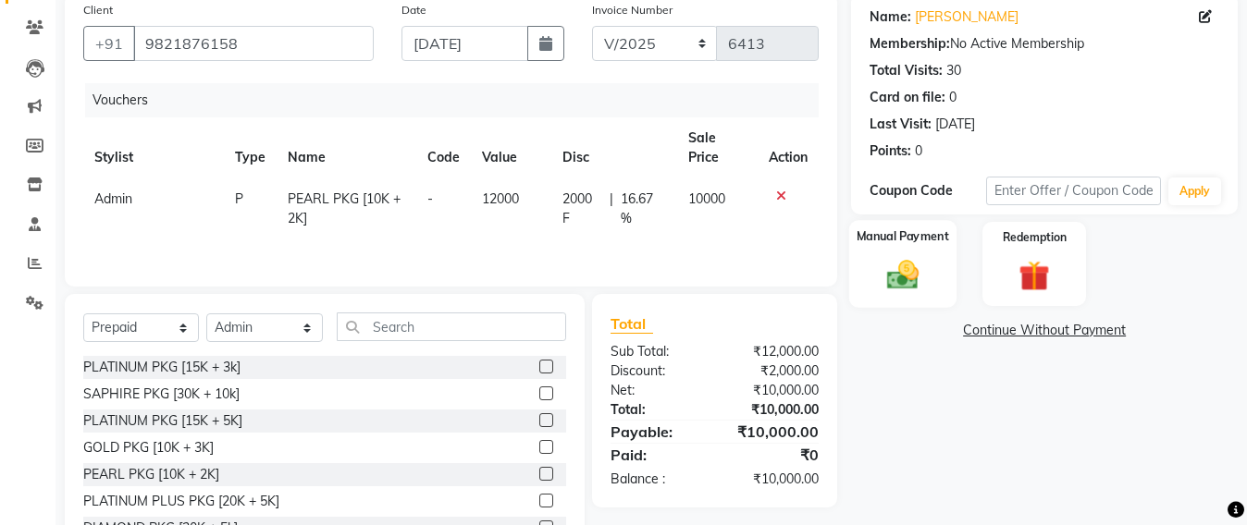
click at [901, 285] on img at bounding box center [903, 275] width 52 height 37
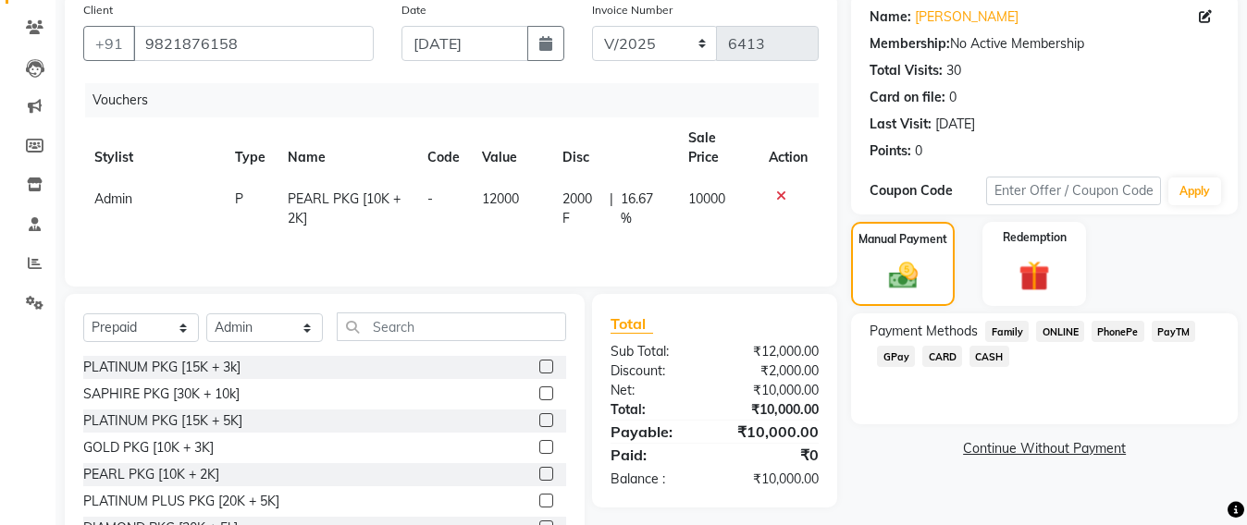
click at [1002, 355] on span "CASH" at bounding box center [989, 356] width 40 height 21
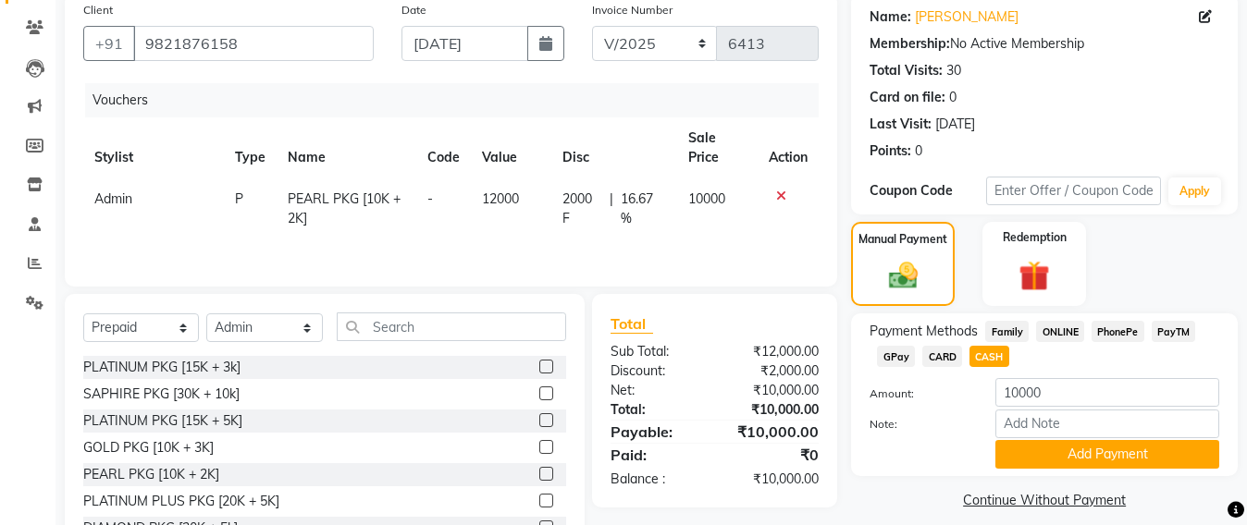
click at [1091, 471] on div "Payment Methods Family ONLINE PhonePe PayTM GPay CARD CASH Amount: 10000 Note: …" at bounding box center [1044, 395] width 387 height 163
click at [1099, 451] on button "Add Payment" at bounding box center [1107, 454] width 224 height 29
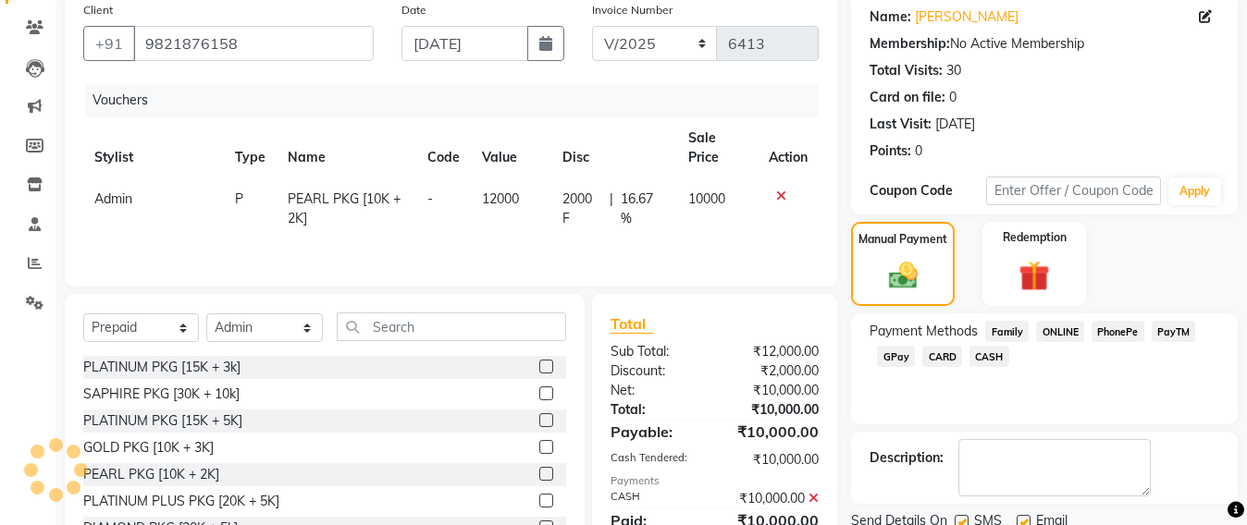
scroll to position [226, 0]
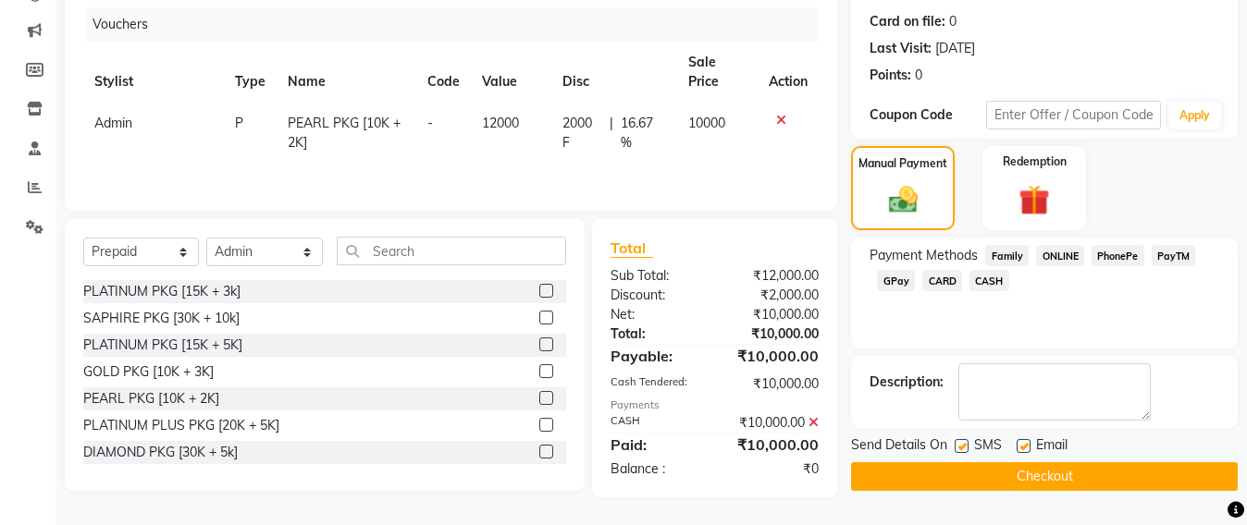
click at [1030, 482] on button "Checkout" at bounding box center [1044, 476] width 387 height 29
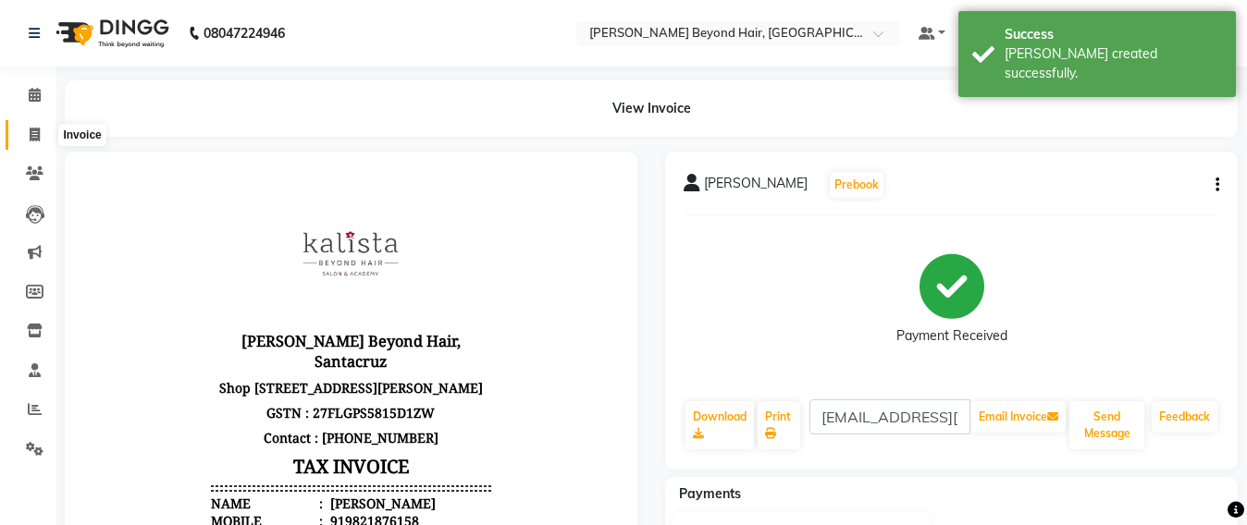
click at [26, 144] on span at bounding box center [34, 135] width 32 height 21
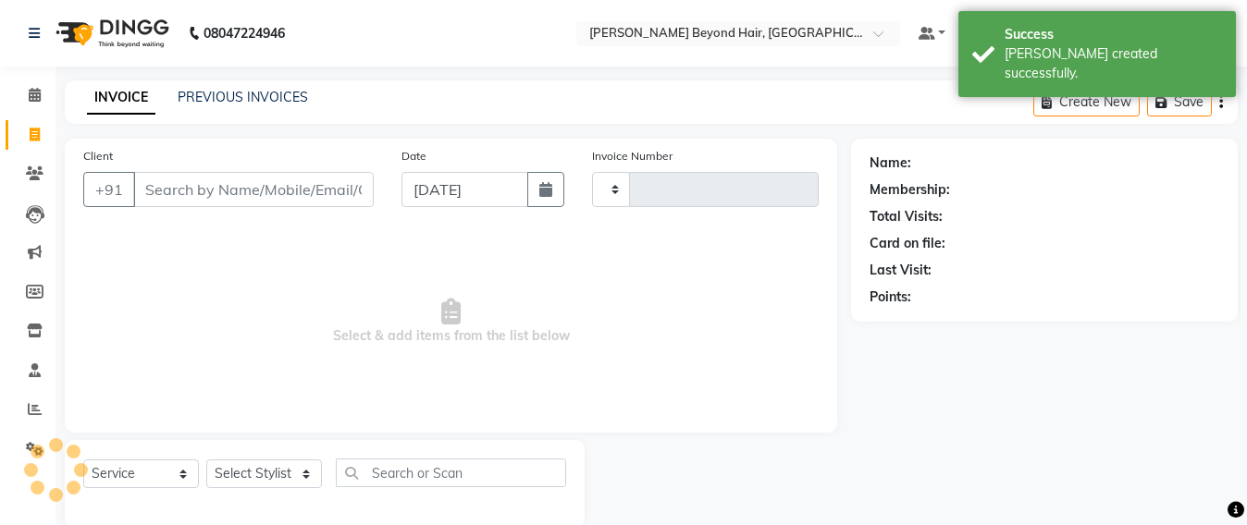
scroll to position [31, 0]
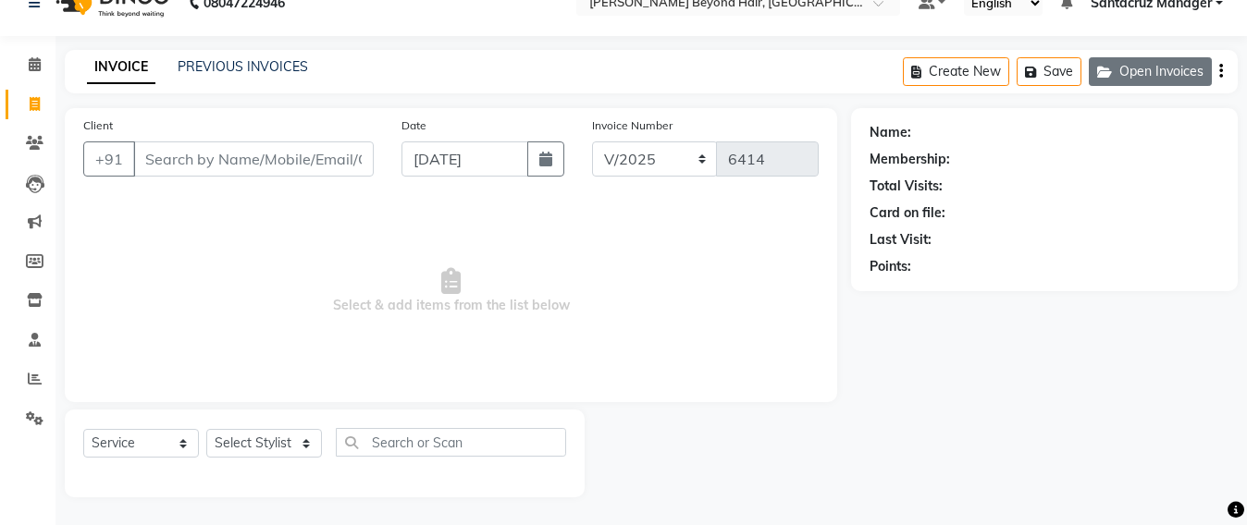
click at [1157, 75] on button "Open Invoices" at bounding box center [1150, 71] width 123 height 29
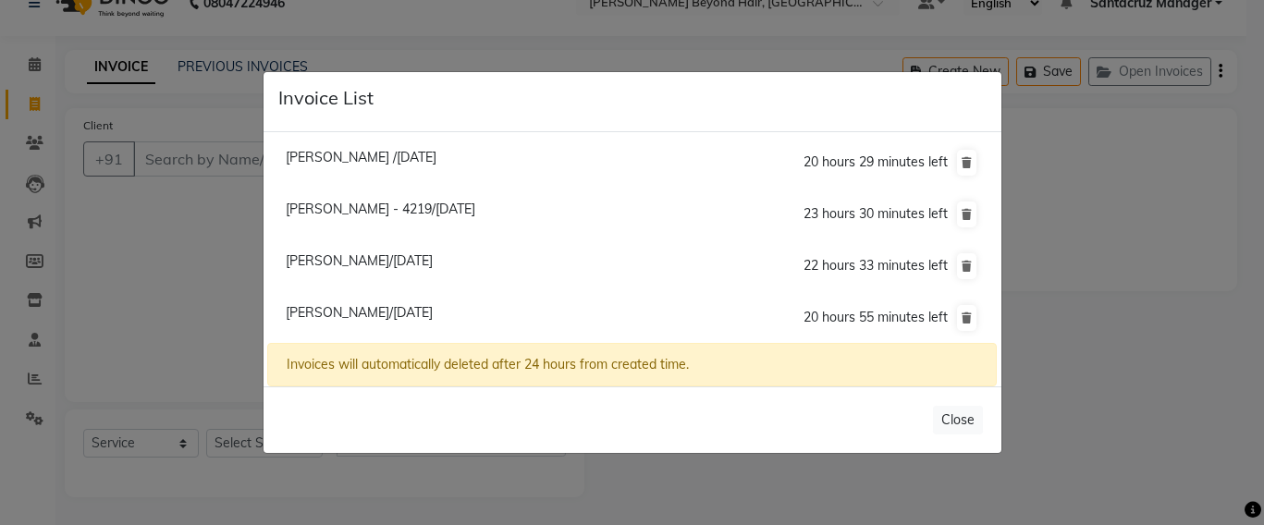
click at [350, 311] on span "Neepa Gandhi/04 September 2025" at bounding box center [359, 312] width 147 height 17
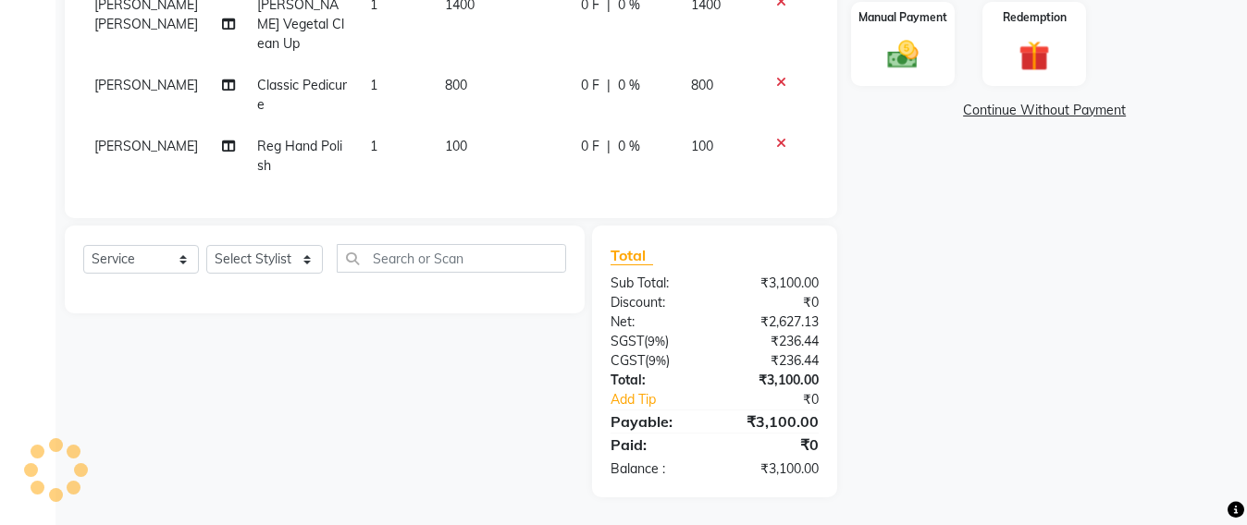
scroll to position [376, 0]
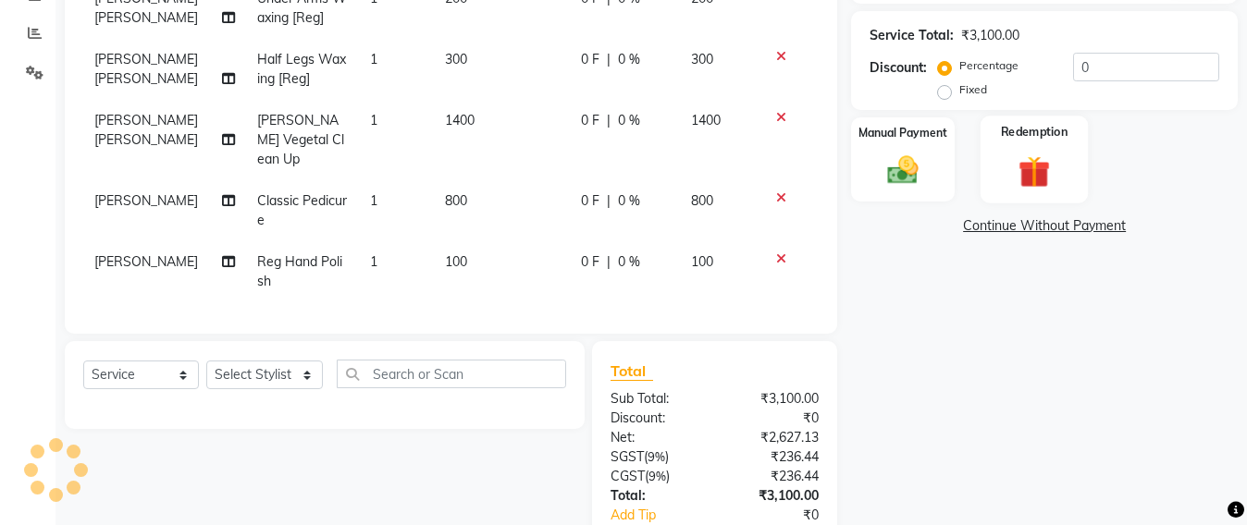
click at [1019, 166] on img at bounding box center [1034, 172] width 52 height 40
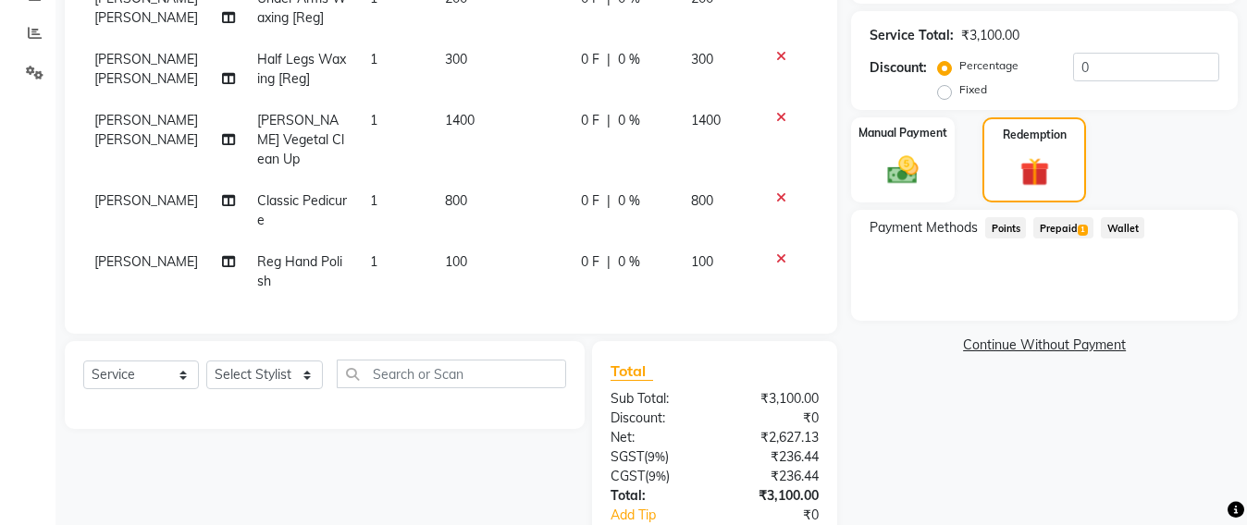
click at [1077, 225] on span "Prepaid 1" at bounding box center [1063, 227] width 60 height 21
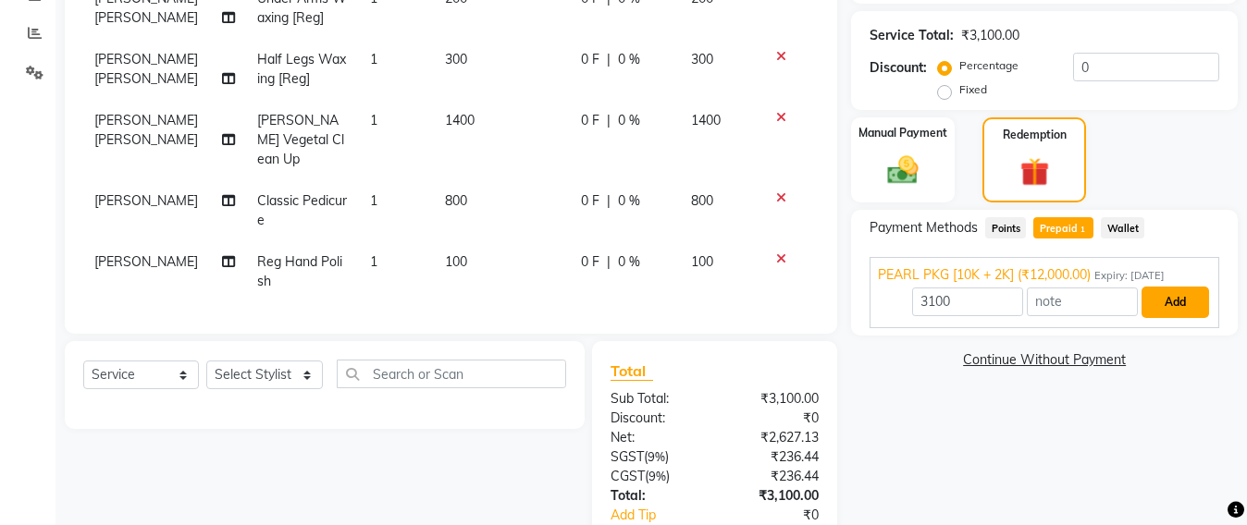
click at [1187, 300] on button "Add" at bounding box center [1175, 302] width 68 height 31
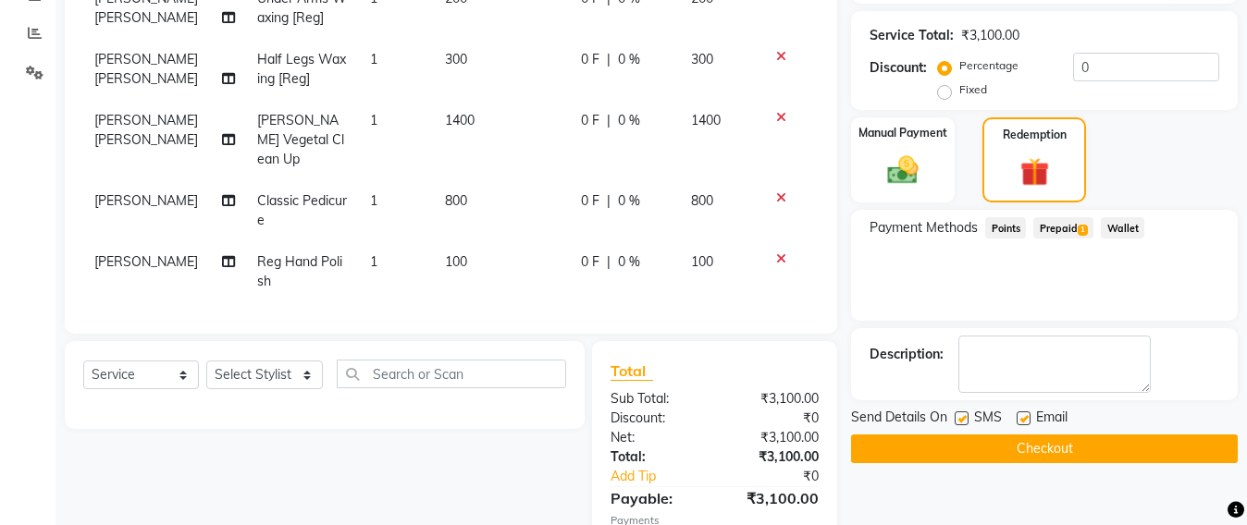
click at [1018, 461] on button "Checkout" at bounding box center [1044, 449] width 387 height 29
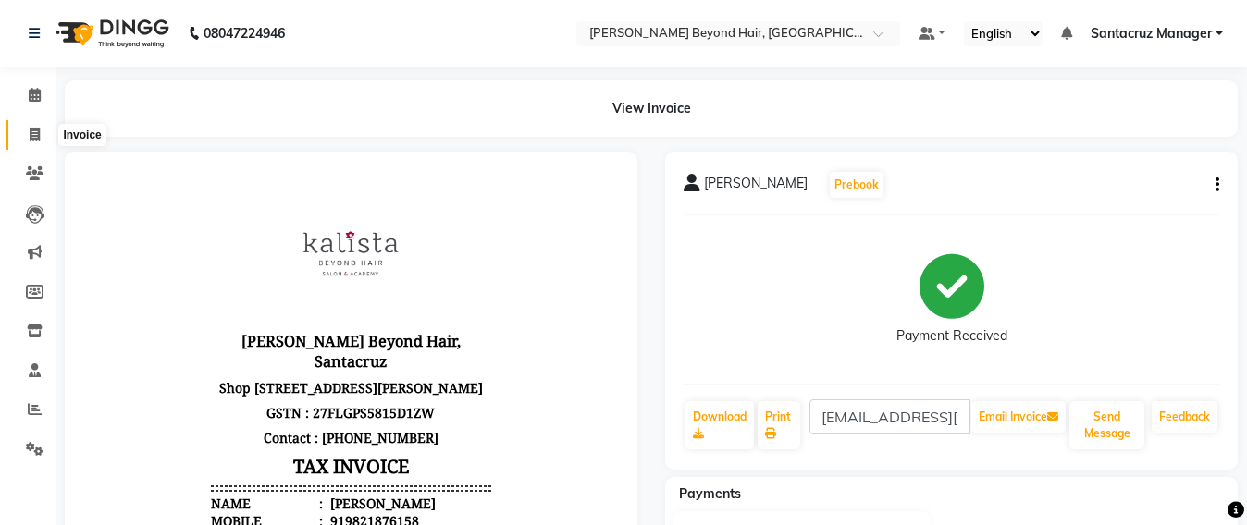
click at [31, 128] on icon at bounding box center [35, 135] width 10 height 14
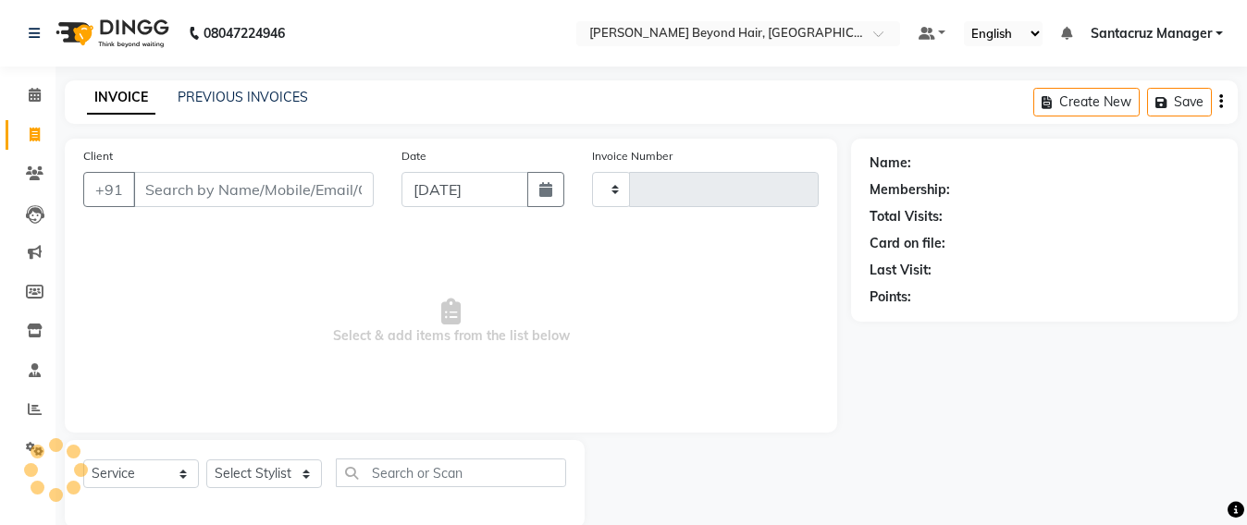
scroll to position [31, 0]
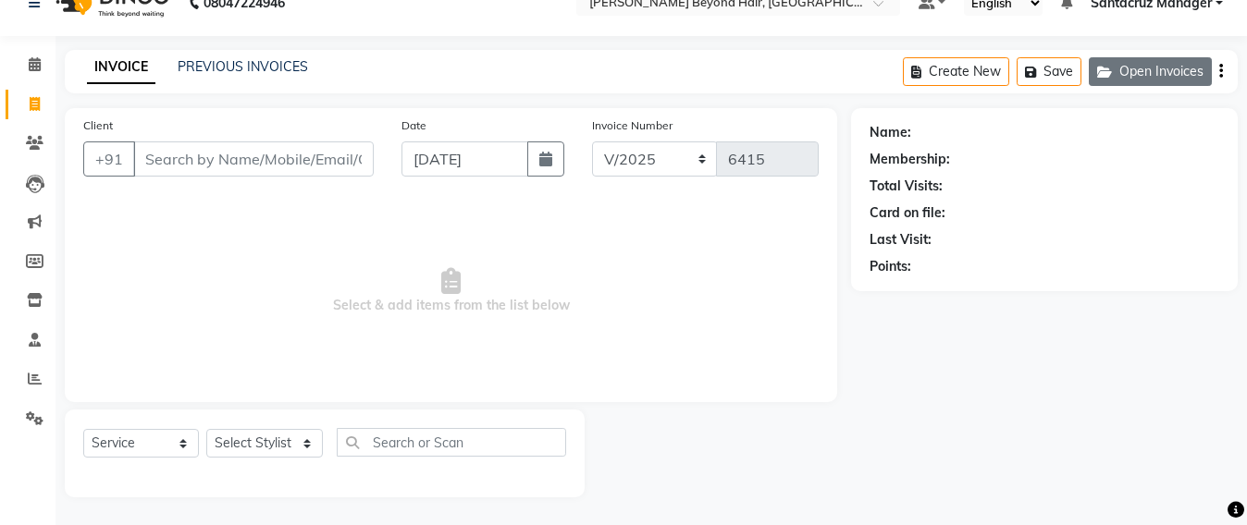
click at [1147, 78] on button "Open Invoices" at bounding box center [1150, 71] width 123 height 29
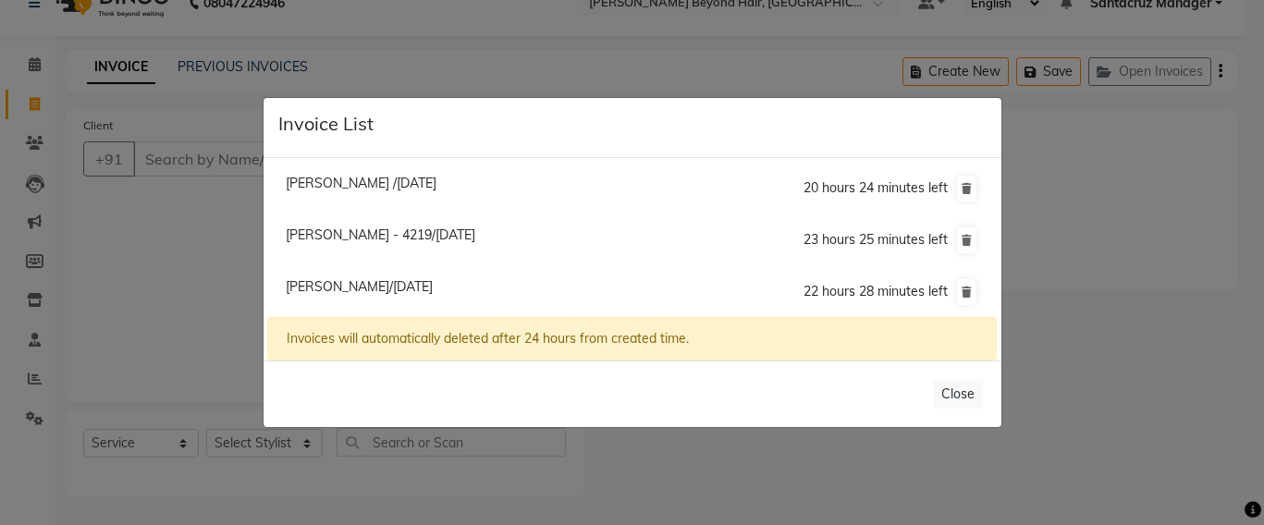
click at [203, 276] on ngb-modal-window "Invoice List Ami Desai /04 September 2025 20 hours 24 minutes left Priyanka Sol…" at bounding box center [632, 262] width 1264 height 525
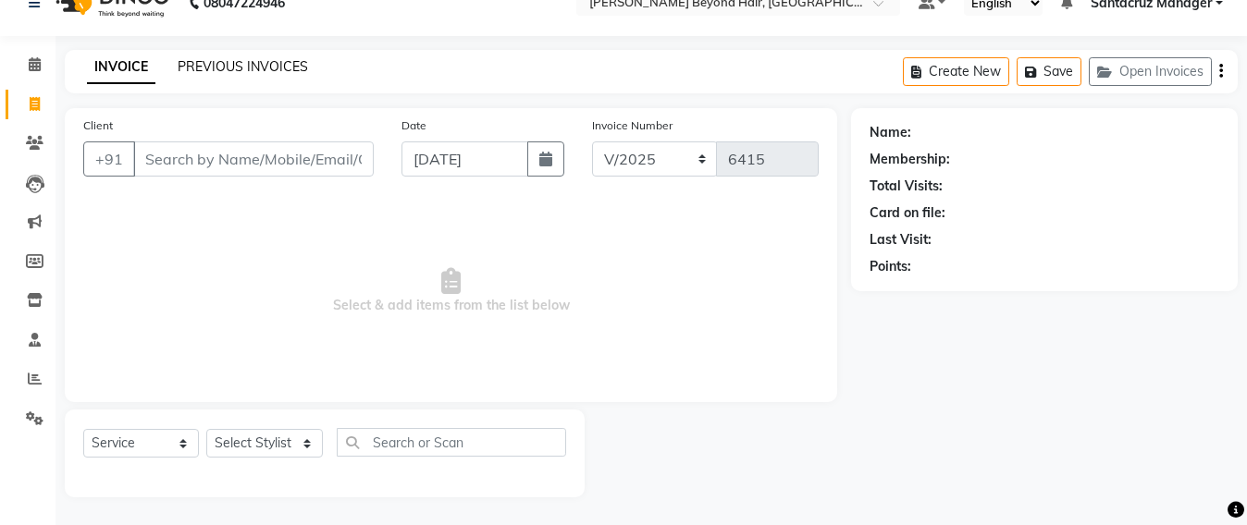
click at [254, 67] on link "PREVIOUS INVOICES" at bounding box center [243, 66] width 130 height 17
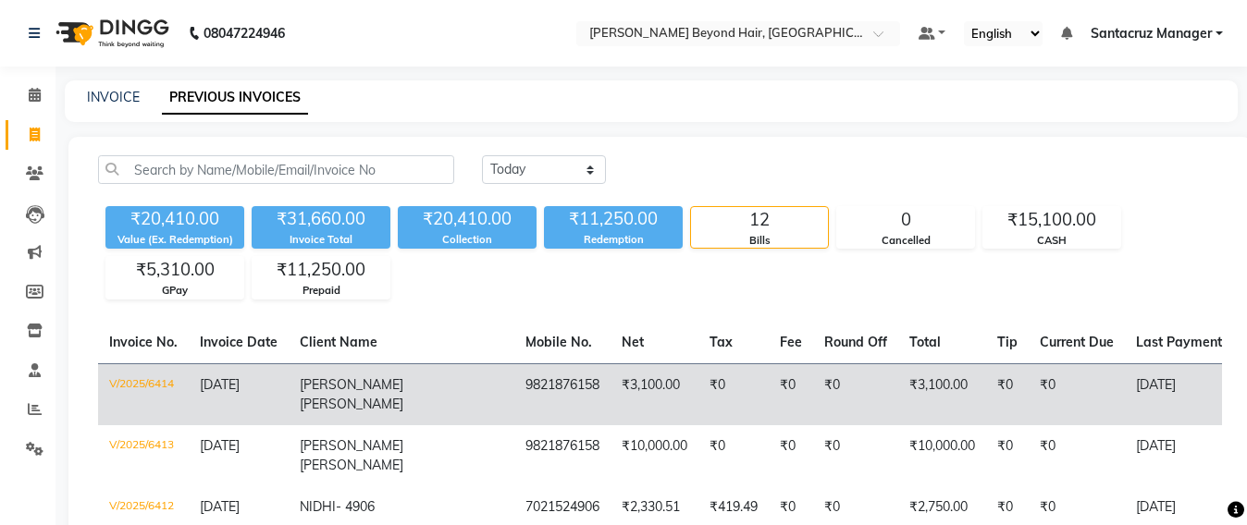
click at [610, 385] on td "₹3,100.00" at bounding box center [654, 394] width 88 height 62
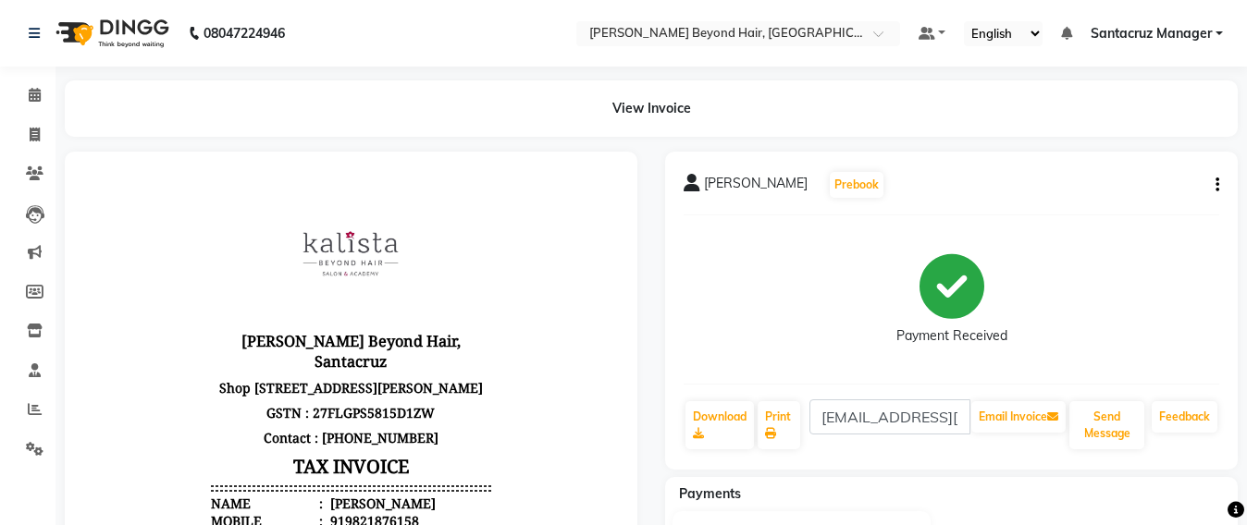
click at [1214, 180] on button "button" at bounding box center [1213, 185] width 11 height 19
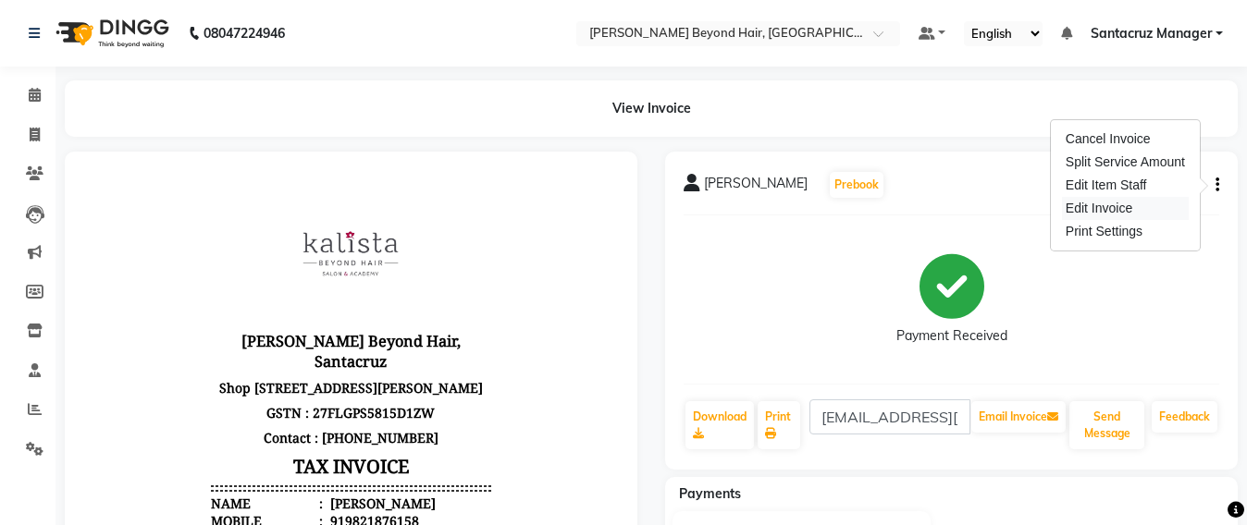
click at [1103, 213] on div "Edit Invoice" at bounding box center [1125, 208] width 127 height 23
select select "service"
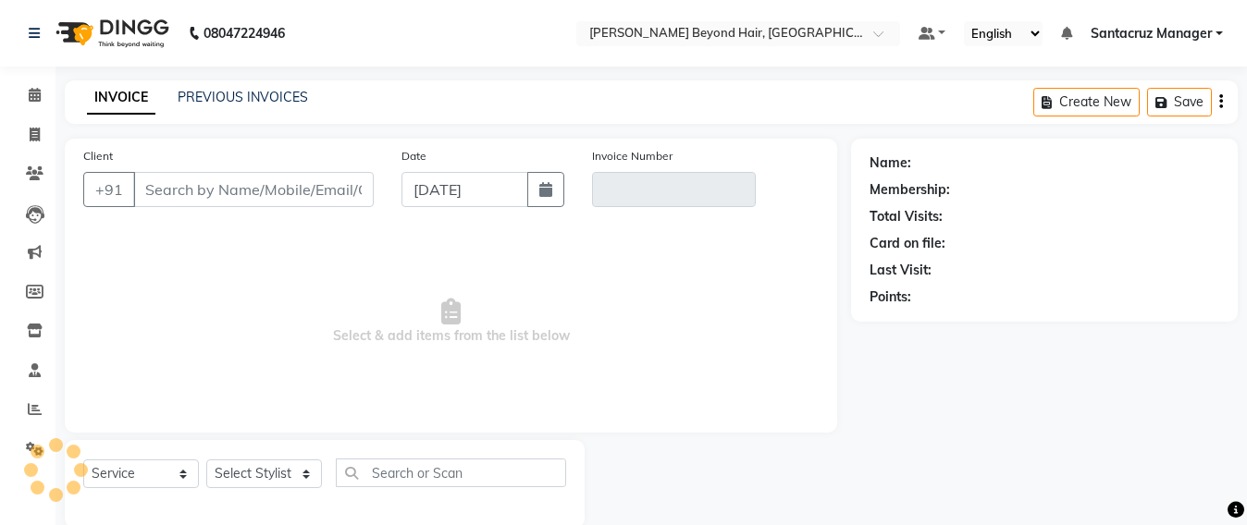
scroll to position [31, 0]
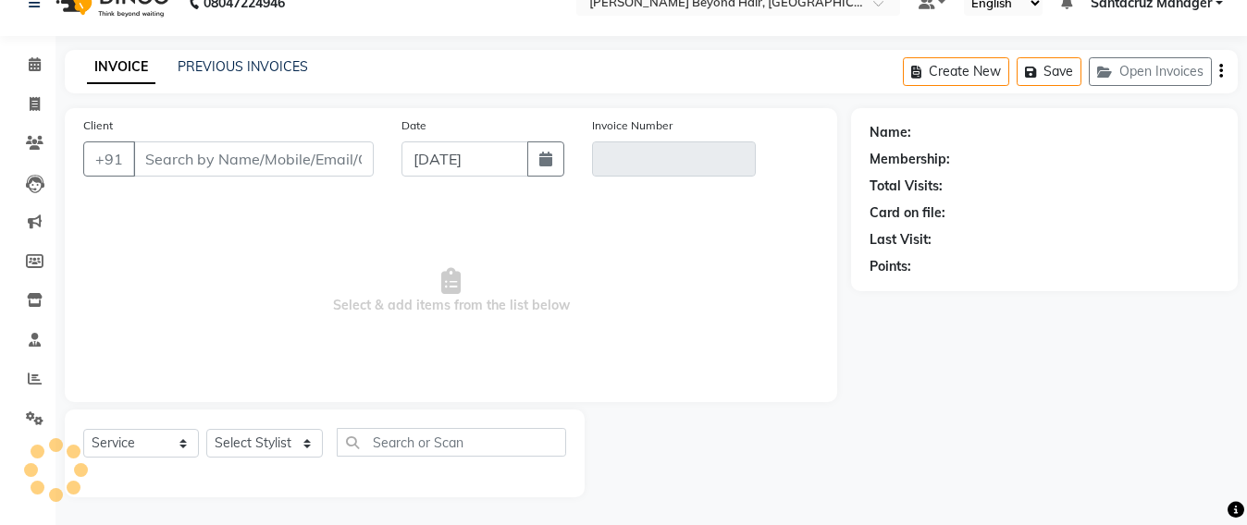
type input "9821876158"
type input "V/2025/6414"
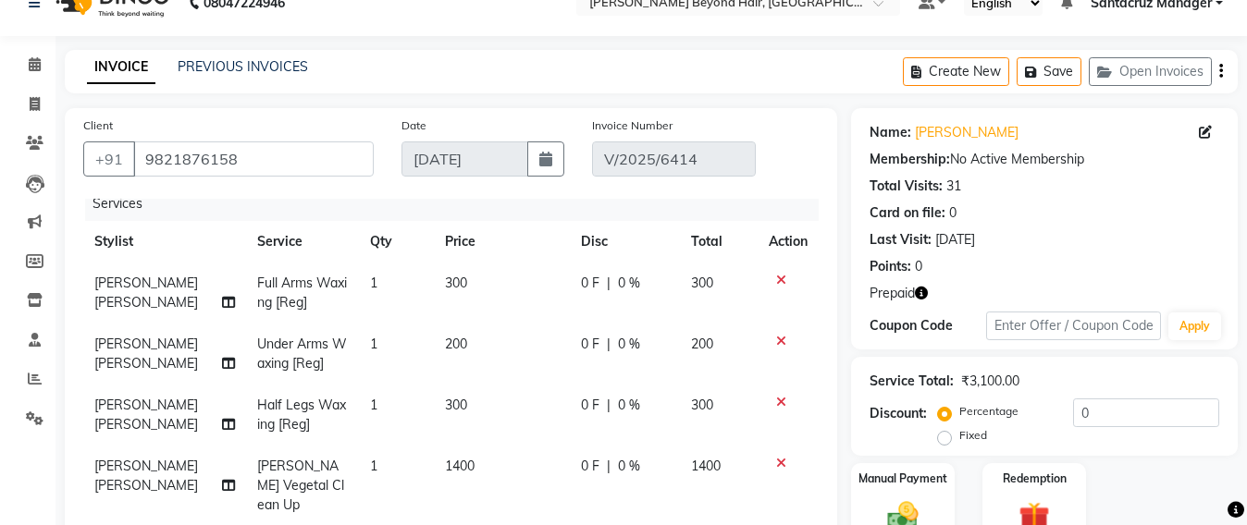
scroll to position [492, 0]
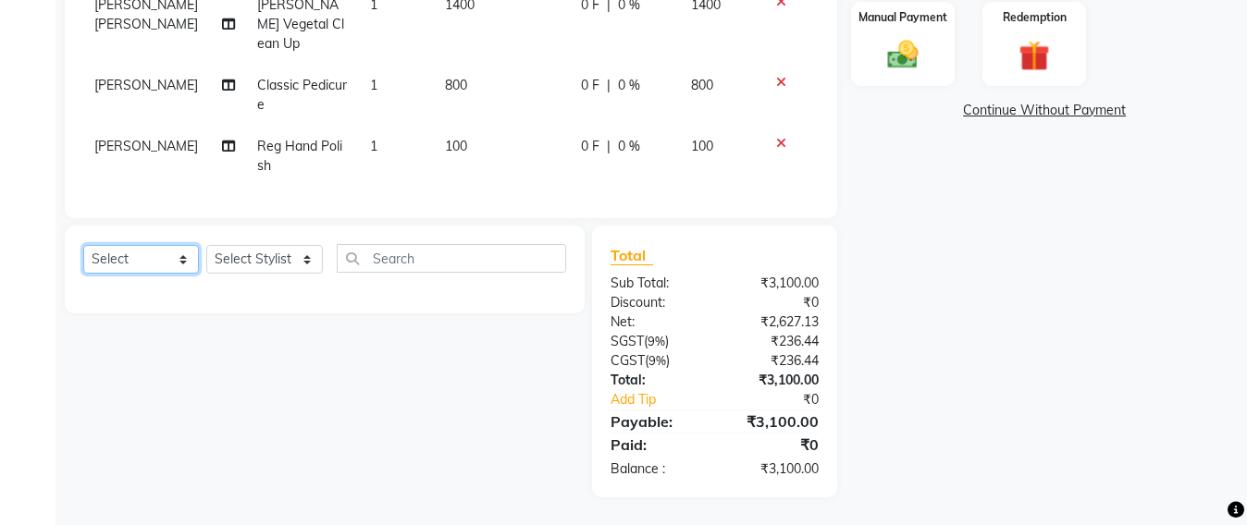
click at [130, 254] on select "Select Service Product Membership Package Voucher Prepaid Gift Card" at bounding box center [141, 259] width 116 height 29
select select "service"
click at [83, 245] on select "Select Service Product Membership Package Voucher Prepaid Gift Card" at bounding box center [141, 259] width 116 height 29
click at [286, 271] on select "Select Stylist Admin [PERSON_NAME] Sankat [PERSON_NAME] [PERSON_NAME] [PERSON_N…" at bounding box center [264, 259] width 117 height 29
select select "59106"
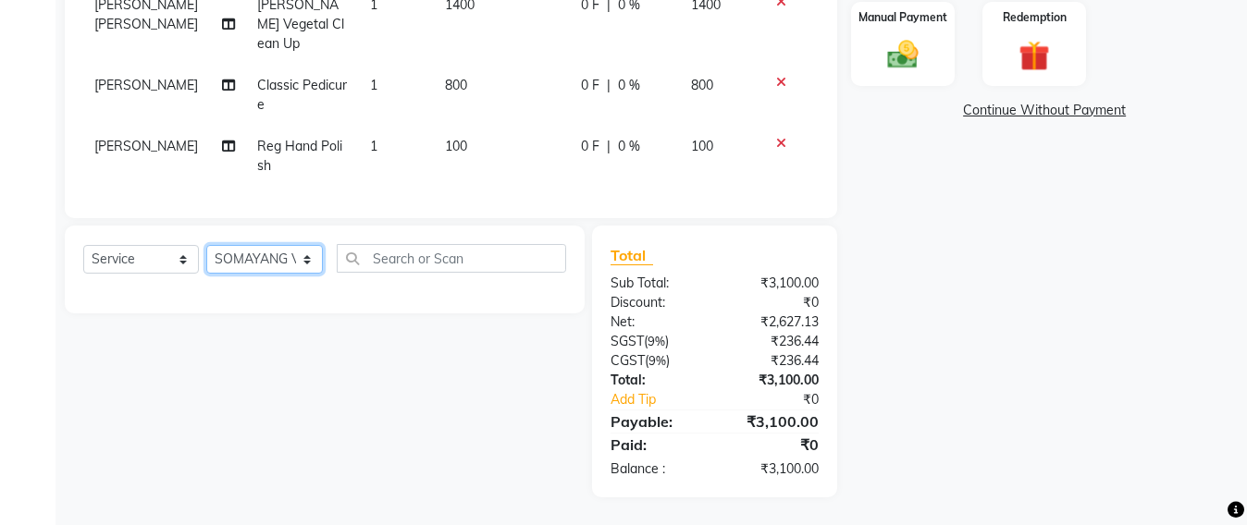
click at [206, 245] on select "Select Stylist Admin [PERSON_NAME] Sankat [PERSON_NAME] [PERSON_NAME] [PERSON_N…" at bounding box center [264, 259] width 117 height 29
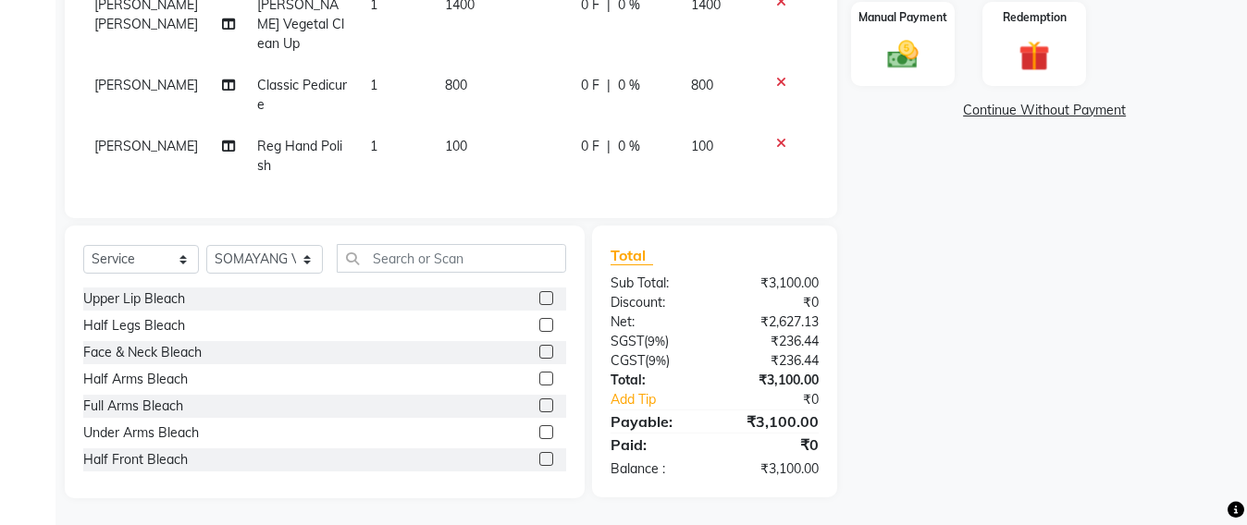
click at [393, 240] on div "Select Service Product Membership Package Voucher Prepaid Gift Card Select Styl…" at bounding box center [325, 362] width 520 height 273
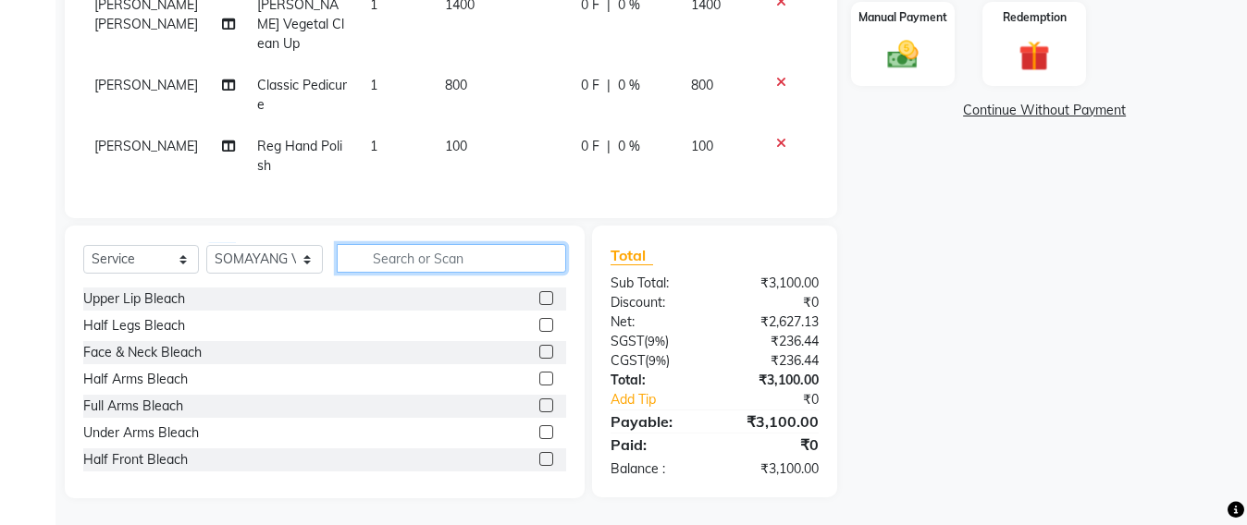
click at [393, 259] on input "text" at bounding box center [451, 258] width 229 height 29
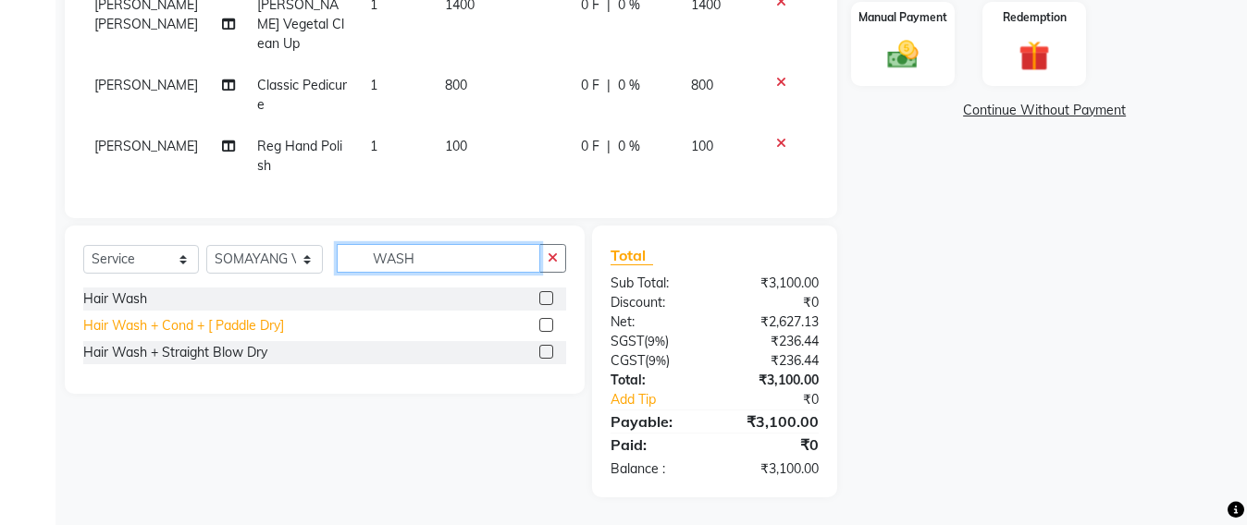
type input "WASH"
click at [172, 327] on div "Hair Wash + Cond + [ Paddle Dry]" at bounding box center [183, 325] width 201 height 19
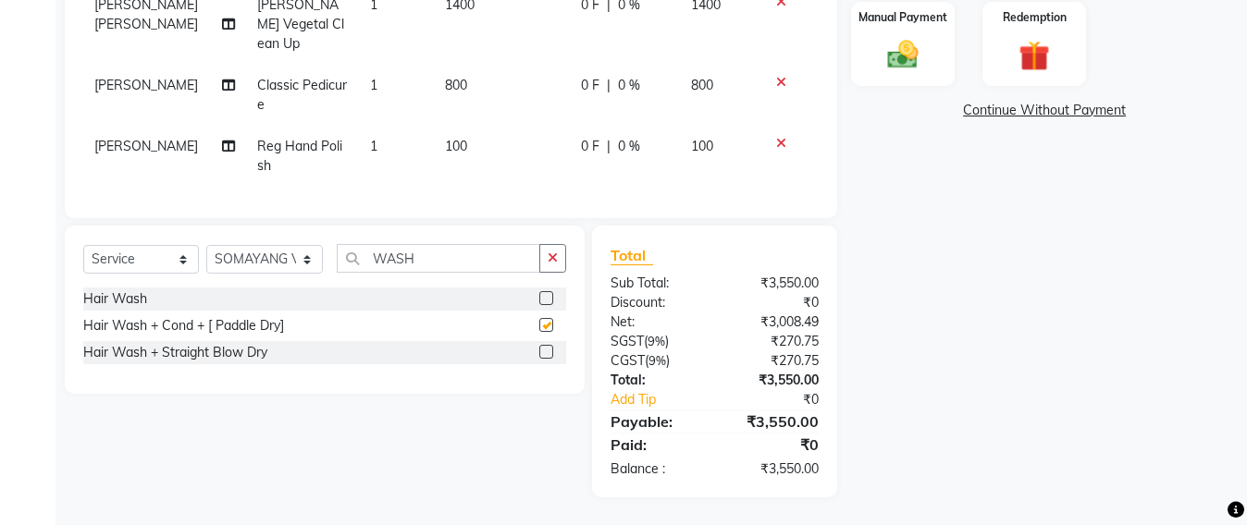
checkbox input "false"
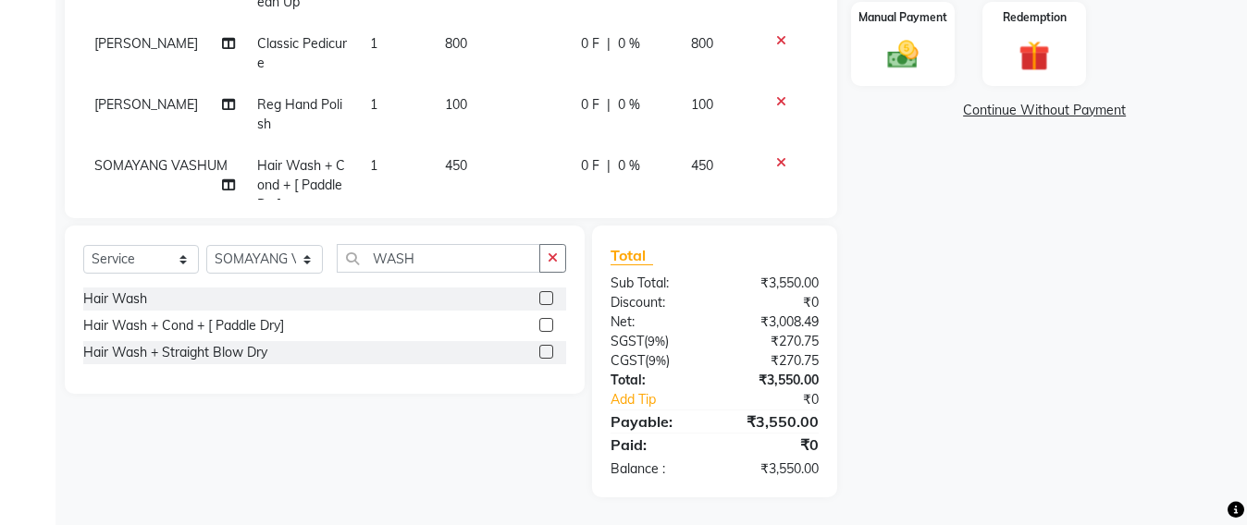
scroll to position [92, 0]
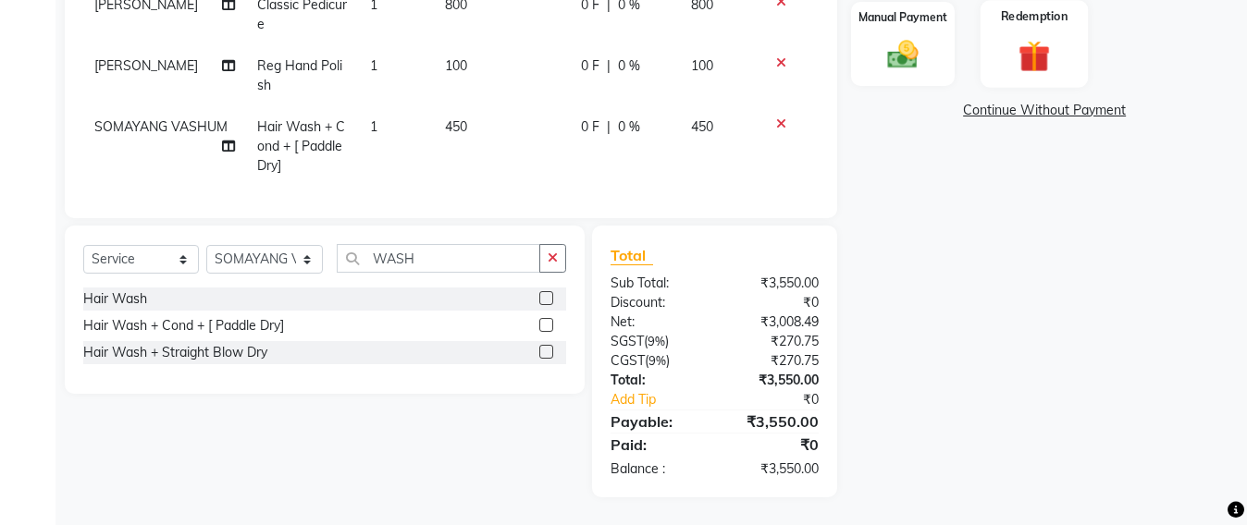
click at [1033, 60] on img at bounding box center [1034, 56] width 52 height 40
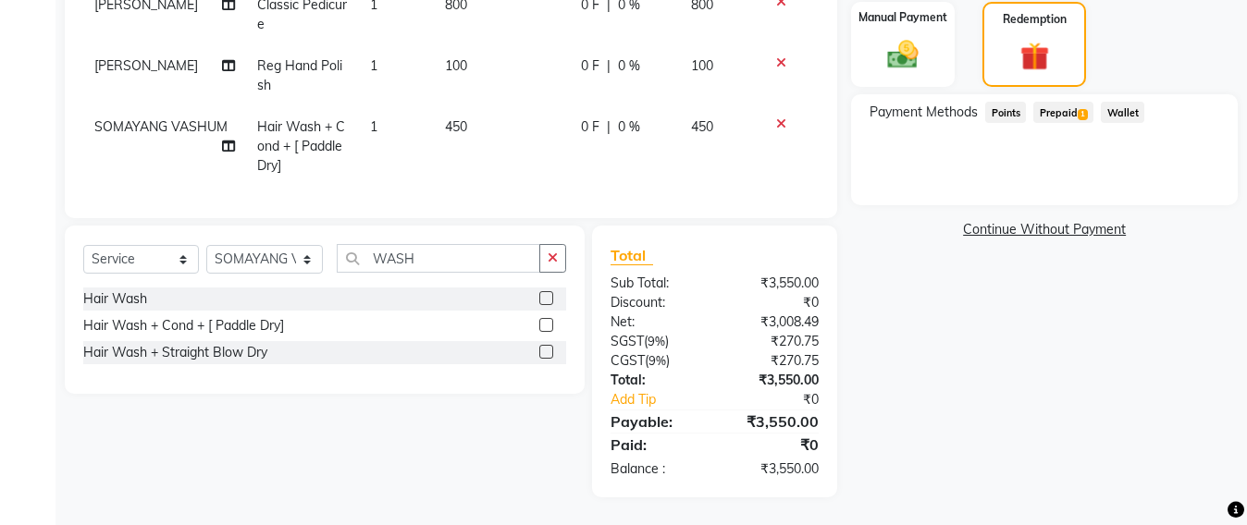
click at [1049, 119] on span "Prepaid 1" at bounding box center [1063, 112] width 60 height 21
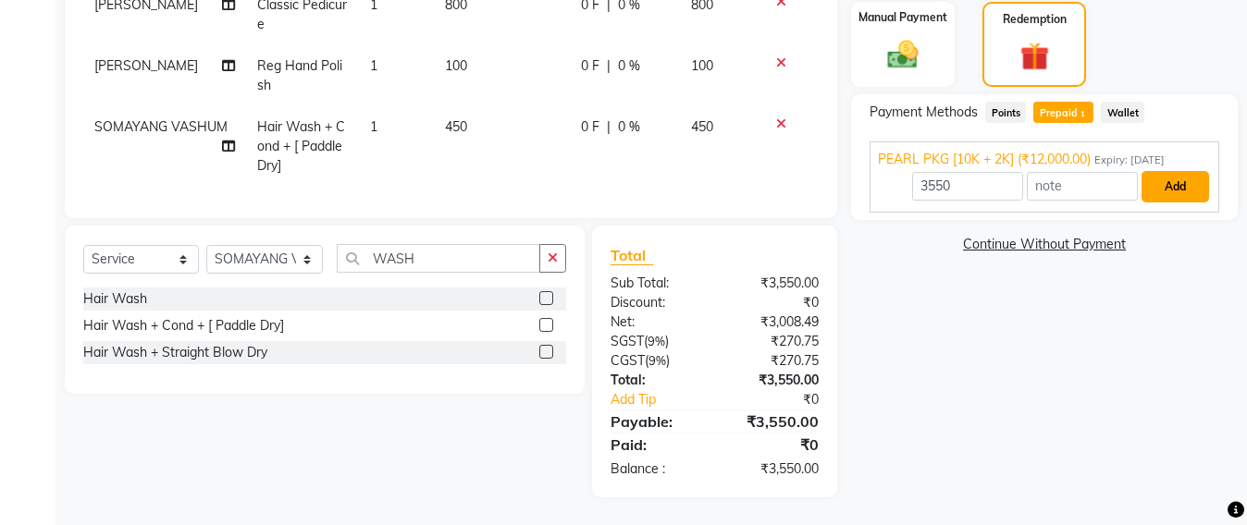
click at [1166, 178] on button "Add" at bounding box center [1175, 186] width 68 height 31
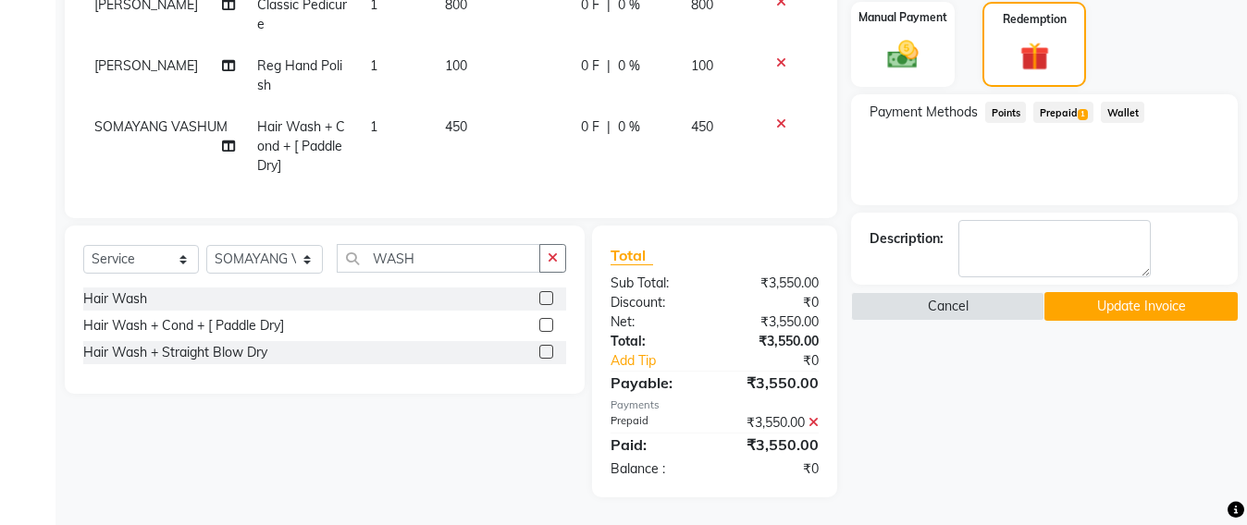
click at [1114, 308] on button "Update Invoice" at bounding box center [1140, 306] width 193 height 29
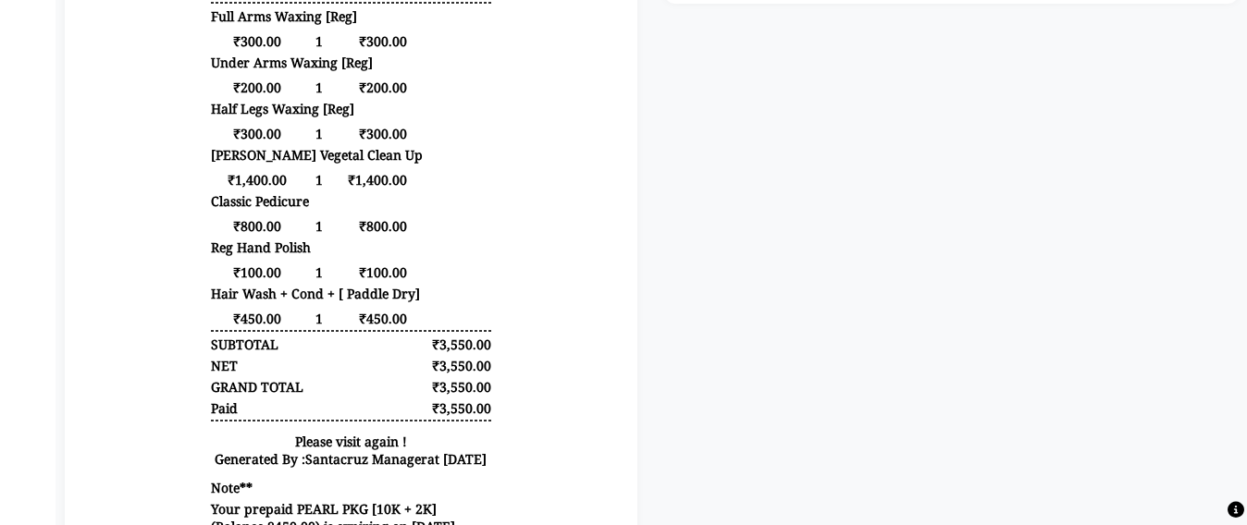
scroll to position [48, 0]
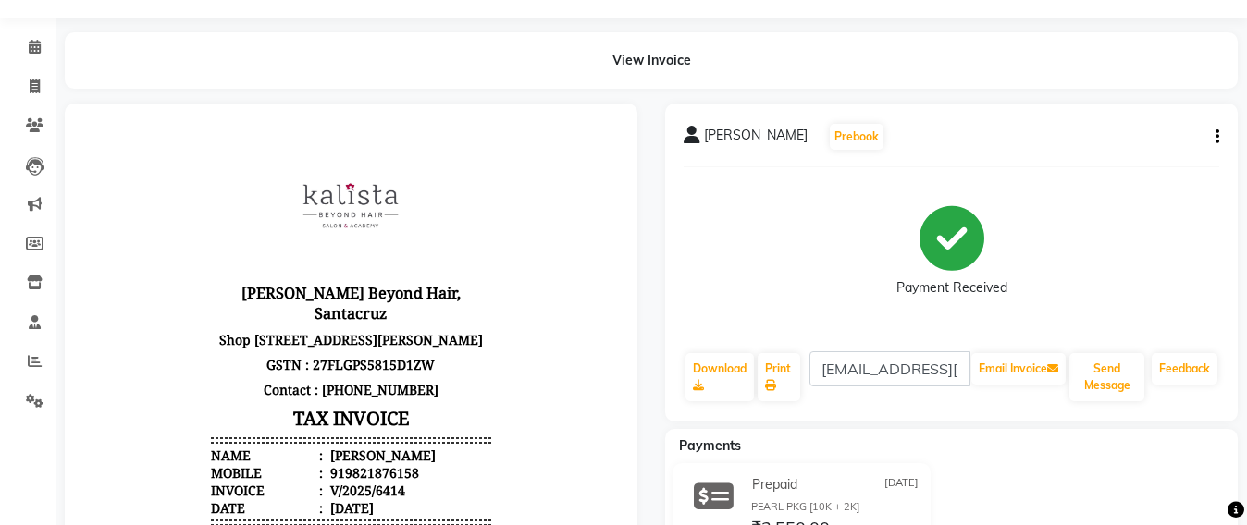
click at [16, 103] on li "Invoice" at bounding box center [27, 88] width 55 height 40
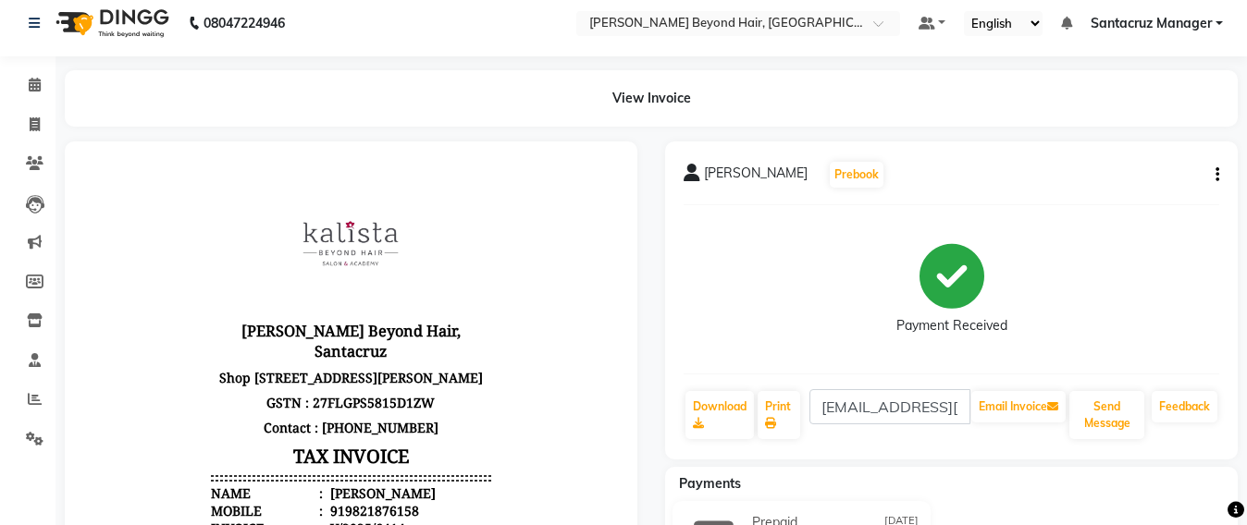
scroll to position [0, 0]
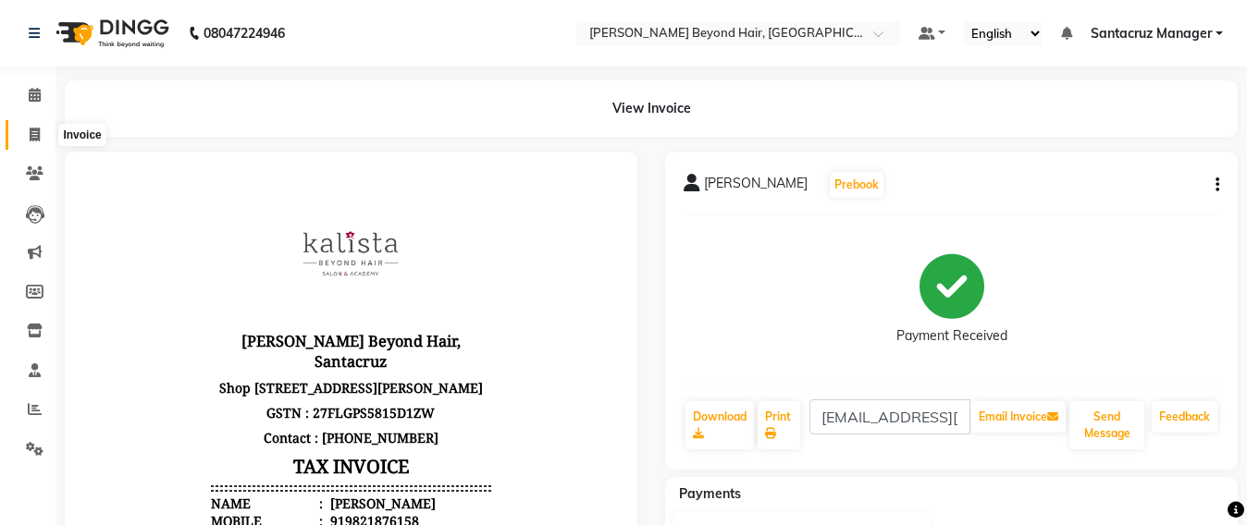
click at [33, 137] on icon at bounding box center [35, 135] width 10 height 14
select select "service"
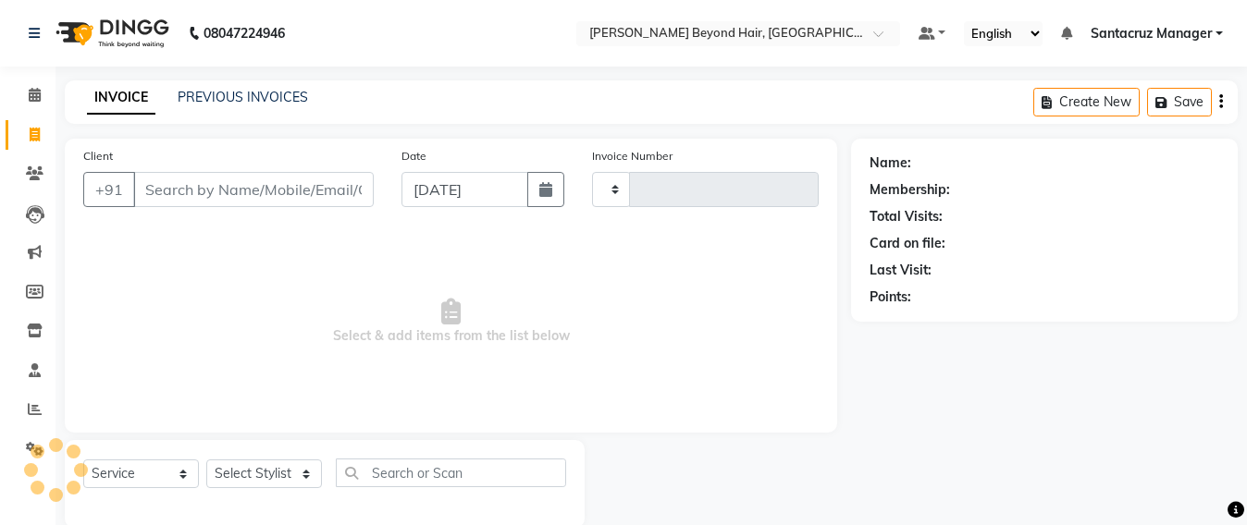
scroll to position [31, 0]
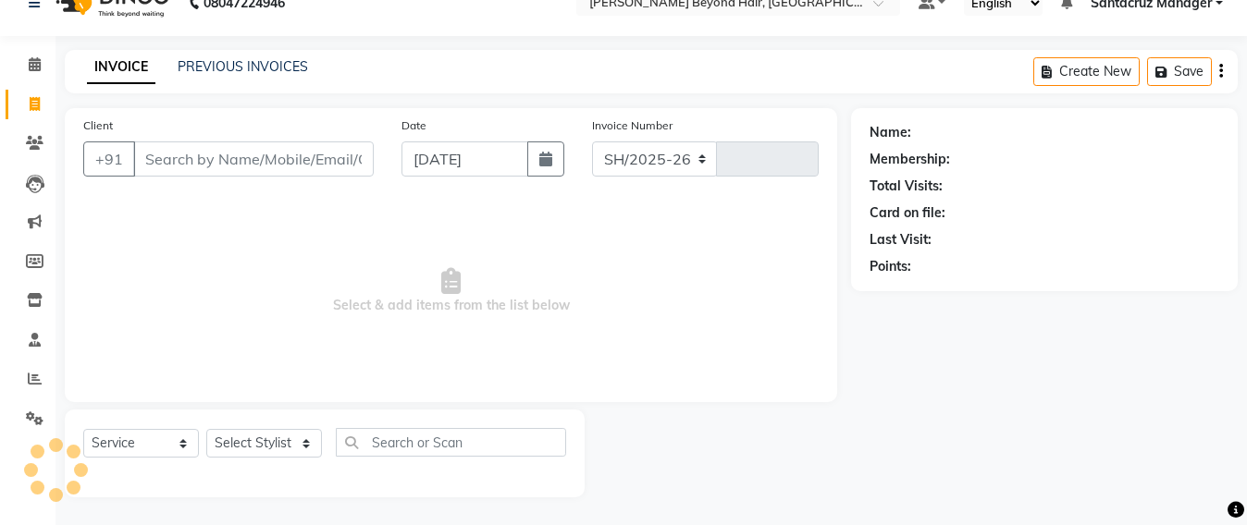
select select "6357"
type input "6415"
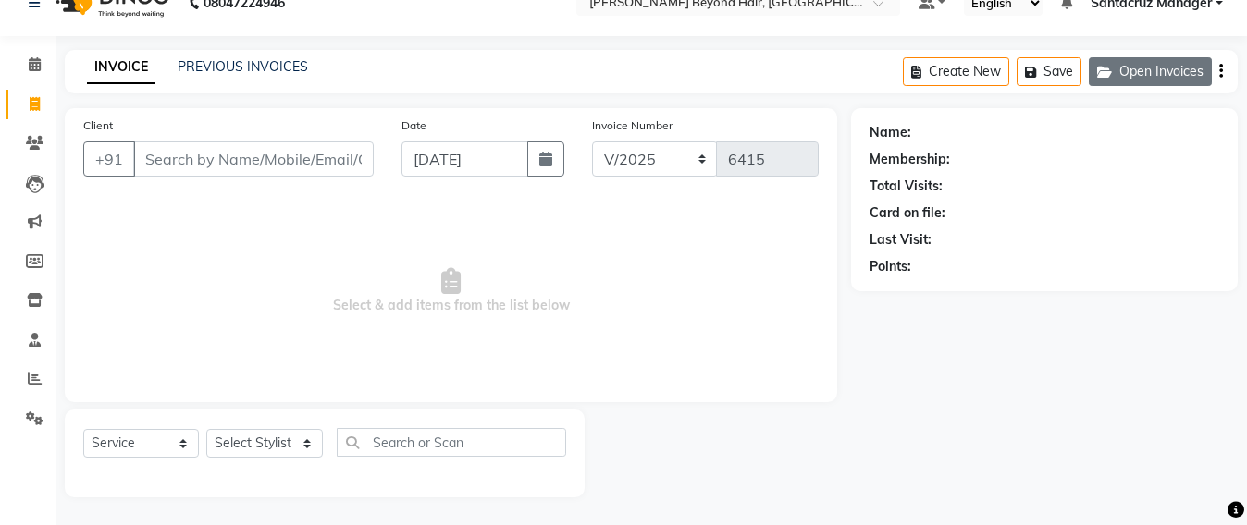
click at [1147, 74] on button "Open Invoices" at bounding box center [1150, 71] width 123 height 29
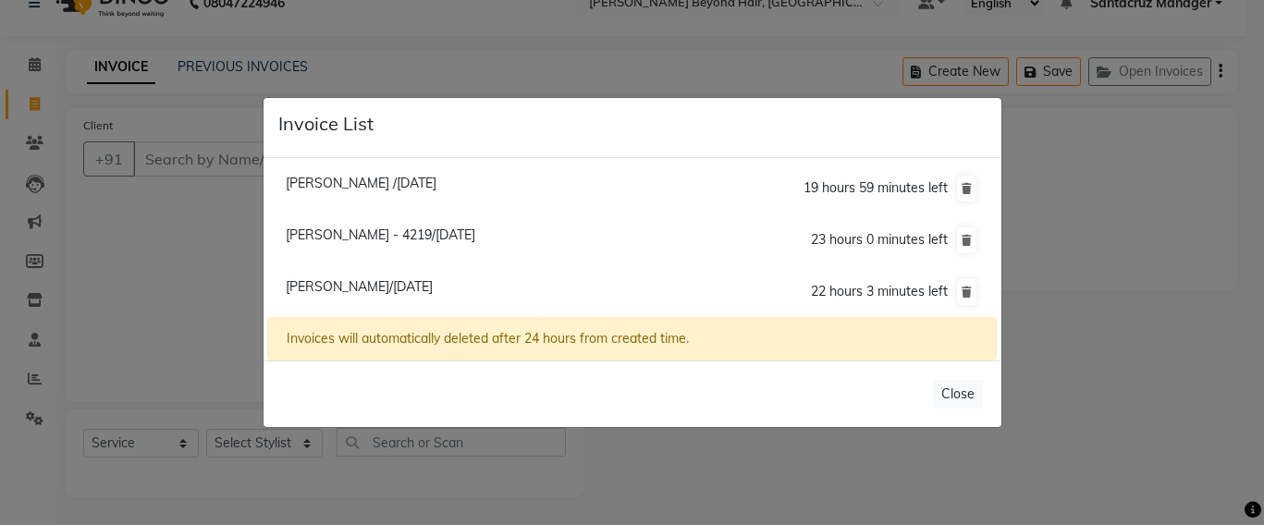
click at [398, 293] on span "[PERSON_NAME]/[DATE]" at bounding box center [359, 286] width 147 height 17
type input "9820187782"
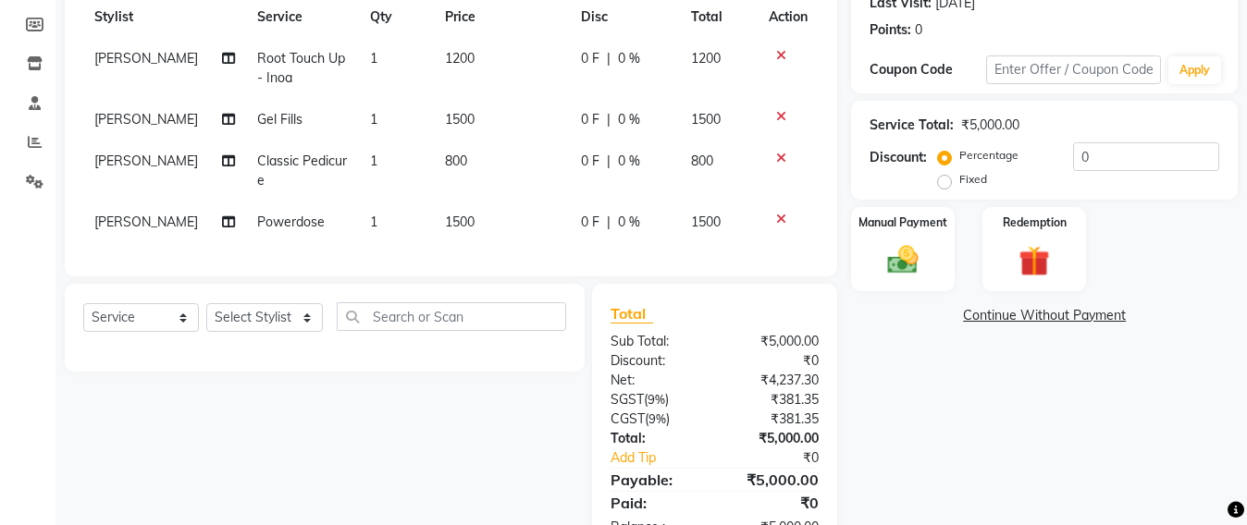
scroll to position [228, 0]
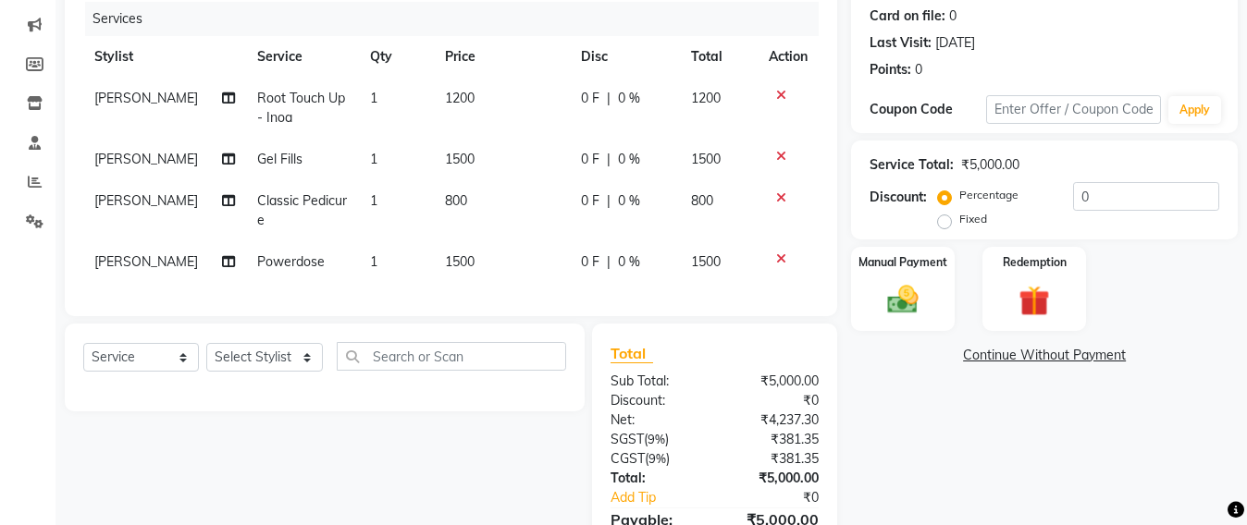
click at [470, 151] on td "1500" at bounding box center [502, 160] width 136 height 42
select select "47907"
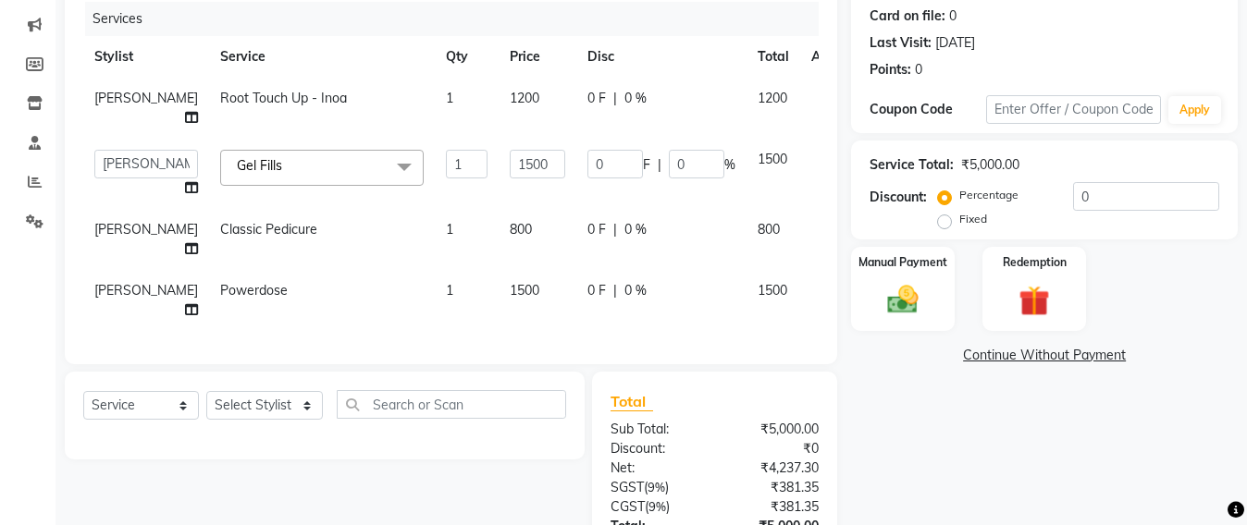
click at [526, 154] on td "1500" at bounding box center [537, 174] width 78 height 70
click at [521, 159] on input "1500" at bounding box center [537, 164] width 55 height 29
type input "1"
type input "2300"
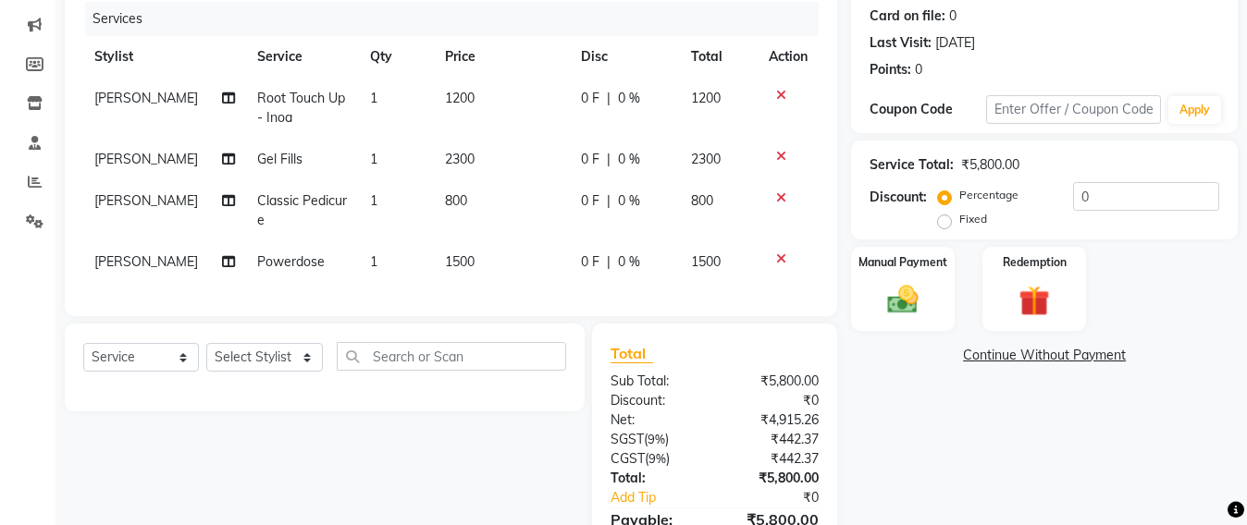
click at [506, 250] on tbody "[PERSON_NAME] SAV Root Touch Up - Inoa 1 1200 0 F | 0 % 1200 [PERSON_NAME] Gel …" at bounding box center [450, 180] width 735 height 205
click at [900, 305] on img at bounding box center [903, 299] width 52 height 37
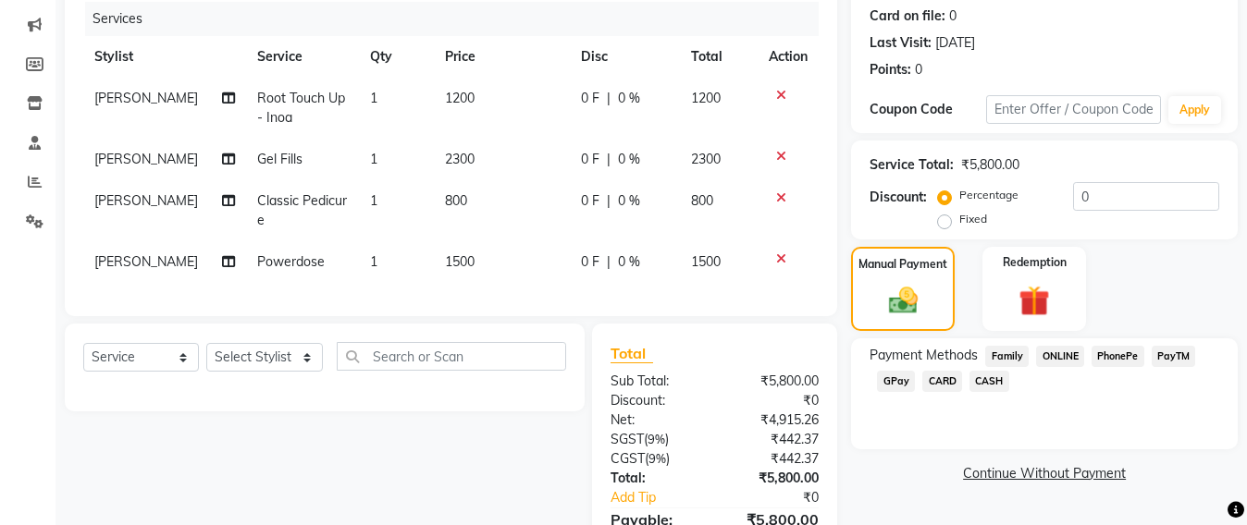
click at [973, 373] on span "CASH" at bounding box center [989, 381] width 40 height 21
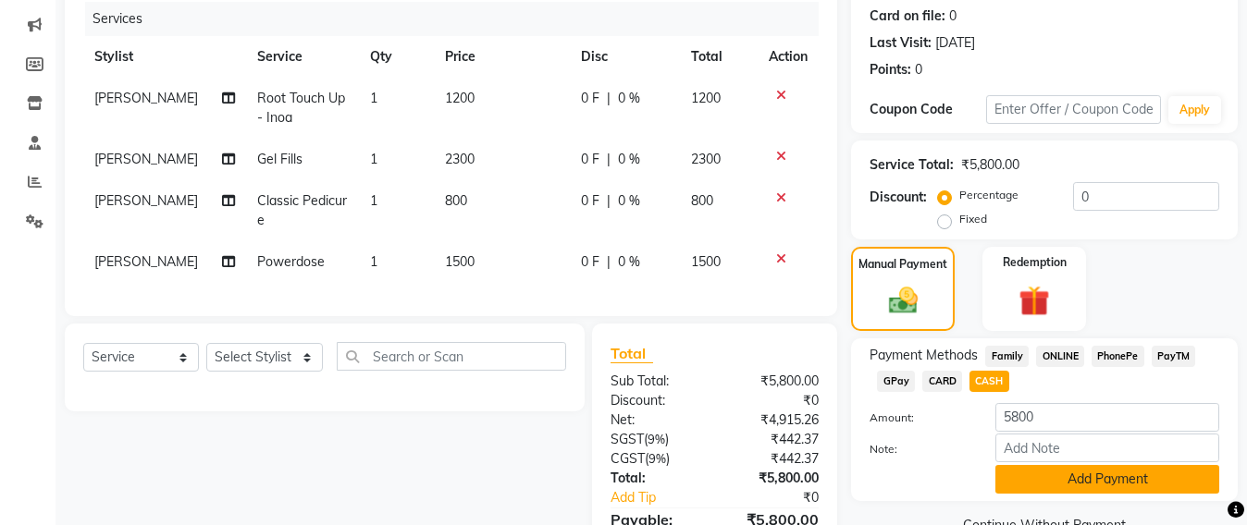
click at [1063, 468] on button "Add Payment" at bounding box center [1107, 479] width 224 height 29
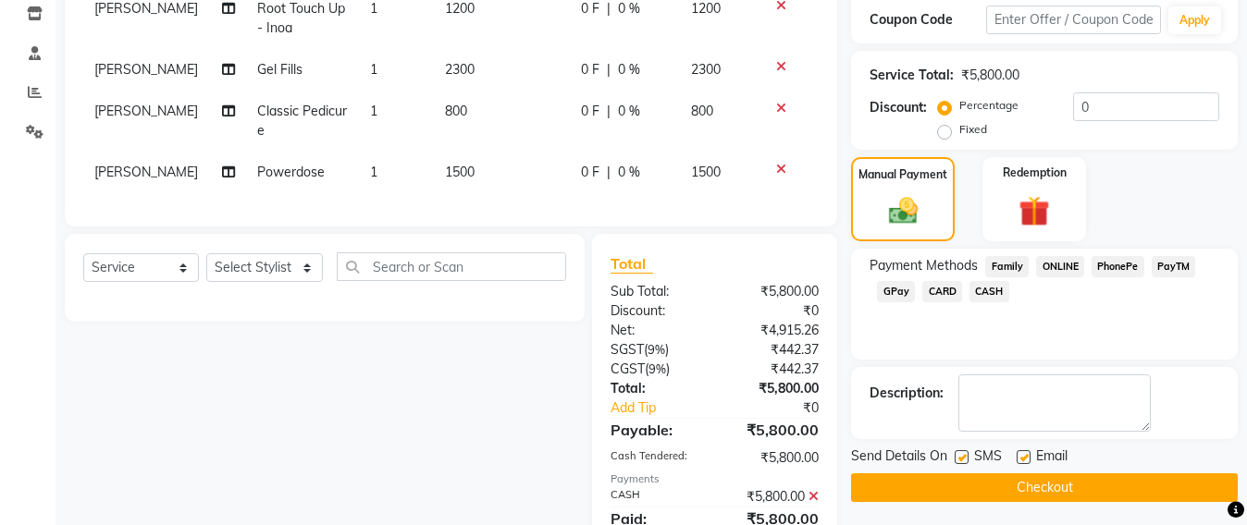
scroll to position [409, 0]
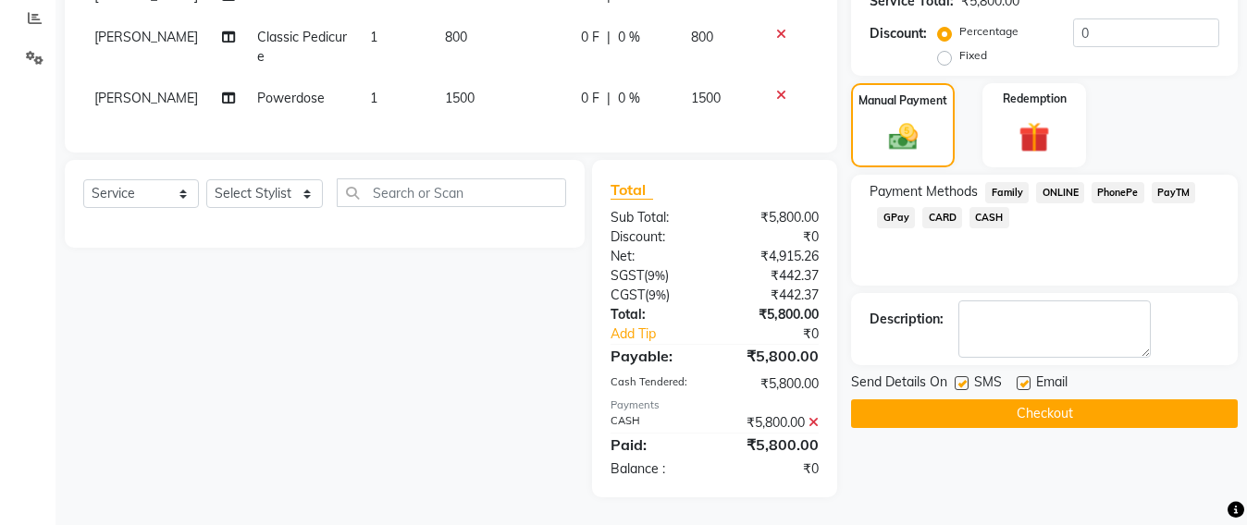
click at [1045, 402] on button "Checkout" at bounding box center [1044, 414] width 387 height 29
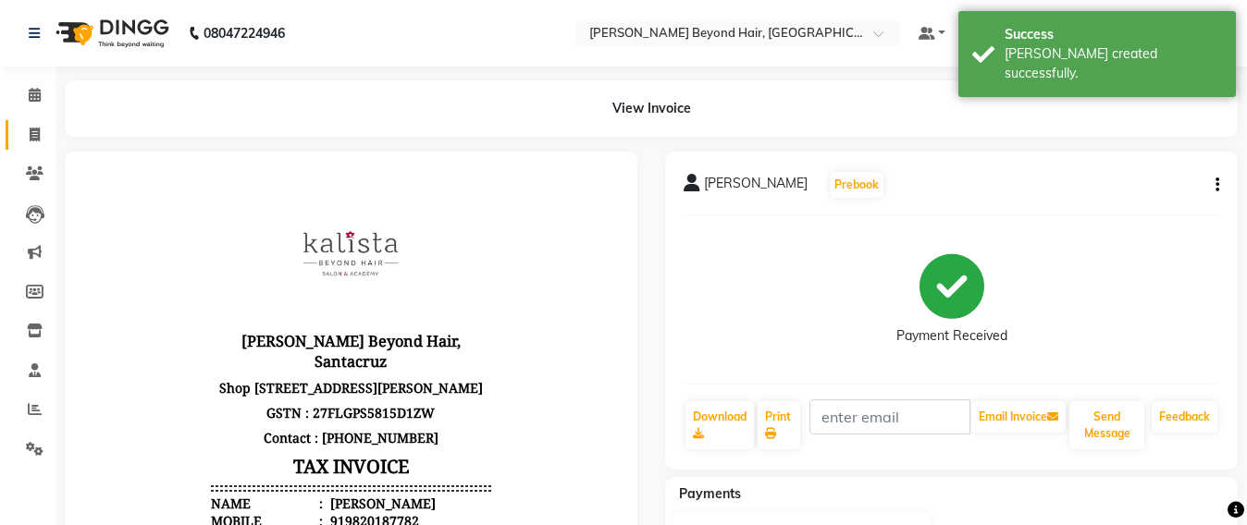
click at [17, 132] on link "Invoice" at bounding box center [28, 135] width 44 height 31
select select "service"
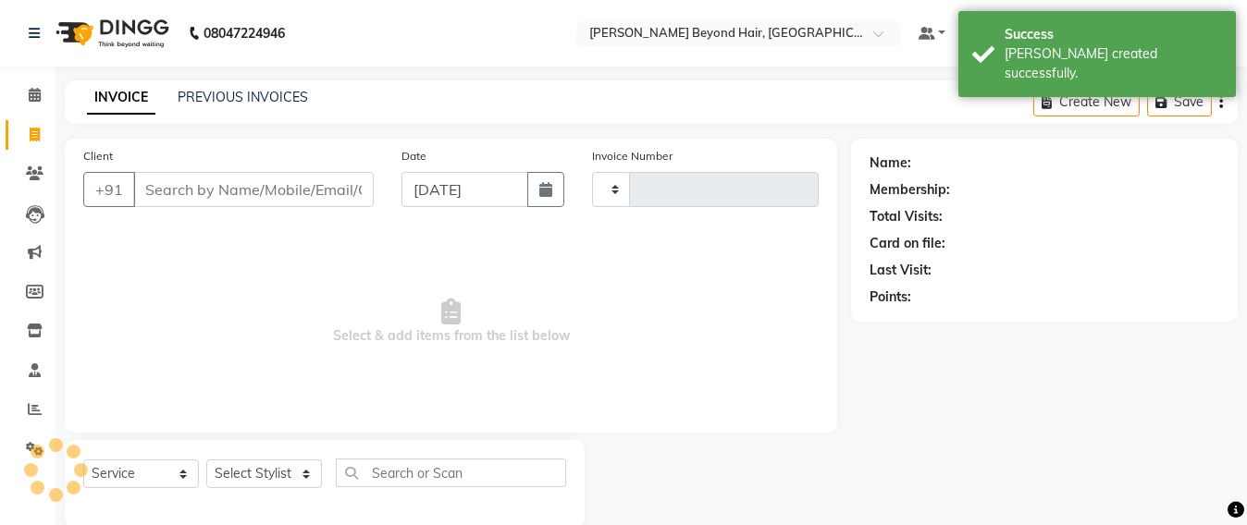
scroll to position [31, 0]
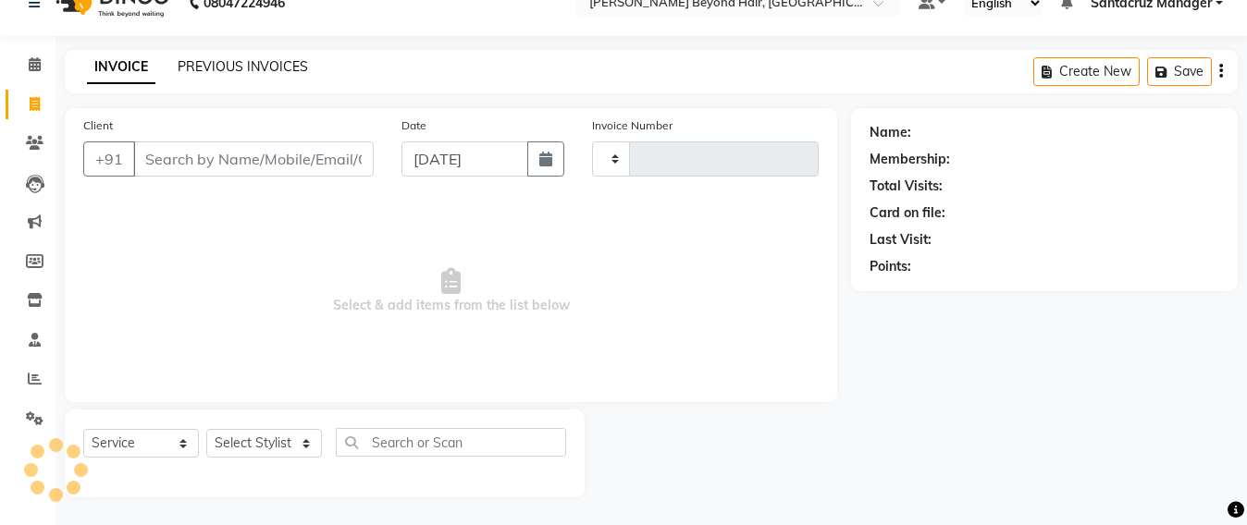
click at [230, 69] on link "PREVIOUS INVOICES" at bounding box center [243, 66] width 130 height 17
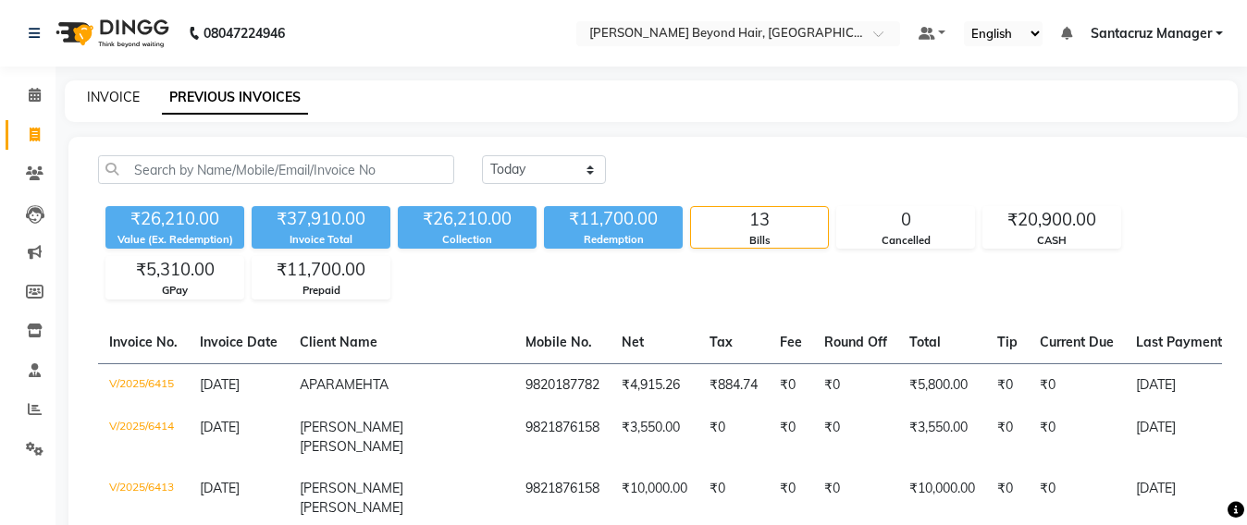
click at [105, 95] on link "INVOICE" at bounding box center [113, 97] width 53 height 17
select select "service"
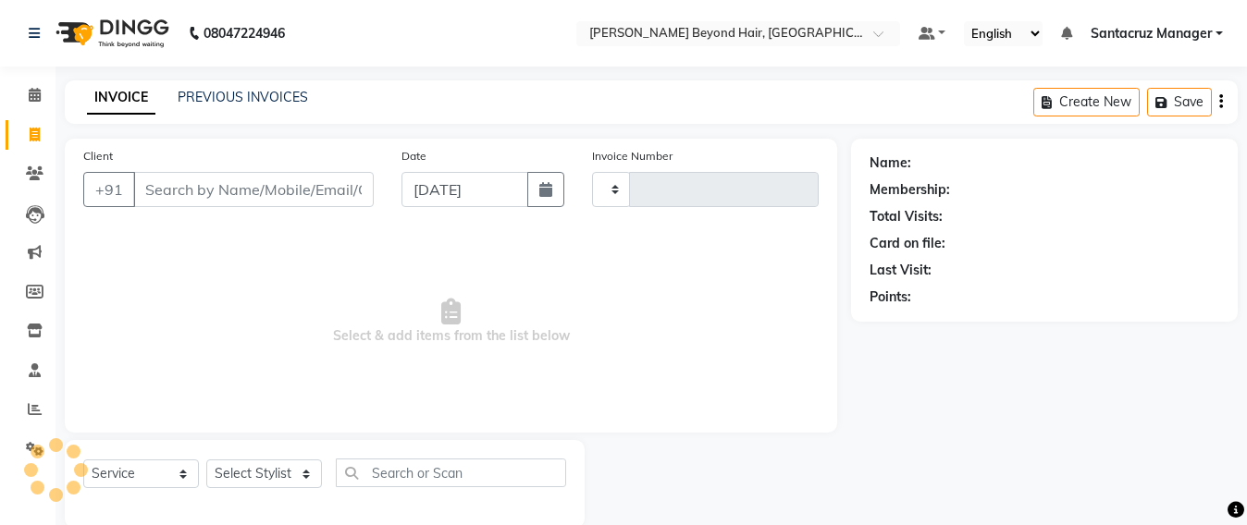
scroll to position [31, 0]
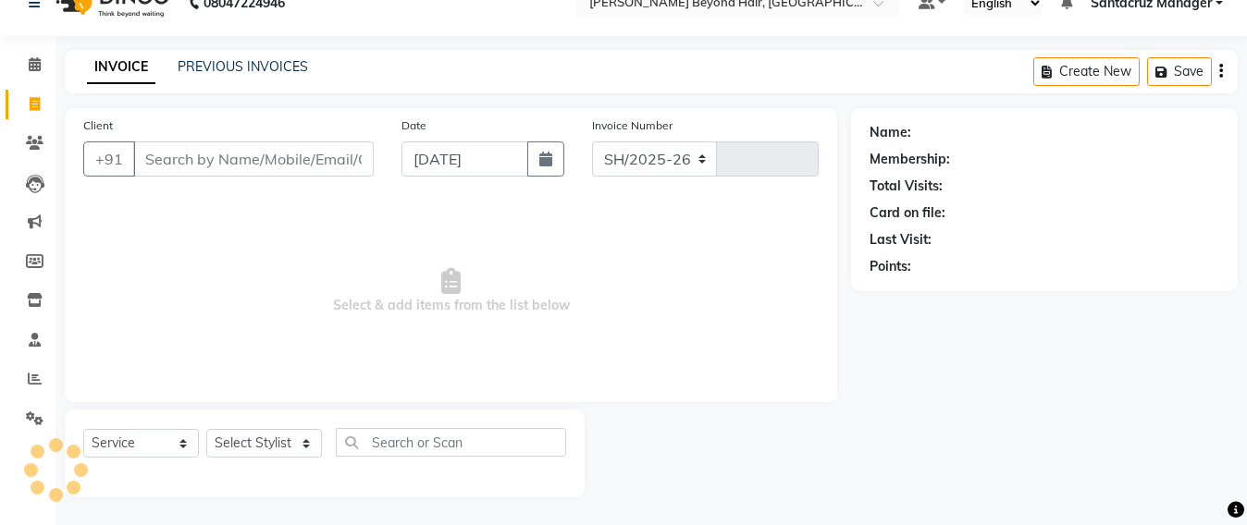
select select "6357"
type input "6416"
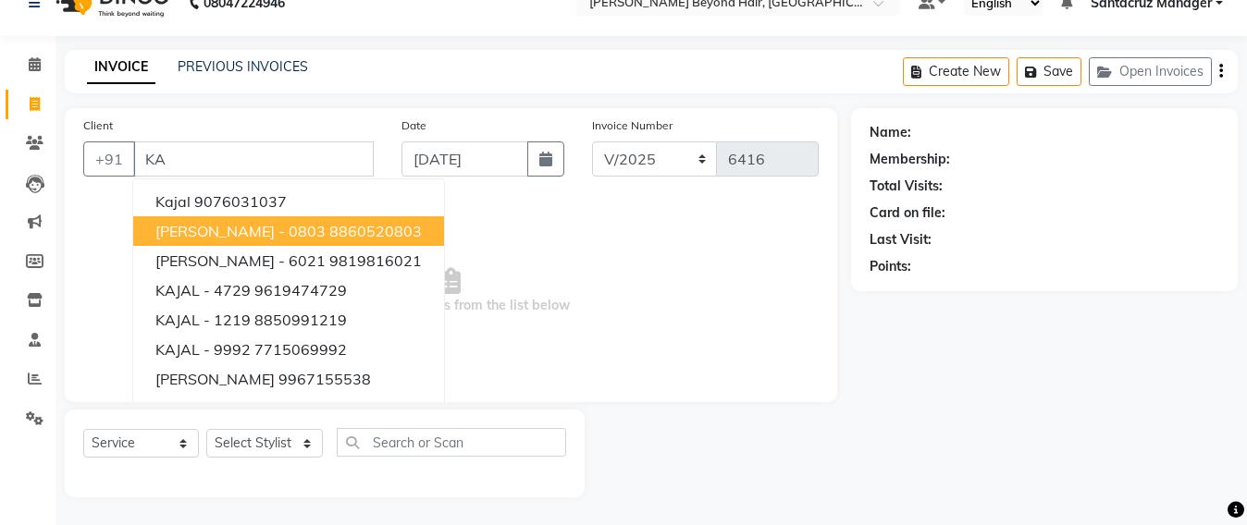
type input "K"
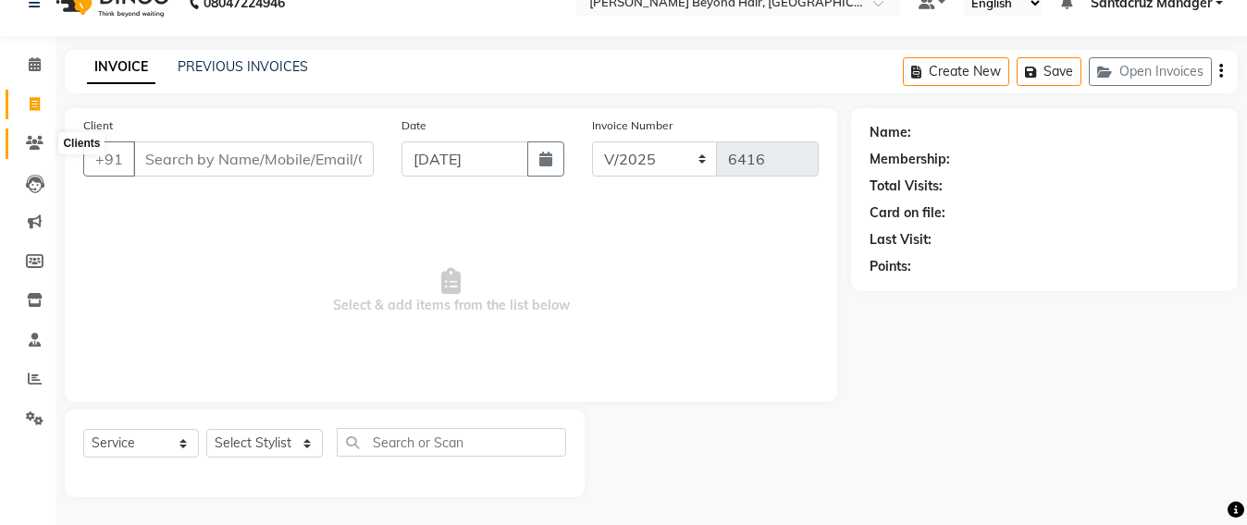
click at [30, 148] on icon at bounding box center [35, 143] width 18 height 14
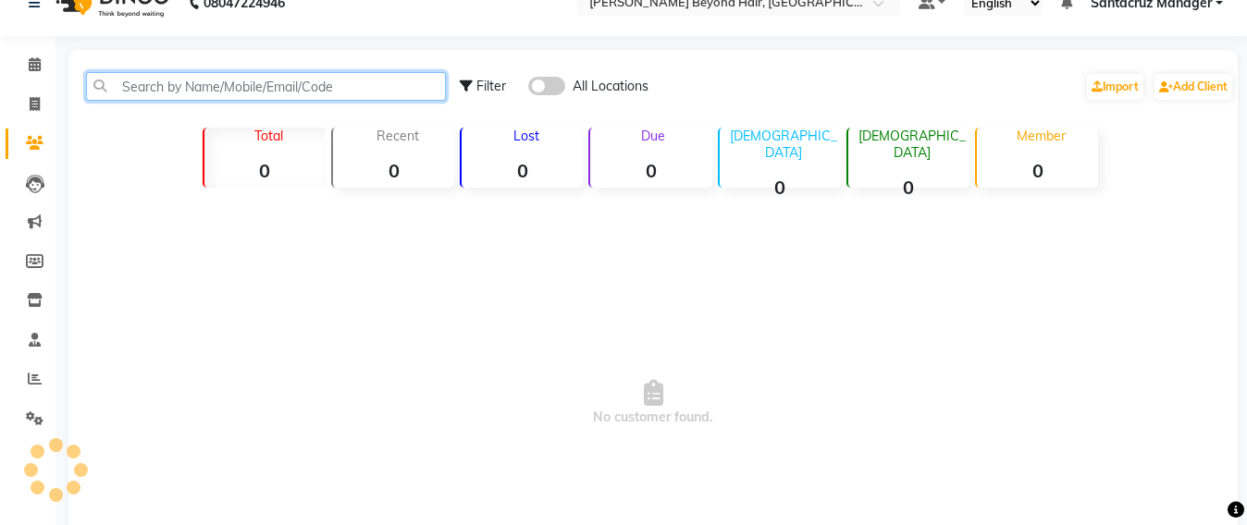
click at [154, 84] on input "text" at bounding box center [266, 86] width 360 height 29
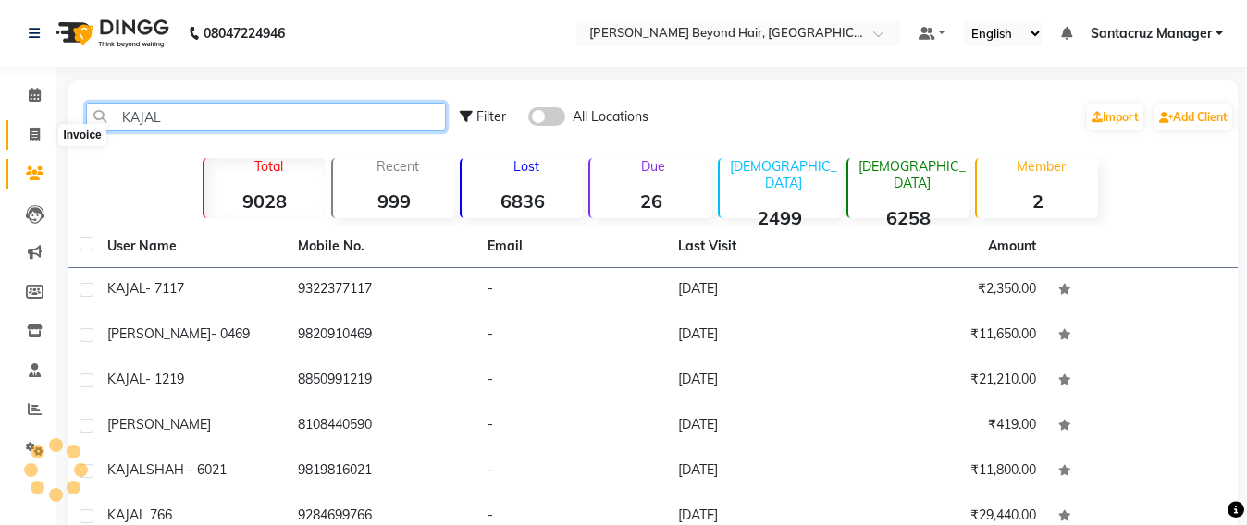
type input "KAJAL"
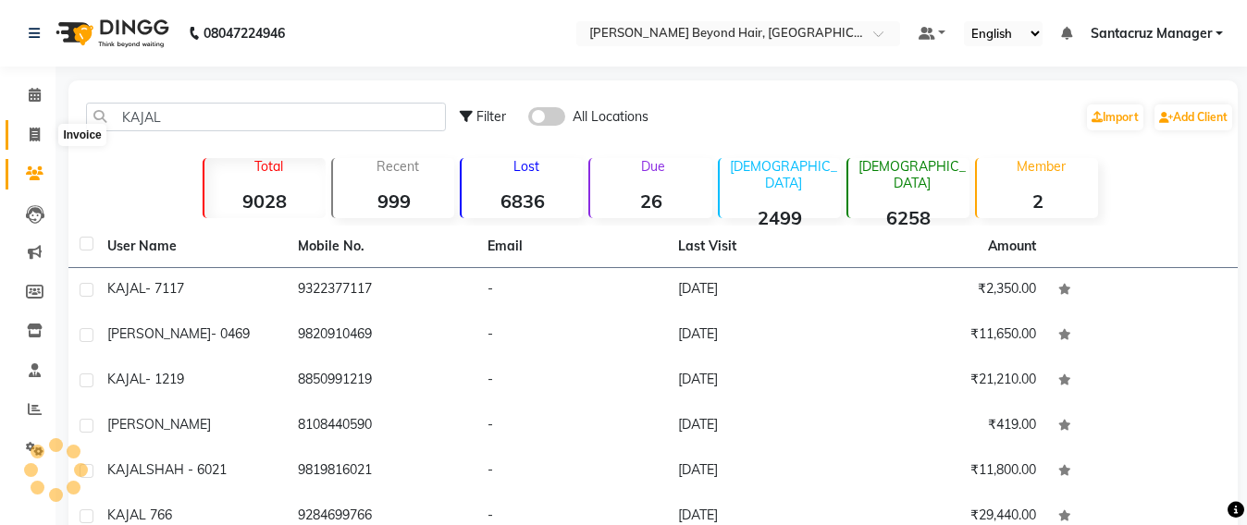
click at [21, 131] on span at bounding box center [34, 135] width 32 height 21
select select "service"
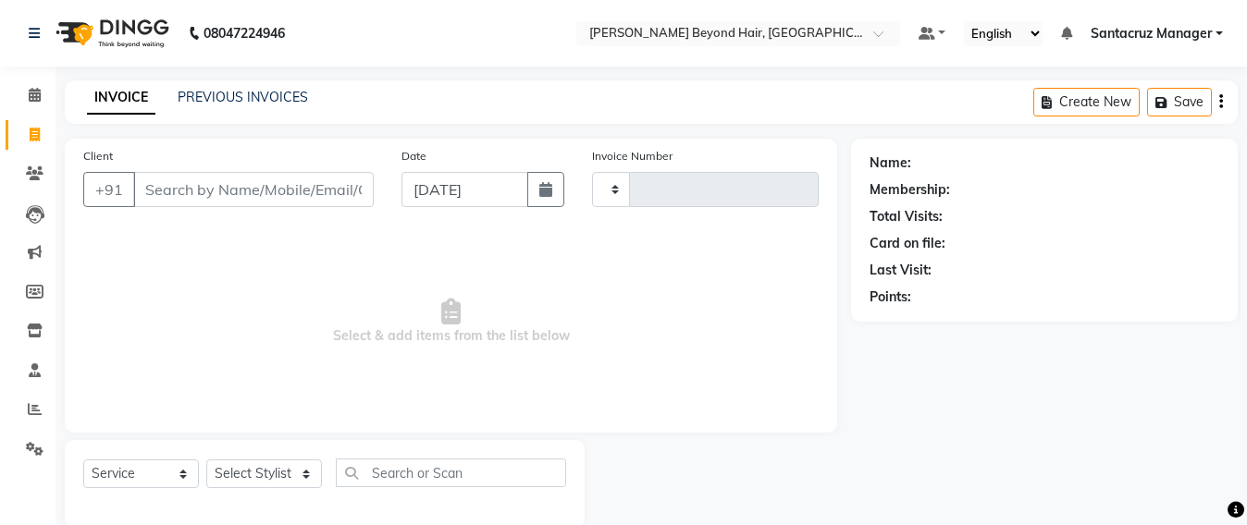
scroll to position [31, 0]
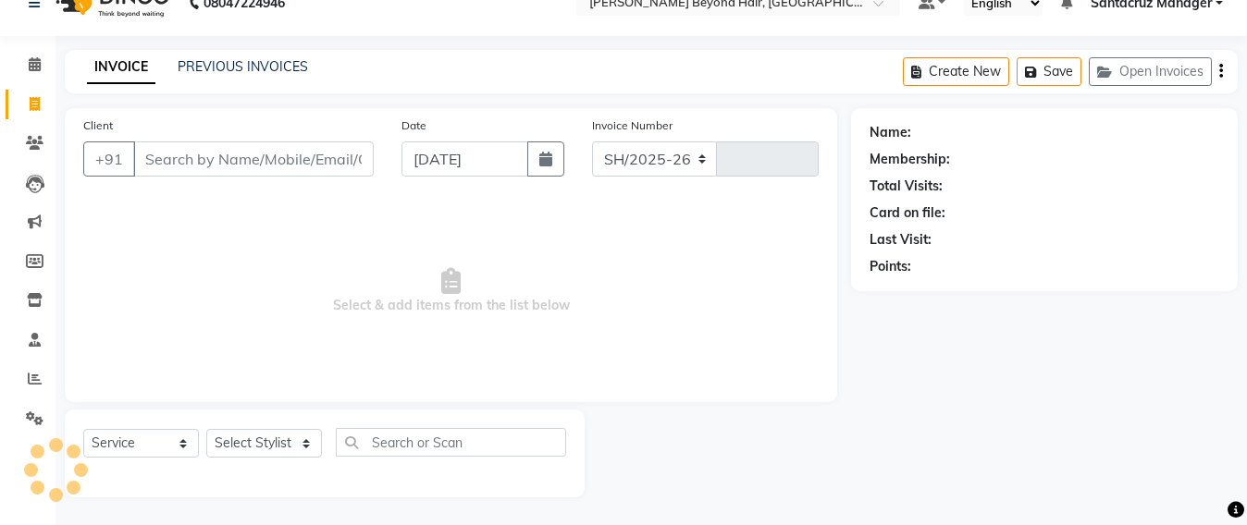
select select "6357"
type input "6416"
click at [14, 372] on link "Reports" at bounding box center [28, 379] width 44 height 31
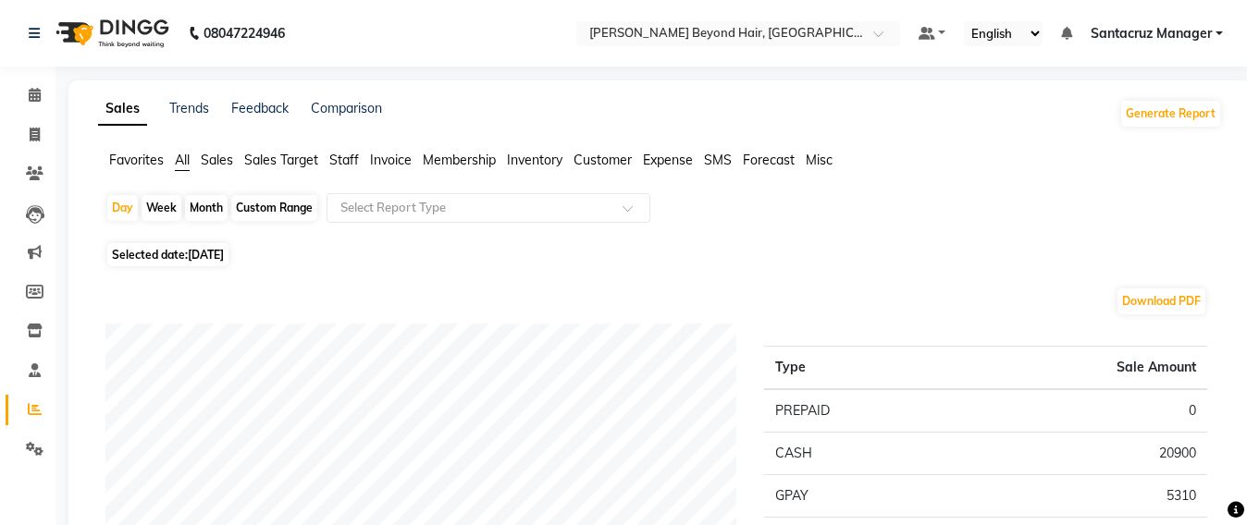
click at [351, 163] on span "Staff" at bounding box center [344, 160] width 30 height 17
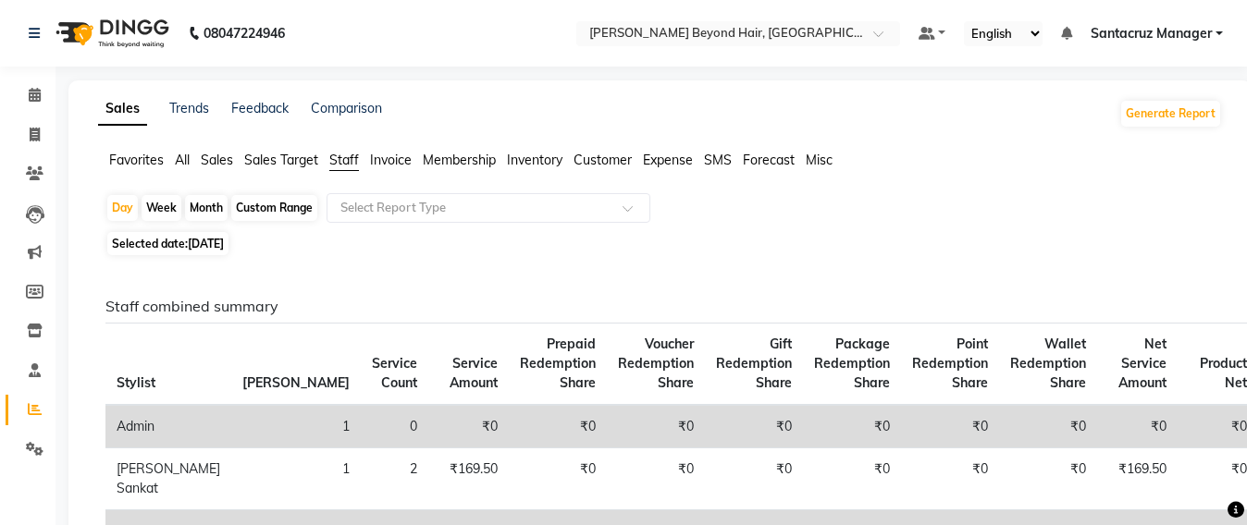
click at [282, 210] on div "Custom Range" at bounding box center [274, 208] width 86 height 26
select select "9"
select select "2025"
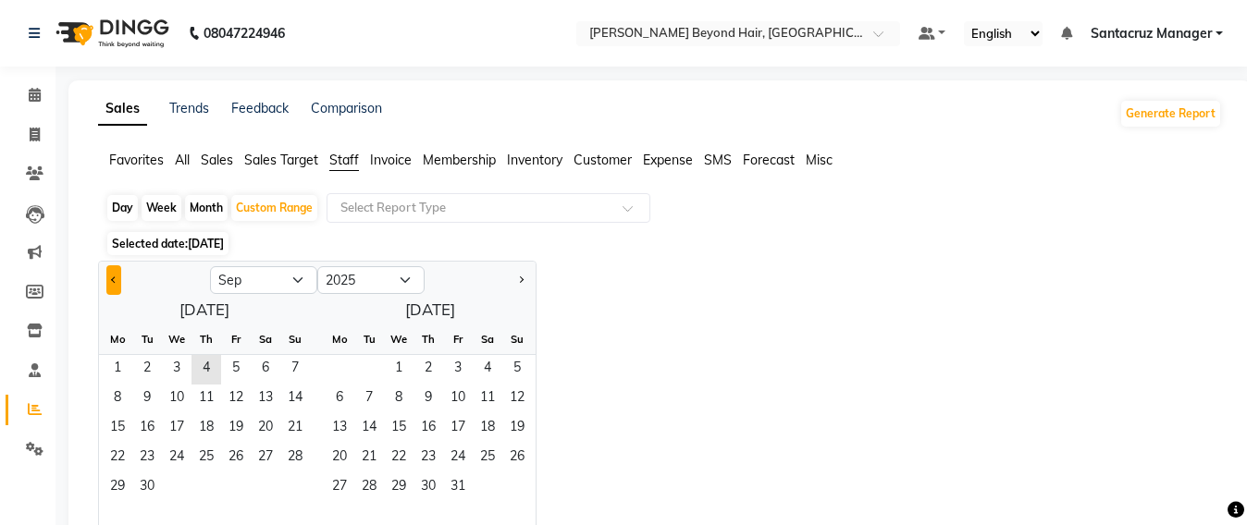
click at [112, 281] on button "Previous month" at bounding box center [113, 280] width 15 height 30
select select "8"
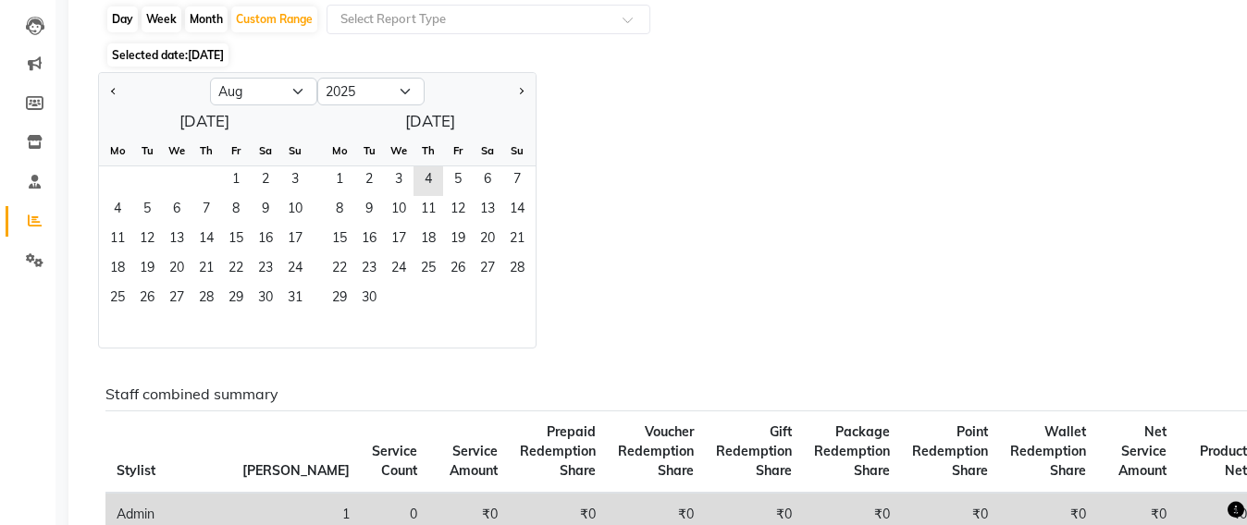
scroll to position [231, 0]
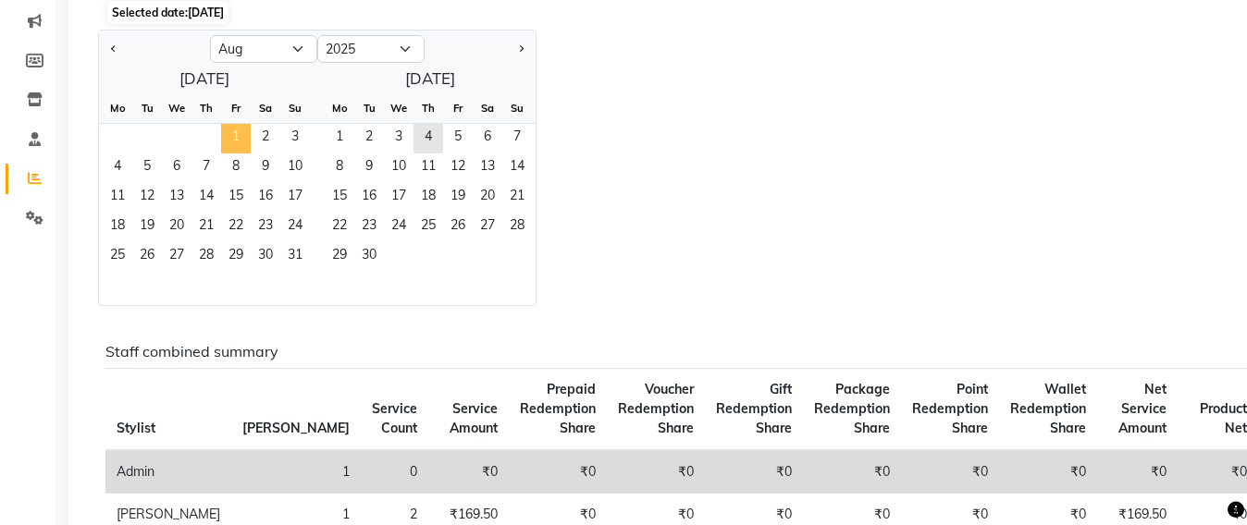
click at [246, 140] on span "1" at bounding box center [236, 139] width 30 height 30
click at [287, 250] on span "31" at bounding box center [295, 257] width 30 height 30
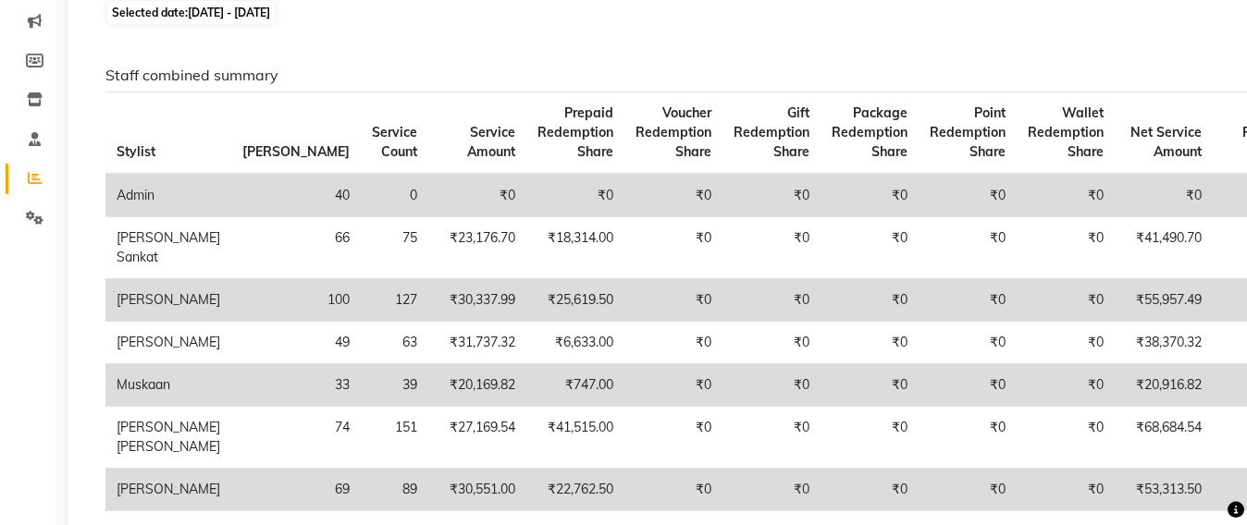
scroll to position [0, 0]
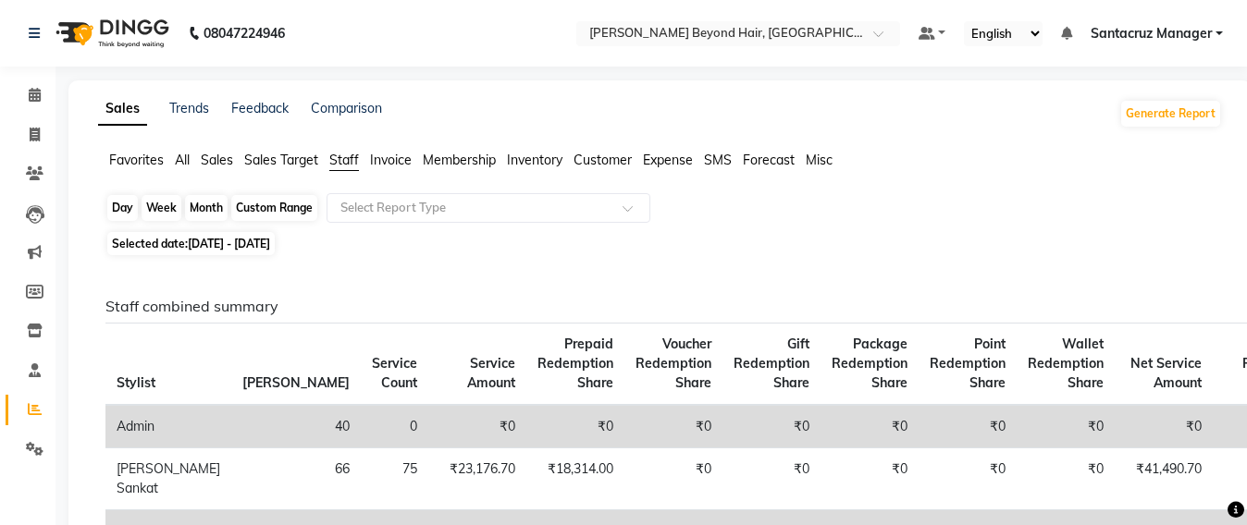
click at [276, 209] on div "Custom Range" at bounding box center [274, 208] width 86 height 26
select select "8"
select select "2025"
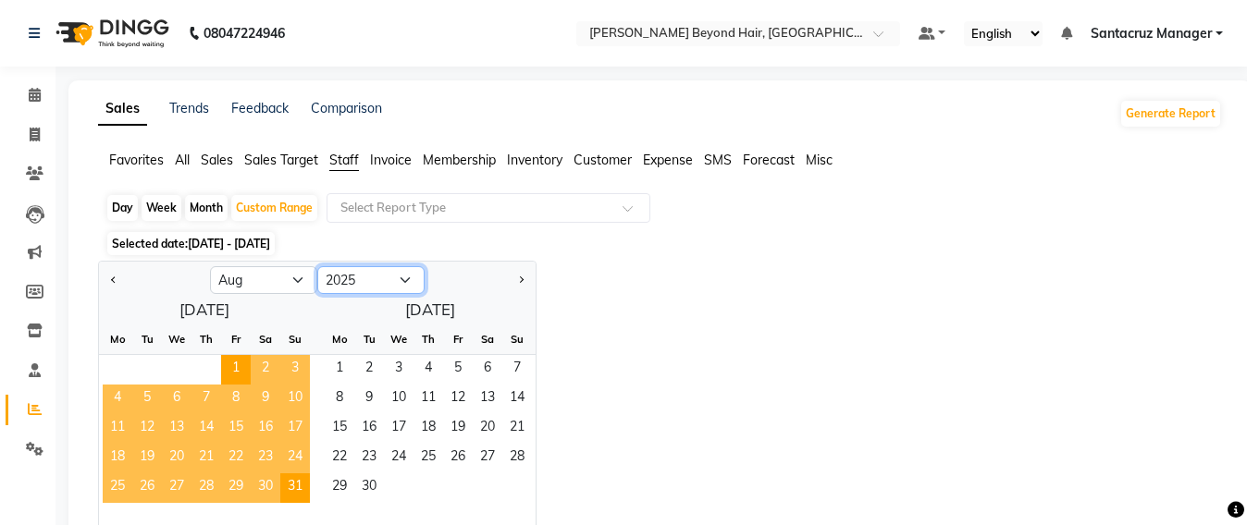
click at [386, 284] on select "2015 2016 2017 2018 2019 2020 2021 2022 2023 2024 2025 2026 2027 2028 2029 2030…" at bounding box center [370, 280] width 107 height 28
click at [346, 375] on span "1" at bounding box center [340, 370] width 30 height 30
select select "9"
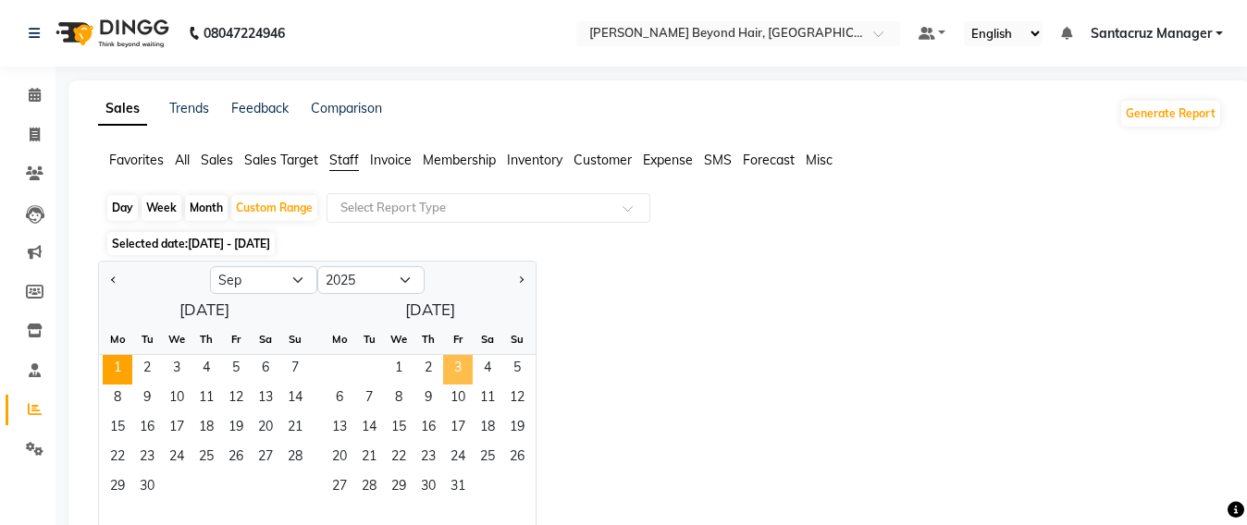
click at [446, 373] on span "3" at bounding box center [458, 370] width 30 height 30
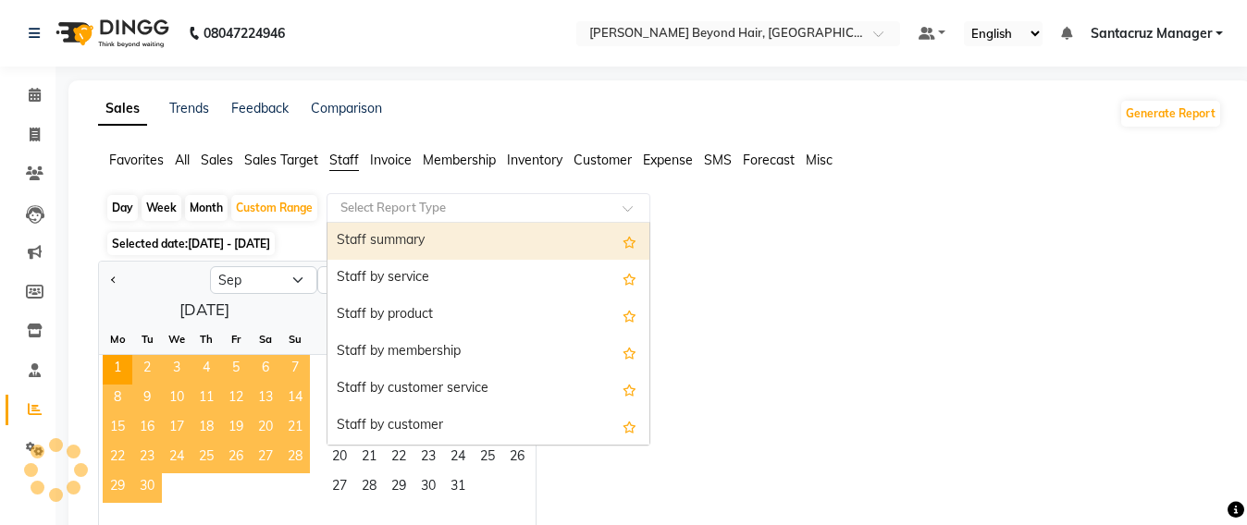
click at [430, 203] on input "text" at bounding box center [470, 208] width 266 height 18
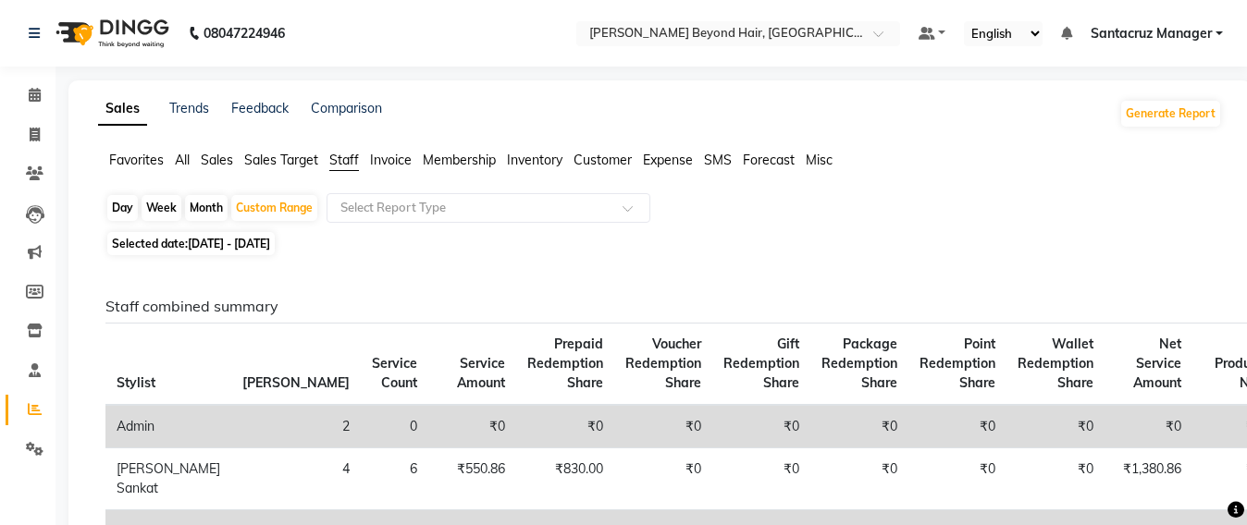
click at [803, 215] on div "Day Week Month Custom Range Select Report Type" at bounding box center [659, 209] width 1109 height 33
click at [239, 238] on span "[DATE] - [DATE]" at bounding box center [229, 244] width 82 height 14
select select "9"
select select "2025"
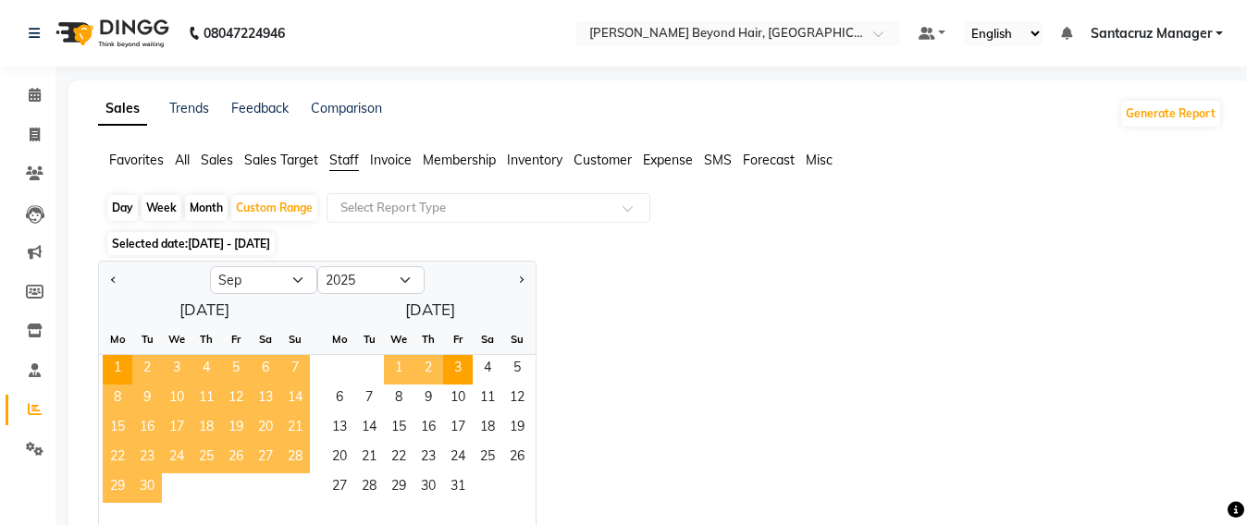
click at [176, 374] on span "3" at bounding box center [177, 370] width 30 height 30
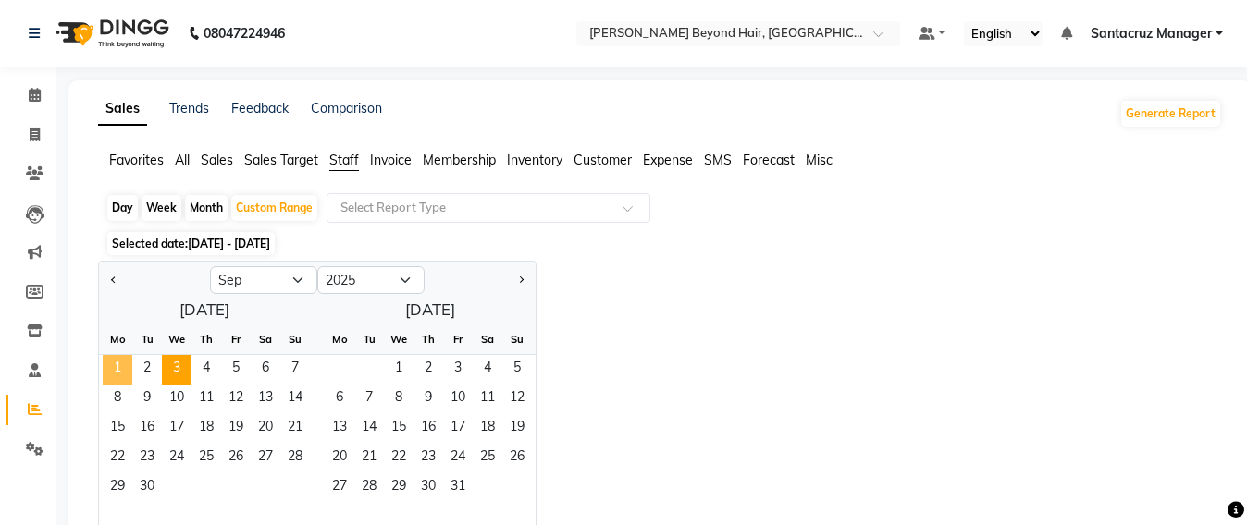
click at [122, 365] on span "1" at bounding box center [118, 370] width 30 height 30
click at [166, 364] on span "3" at bounding box center [177, 370] width 30 height 30
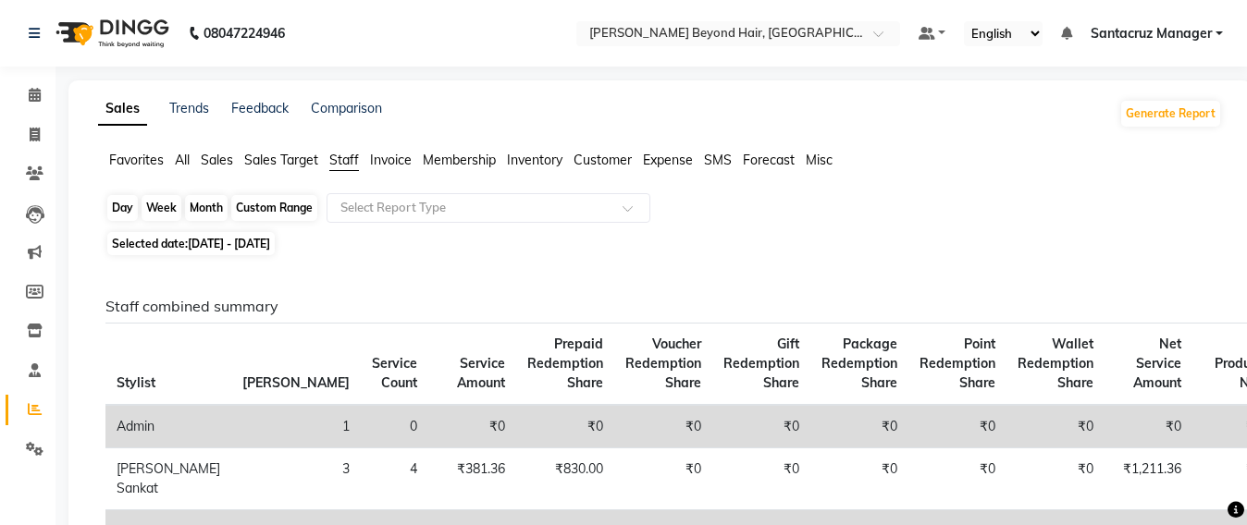
click at [286, 208] on div "Custom Range" at bounding box center [274, 208] width 86 height 26
select select "9"
select select "2025"
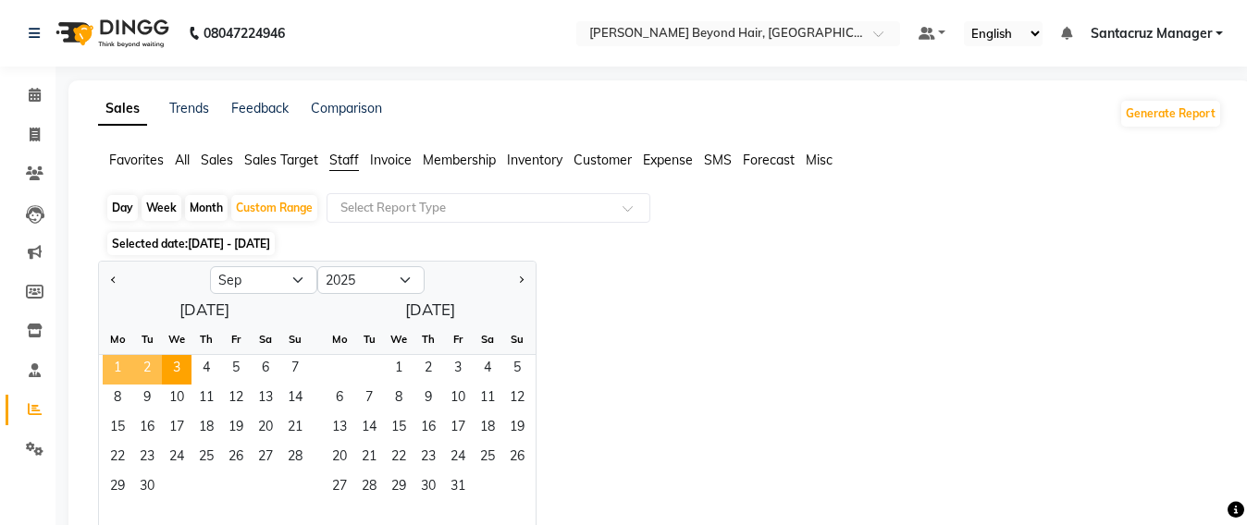
click at [110, 375] on span "1" at bounding box center [118, 370] width 30 height 30
click at [200, 364] on span "4" at bounding box center [206, 370] width 30 height 30
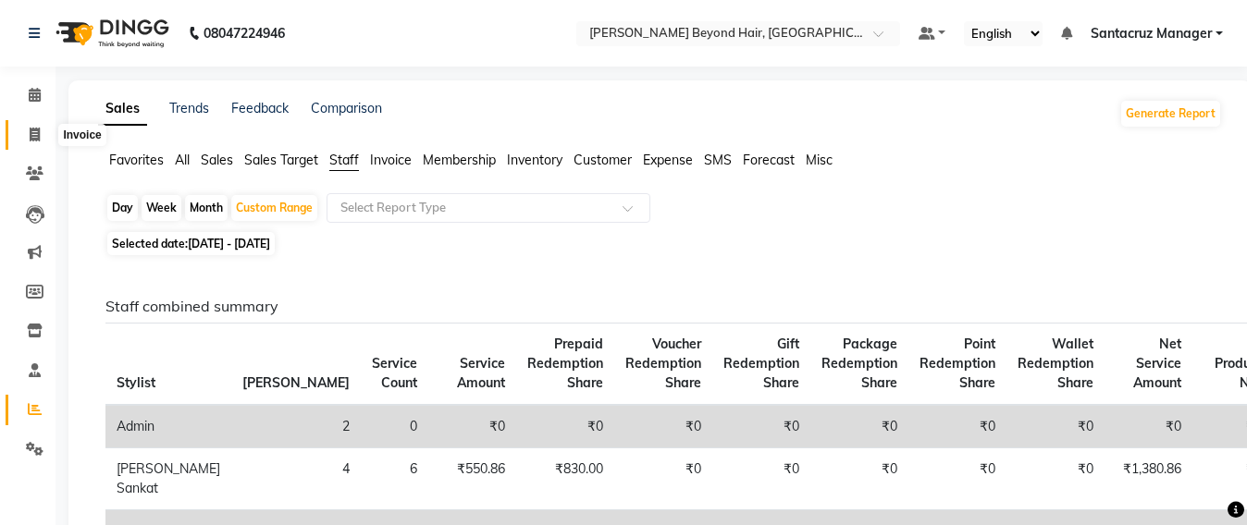
click at [32, 141] on span at bounding box center [34, 135] width 32 height 21
select select "service"
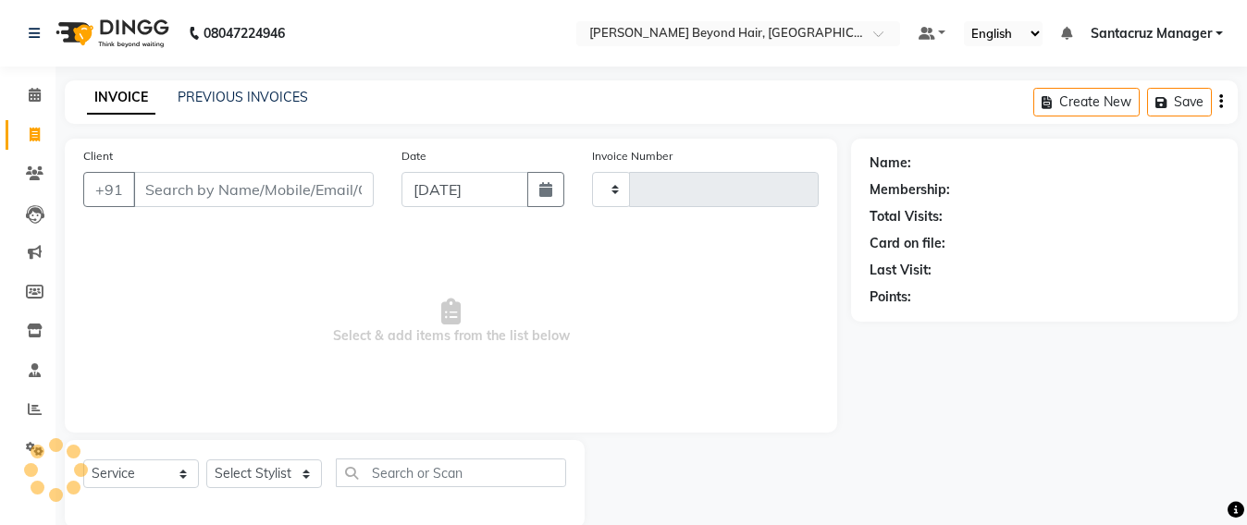
scroll to position [31, 0]
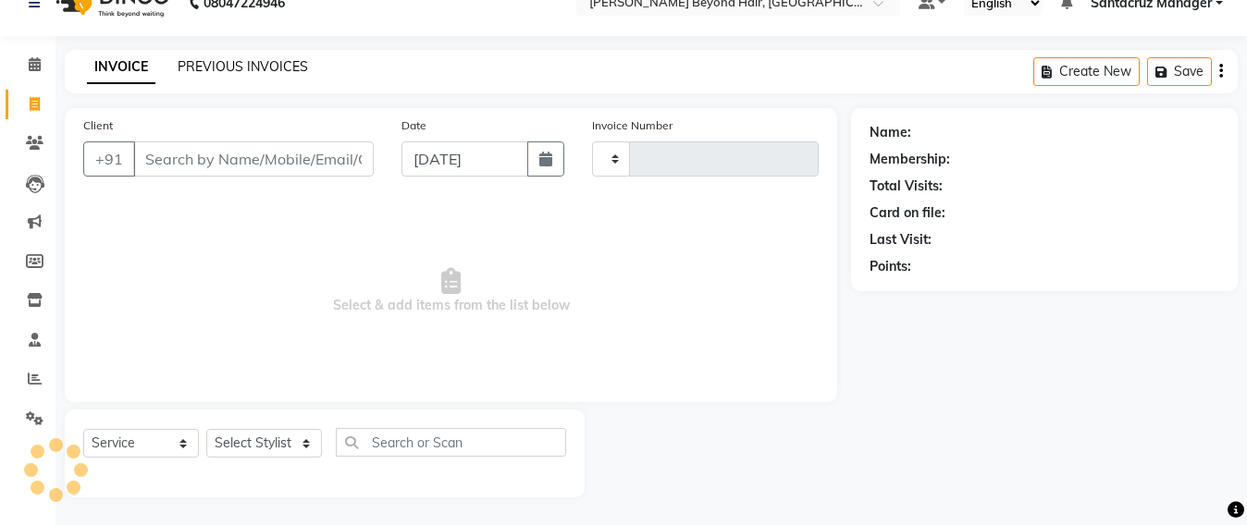
type input "6416"
select select "6357"
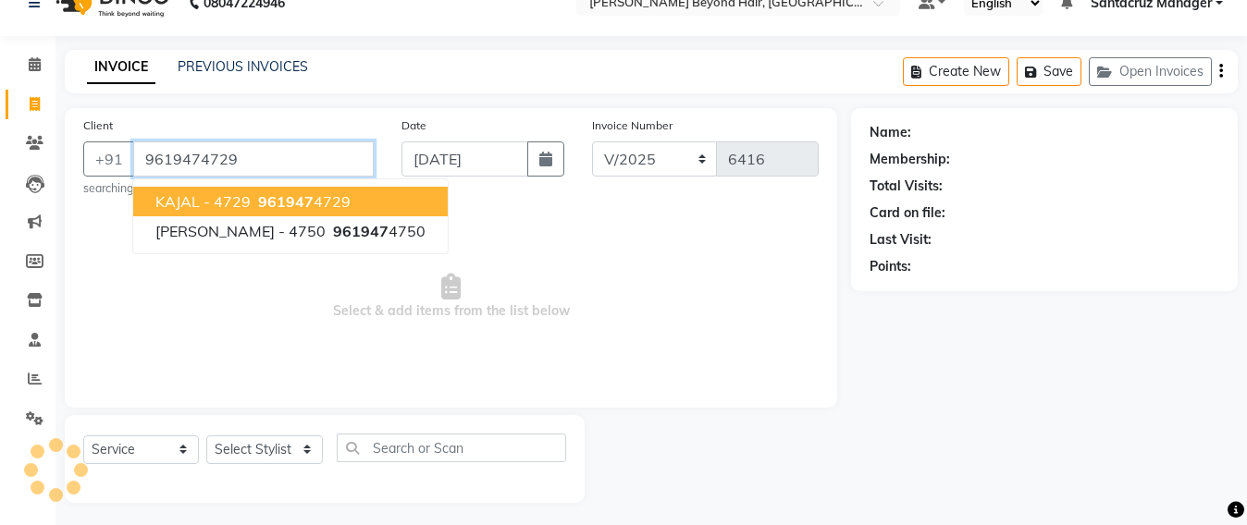
type input "9619474729"
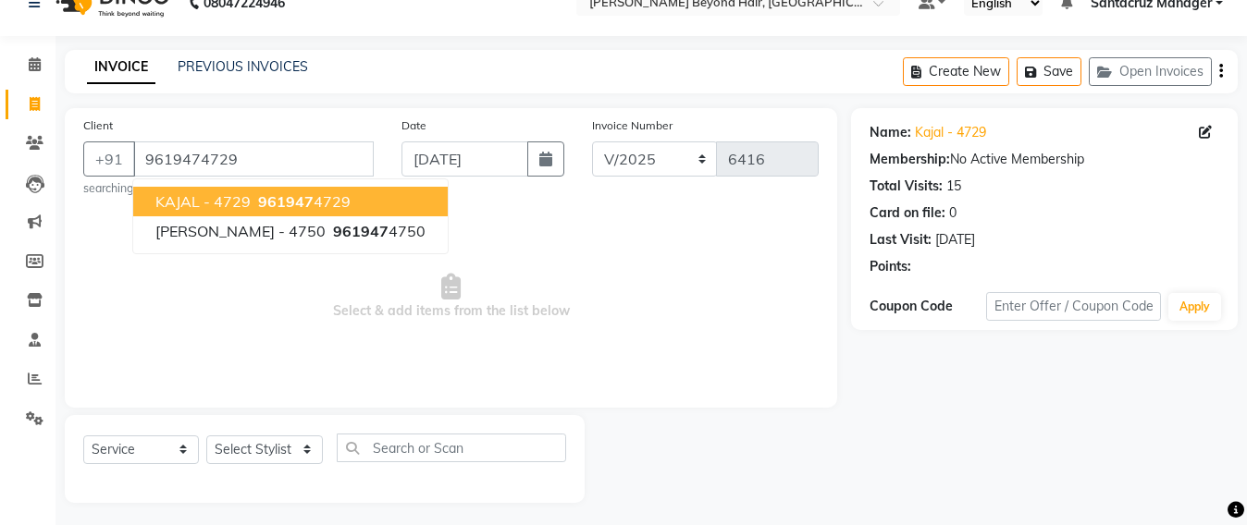
click at [211, 204] on span "KAJAL - 4729" at bounding box center [202, 201] width 95 height 18
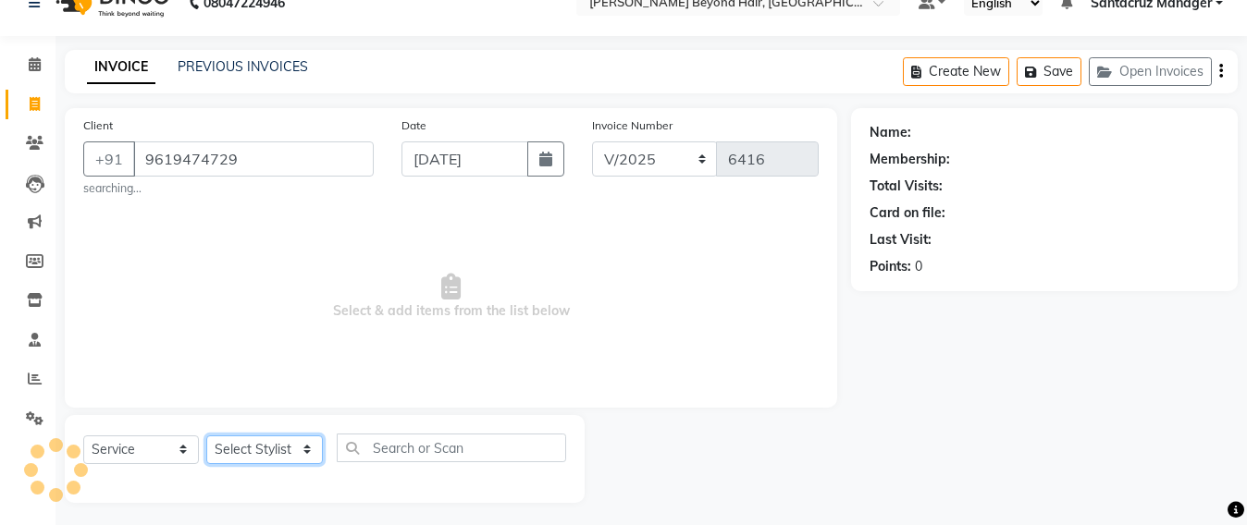
click at [253, 453] on select "Select Stylist Admin [PERSON_NAME] Sankat [PERSON_NAME] [PERSON_NAME] [PERSON_N…" at bounding box center [264, 450] width 117 height 29
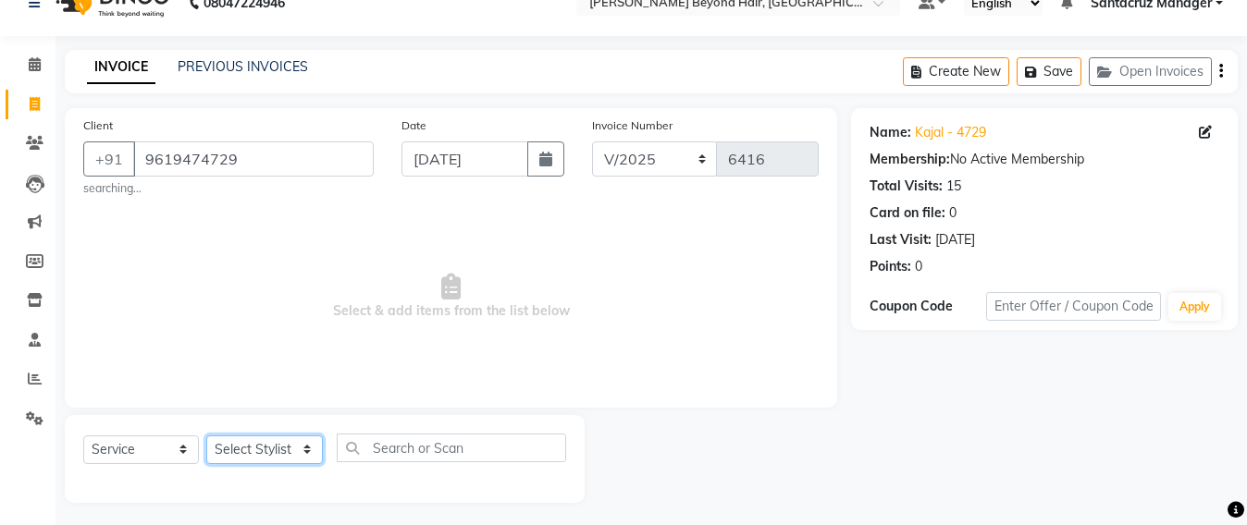
select select "82490"
click at [206, 436] on select "Select Stylist Admin [PERSON_NAME] Sankat [PERSON_NAME] [PERSON_NAME] [PERSON_N…" at bounding box center [264, 450] width 117 height 29
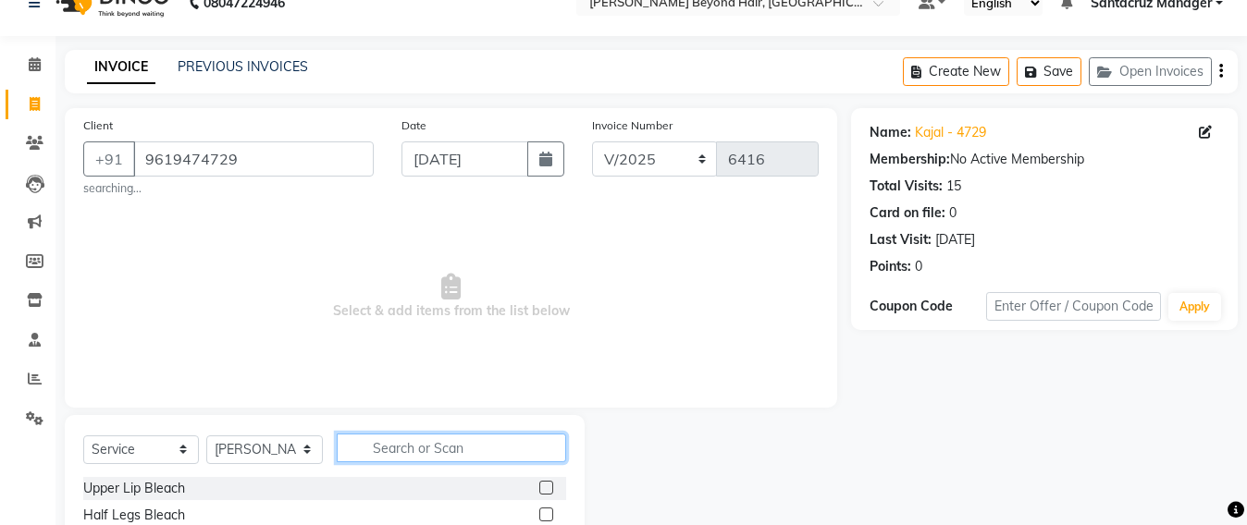
click at [381, 443] on input "text" at bounding box center [451, 448] width 229 height 29
type input "1"
type input "GEL POL"
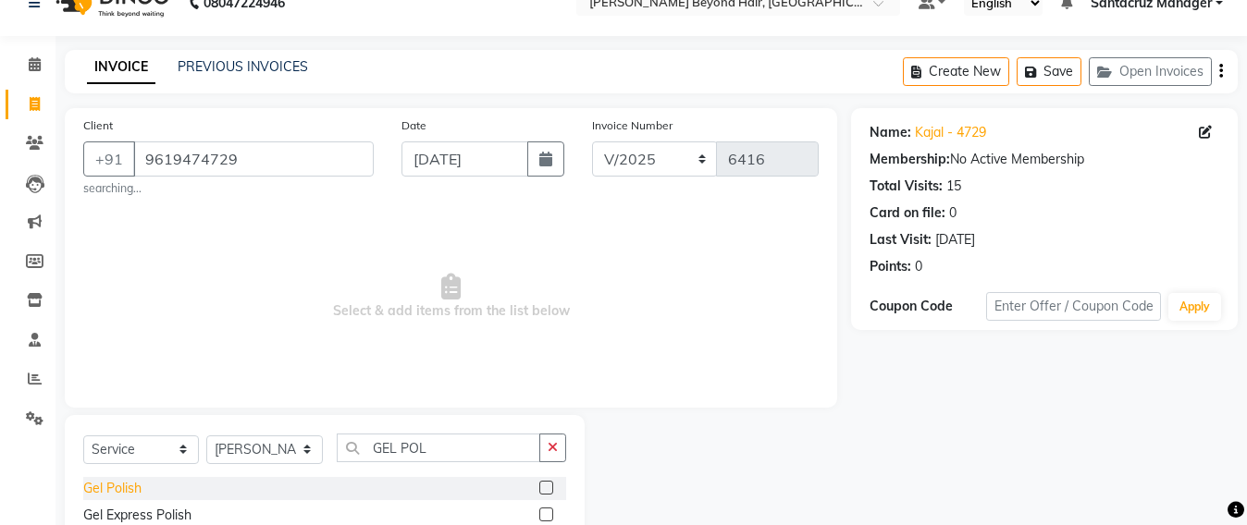
click at [119, 498] on div "Gel Polish" at bounding box center [112, 488] width 58 height 19
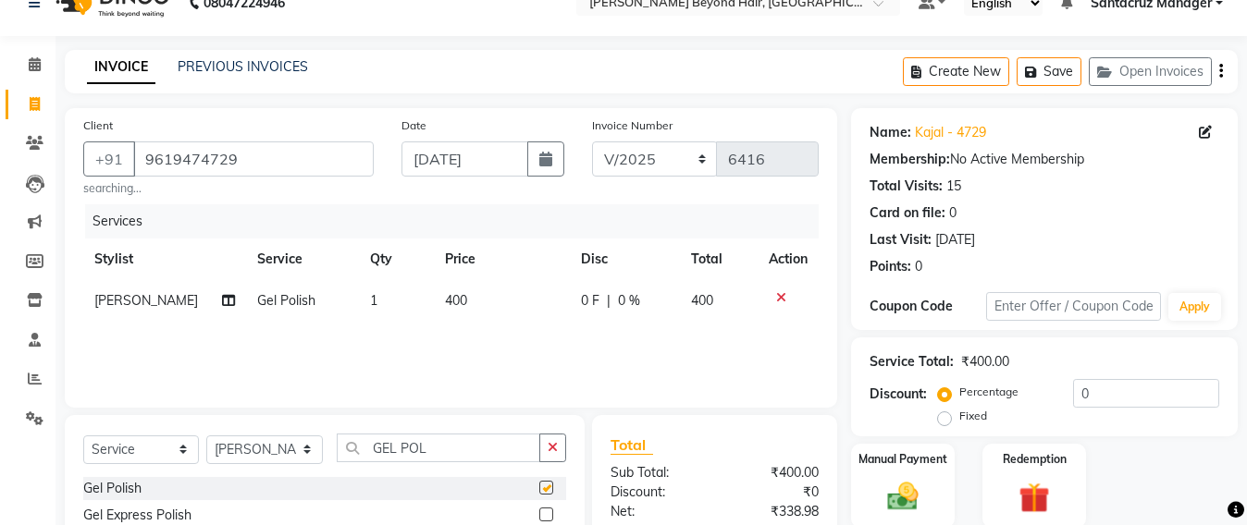
checkbox input "false"
click at [470, 298] on td "400" at bounding box center [502, 301] width 136 height 42
select select "82490"
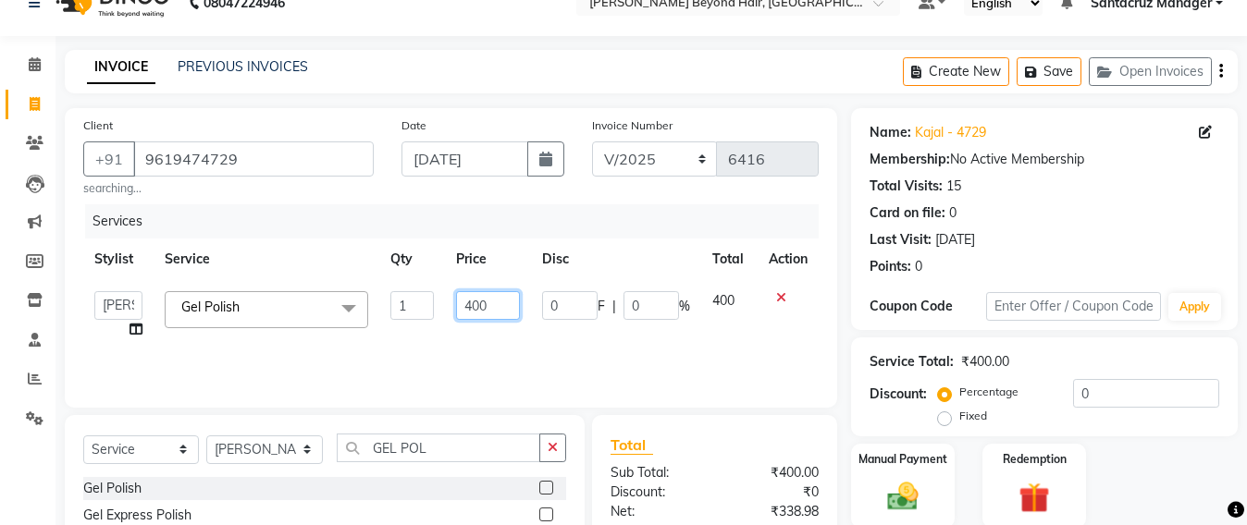
click at [485, 303] on input "400" at bounding box center [488, 305] width 64 height 29
type input "4"
type input "1000"
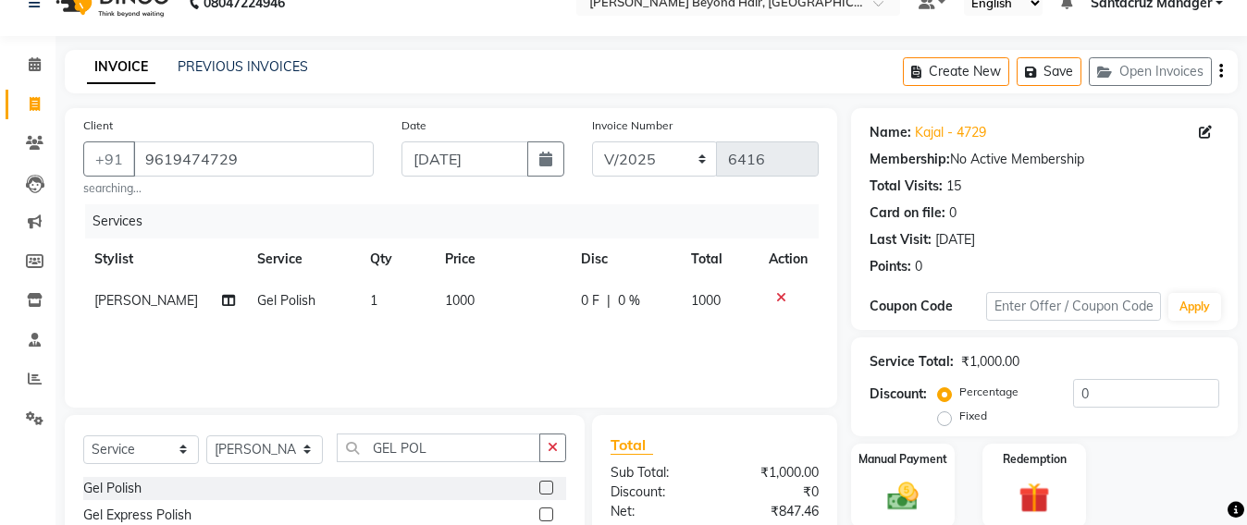
click at [497, 337] on div "Services Stylist Service Qty Price Disc Total Action [PERSON_NAME] Gel Polish 1…" at bounding box center [450, 296] width 735 height 185
click at [1058, 69] on button "Save" at bounding box center [1048, 71] width 65 height 29
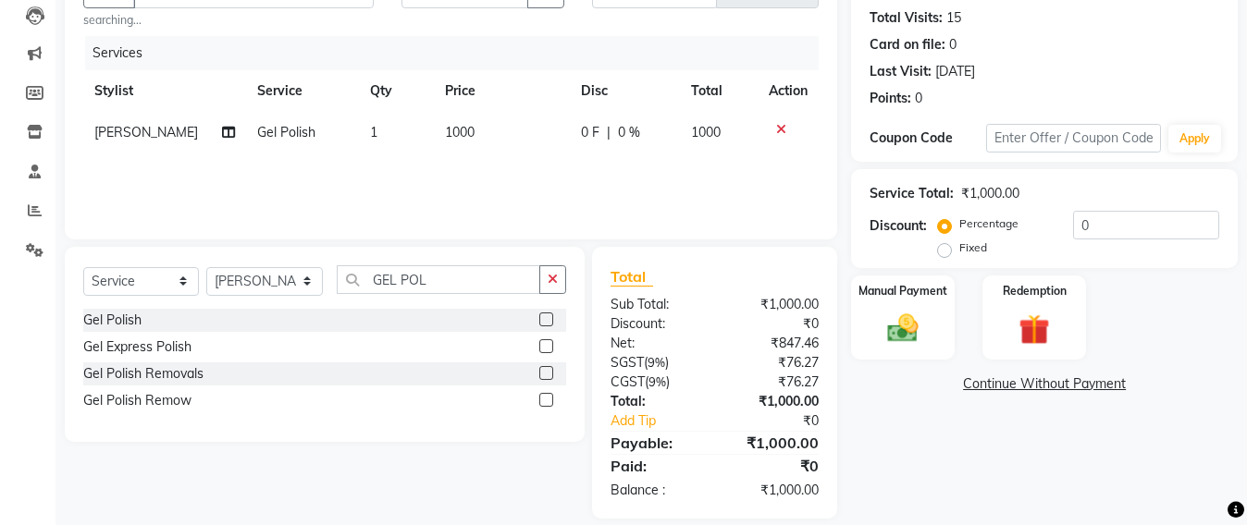
scroll to position [220, 0]
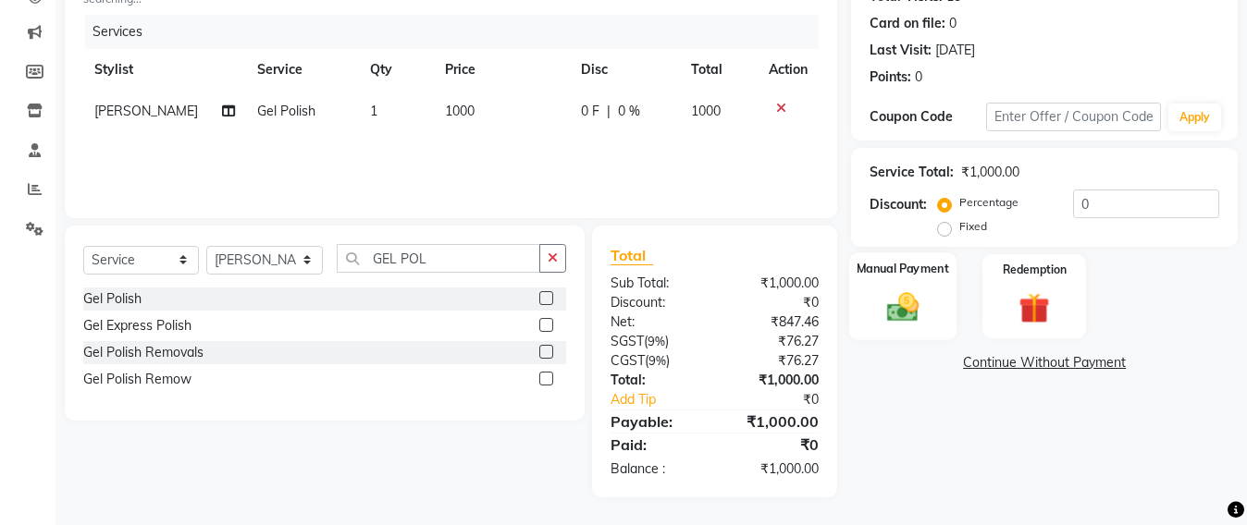
click at [901, 292] on img at bounding box center [903, 307] width 52 height 37
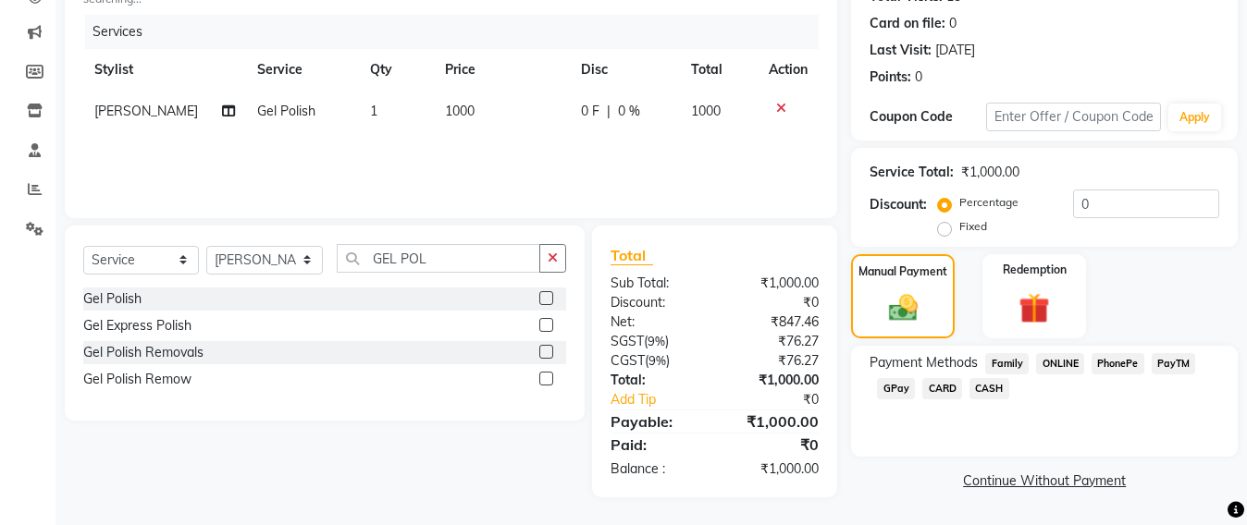
click at [896, 384] on span "GPay" at bounding box center [896, 388] width 38 height 21
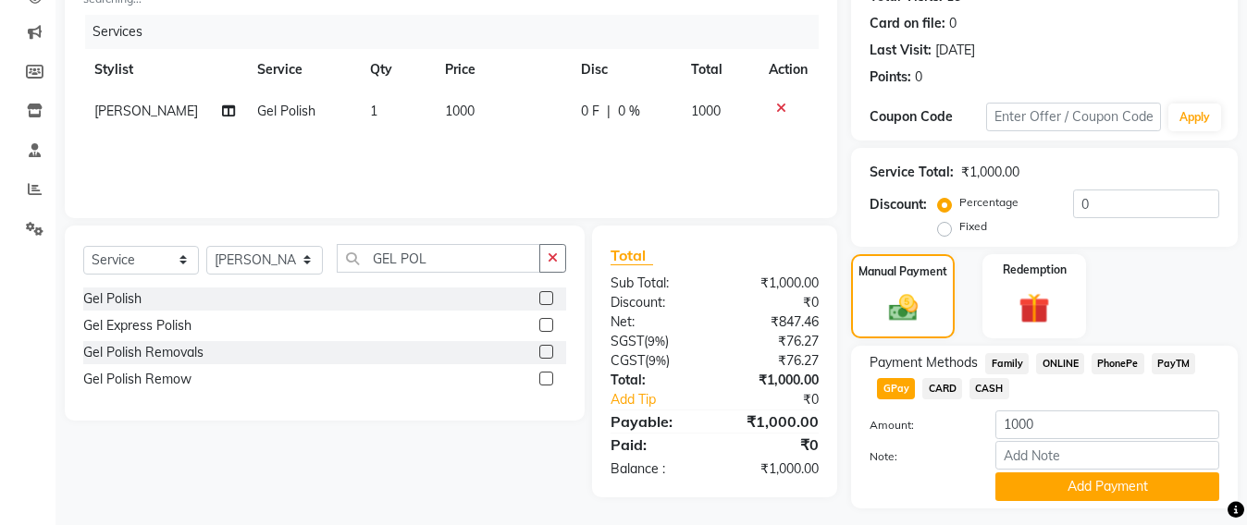
scroll to position [269, 0]
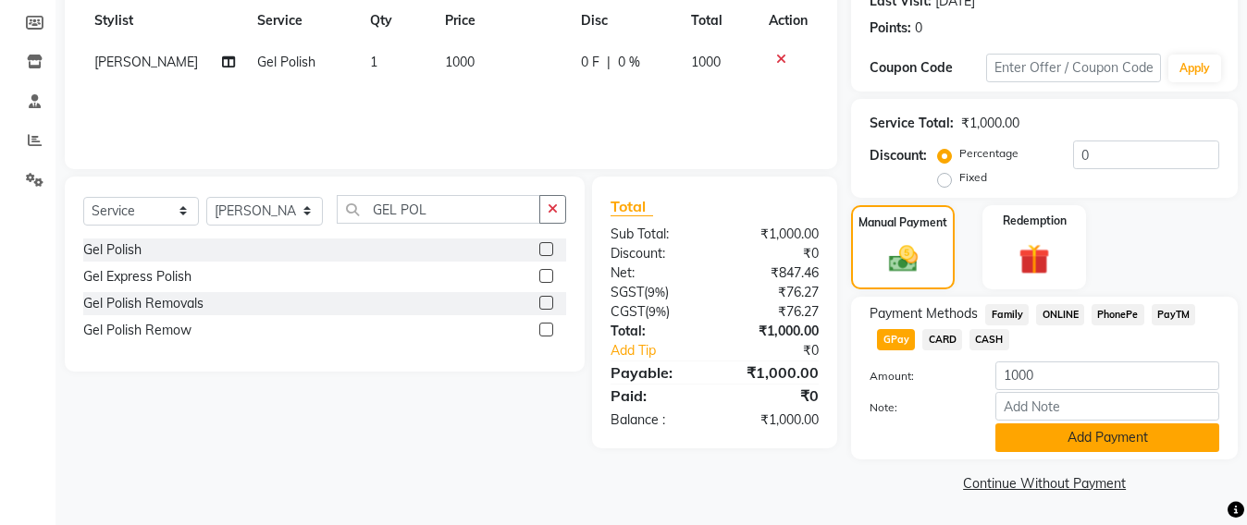
click at [1092, 444] on button "Add Payment" at bounding box center [1107, 438] width 224 height 29
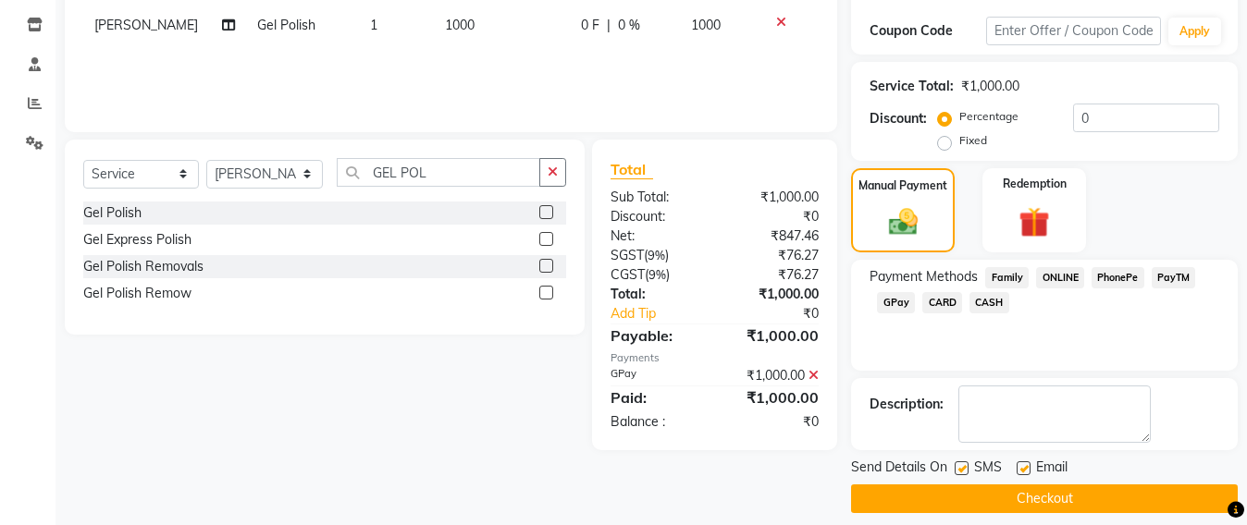
scroll to position [322, 0]
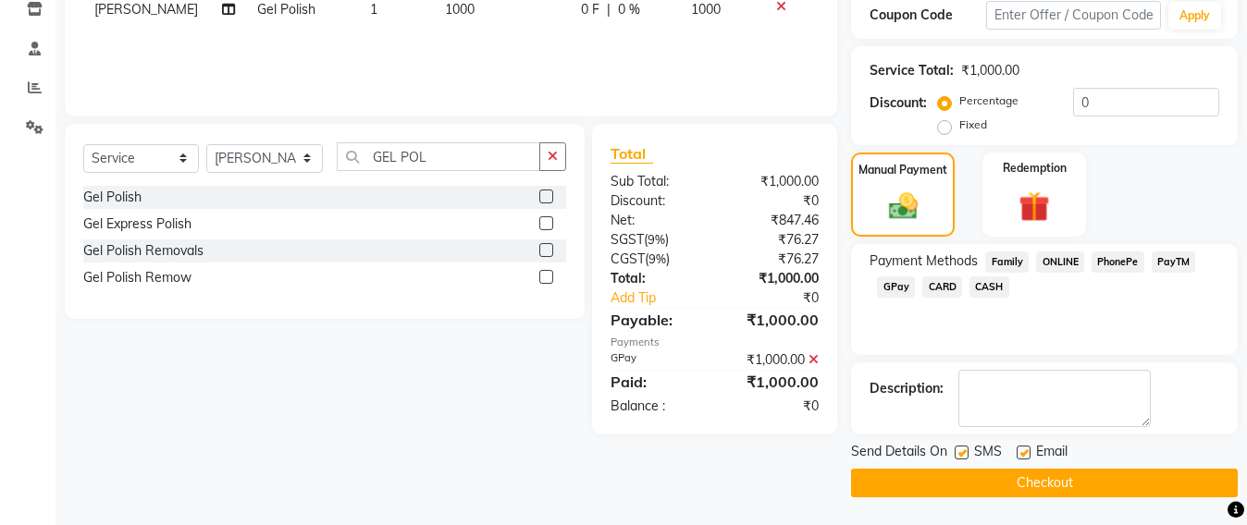
click at [1045, 480] on button "Checkout" at bounding box center [1044, 483] width 387 height 29
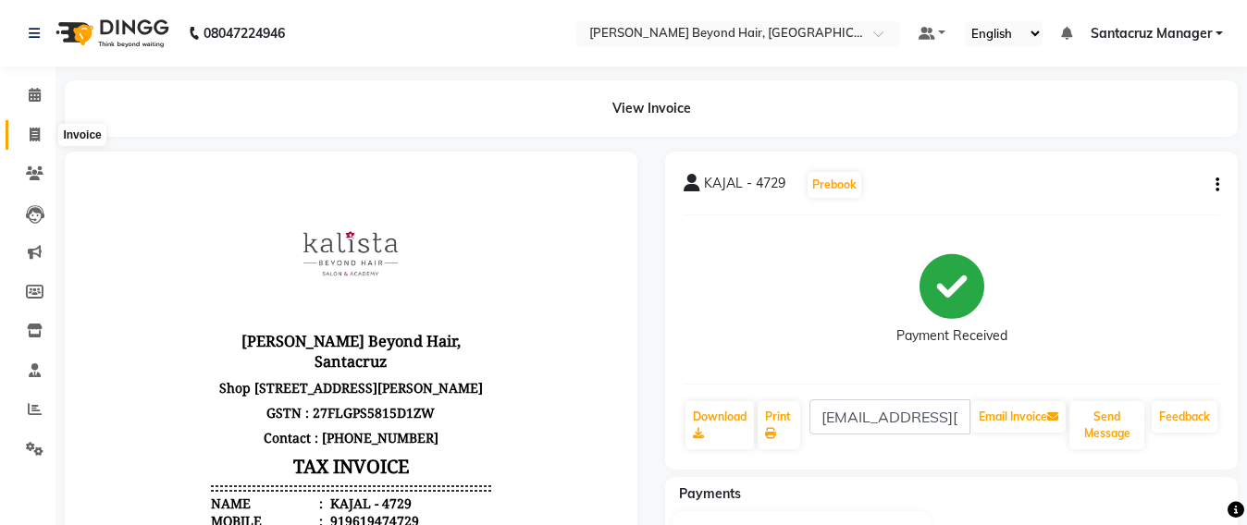
click at [33, 133] on icon at bounding box center [35, 135] width 10 height 14
select select "service"
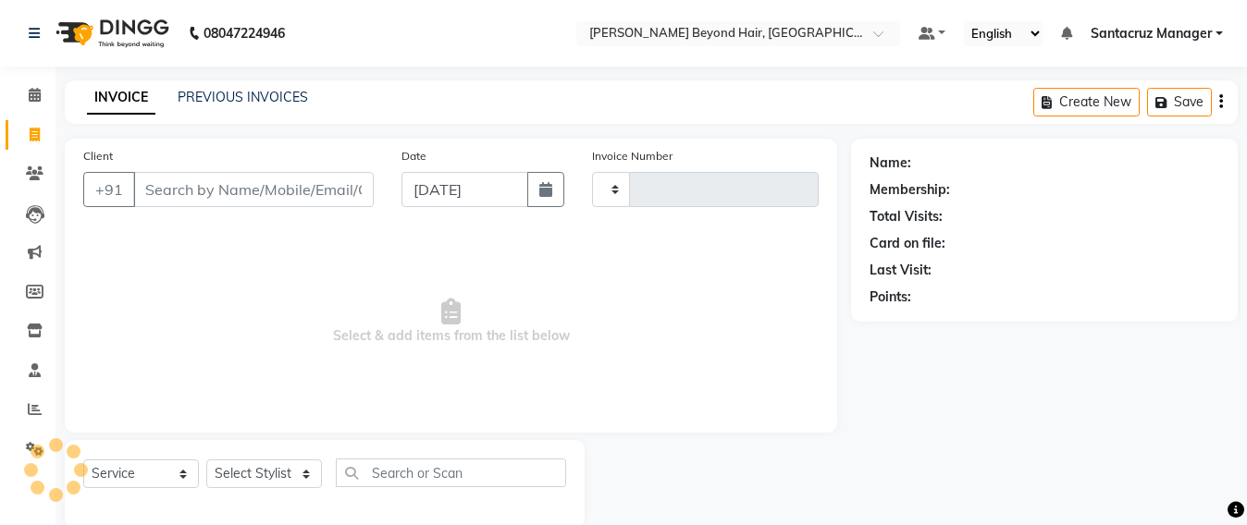
scroll to position [31, 0]
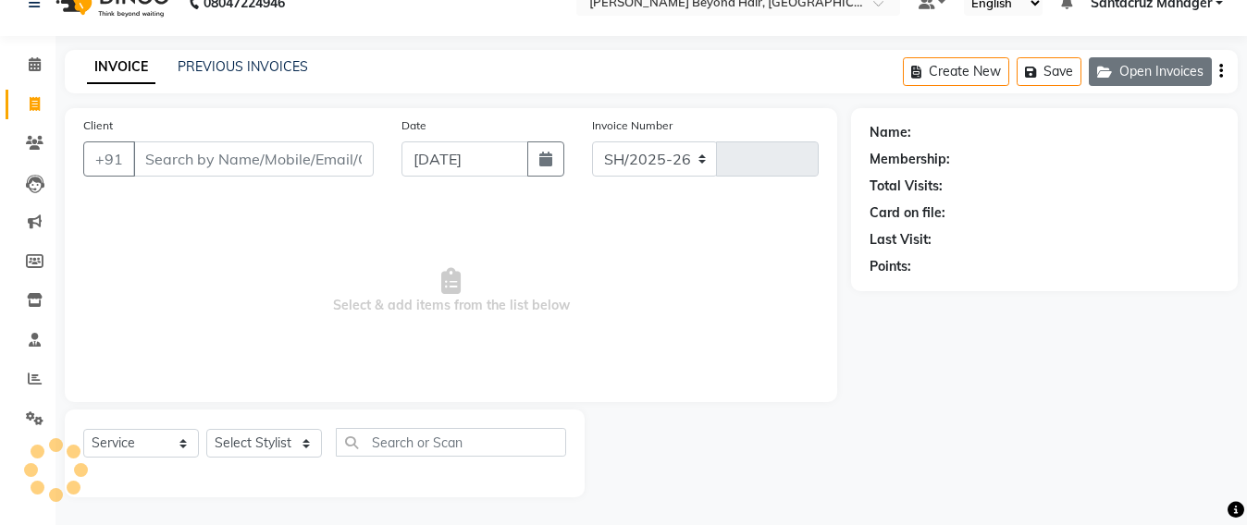
select select "6357"
type input "6417"
click at [1145, 83] on button "Open Invoices" at bounding box center [1150, 71] width 123 height 29
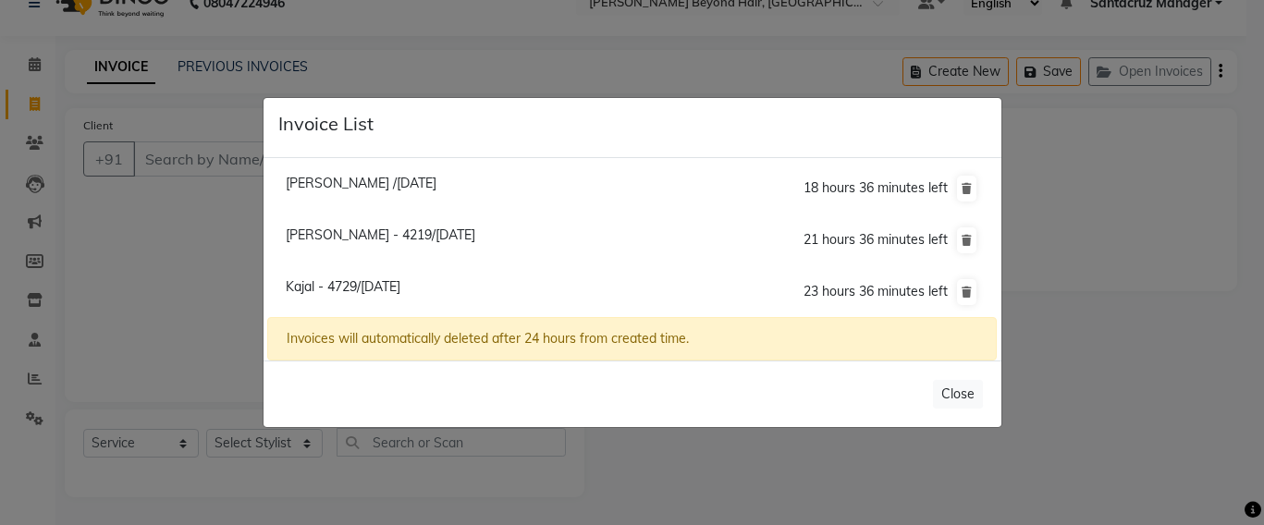
click at [402, 227] on span "[PERSON_NAME] - 4219/[DATE]" at bounding box center [381, 235] width 190 height 17
type input "9967484219"
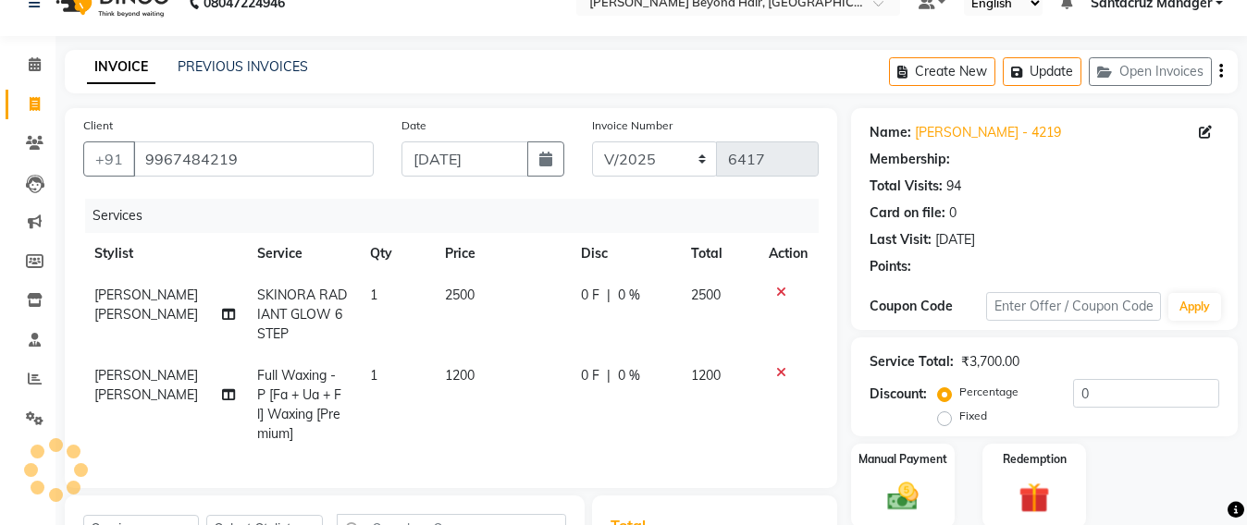
scroll to position [299, 0]
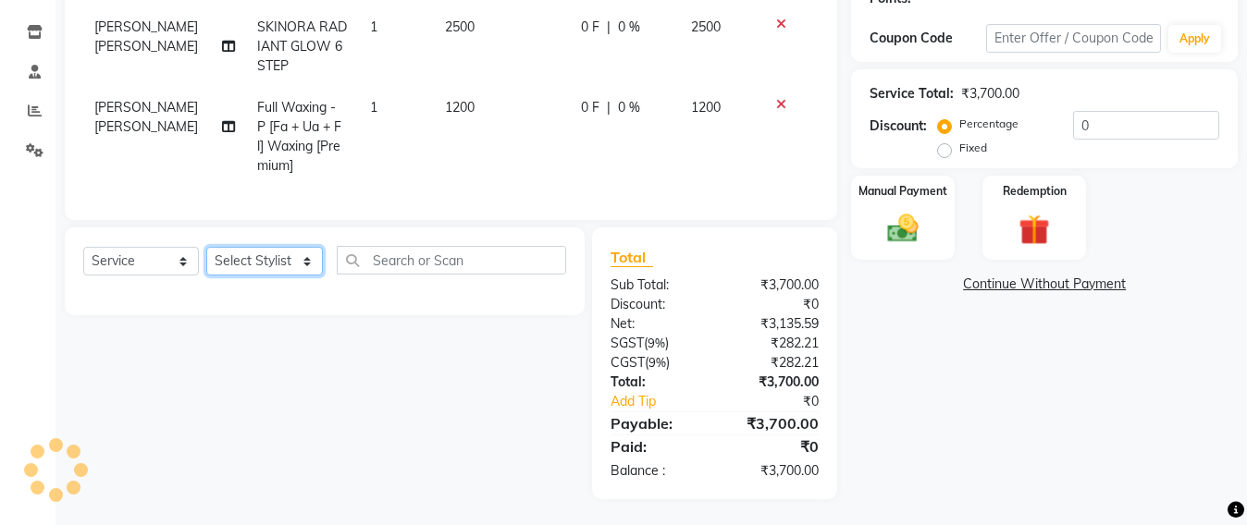
click at [229, 276] on select "Select Stylist Admin [PERSON_NAME] Sankat [PERSON_NAME] [PERSON_NAME] [PERSON_N…" at bounding box center [264, 261] width 117 height 29
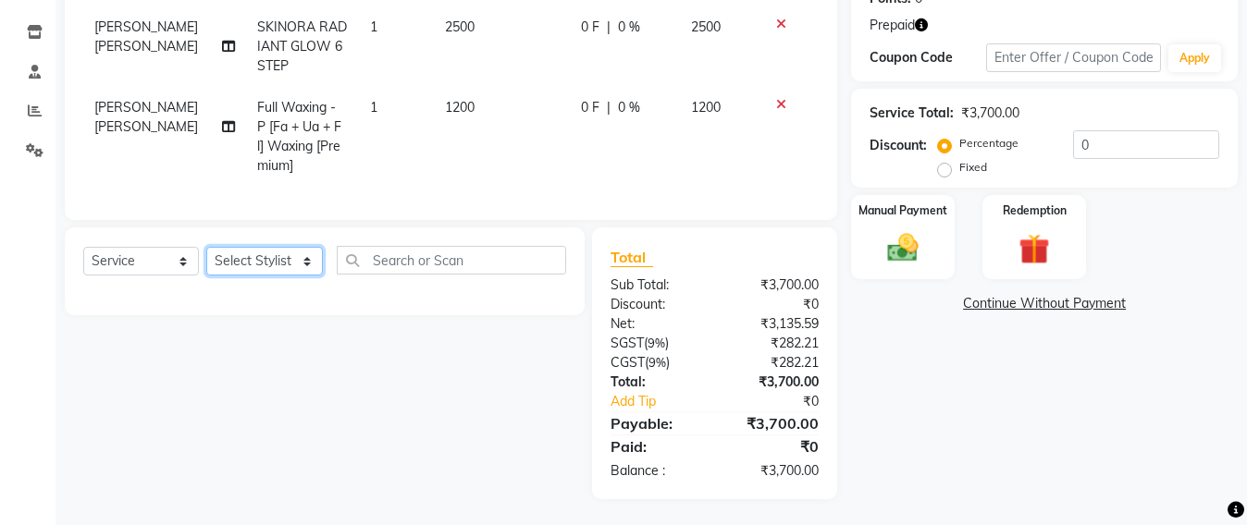
select select "47842"
click at [206, 265] on select "Select Stylist Admin [PERSON_NAME] Sankat [PERSON_NAME] [PERSON_NAME] [PERSON_N…" at bounding box center [264, 261] width 117 height 29
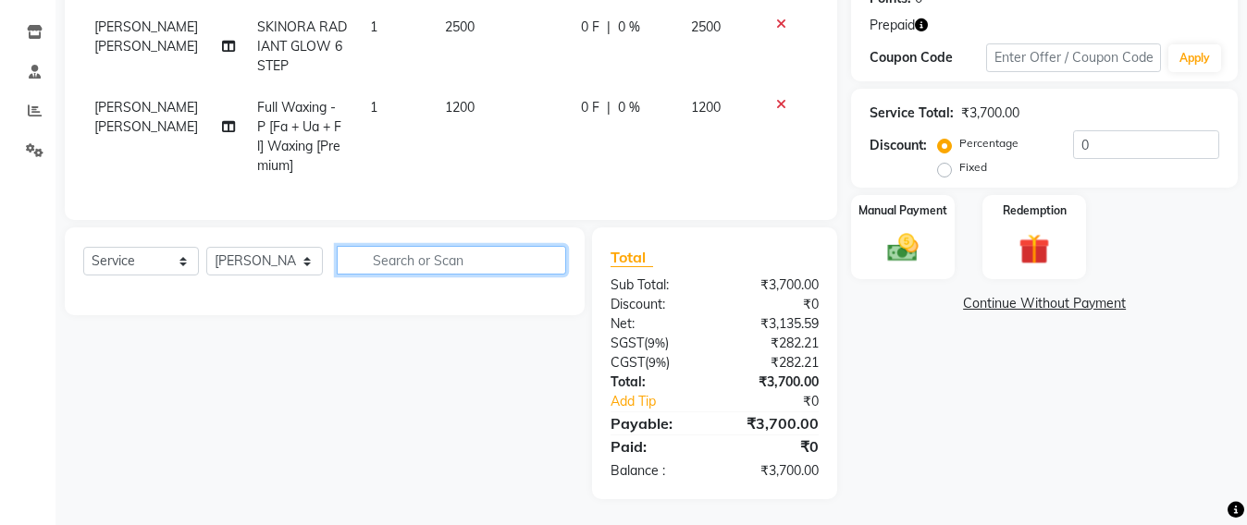
click at [385, 265] on input "text" at bounding box center [451, 260] width 229 height 29
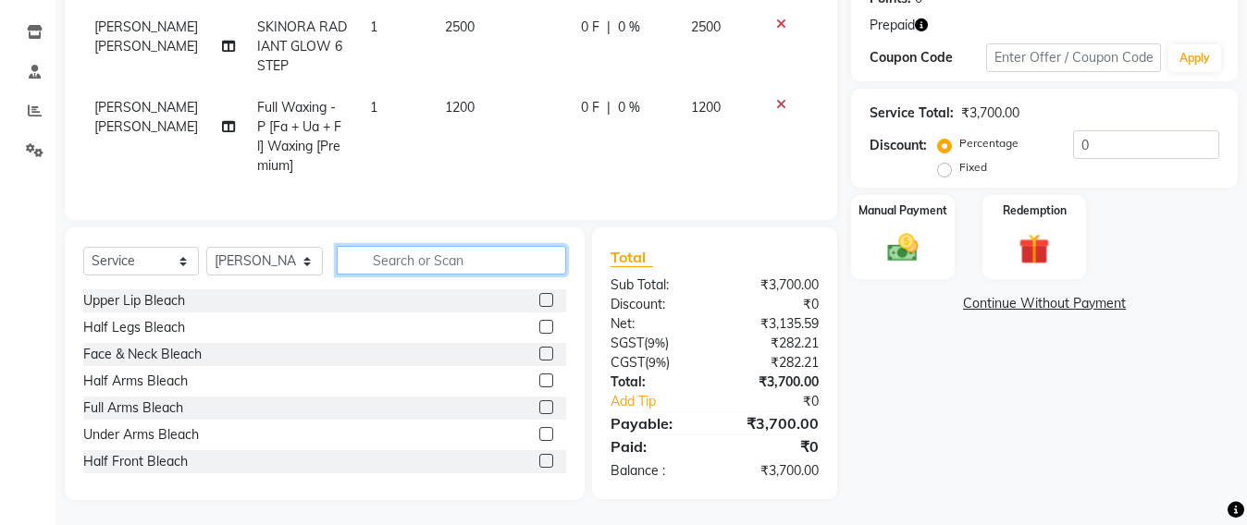
click at [385, 265] on input "text" at bounding box center [451, 260] width 229 height 29
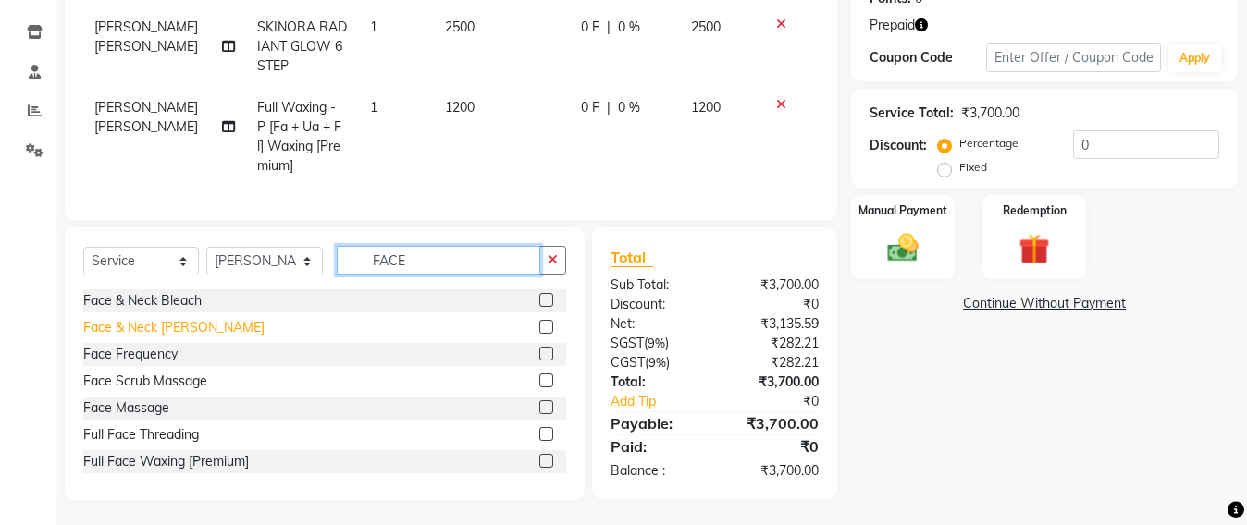
type input "FACE"
click at [181, 338] on div "Face & Neck [PERSON_NAME]" at bounding box center [173, 327] width 181 height 19
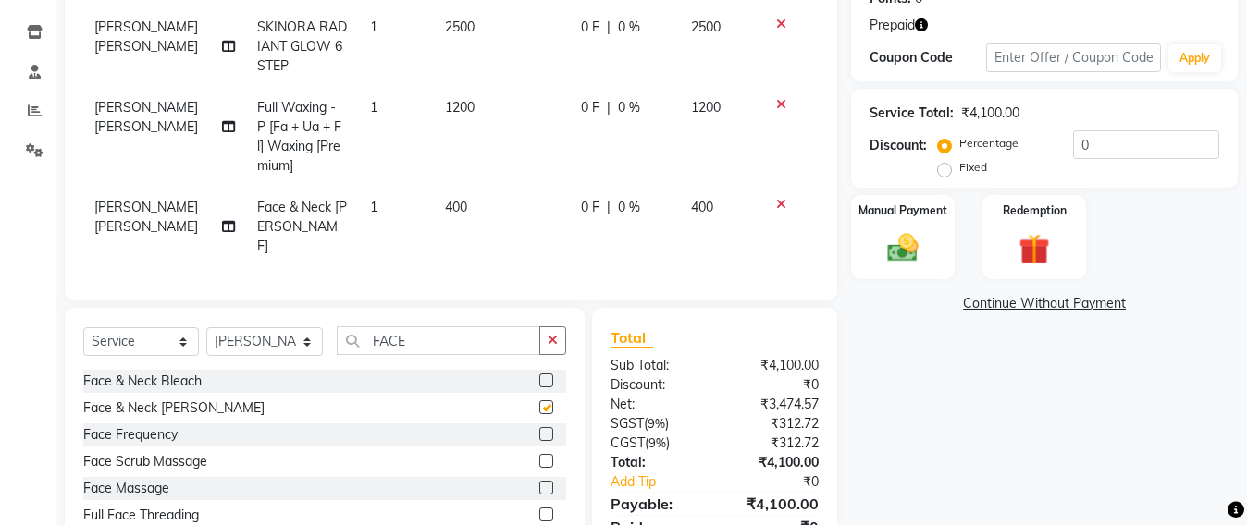
checkbox input "false"
click at [433, 341] on input "FACE" at bounding box center [438, 340] width 203 height 29
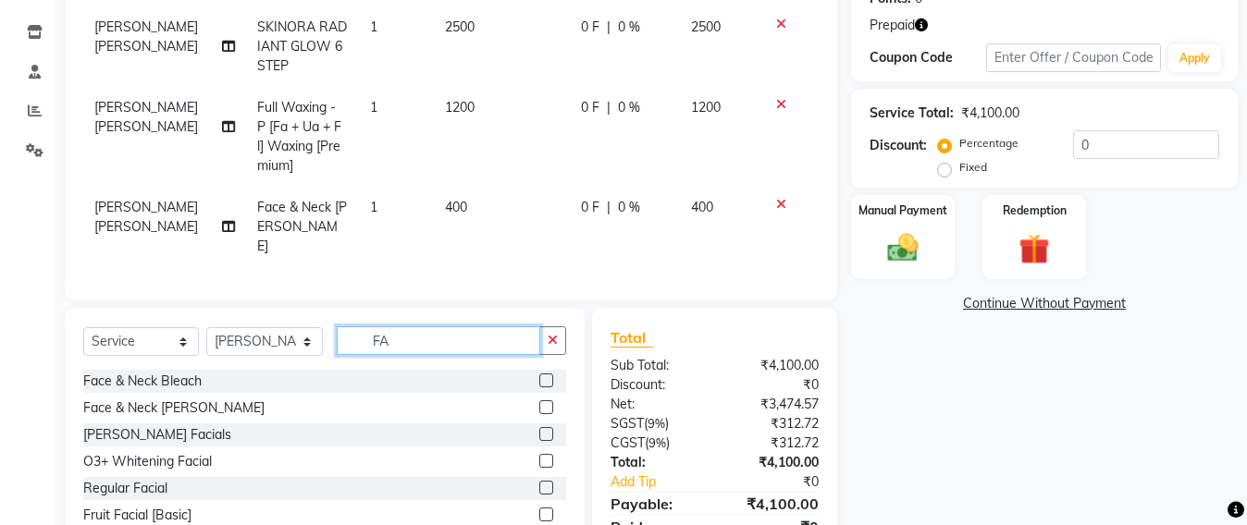
type input "F"
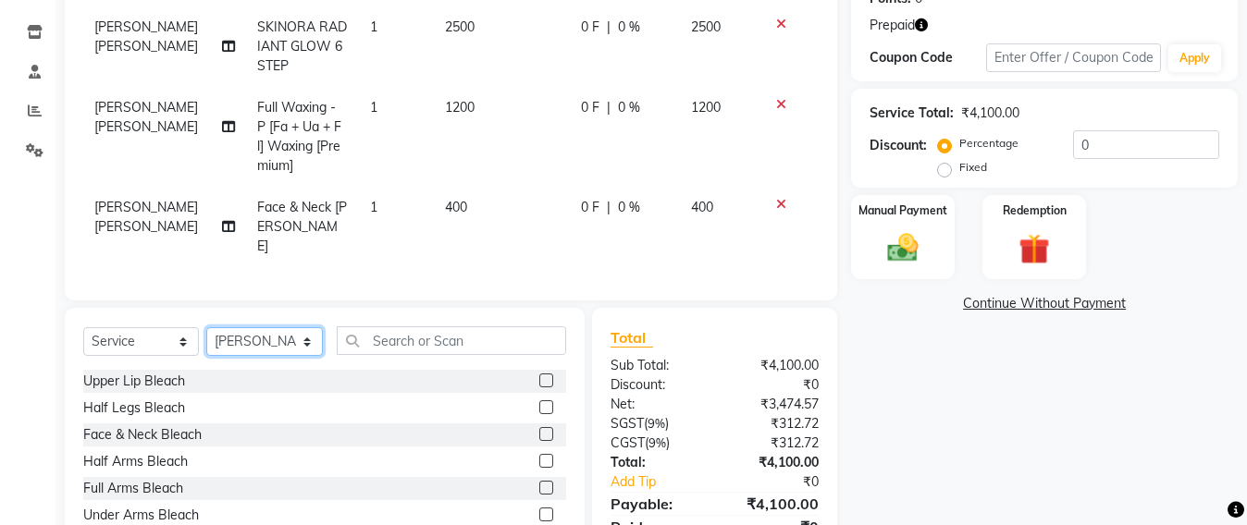
drag, startPoint x: 266, startPoint y: 340, endPoint x: 266, endPoint y: 327, distance: 12.9
click at [266, 340] on select "Select Stylist Admin [PERSON_NAME] Sankat [PERSON_NAME] [PERSON_NAME] [PERSON_N…" at bounding box center [264, 341] width 117 height 29
select select "84296"
click at [206, 327] on select "Select Stylist Admin [PERSON_NAME] Sankat [PERSON_NAME] [PERSON_NAME] [PERSON_N…" at bounding box center [264, 341] width 117 height 29
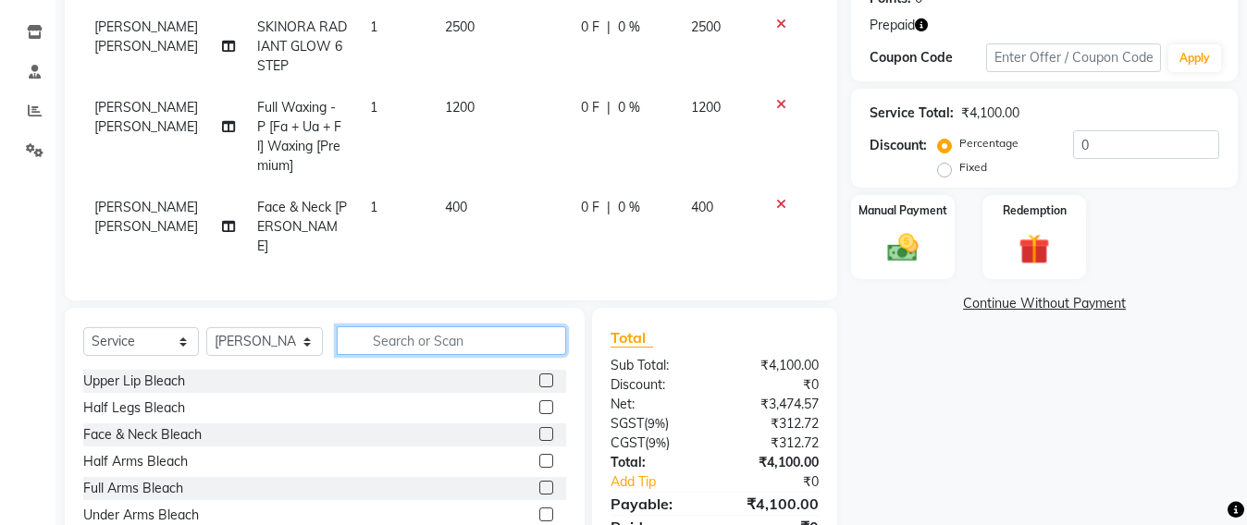
click at [371, 335] on input "text" at bounding box center [451, 340] width 229 height 29
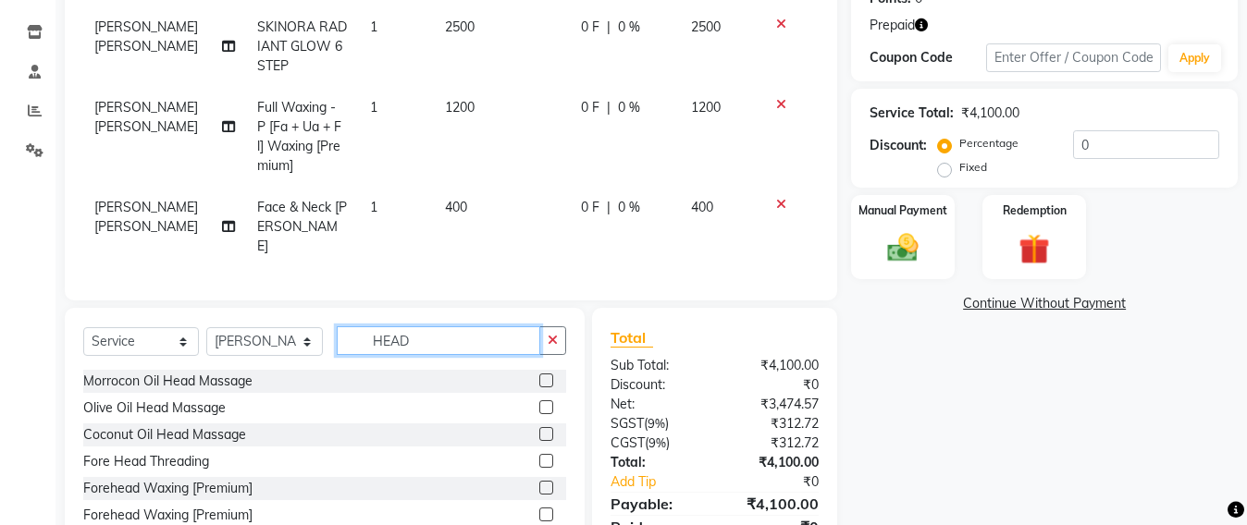
scroll to position [3, 0]
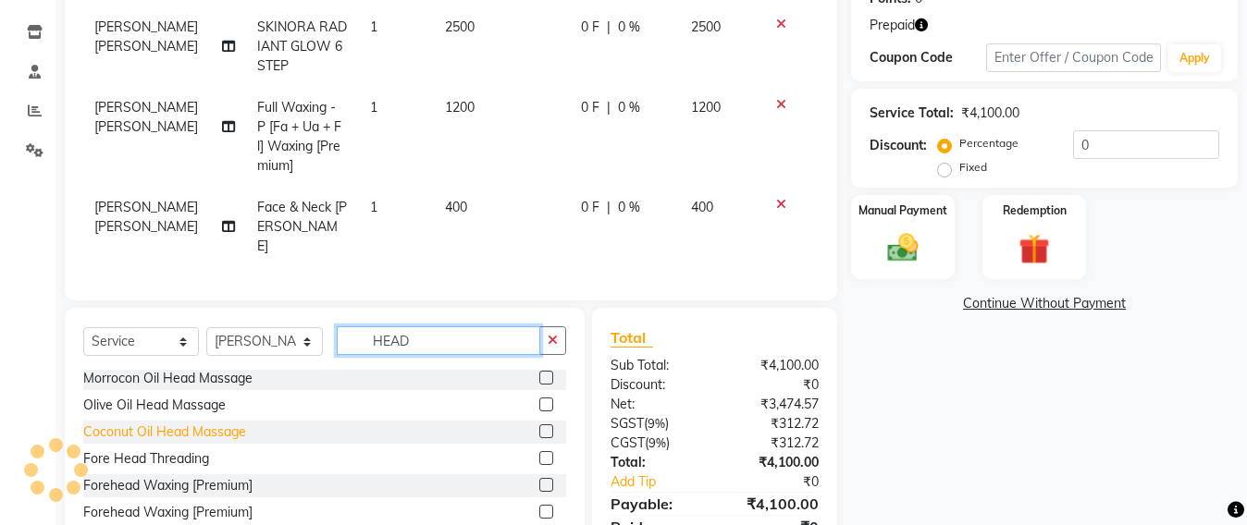
type input "HEAD"
click at [178, 426] on div "Coconut Oil Head Massage" at bounding box center [164, 432] width 163 height 19
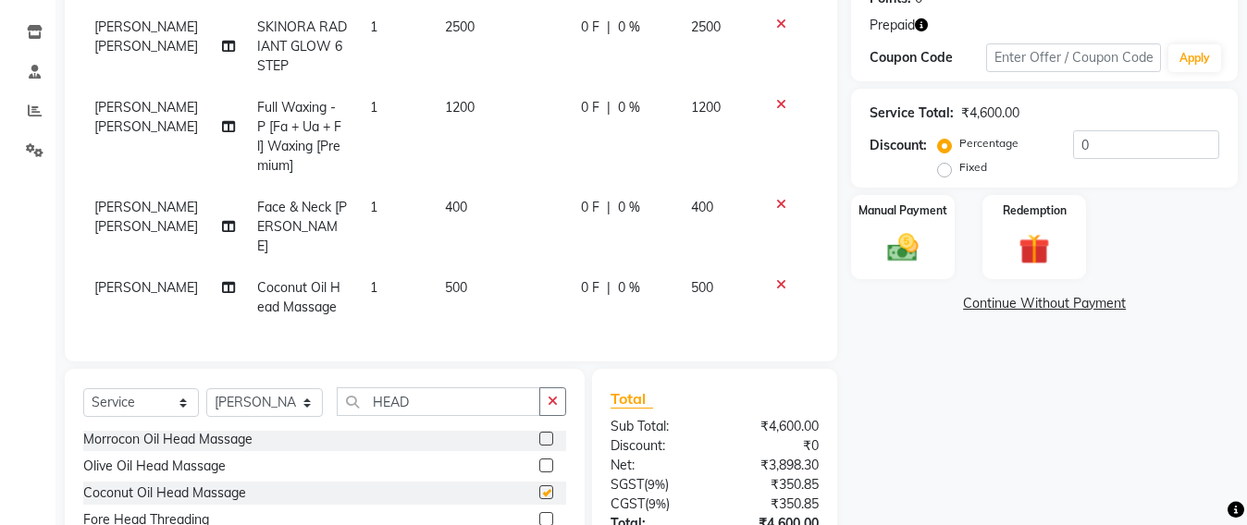
checkbox input "false"
click at [424, 399] on input "HEAD" at bounding box center [438, 402] width 203 height 29
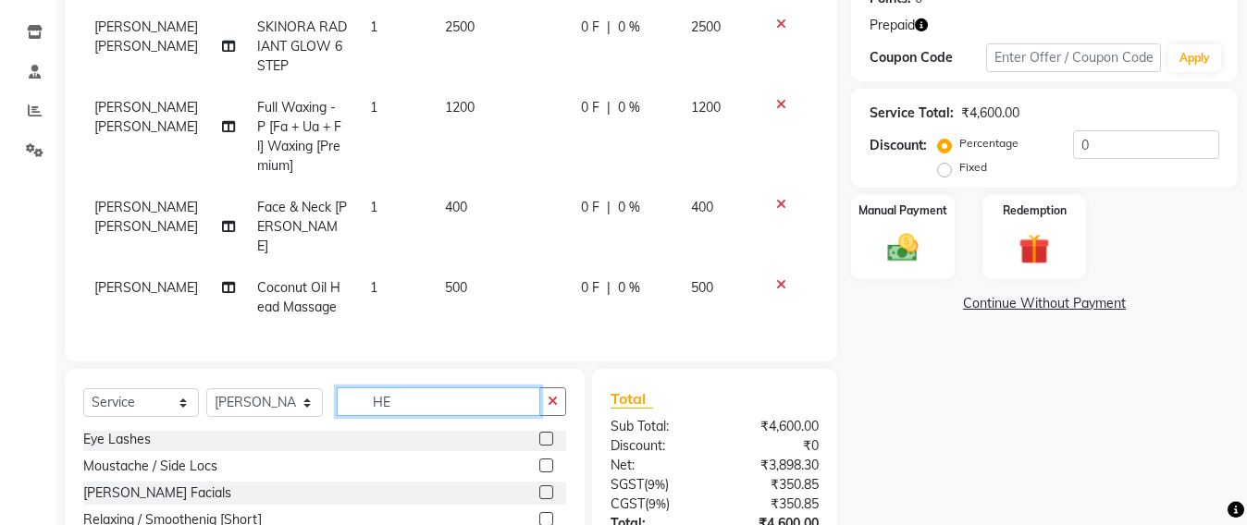
scroll to position [217, 0]
type input "H"
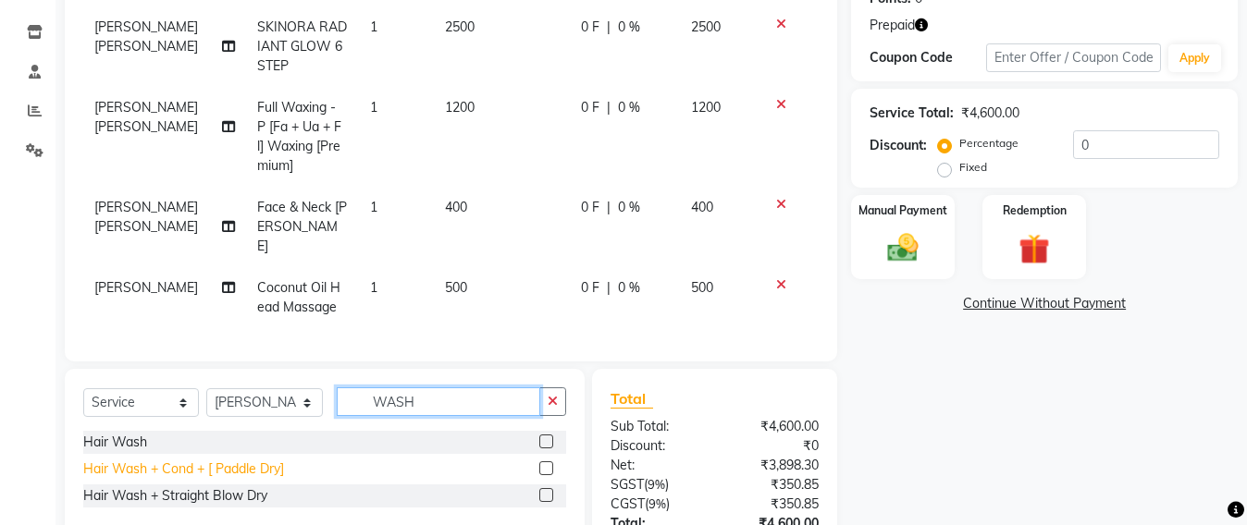
type input "WASH"
click at [231, 465] on div "Hair Wash + Cond + [ Paddle Dry]" at bounding box center [183, 469] width 201 height 19
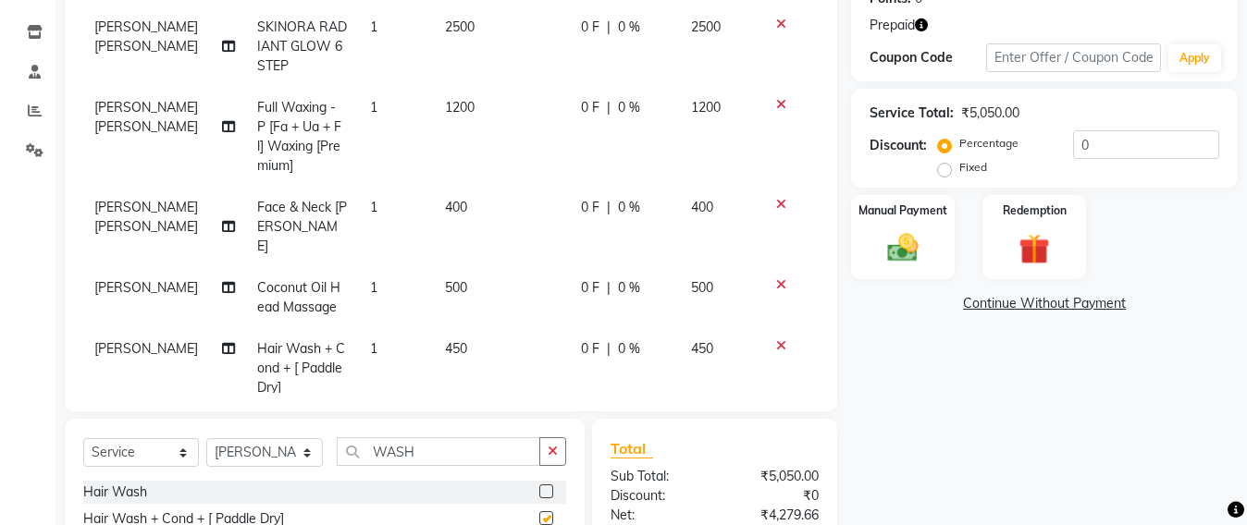
checkbox input "false"
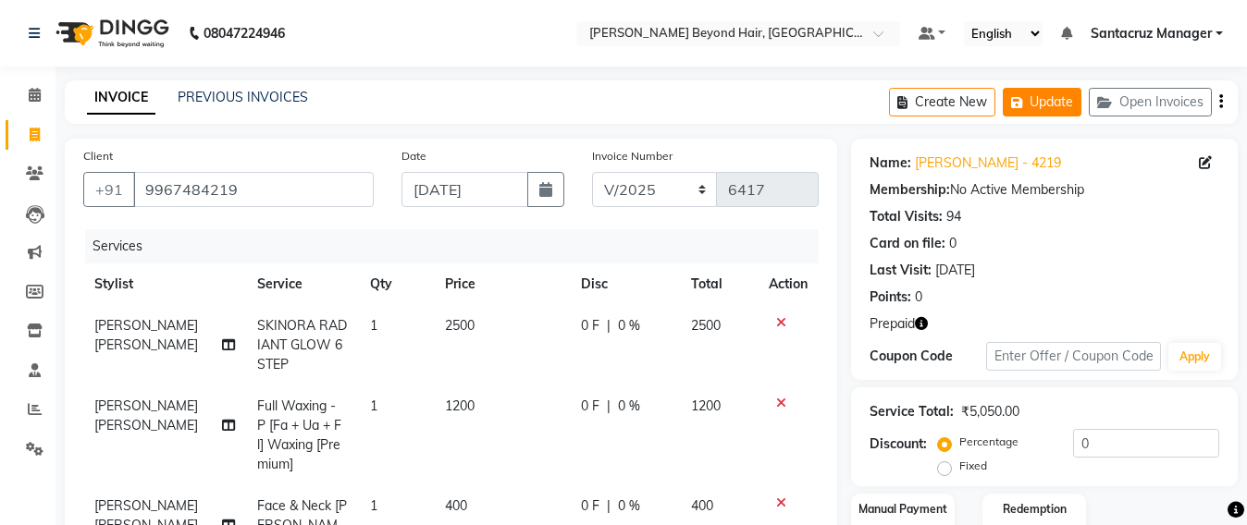
click at [1019, 104] on icon "button" at bounding box center [1020, 102] width 18 height 13
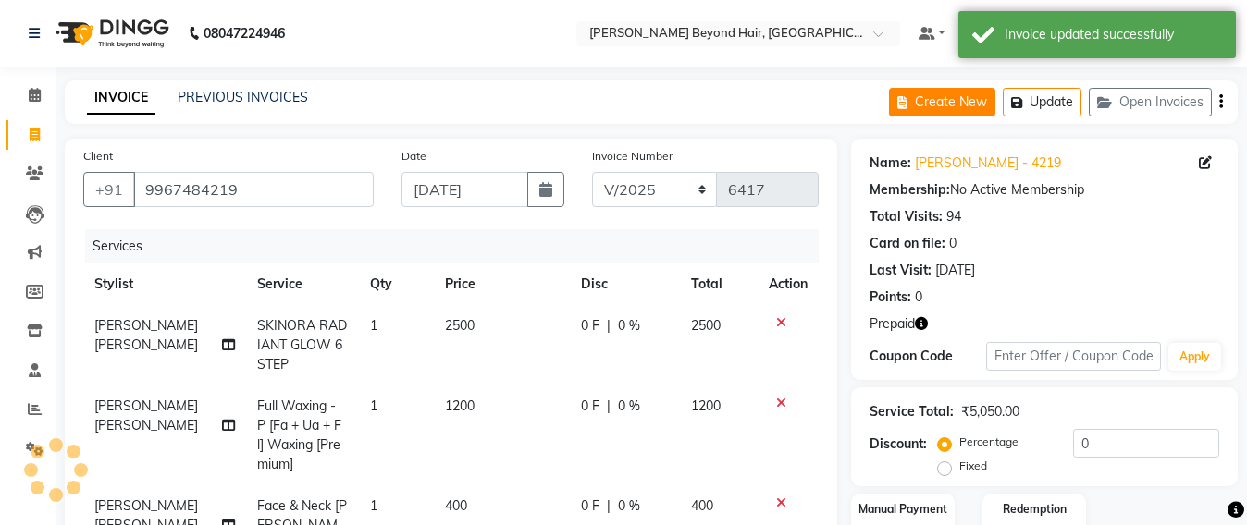
click at [946, 106] on button "Create New" at bounding box center [942, 102] width 106 height 29
select select "service"
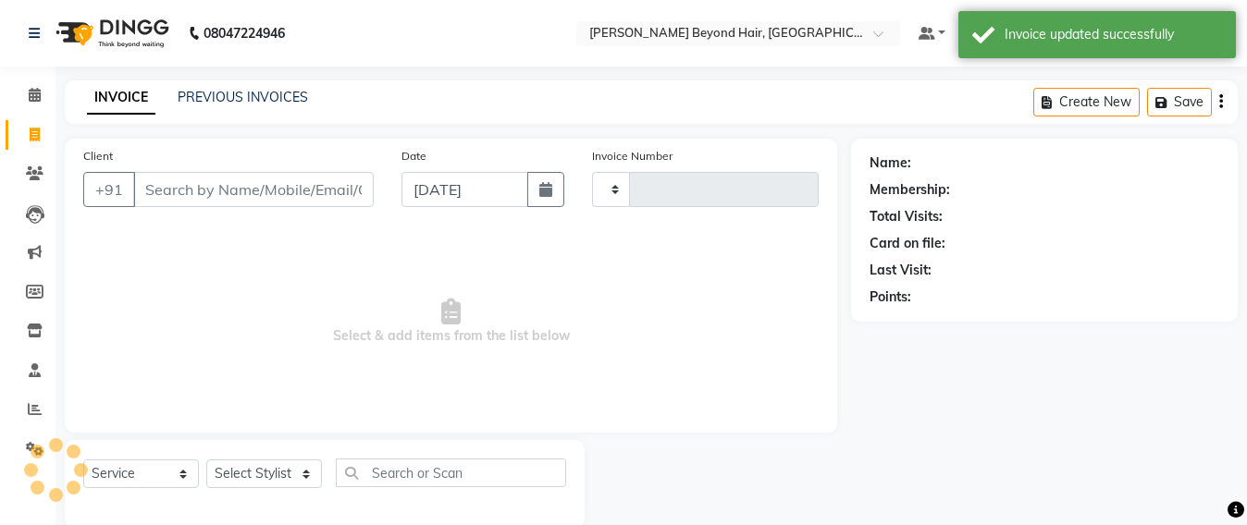
scroll to position [31, 0]
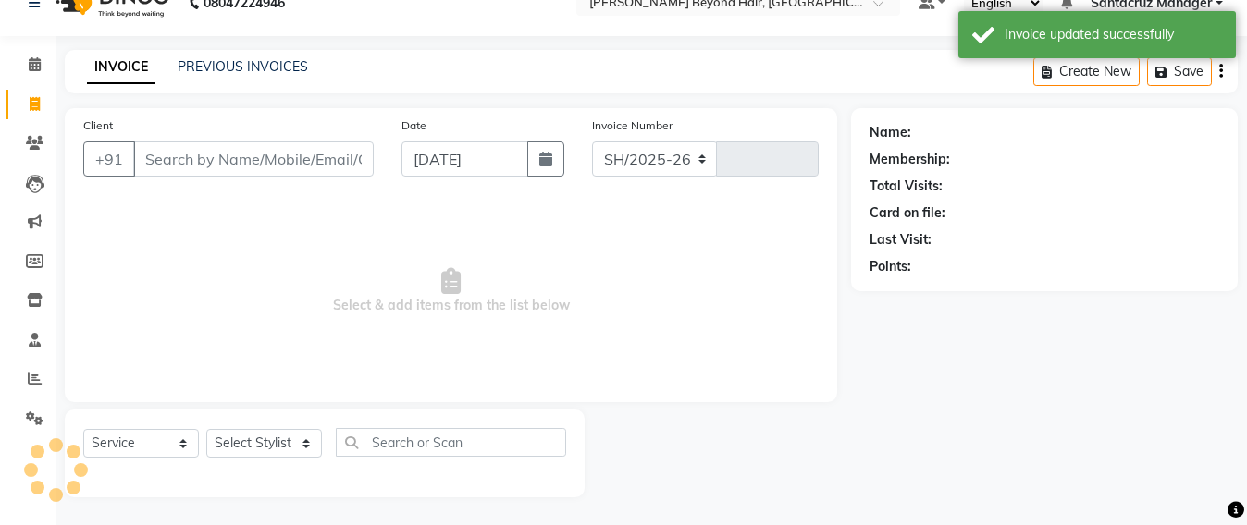
select select "6357"
type input "6417"
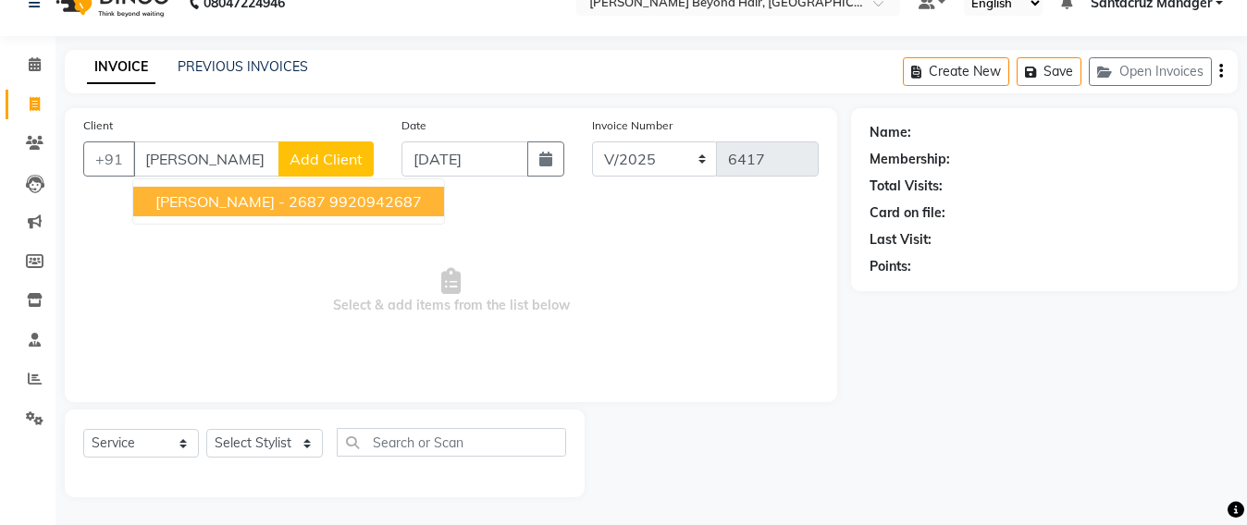
click at [334, 192] on ngb-highlight "9920942687" at bounding box center [375, 201] width 92 height 18
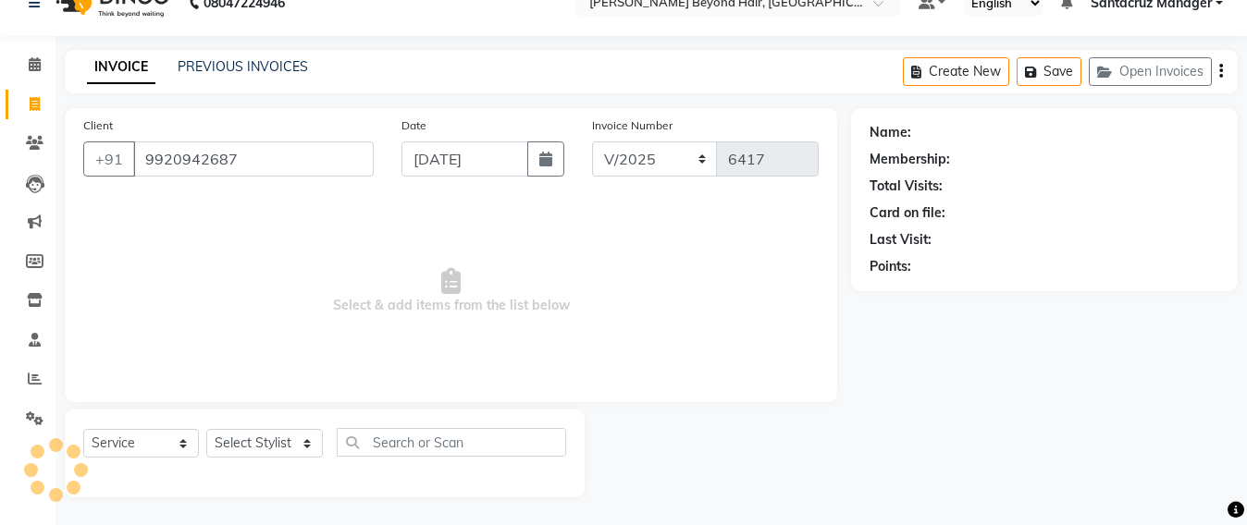
type input "9920942687"
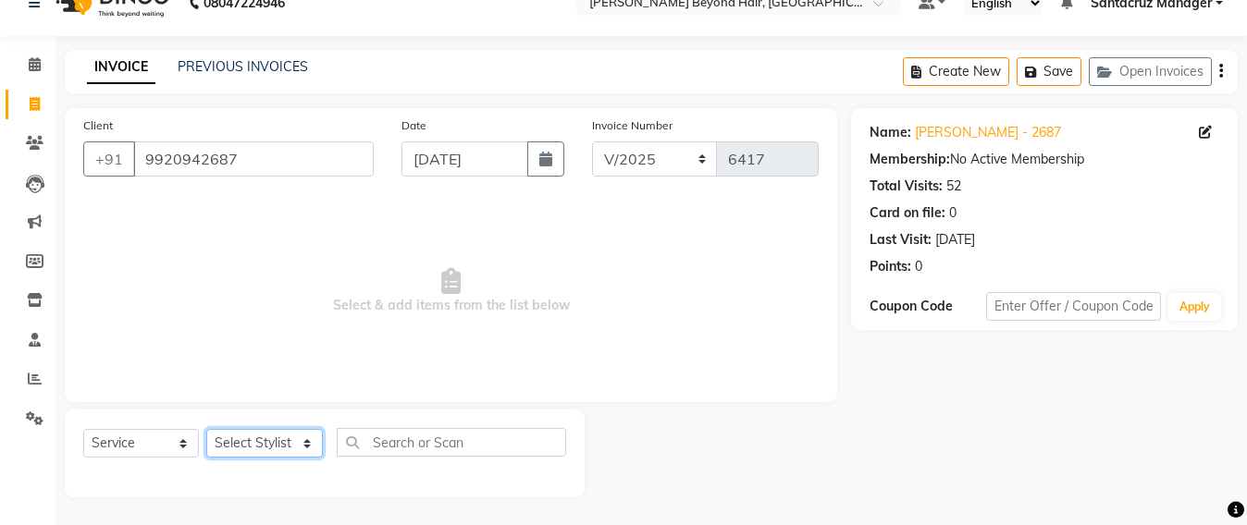
click at [232, 449] on select "Select Stylist Admin [PERSON_NAME] Sankat [PERSON_NAME] [PERSON_NAME] [PERSON_N…" at bounding box center [264, 443] width 117 height 29
select select "48082"
click at [206, 429] on select "Select Stylist Admin [PERSON_NAME] Sankat [PERSON_NAME] [PERSON_NAME] [PERSON_N…" at bounding box center [264, 443] width 117 height 29
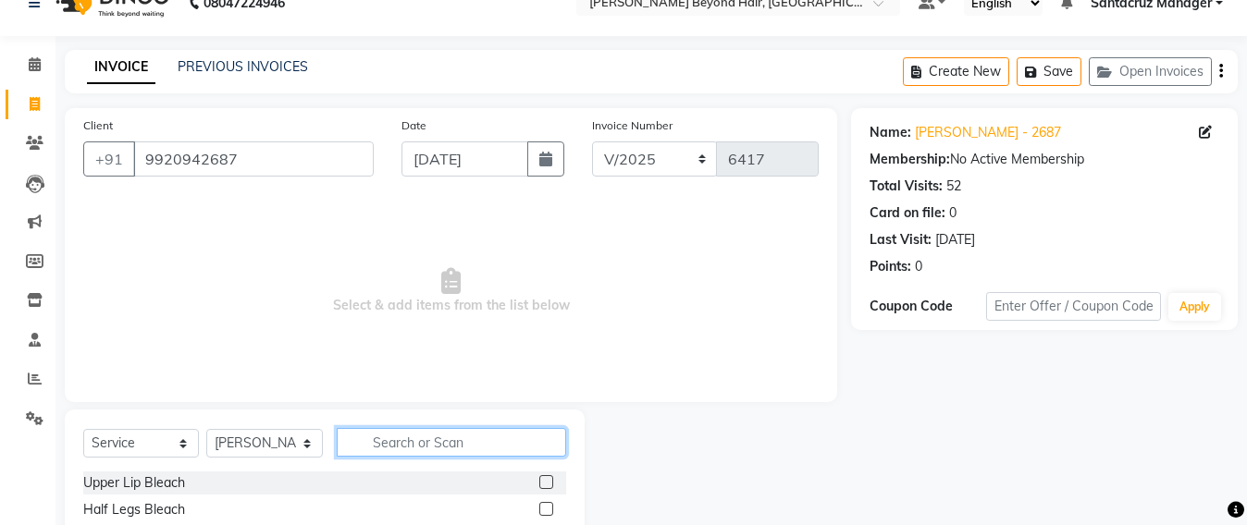
click at [375, 436] on input "text" at bounding box center [451, 442] width 229 height 29
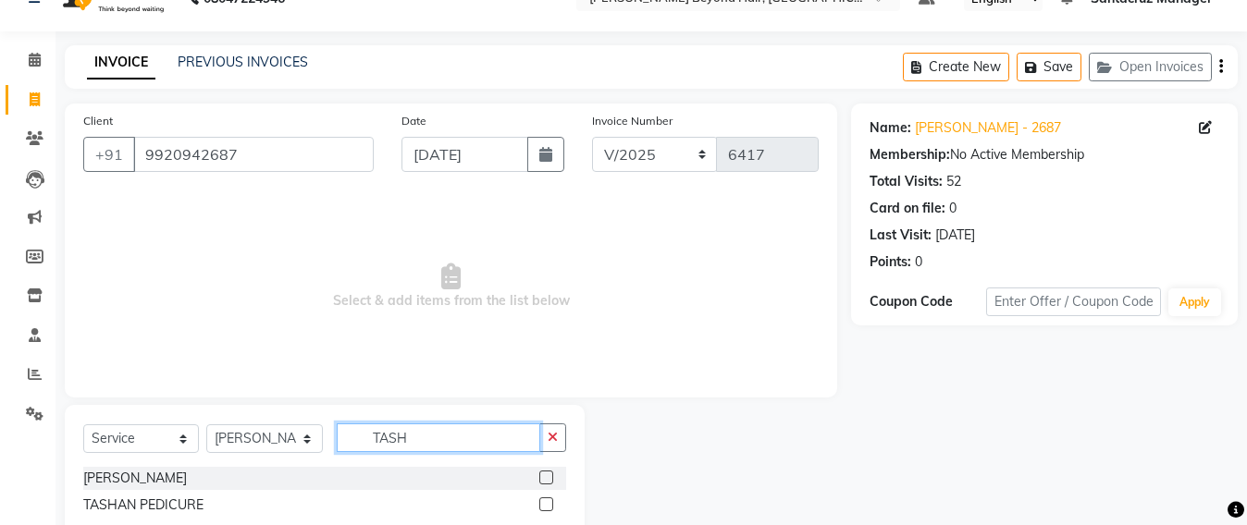
scroll to position [84, 0]
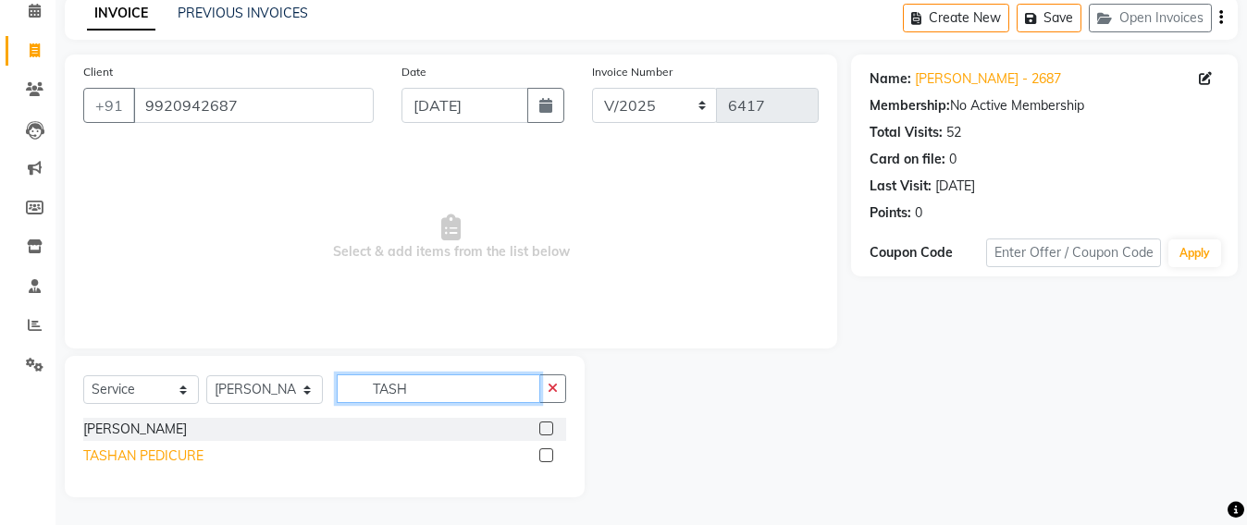
type input "TASH"
click at [188, 453] on div "TASHAN PEDICURE" at bounding box center [143, 456] width 120 height 19
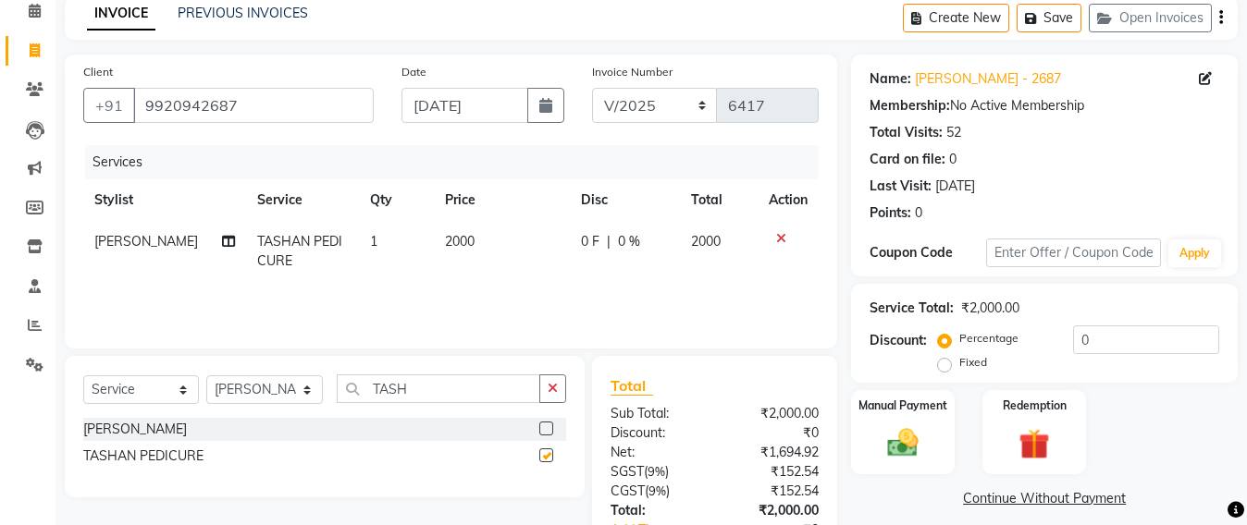
checkbox input "false"
click at [1061, 21] on button "Save" at bounding box center [1048, 18] width 65 height 29
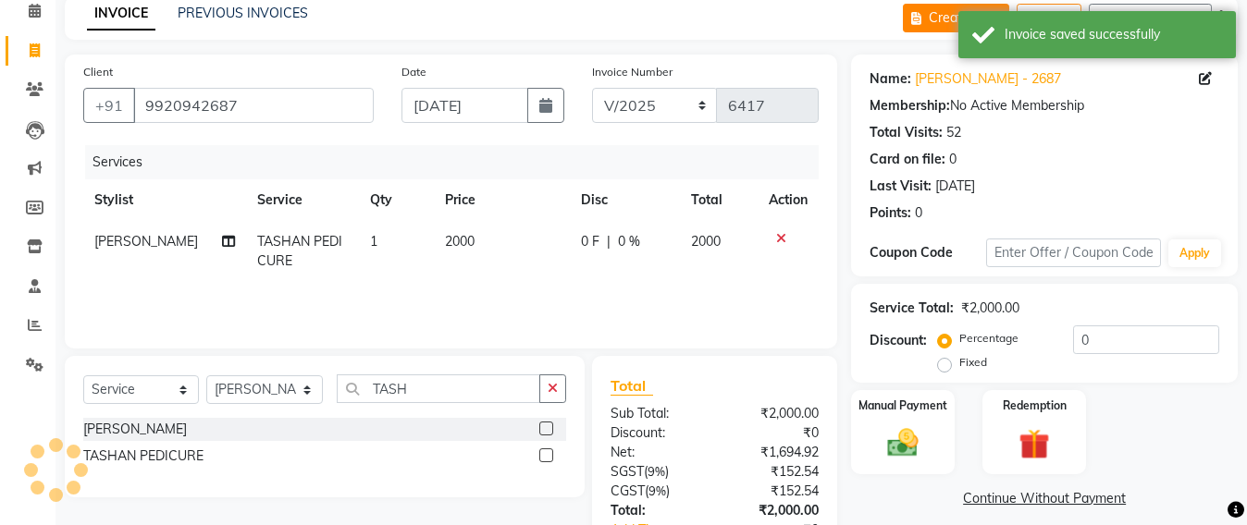
click at [933, 18] on button "Create New" at bounding box center [956, 18] width 106 height 29
select select "service"
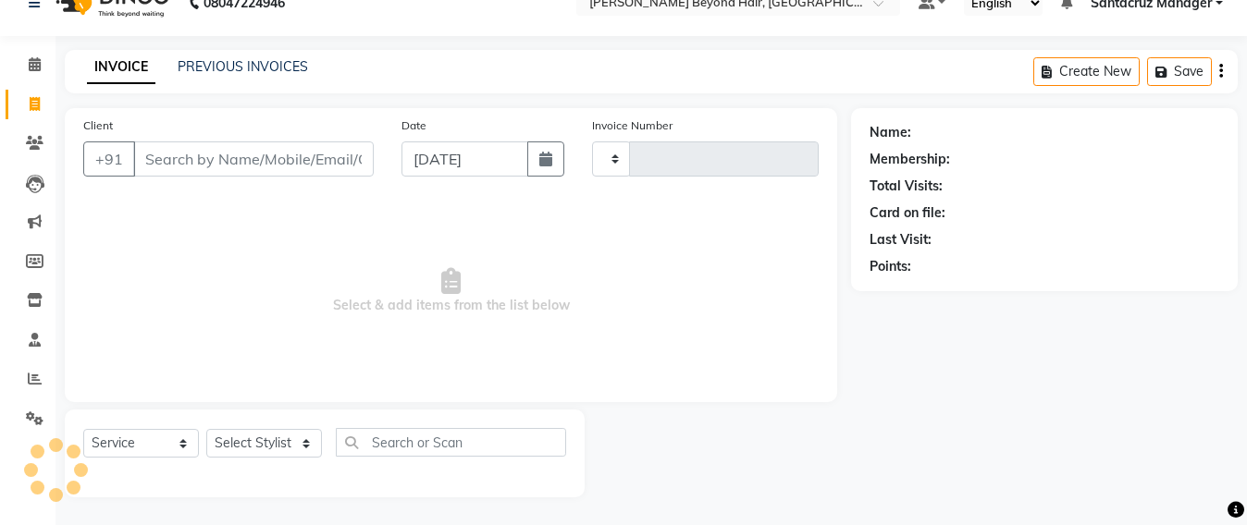
scroll to position [31, 0]
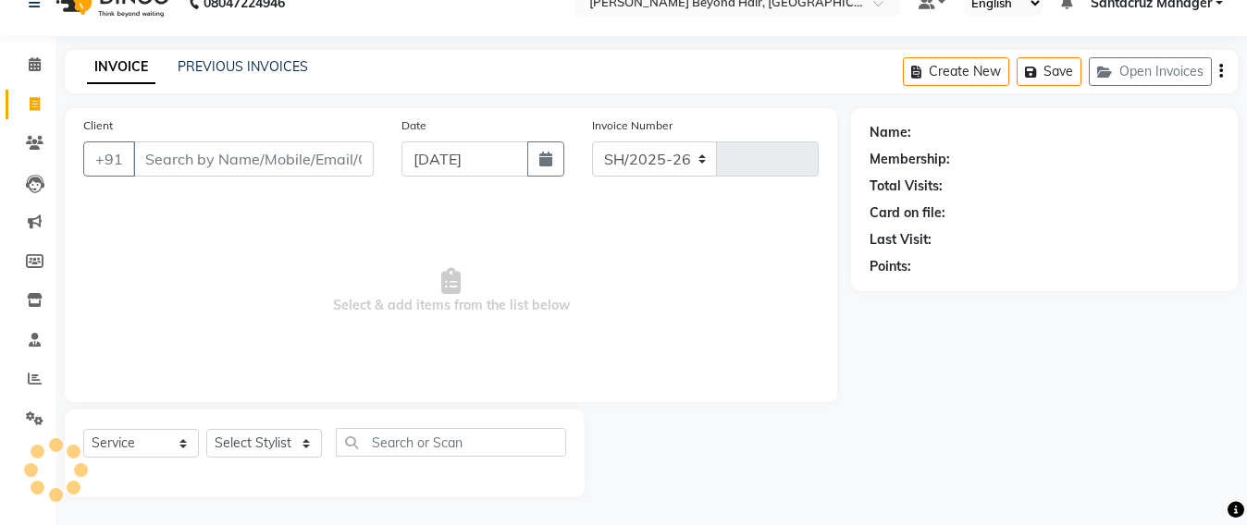
select select "6357"
type input "6417"
click at [1149, 70] on button "Open Invoices" at bounding box center [1150, 71] width 123 height 29
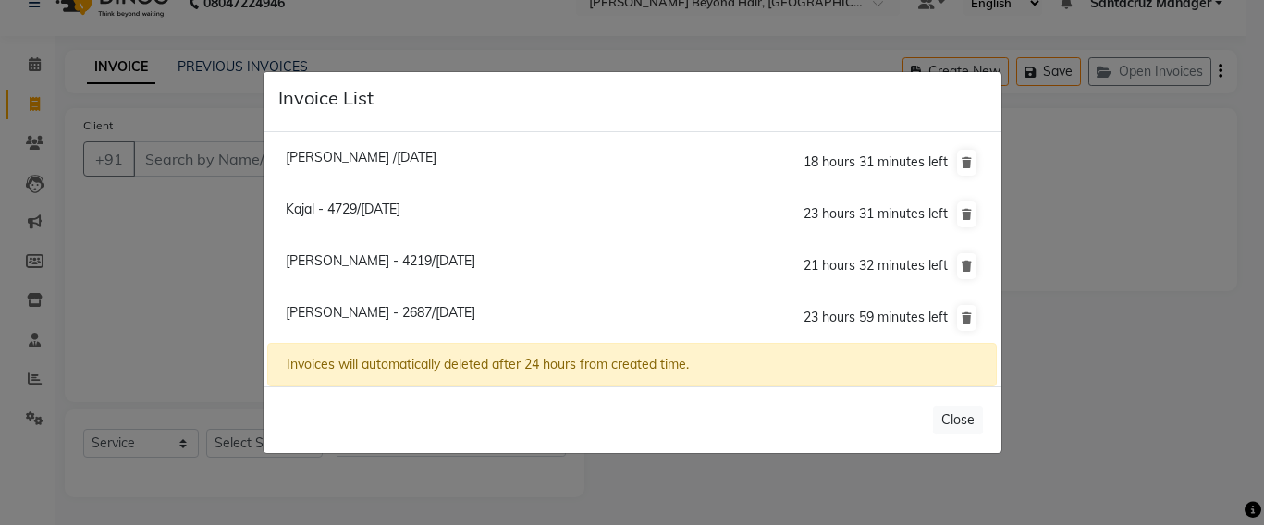
click at [226, 56] on ngb-modal-window "Invoice List [PERSON_NAME] /[DATE] 18 hours 31 minutes left [GEOGRAPHIC_DATA] -…" at bounding box center [632, 262] width 1264 height 525
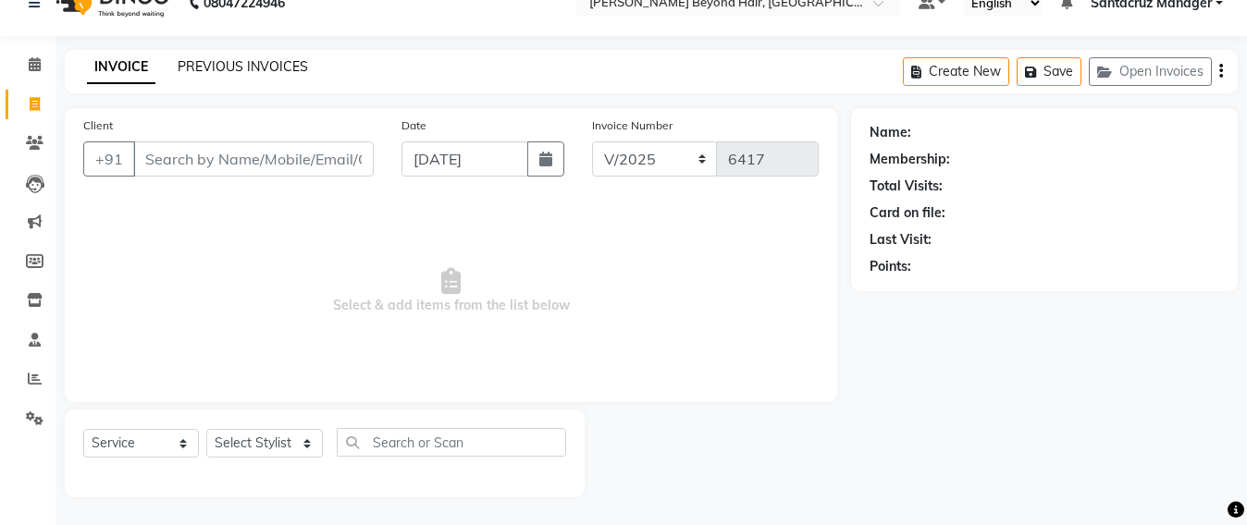
click at [230, 60] on link "PREVIOUS INVOICES" at bounding box center [243, 66] width 130 height 17
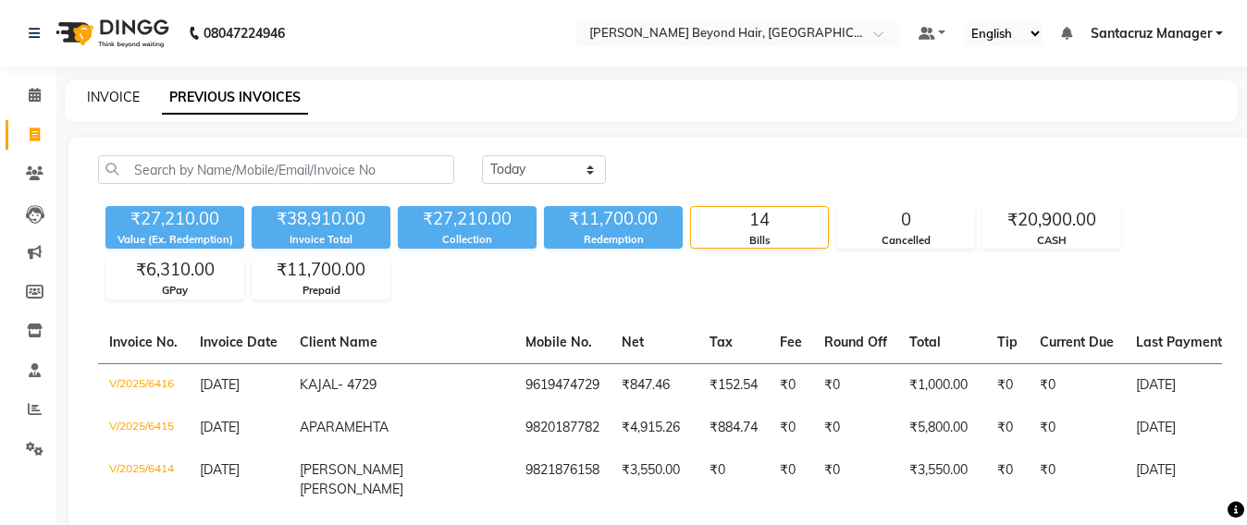
click at [100, 92] on link "INVOICE" at bounding box center [113, 97] width 53 height 17
select select "service"
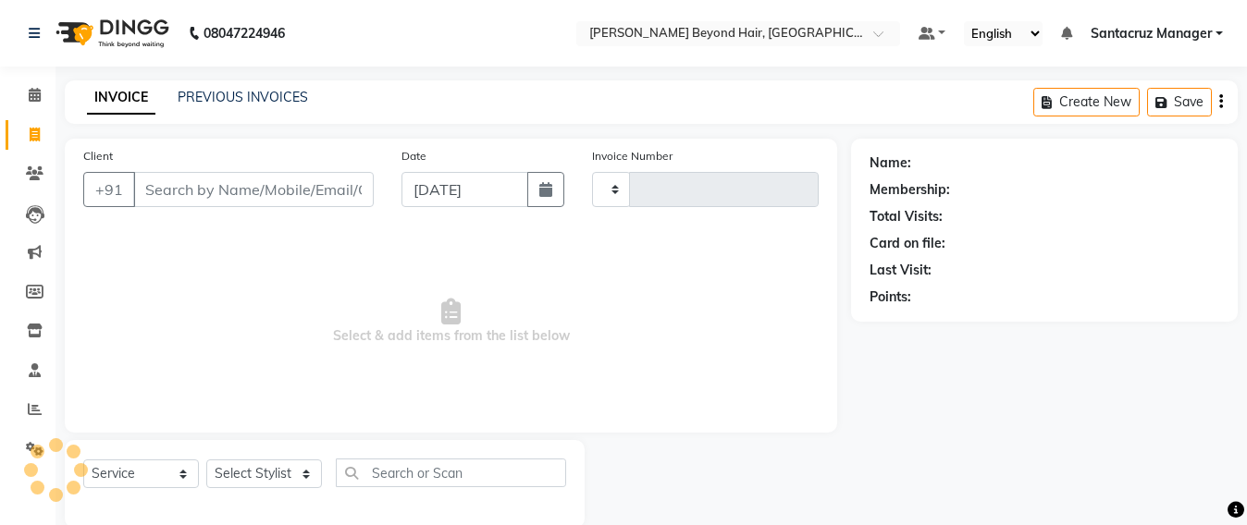
scroll to position [31, 0]
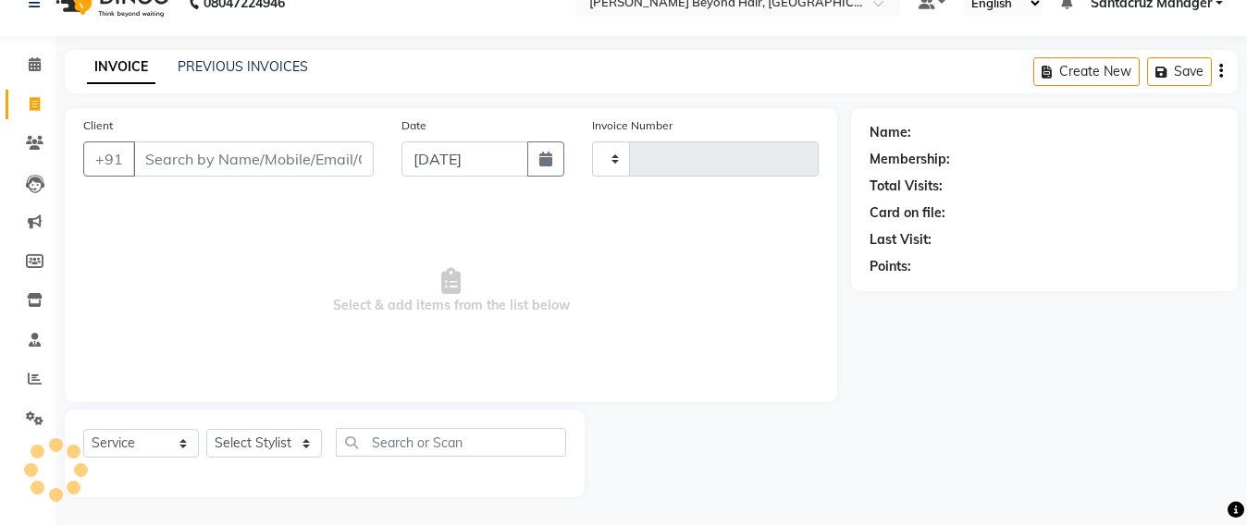
type input "6417"
select select "6357"
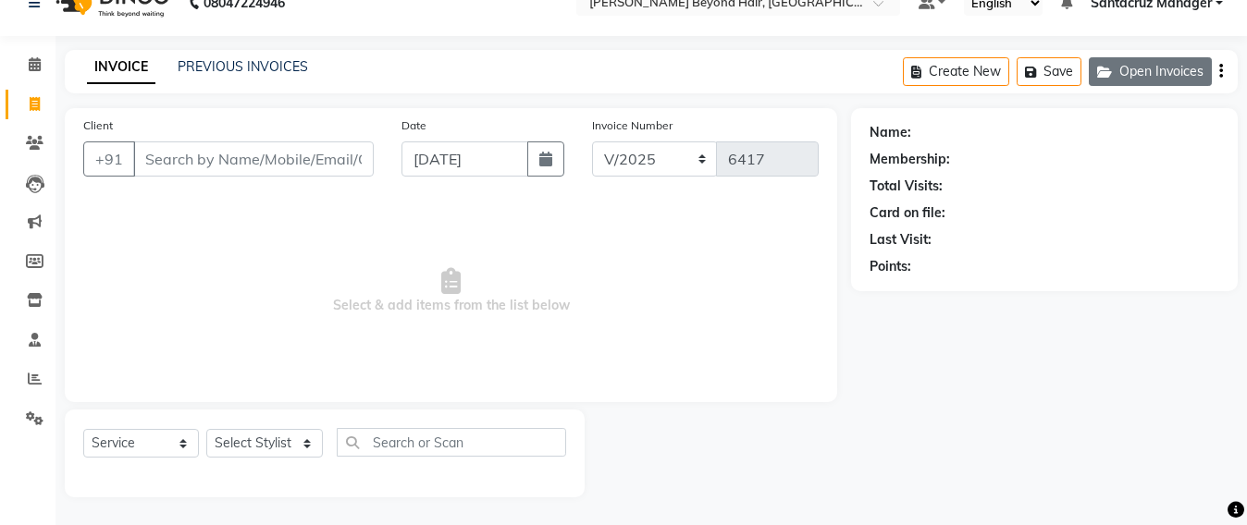
click at [1122, 80] on button "Open Invoices" at bounding box center [1150, 71] width 123 height 29
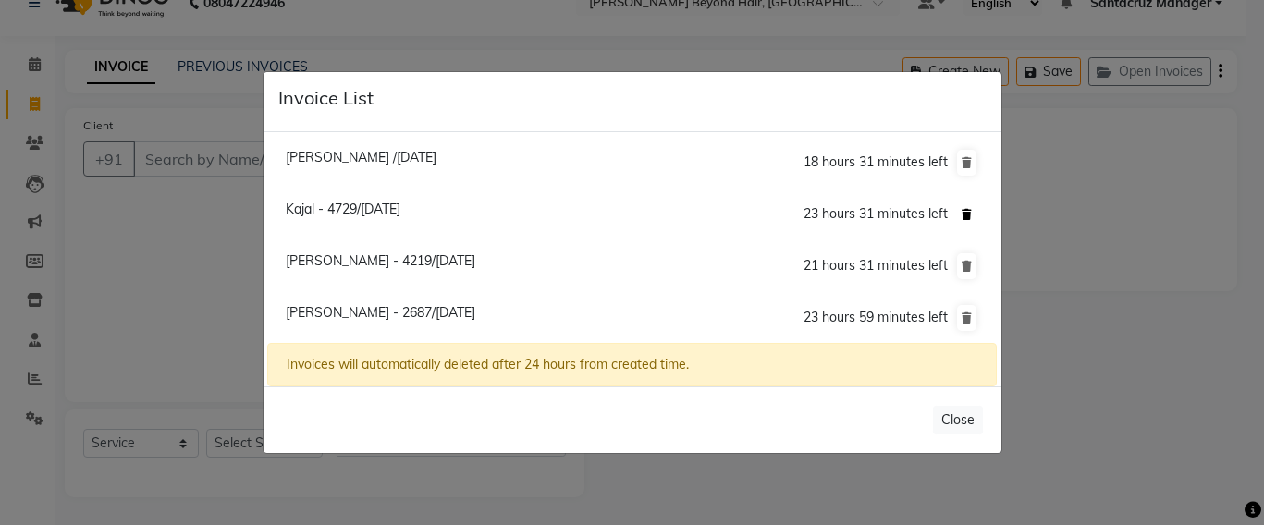
click at [964, 212] on icon at bounding box center [967, 214] width 10 height 11
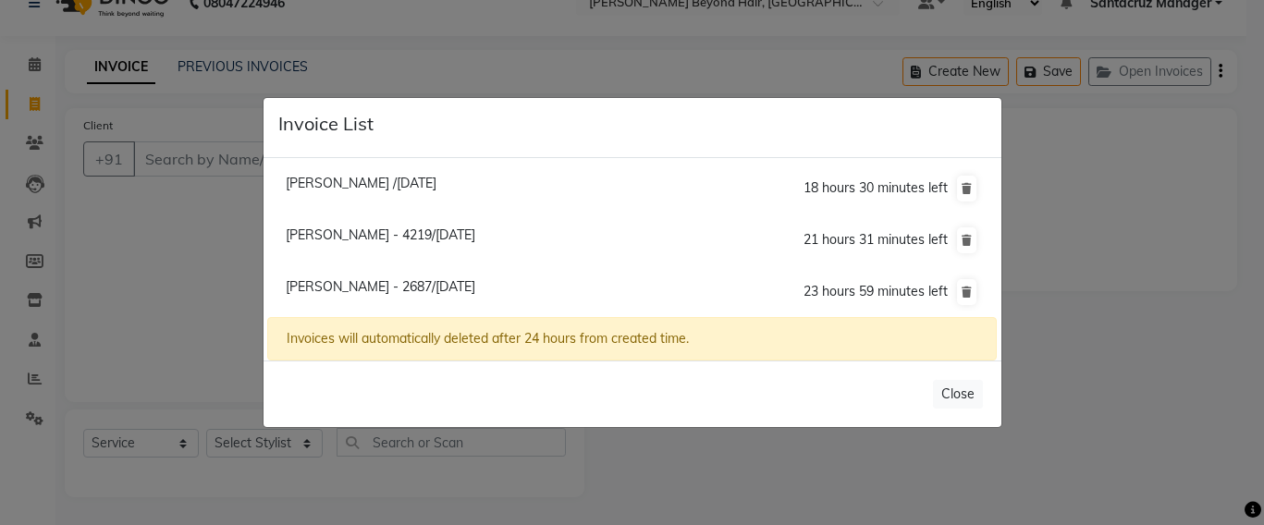
click at [375, 177] on span "[PERSON_NAME] /[DATE]" at bounding box center [361, 183] width 151 height 17
type input "7323063853"
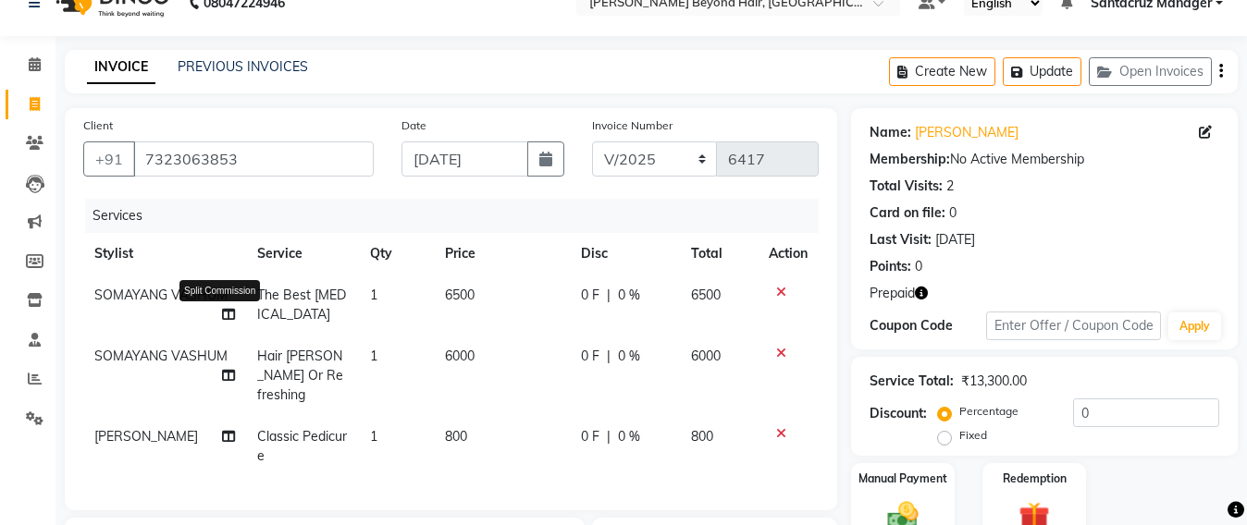
click at [222, 311] on icon at bounding box center [228, 314] width 13 height 13
select select "59106"
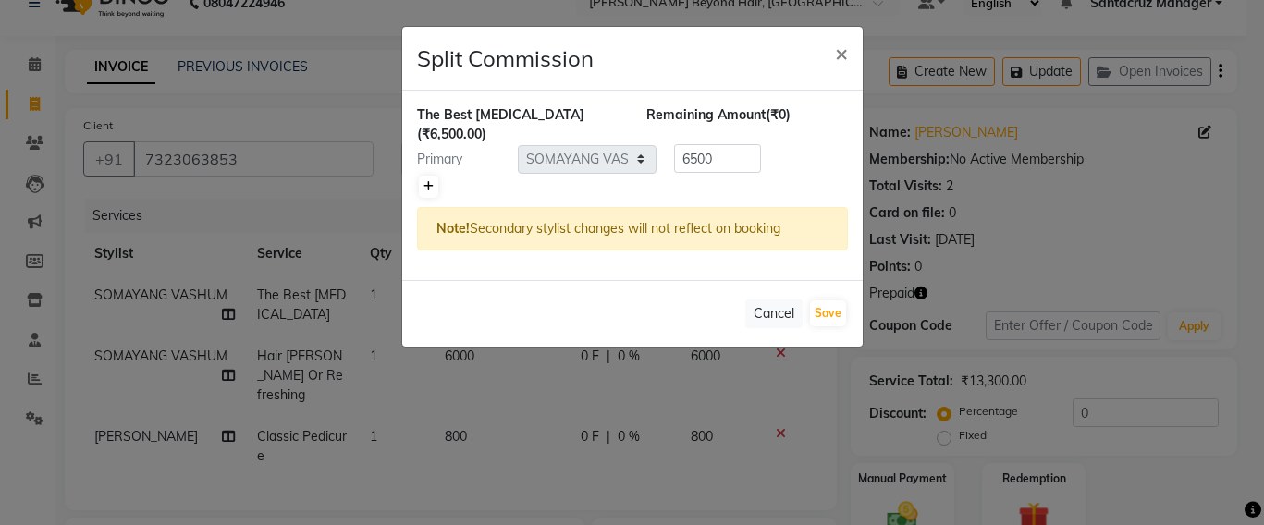
click at [432, 181] on icon at bounding box center [429, 186] width 10 height 11
type input "3250"
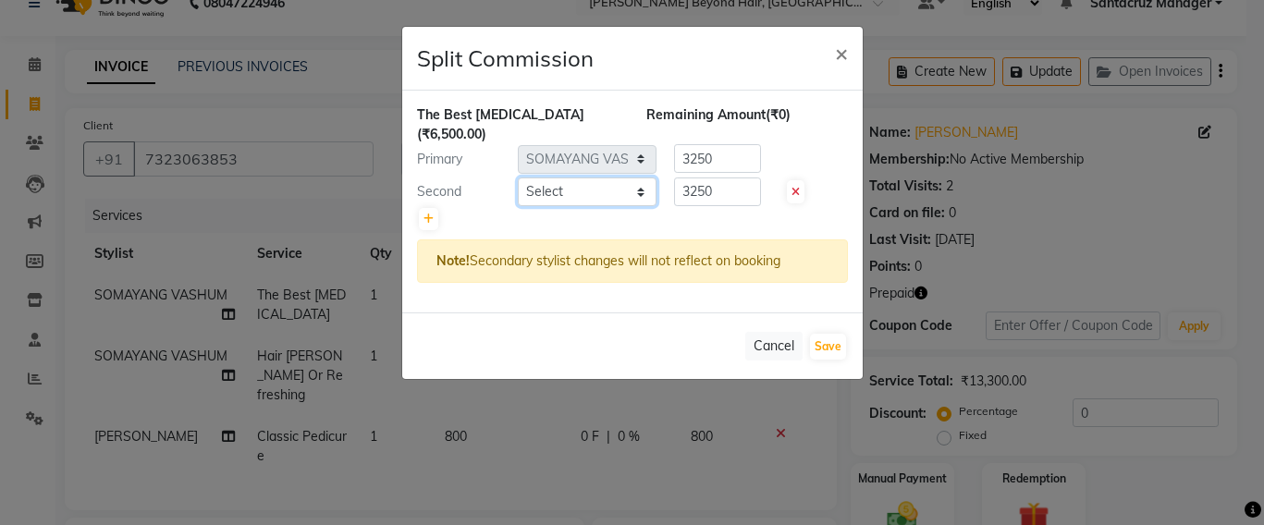
click at [610, 178] on select "Select Admin [PERSON_NAME] Sankat [PERSON_NAME] [PERSON_NAME] [PERSON_NAME] [PE…" at bounding box center [587, 192] width 139 height 29
select select "48409"
click at [518, 178] on select "Select Admin [PERSON_NAME] Sankat [PERSON_NAME] [PERSON_NAME] [PERSON_NAME] [PE…" at bounding box center [587, 192] width 139 height 29
click at [832, 334] on button "Save" at bounding box center [828, 347] width 36 height 26
select select "Select"
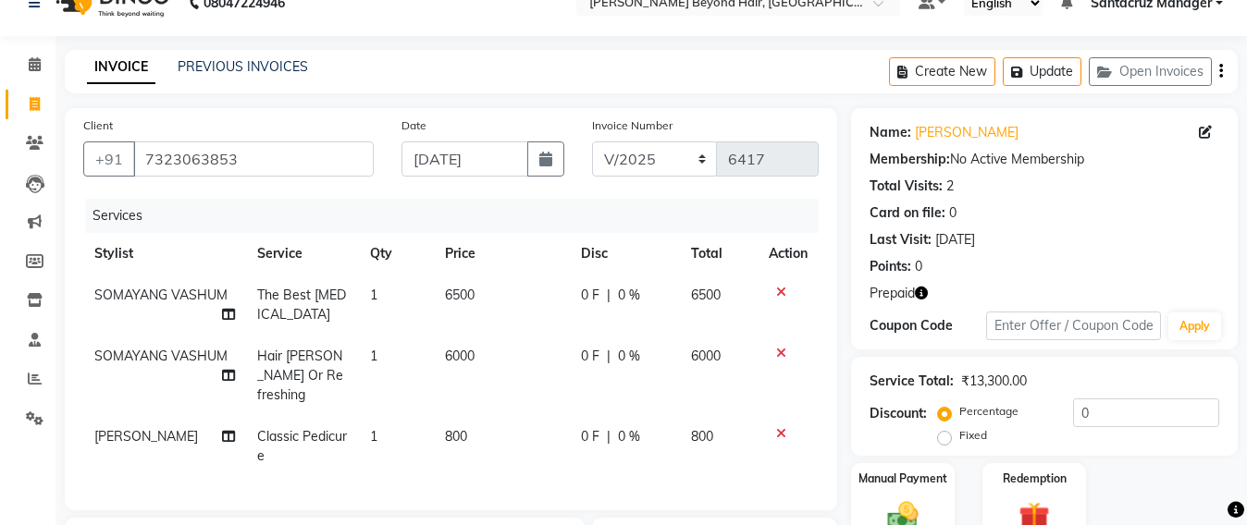
click at [469, 355] on span "6000" at bounding box center [460, 356] width 30 height 17
select select "59106"
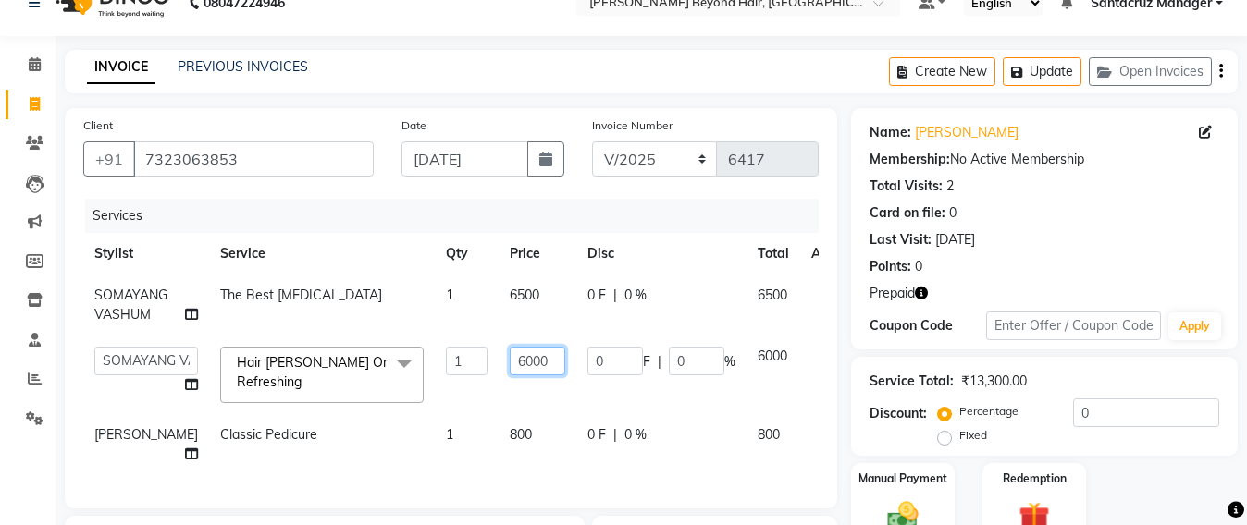
click at [528, 353] on input "6000" at bounding box center [537, 361] width 55 height 29
type input "6"
type input "4500"
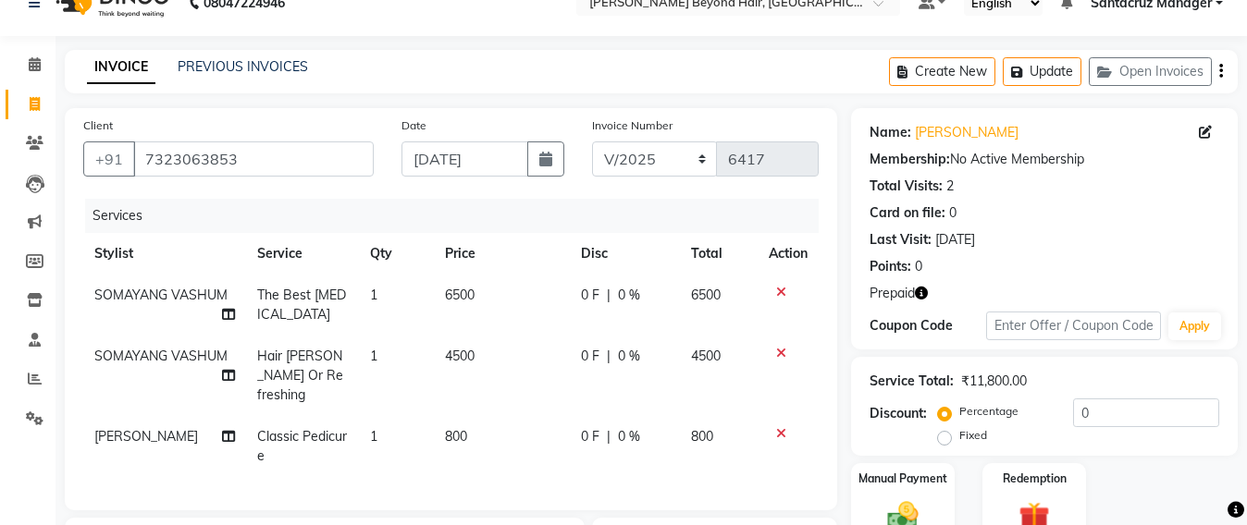
click at [338, 405] on tbody "SOMAYANG VASHUM The Best [MEDICAL_DATA] 1 6500 0 F | 0 % 6500 SOMAYANG VASHUM H…" at bounding box center [450, 376] width 735 height 203
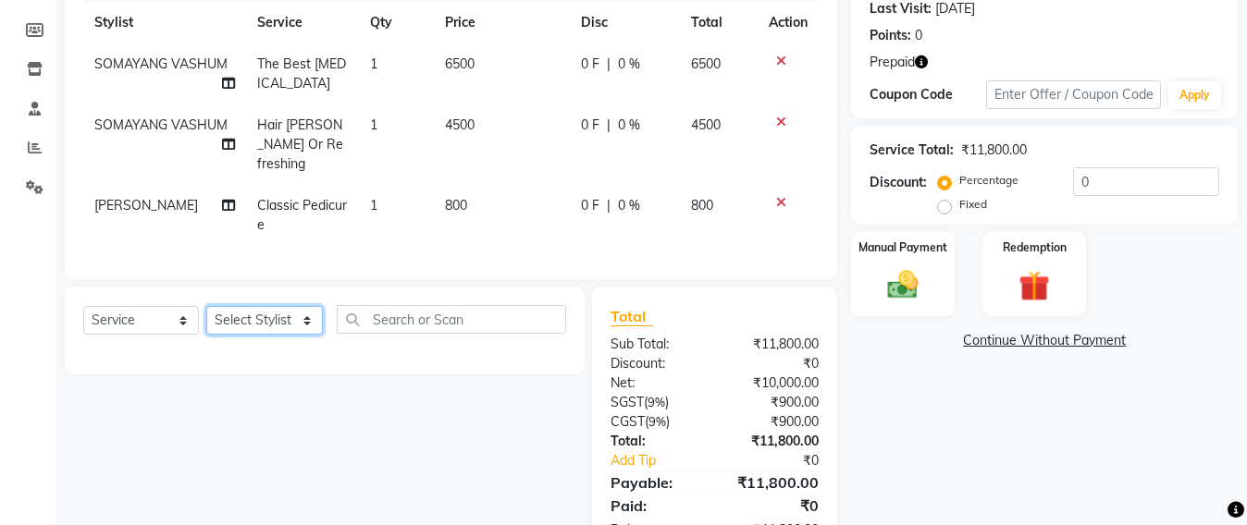
click at [281, 323] on select "Select Stylist Admin [PERSON_NAME] Sankat [PERSON_NAME] [PERSON_NAME] [PERSON_N…" at bounding box center [264, 320] width 117 height 29
select select "59106"
click at [206, 306] on select "Select Stylist Admin [PERSON_NAME] Sankat [PERSON_NAME] [PERSON_NAME] [PERSON_N…" at bounding box center [264, 320] width 117 height 29
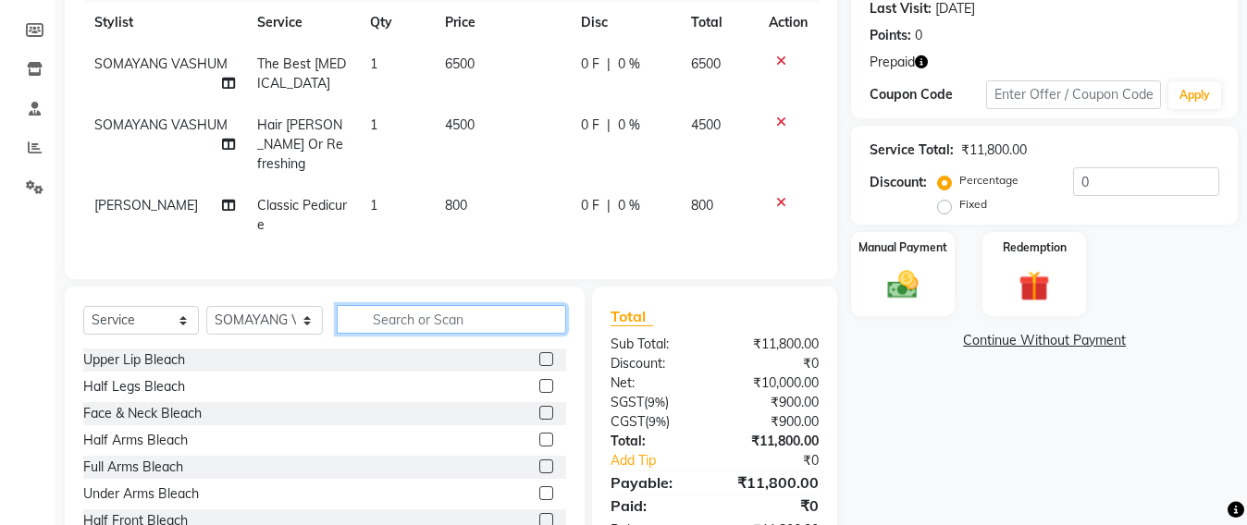
click at [402, 313] on input "text" at bounding box center [451, 319] width 229 height 29
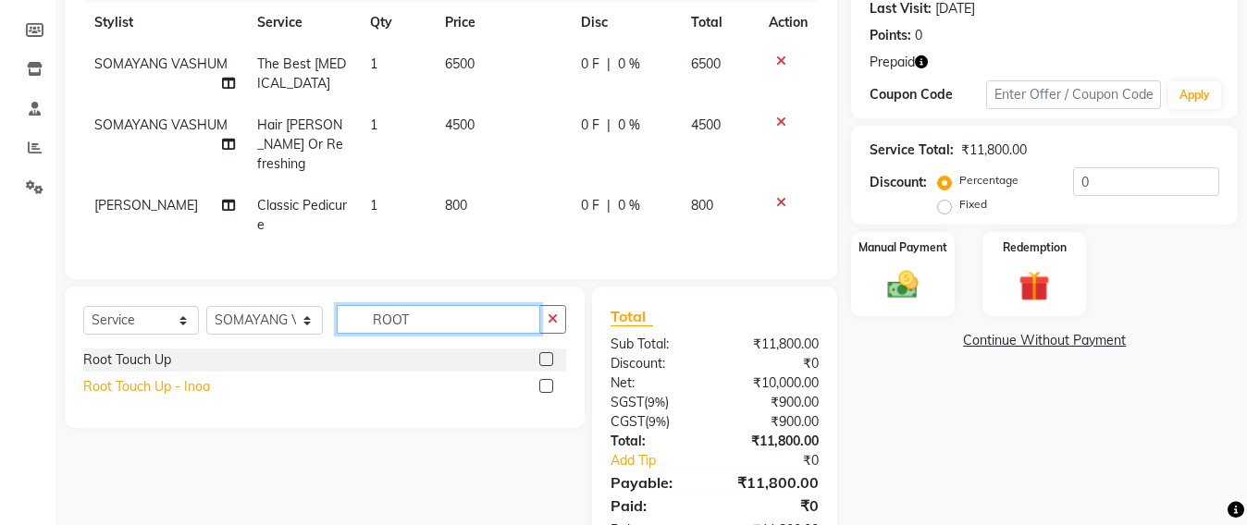
type input "ROOT"
click at [153, 383] on div "Root Touch Up - Inoa" at bounding box center [146, 386] width 127 height 19
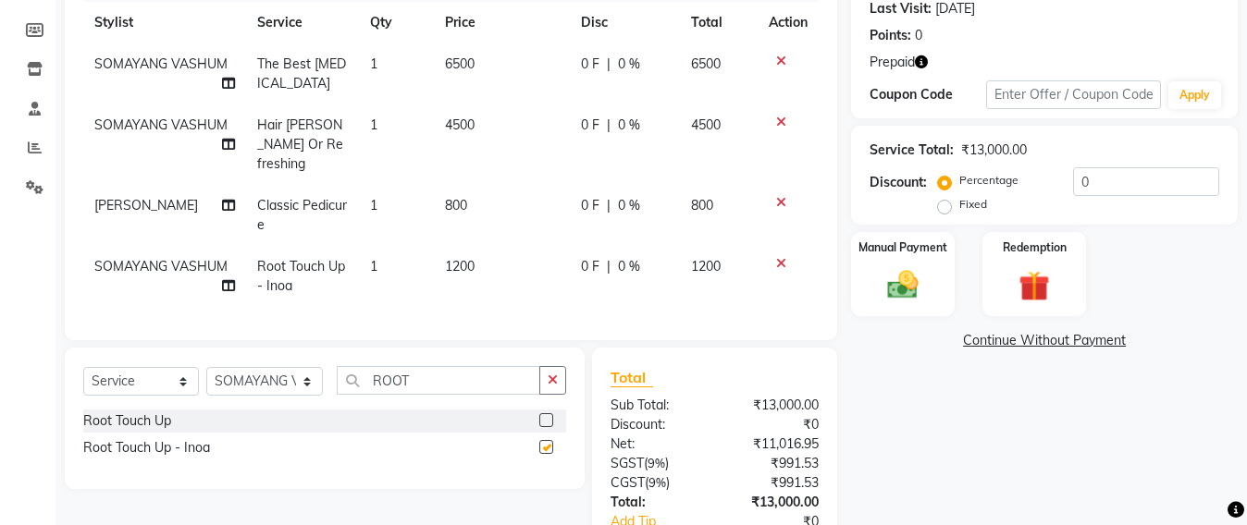
checkbox input "false"
click at [919, 56] on icon "button" at bounding box center [921, 61] width 13 height 13
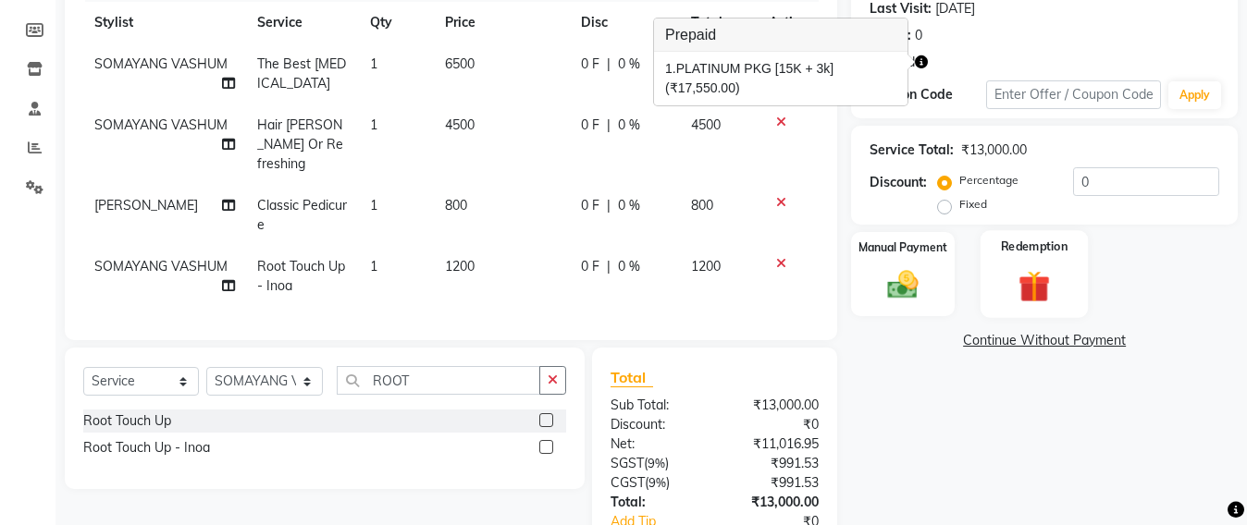
click at [1028, 288] on img at bounding box center [1034, 286] width 52 height 40
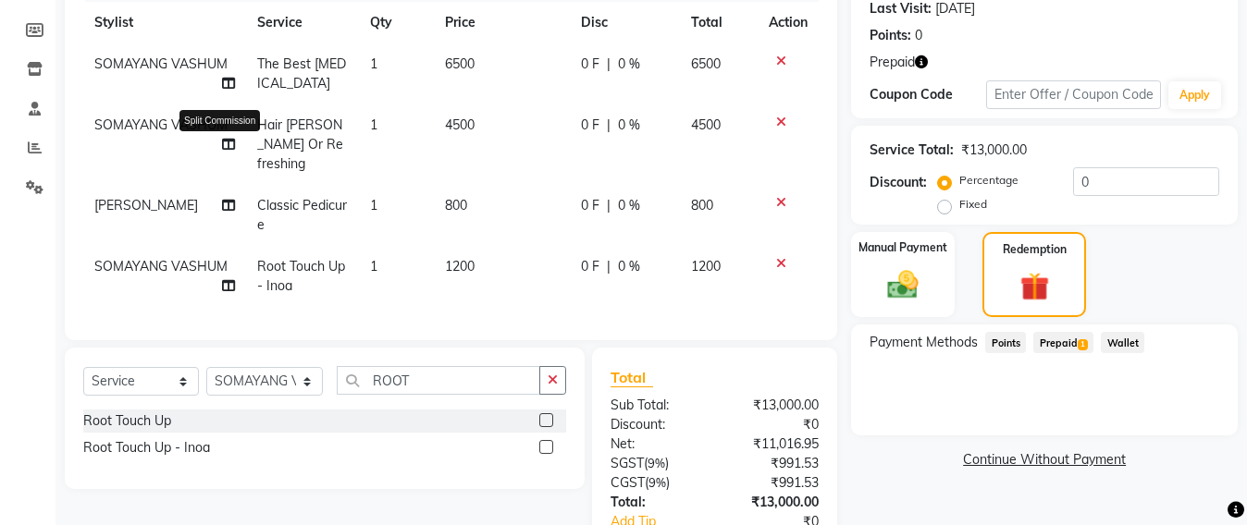
click at [226, 139] on icon at bounding box center [228, 144] width 13 height 13
select select "59106"
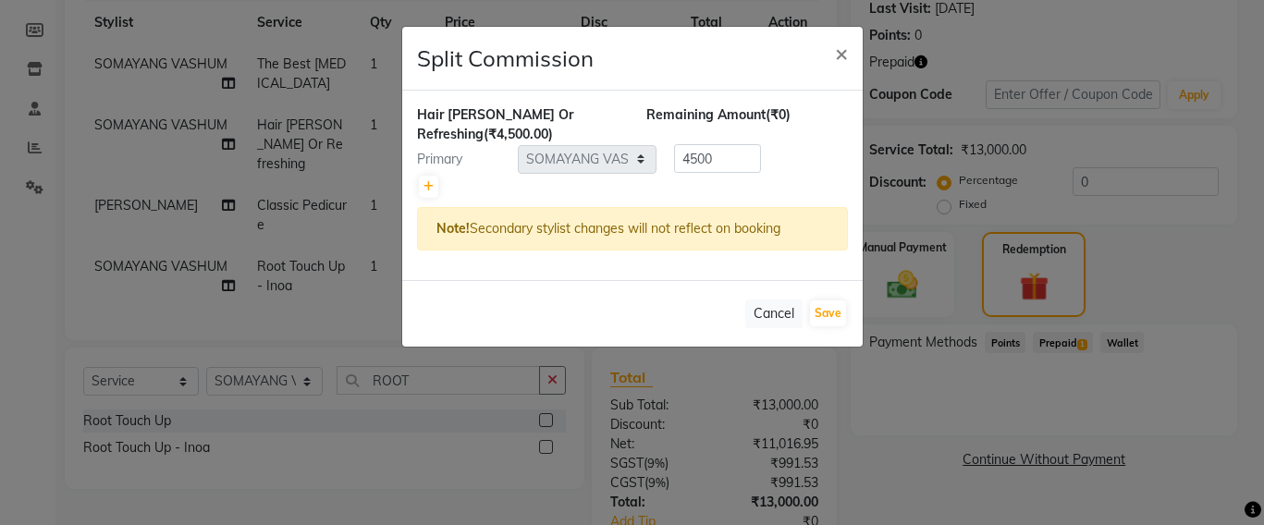
click at [561, 181] on div at bounding box center [632, 187] width 431 height 26
click at [428, 196] on link at bounding box center [428, 187] width 19 height 22
type input "2250"
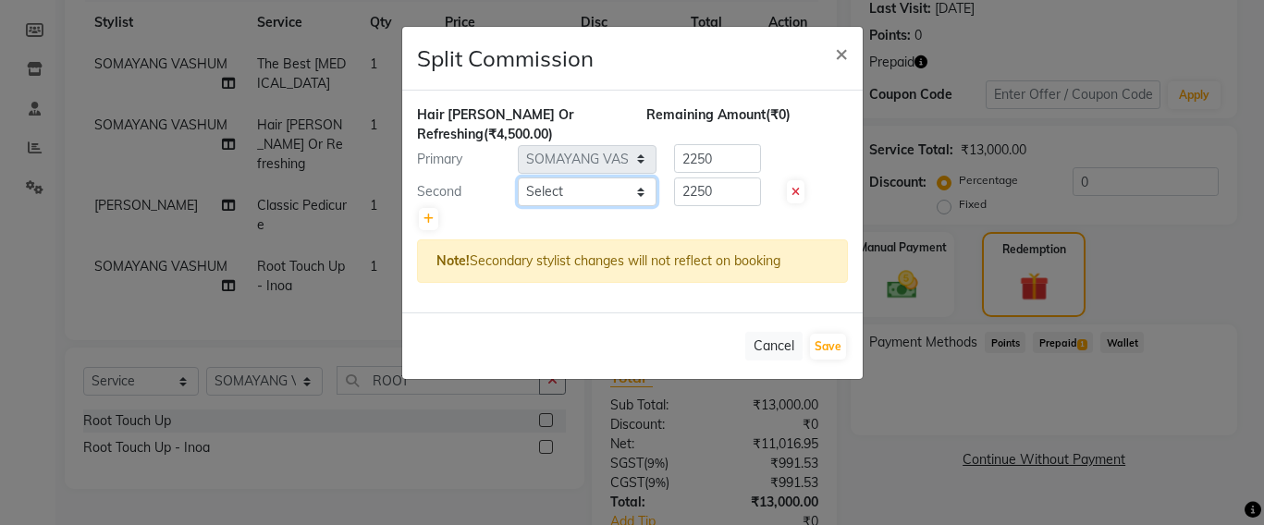
click at [627, 191] on select "Select Admin [PERSON_NAME] Sankat [PERSON_NAME] [PERSON_NAME] [PERSON_NAME] [PE…" at bounding box center [587, 192] width 139 height 29
select select "48409"
click at [518, 178] on select "Select Admin [PERSON_NAME] Sankat [PERSON_NAME] [PERSON_NAME] [PERSON_NAME] [PE…" at bounding box center [587, 192] width 139 height 29
click at [830, 346] on button "Save" at bounding box center [828, 347] width 36 height 26
select select "Select"
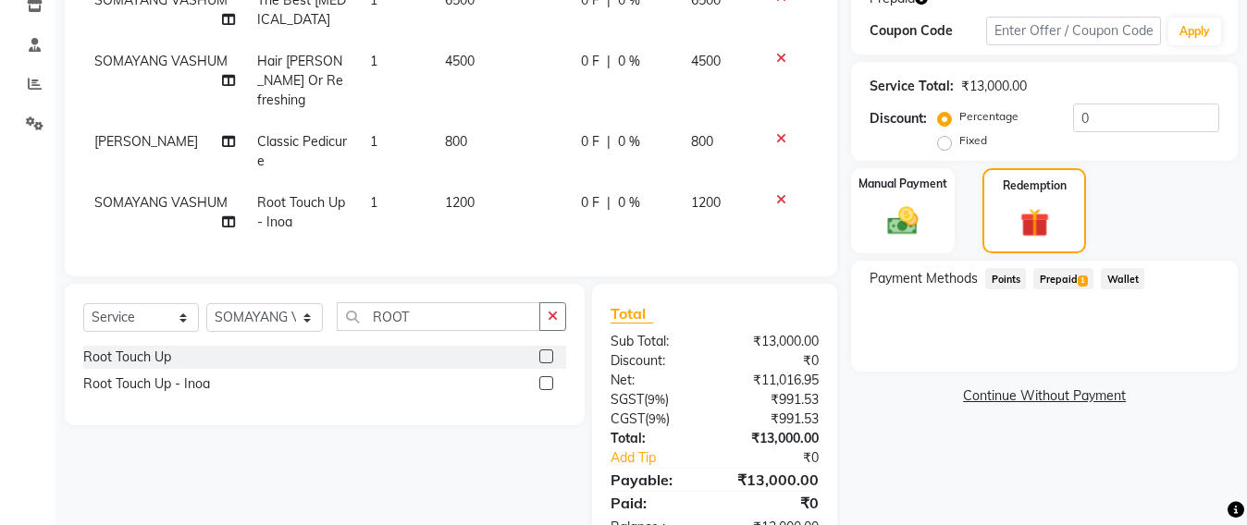
scroll to position [382, 0]
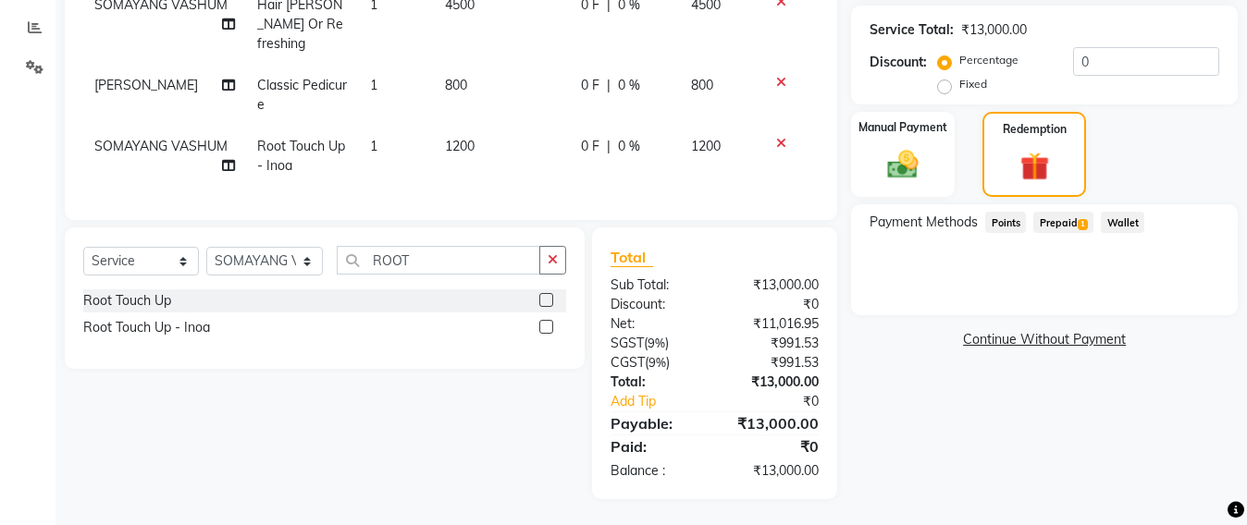
click at [1062, 220] on span "Prepaid 1" at bounding box center [1063, 222] width 60 height 21
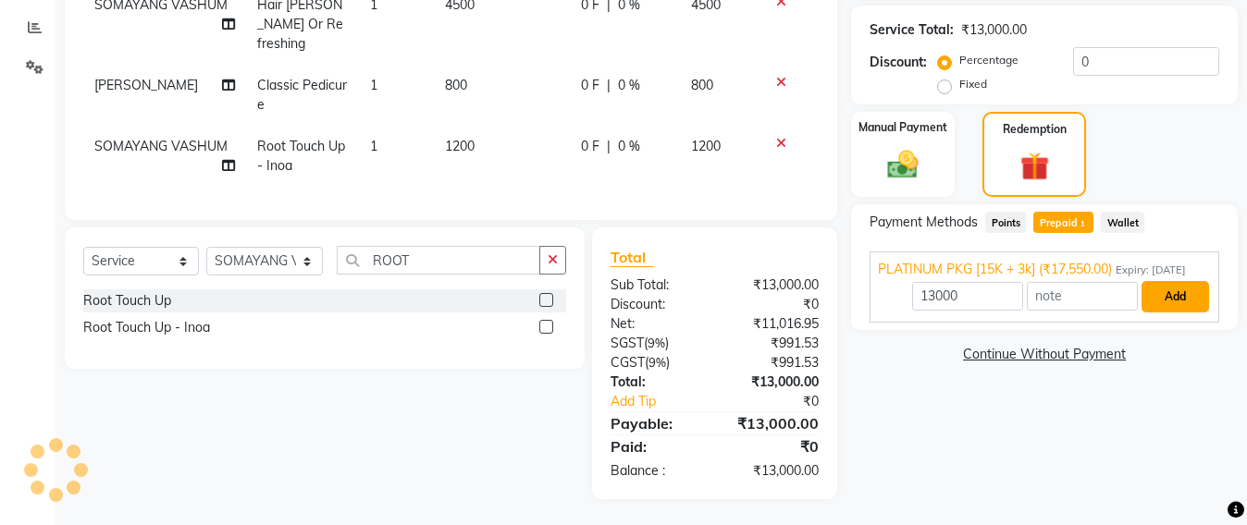
click at [1164, 313] on button "Add" at bounding box center [1175, 296] width 68 height 31
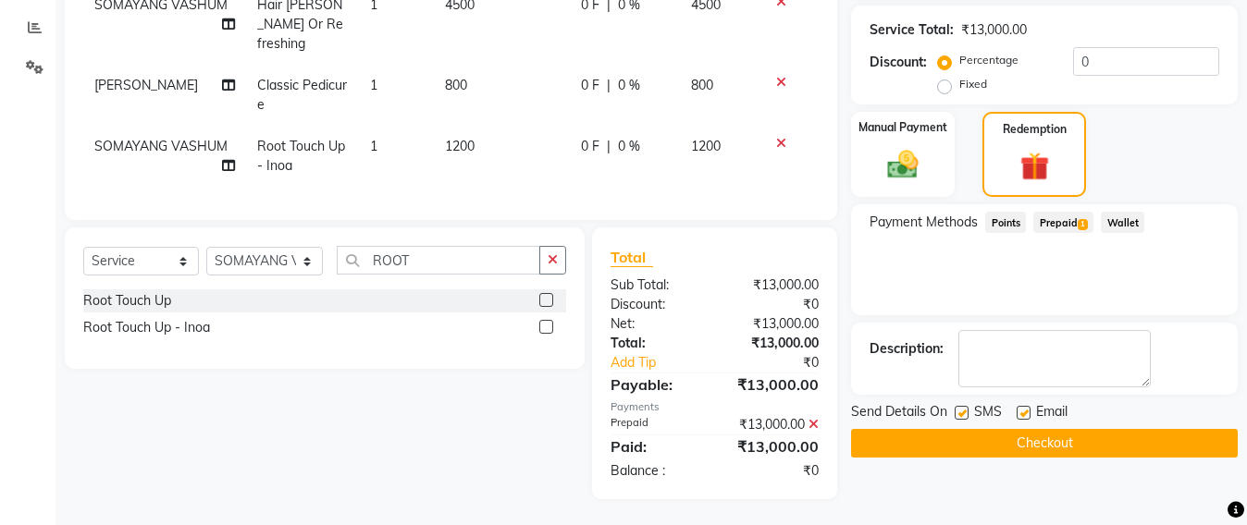
click at [1053, 437] on button "Checkout" at bounding box center [1044, 443] width 387 height 29
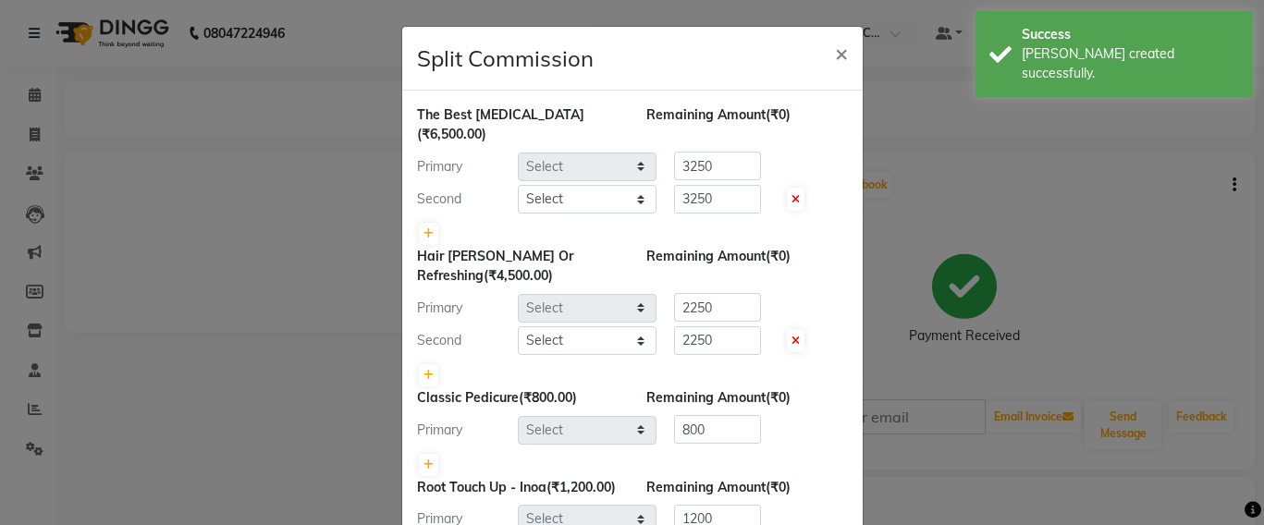
select select "59106"
select select "48409"
select select "59106"
select select "48409"
select select "48082"
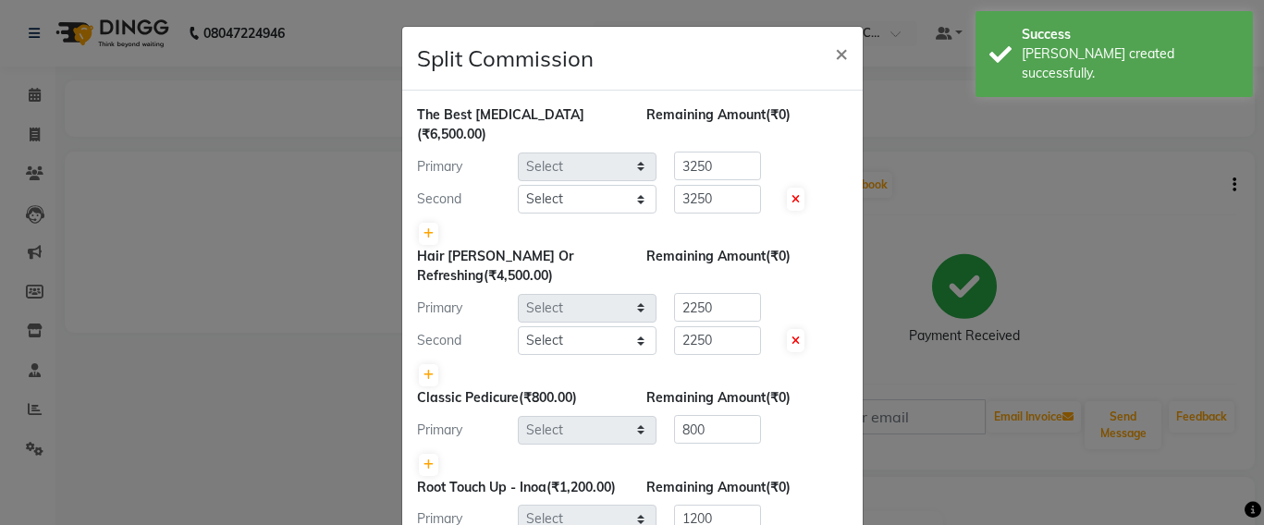
select select "59106"
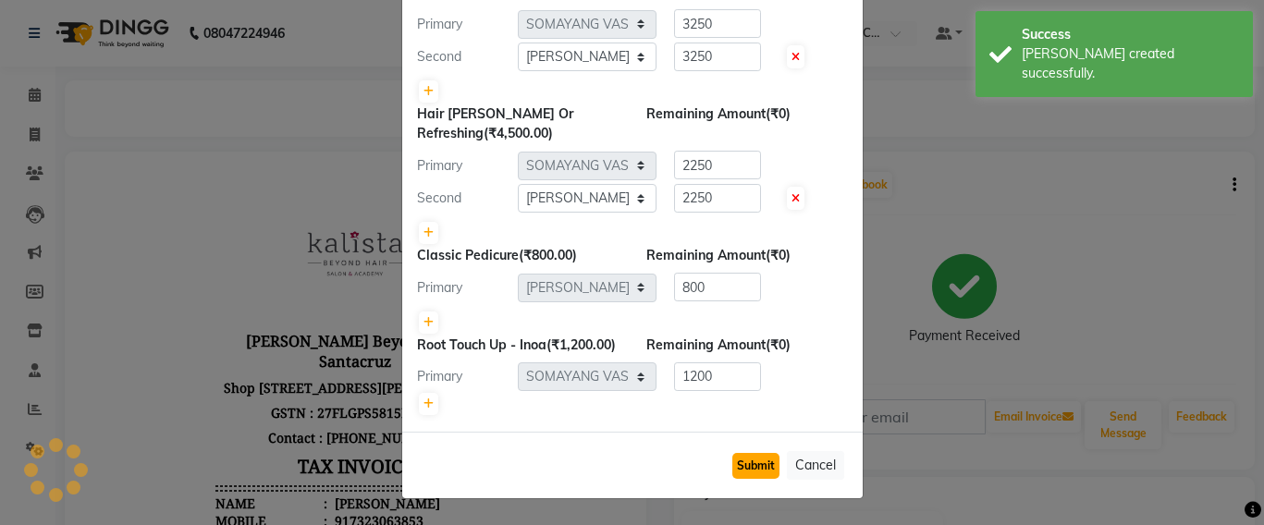
click at [735, 472] on button "Submit" at bounding box center [755, 466] width 47 height 26
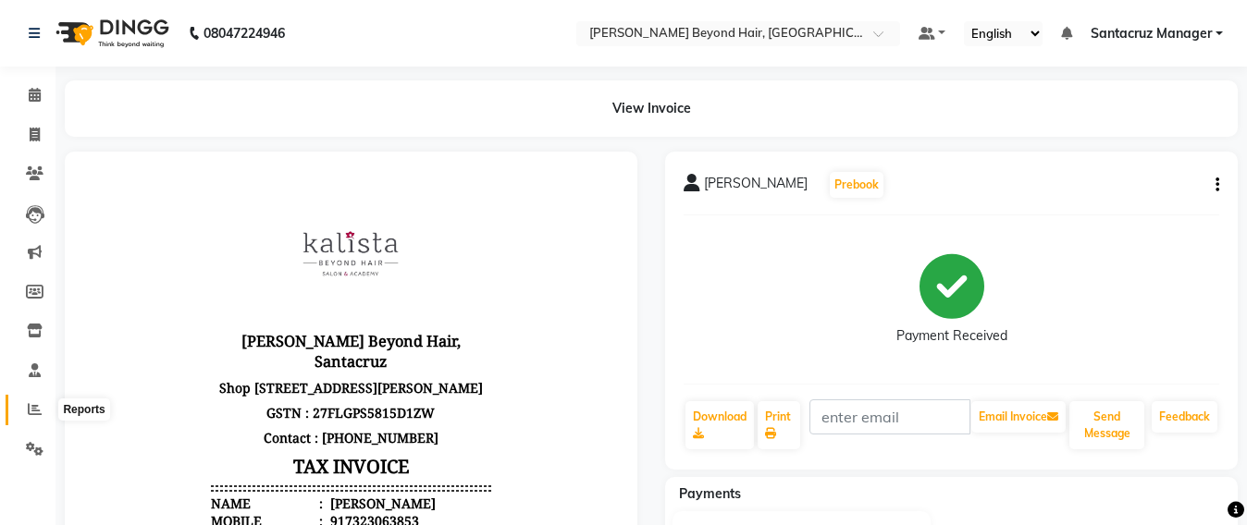
click at [28, 406] on icon at bounding box center [35, 409] width 14 height 14
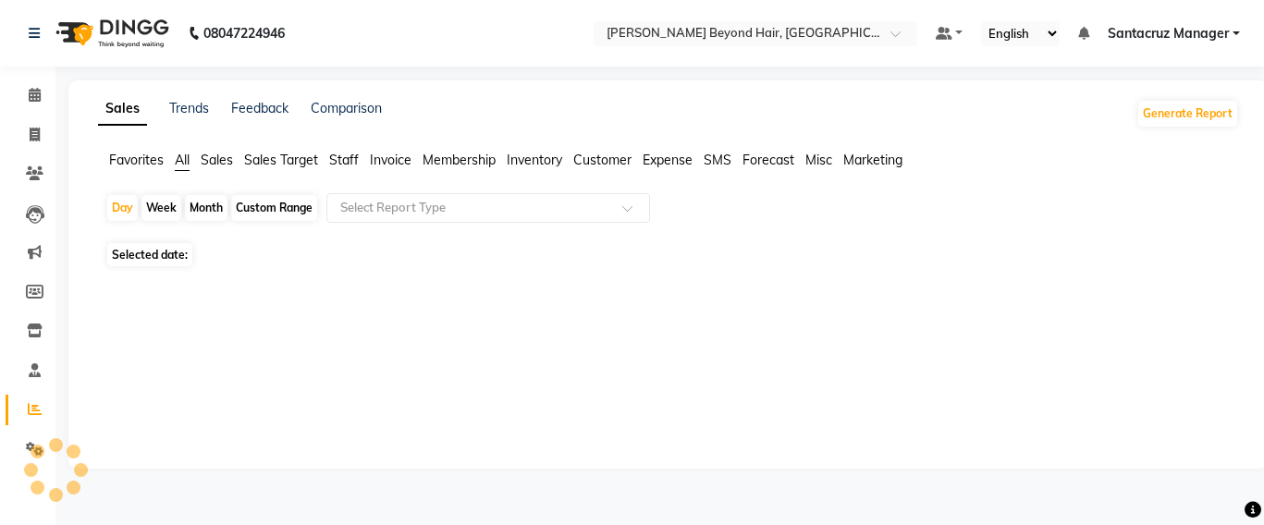
click at [355, 160] on span "Staff" at bounding box center [344, 160] width 30 height 17
click at [284, 208] on div "Custom Range" at bounding box center [274, 208] width 86 height 26
select select "9"
select select "2025"
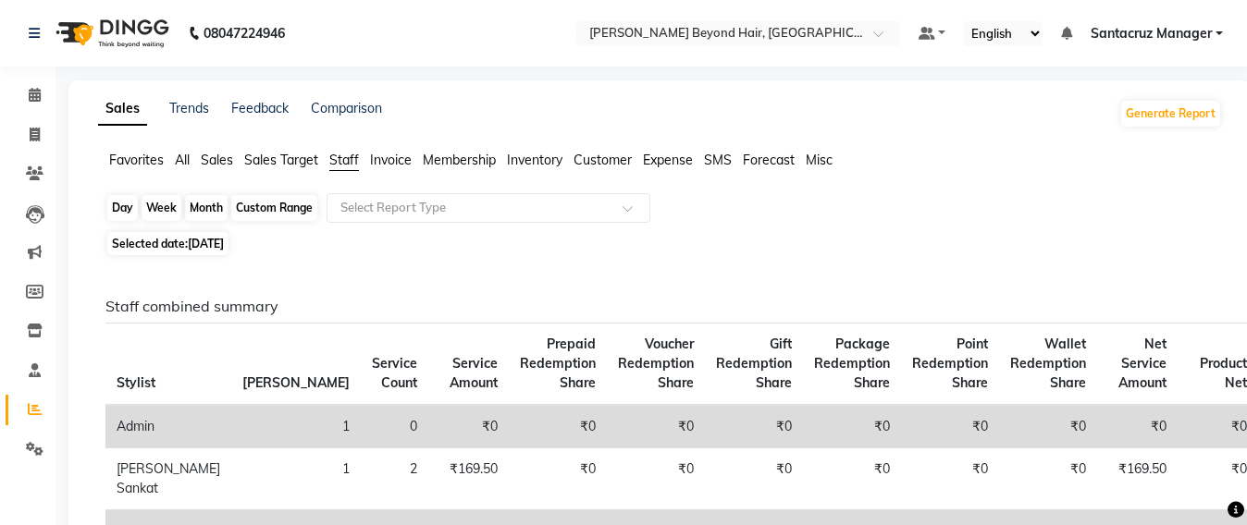
click at [296, 210] on div "Custom Range" at bounding box center [274, 208] width 86 height 26
select select "9"
select select "2025"
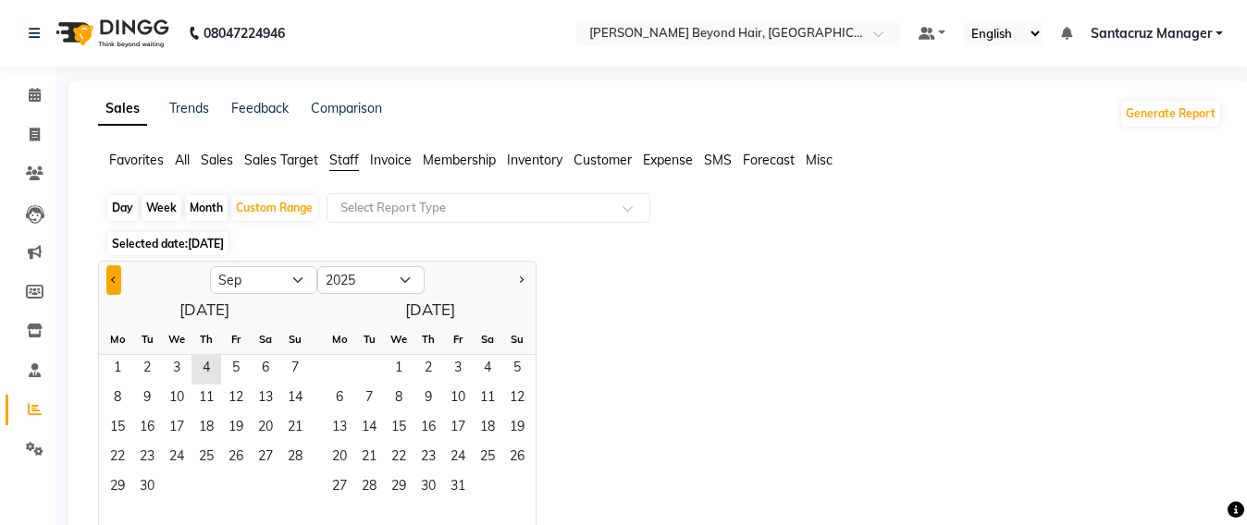
click at [115, 287] on button "Previous month" at bounding box center [113, 280] width 15 height 30
select select "8"
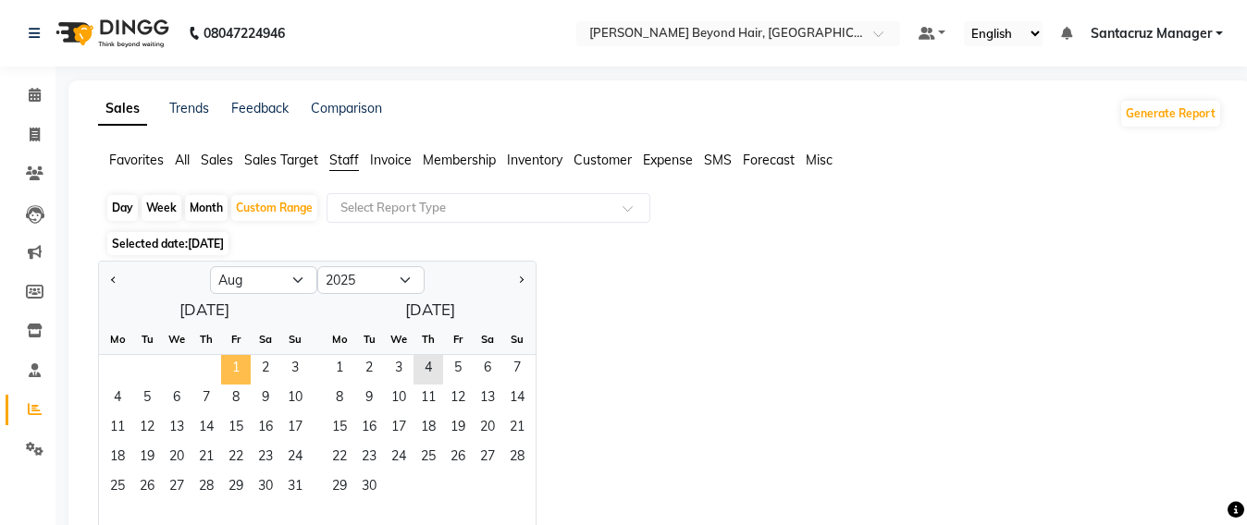
click at [240, 364] on span "1" at bounding box center [236, 370] width 30 height 30
click at [299, 481] on span "31" at bounding box center [295, 489] width 30 height 30
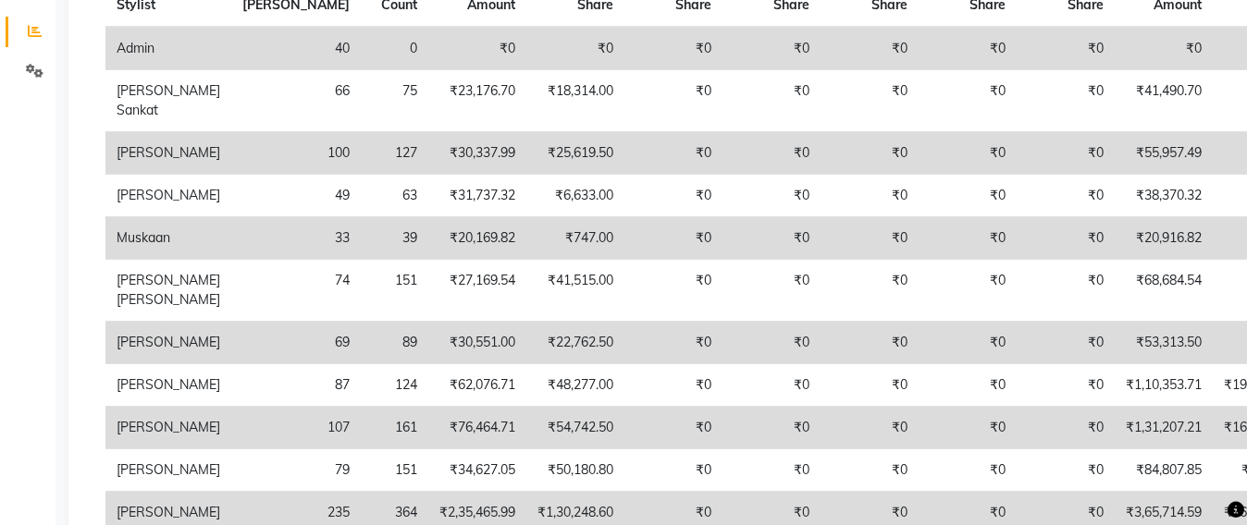
scroll to position [116, 0]
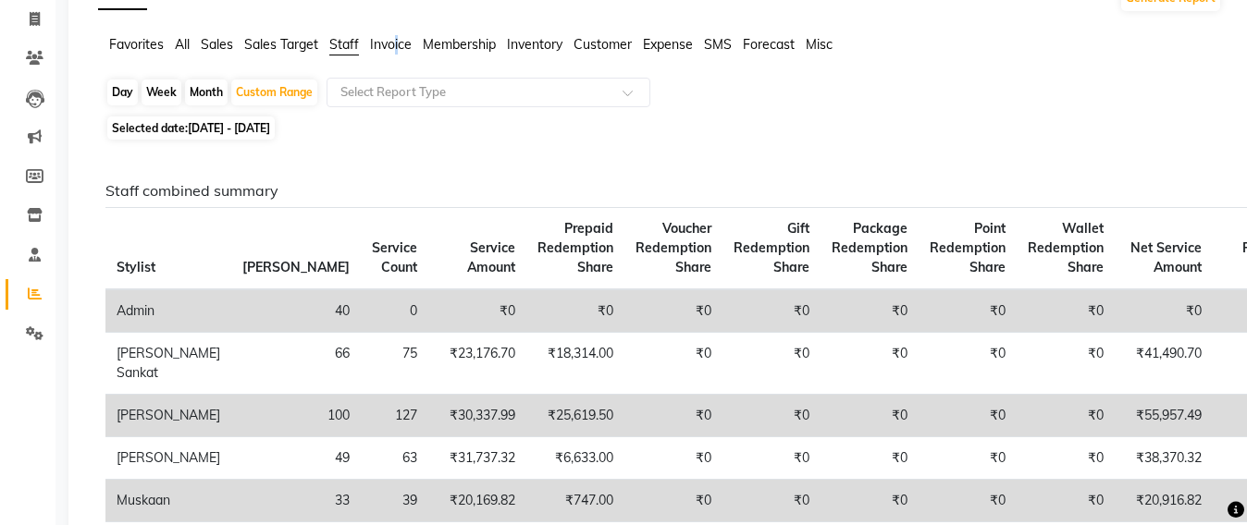
click at [398, 44] on span "Invoice" at bounding box center [391, 44] width 42 height 17
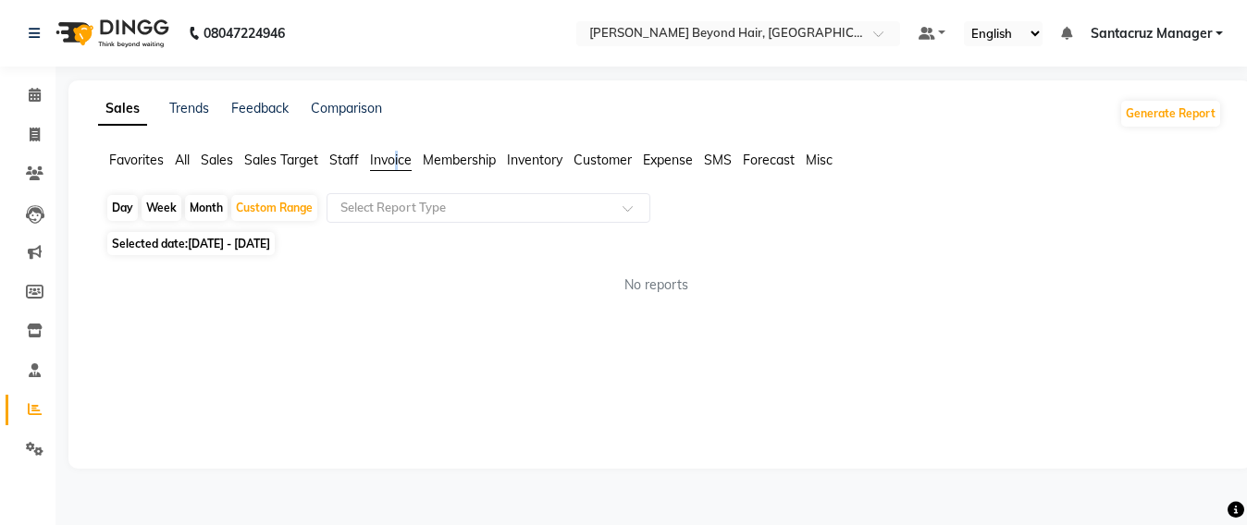
scroll to position [0, 0]
click at [235, 250] on span "[DATE] - [DATE]" at bounding box center [229, 244] width 82 height 14
select select "8"
select select "2025"
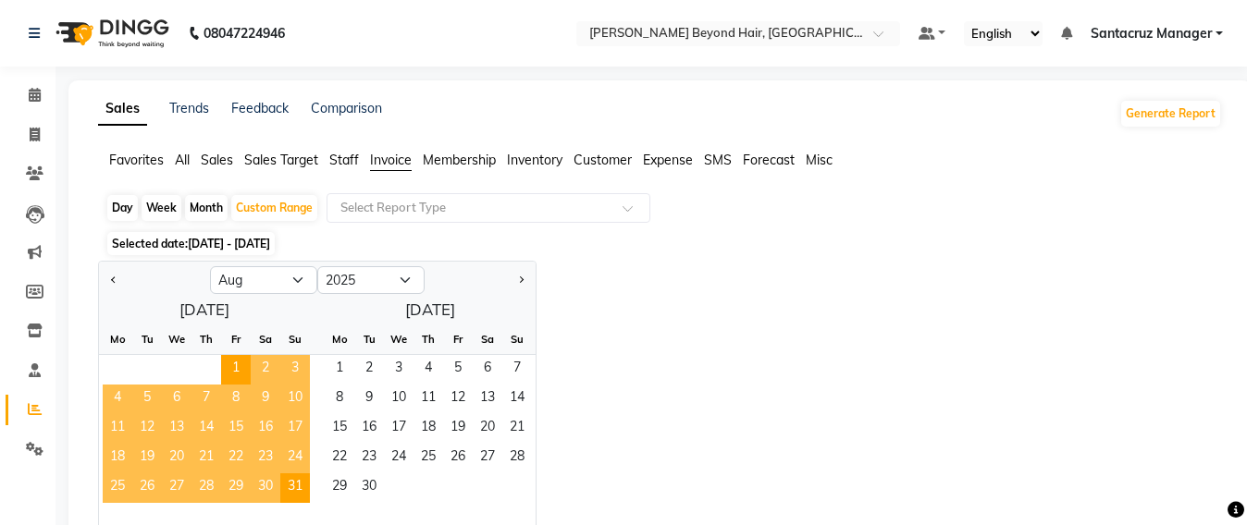
click at [291, 372] on span "3" at bounding box center [295, 370] width 30 height 30
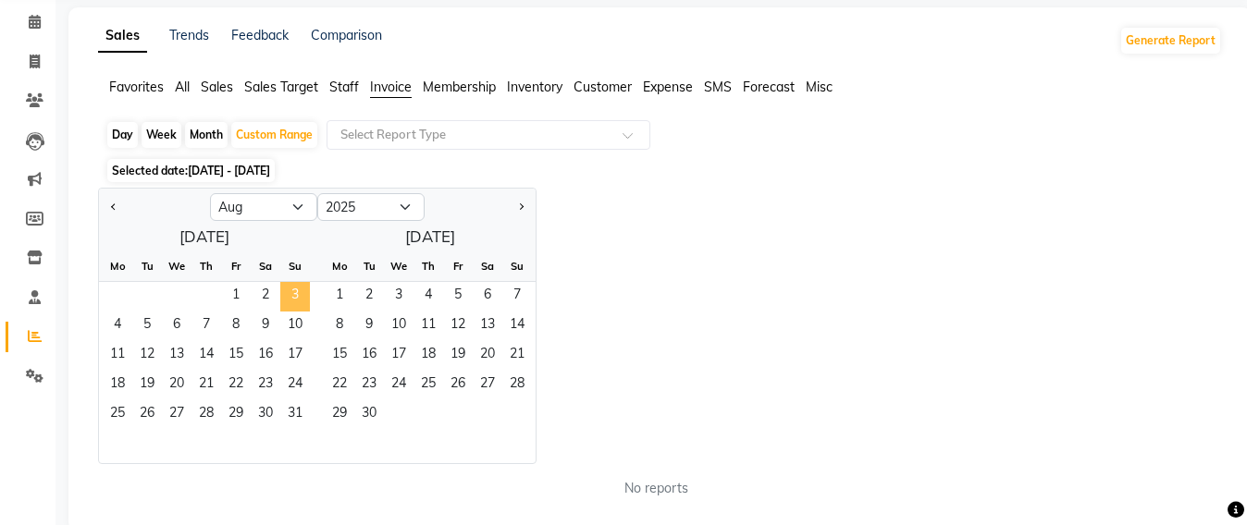
scroll to position [107, 0]
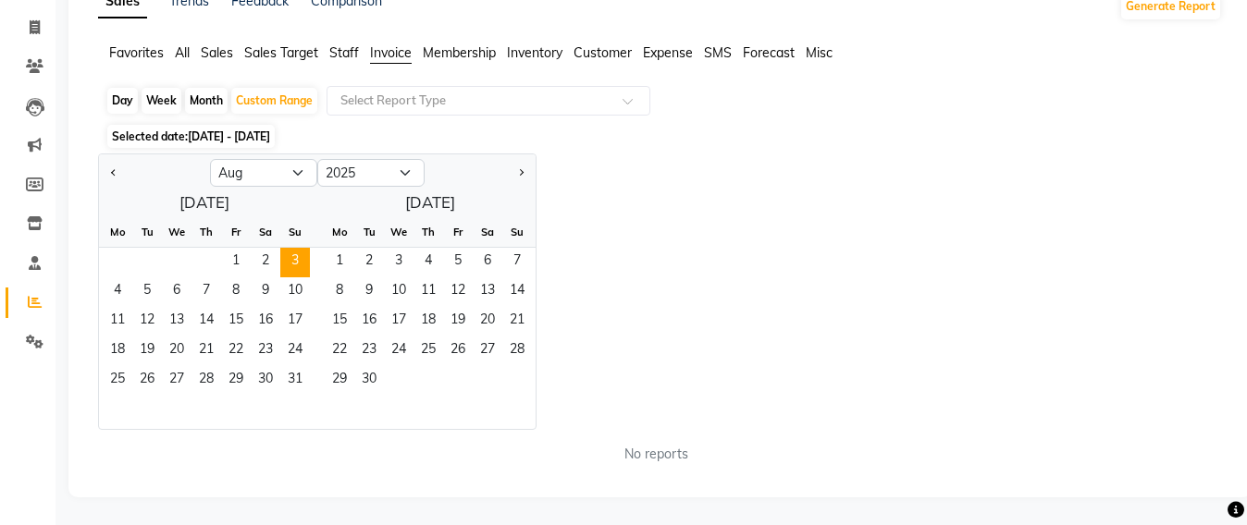
click at [347, 48] on span "Staff" at bounding box center [344, 52] width 30 height 17
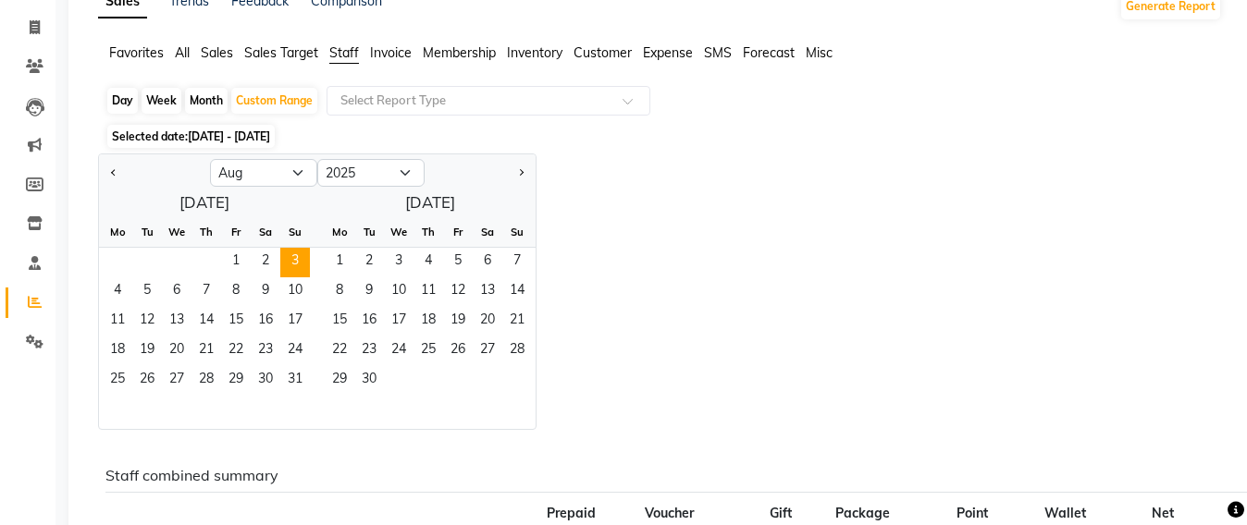
click at [390, 51] on span "Invoice" at bounding box center [391, 52] width 42 height 17
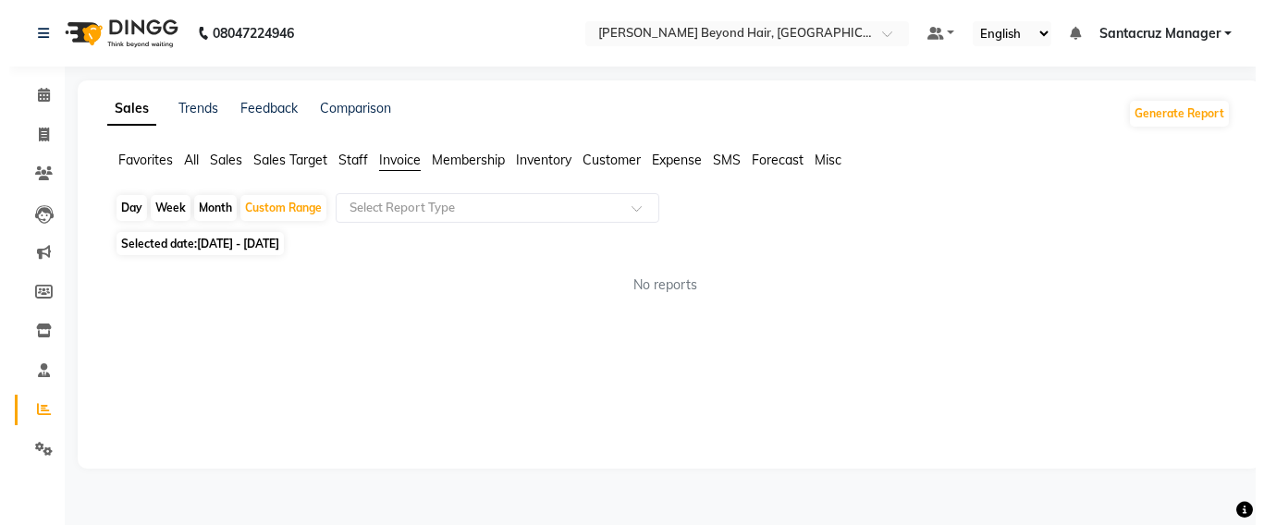
scroll to position [0, 0]
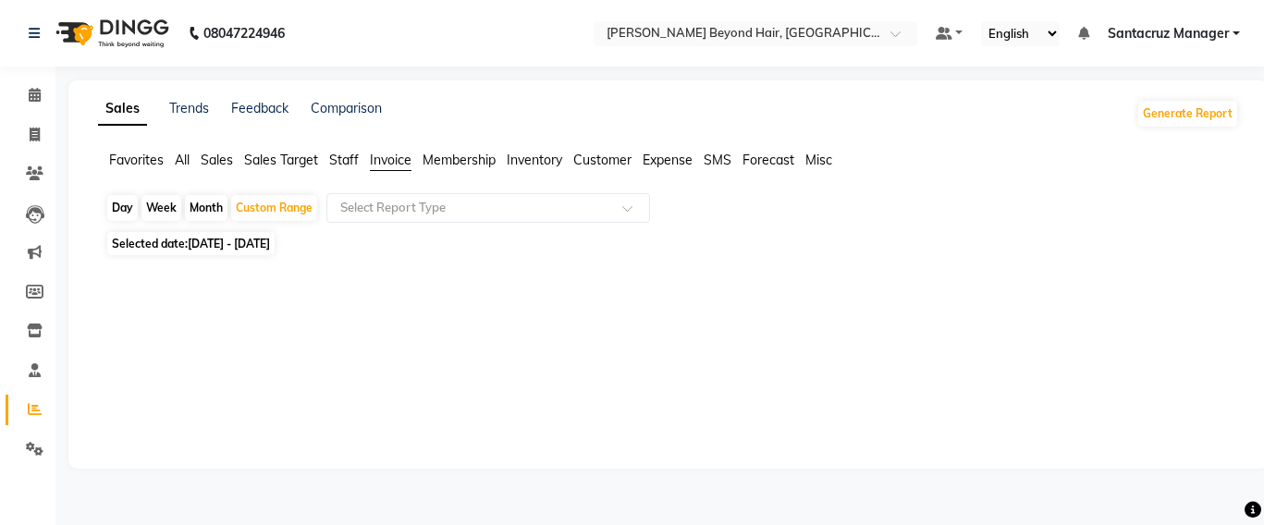
click at [112, 208] on div "Day" at bounding box center [122, 208] width 31 height 26
select select "8"
select select "2025"
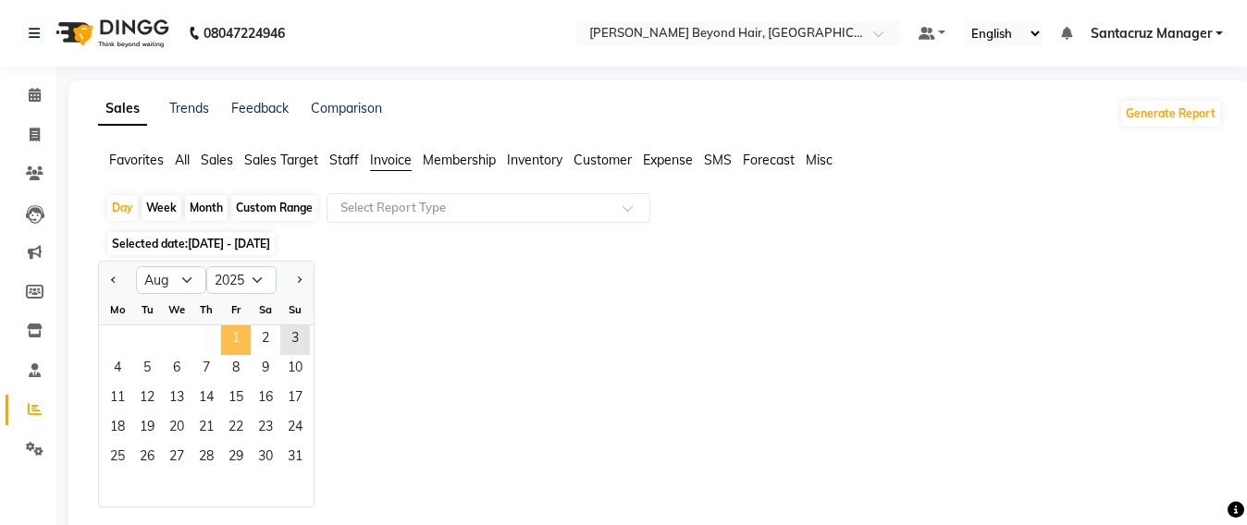
click at [242, 337] on span "1" at bounding box center [236, 341] width 30 height 30
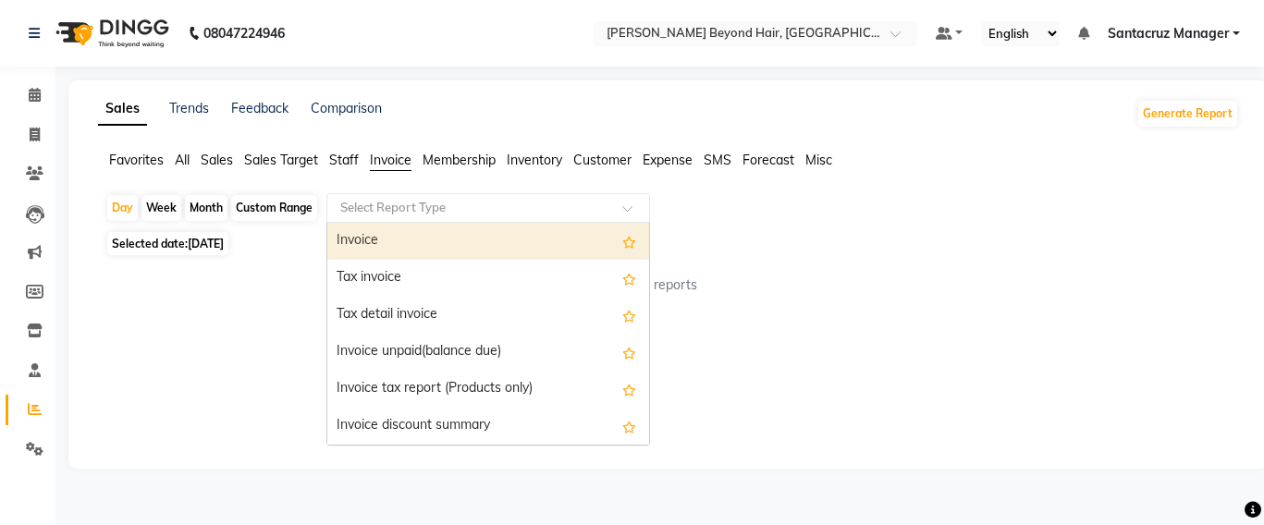
click at [370, 213] on input "text" at bounding box center [470, 208] width 266 height 18
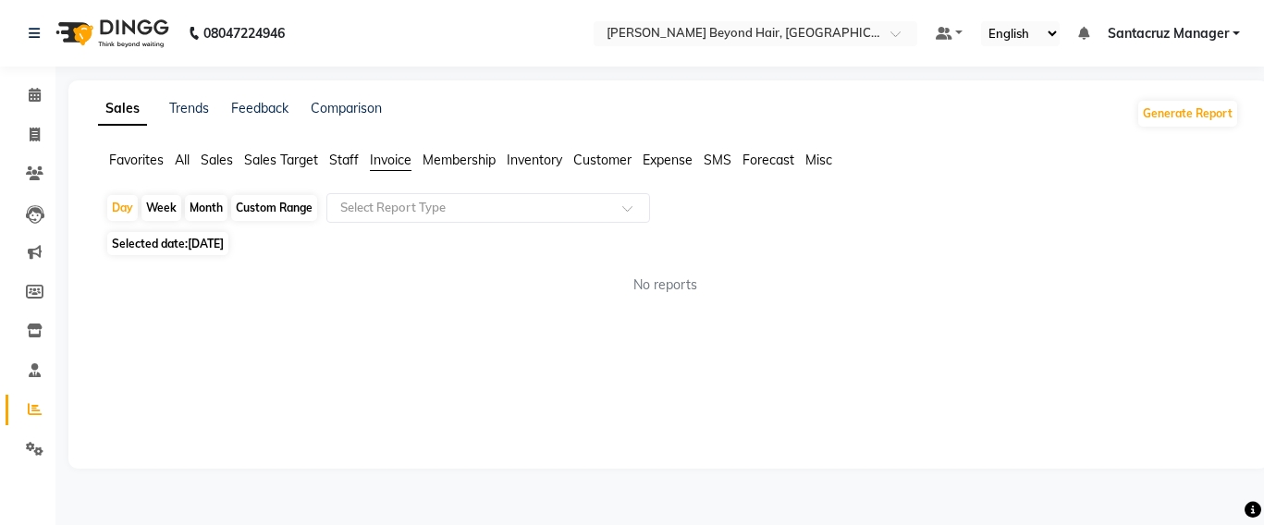
click at [183, 356] on div "Sales Trends Feedback Comparison Generate Report Favorites All Sales Sales Targ…" at bounding box center [668, 274] width 1200 height 388
click at [344, 163] on span "Staff" at bounding box center [344, 160] width 30 height 17
click at [26, 142] on span at bounding box center [34, 135] width 32 height 21
select select "service"
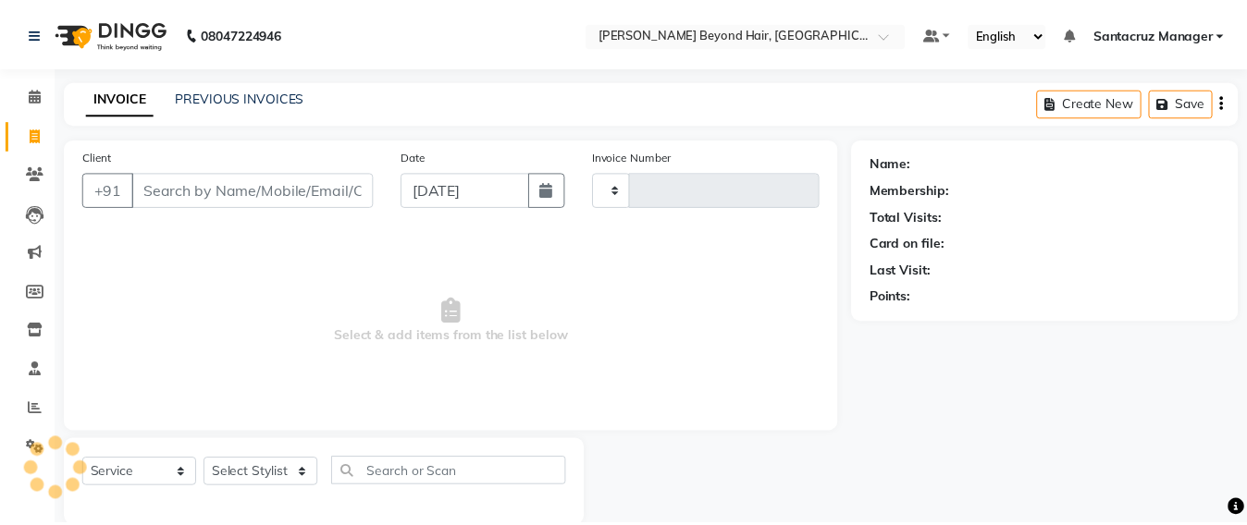
scroll to position [31, 0]
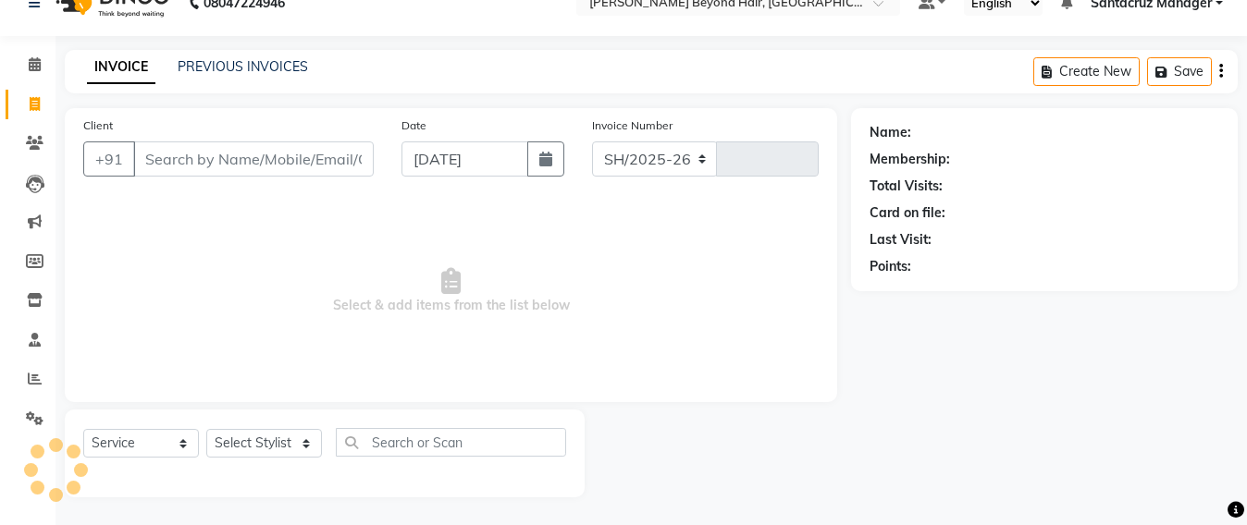
select select "6357"
type input "6418"
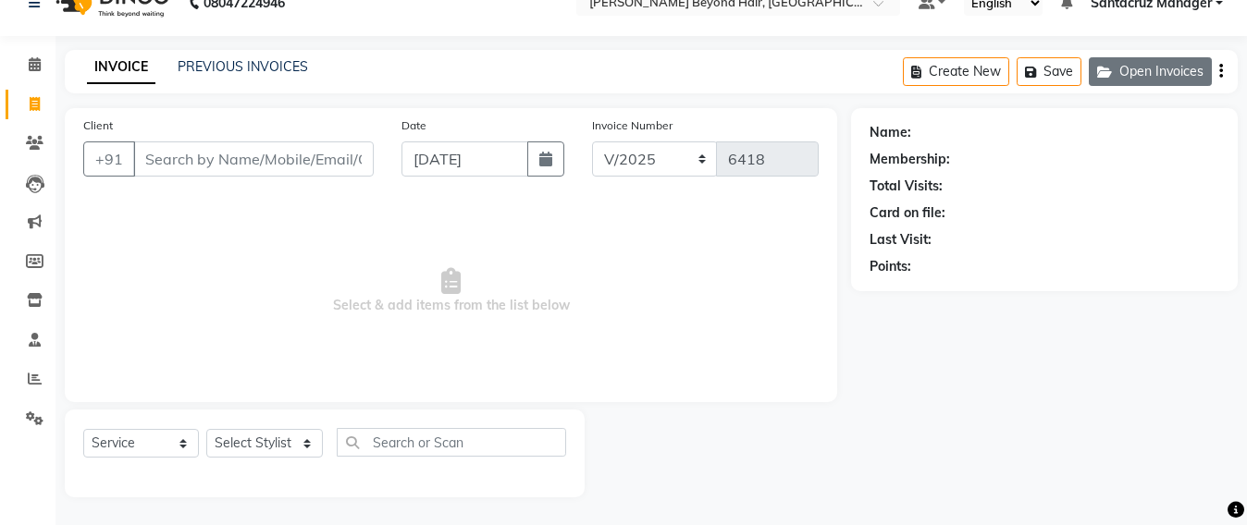
click at [1141, 59] on button "Open Invoices" at bounding box center [1150, 71] width 123 height 29
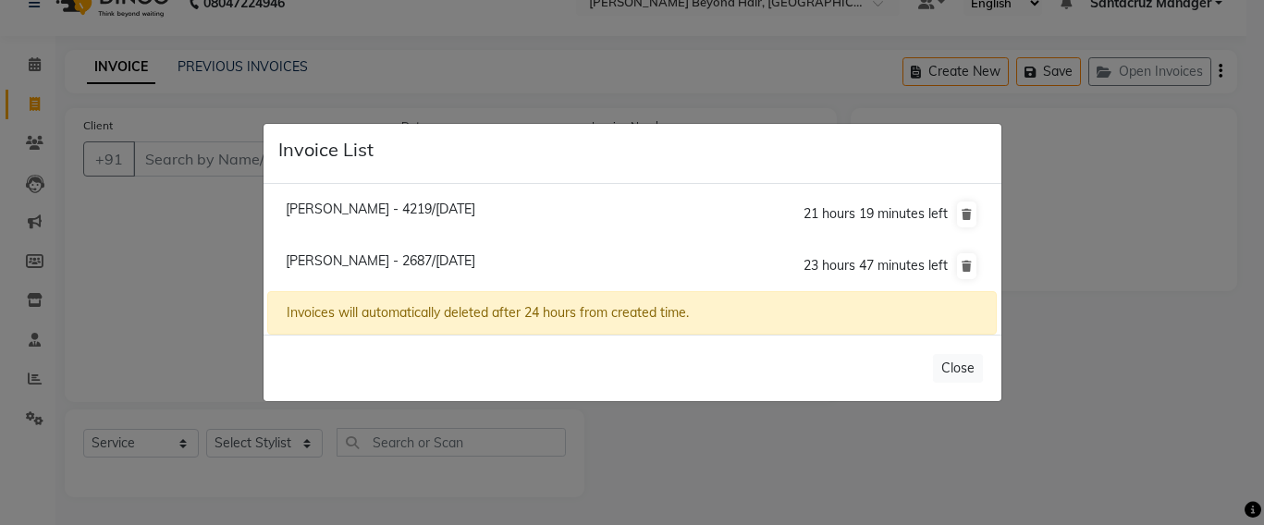
click at [265, 68] on ngb-modal-window "Invoice List [PERSON_NAME] - 4219/[DATE] 21 hours 19 minutes left [PERSON_NAME]…" at bounding box center [632, 262] width 1264 height 525
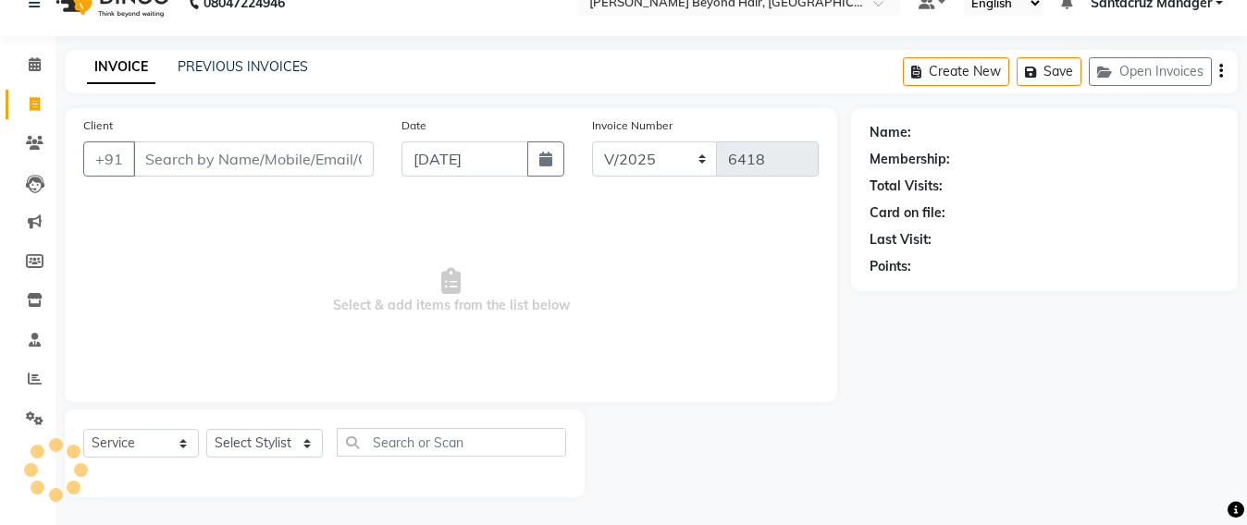
click at [235, 75] on div "PREVIOUS INVOICES" at bounding box center [243, 66] width 130 height 19
click at [239, 65] on link "PREVIOUS INVOICES" at bounding box center [243, 66] width 130 height 17
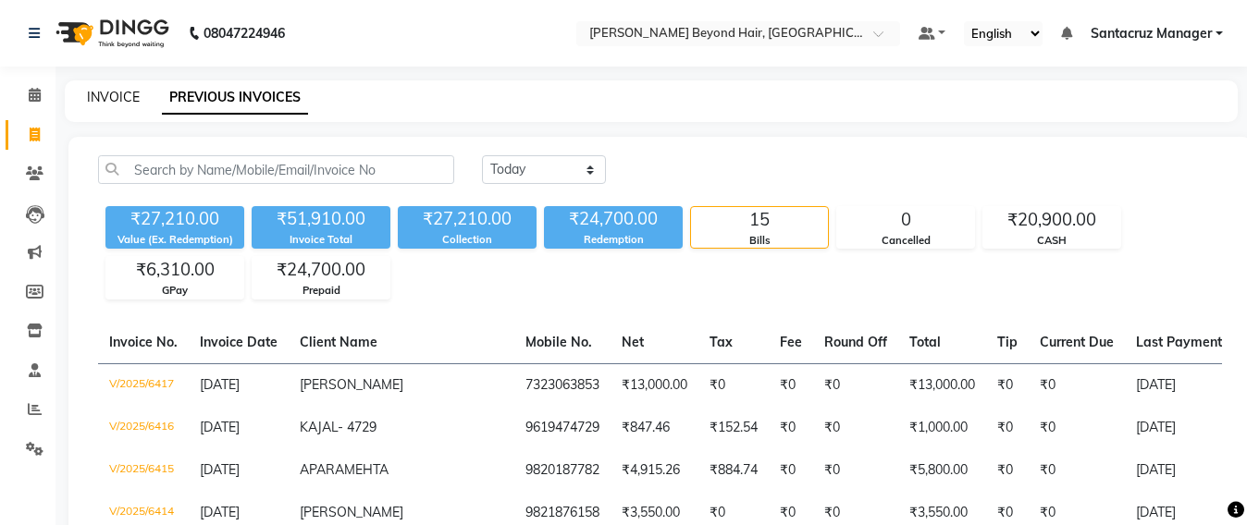
click at [122, 92] on link "INVOICE" at bounding box center [113, 97] width 53 height 17
select select "service"
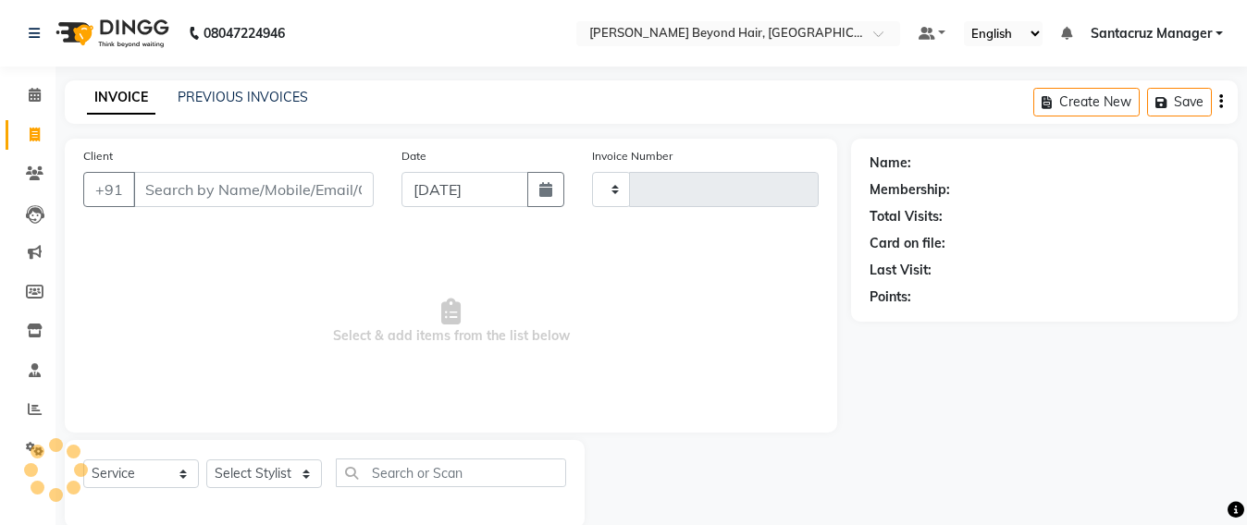
scroll to position [31, 0]
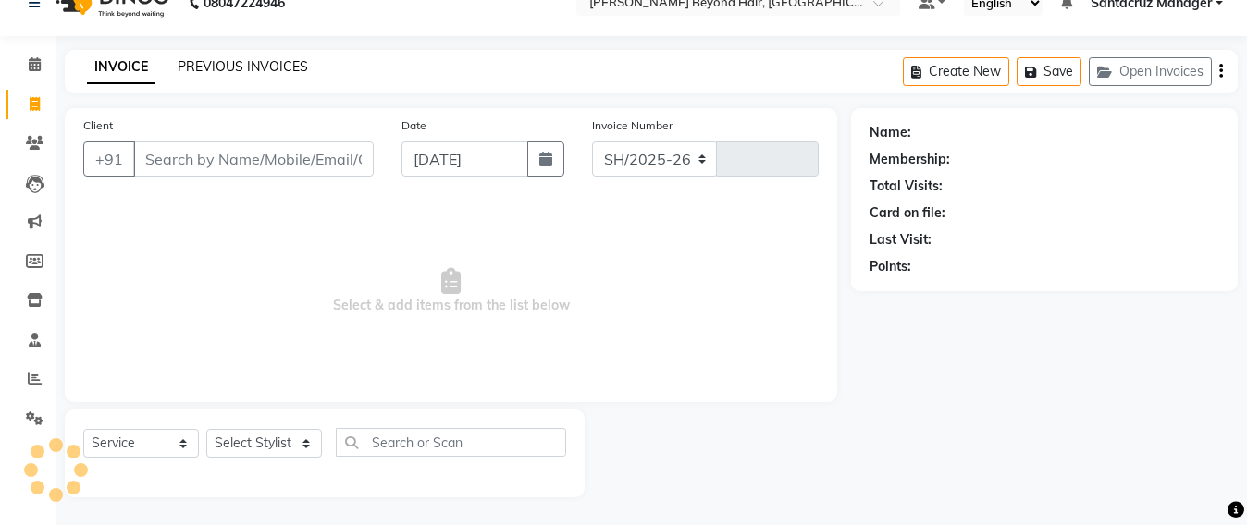
select select "6357"
type input "6418"
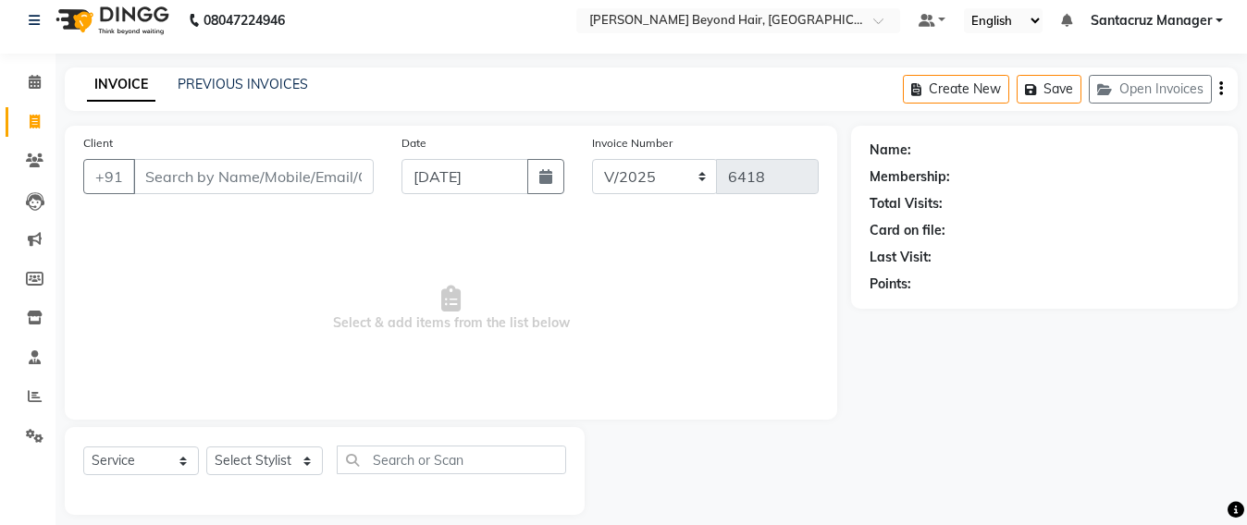
scroll to position [11, 0]
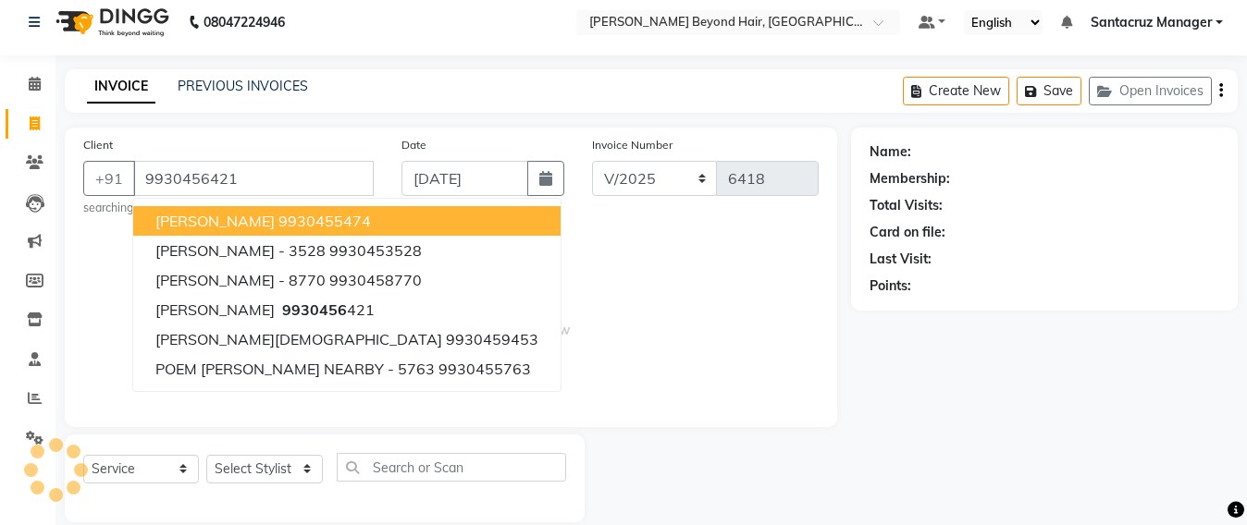
type input "9930456421"
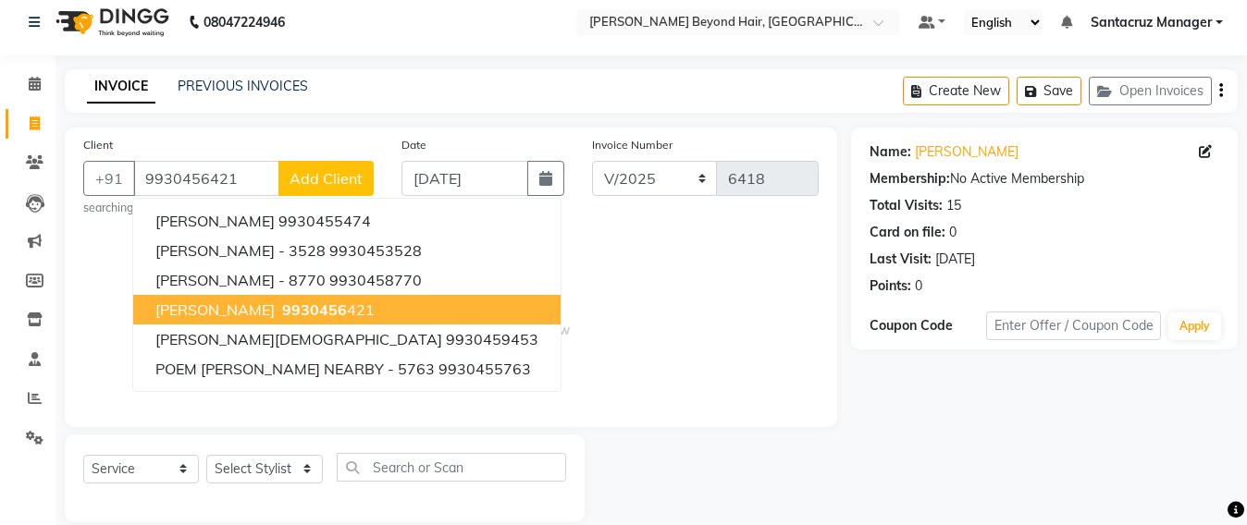
click at [365, 312] on button "[PERSON_NAME] 9930456 421" at bounding box center [346, 310] width 427 height 30
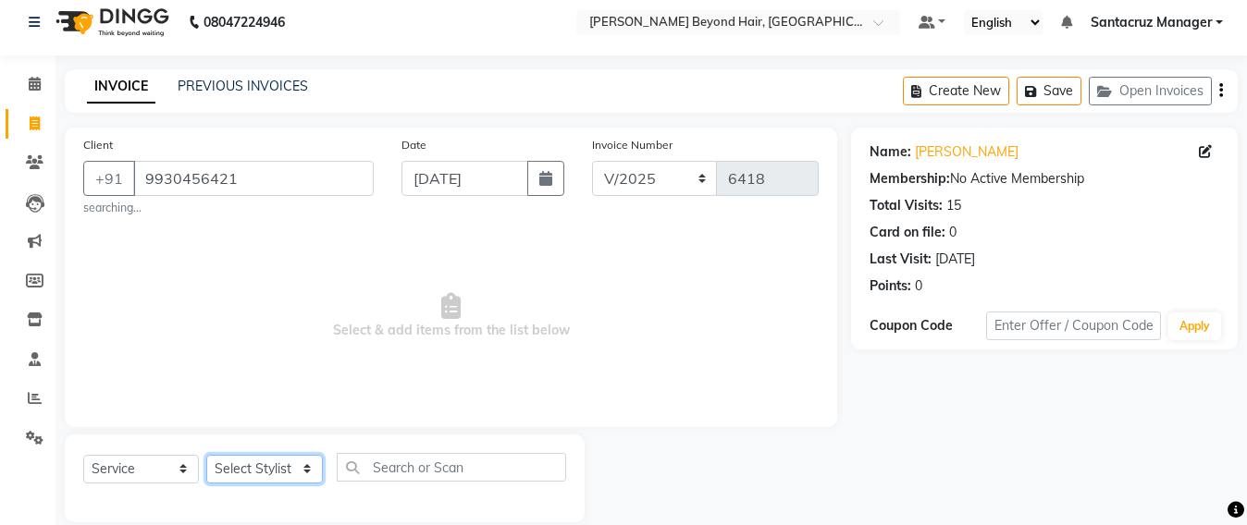
click at [251, 461] on select "Select Stylist Admin [PERSON_NAME] Sankat [PERSON_NAME] [PERSON_NAME] [PERSON_N…" at bounding box center [264, 469] width 117 height 29
select select "47842"
click at [206, 455] on select "Select Stylist Admin [PERSON_NAME] Sankat [PERSON_NAME] [PERSON_NAME] [PERSON_N…" at bounding box center [264, 469] width 117 height 29
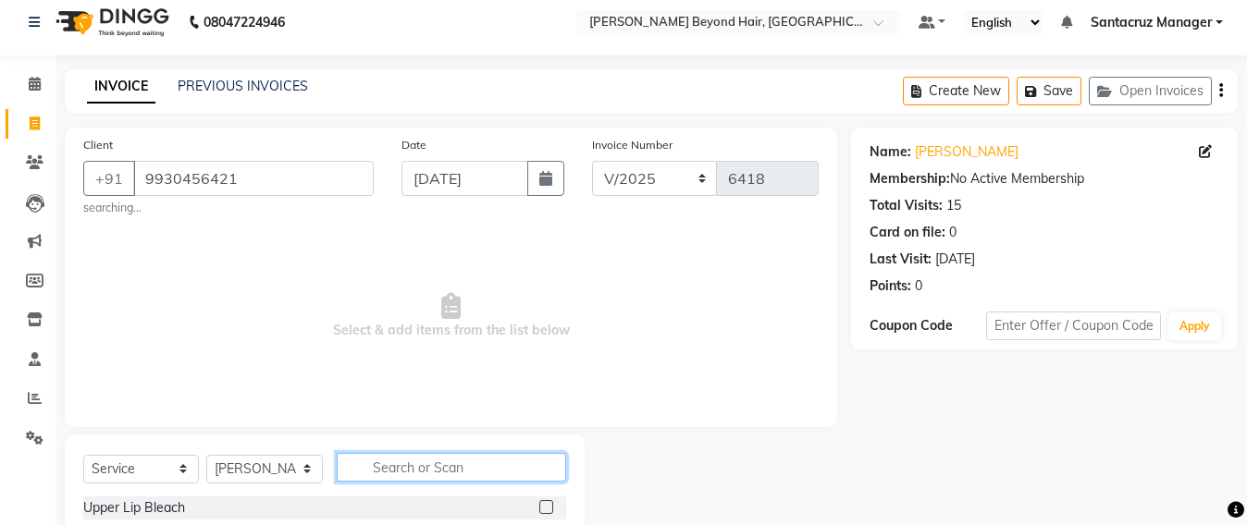
click at [395, 471] on input "text" at bounding box center [451, 467] width 229 height 29
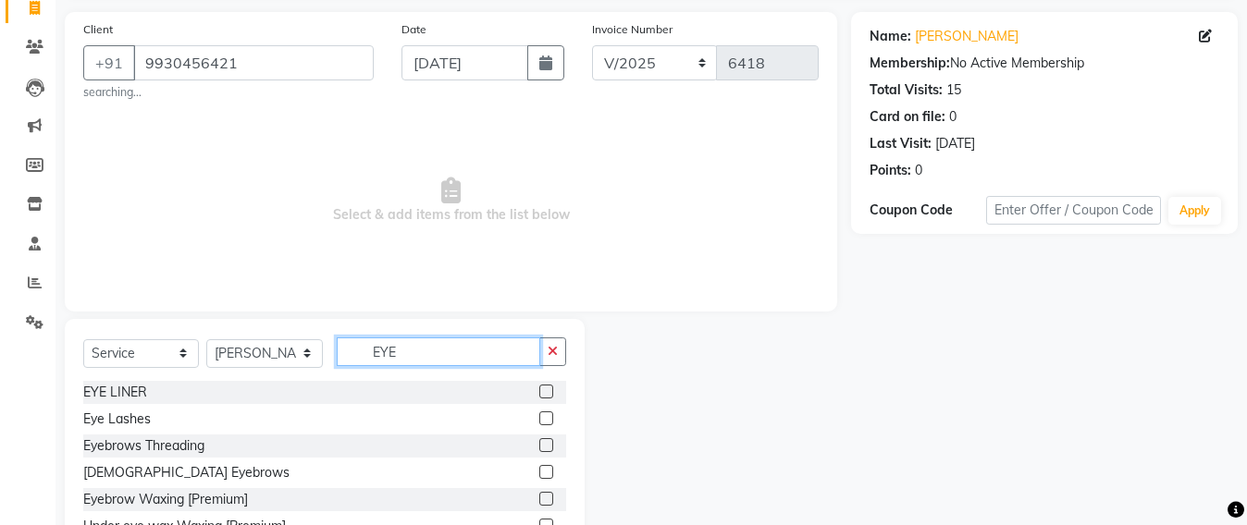
scroll to position [197, 0]
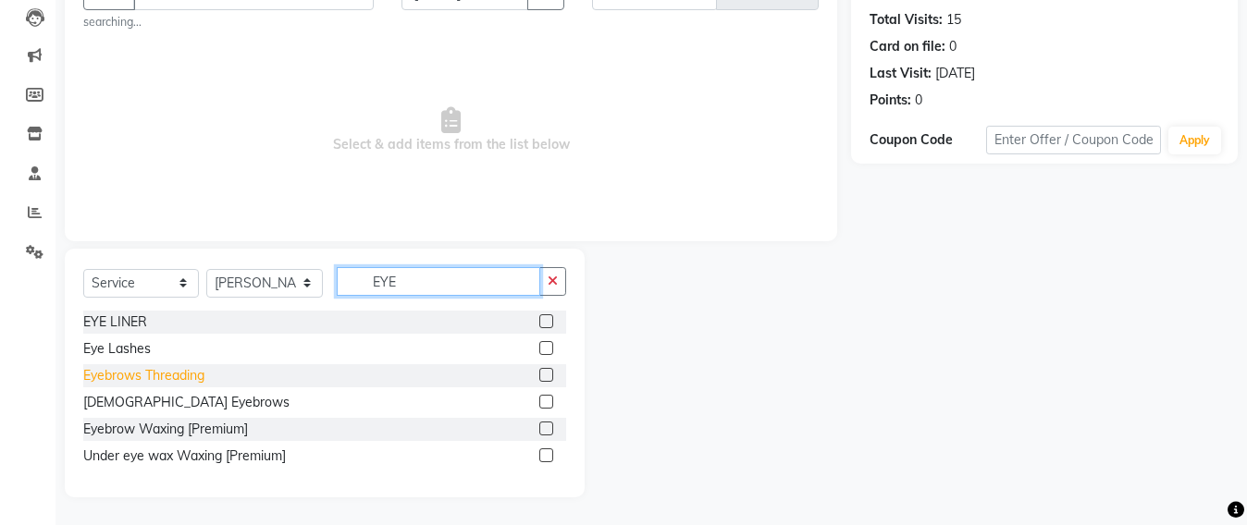
type input "EYE"
click at [137, 380] on div "Eyebrows Threading" at bounding box center [143, 375] width 121 height 19
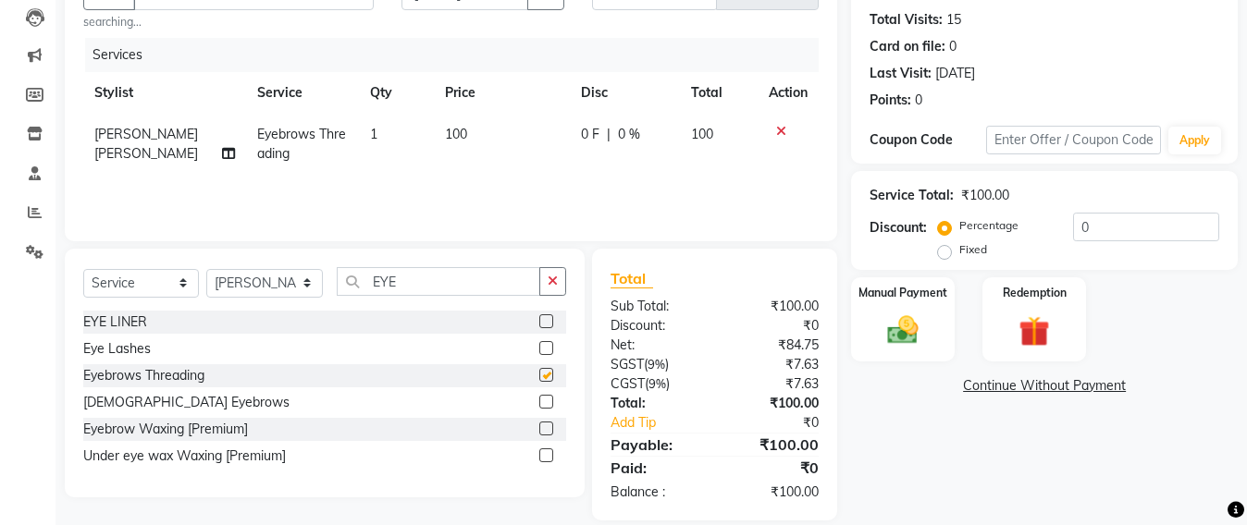
checkbox input "false"
click at [431, 284] on input "EYE" at bounding box center [438, 281] width 203 height 29
type input "E"
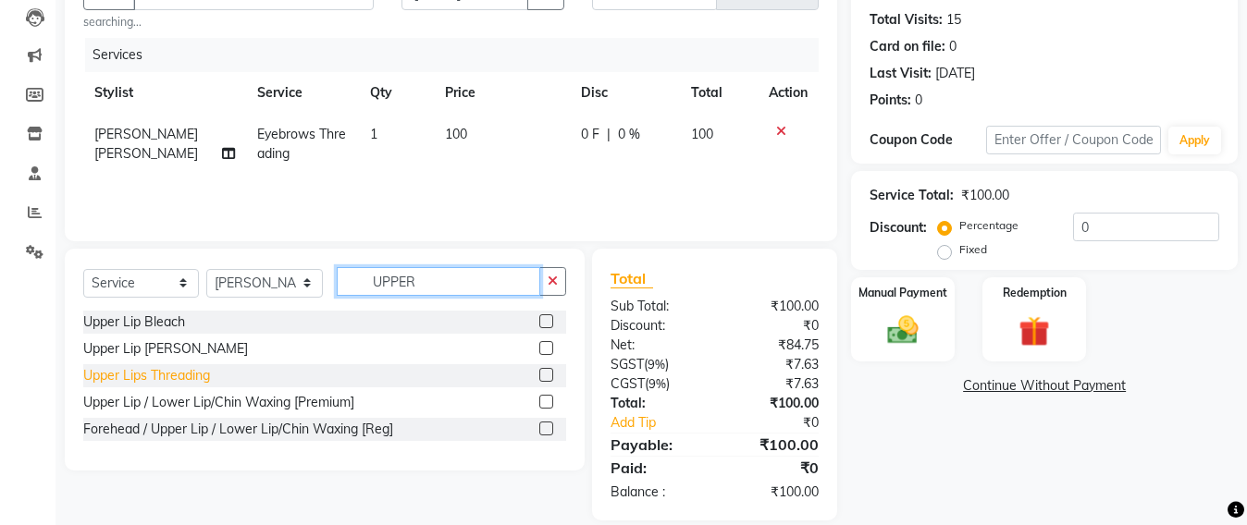
type input "UPPER"
click at [153, 383] on div "Upper Lips Threading" at bounding box center [146, 375] width 127 height 19
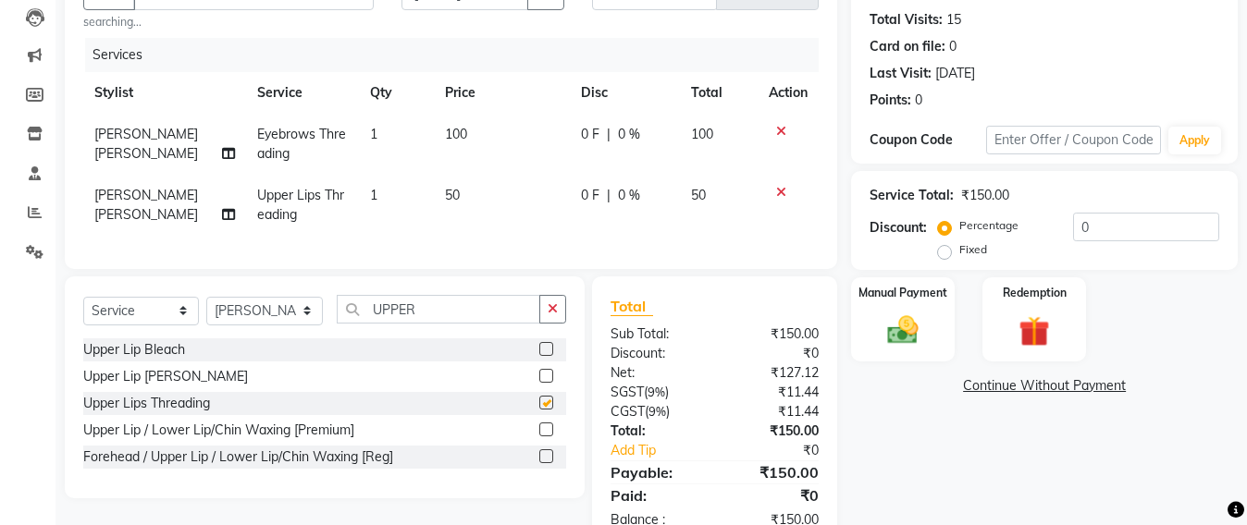
checkbox input "false"
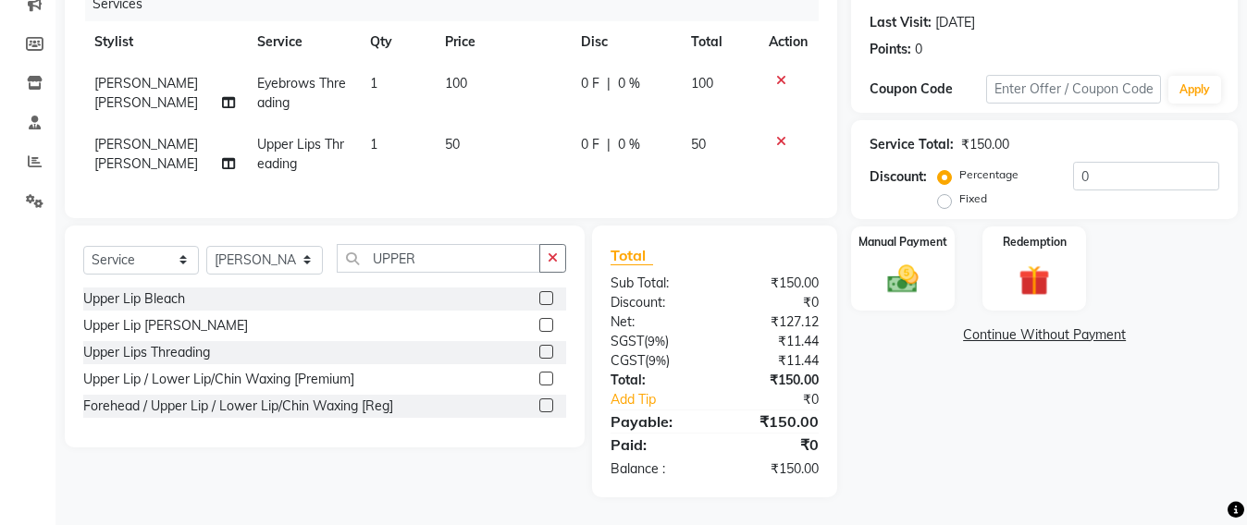
scroll to position [265, 0]
click at [896, 269] on img at bounding box center [903, 279] width 52 height 37
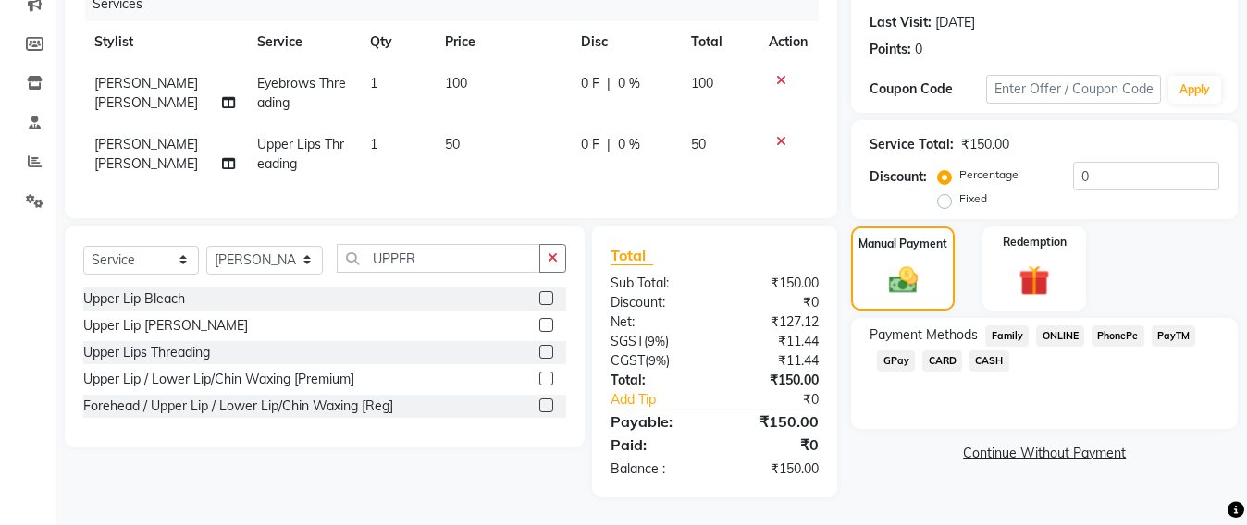
click at [990, 351] on span "CASH" at bounding box center [989, 361] width 40 height 21
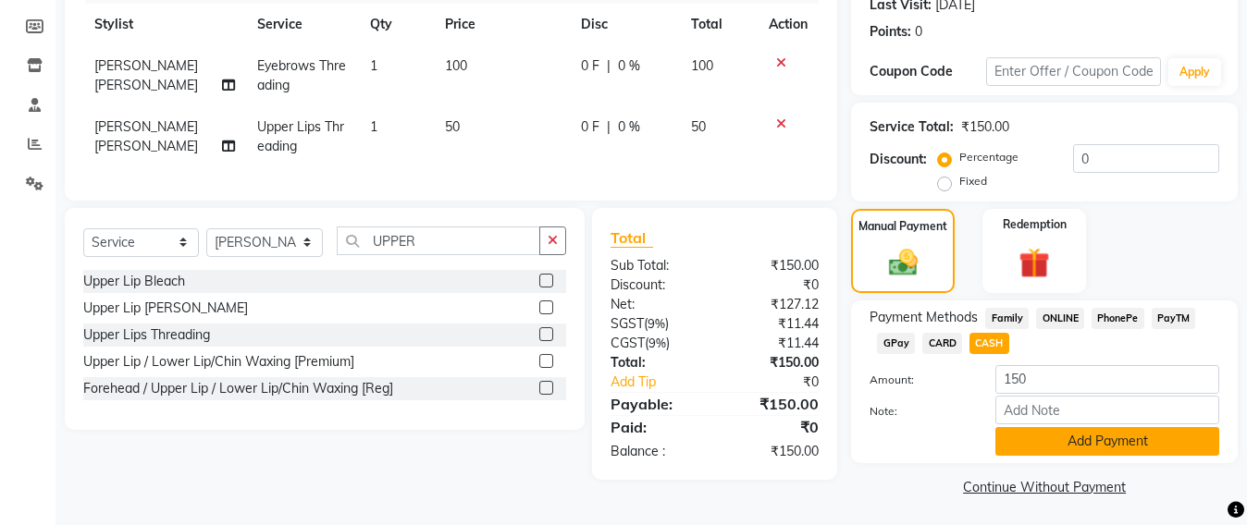
click at [1062, 449] on button "Add Payment" at bounding box center [1107, 441] width 224 height 29
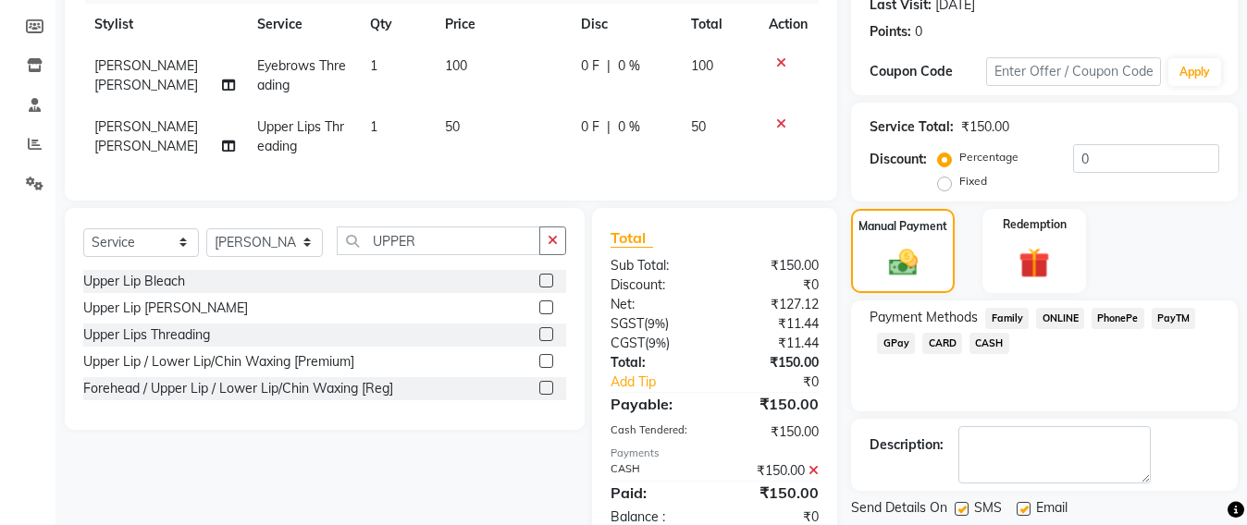
scroll to position [331, 0]
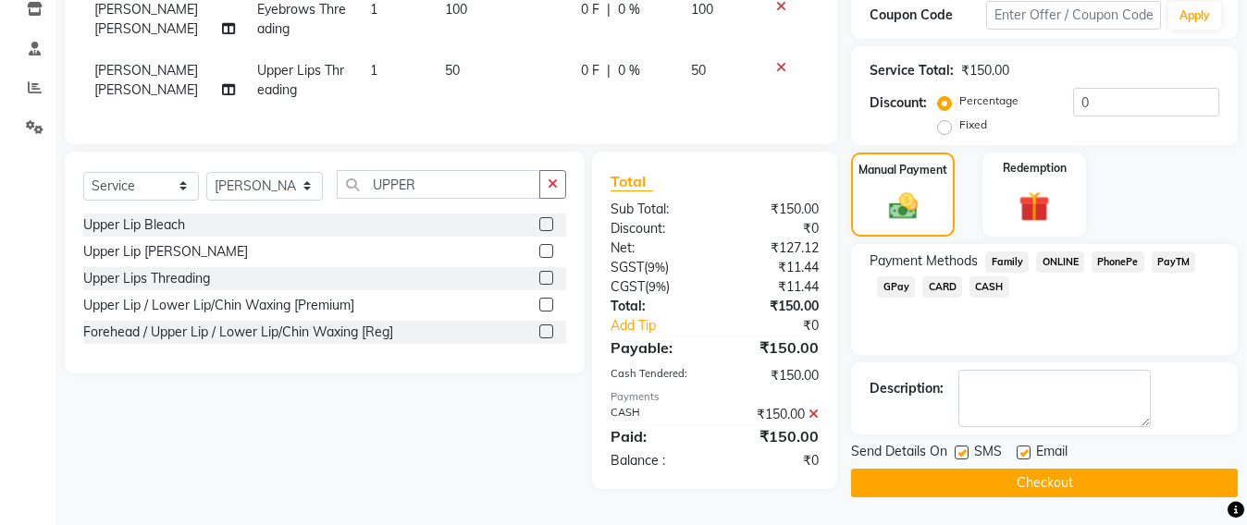
click at [1049, 469] on button "Checkout" at bounding box center [1044, 483] width 387 height 29
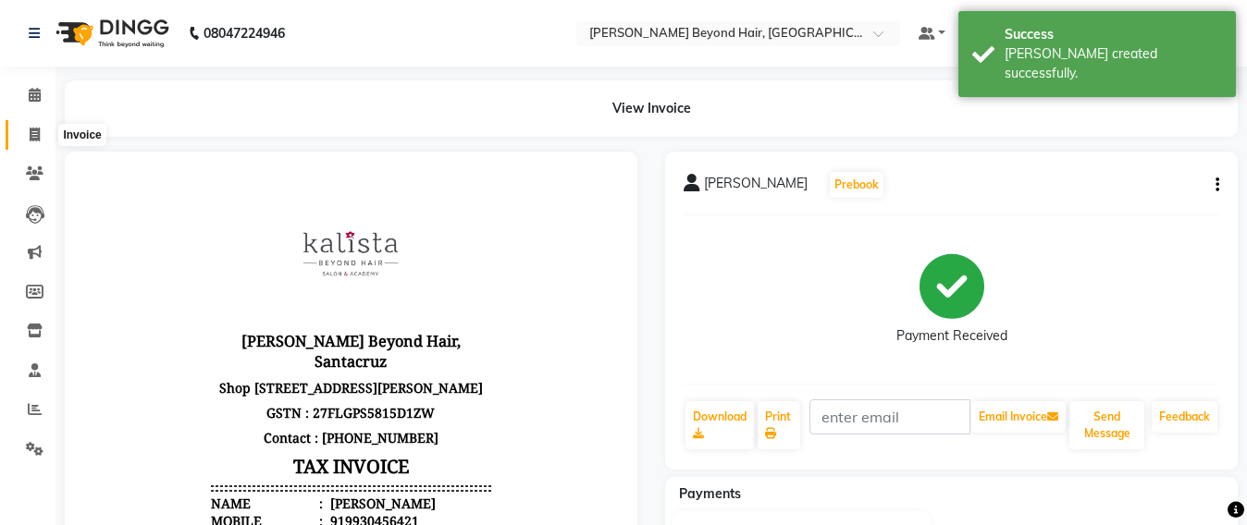
click at [31, 140] on icon at bounding box center [35, 135] width 10 height 14
select select "service"
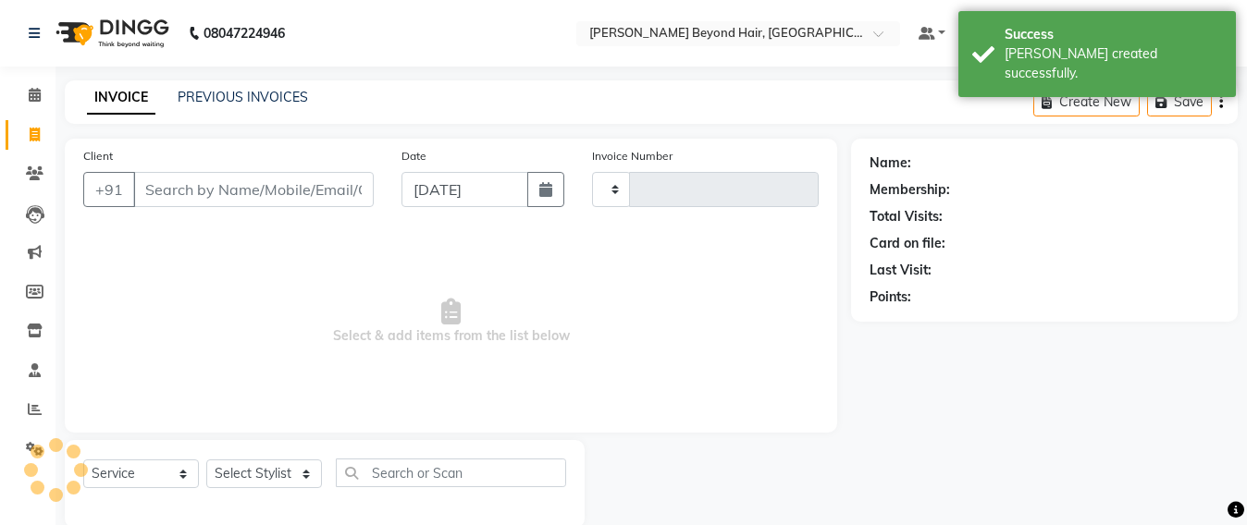
scroll to position [31, 0]
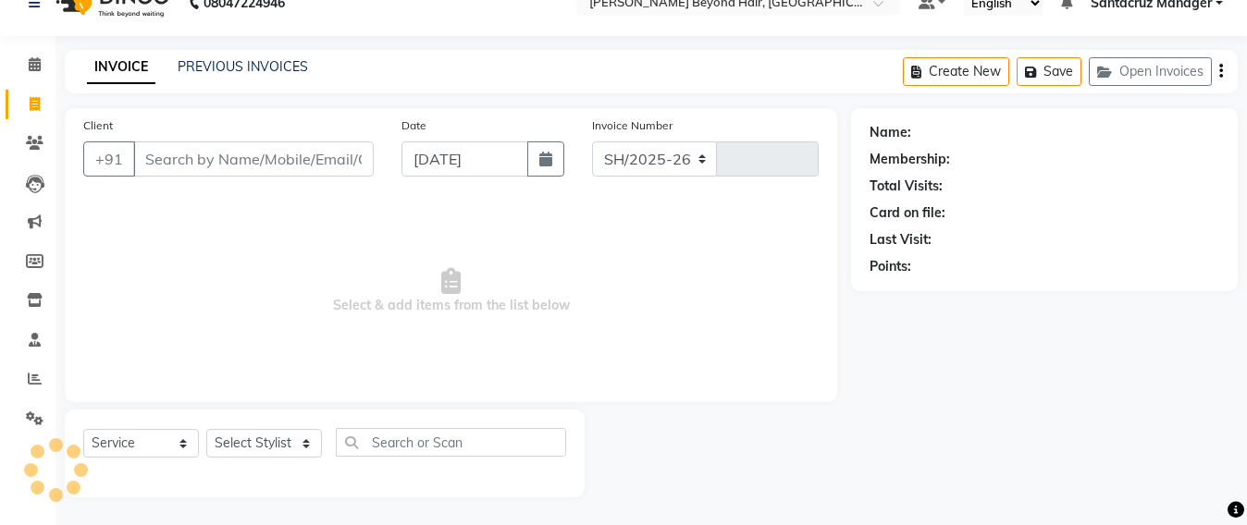
select select "6357"
type input "6419"
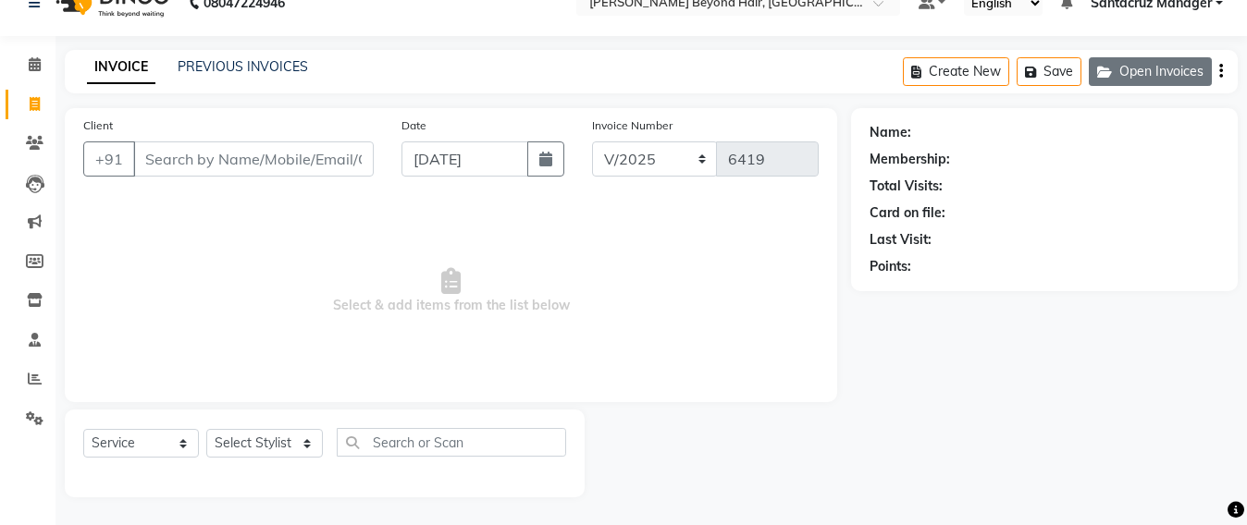
click at [1138, 68] on button "Open Invoices" at bounding box center [1150, 71] width 123 height 29
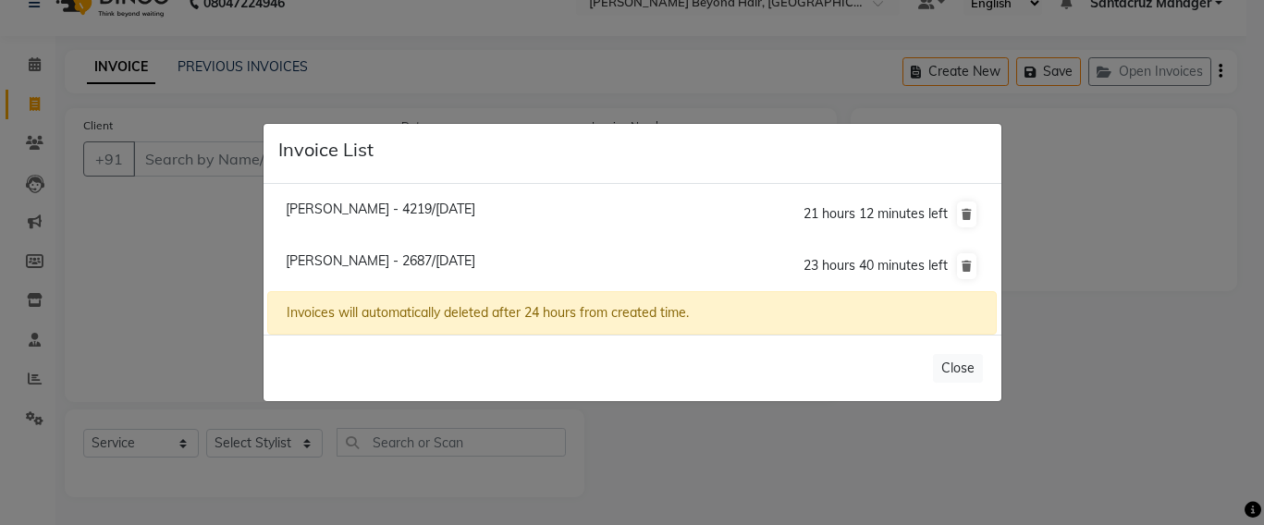
click at [237, 145] on ngb-modal-window "Invoice List [PERSON_NAME] - 4219/[DATE] 21 hours 12 minutes left [PERSON_NAME]…" at bounding box center [632, 262] width 1264 height 525
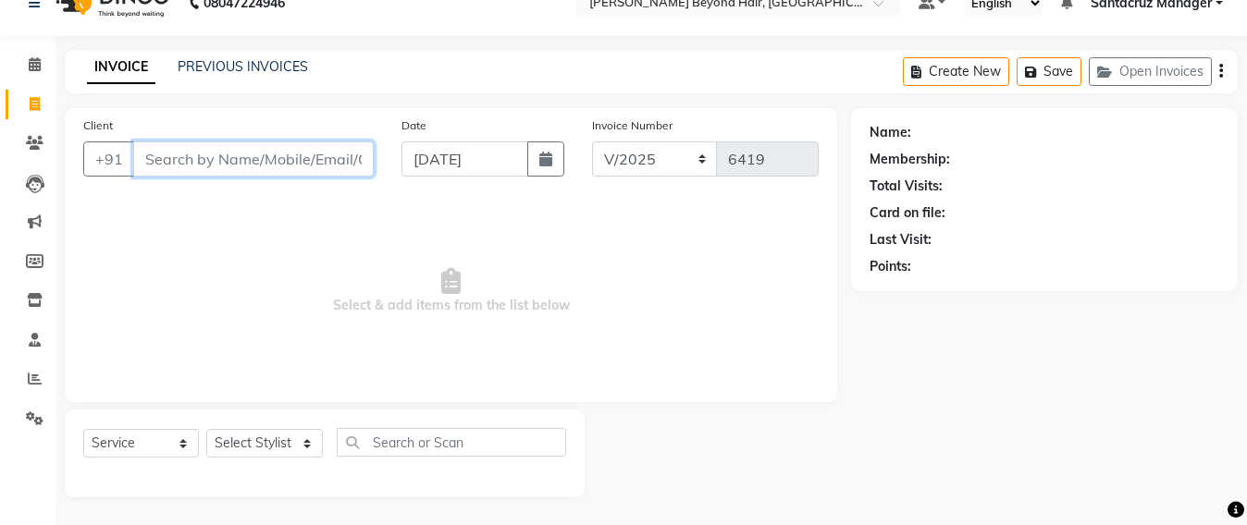
click at [237, 160] on input "Client" at bounding box center [253, 158] width 240 height 35
type input "A"
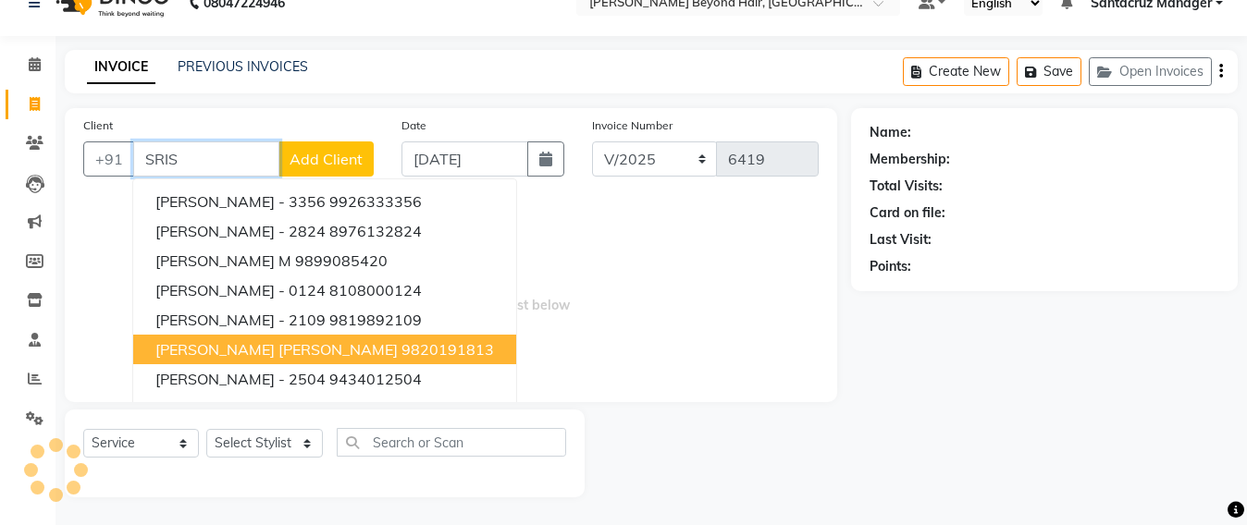
click at [401, 351] on ngb-highlight "9820191813" at bounding box center [447, 349] width 92 height 18
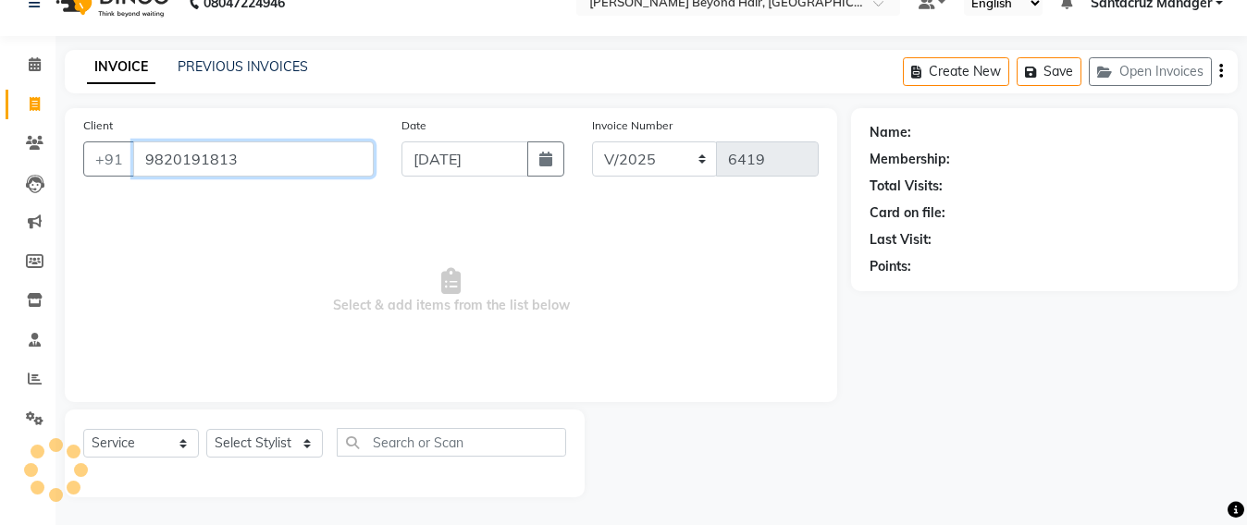
type input "9820191813"
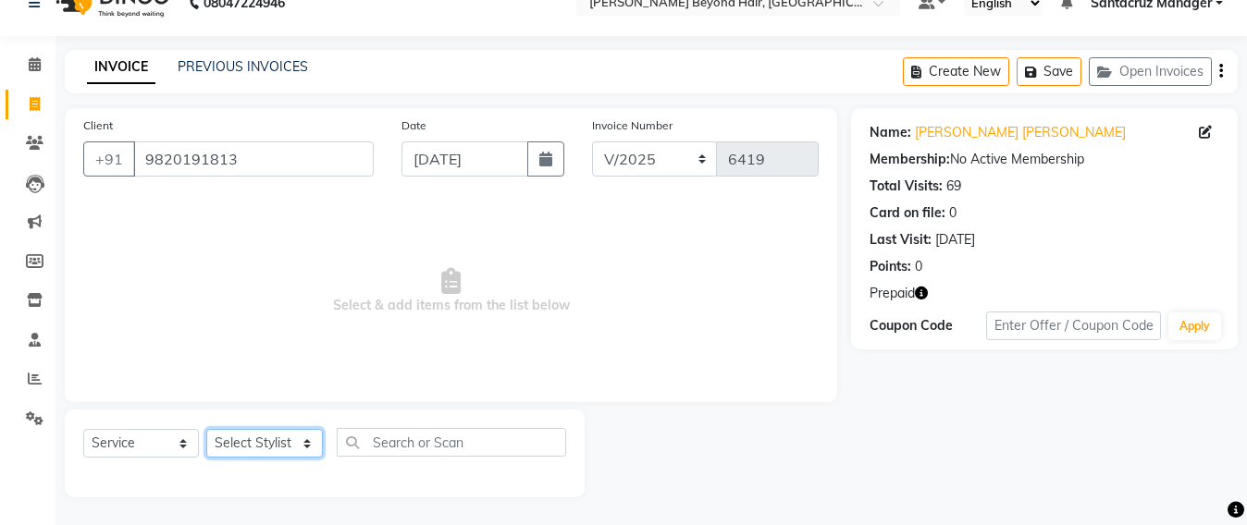
click at [295, 438] on select "Select Stylist Admin [PERSON_NAME] Sankat [PERSON_NAME] [PERSON_NAME] [PERSON_N…" at bounding box center [264, 443] width 117 height 29
select select "86876"
click at [206, 429] on select "Select Stylist Admin [PERSON_NAME] Sankat [PERSON_NAME] [PERSON_NAME] [PERSON_N…" at bounding box center [264, 443] width 117 height 29
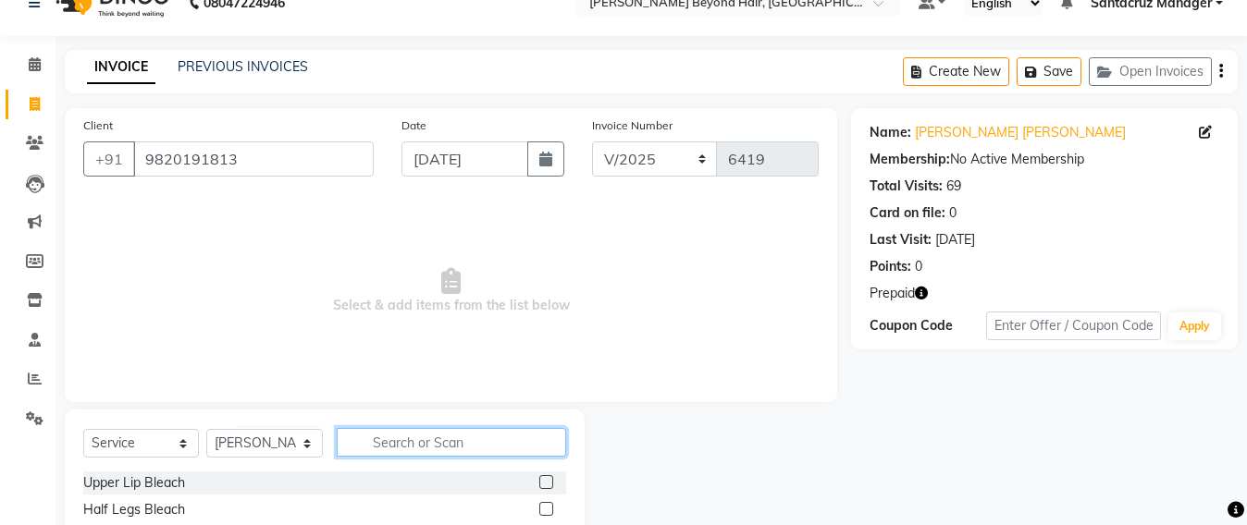
click at [385, 441] on input "text" at bounding box center [451, 442] width 229 height 29
type input "WASH"
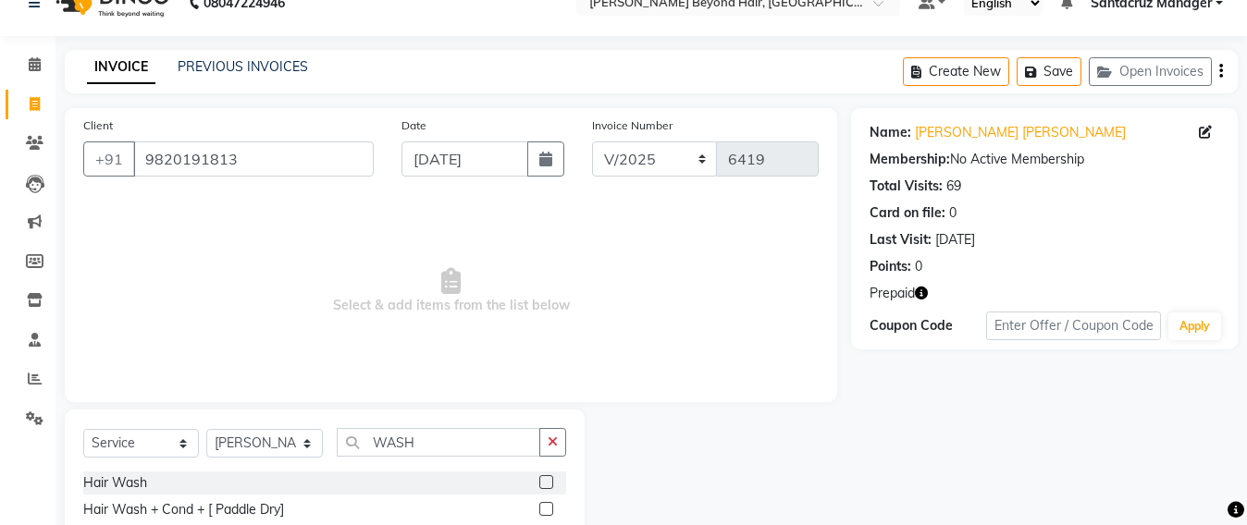
click at [293, 511] on div "Hair Wash + Cond + [ Paddle Dry]" at bounding box center [324, 509] width 483 height 23
click at [248, 512] on div "Hair Wash + Cond + [ Paddle Dry]" at bounding box center [183, 509] width 201 height 19
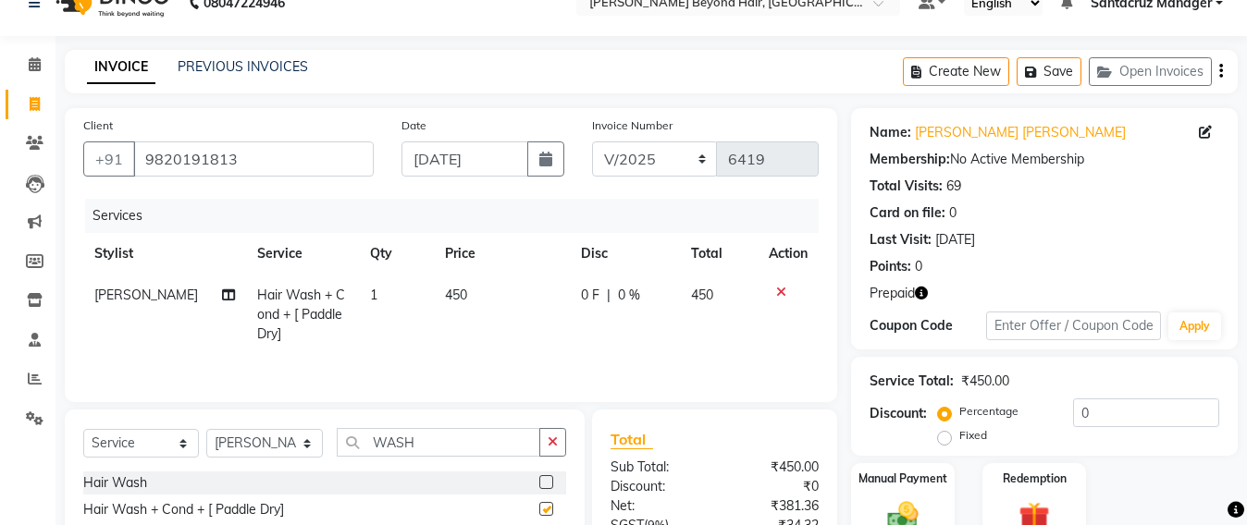
checkbox input "false"
click at [1047, 70] on button "Save" at bounding box center [1048, 71] width 65 height 29
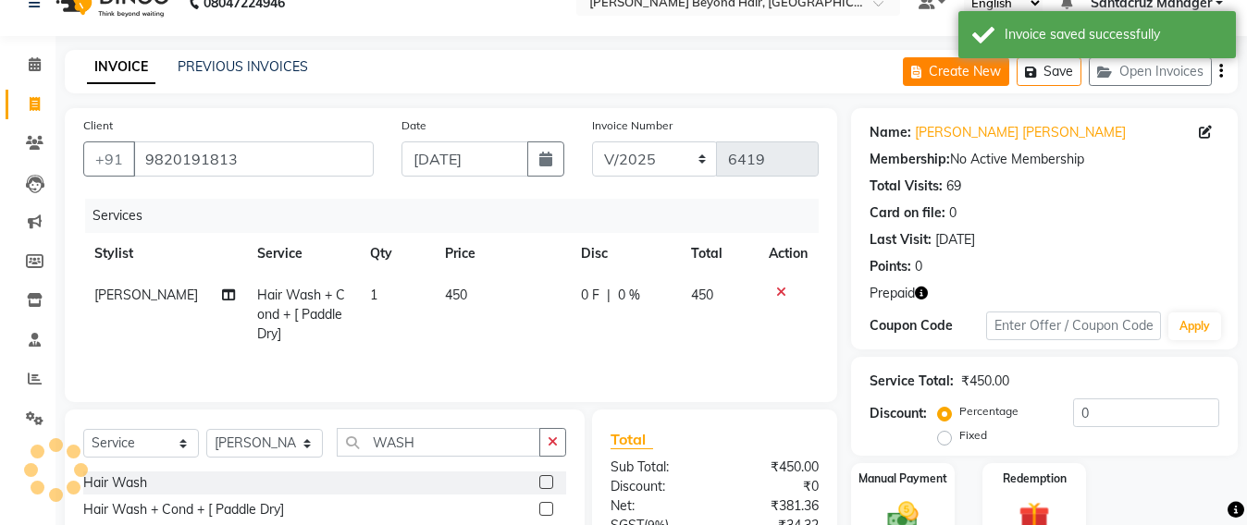
click at [953, 78] on button "Create New" at bounding box center [956, 71] width 106 height 29
select select "service"
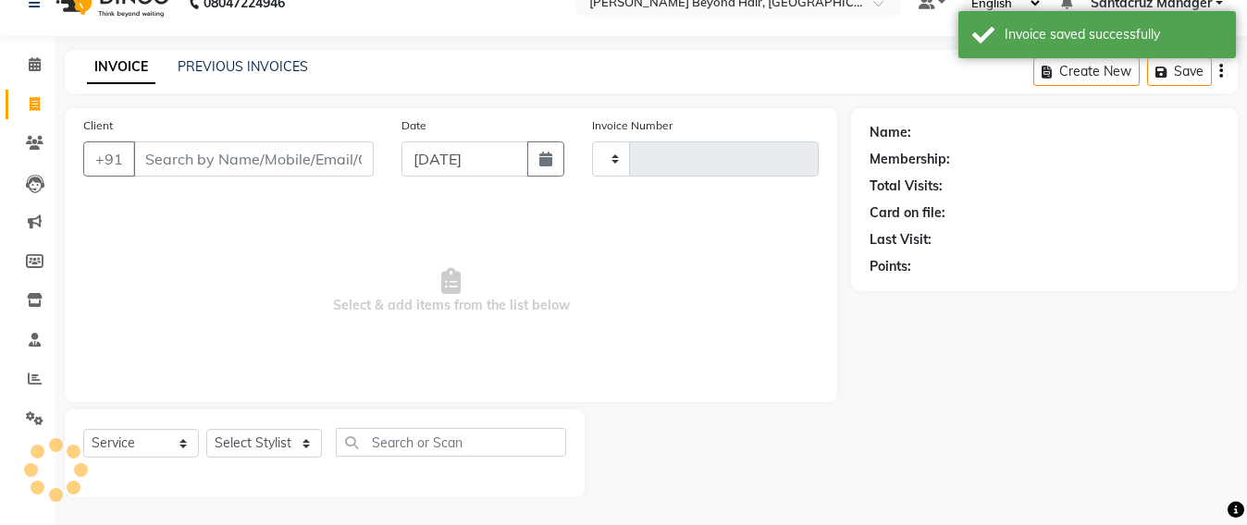
type input "6419"
select select "6357"
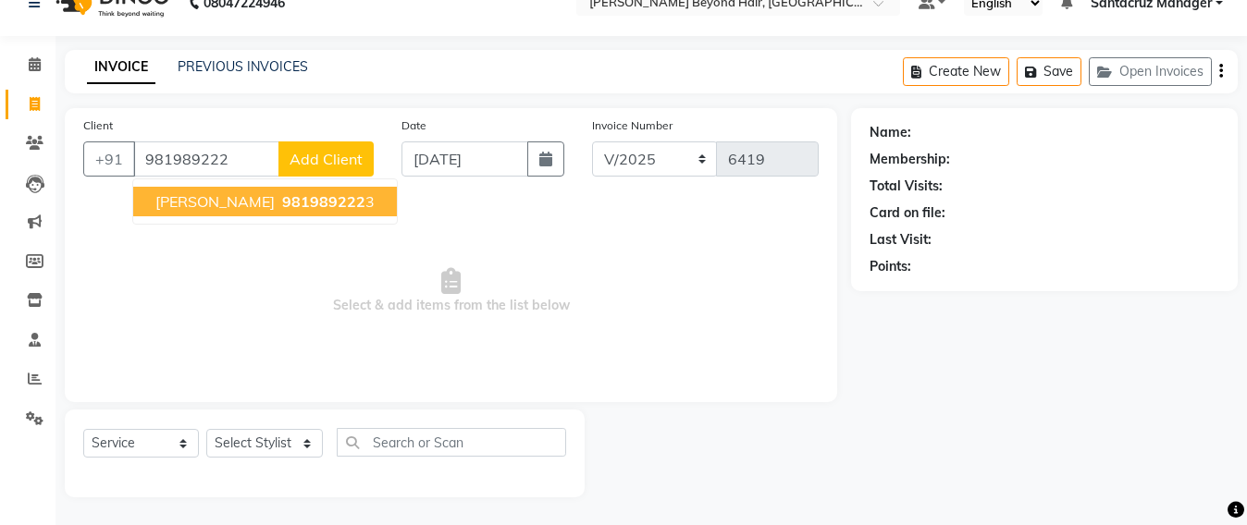
click at [209, 214] on button "[PERSON_NAME] 981989222 3" at bounding box center [265, 202] width 264 height 30
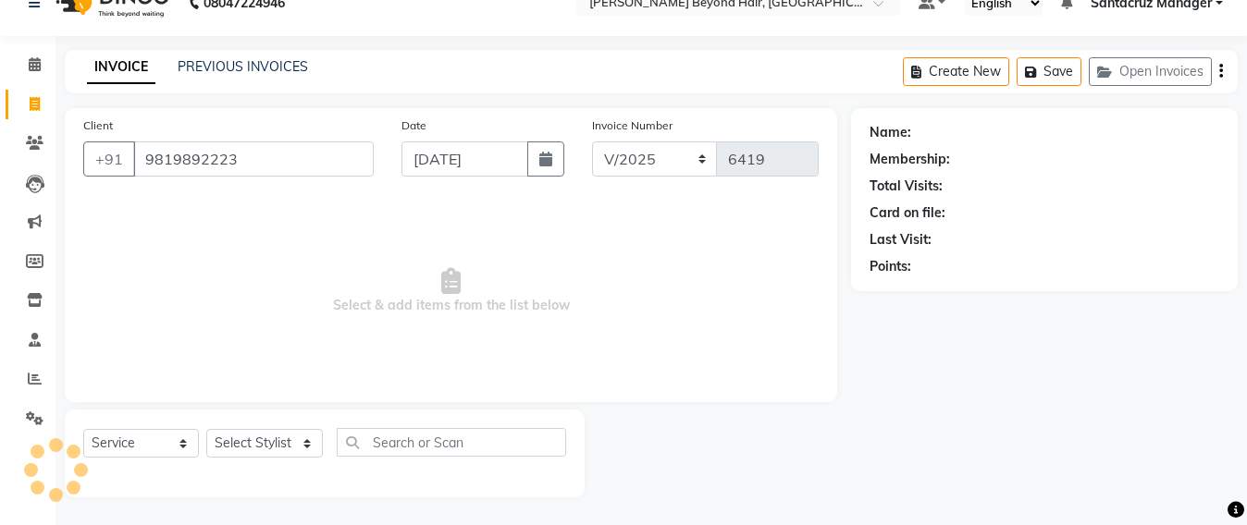
type input "9819892223"
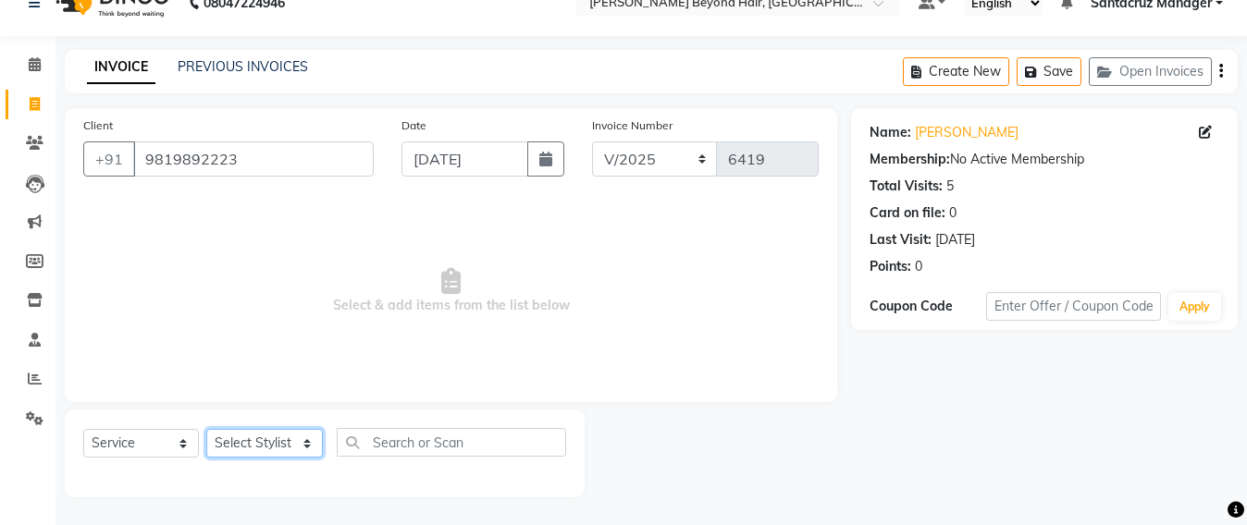
click at [247, 438] on select "Select Stylist Admin [PERSON_NAME] Sankat [PERSON_NAME] [PERSON_NAME] [PERSON_N…" at bounding box center [264, 443] width 117 height 29
select select "47916"
click at [206, 429] on select "Select Stylist Admin [PERSON_NAME] Sankat [PERSON_NAME] [PERSON_NAME] [PERSON_N…" at bounding box center [264, 443] width 117 height 29
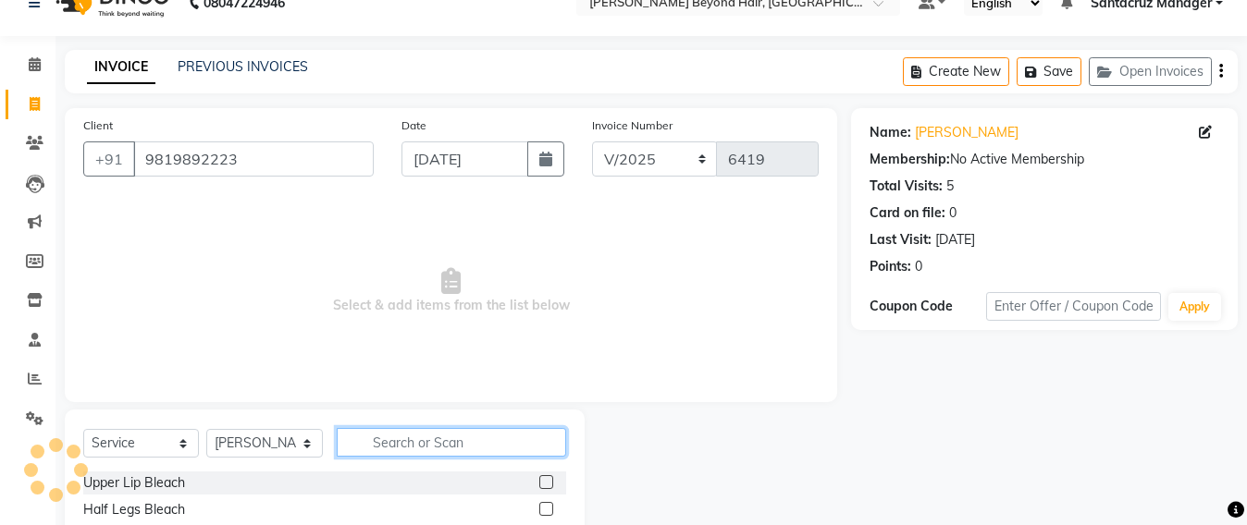
click at [393, 437] on input "text" at bounding box center [451, 442] width 229 height 29
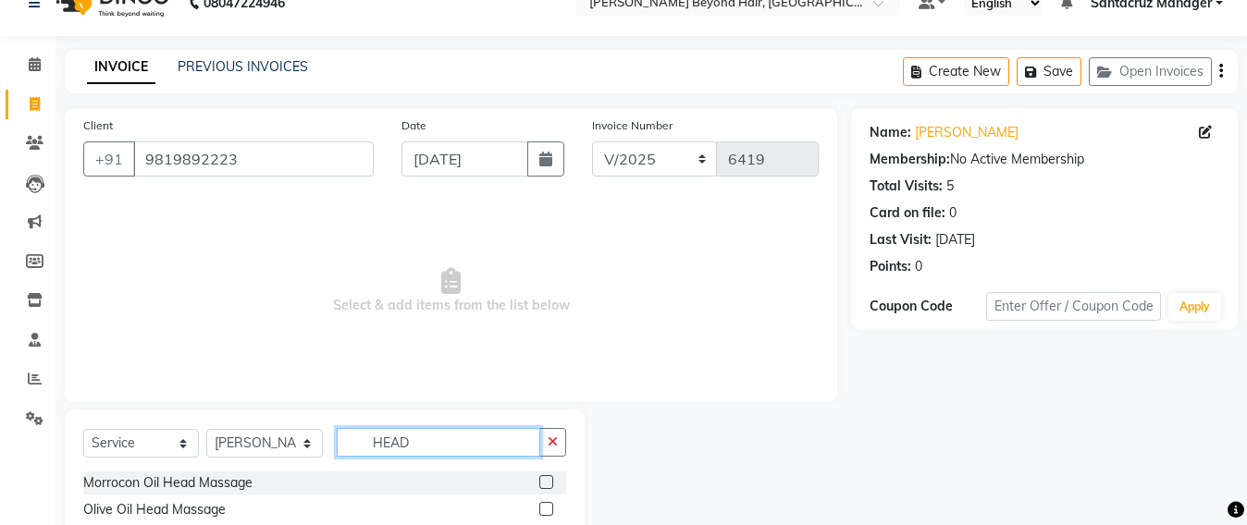
scroll to position [215, 0]
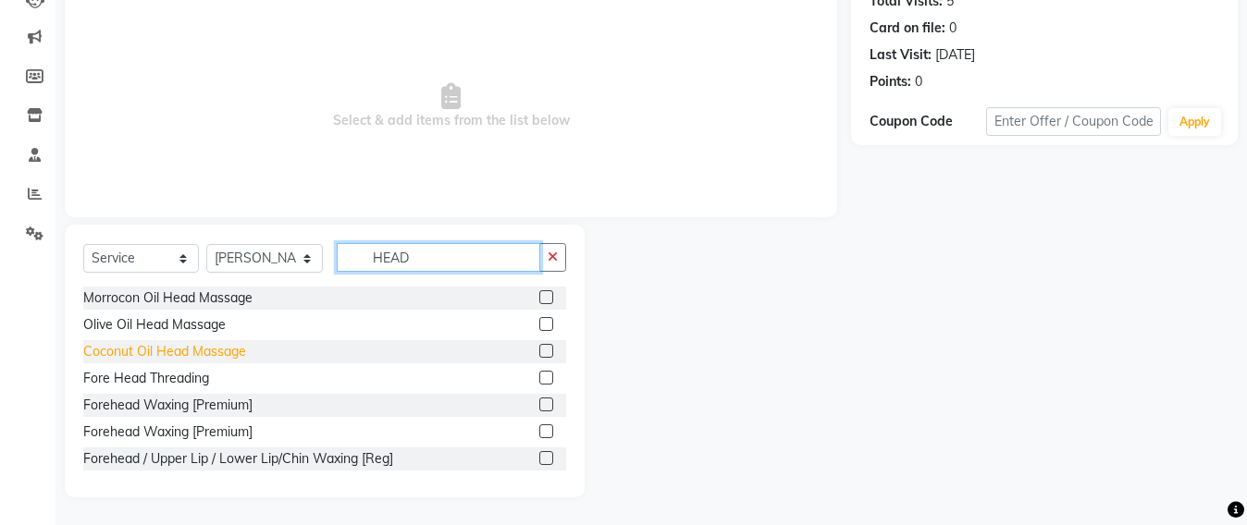
type input "HEAD"
click at [132, 351] on div "Coconut Oil Head Massage" at bounding box center [164, 351] width 163 height 19
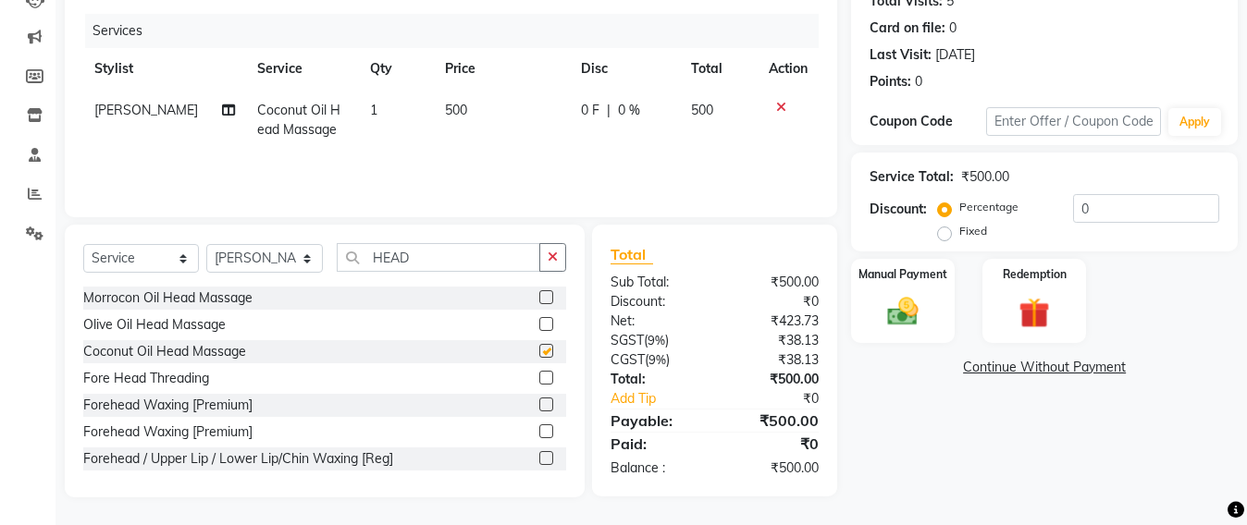
checkbox input "false"
click at [430, 254] on input "HEAD" at bounding box center [438, 257] width 203 height 29
type input "H"
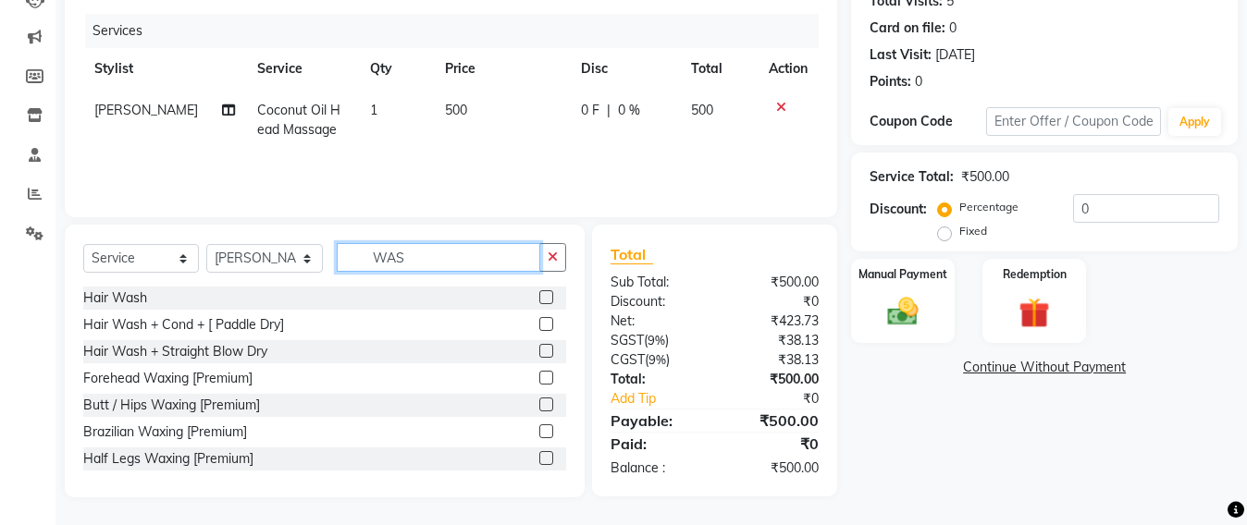
scroll to position [215, 0]
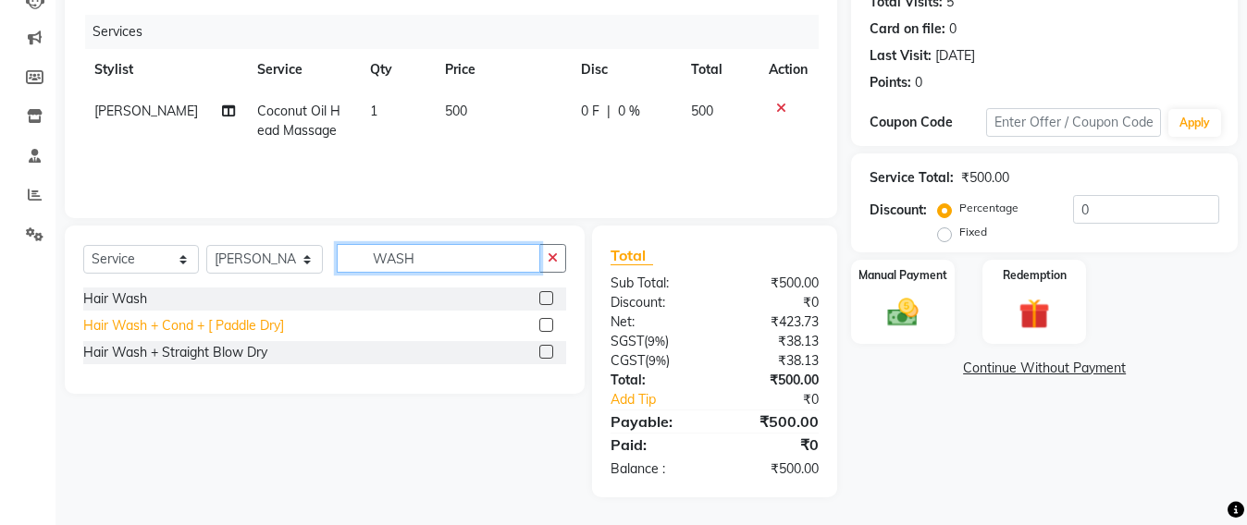
type input "WASH"
click at [247, 328] on div "Hair Wash + Cond + [ Paddle Dry]" at bounding box center [183, 325] width 201 height 19
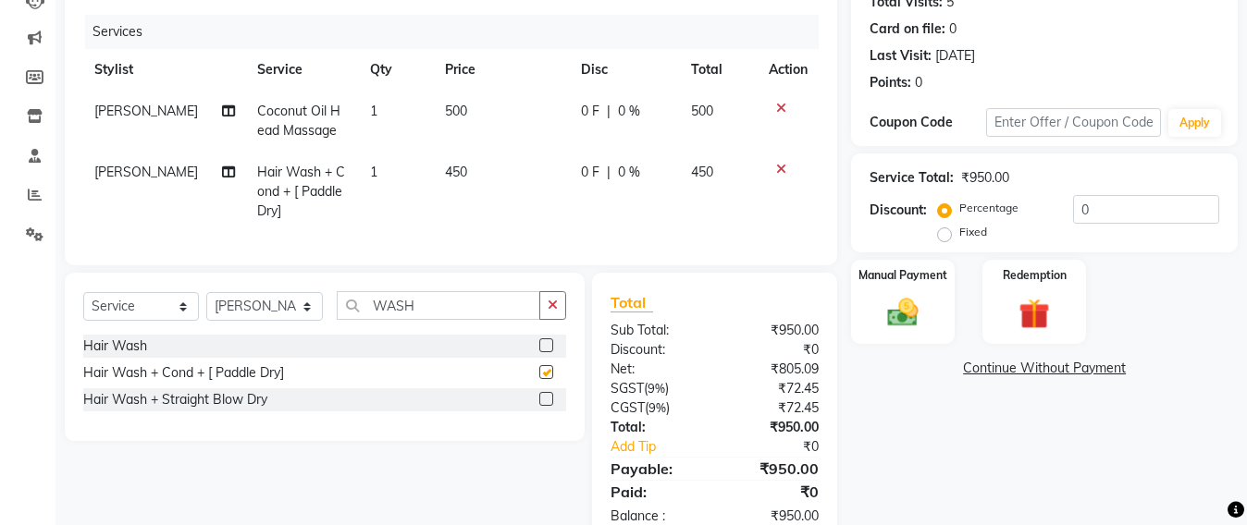
checkbox input "false"
click at [892, 315] on img at bounding box center [903, 312] width 52 height 37
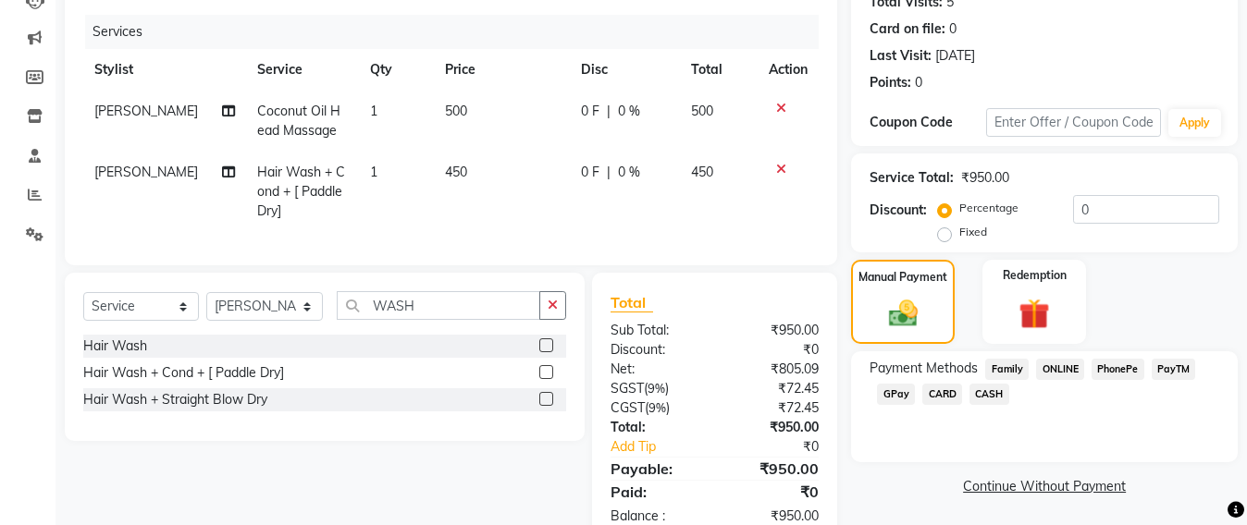
click at [988, 394] on span "CASH" at bounding box center [989, 394] width 40 height 21
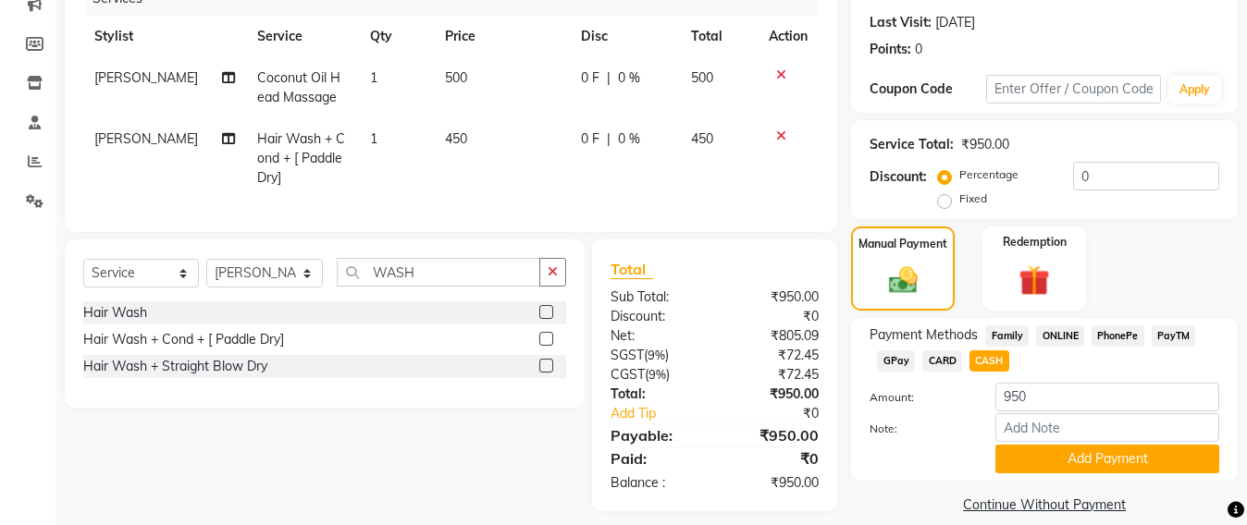
scroll to position [279, 0]
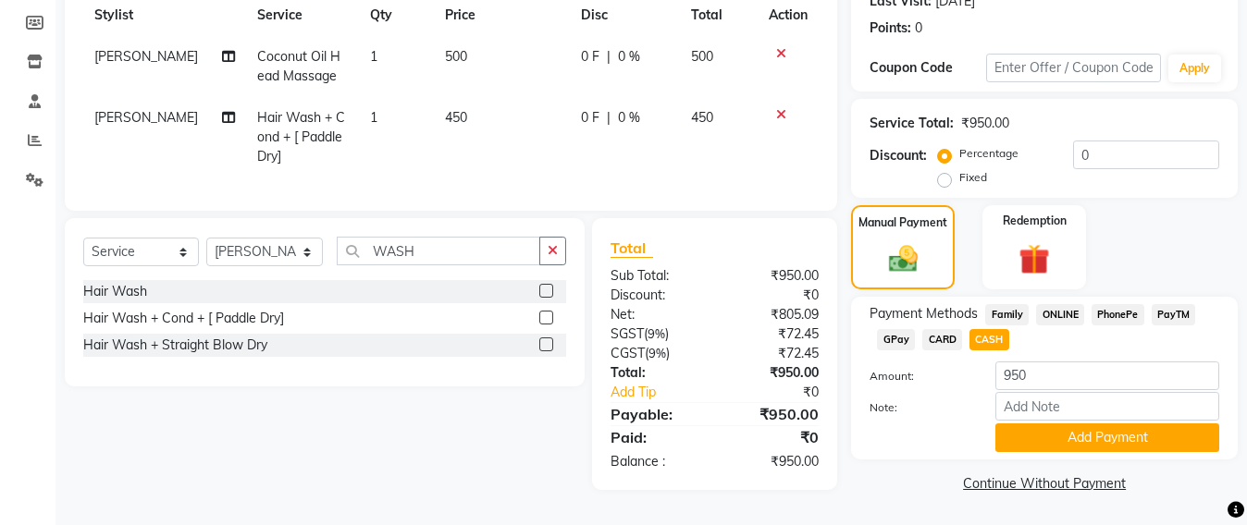
click at [1041, 429] on button "Add Payment" at bounding box center [1107, 438] width 224 height 29
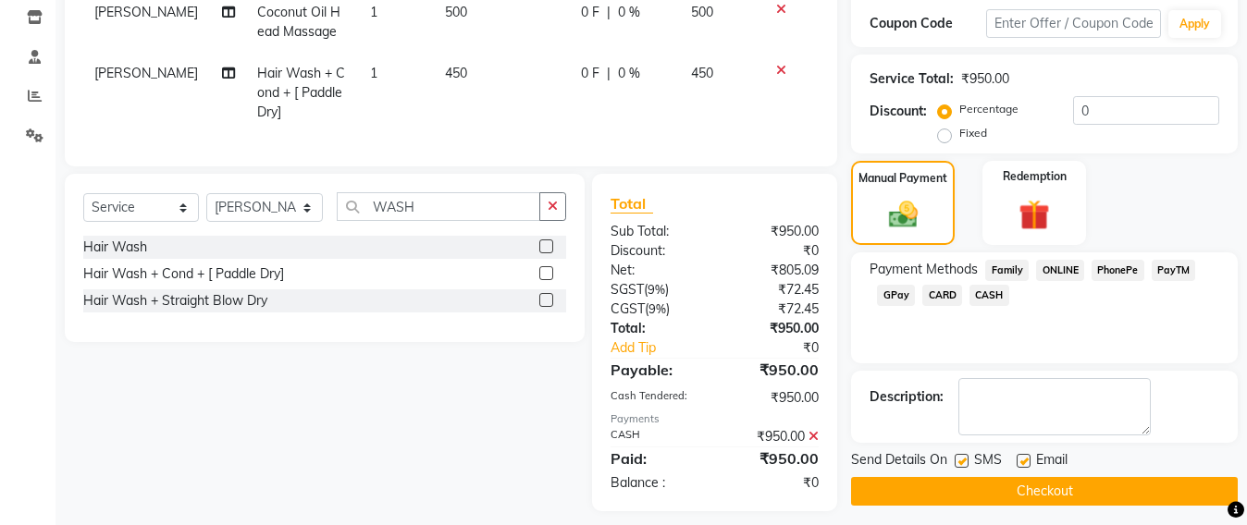
scroll to position [345, 0]
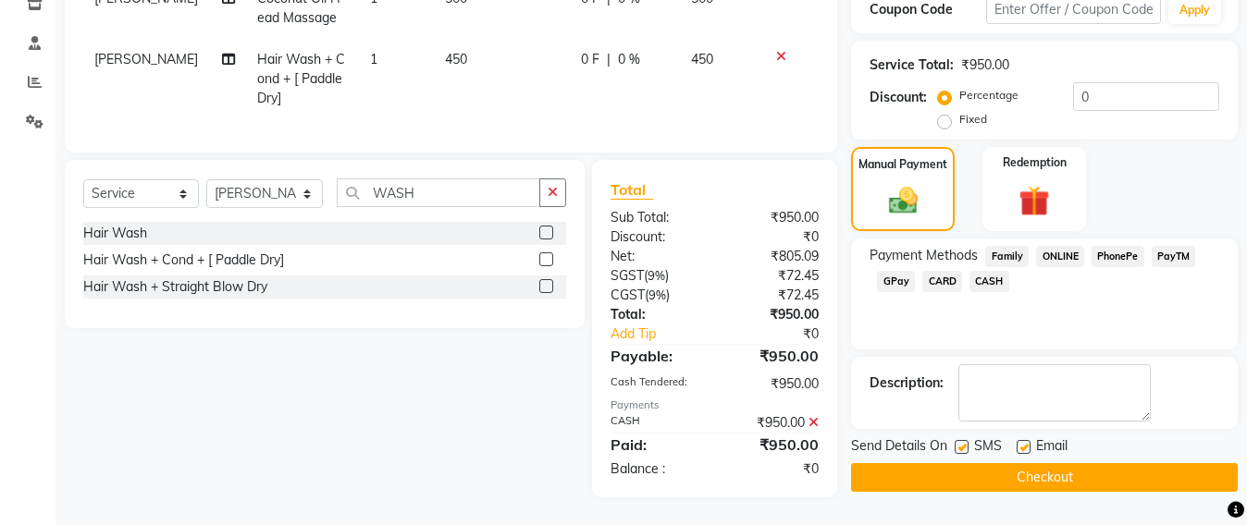
click at [1042, 465] on button "Checkout" at bounding box center [1044, 477] width 387 height 29
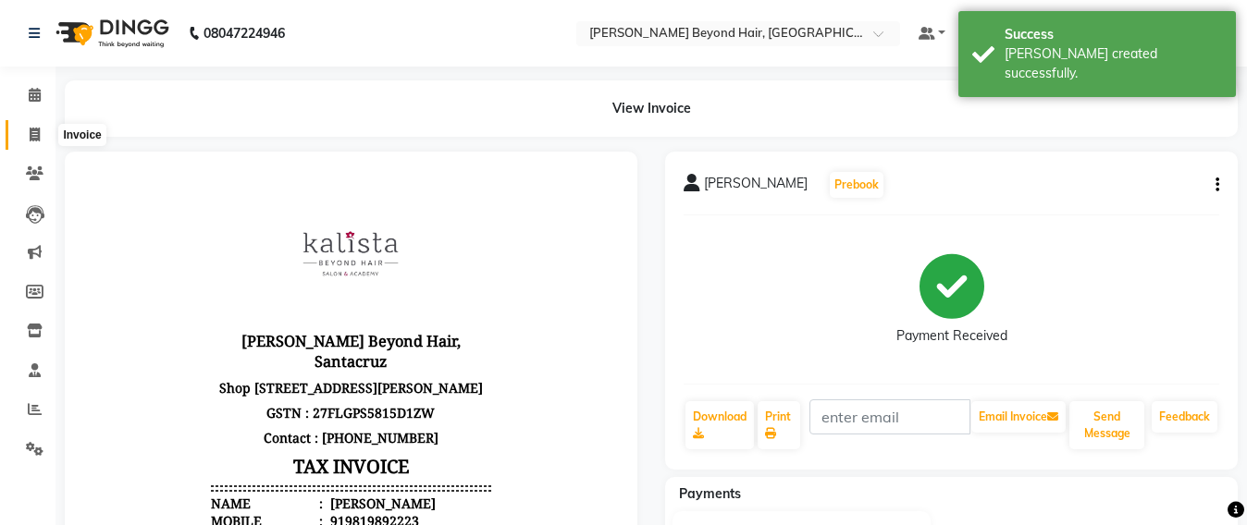
click at [28, 136] on span at bounding box center [34, 135] width 32 height 21
select select "service"
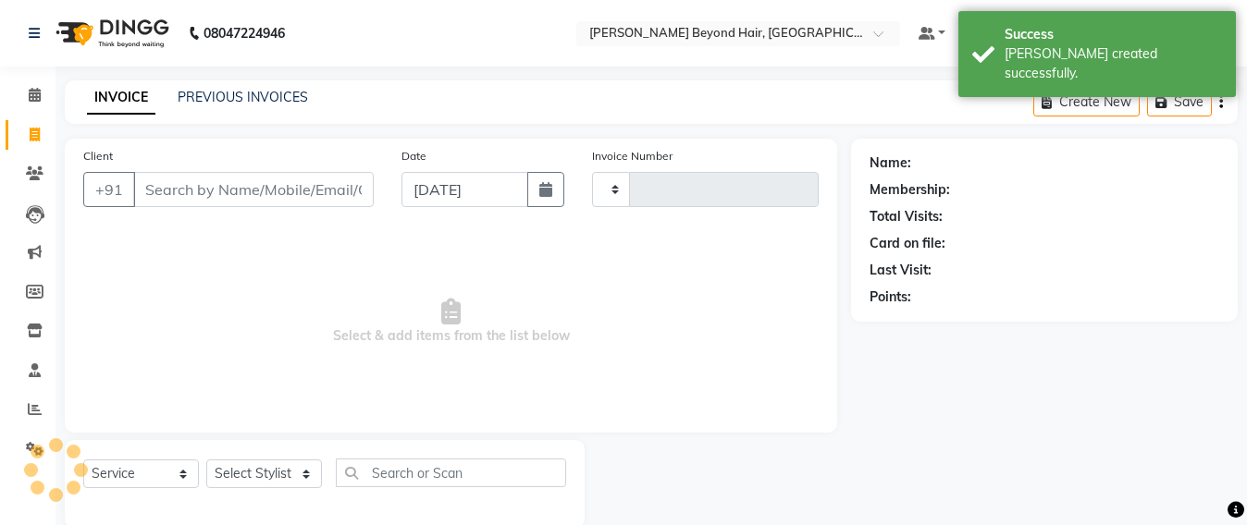
scroll to position [31, 0]
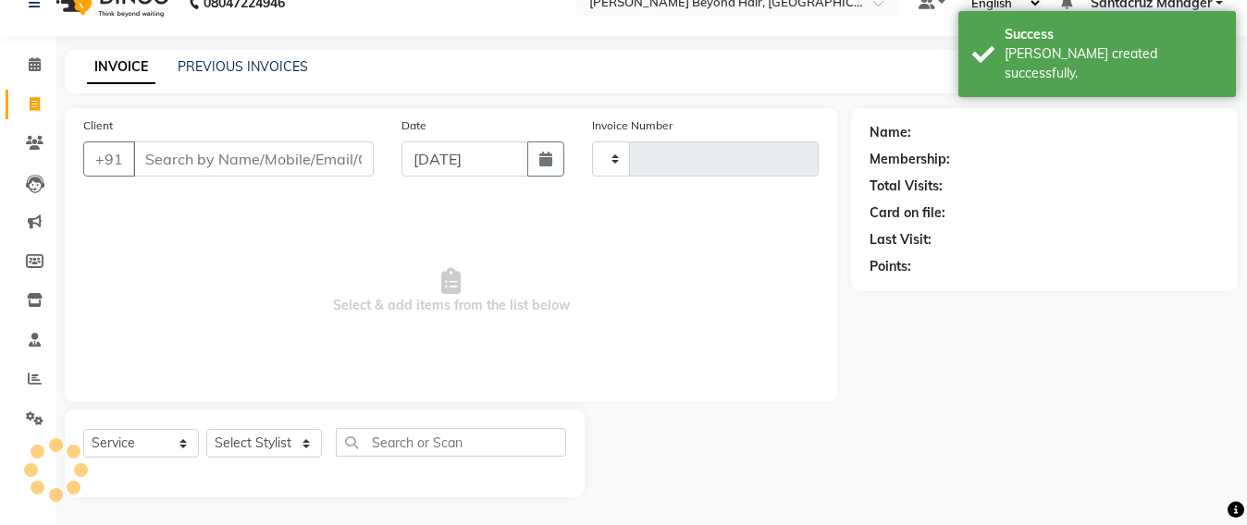
type input "6420"
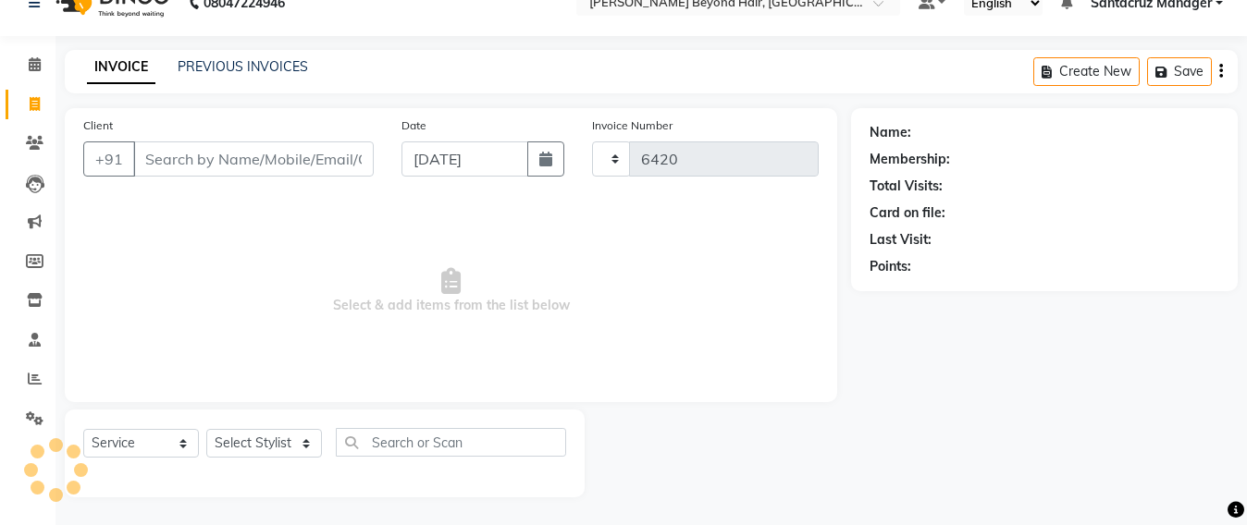
select select "6357"
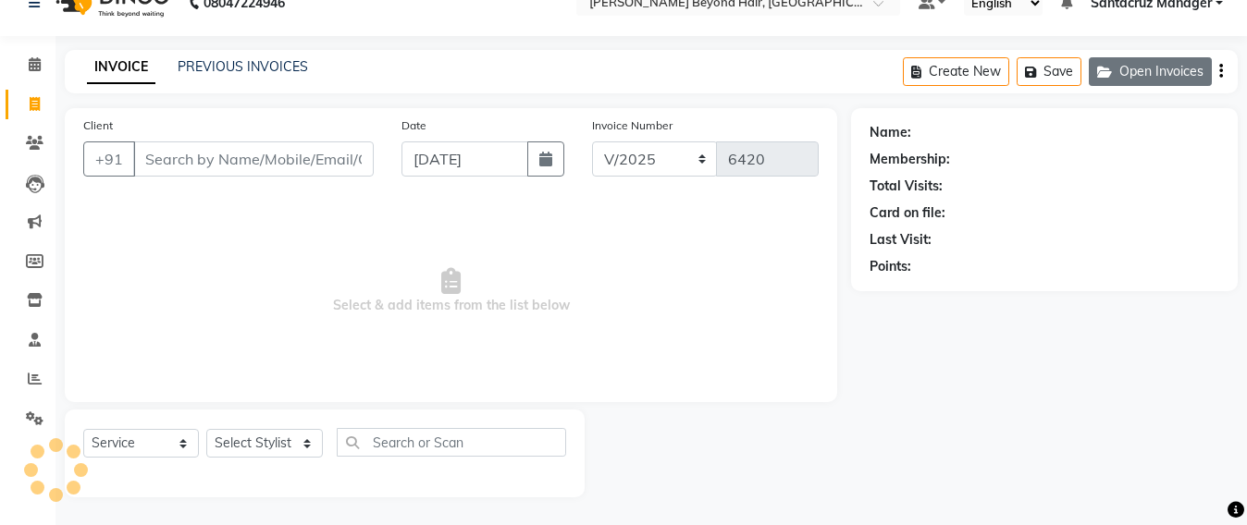
click at [1120, 74] on button "Open Invoices" at bounding box center [1150, 71] width 123 height 29
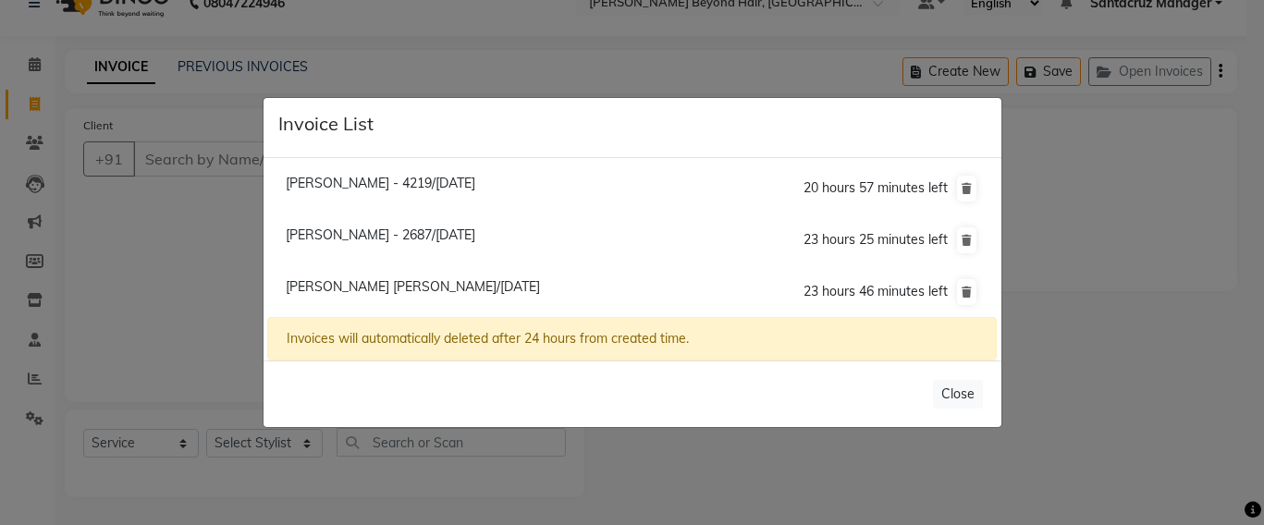
click at [391, 293] on span "[PERSON_NAME] [PERSON_NAME]/[DATE]" at bounding box center [413, 286] width 254 height 17
type input "9820191813"
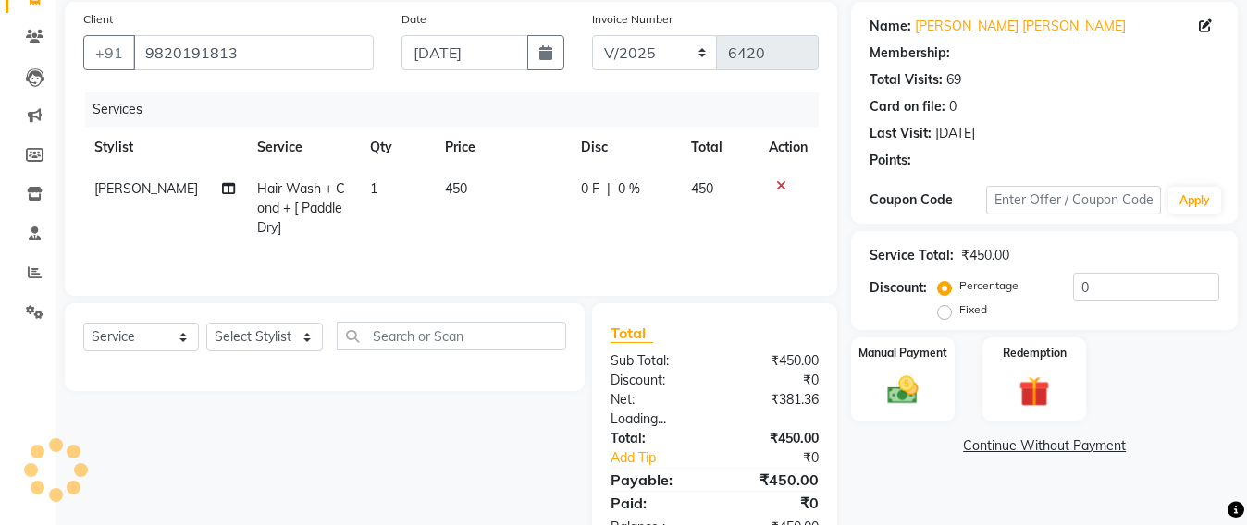
scroll to position [199, 0]
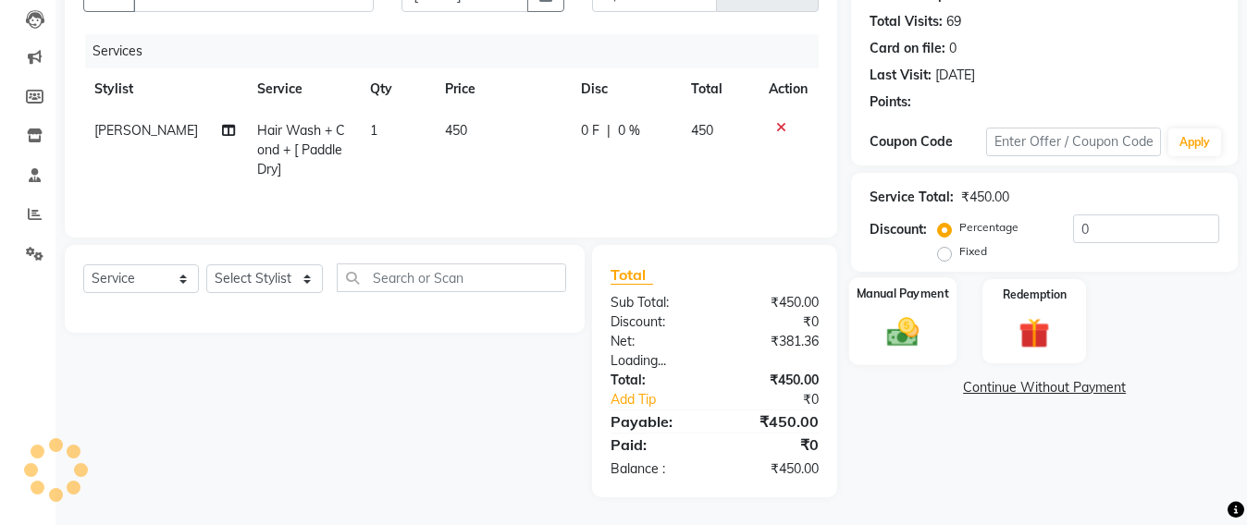
click at [883, 314] on img at bounding box center [903, 332] width 52 height 37
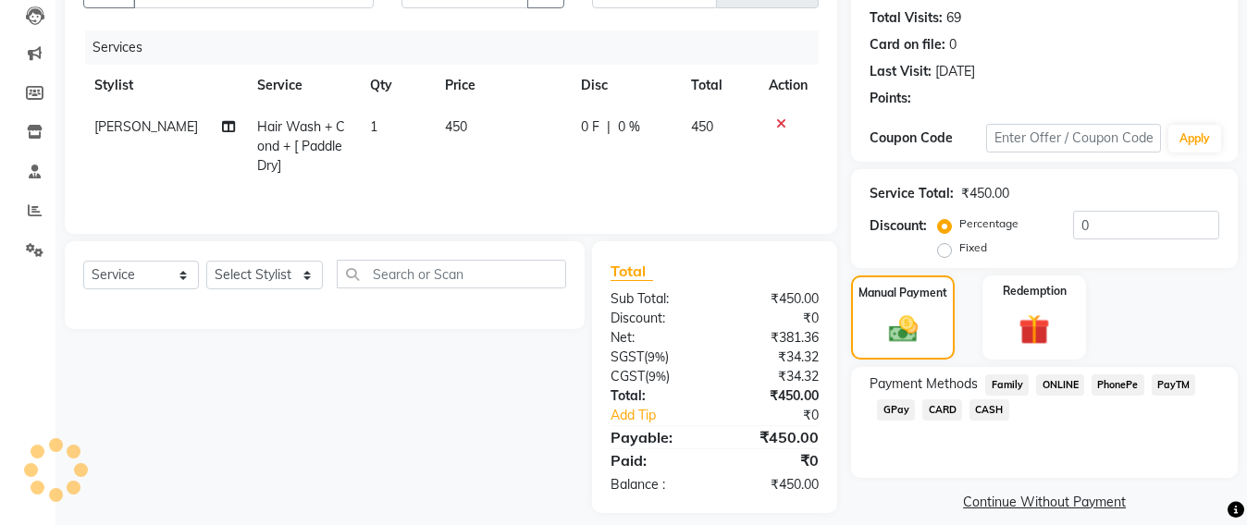
click at [888, 419] on span "GPay" at bounding box center [896, 410] width 38 height 21
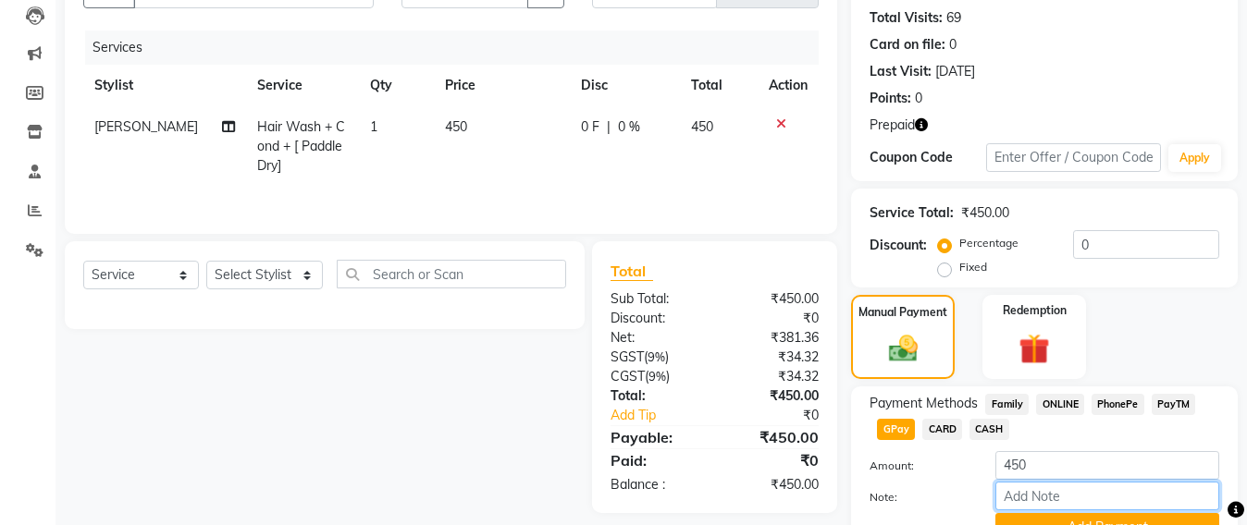
click at [1111, 509] on input "Note:" at bounding box center [1107, 496] width 224 height 29
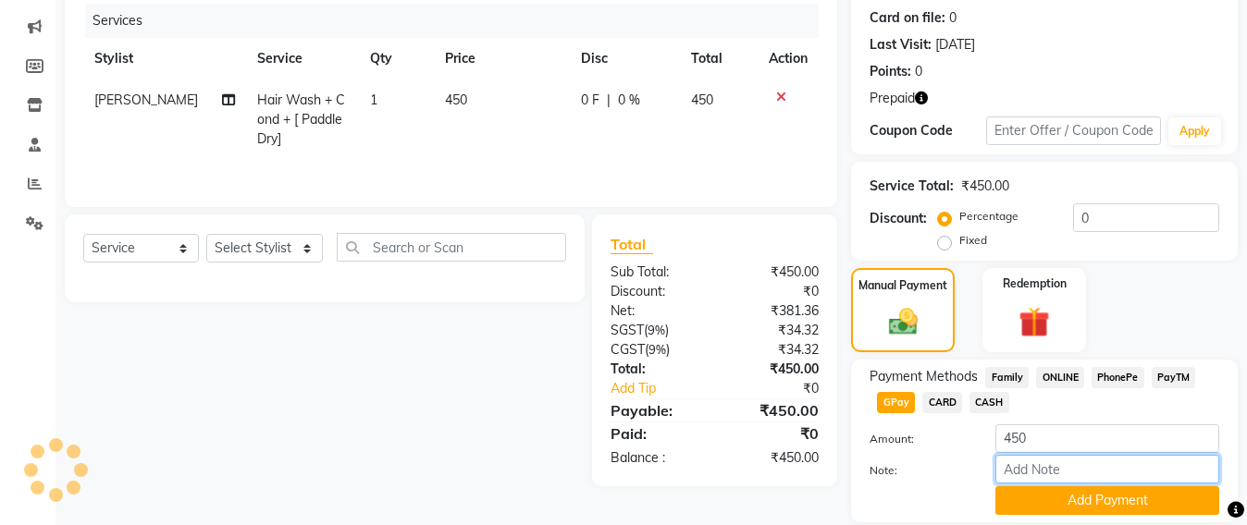
scroll to position [289, 0]
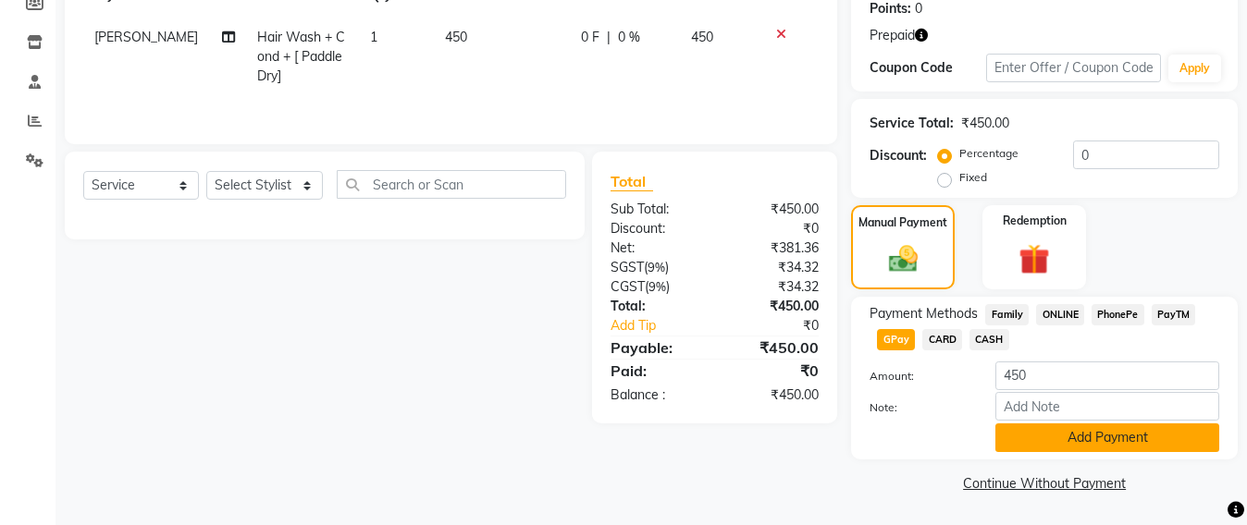
click at [1103, 433] on button "Add Payment" at bounding box center [1107, 438] width 224 height 29
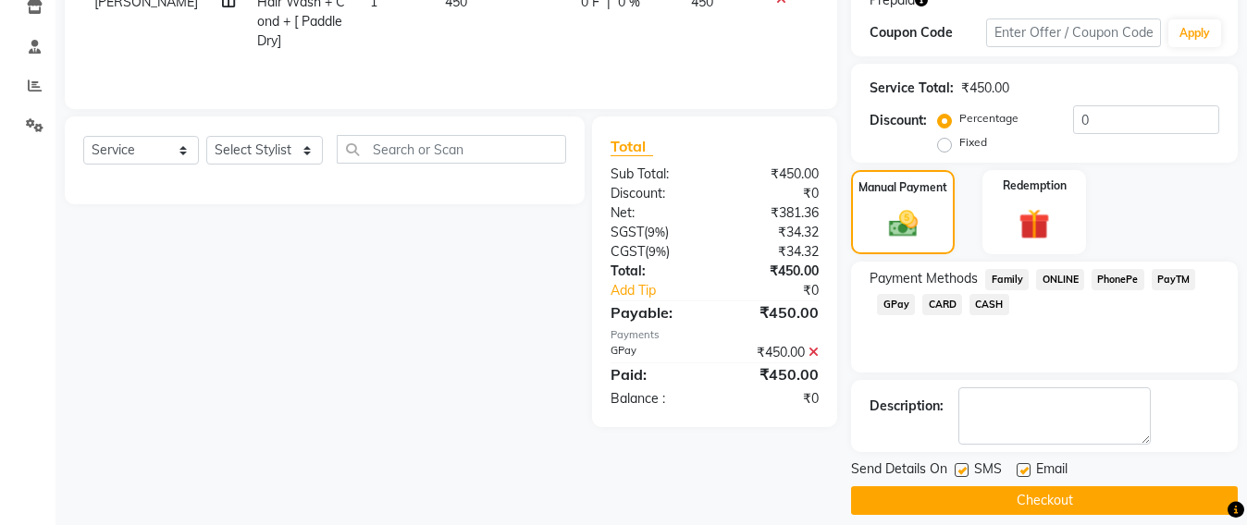
scroll to position [341, 0]
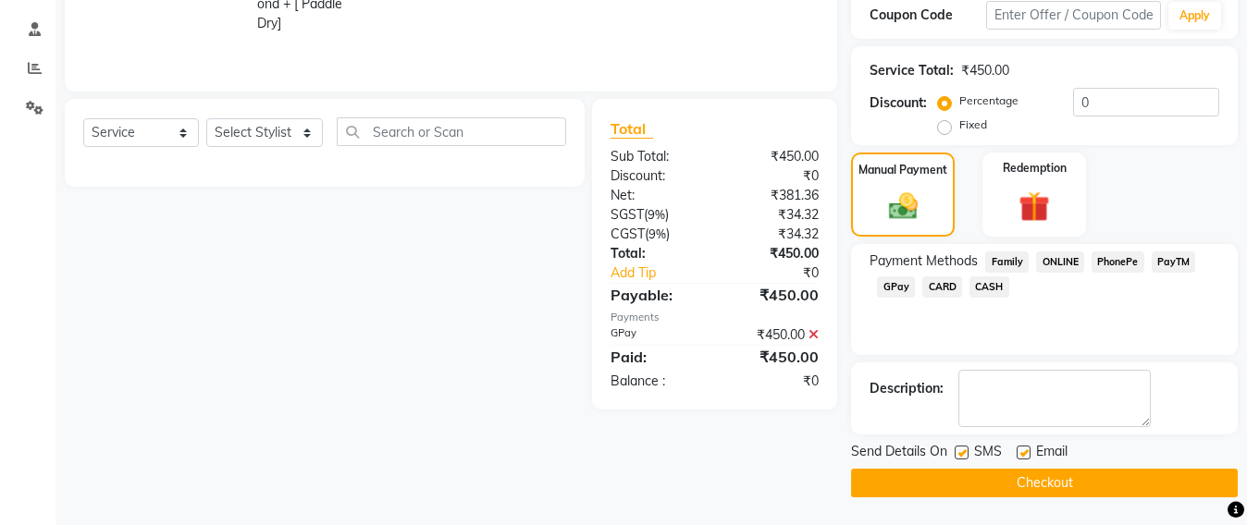
click at [1067, 489] on button "Checkout" at bounding box center [1044, 483] width 387 height 29
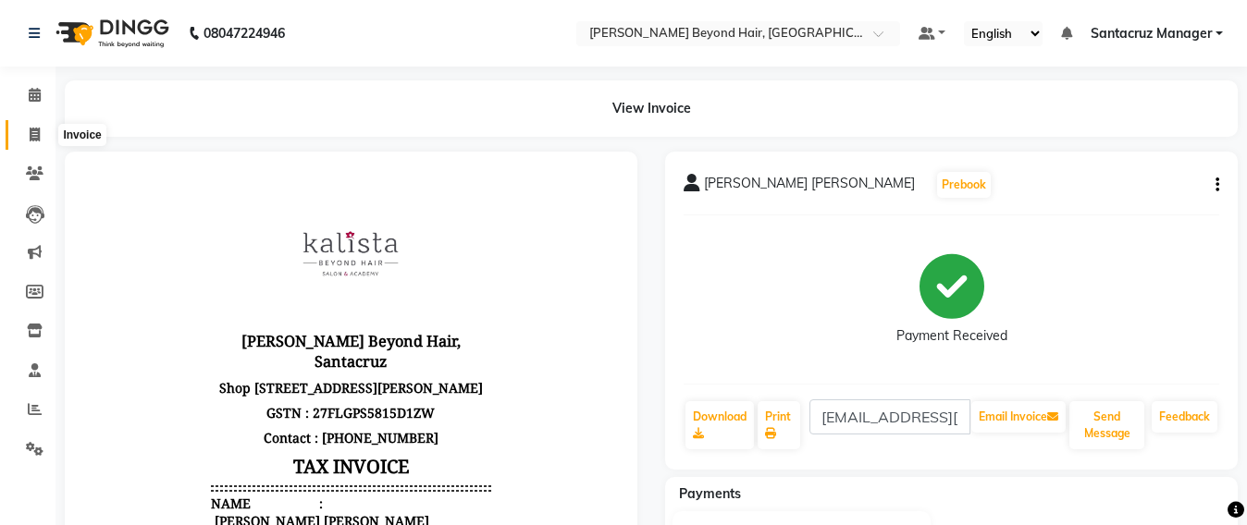
click at [31, 131] on icon at bounding box center [35, 135] width 10 height 14
select select "service"
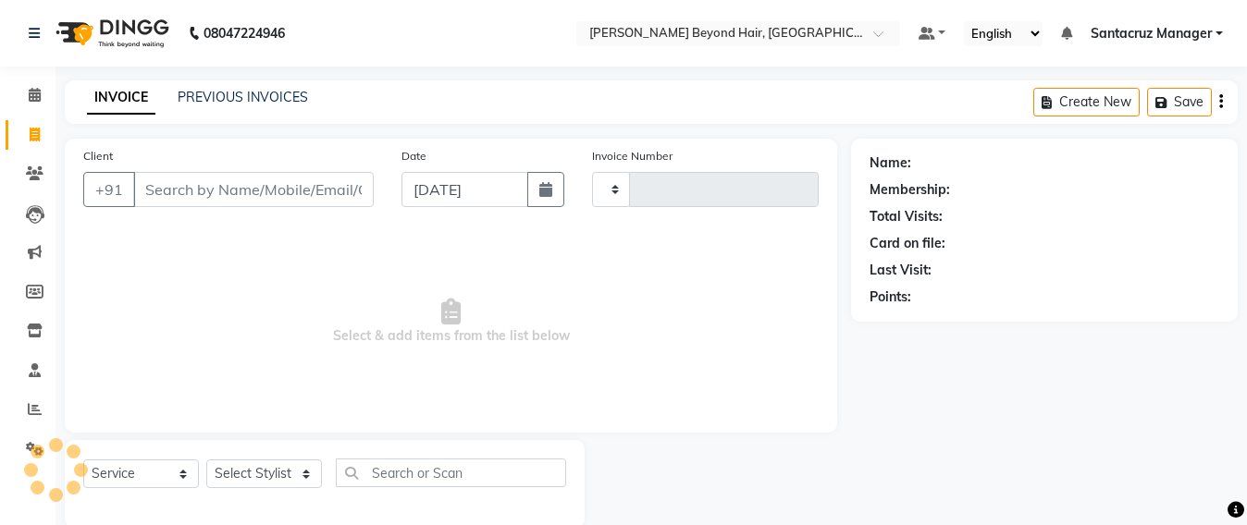
scroll to position [31, 0]
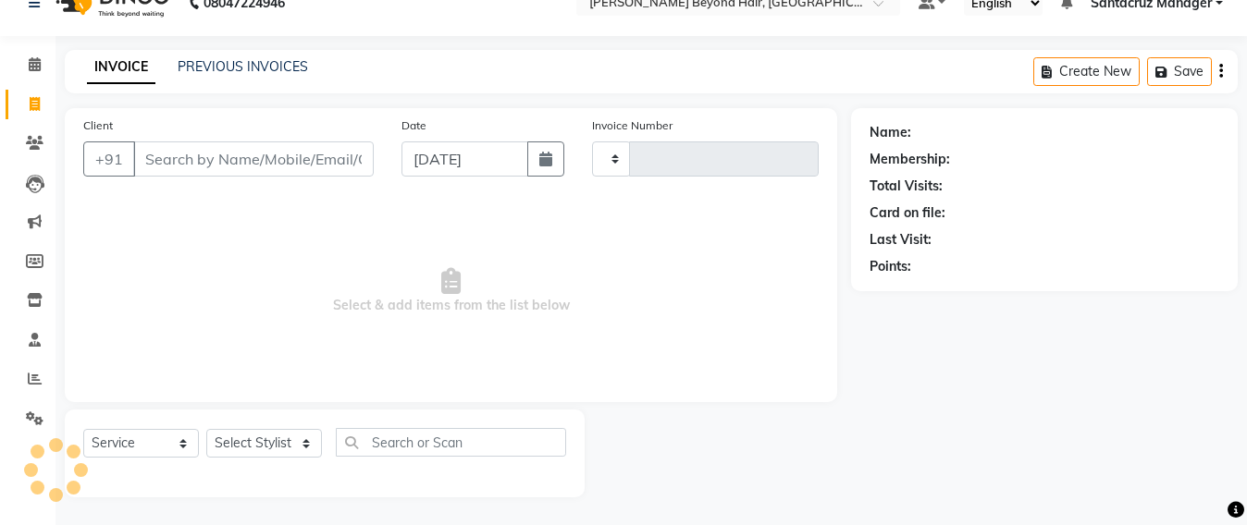
type input "6421"
select select "6357"
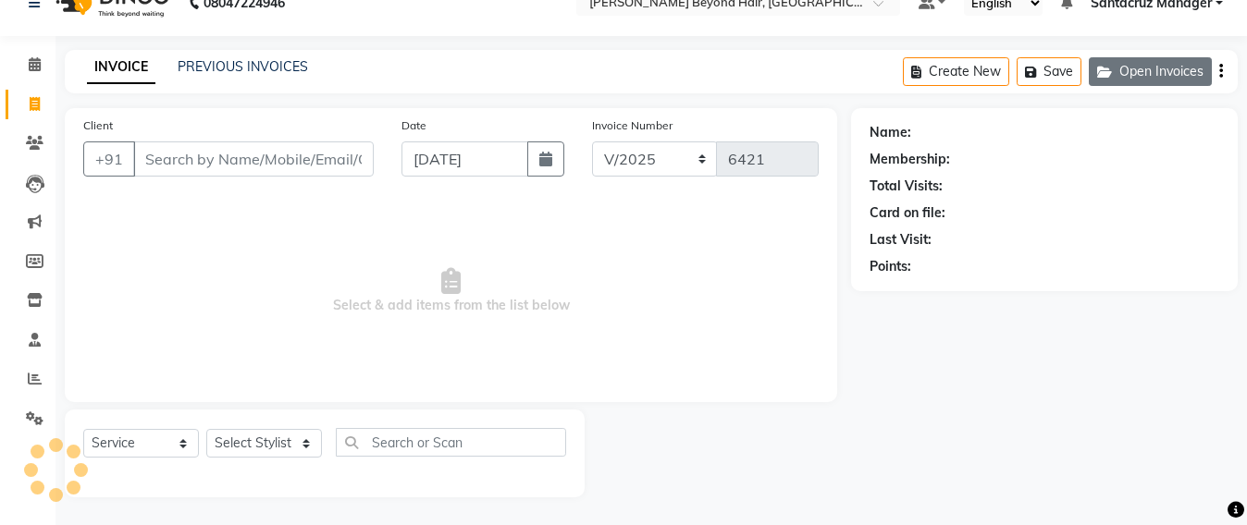
click at [1138, 73] on button "Open Invoices" at bounding box center [1150, 71] width 123 height 29
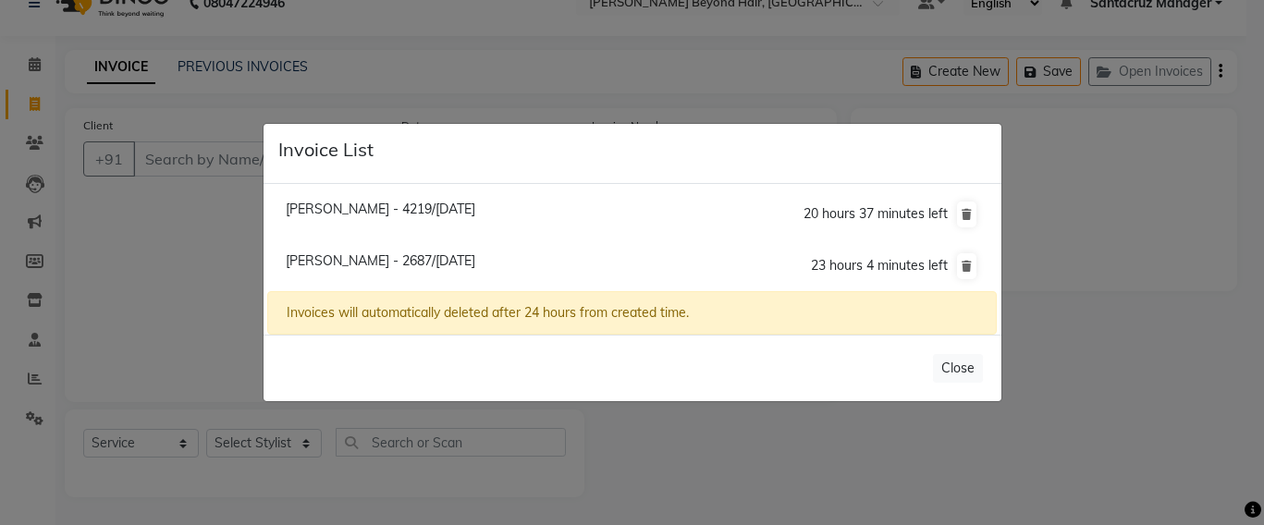
click at [443, 211] on span "[PERSON_NAME] - 4219/[DATE]" at bounding box center [381, 209] width 190 height 17
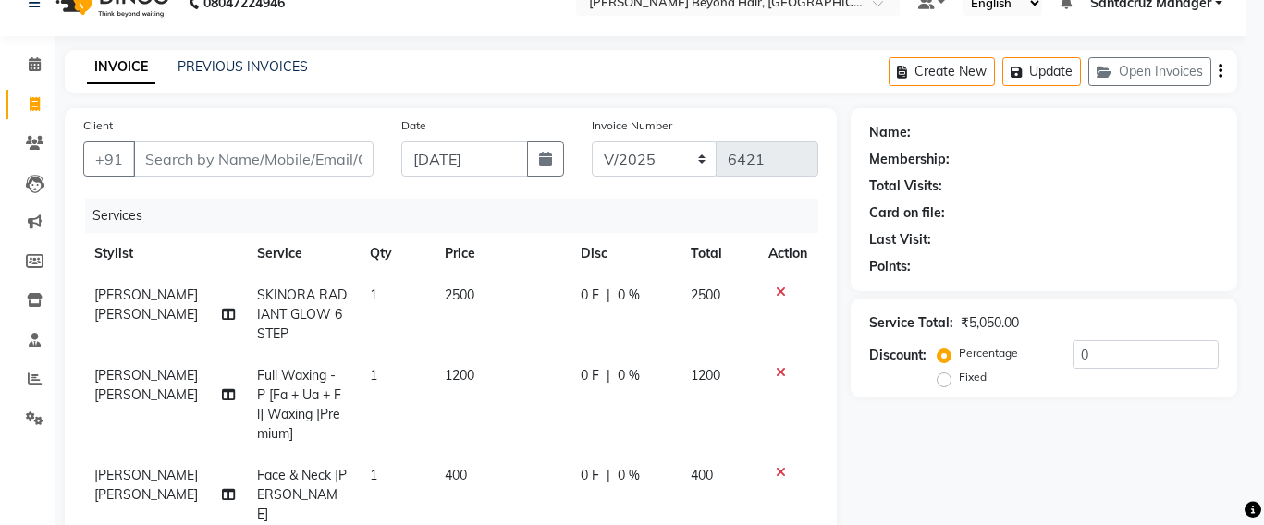
type input "9967484219"
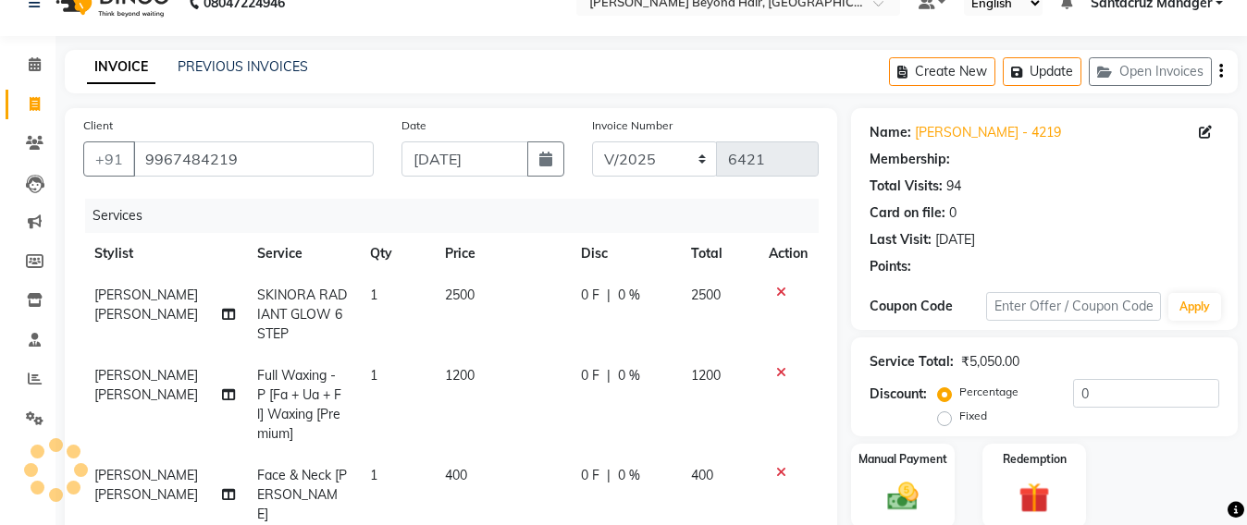
scroll to position [262, 0]
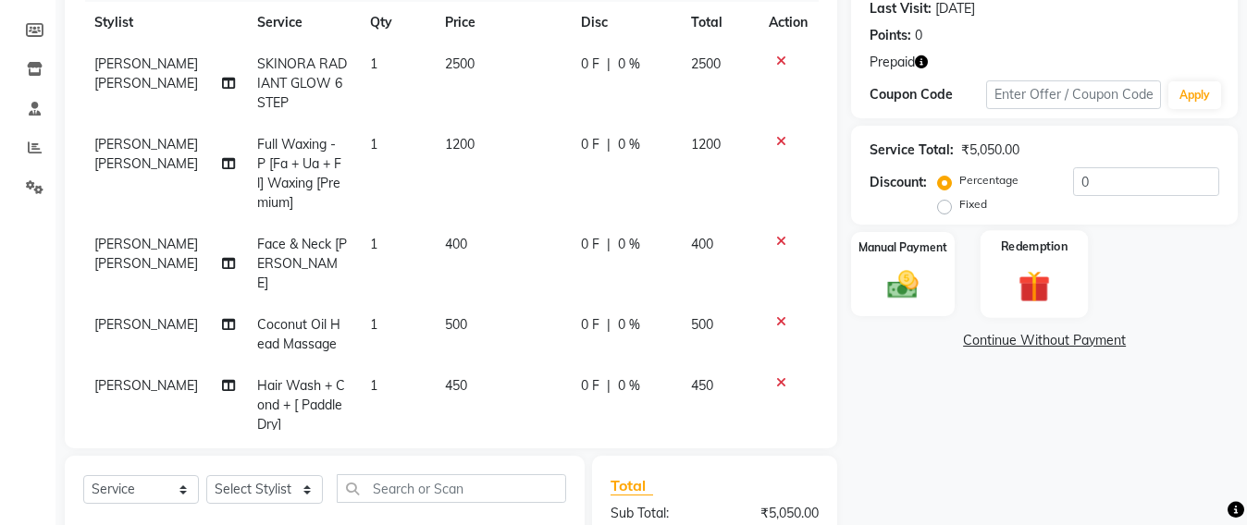
click at [1037, 291] on img at bounding box center [1034, 286] width 52 height 40
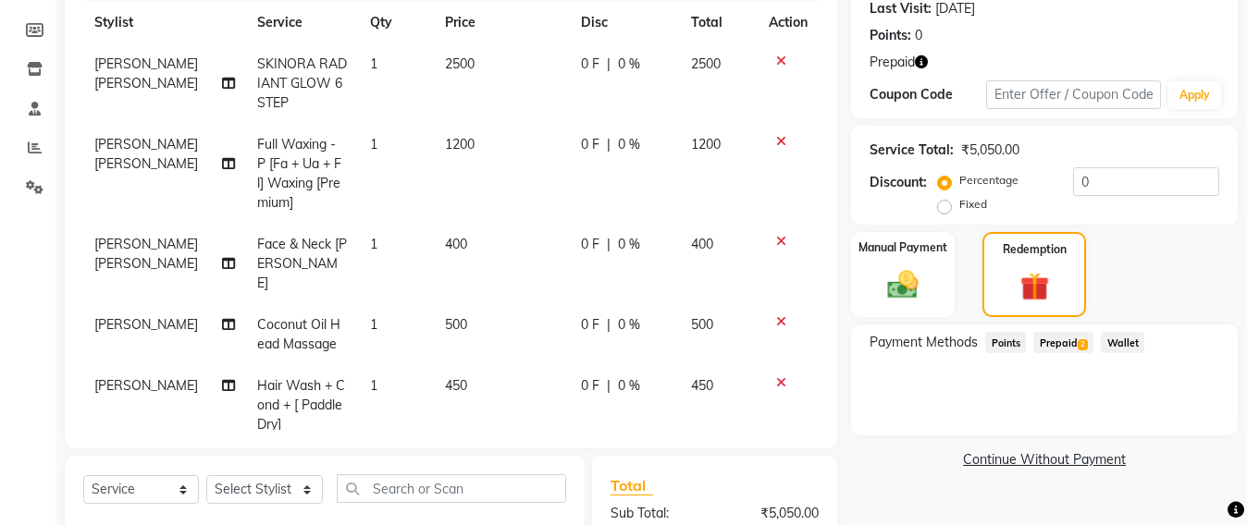
click at [1062, 336] on span "Prepaid 2" at bounding box center [1063, 342] width 60 height 21
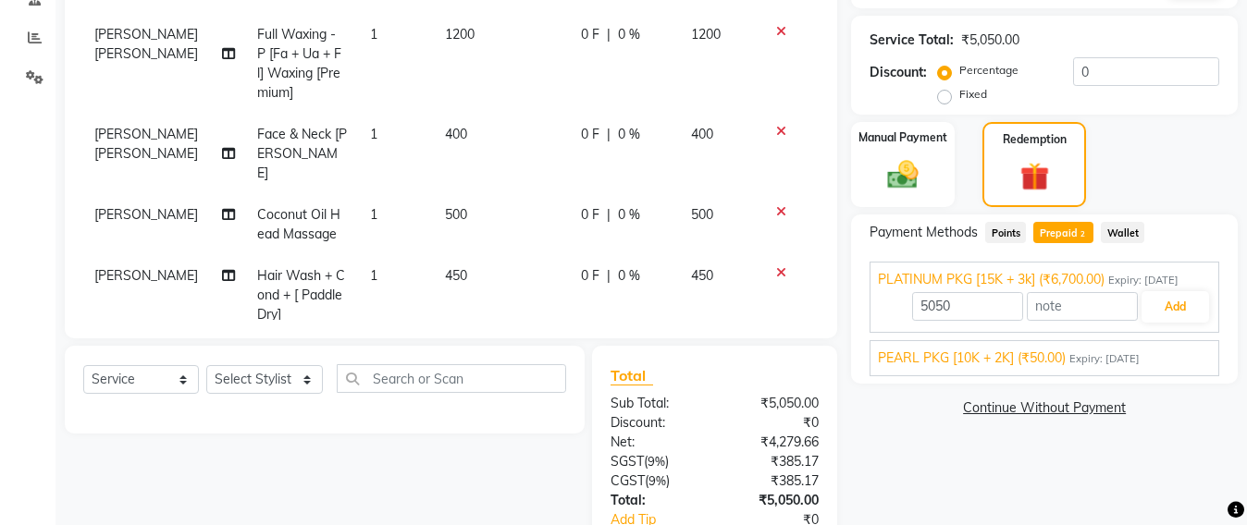
scroll to position [492, 0]
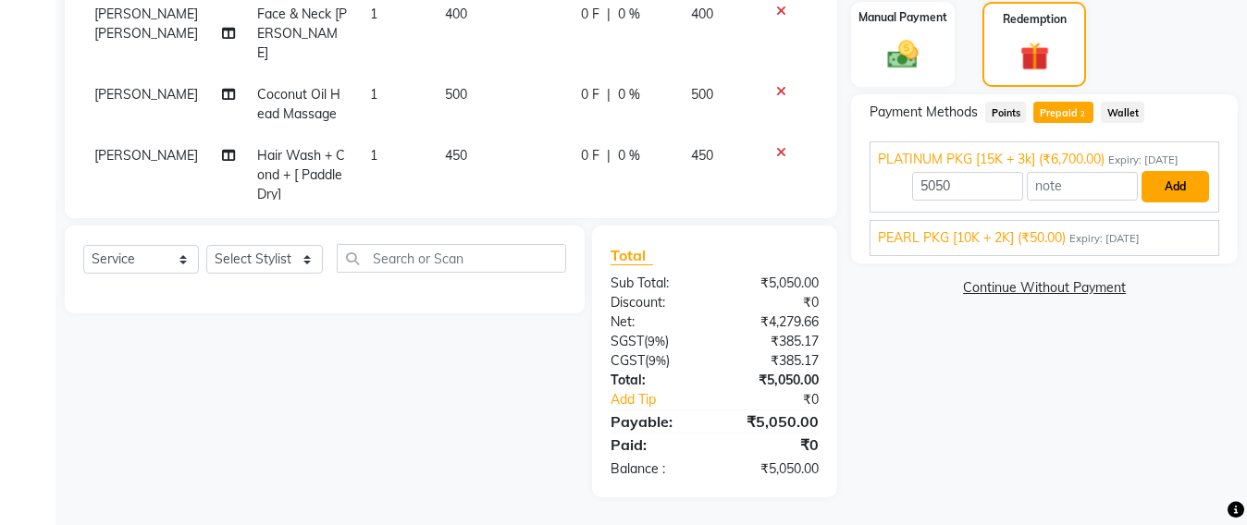
click at [1165, 184] on button "Add" at bounding box center [1175, 186] width 68 height 31
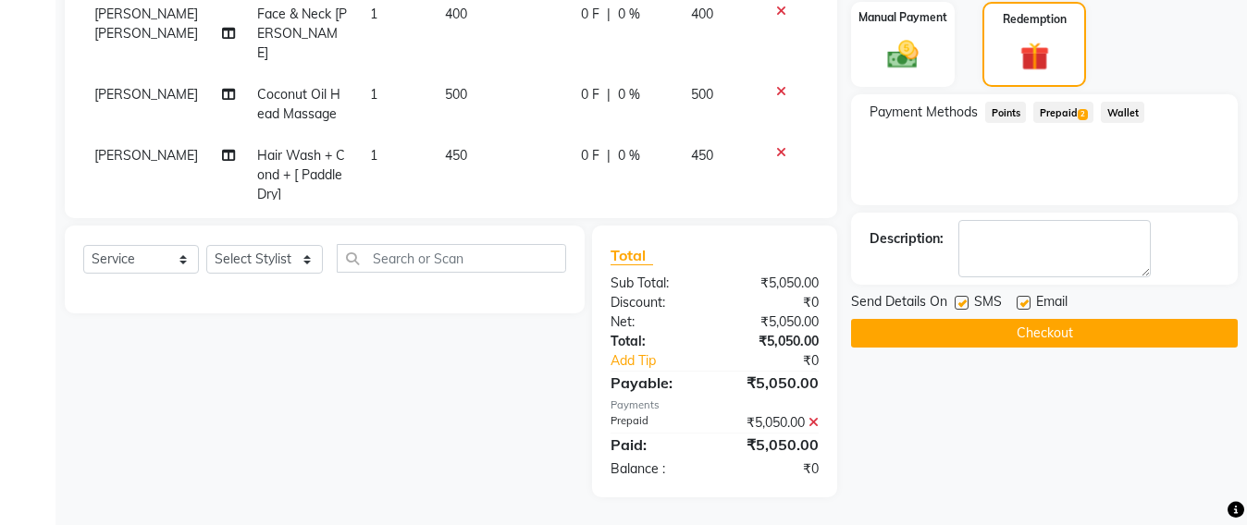
click at [1046, 334] on button "Checkout" at bounding box center [1044, 333] width 387 height 29
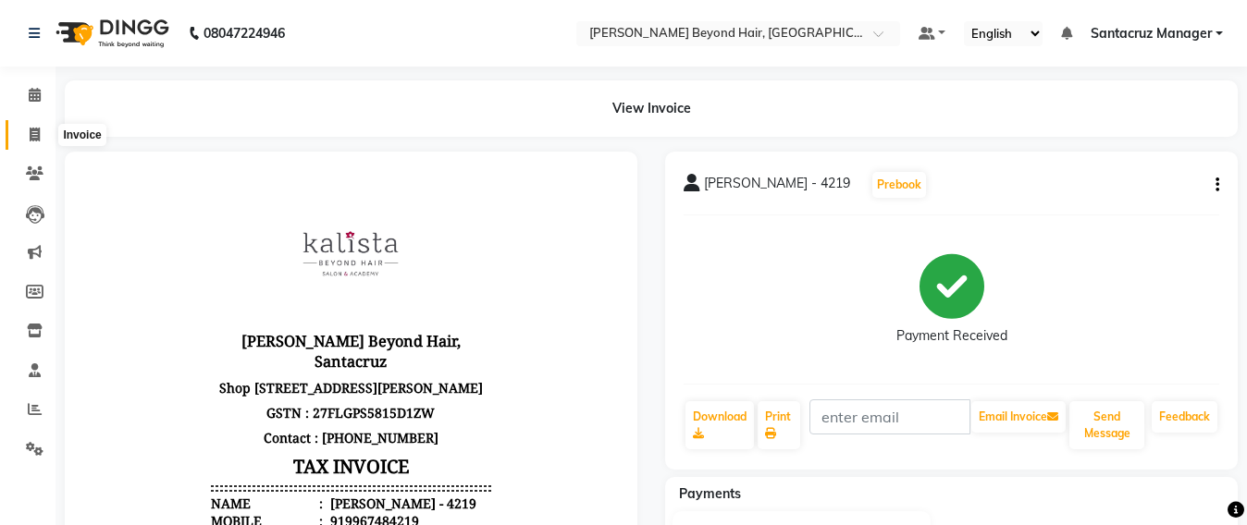
click at [25, 139] on span at bounding box center [34, 135] width 32 height 21
select select "service"
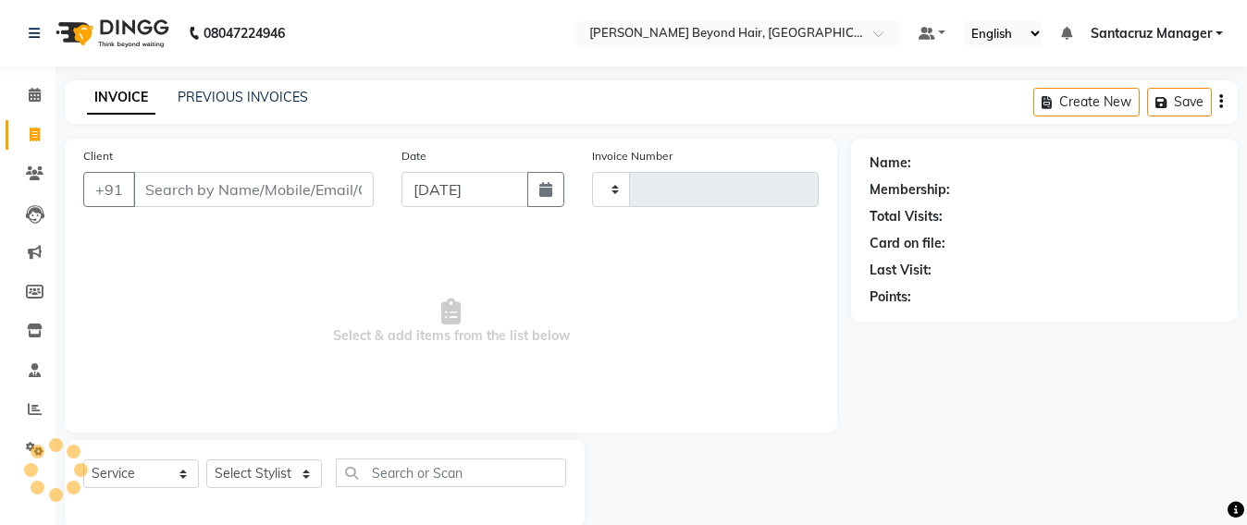
scroll to position [31, 0]
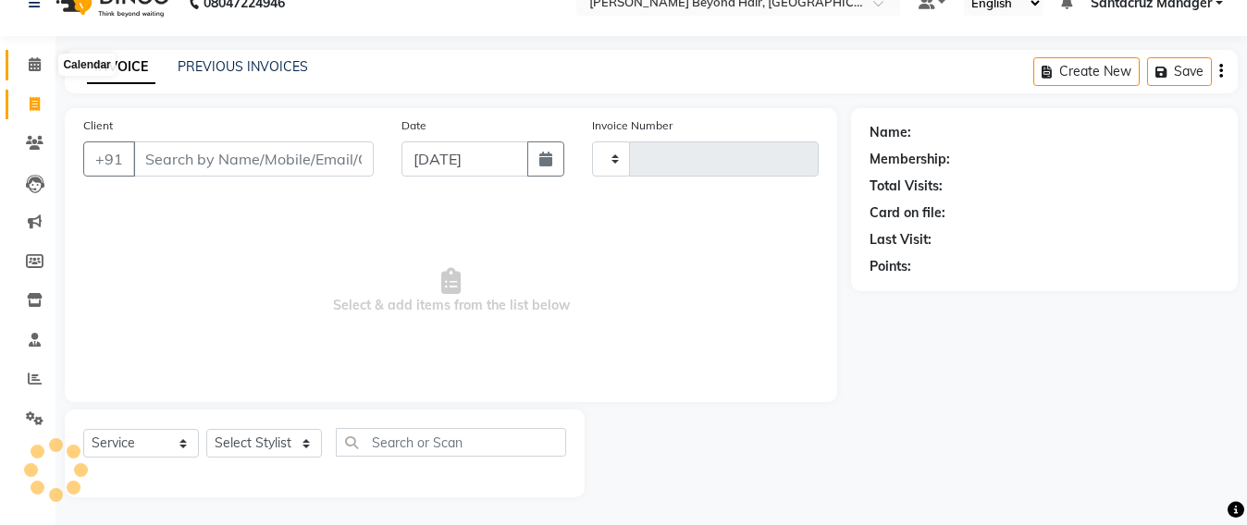
click at [24, 55] on span at bounding box center [34, 65] width 32 height 21
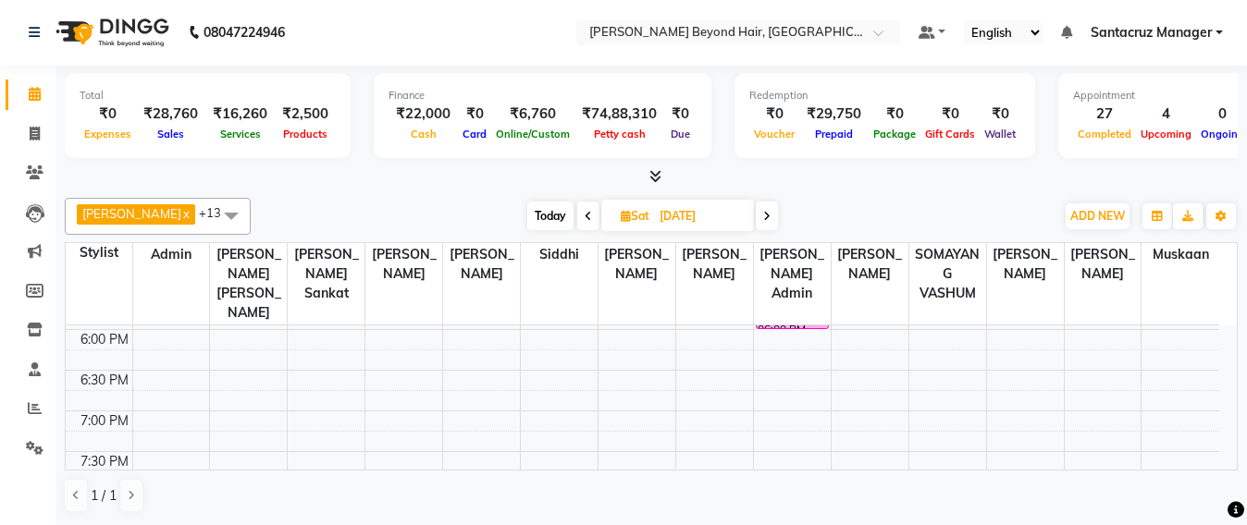
scroll to position [694, 0]
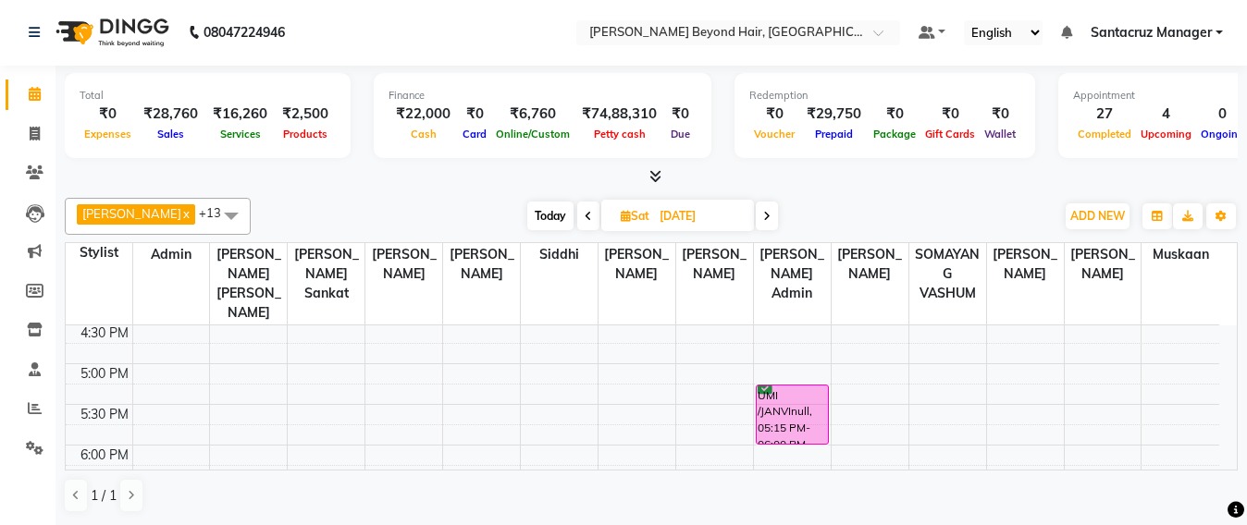
click at [621, 217] on icon at bounding box center [626, 216] width 10 height 12
select select "9"
select select "2025"
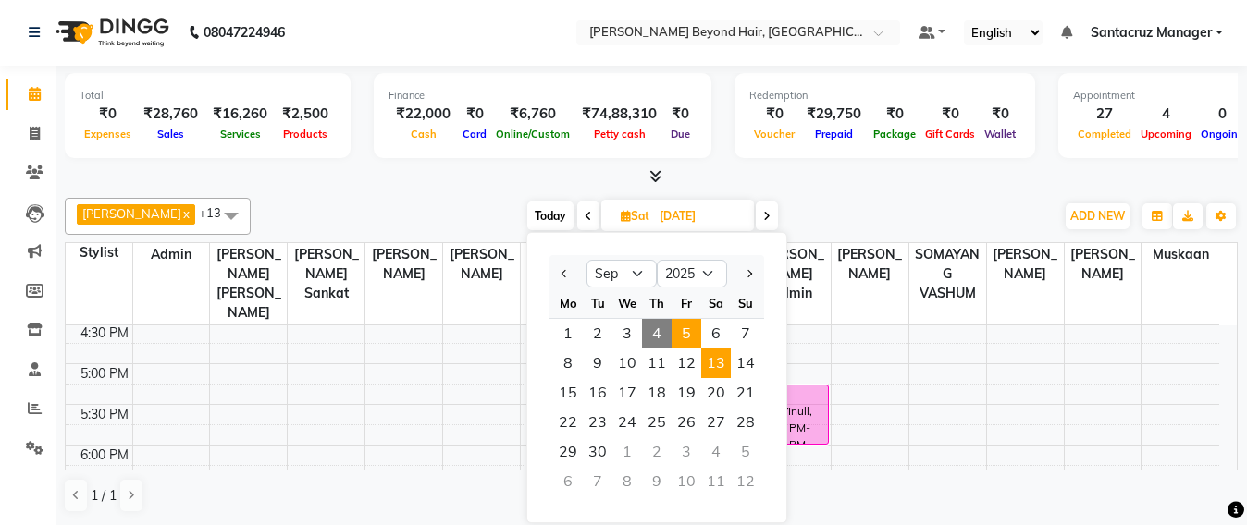
click at [690, 338] on span "5" at bounding box center [686, 334] width 30 height 30
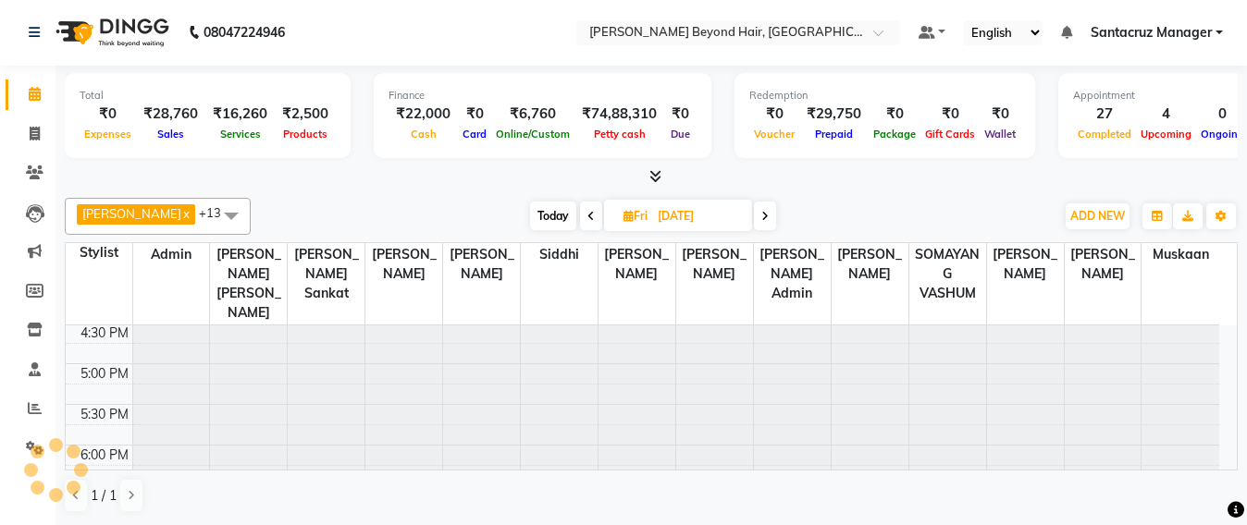
type input "[DATE]"
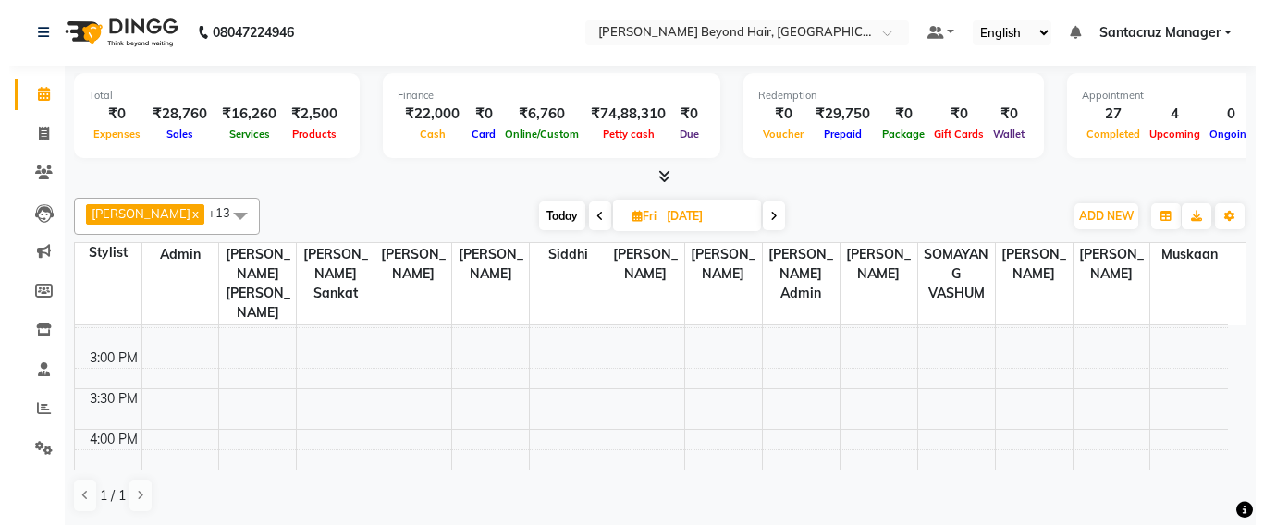
scroll to position [431, 0]
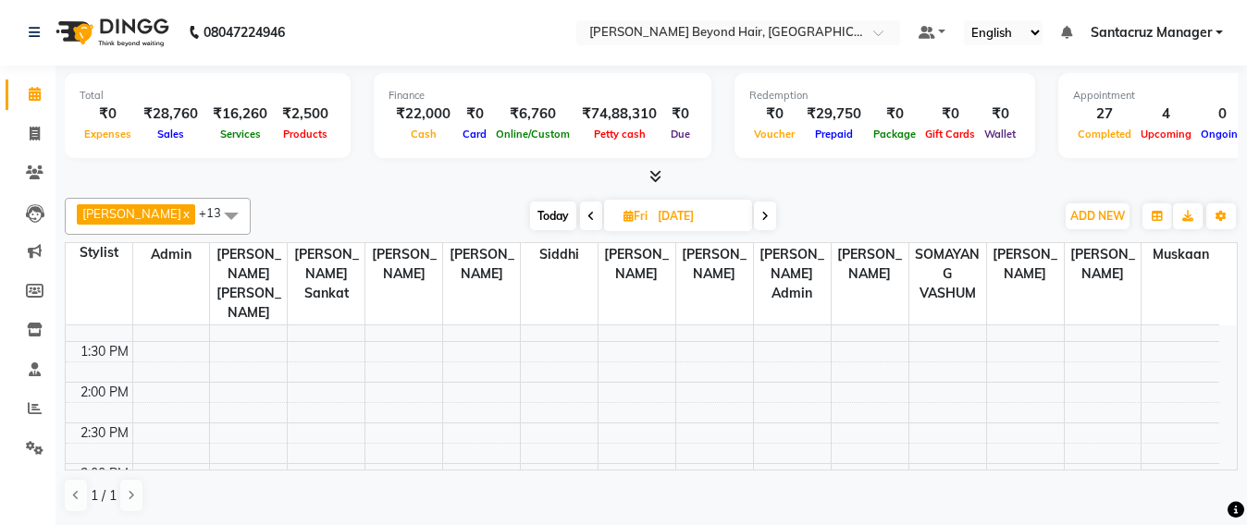
click at [376, 332] on div "8:00 AM 8:30 AM 9:00 AM 9:30 AM 10:00 AM 10:30 AM 11:00 AM 11:30 AM 12:00 PM 12…" at bounding box center [642, 423] width 1153 height 1057
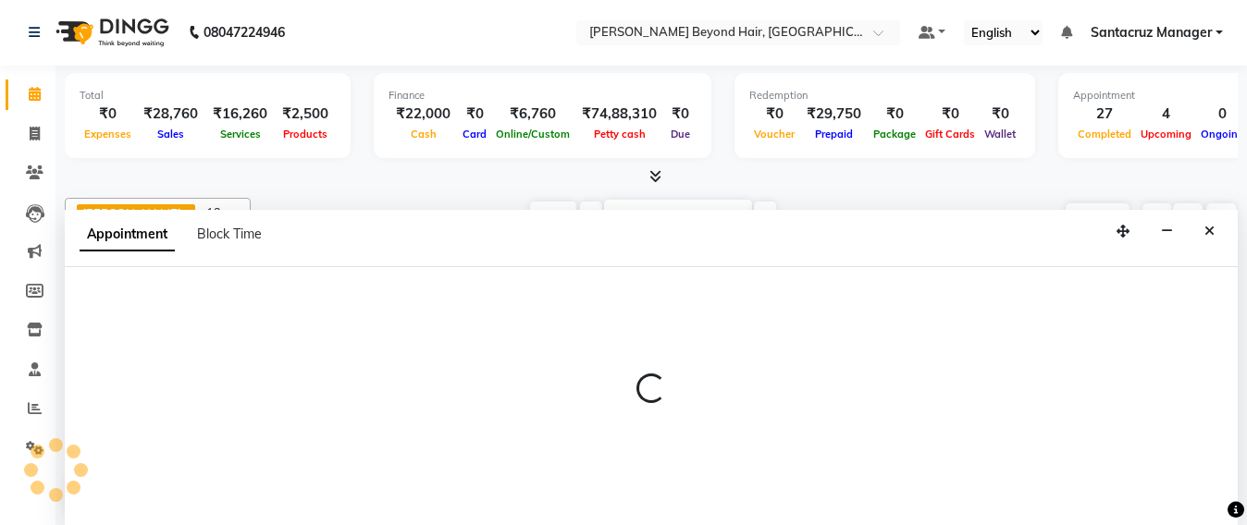
select select "47899"
select select "tentative"
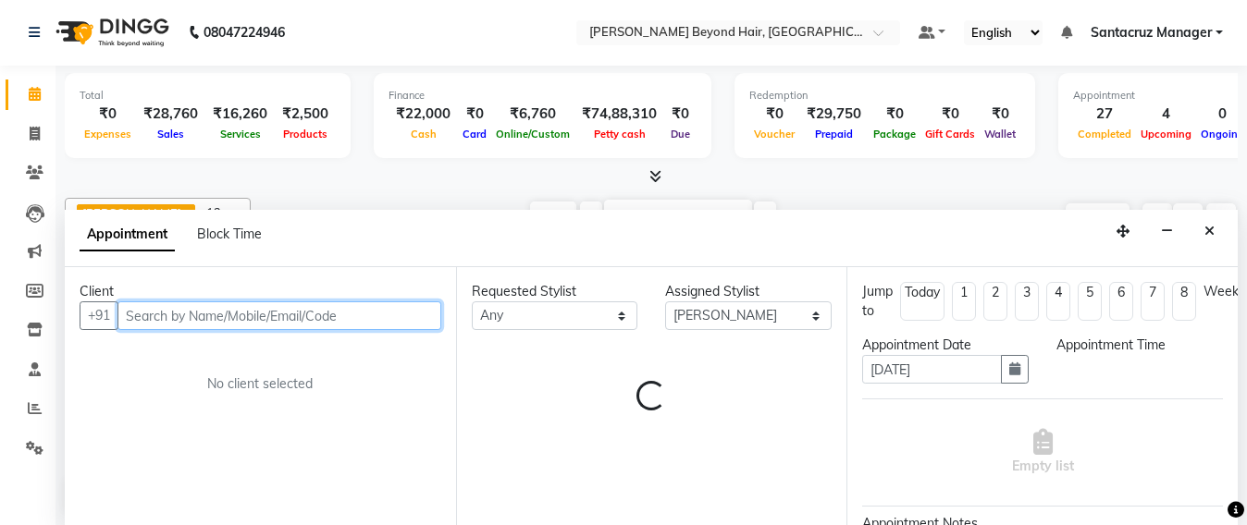
select select "810"
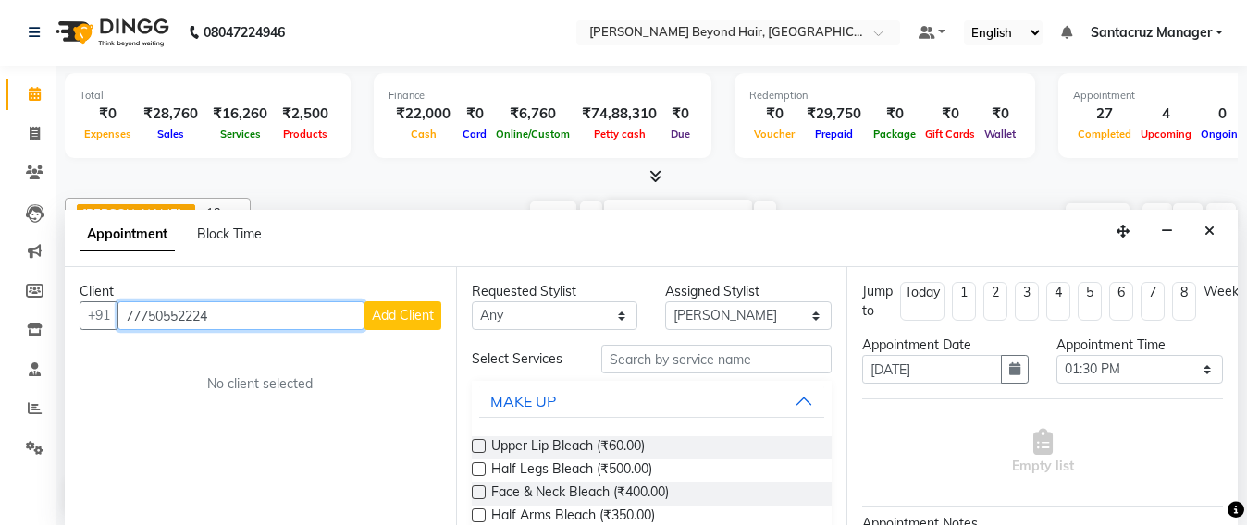
type input "77750552224"
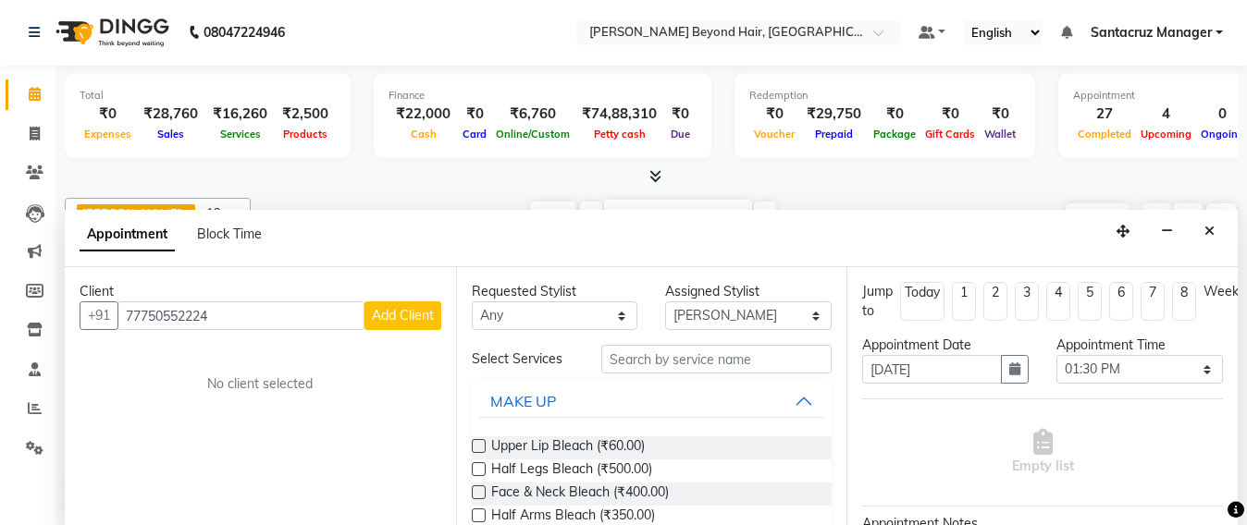
click at [417, 330] on div "Client [PHONE_NUMBER] Add Client No client selected" at bounding box center [260, 396] width 391 height 258
click at [416, 314] on span "Add Client" at bounding box center [403, 315] width 62 height 17
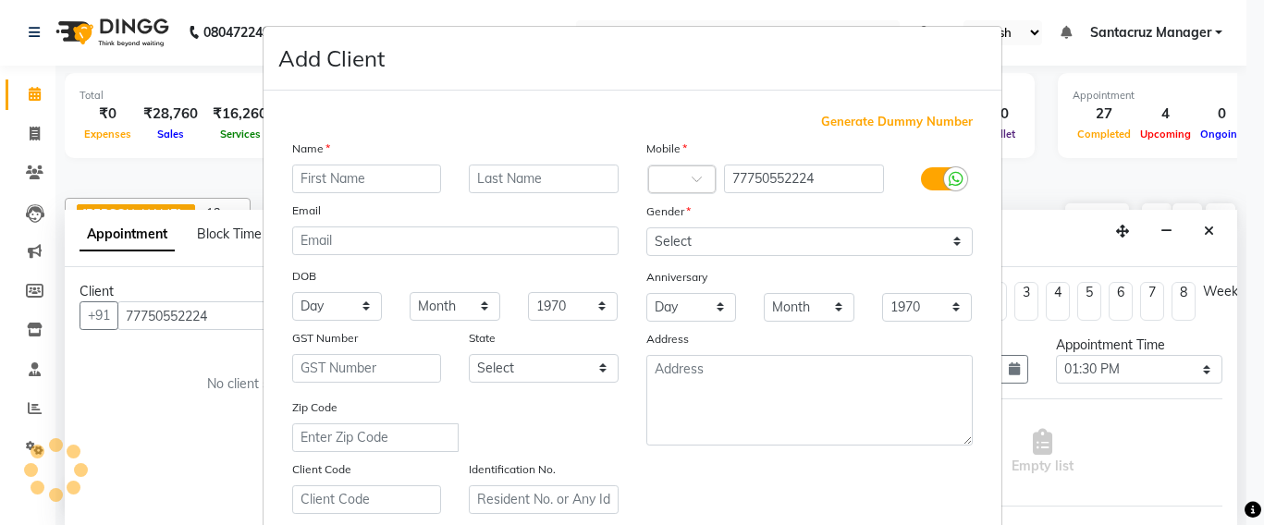
type input "C"
type input "GUN 224"
click at [789, 213] on div "Gender" at bounding box center [810, 215] width 354 height 26
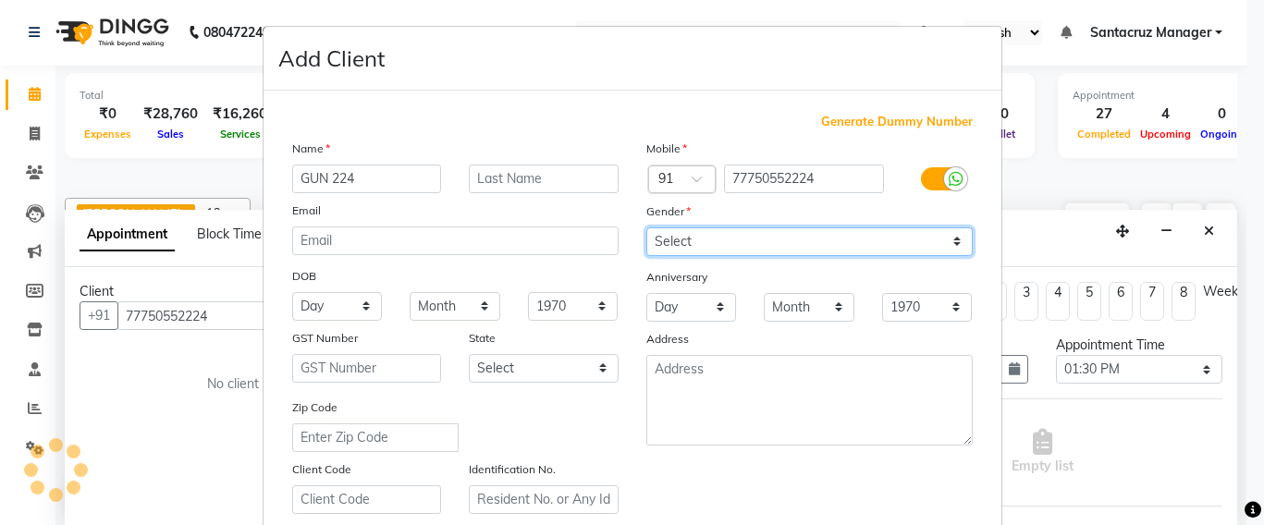
click at [789, 233] on select "Select [DEMOGRAPHIC_DATA] [DEMOGRAPHIC_DATA] Other Prefer Not To Say" at bounding box center [809, 242] width 326 height 29
select select "[DEMOGRAPHIC_DATA]"
click at [646, 228] on select "Select [DEMOGRAPHIC_DATA] [DEMOGRAPHIC_DATA] Other Prefer Not To Say" at bounding box center [809, 242] width 326 height 29
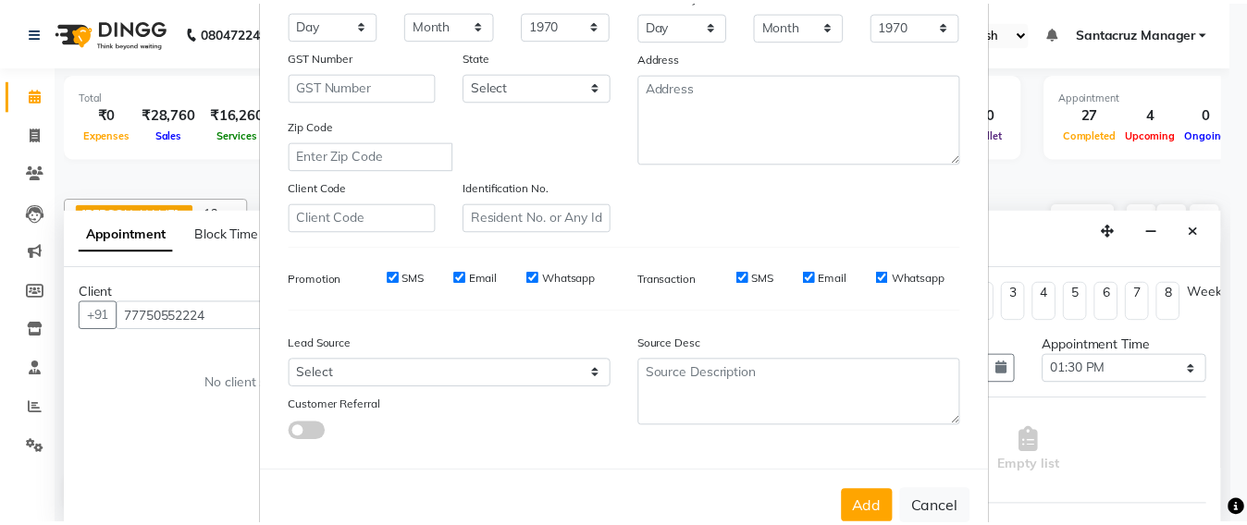
scroll to position [328, 0]
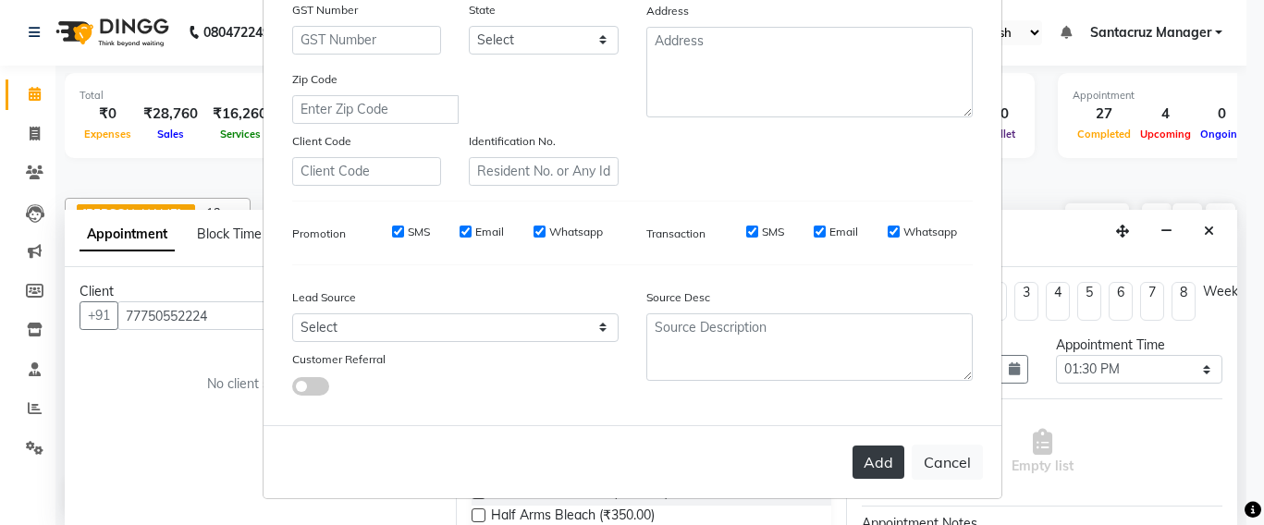
click at [857, 460] on button "Add" at bounding box center [879, 462] width 52 height 33
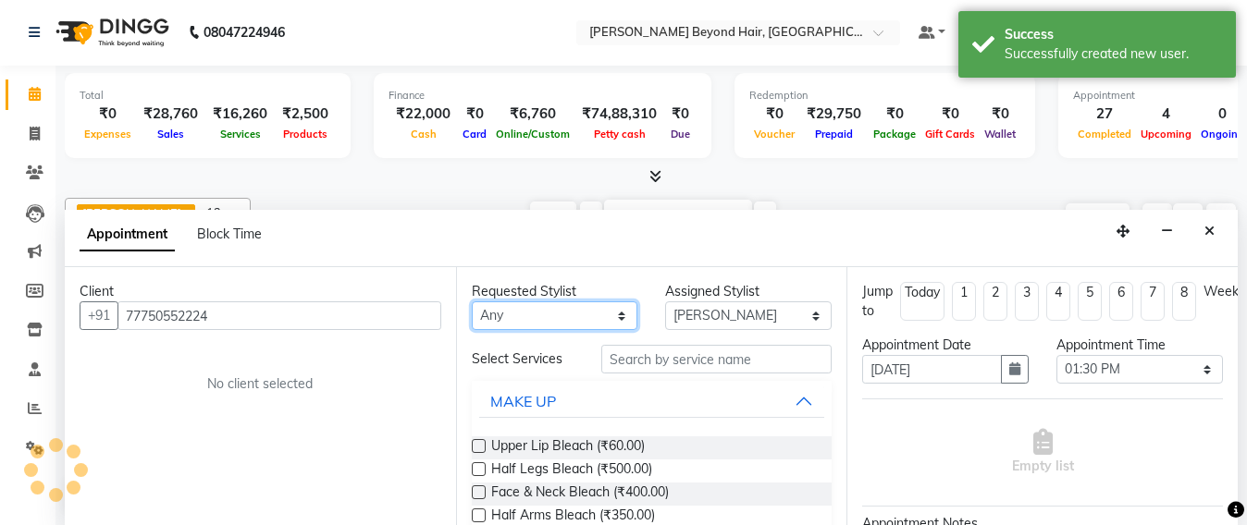
click at [544, 311] on select "Any Admin [PERSON_NAME] Sankat [PERSON_NAME] [PERSON_NAME] [PERSON_NAME] [PERSO…" at bounding box center [555, 315] width 166 height 29
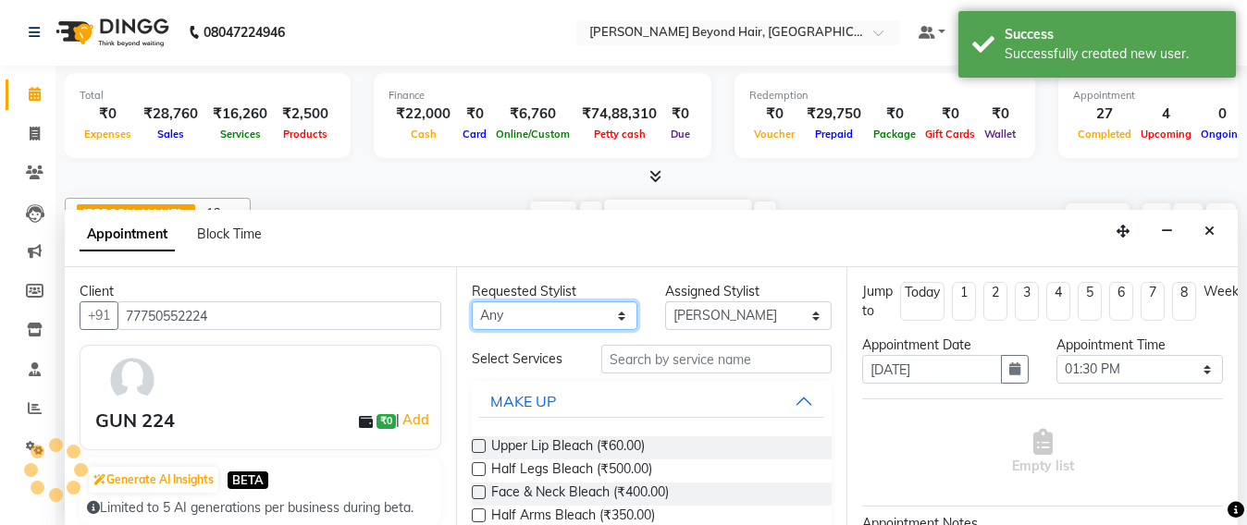
select select "48409"
click at [472, 301] on select "Any Admin [PERSON_NAME] Sankat [PERSON_NAME] [PERSON_NAME] [PERSON_NAME] [PERSO…" at bounding box center [555, 315] width 166 height 29
select select "48409"
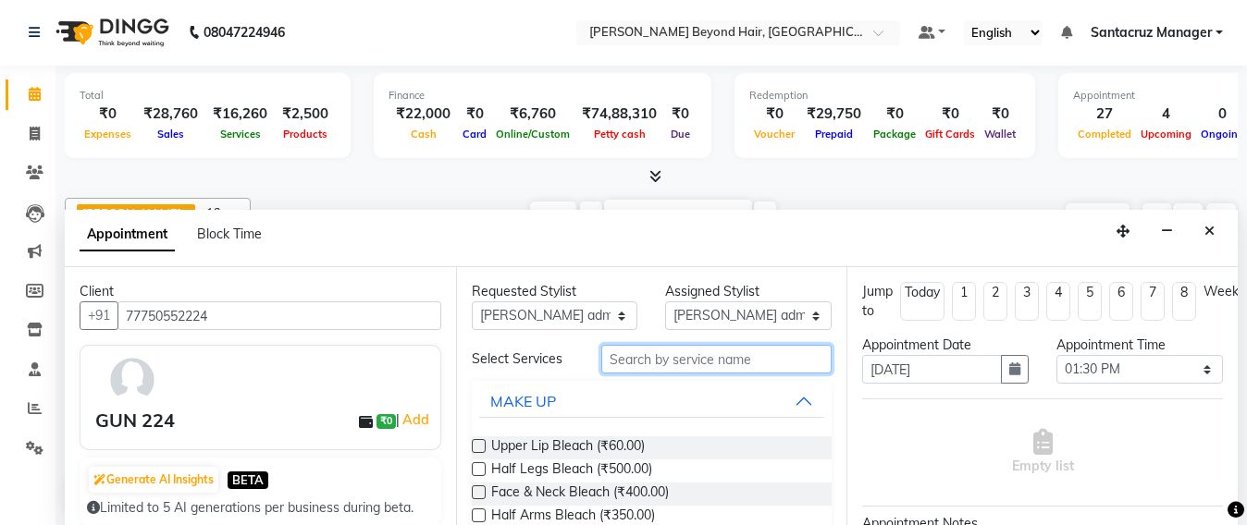
click at [660, 357] on input "text" at bounding box center [716, 359] width 231 height 29
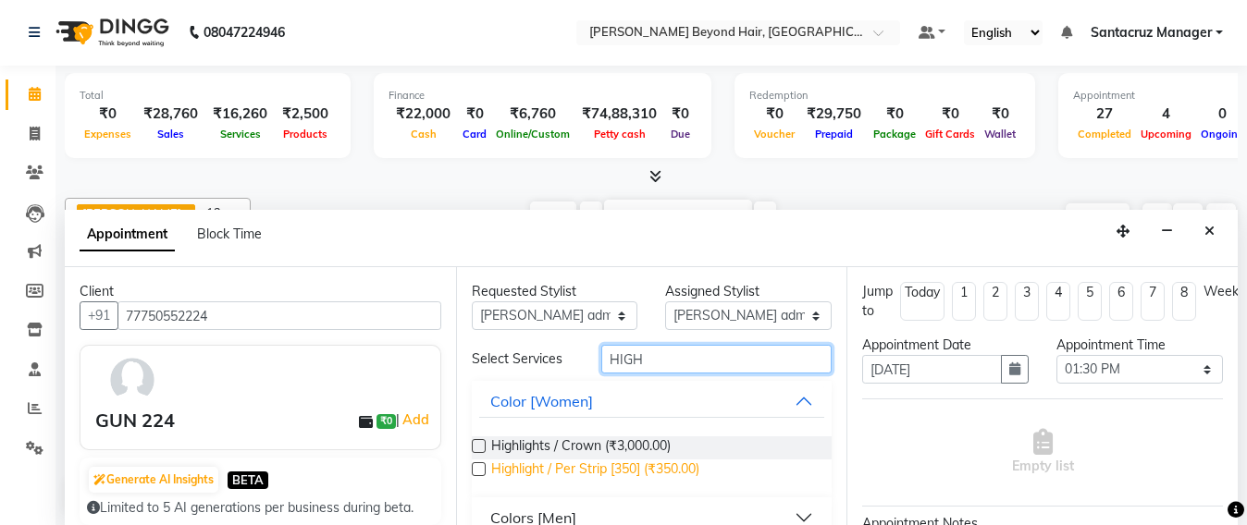
type input "HIGH"
click at [613, 462] on span "Highlight / Per Strip [350] (₹350.00)" at bounding box center [595, 471] width 208 height 23
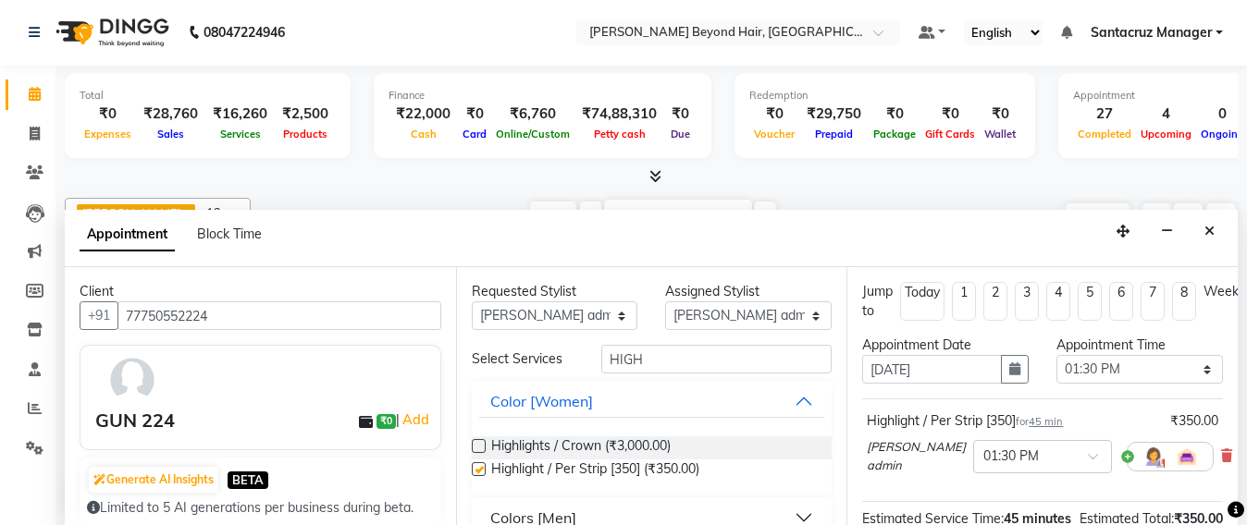
checkbox input "false"
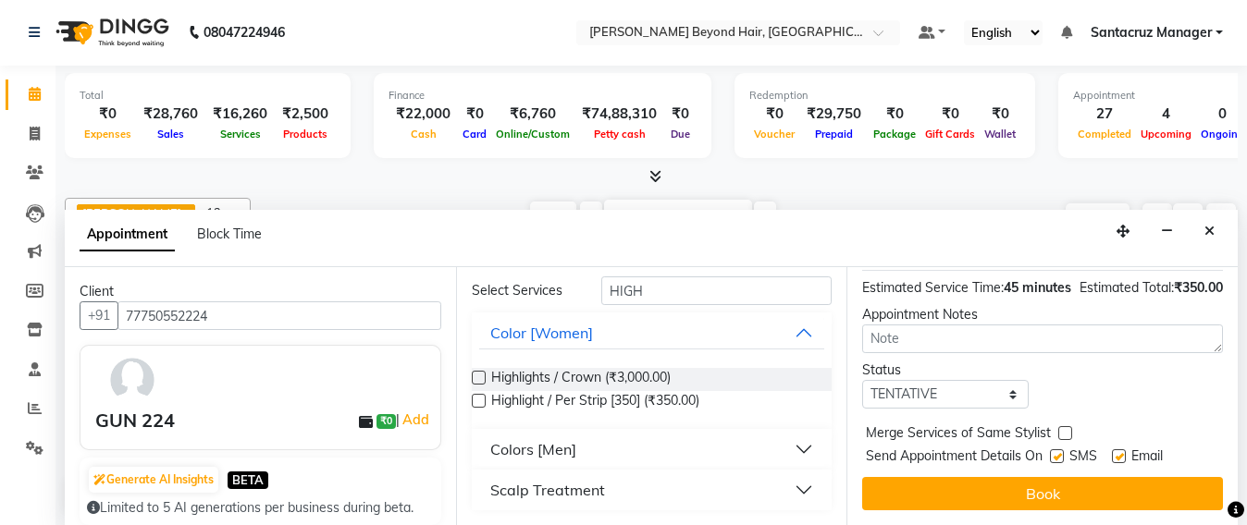
scroll to position [268, 0]
click at [982, 380] on select "Select TENTATIVE CONFIRM UPCOMING" at bounding box center [945, 394] width 166 height 29
select select "confirm booking"
click at [862, 380] on select "Select TENTATIVE CONFIRM UPCOMING" at bounding box center [945, 394] width 166 height 29
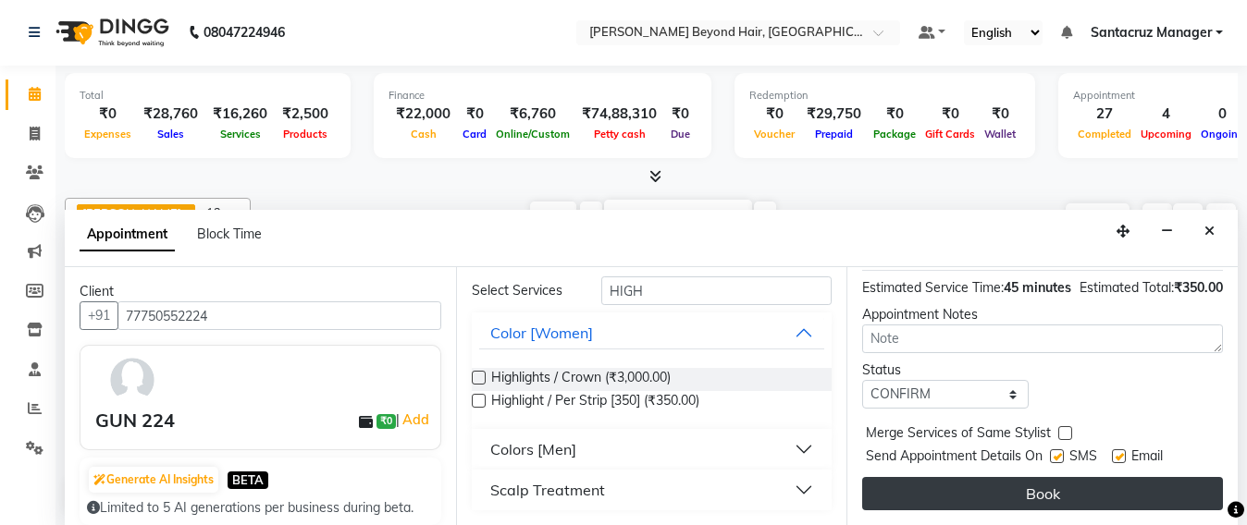
click at [992, 477] on button "Book" at bounding box center [1042, 493] width 361 height 33
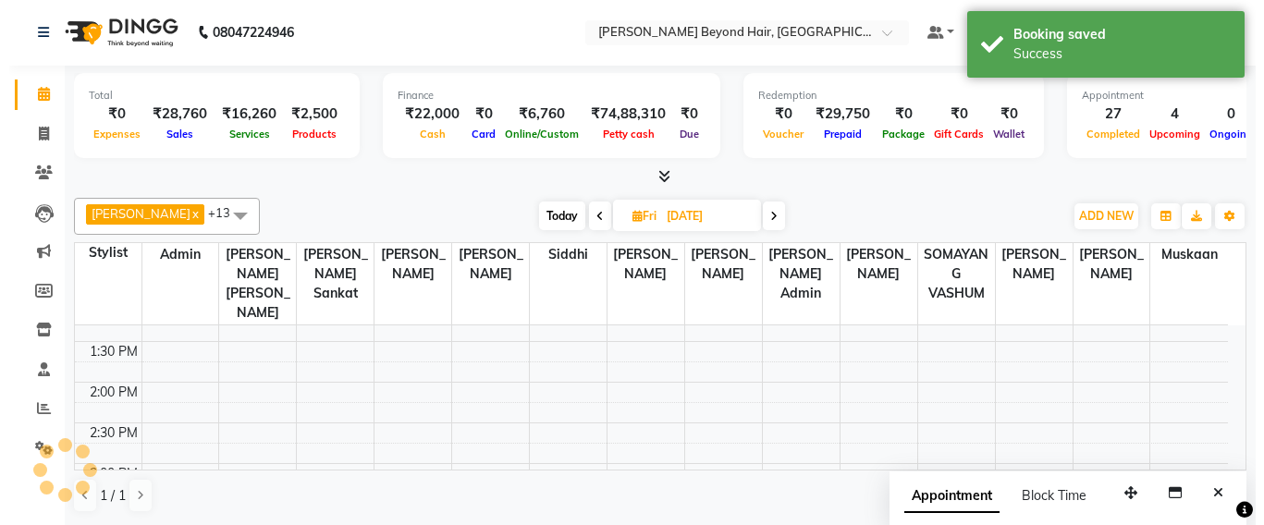
scroll to position [0, 0]
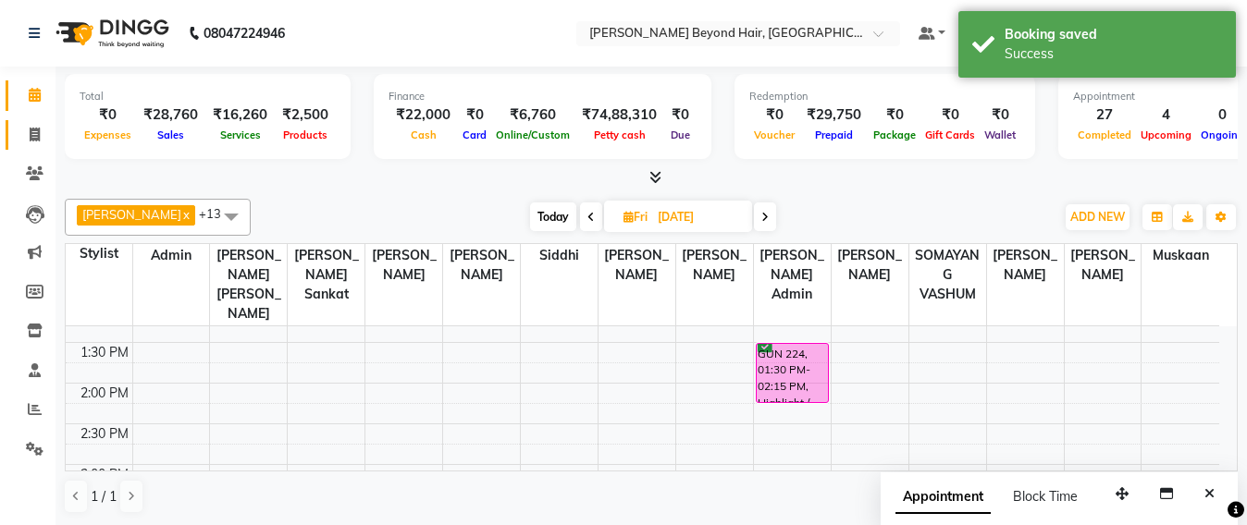
click at [6, 136] on link "Invoice" at bounding box center [28, 135] width 44 height 31
select select "service"
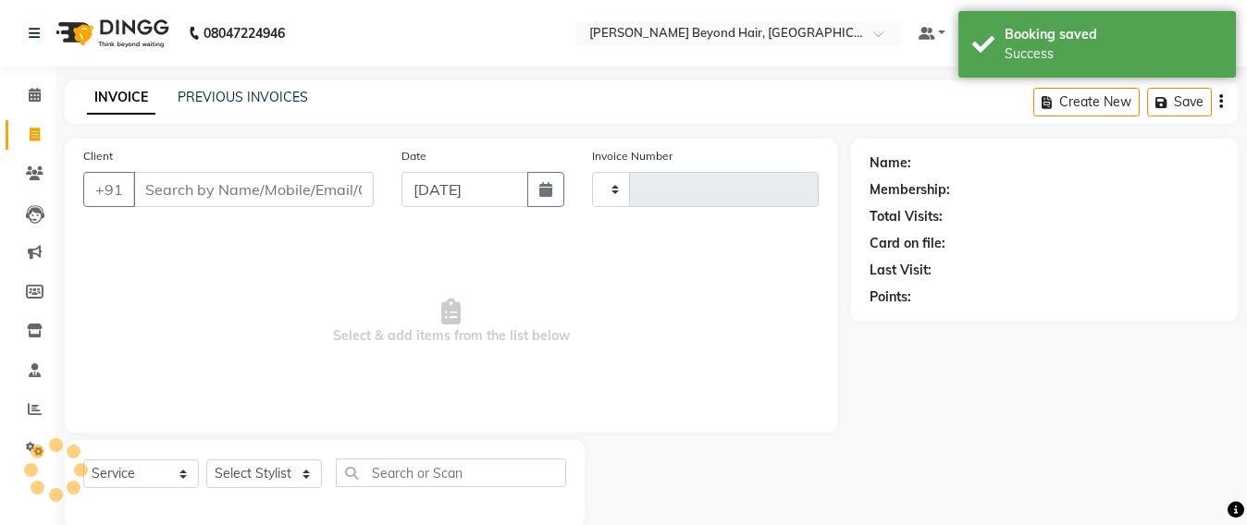
type input "6422"
select select "6357"
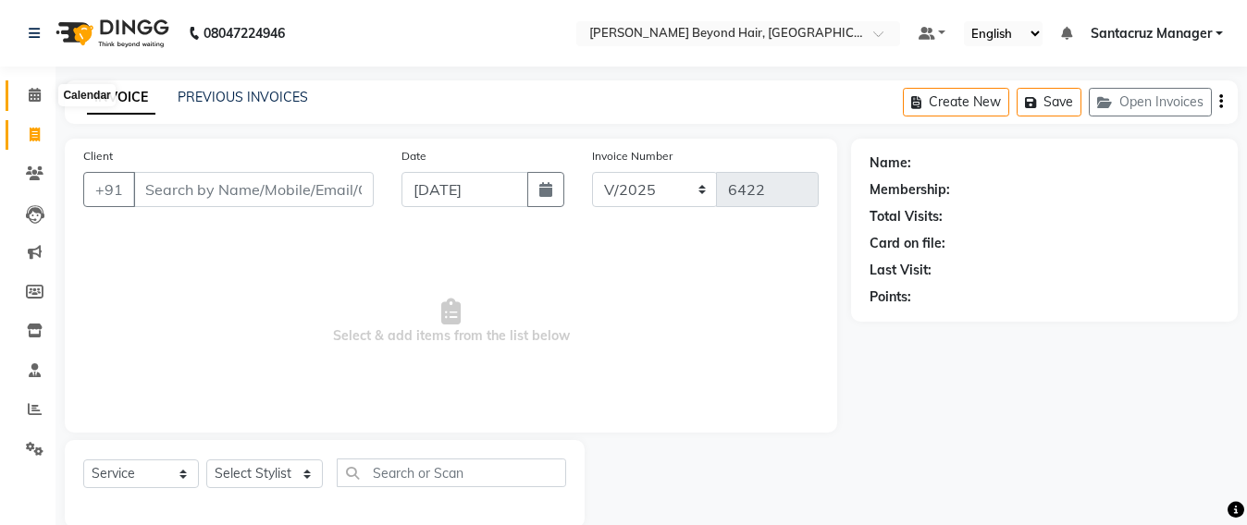
click at [29, 97] on icon at bounding box center [35, 95] width 12 height 14
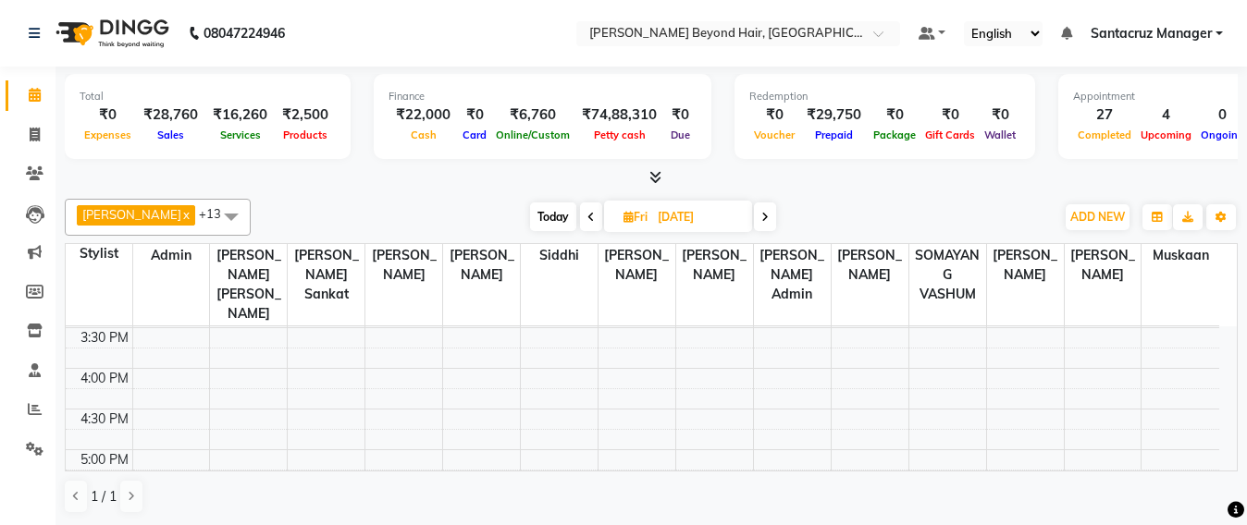
scroll to position [547, 0]
click at [579, 423] on div "8:00 AM 8:30 AM 9:00 AM 9:30 AM 10:00 AM 10:30 AM 11:00 AM 11:30 AM 12:00 PM 12…" at bounding box center [642, 308] width 1153 height 1057
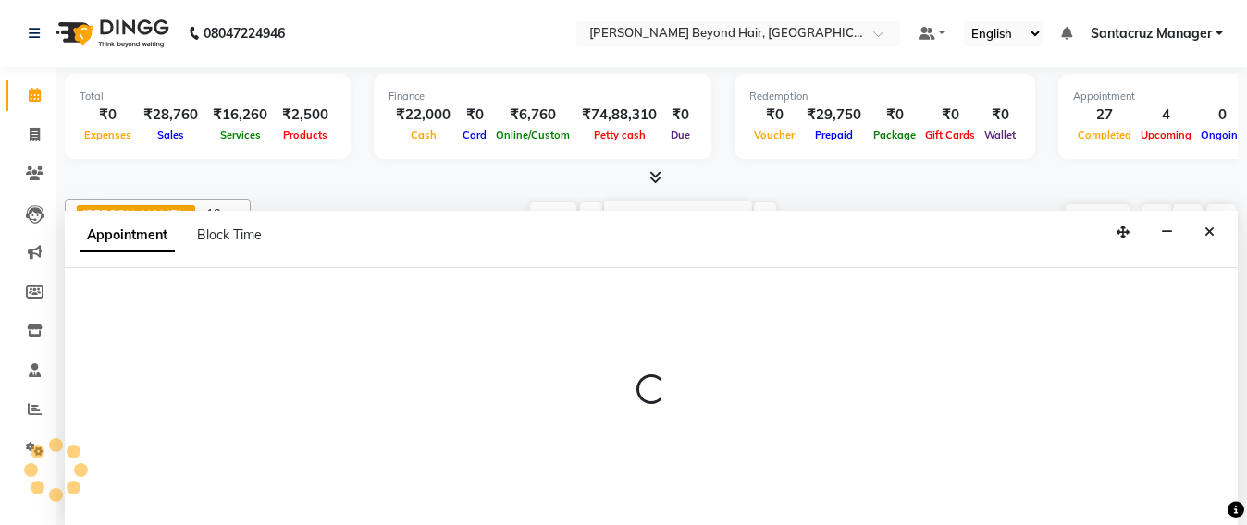
scroll to position [1, 0]
select select "47914"
select select "tentative"
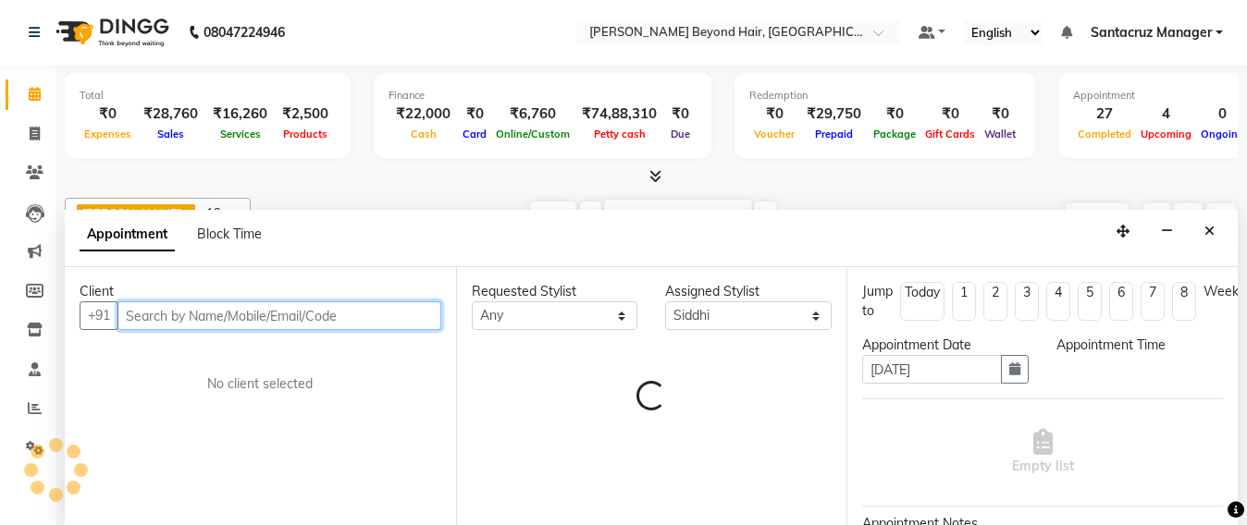
select select "960"
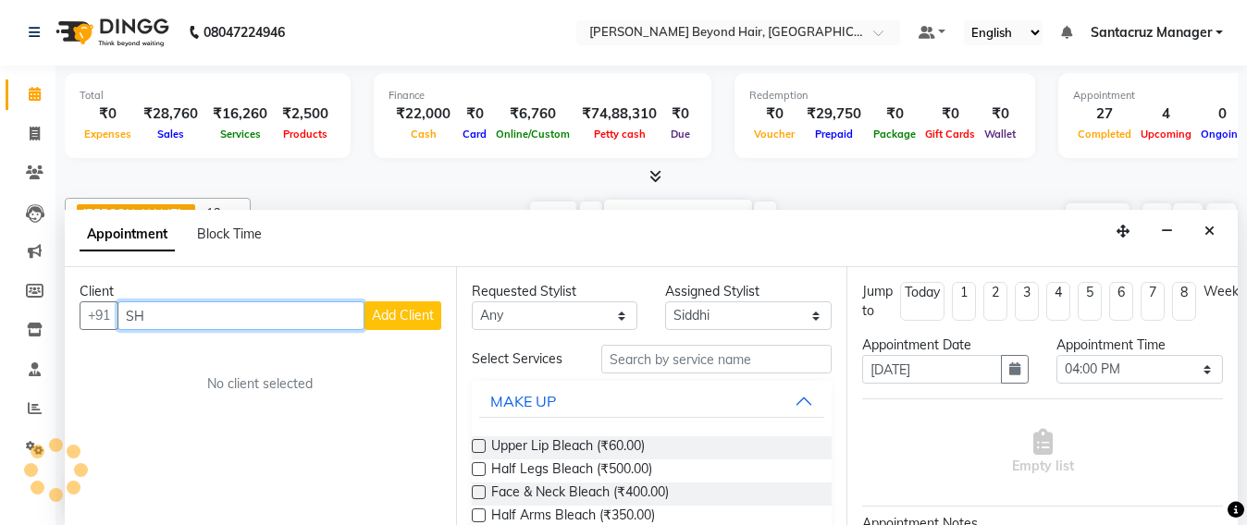
type input "S"
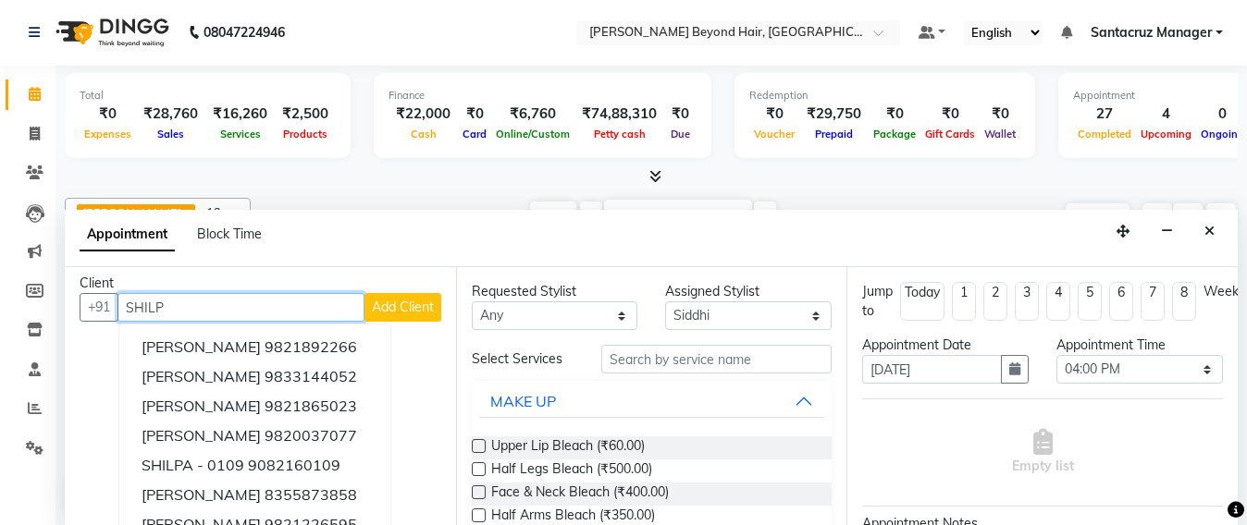
scroll to position [0, 0]
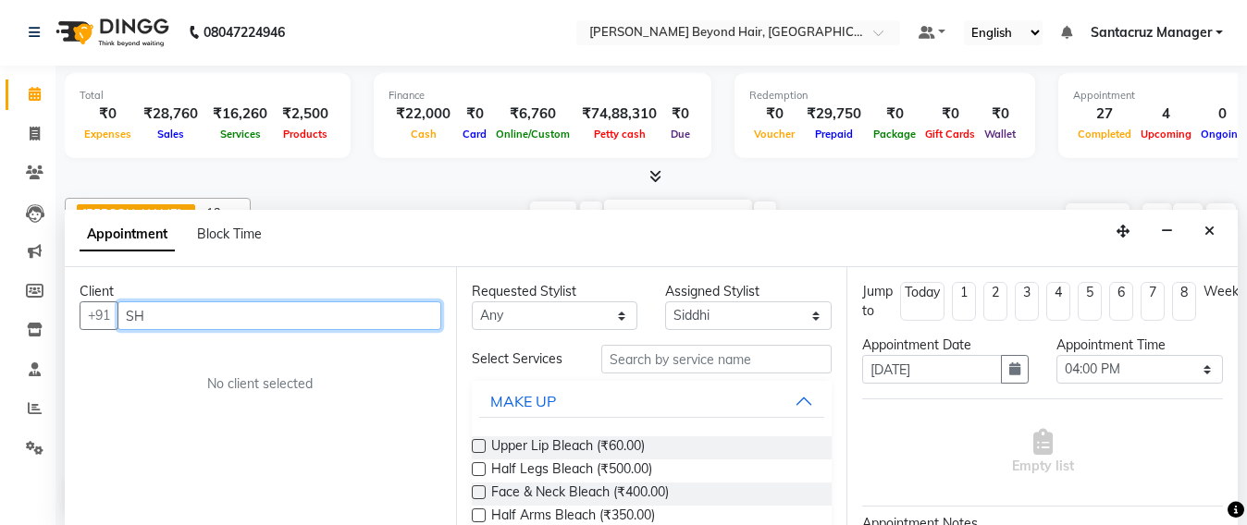
type input "S"
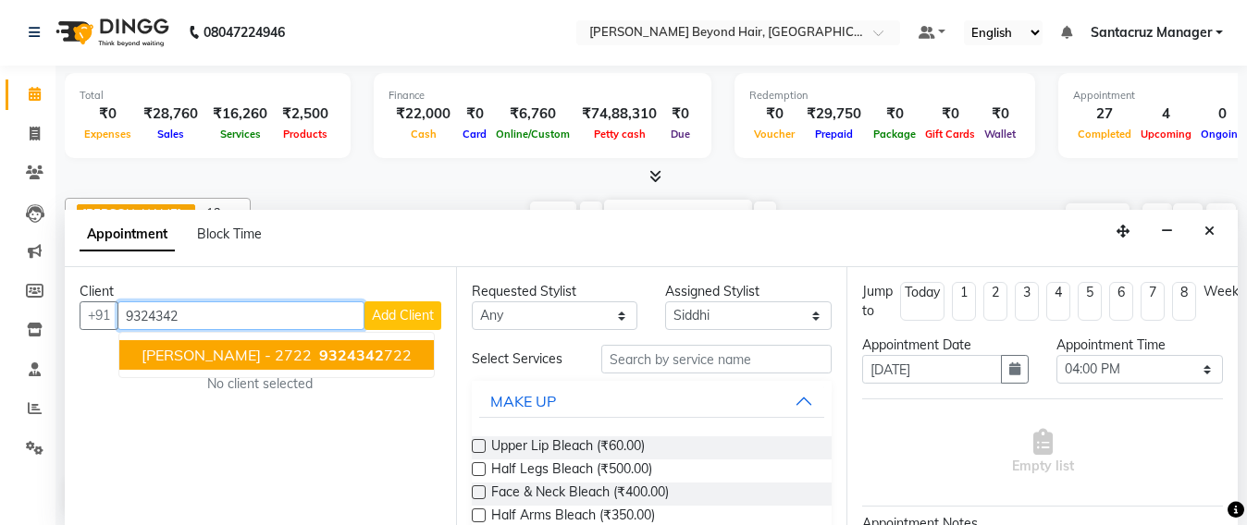
click at [298, 363] on span "[PERSON_NAME] - 2722" at bounding box center [226, 355] width 170 height 18
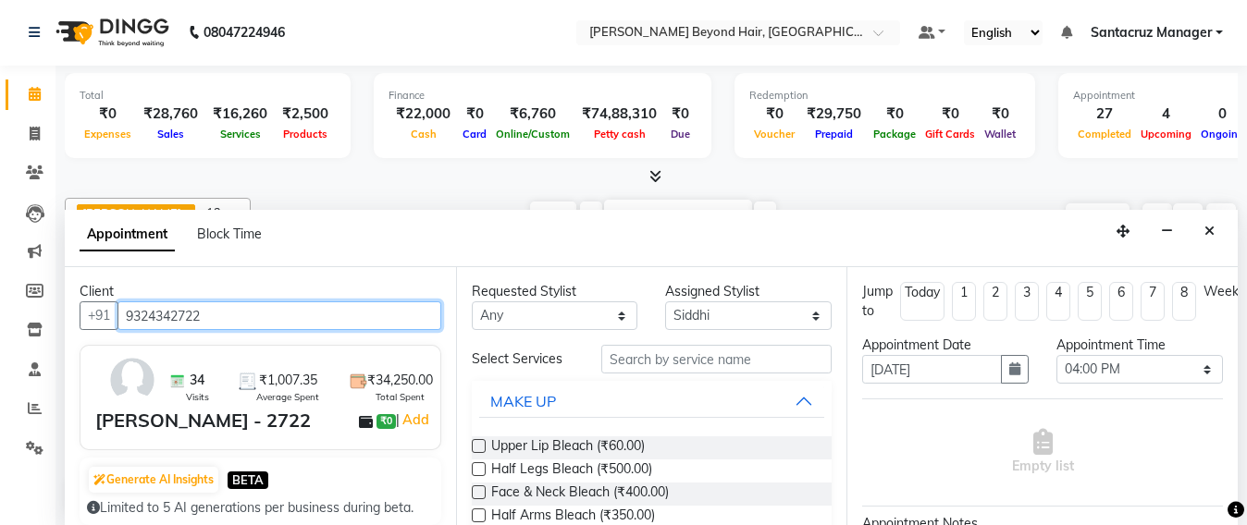
type input "9324342722"
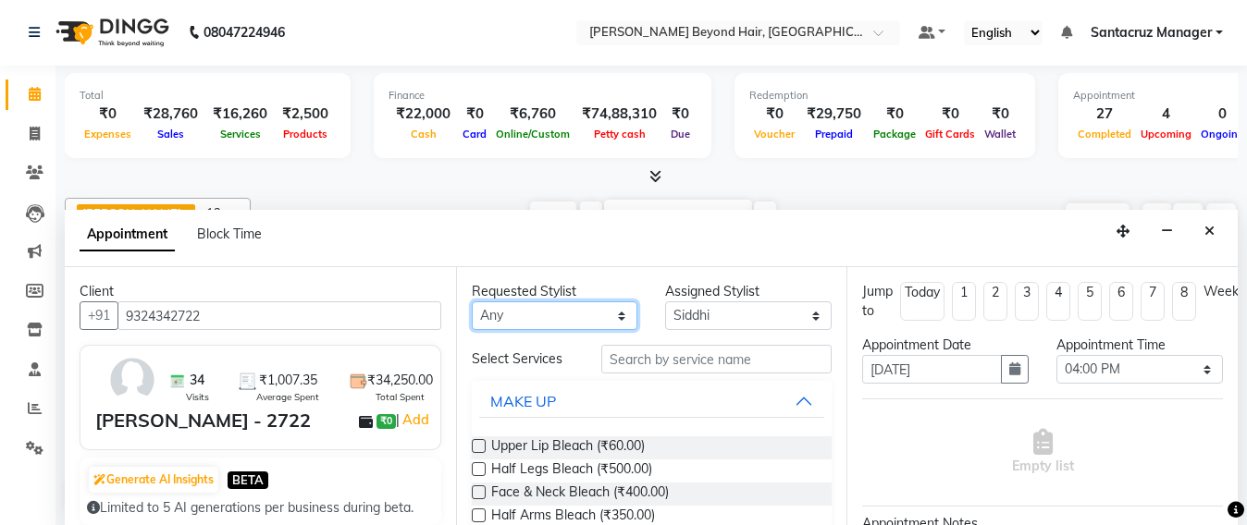
click at [520, 314] on select "Any Admin [PERSON_NAME] Sankat [PERSON_NAME] [PERSON_NAME] [PERSON_NAME] [PERSO…" at bounding box center [555, 315] width 166 height 29
select select "48409"
click at [472, 301] on select "Any Admin [PERSON_NAME] Sankat [PERSON_NAME] [PERSON_NAME] [PERSON_NAME] [PERSO…" at bounding box center [555, 315] width 166 height 29
select select "48409"
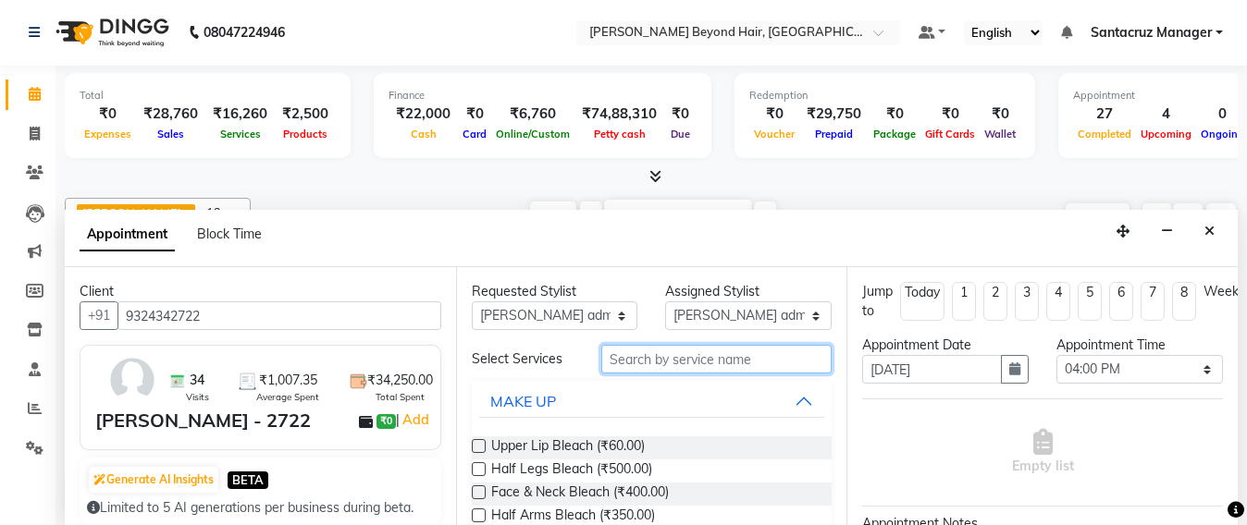
click at [620, 368] on input "text" at bounding box center [716, 359] width 231 height 29
type input "MAKE U"
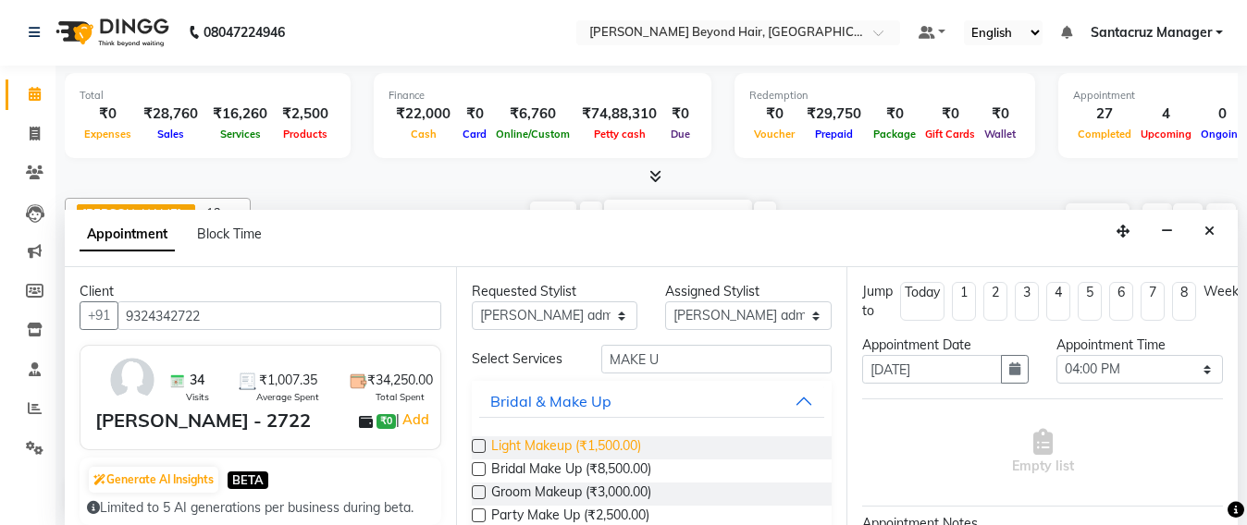
click at [587, 449] on span "Light Makeup (₹1,500.00)" at bounding box center [566, 448] width 150 height 23
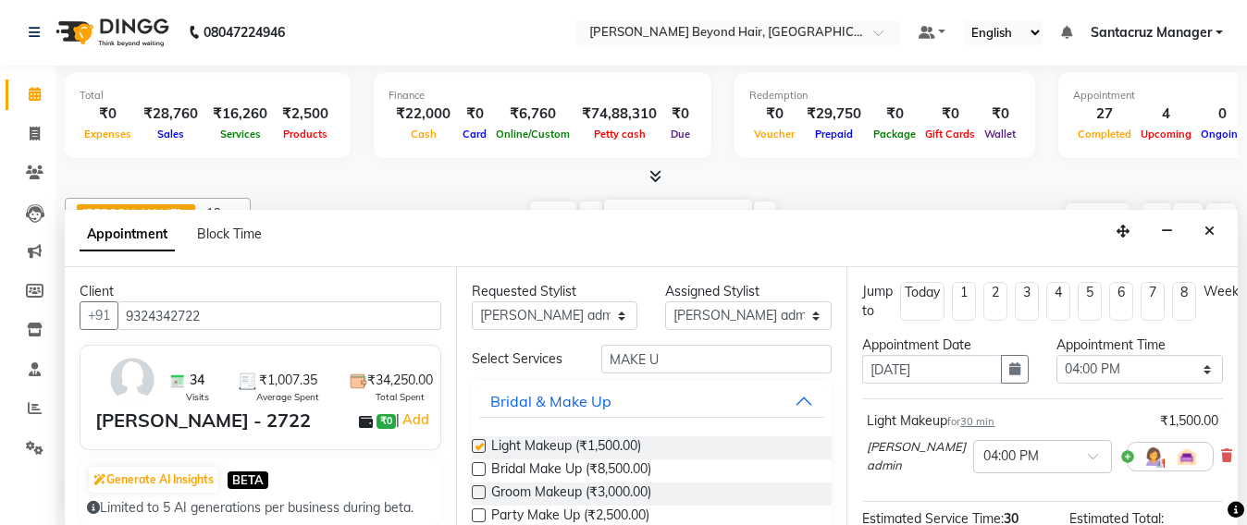
checkbox input "false"
click at [684, 348] on input "MAKE U" at bounding box center [716, 359] width 231 height 29
type input "M"
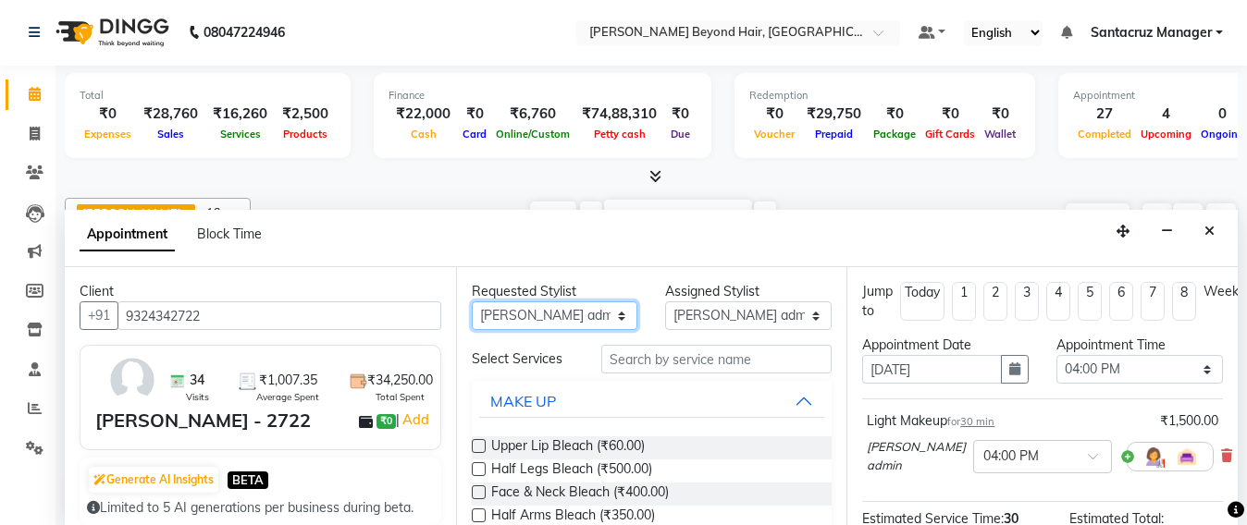
click at [506, 311] on select "Any Admin [PERSON_NAME] Sankat [PERSON_NAME] [PERSON_NAME] [PERSON_NAME] [PERSO…" at bounding box center [555, 315] width 166 height 29
select select "86876"
click at [472, 301] on select "Any Admin [PERSON_NAME] Sankat [PERSON_NAME] [PERSON_NAME] [PERSON_NAME] [PERSO…" at bounding box center [555, 315] width 166 height 29
select select "86876"
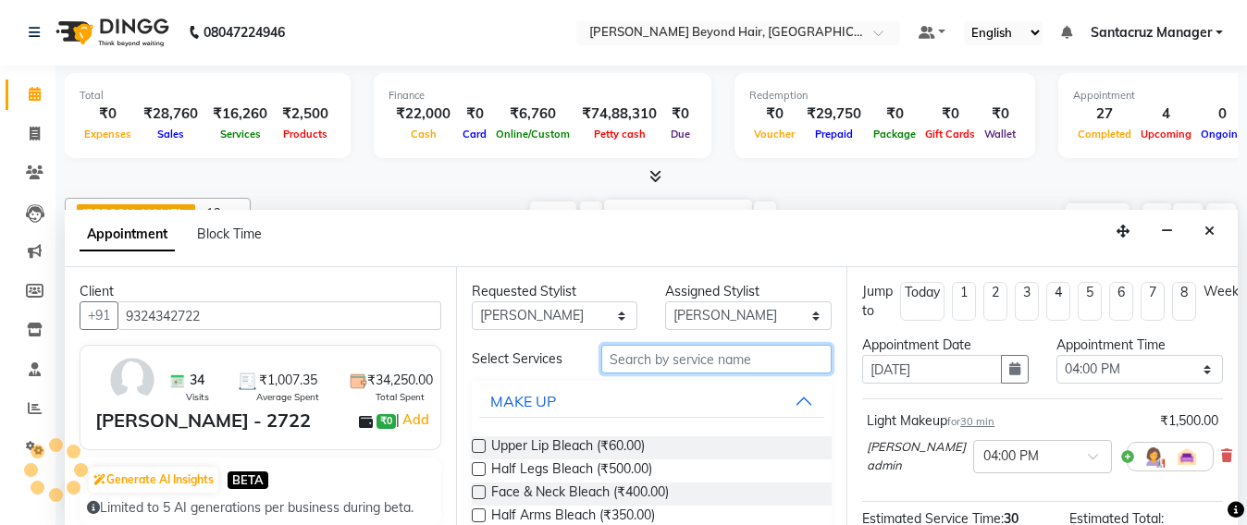
click at [612, 364] on input "text" at bounding box center [716, 359] width 231 height 29
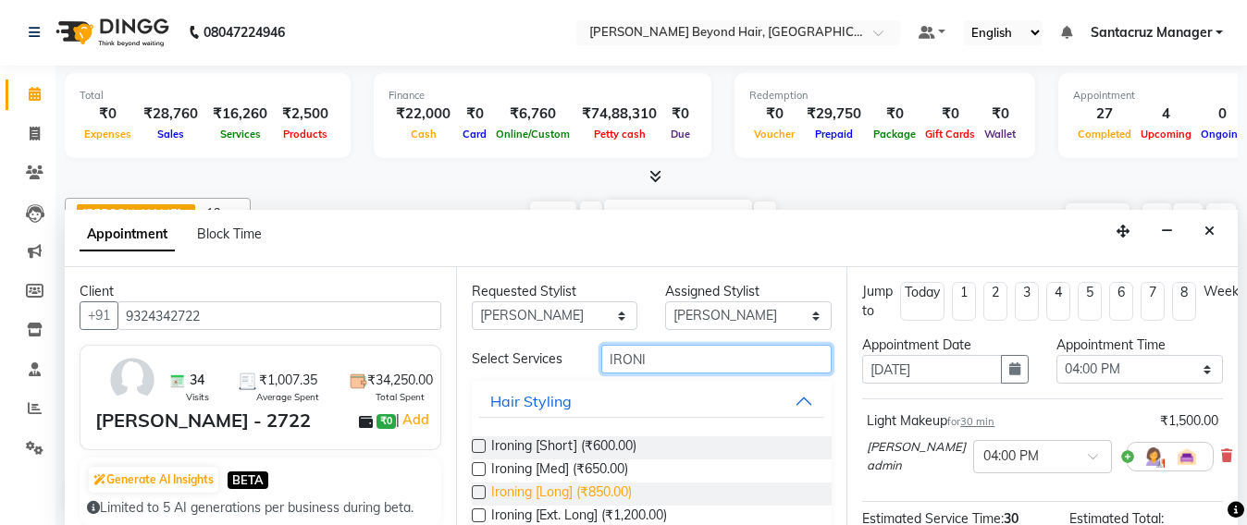
type input "IRONI"
click at [583, 496] on span "Ironing [Long] (₹850.00)" at bounding box center [561, 494] width 141 height 23
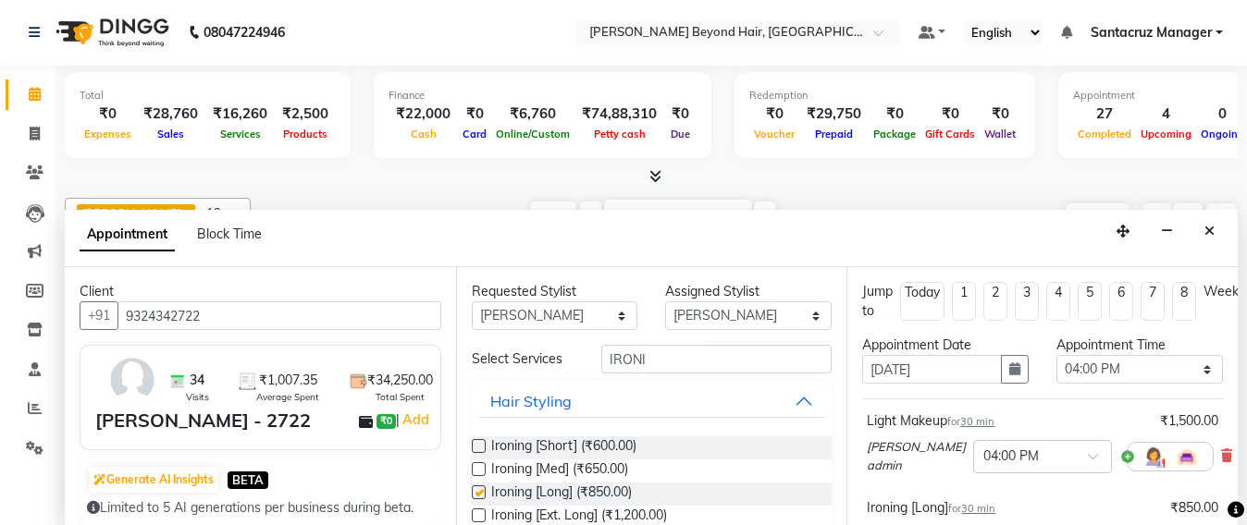
checkbox input "false"
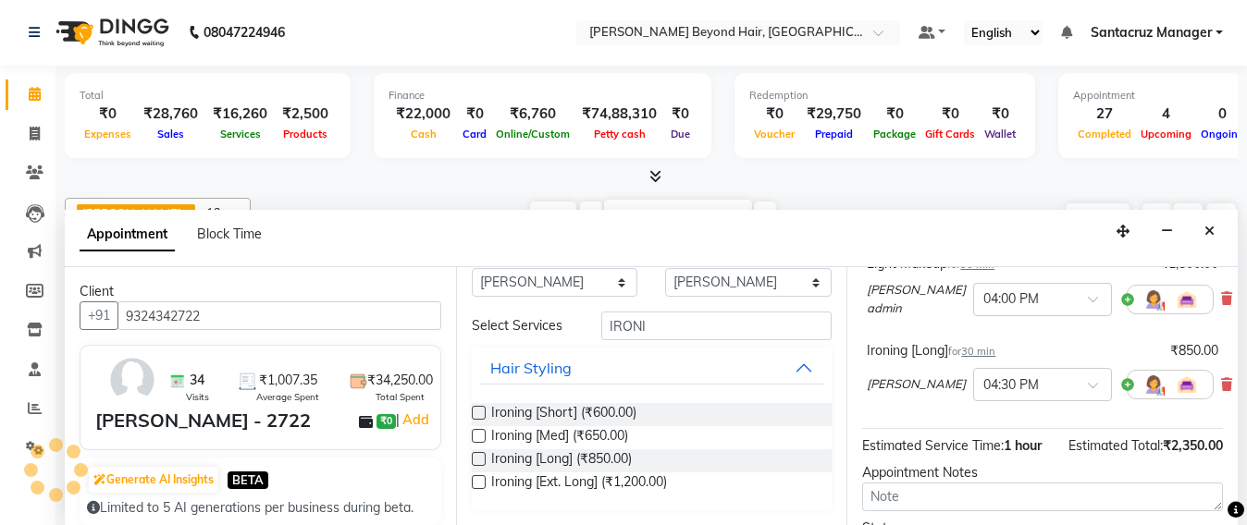
scroll to position [352, 0]
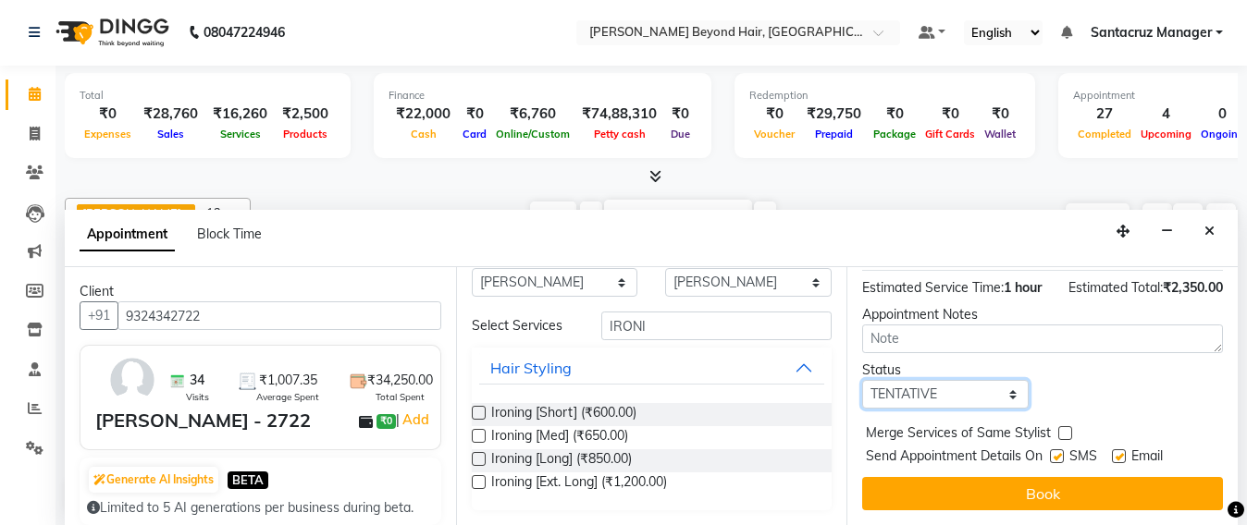
click at [1007, 380] on select "Select TENTATIVE CONFIRM UPCOMING" at bounding box center [945, 394] width 166 height 29
select select "confirm booking"
click at [862, 380] on select "Select TENTATIVE CONFIRM UPCOMING" at bounding box center [945, 394] width 166 height 29
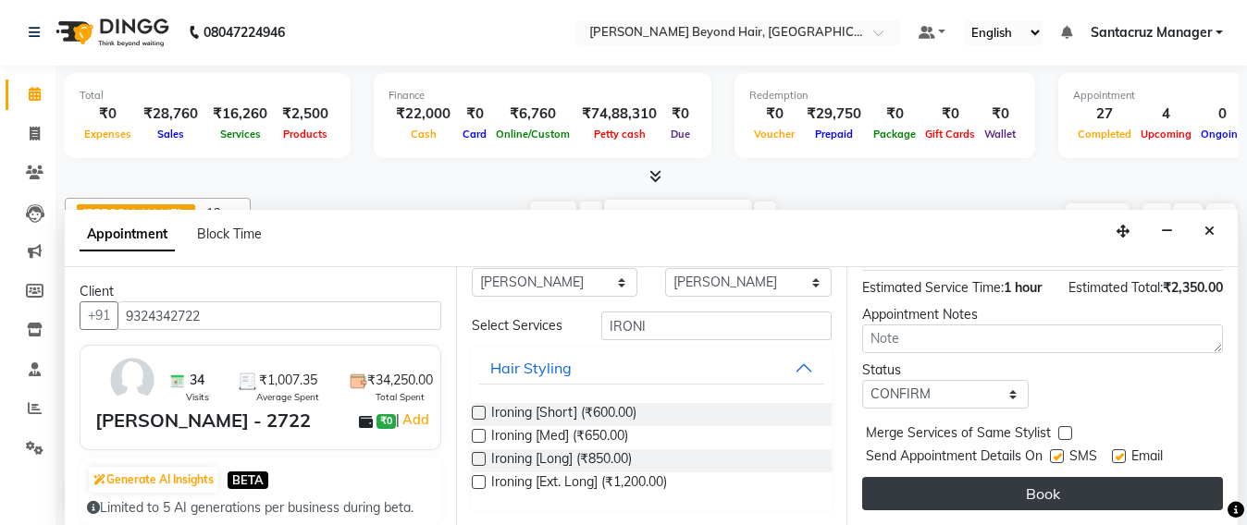
click at [955, 480] on button "Book" at bounding box center [1042, 493] width 361 height 33
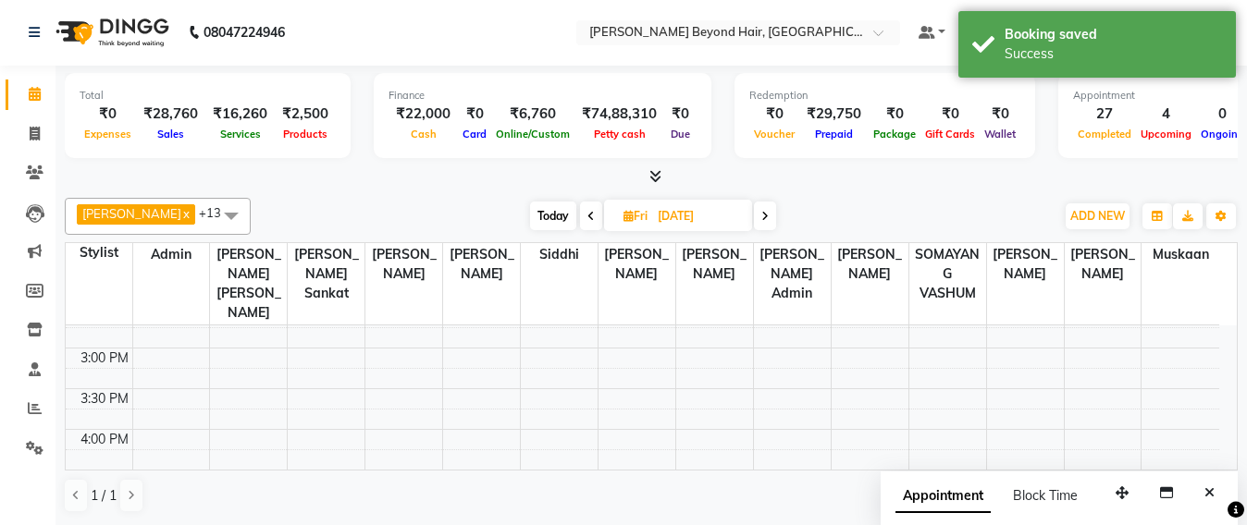
scroll to position [0, 0]
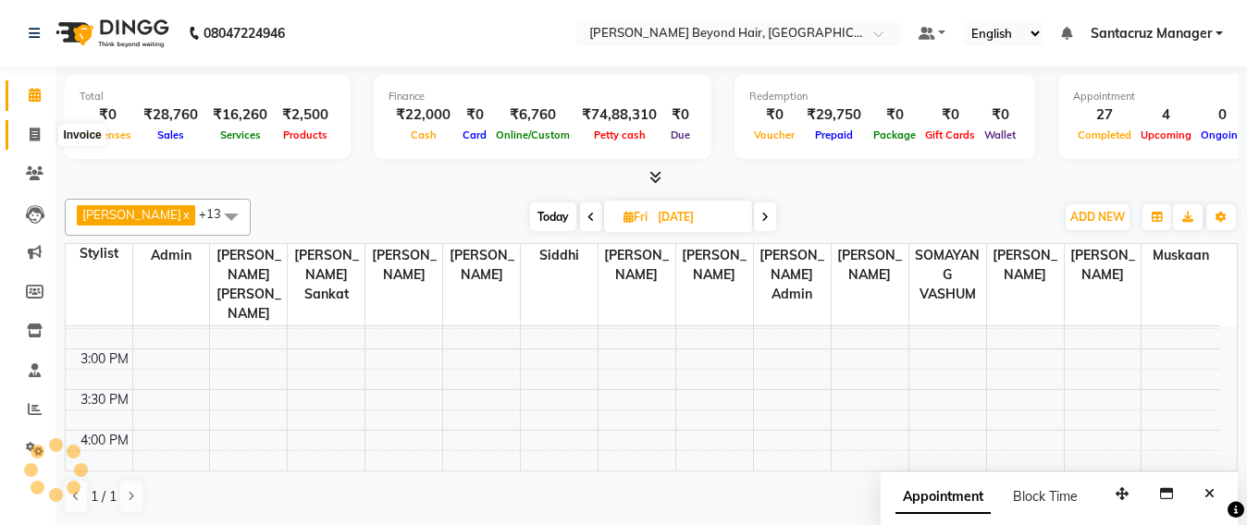
click at [28, 139] on span at bounding box center [34, 135] width 32 height 21
select select "service"
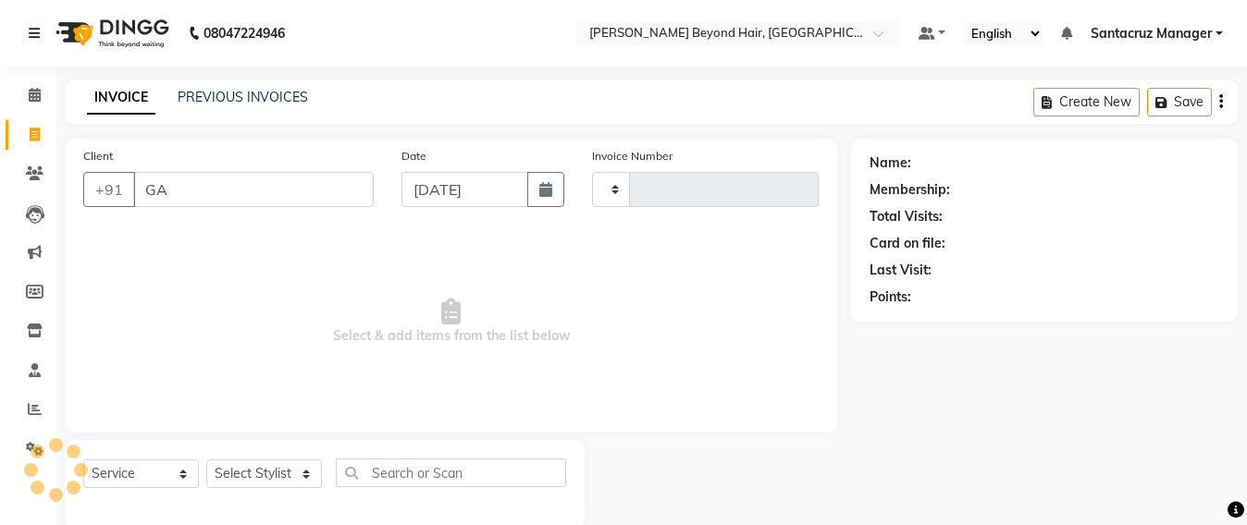
type input "GAU"
type input "6422"
select select "6357"
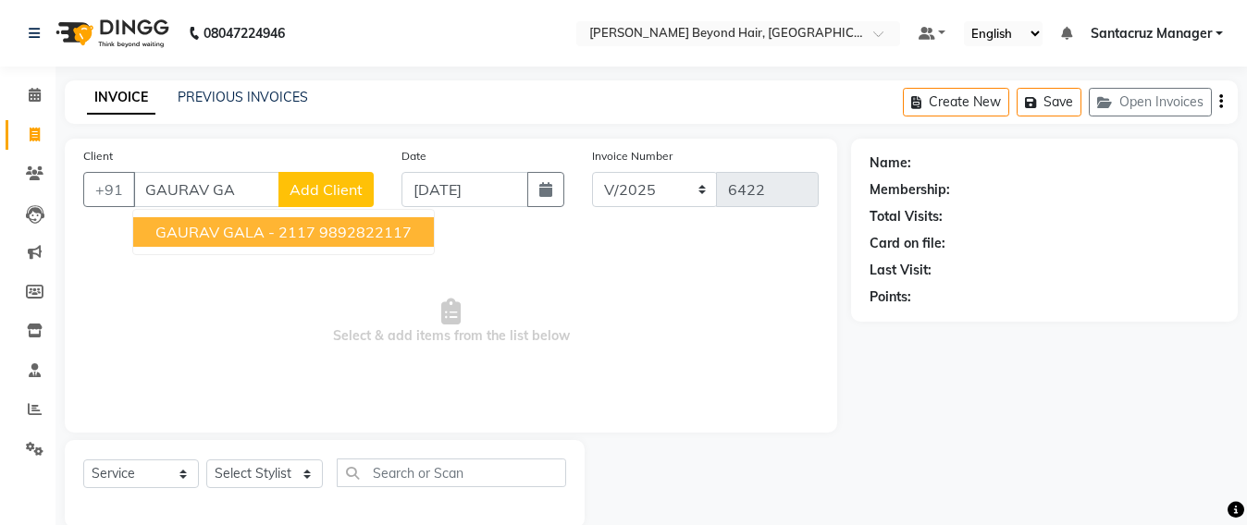
click at [256, 234] on span "GAURAV GALA - 2117" at bounding box center [235, 232] width 160 height 18
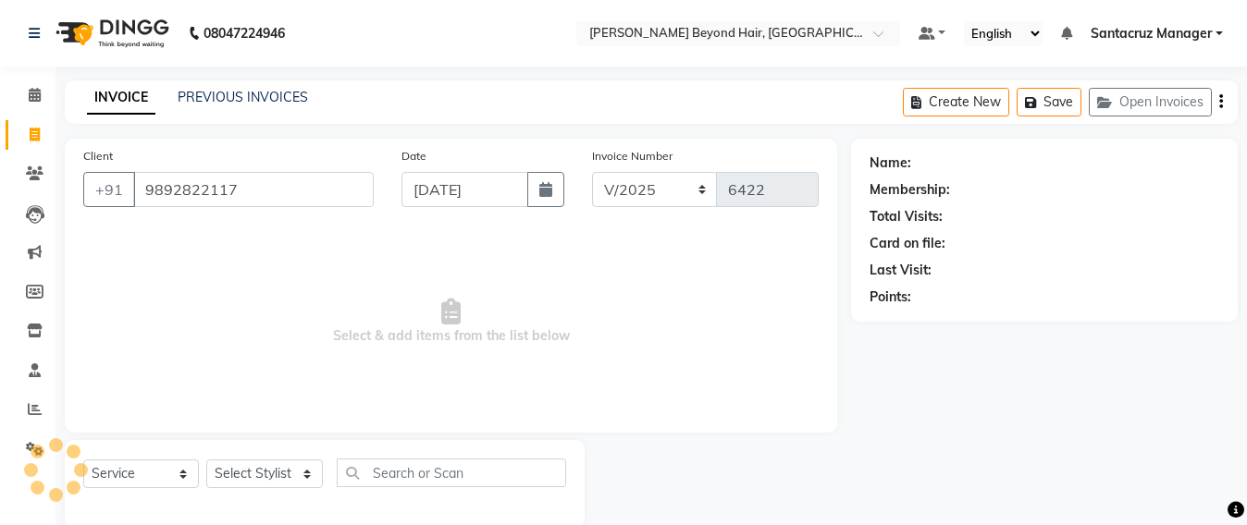
type input "9892822117"
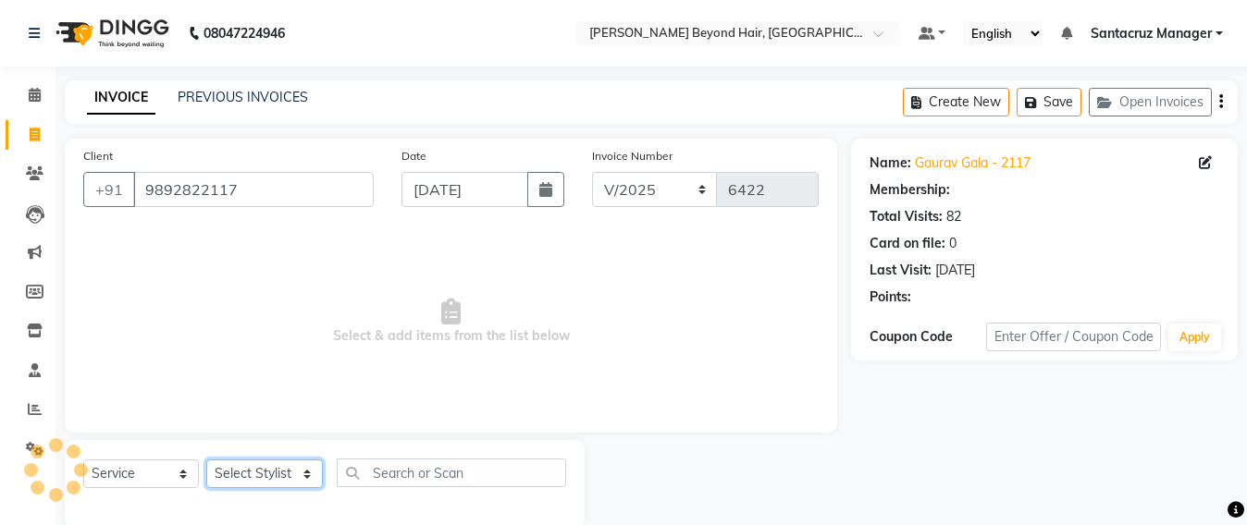
drag, startPoint x: 253, startPoint y: 476, endPoint x: 253, endPoint y: 466, distance: 10.2
click at [253, 476] on select "Select Stylist Admin [PERSON_NAME] Sankat [PERSON_NAME] [PERSON_NAME] [PERSON_N…" at bounding box center [264, 474] width 117 height 29
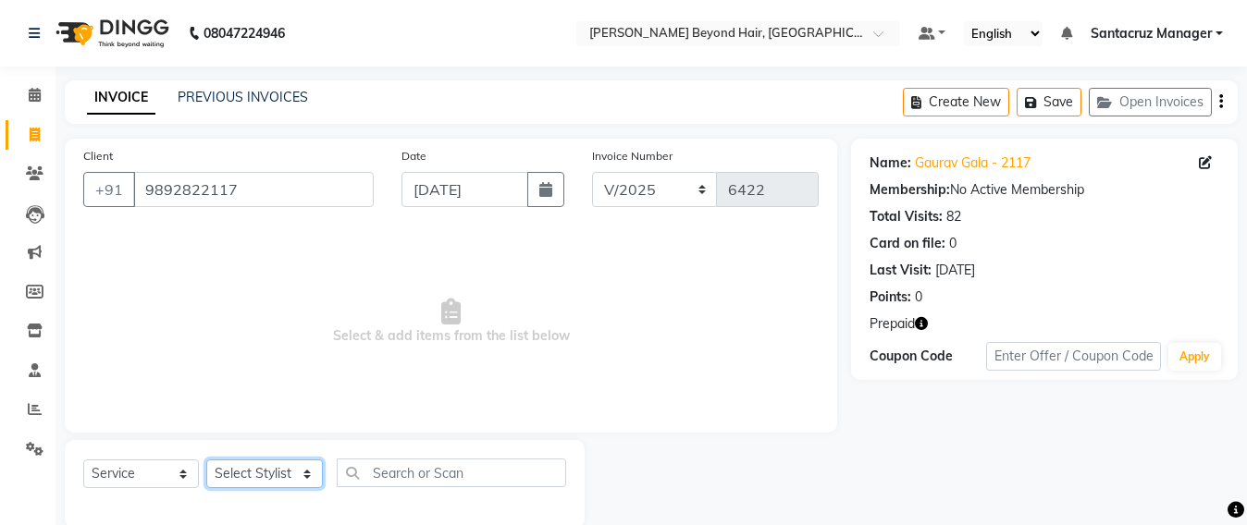
select select "84296"
click at [206, 460] on select "Select Stylist Admin [PERSON_NAME] Sankat [PERSON_NAME] [PERSON_NAME] [PERSON_N…" at bounding box center [264, 474] width 117 height 29
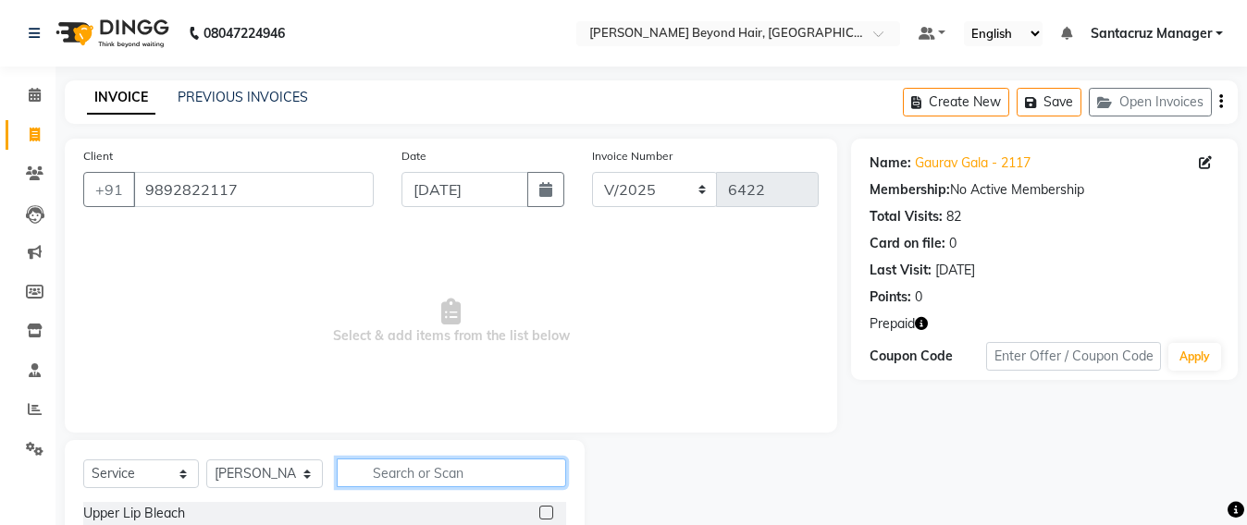
click at [363, 475] on input "text" at bounding box center [451, 473] width 229 height 29
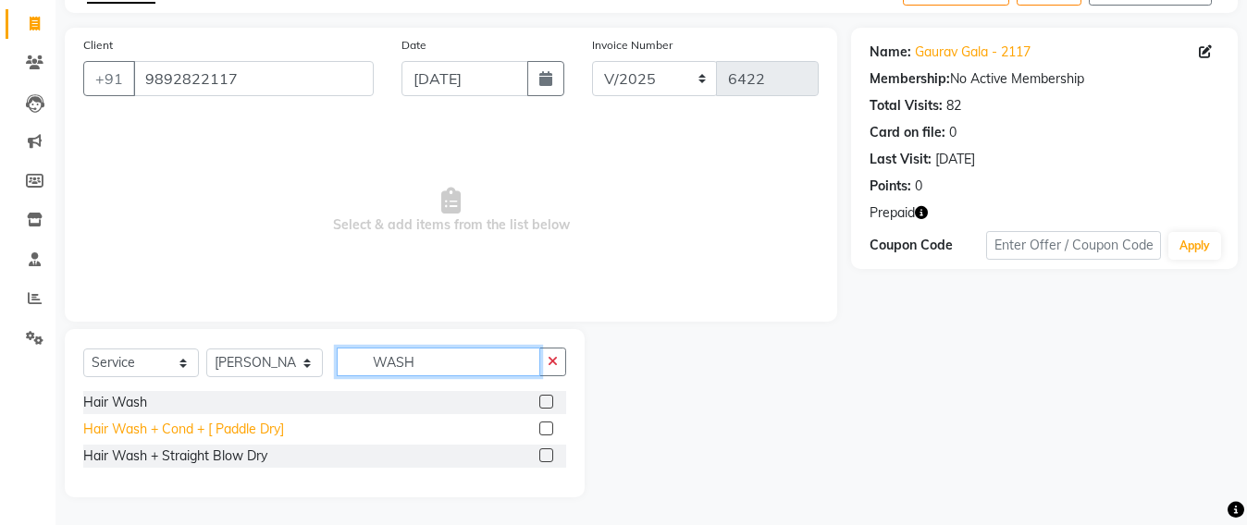
type input "WASH"
click at [252, 422] on div "Hair Wash + Cond + [ Paddle Dry]" at bounding box center [183, 429] width 201 height 19
checkbox input "false"
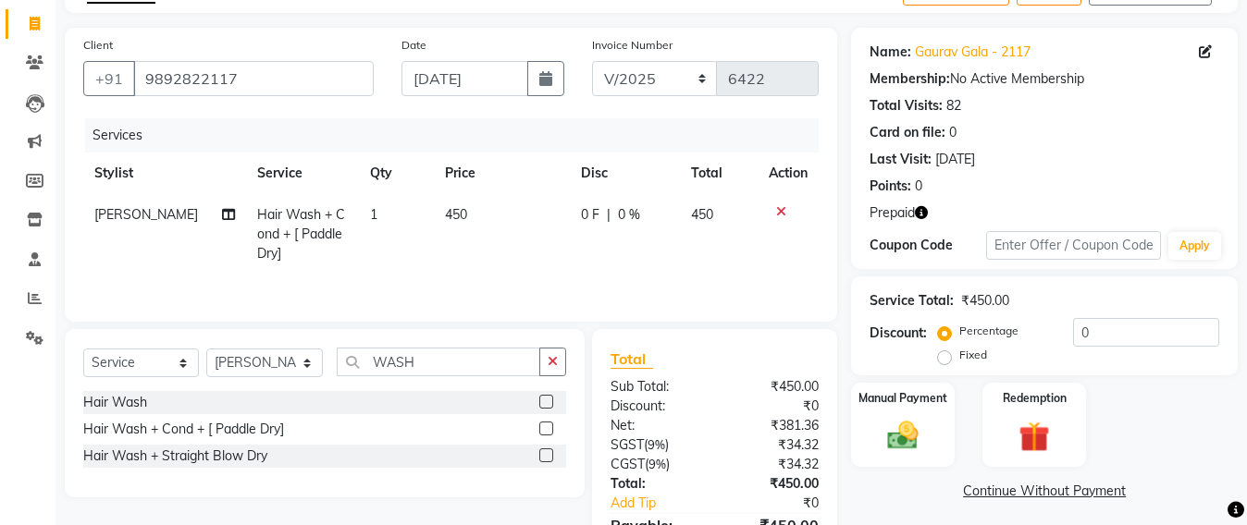
click at [463, 215] on td "450" at bounding box center [502, 234] width 136 height 80
select select "84296"
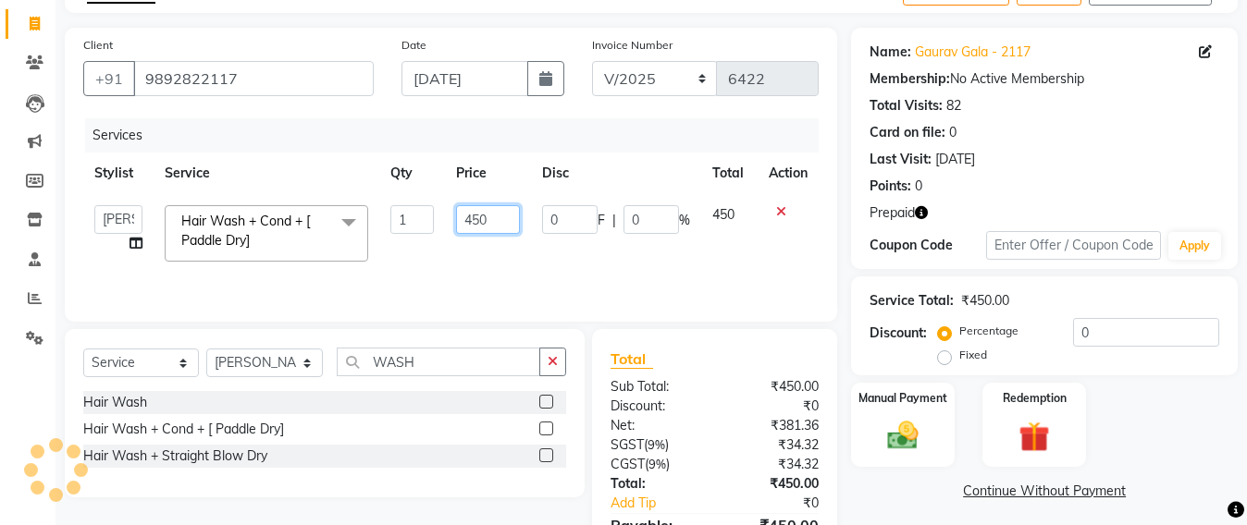
click at [490, 219] on input "450" at bounding box center [488, 219] width 64 height 29
type input "4"
type input "650"
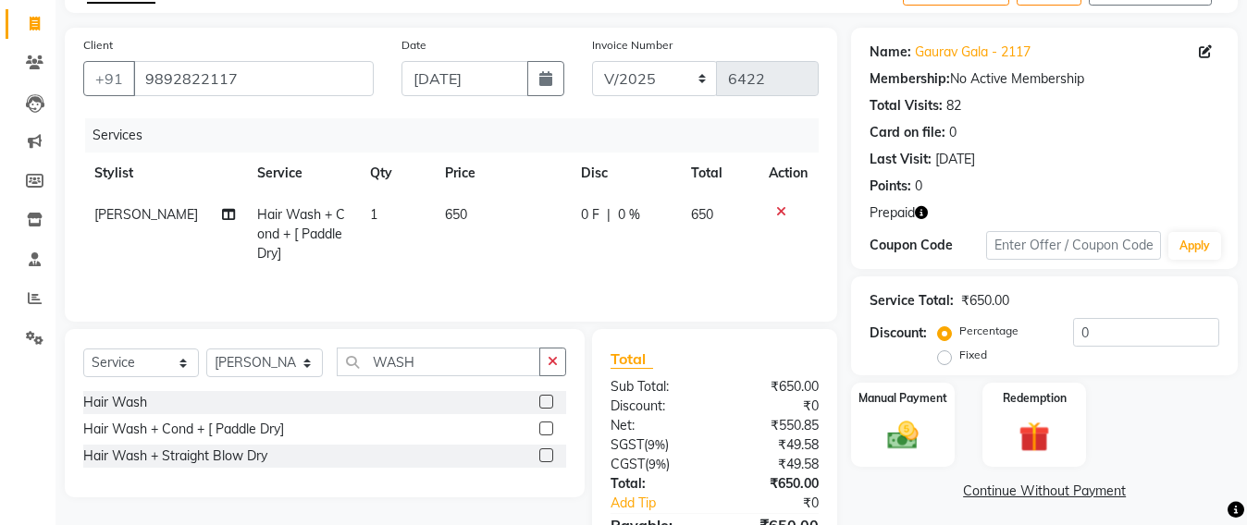
click at [188, 271] on tr "[PERSON_NAME] Hair Wash + Cond + [ Paddle Dry] 1 650 0 F | 0 % 650" at bounding box center [450, 234] width 735 height 80
click at [265, 364] on select "Select Stylist Admin [PERSON_NAME] Sankat [PERSON_NAME] [PERSON_NAME] [PERSON_N…" at bounding box center [264, 363] width 117 height 29
select select "59106"
click at [206, 352] on select "Select Stylist Admin [PERSON_NAME] Sankat [PERSON_NAME] [PERSON_NAME] [PERSON_N…" at bounding box center [264, 363] width 117 height 29
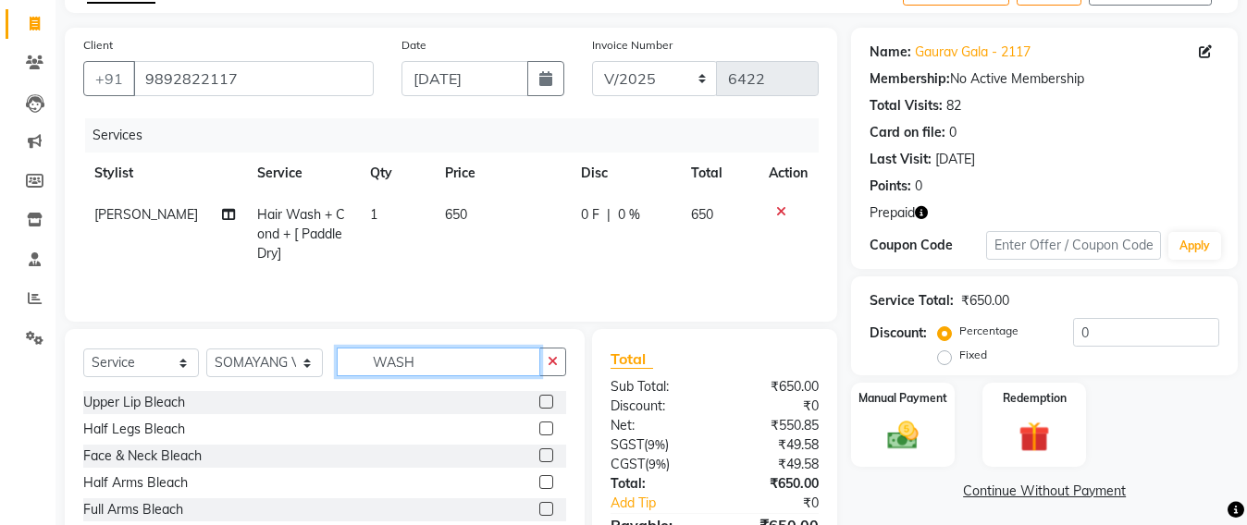
click at [415, 362] on input "WASH" at bounding box center [438, 362] width 203 height 29
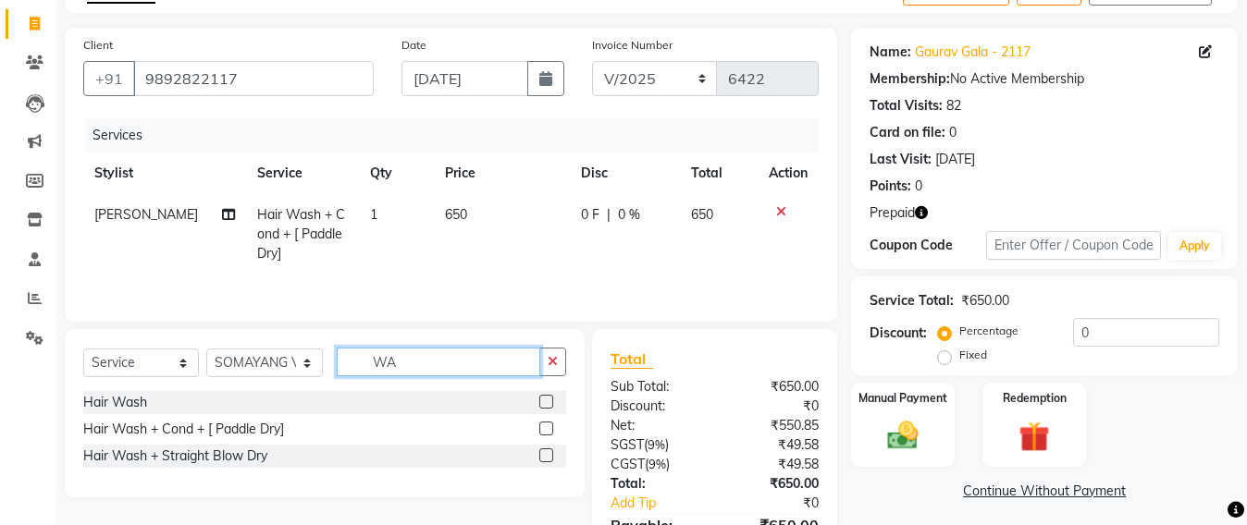
type input "W"
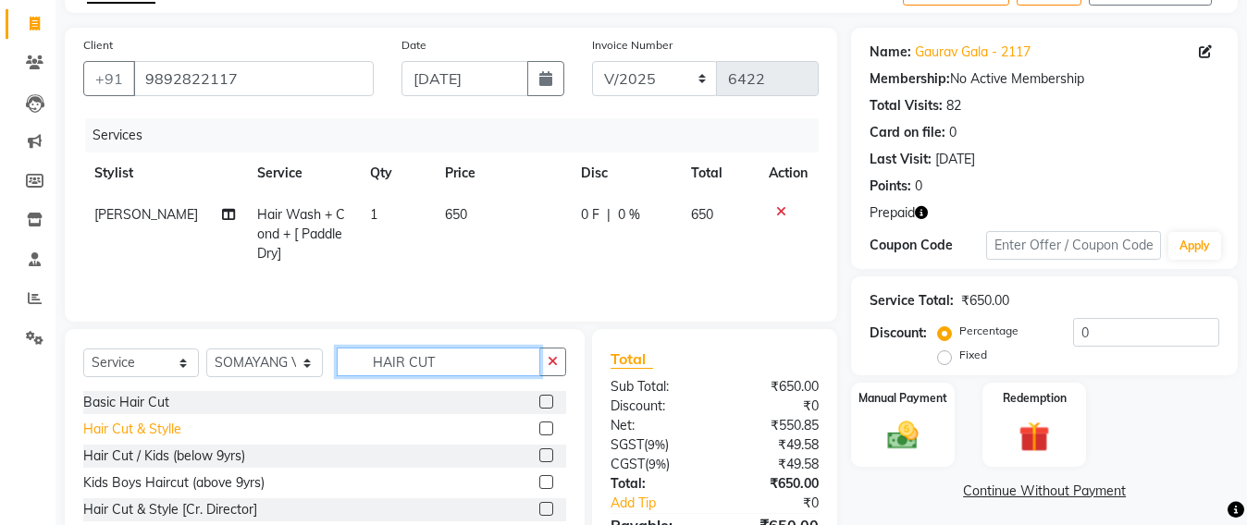
type input "HAIR CUT"
click at [167, 437] on div "Hair Cut & Stylle" at bounding box center [132, 429] width 98 height 19
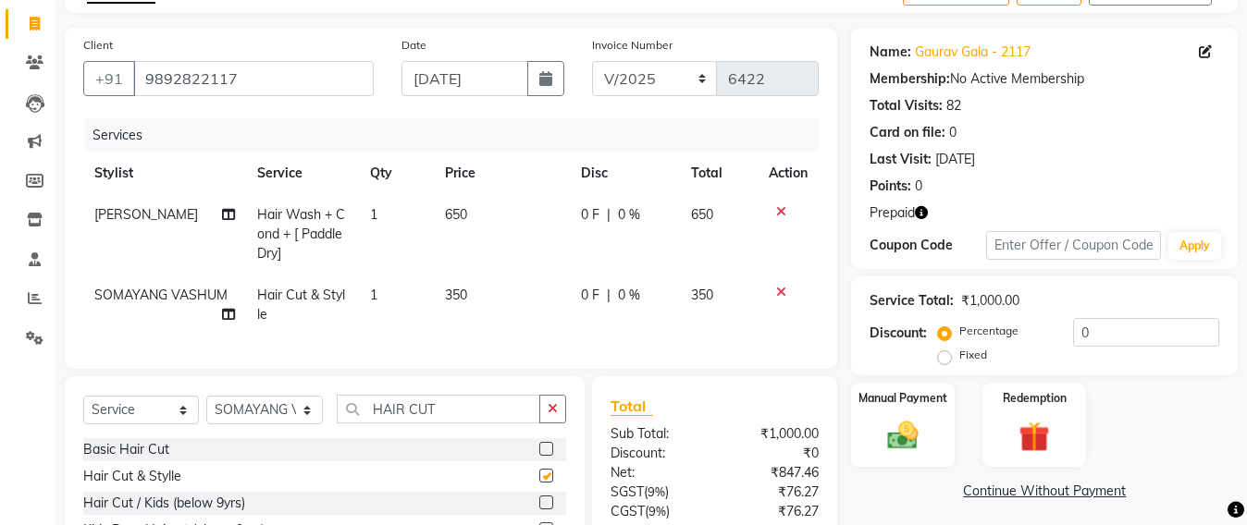
checkbox input "false"
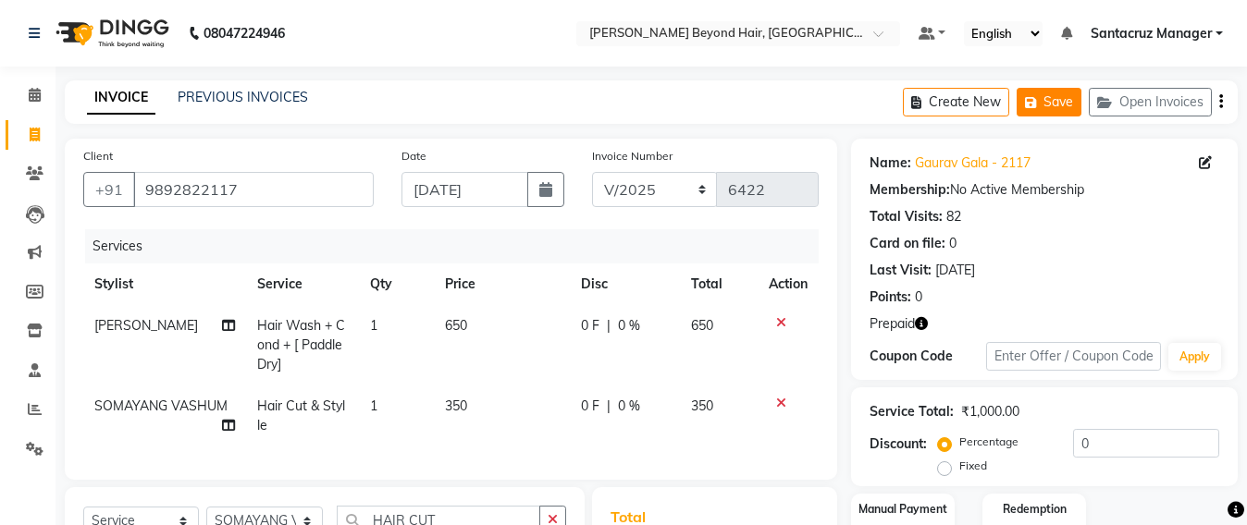
click at [1049, 93] on button "Save" at bounding box center [1048, 102] width 65 height 29
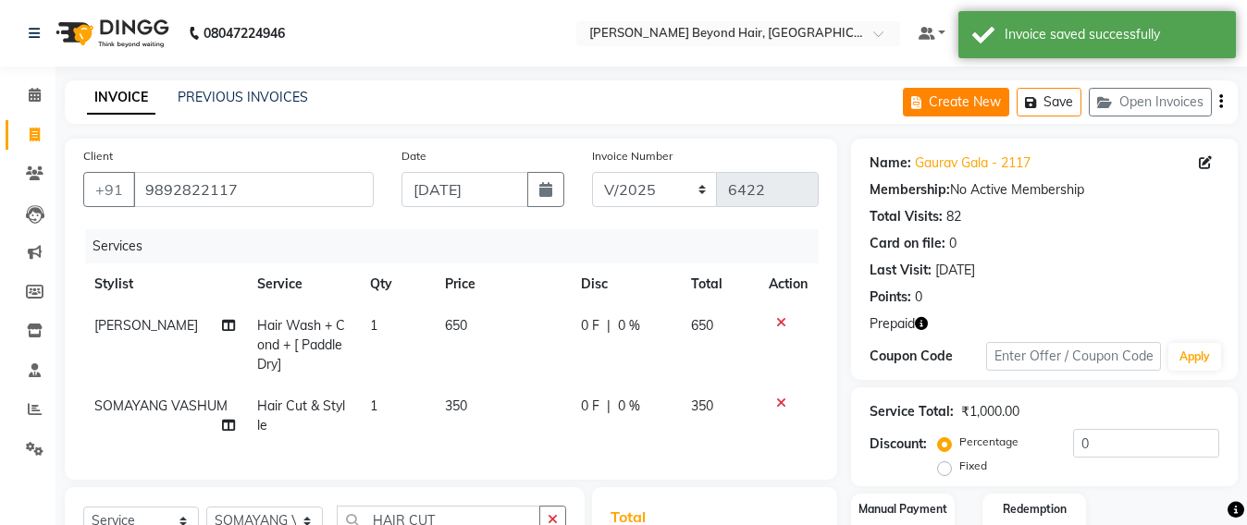
click at [964, 101] on button "Create New" at bounding box center [956, 102] width 106 height 29
select select "service"
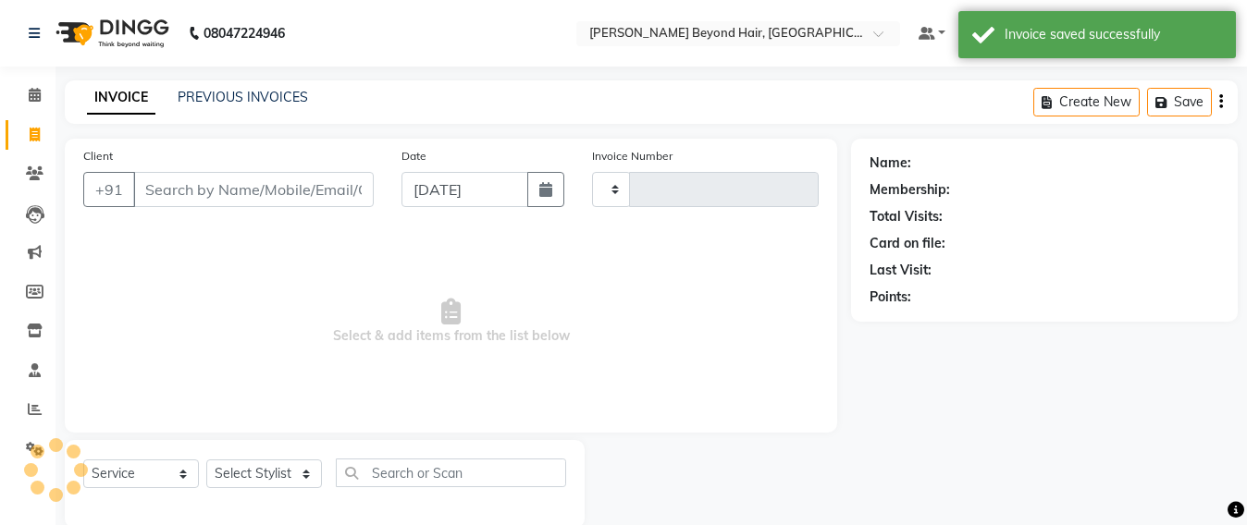
scroll to position [31, 0]
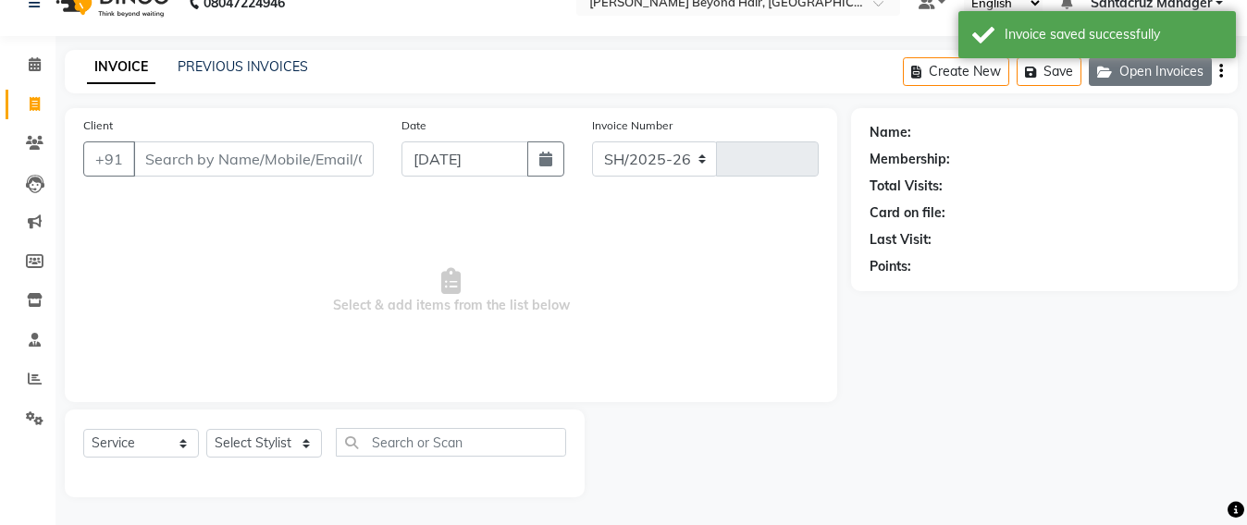
select select "6357"
type input "6422"
click at [1161, 78] on button "Open Invoices" at bounding box center [1150, 71] width 123 height 29
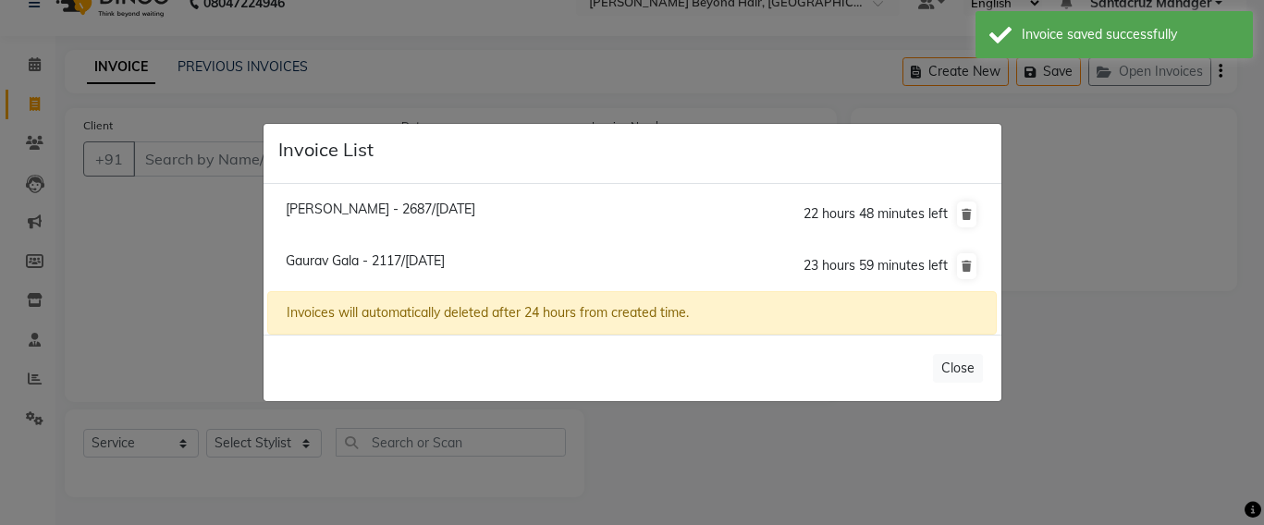
click at [432, 215] on span "[PERSON_NAME] - 2687/[DATE]" at bounding box center [381, 209] width 190 height 17
type input "9920942687"
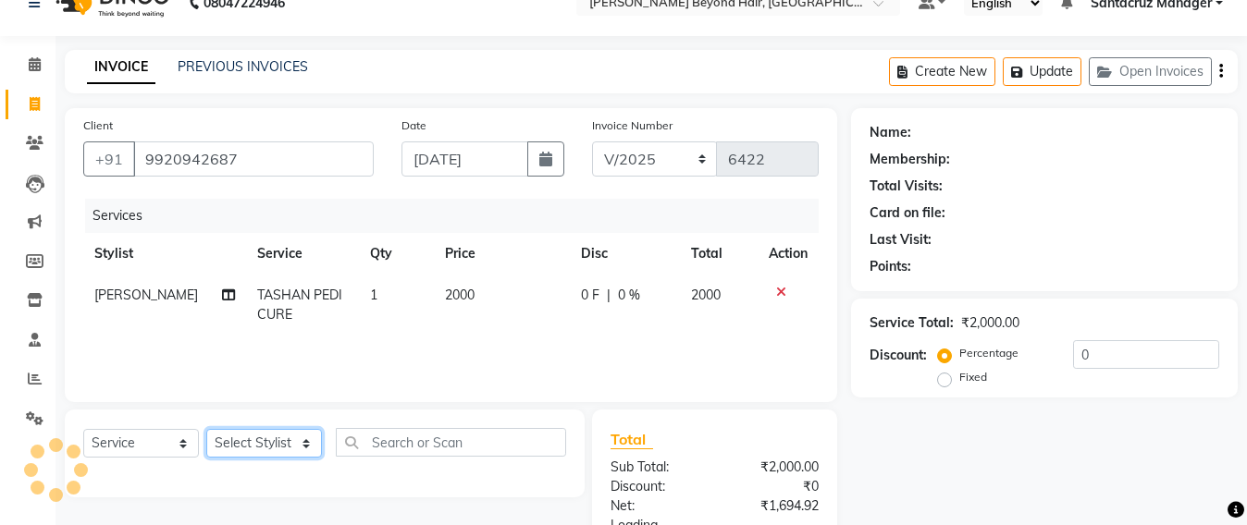
click at [260, 443] on select "Select Stylist" at bounding box center [264, 443] width 116 height 29
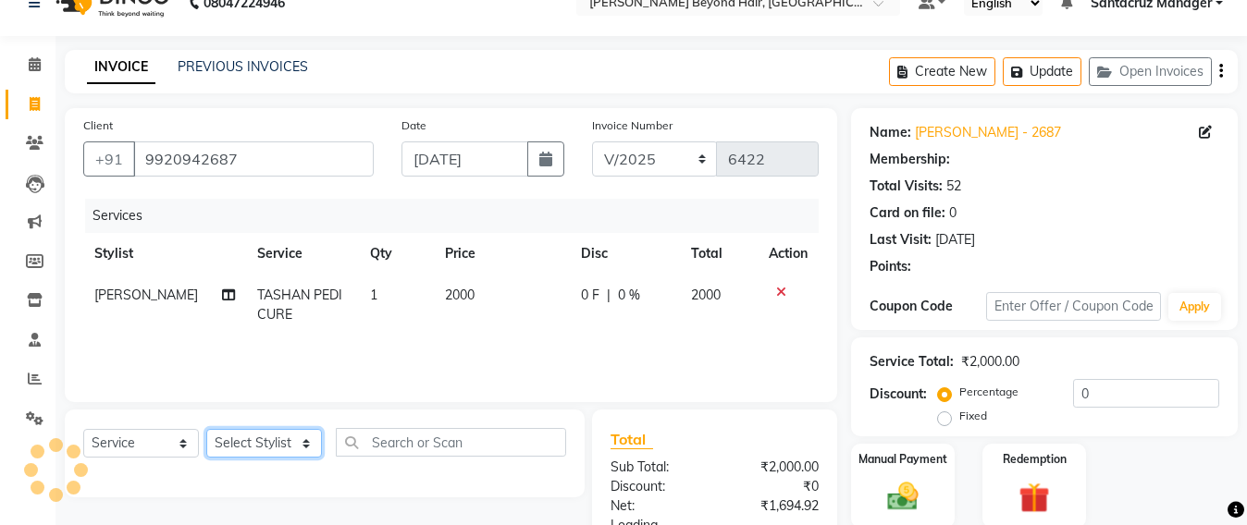
click at [265, 443] on select "Select Stylist" at bounding box center [264, 443] width 116 height 29
select select "47916"
click at [206, 429] on select "Select Stylist Admin [PERSON_NAME] Sankat [PERSON_NAME] [PERSON_NAME] [PERSON_N…" at bounding box center [264, 443] width 117 height 29
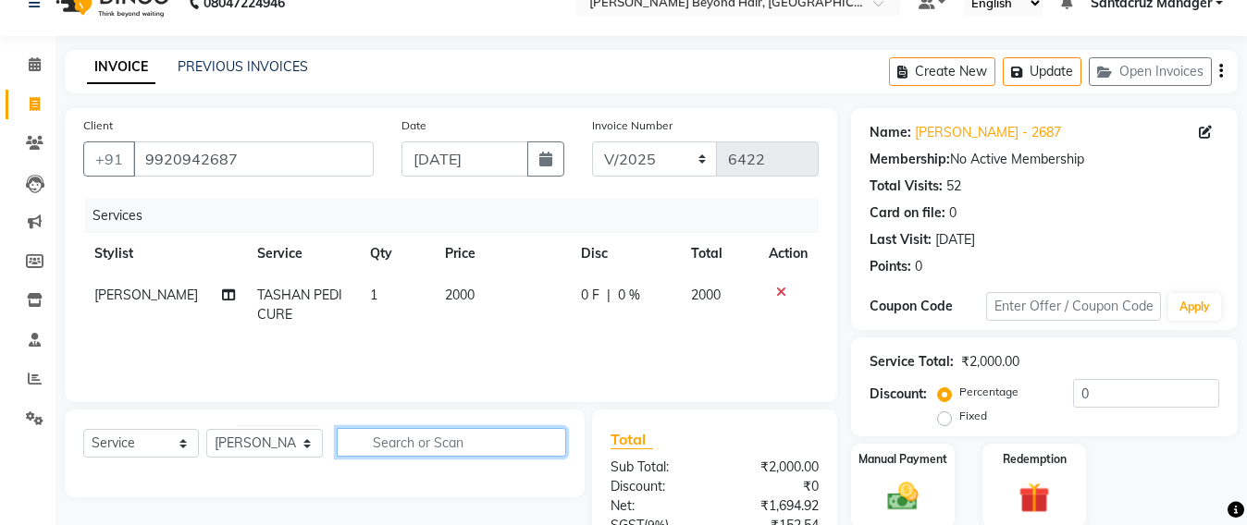
click at [403, 446] on input "text" at bounding box center [451, 442] width 229 height 29
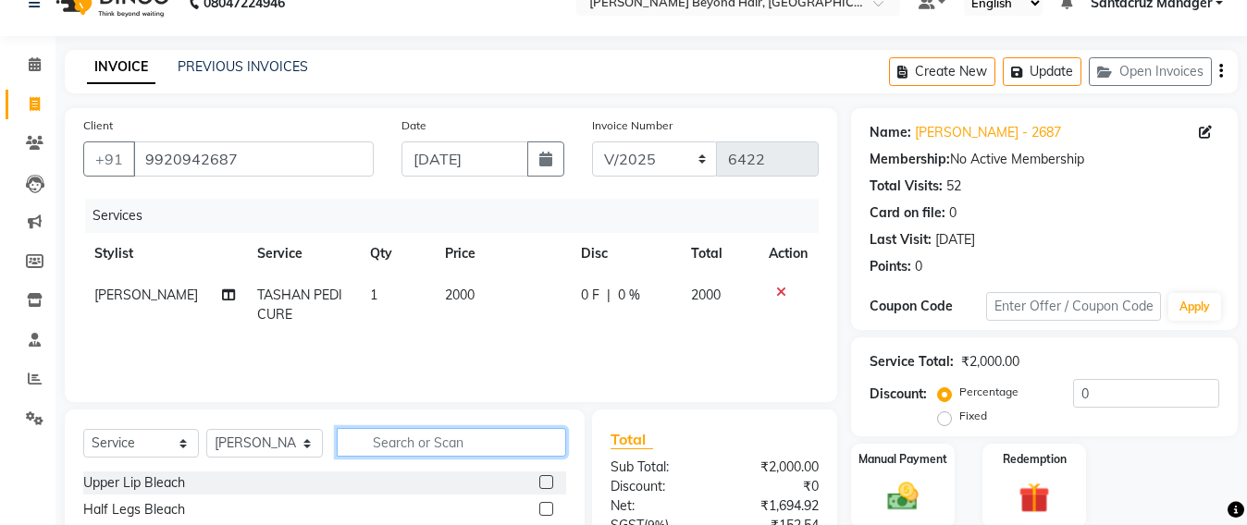
click at [403, 446] on input "text" at bounding box center [451, 442] width 229 height 29
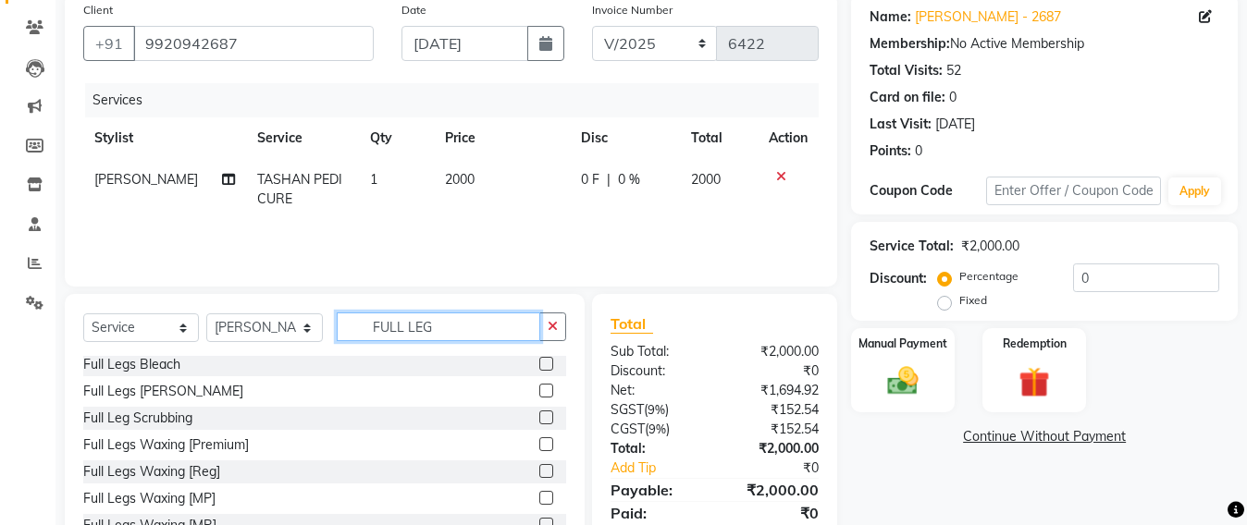
scroll to position [0, 0]
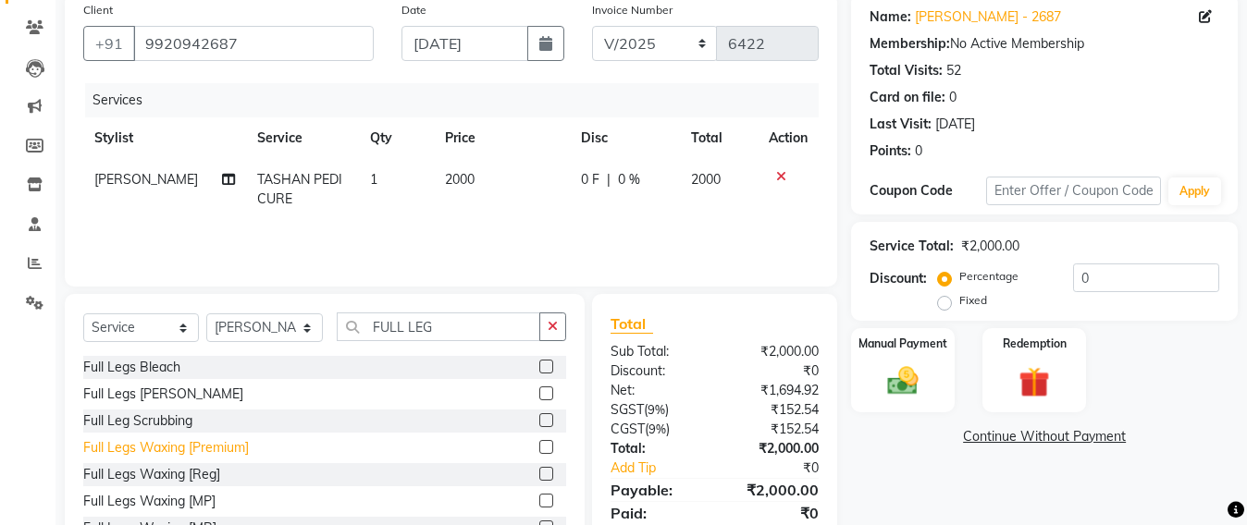
click at [191, 449] on div "Full Legs Waxing [Premium]" at bounding box center [166, 447] width 166 height 19
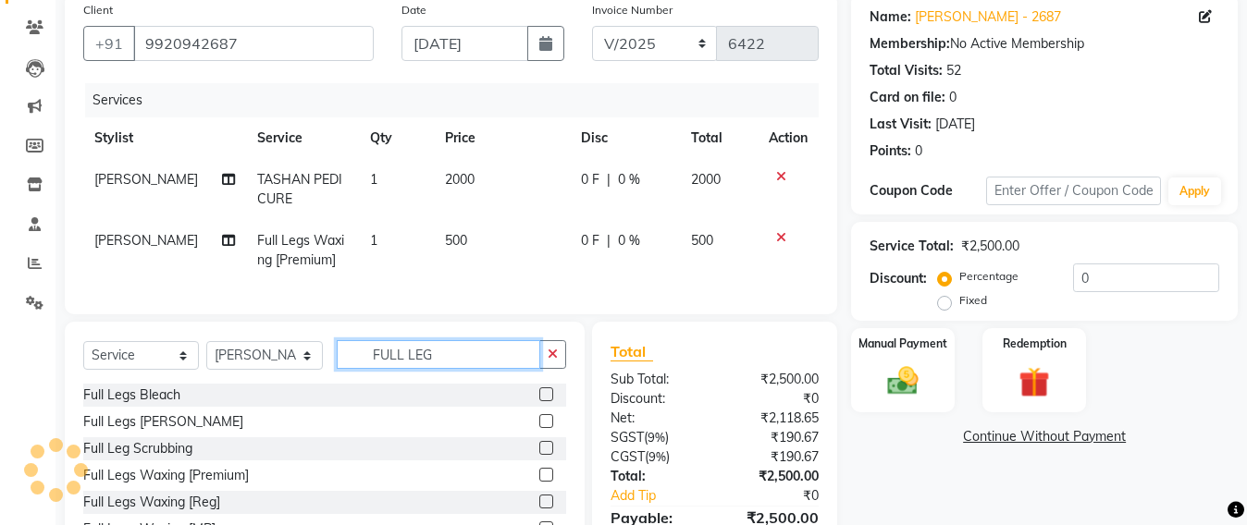
click at [451, 367] on input "FULL LEG" at bounding box center [438, 354] width 203 height 29
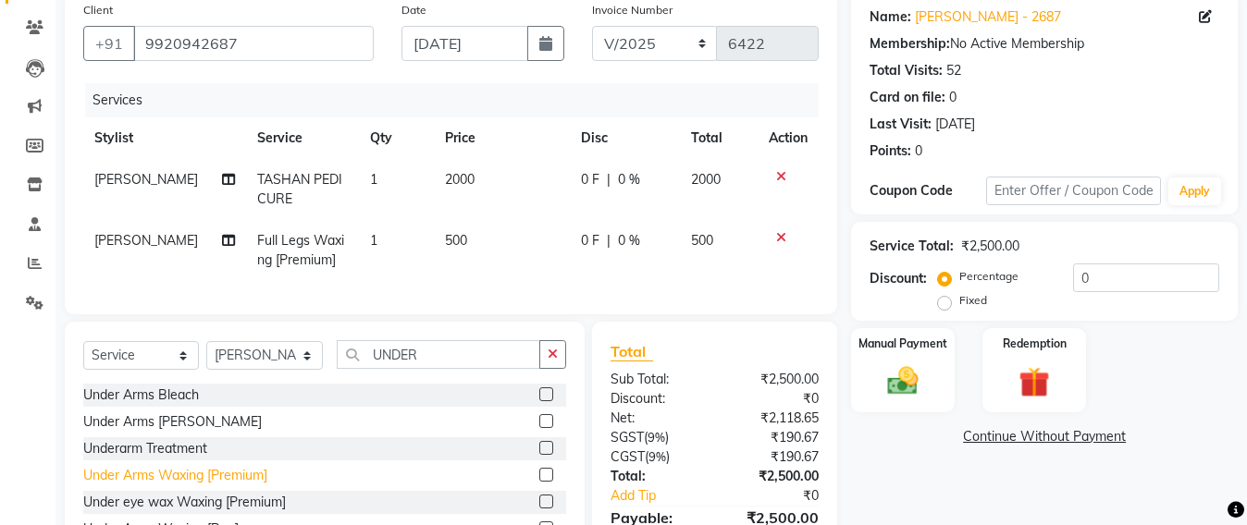
click at [243, 486] on div "Under Arms Waxing [Premium]" at bounding box center [175, 475] width 184 height 19
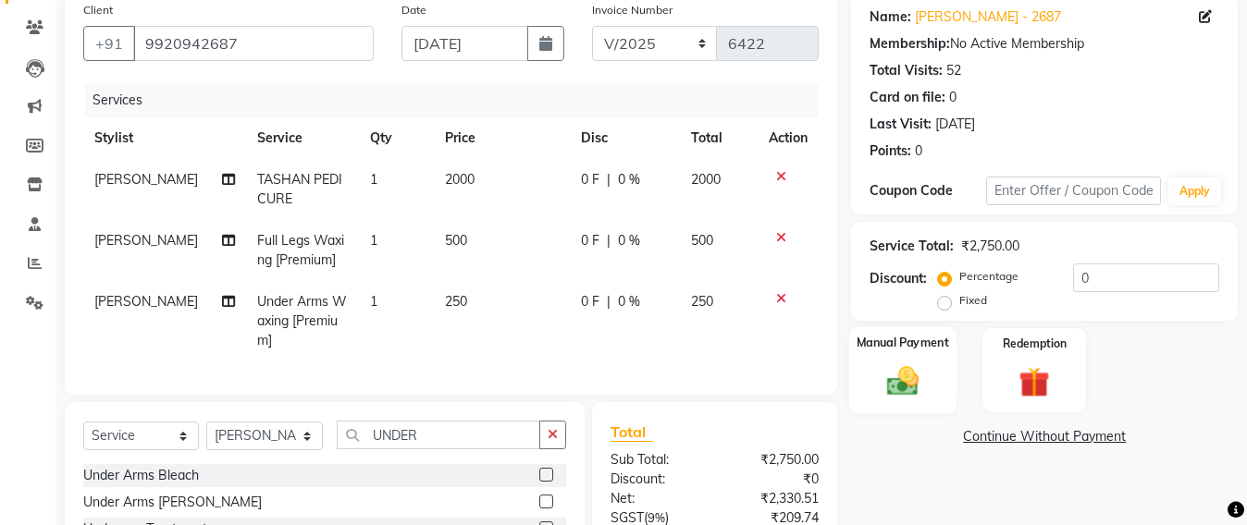
click at [912, 391] on img at bounding box center [903, 381] width 52 height 37
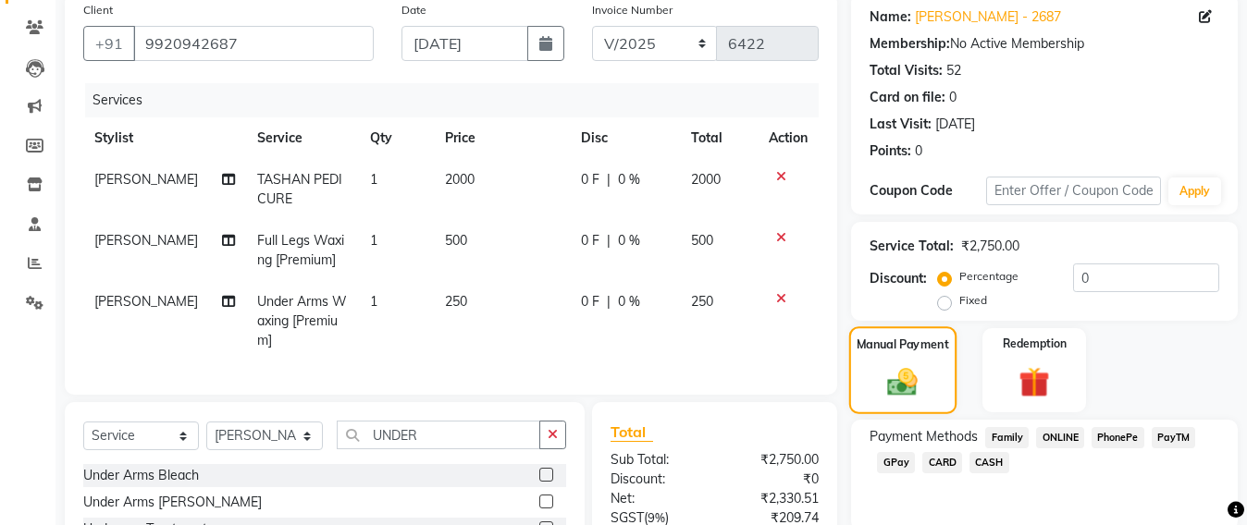
click at [911, 388] on img at bounding box center [903, 381] width 49 height 35
click at [990, 461] on span "CASH" at bounding box center [989, 462] width 40 height 21
click at [994, 452] on span "CASH" at bounding box center [989, 462] width 40 height 21
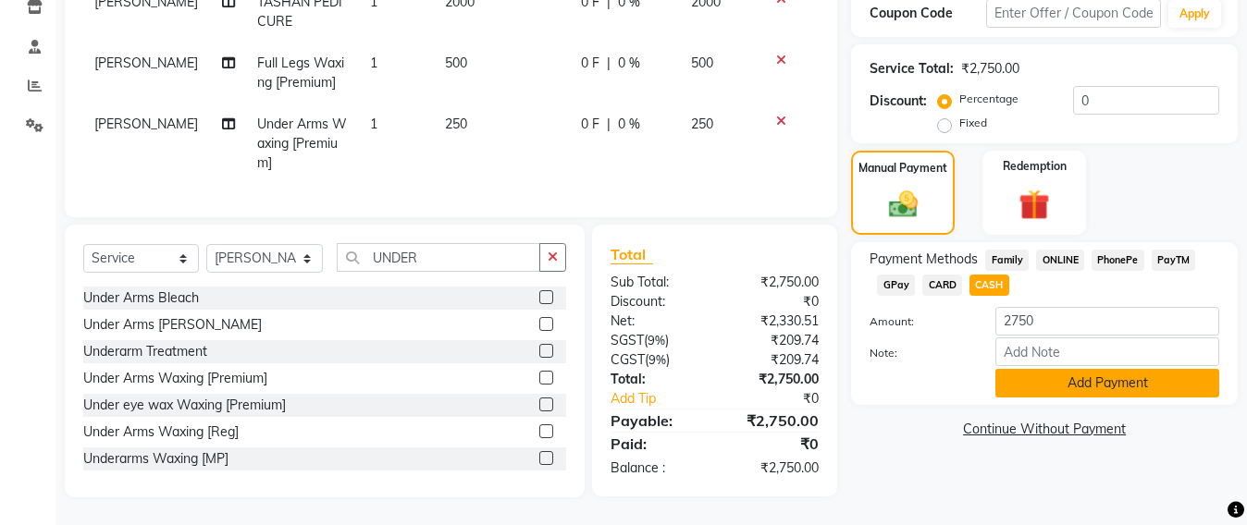
click at [1097, 369] on button "Add Payment" at bounding box center [1107, 383] width 224 height 29
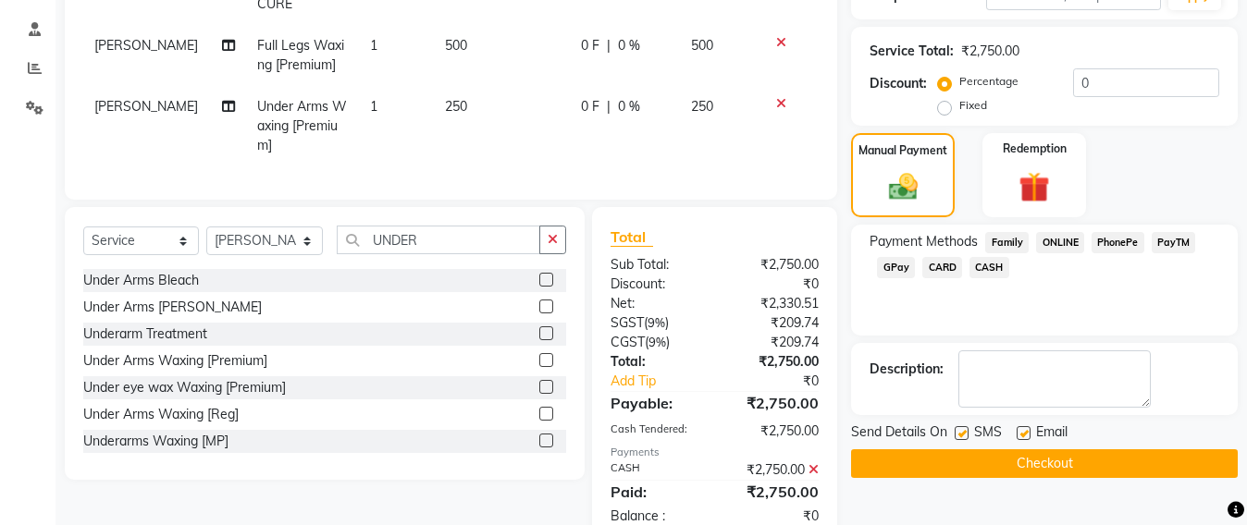
scroll to position [406, 0]
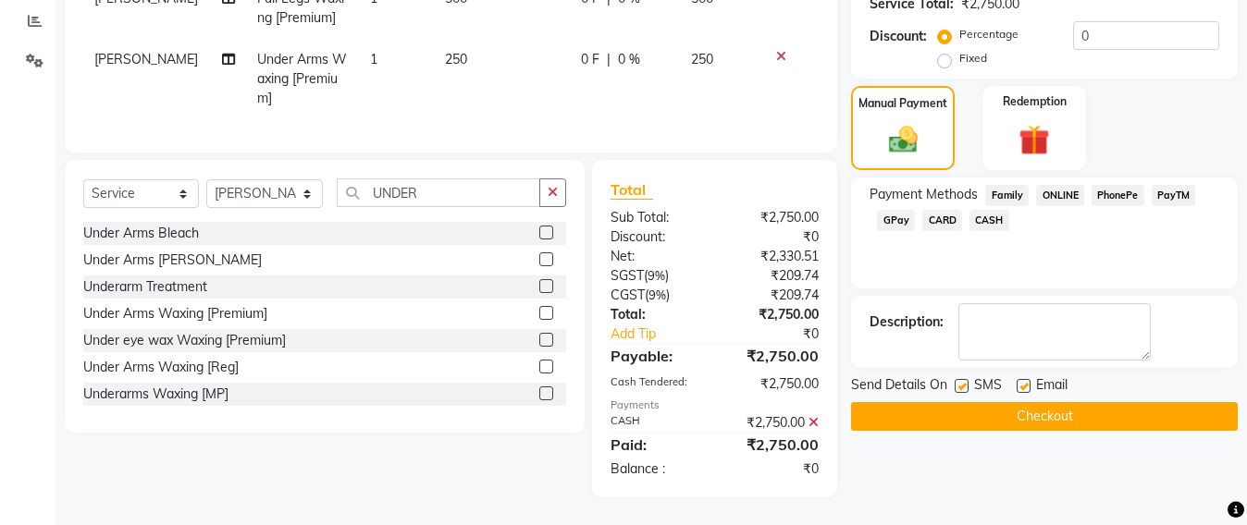
click at [1052, 402] on button "Checkout" at bounding box center [1044, 416] width 387 height 29
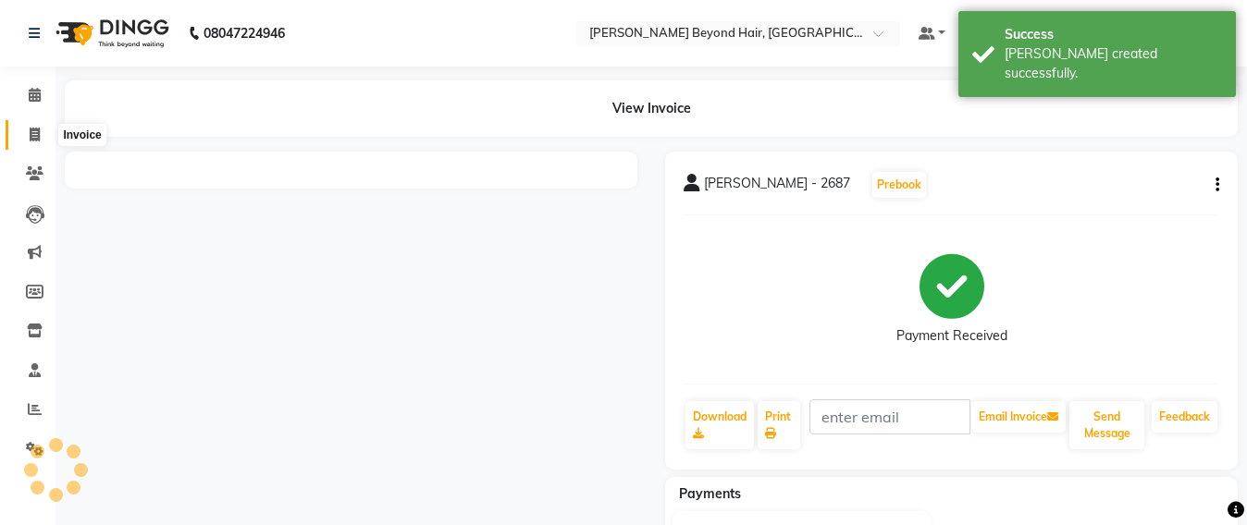
click at [32, 132] on icon at bounding box center [35, 135] width 10 height 14
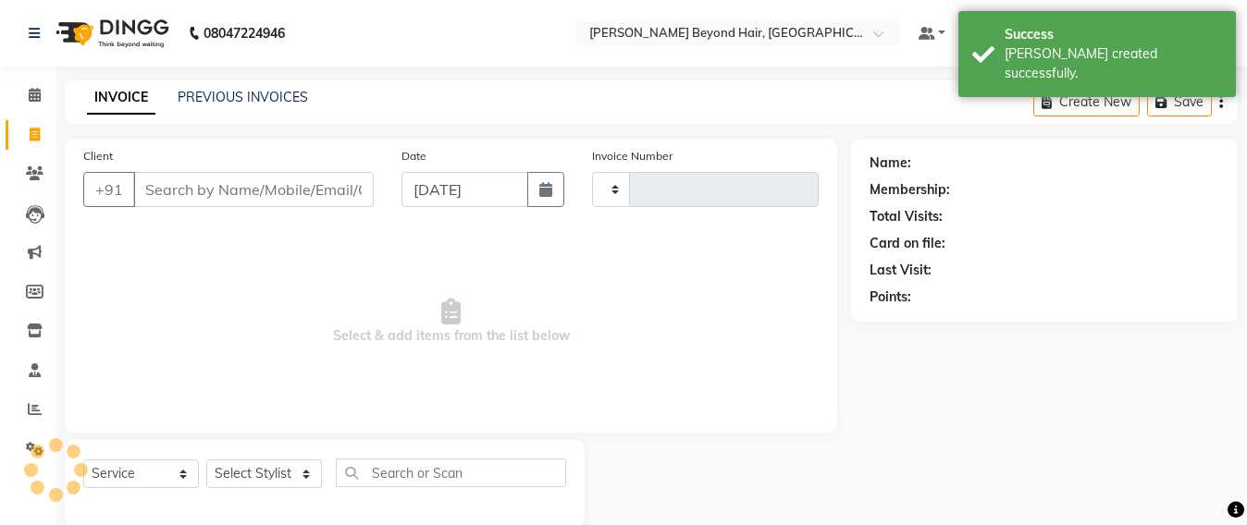
scroll to position [31, 0]
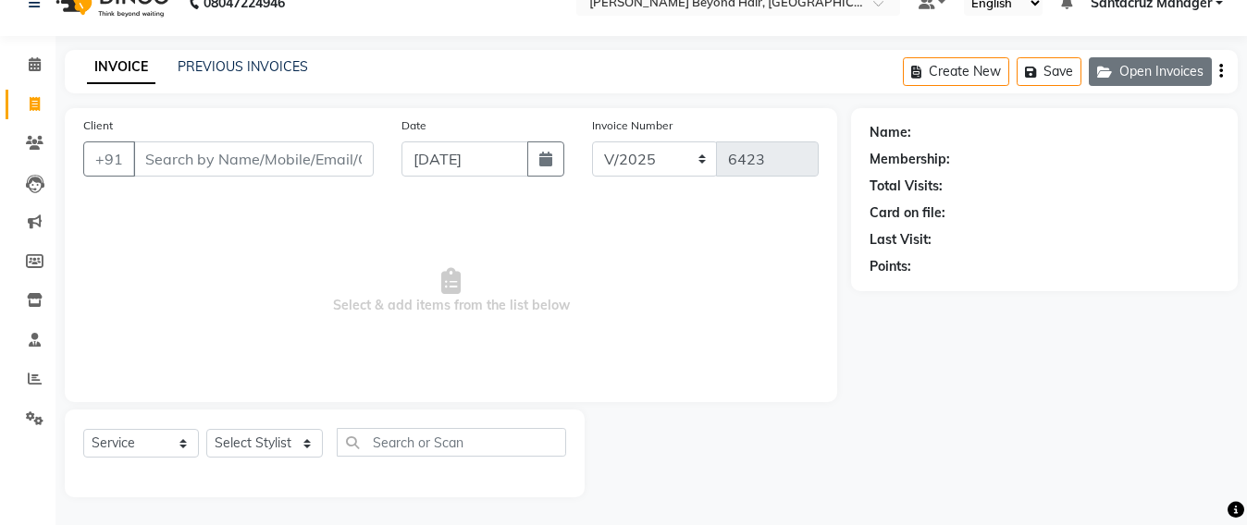
click at [1144, 77] on button "Open Invoices" at bounding box center [1150, 71] width 123 height 29
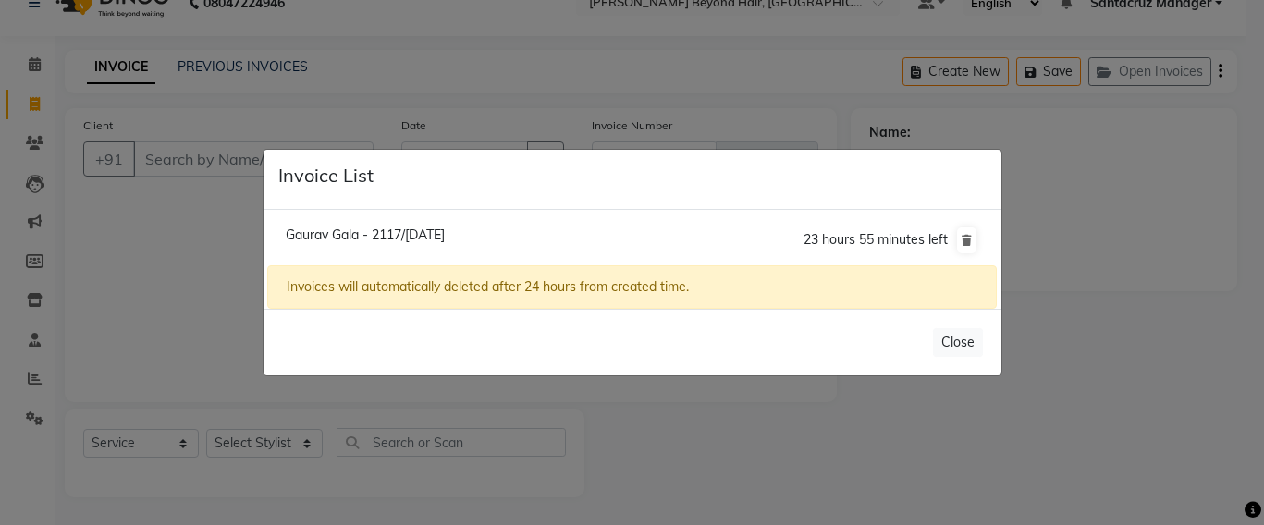
click at [445, 234] on span "Gaurav Gala - 2117/[DATE]" at bounding box center [365, 235] width 159 height 17
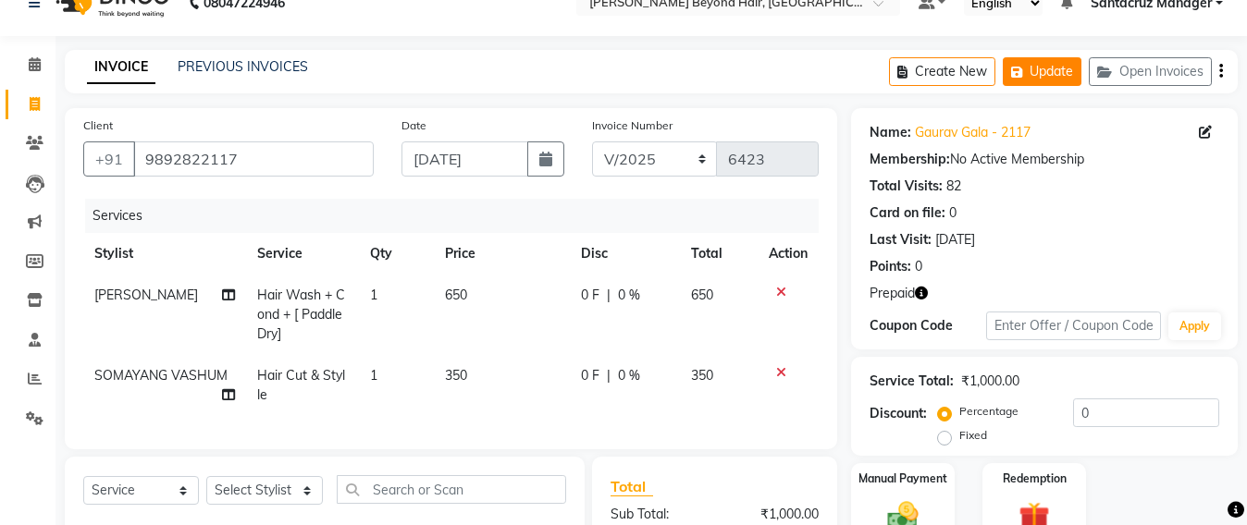
click at [1024, 71] on icon "button" at bounding box center [1020, 72] width 18 height 13
click at [27, 145] on icon at bounding box center [35, 143] width 18 height 14
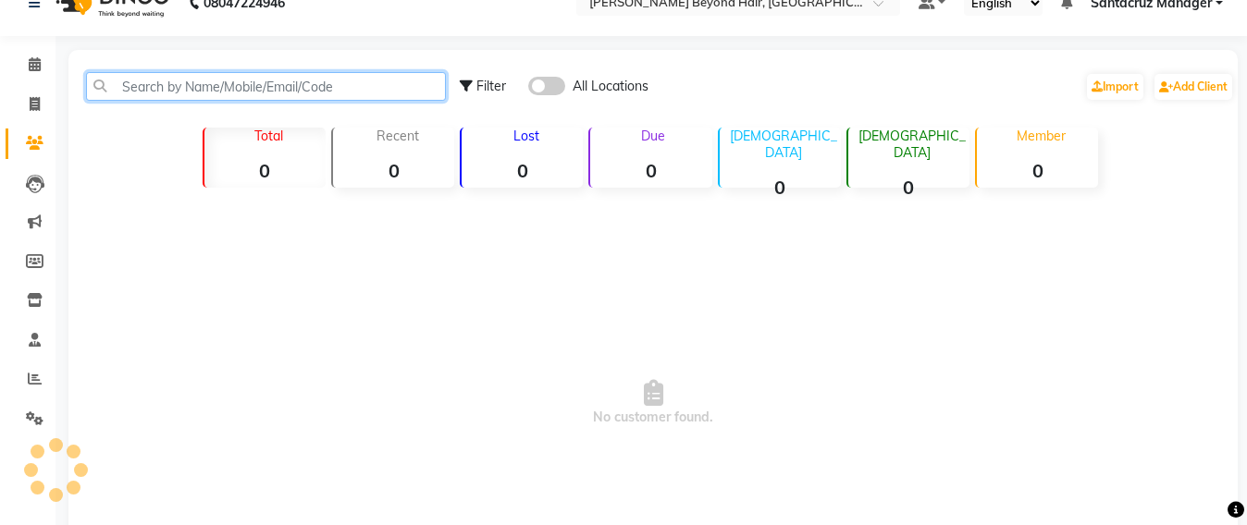
click at [228, 92] on input "text" at bounding box center [266, 86] width 360 height 29
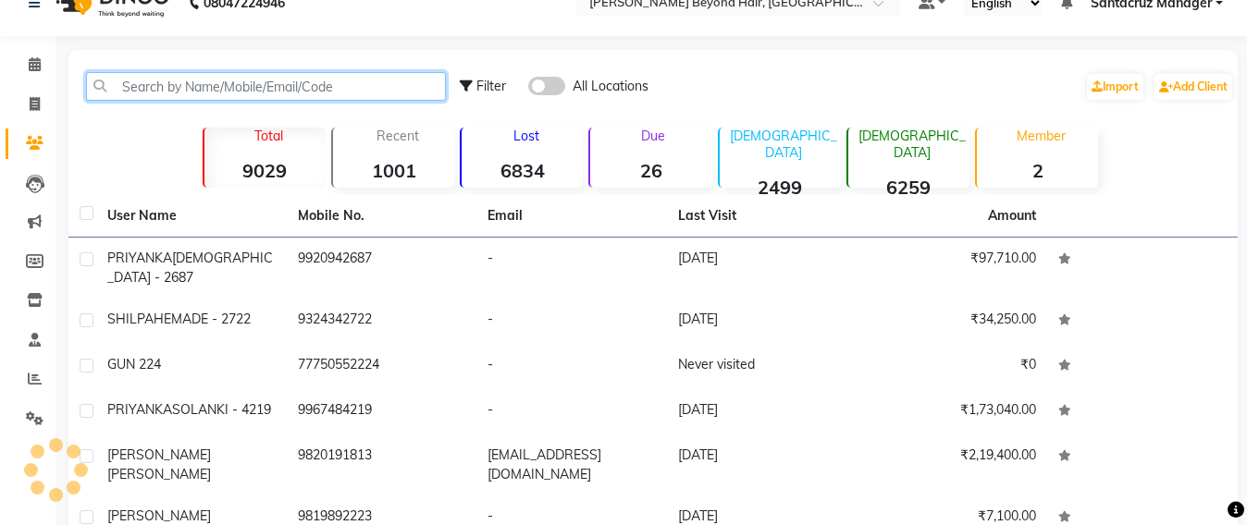
click at [228, 92] on input "text" at bounding box center [266, 86] width 360 height 29
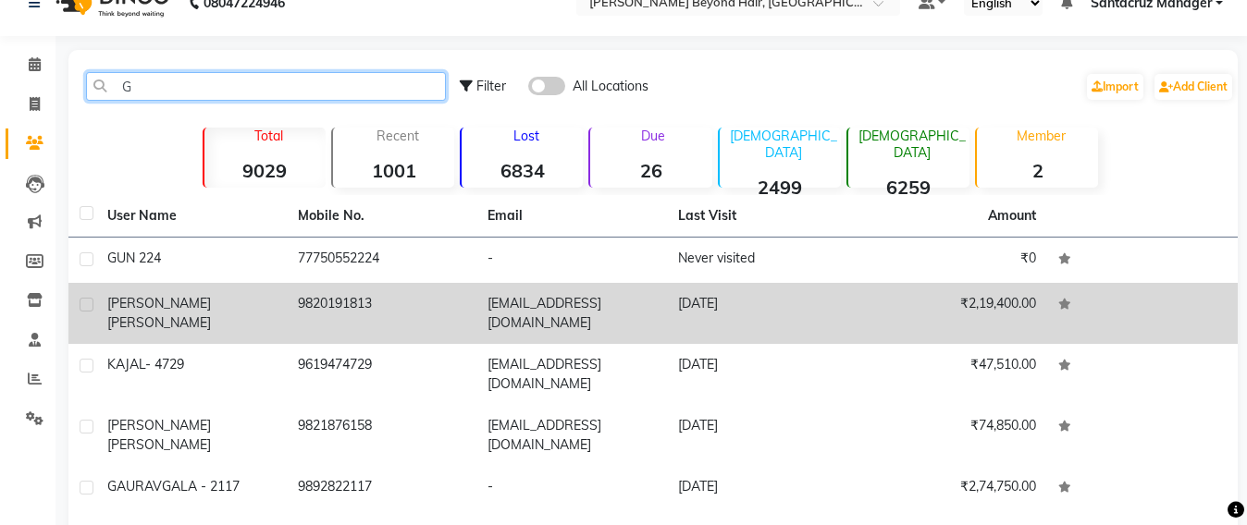
scroll to position [146, 0]
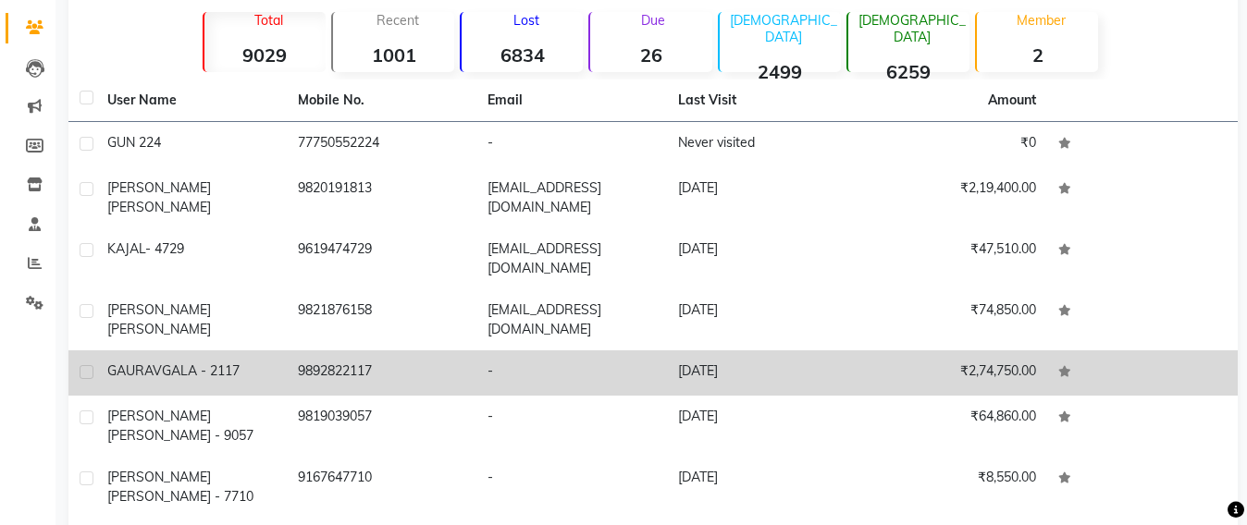
click at [214, 363] on span "GALA - 2117" at bounding box center [201, 371] width 78 height 17
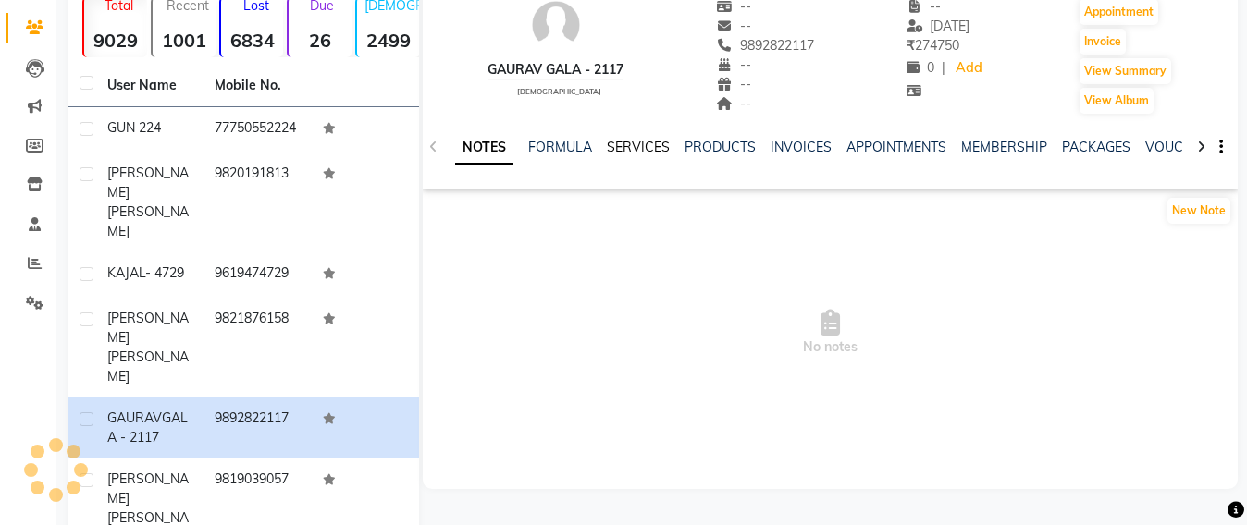
click at [640, 144] on link "SERVICES" at bounding box center [638, 147] width 63 height 17
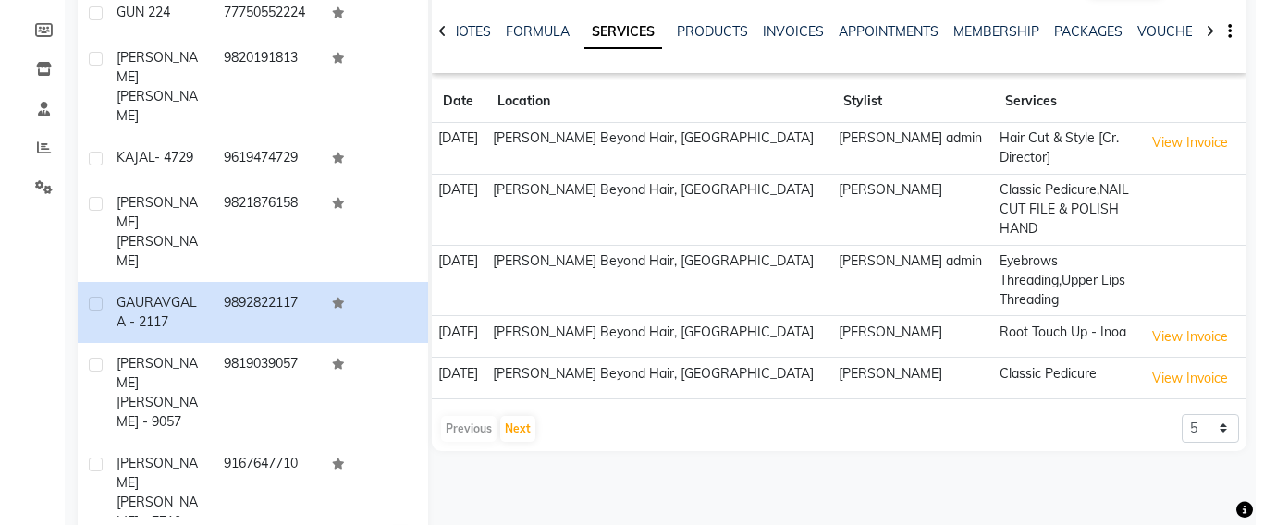
scroll to position [333, 0]
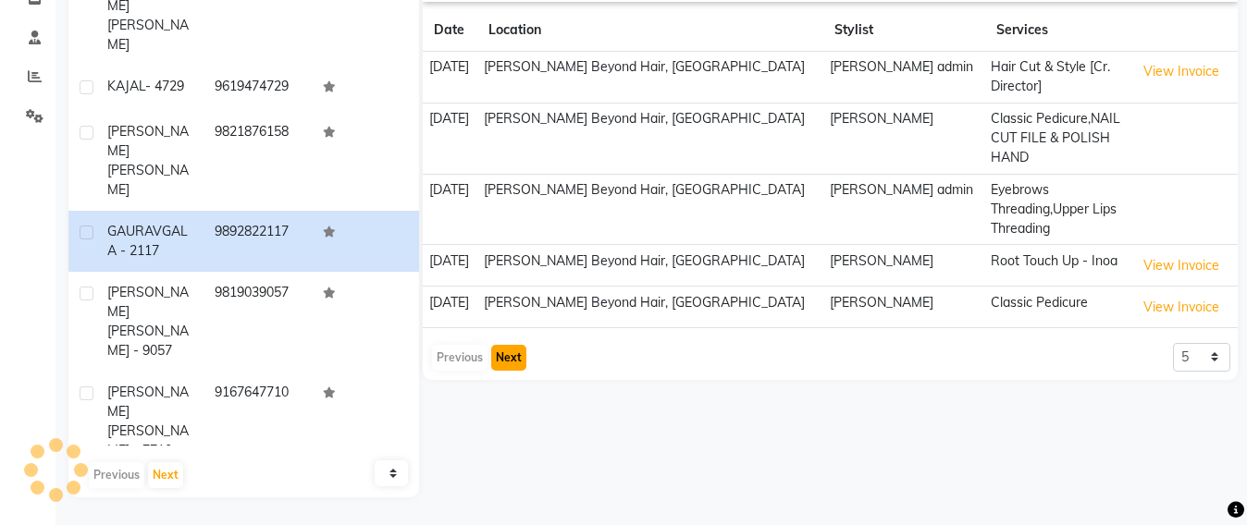
click at [509, 360] on button "Next" at bounding box center [508, 358] width 35 height 26
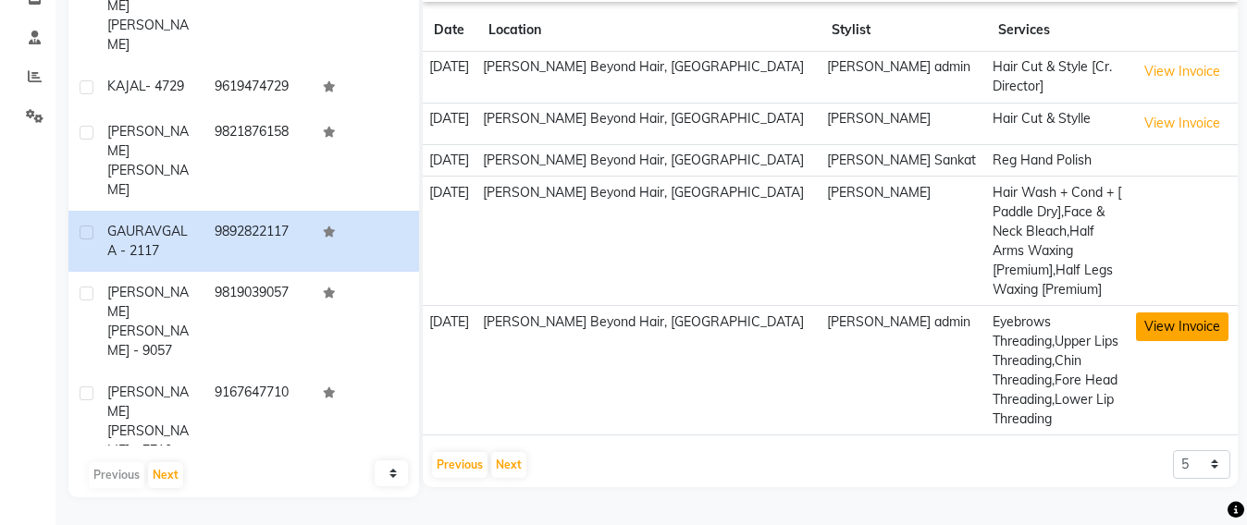
click at [1168, 313] on button "View Invoice" at bounding box center [1182, 327] width 92 height 29
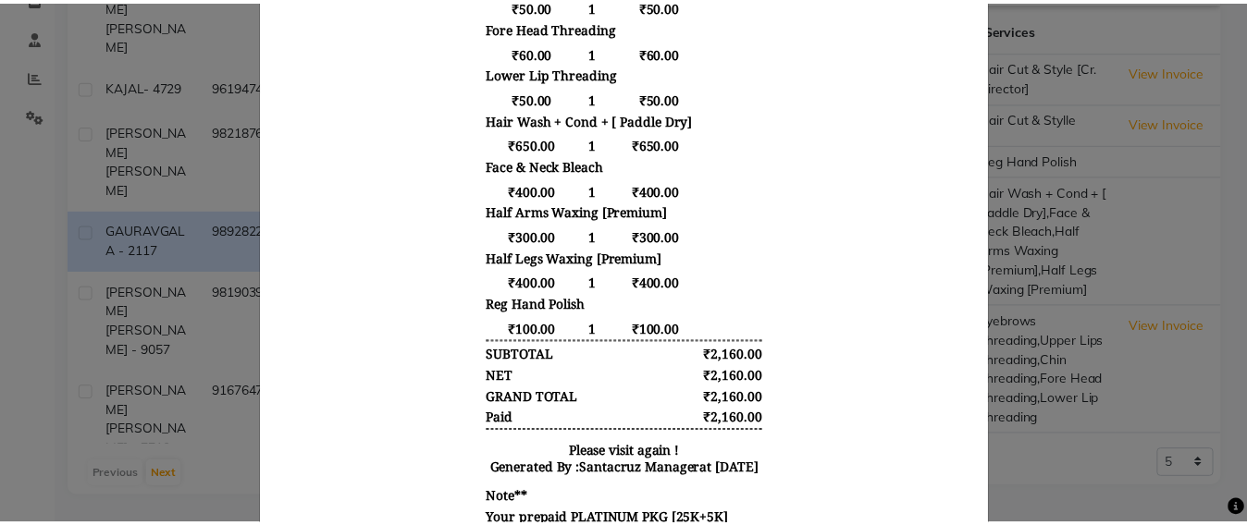
scroll to position [694, 0]
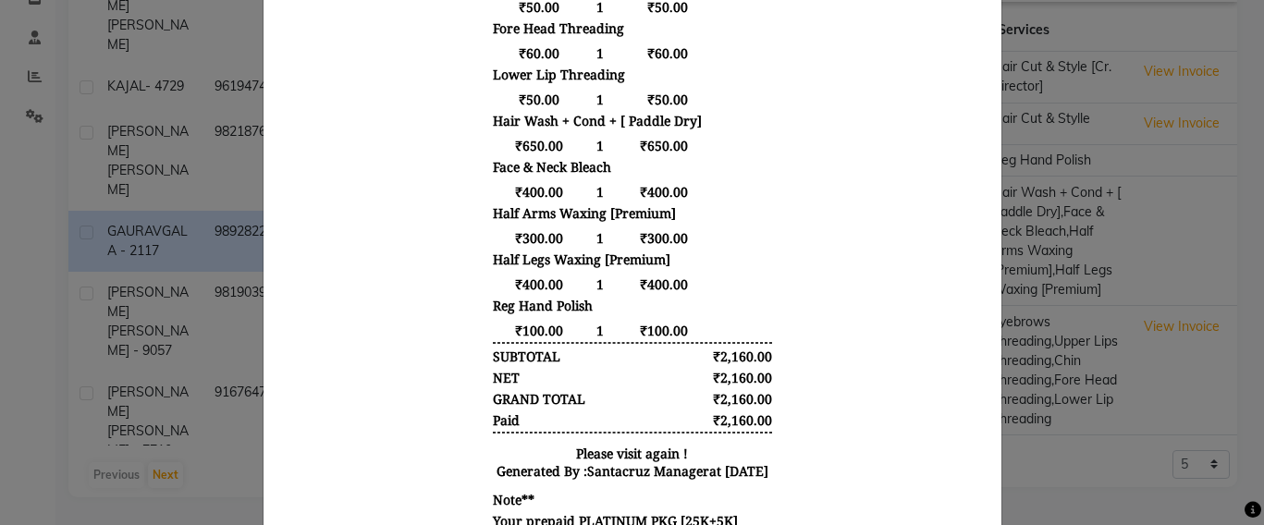
click at [1187, 191] on ngb-modal-window "INVOICE View Invoice Close" at bounding box center [632, 262] width 1264 height 525
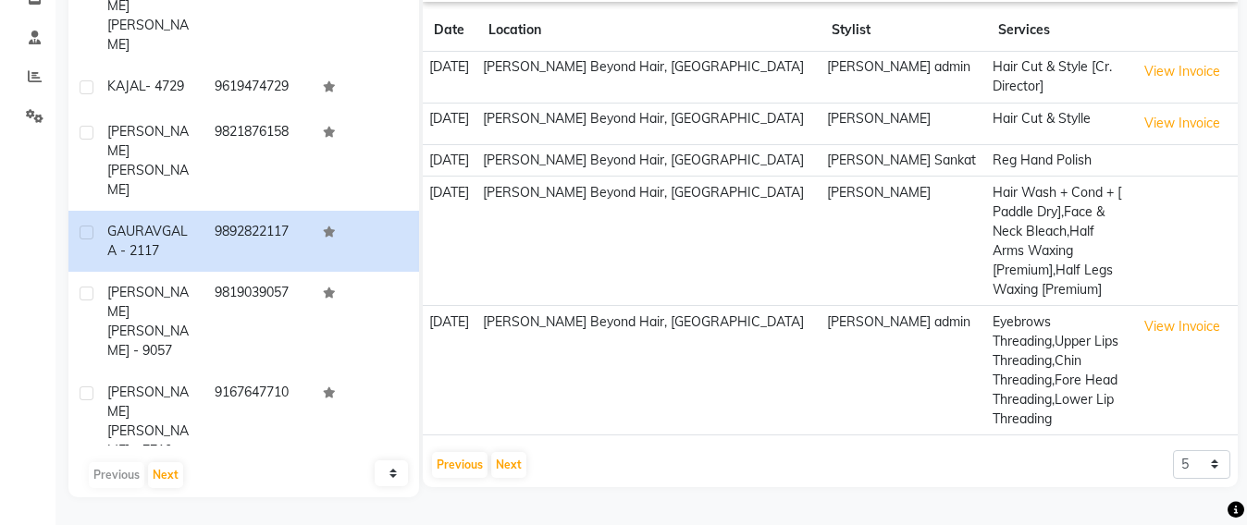
scroll to position [0, 0]
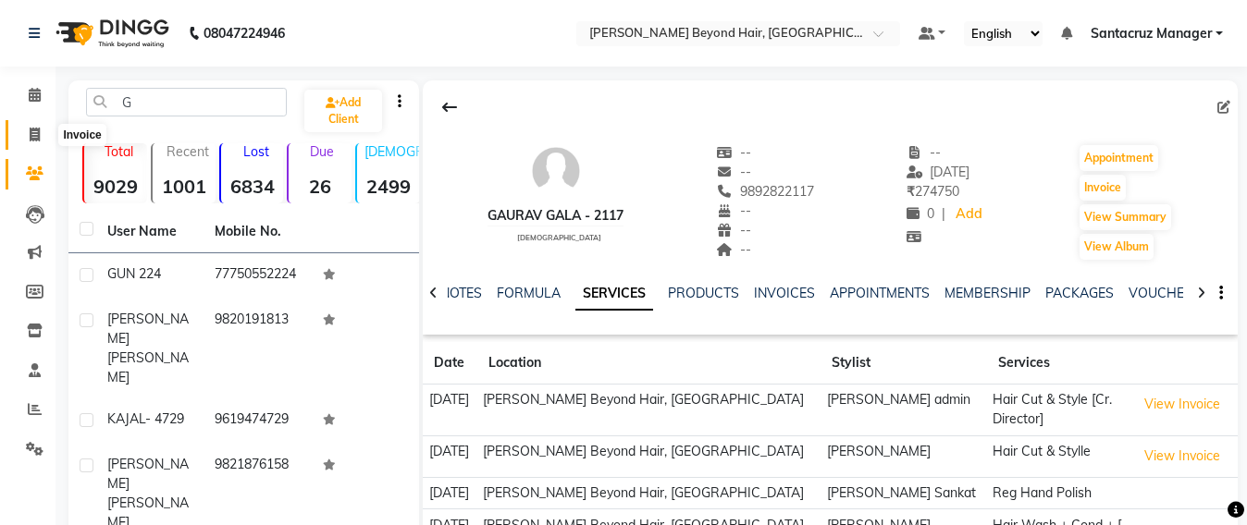
click at [19, 139] on span at bounding box center [34, 135] width 32 height 21
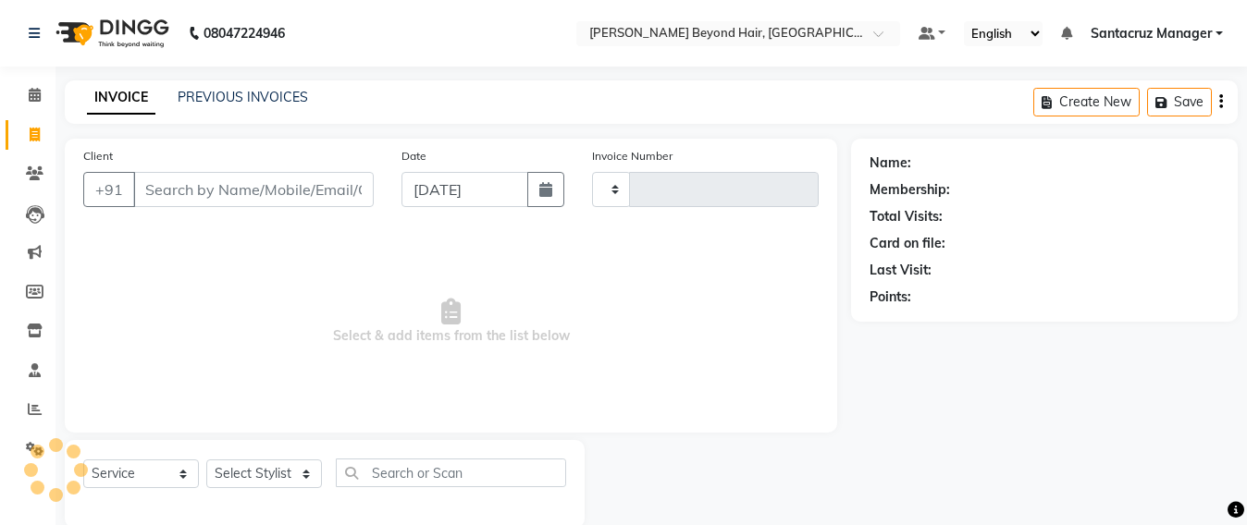
scroll to position [31, 0]
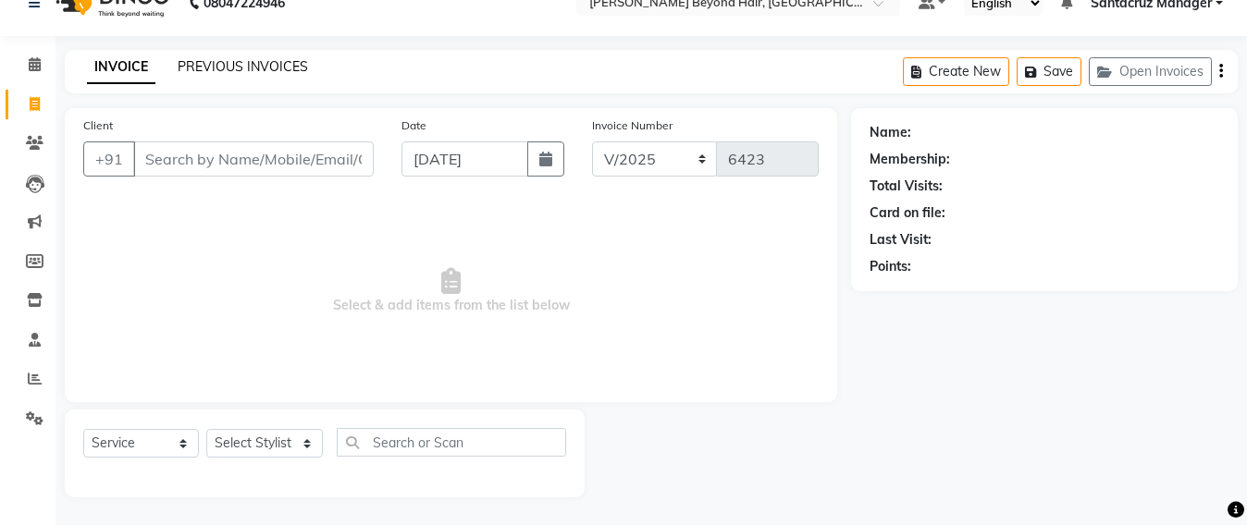
click at [285, 66] on link "PREVIOUS INVOICES" at bounding box center [243, 66] width 130 height 17
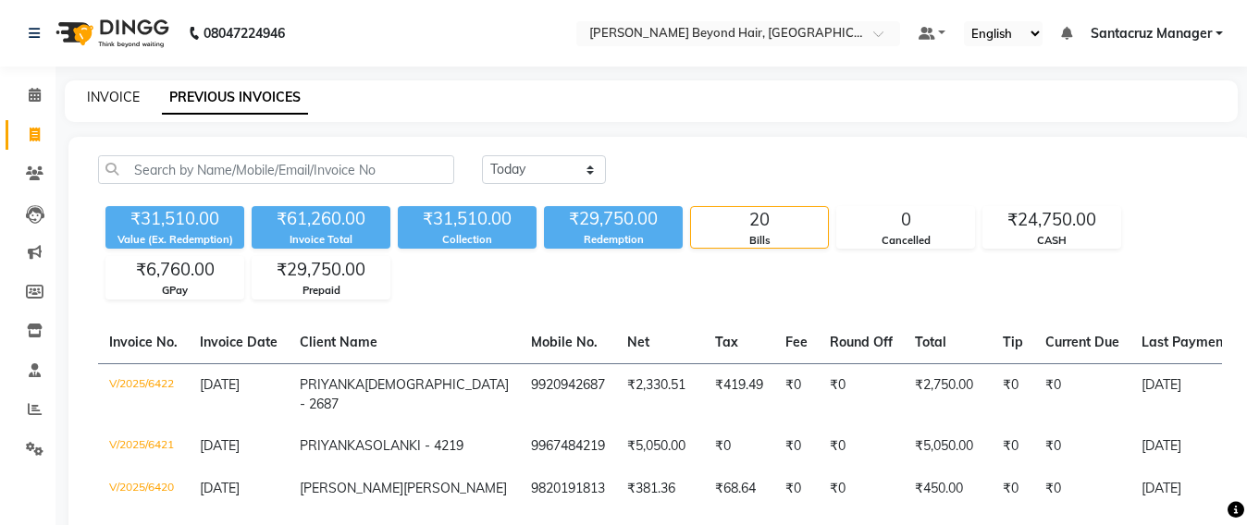
click at [117, 94] on link "INVOICE" at bounding box center [113, 97] width 53 height 17
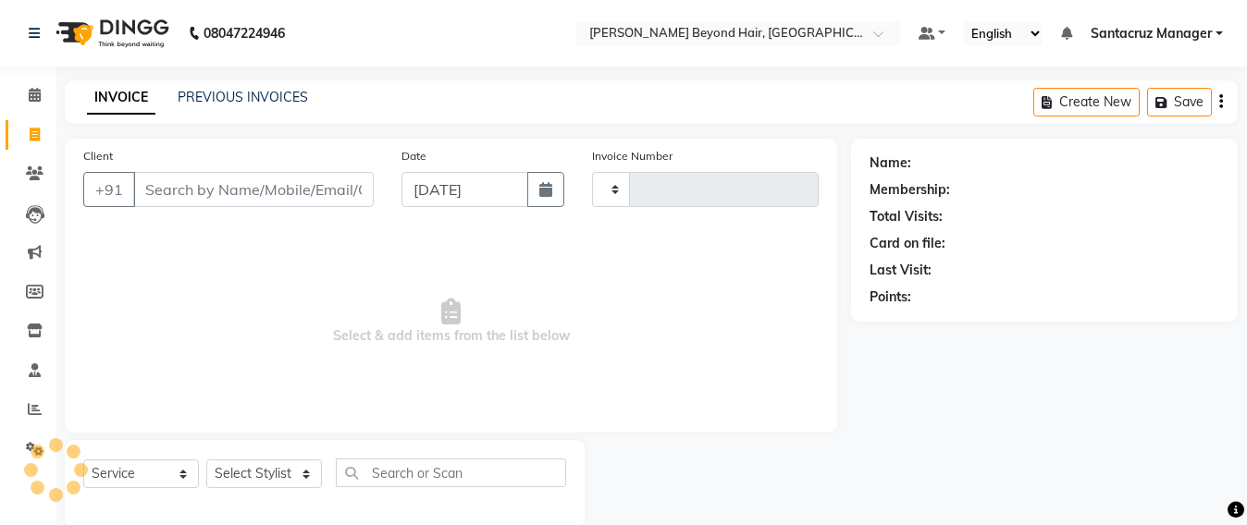
scroll to position [31, 0]
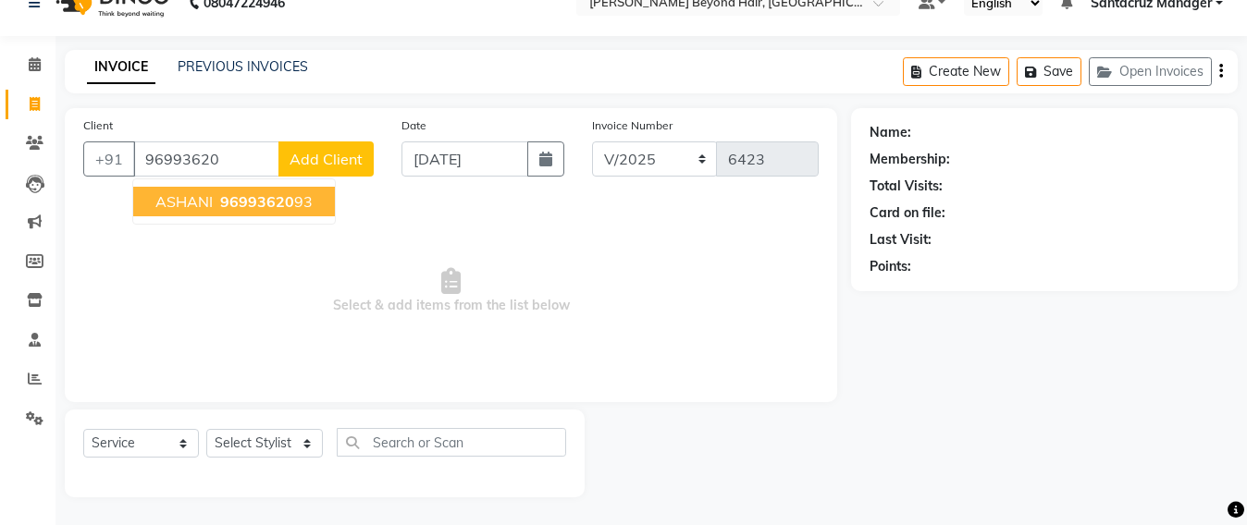
click at [224, 202] on span "96993620" at bounding box center [257, 201] width 74 height 18
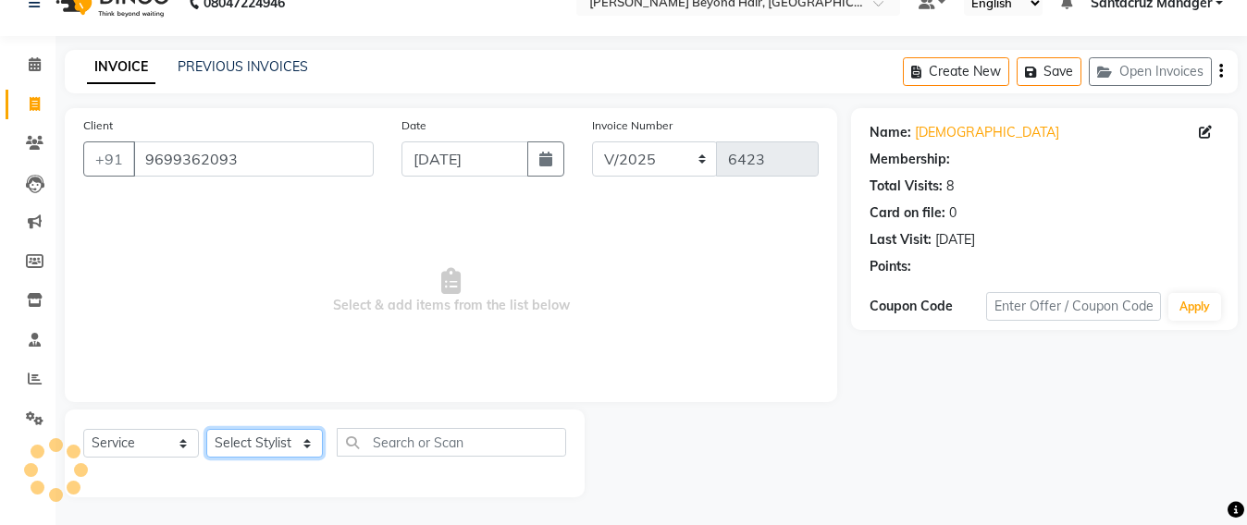
click at [253, 454] on select "Select Stylist Admin [PERSON_NAME] Sankat [PERSON_NAME] [PERSON_NAME] [PERSON_N…" at bounding box center [264, 443] width 117 height 29
click at [206, 429] on select "Select Stylist Admin [PERSON_NAME] Sankat [PERSON_NAME] [PERSON_NAME] [PERSON_N…" at bounding box center [264, 443] width 117 height 29
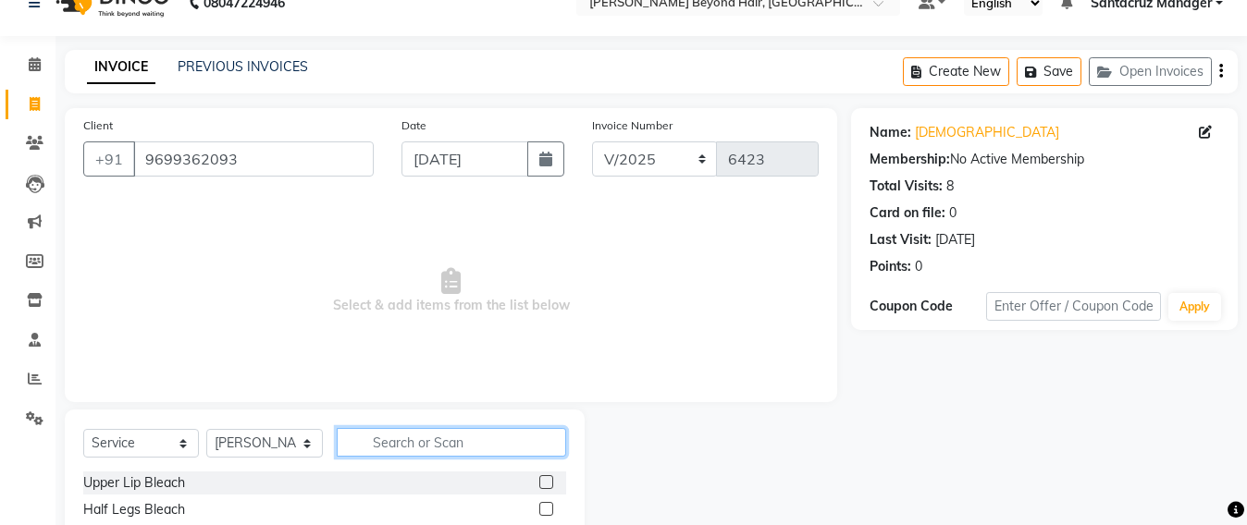
click at [386, 436] on input "text" at bounding box center [451, 442] width 229 height 29
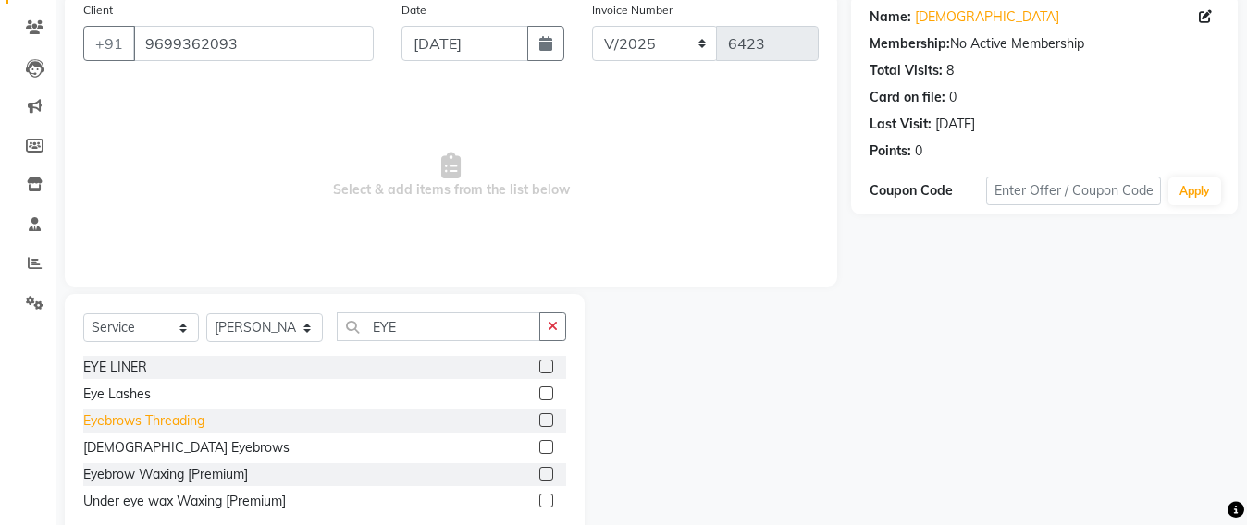
click at [173, 420] on div "Eyebrows Threading" at bounding box center [143, 421] width 121 height 19
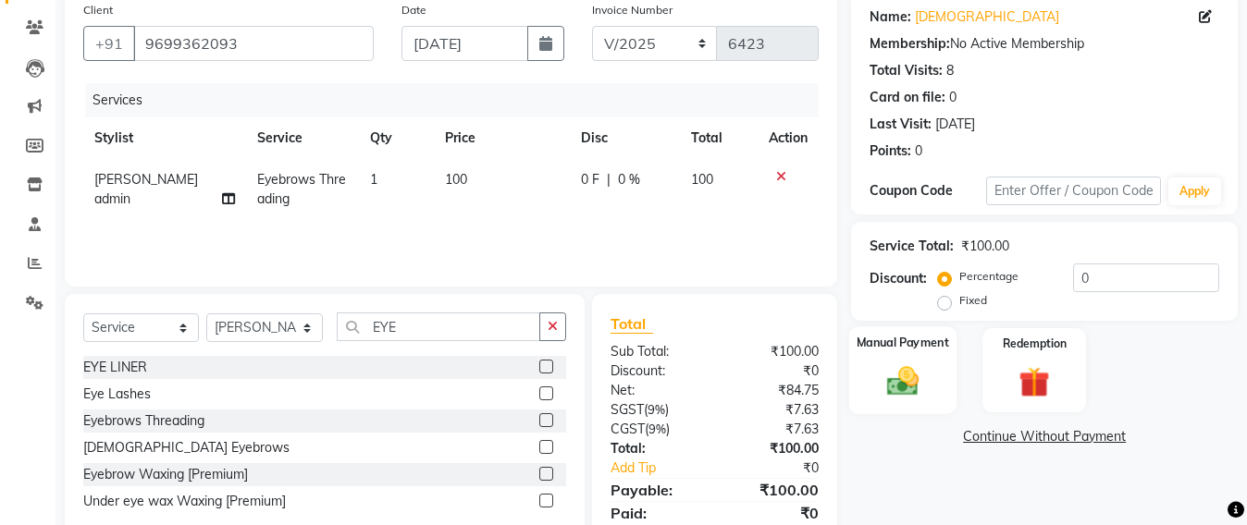
click at [905, 372] on img at bounding box center [903, 381] width 52 height 37
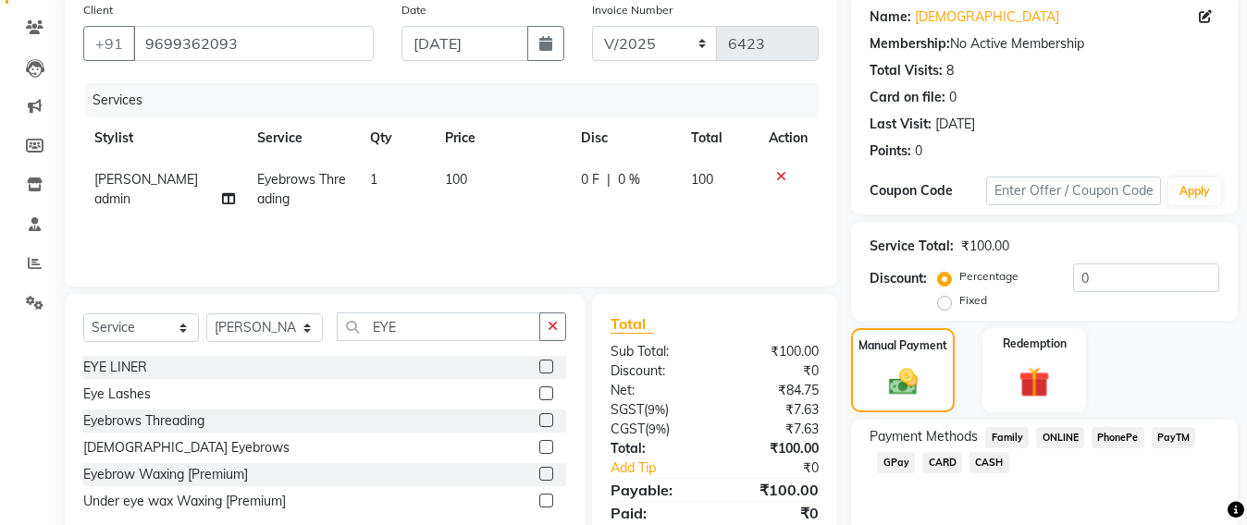
click at [904, 454] on span "GPay" at bounding box center [896, 462] width 38 height 21
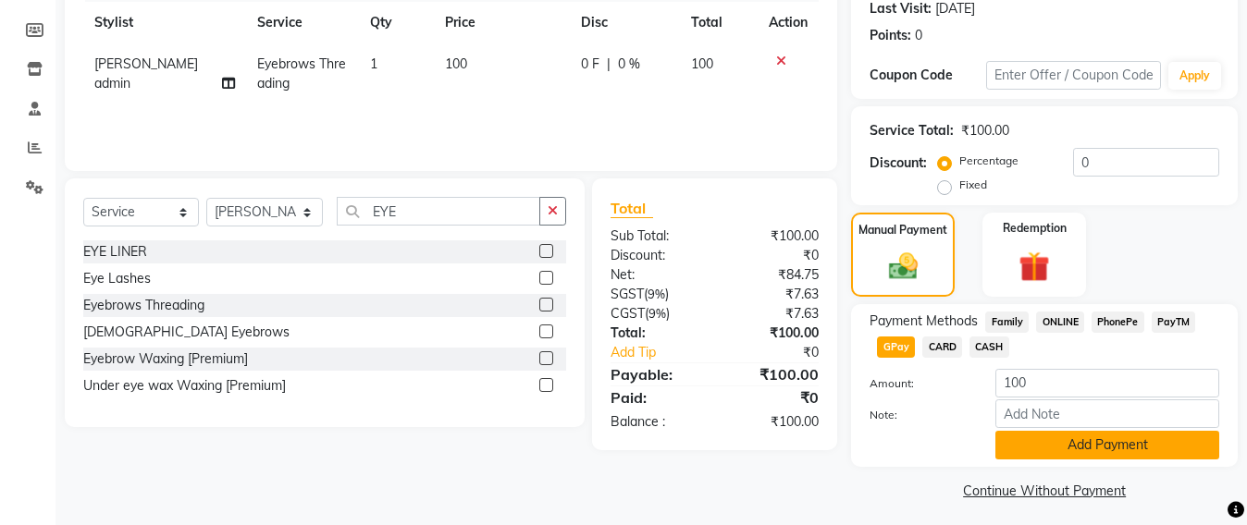
click at [1066, 441] on button "Add Payment" at bounding box center [1107, 445] width 224 height 29
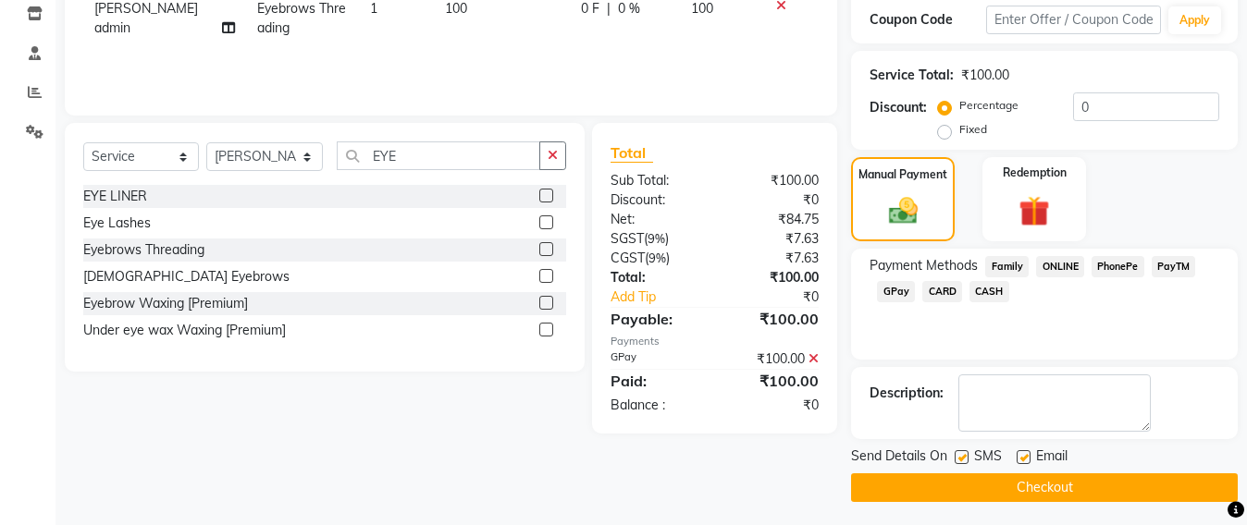
scroll to position [322, 0]
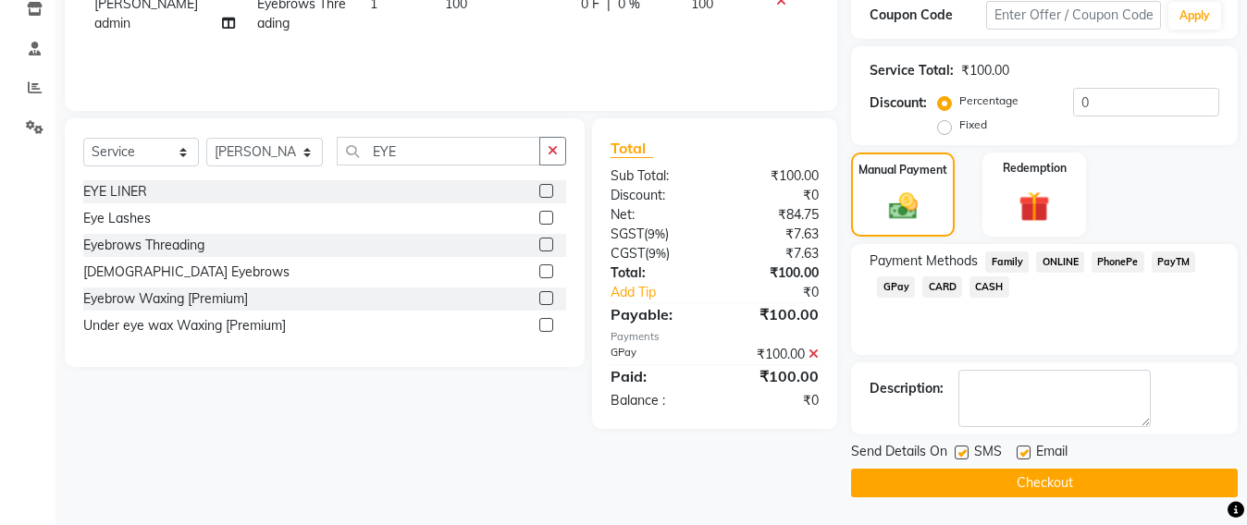
click at [1053, 478] on button "Checkout" at bounding box center [1044, 483] width 387 height 29
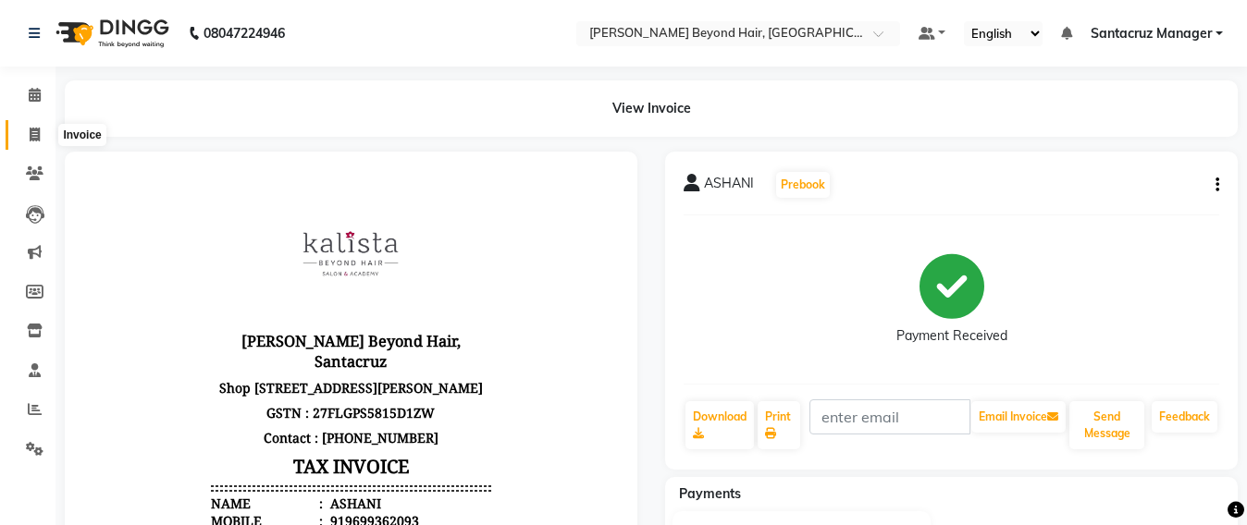
click at [27, 136] on span at bounding box center [34, 135] width 32 height 21
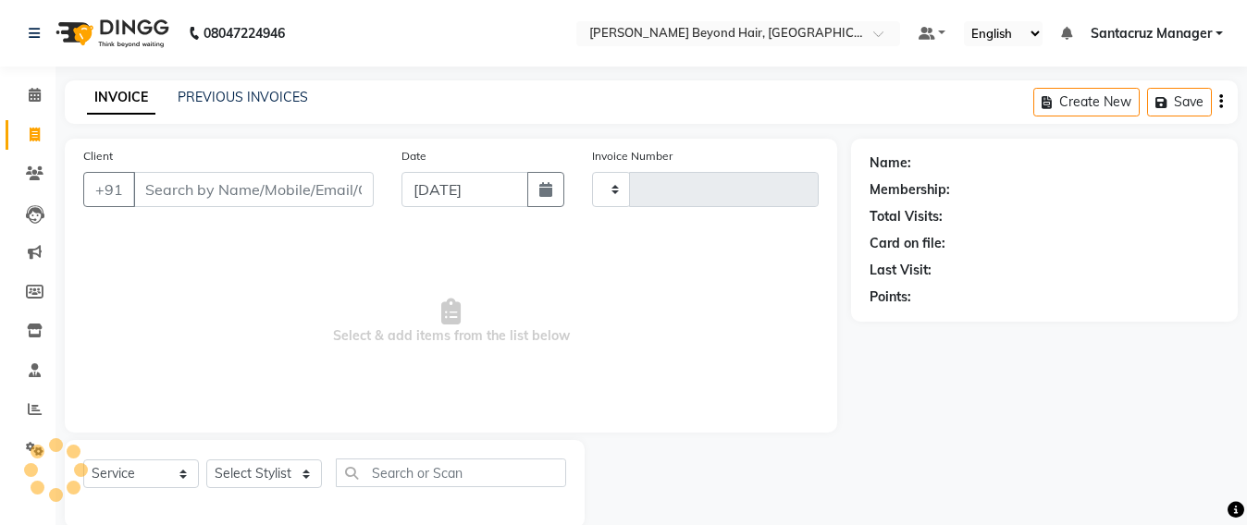
scroll to position [31, 0]
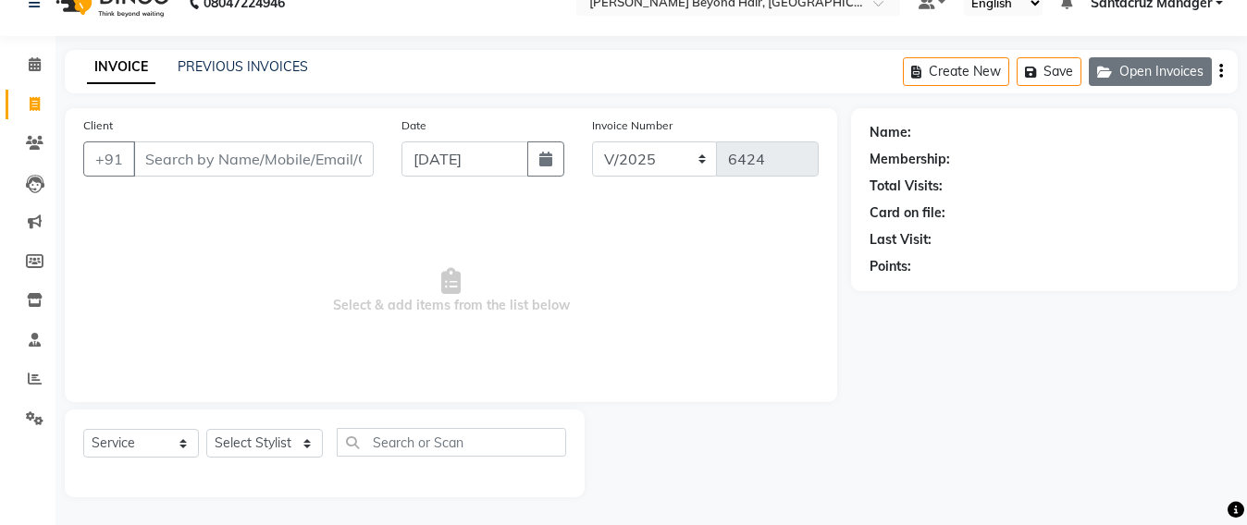
click at [1153, 67] on button "Open Invoices" at bounding box center [1150, 71] width 123 height 29
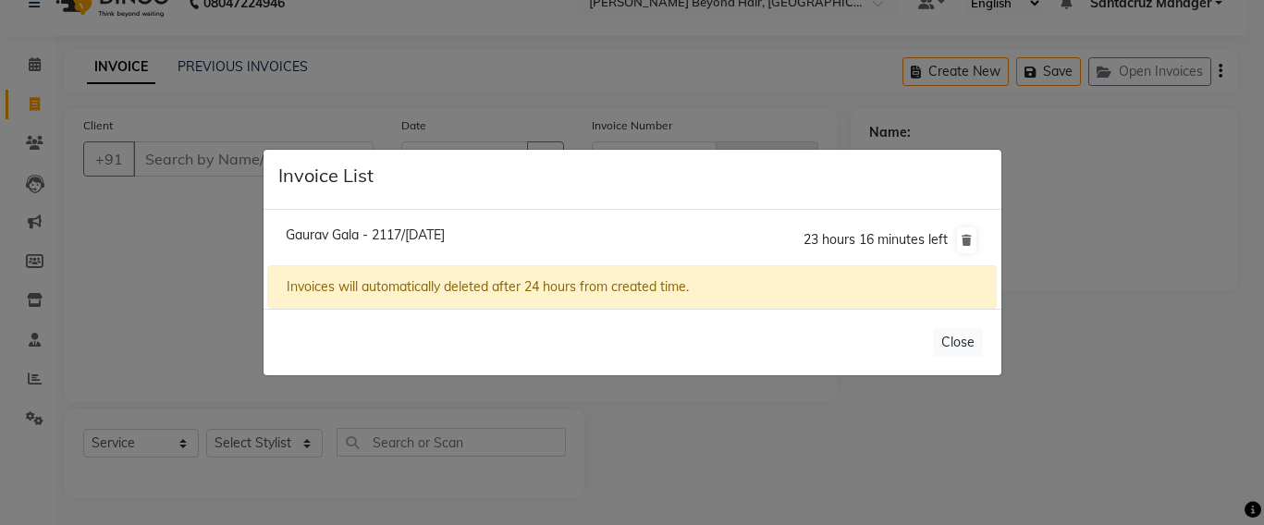
click at [406, 240] on span "Gaurav Gala - 2117/[DATE]" at bounding box center [365, 235] width 159 height 17
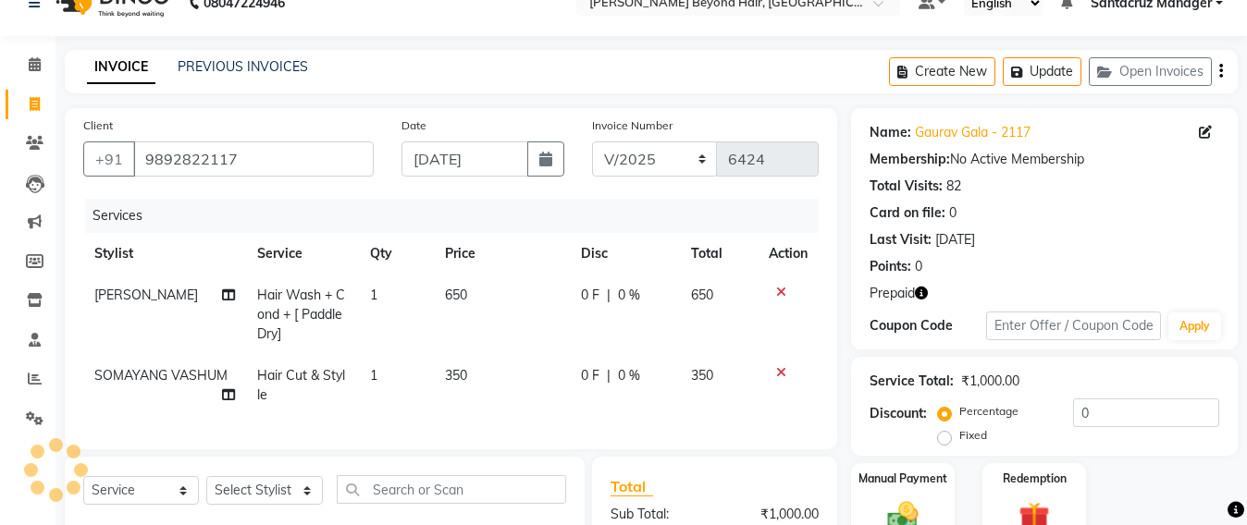
click at [474, 372] on td "350" at bounding box center [502, 385] width 136 height 61
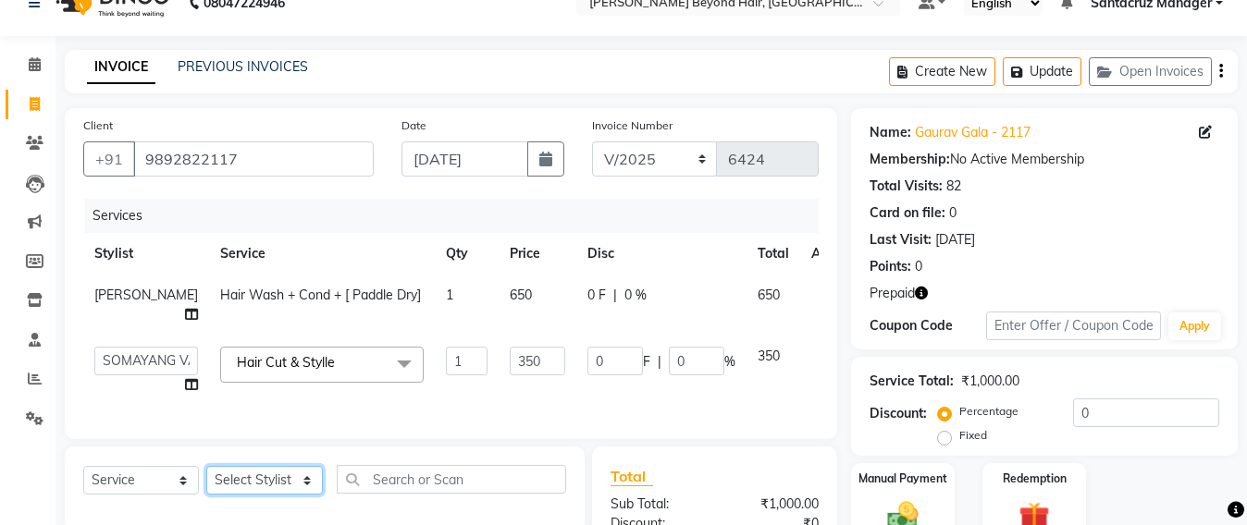
click at [264, 495] on select "Select Stylist Admin [PERSON_NAME] Sankat [PERSON_NAME] [PERSON_NAME] [PERSON_N…" at bounding box center [264, 480] width 117 height 29
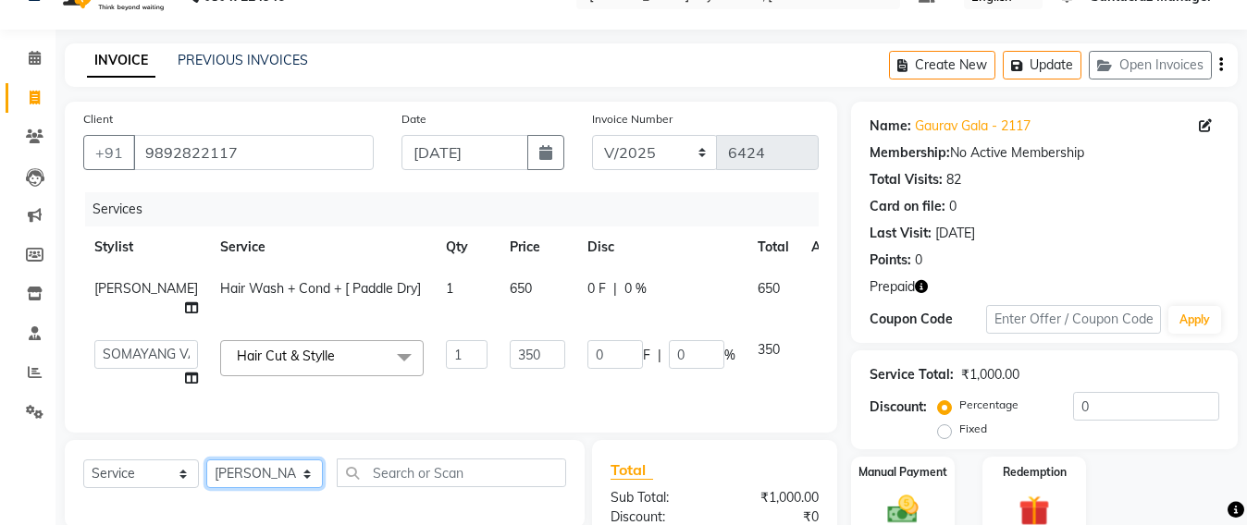
click at [206, 488] on select "Select Stylist Admin [PERSON_NAME] Sankat [PERSON_NAME] [PERSON_NAME] [PERSON_N…" at bounding box center [264, 474] width 117 height 29
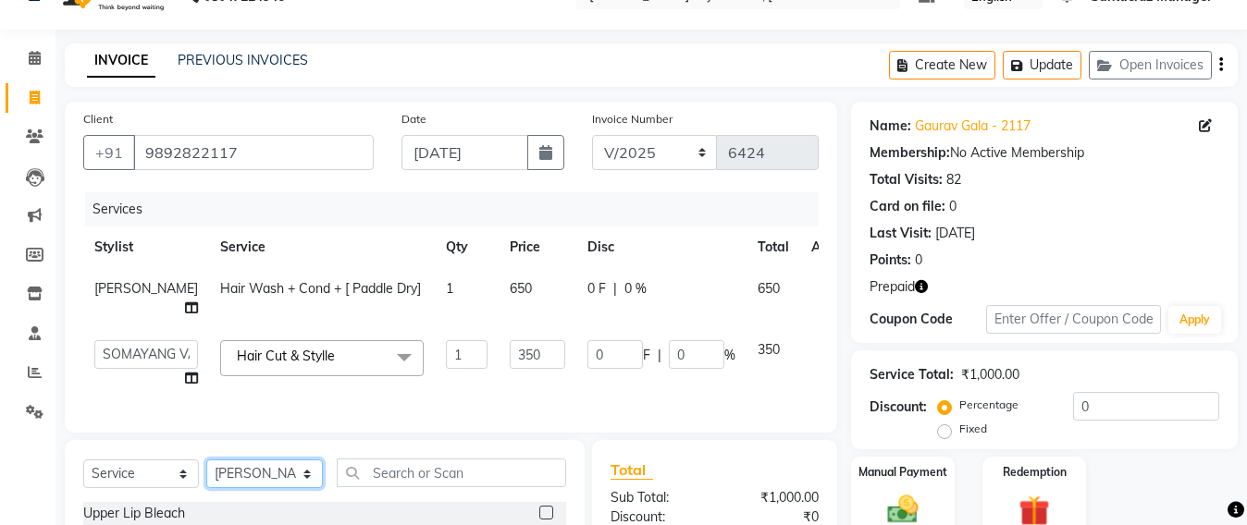
scroll to position [268, 0]
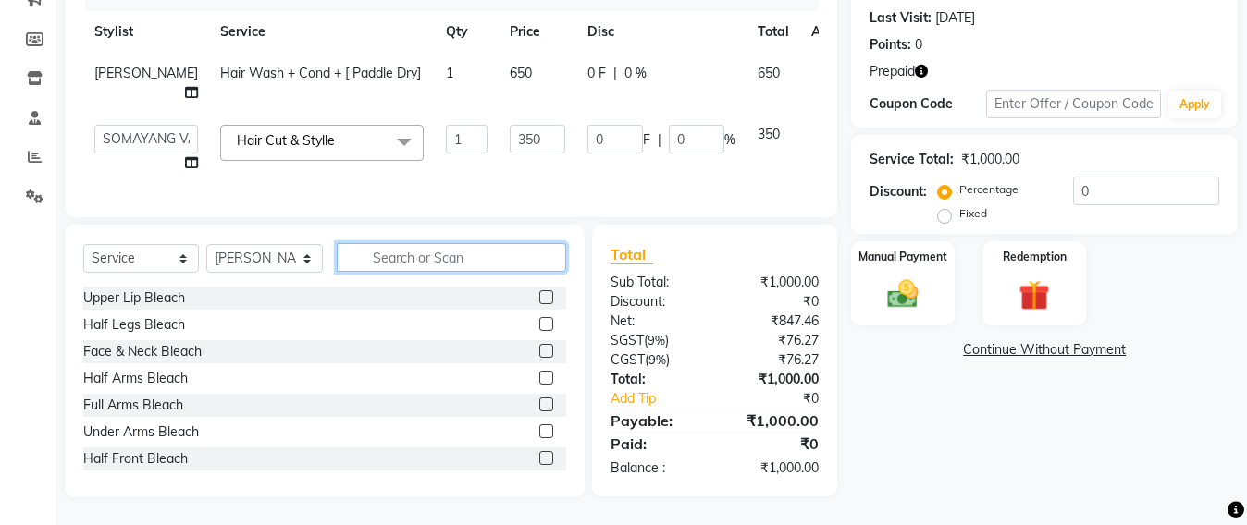
click at [375, 272] on input "text" at bounding box center [451, 257] width 229 height 29
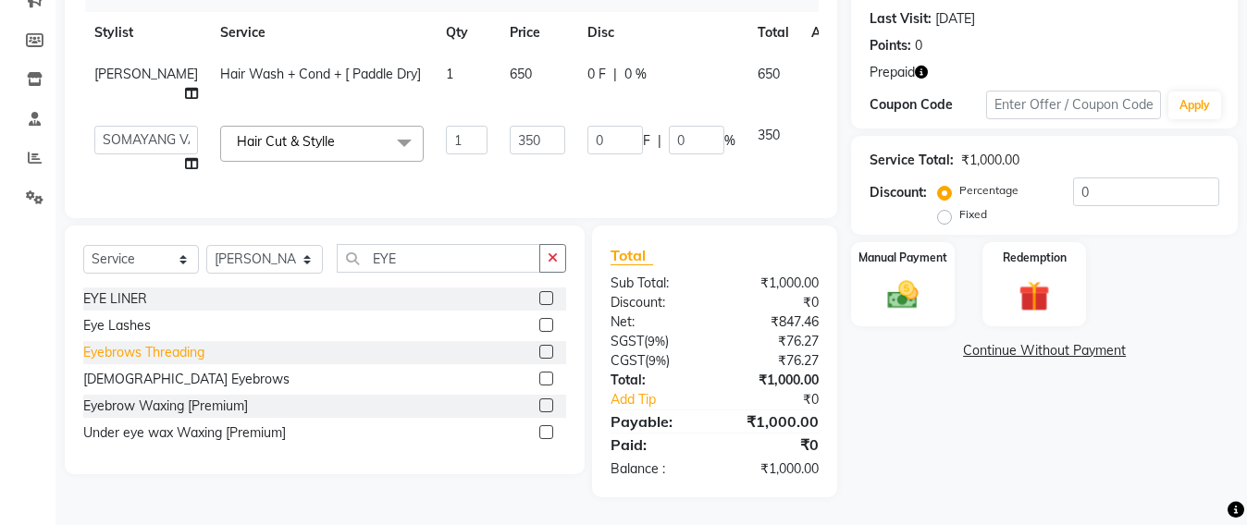
click at [178, 363] on div "Eyebrows Threading" at bounding box center [143, 352] width 121 height 19
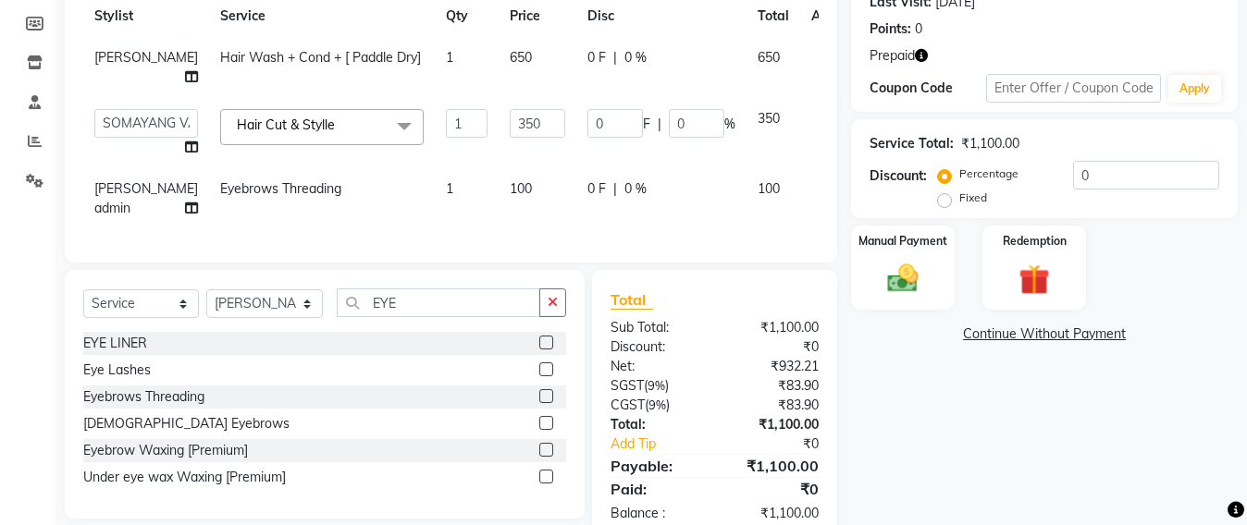
click at [435, 229] on td "1" at bounding box center [467, 198] width 64 height 61
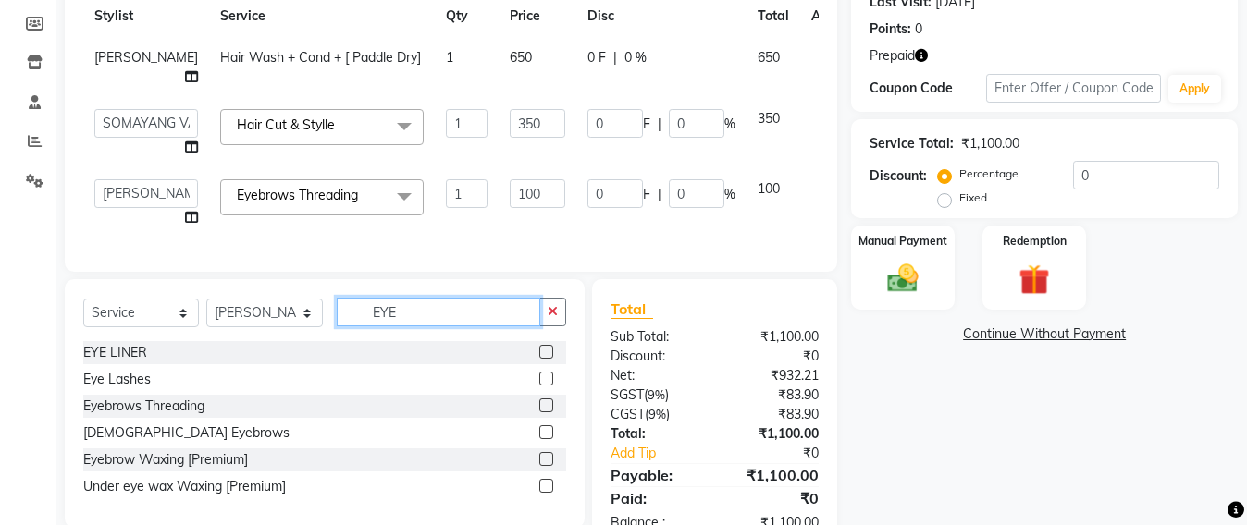
click at [426, 326] on input "EYE" at bounding box center [438, 312] width 203 height 29
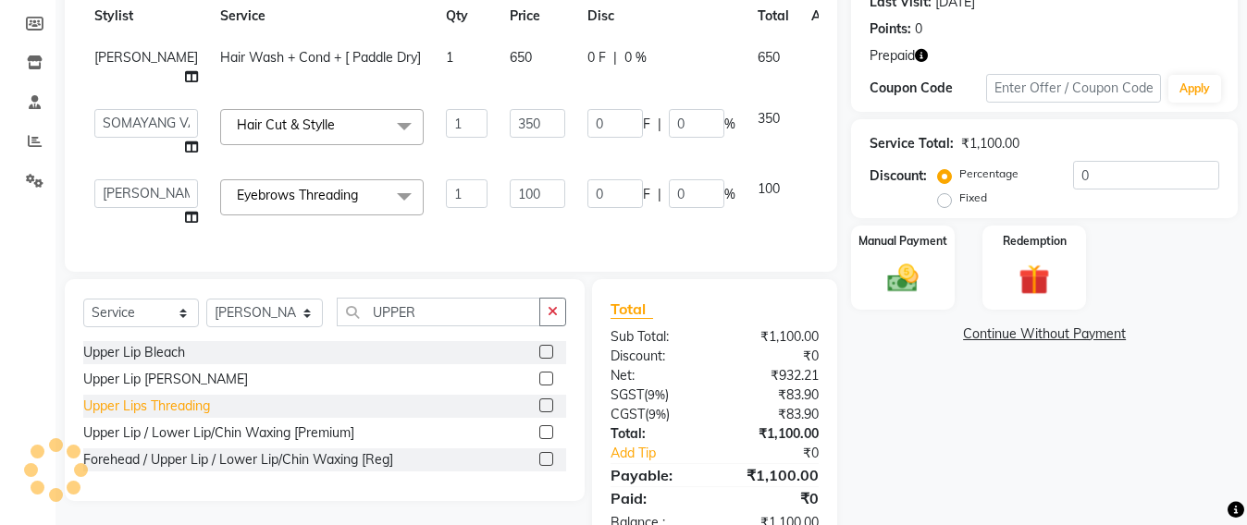
click at [175, 416] on div "Upper Lips Threading" at bounding box center [146, 406] width 127 height 19
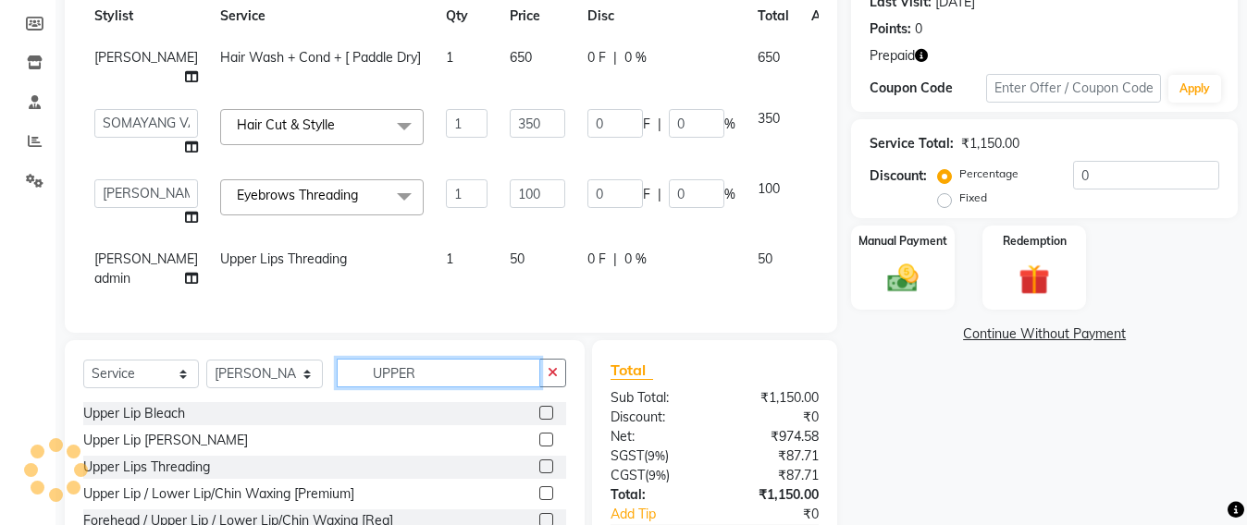
click at [422, 388] on input "UPPER" at bounding box center [438, 373] width 203 height 29
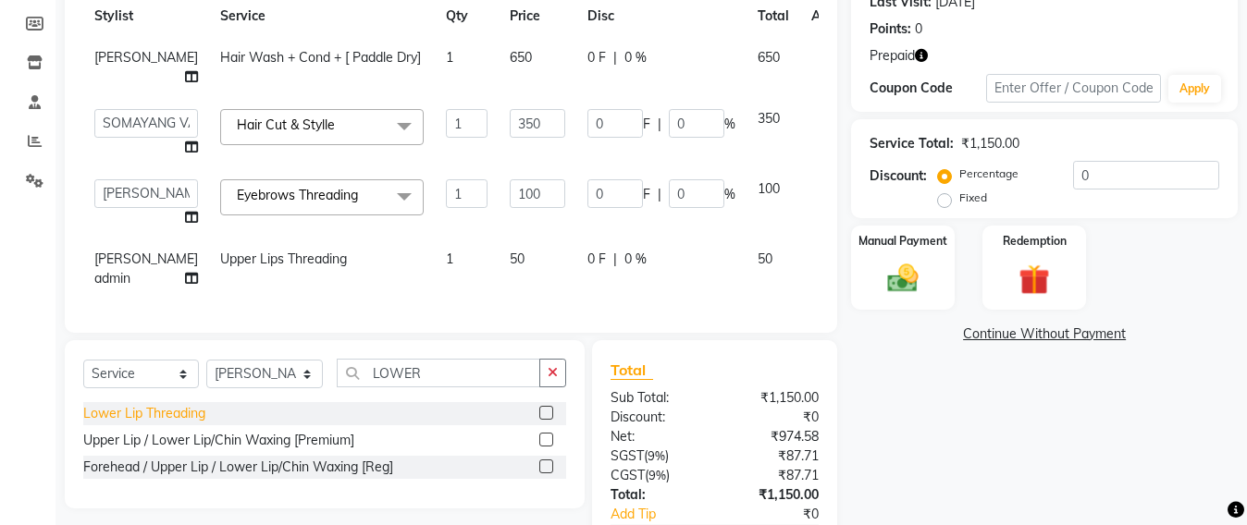
click at [160, 424] on div "Lower Lip Threading" at bounding box center [144, 413] width 122 height 19
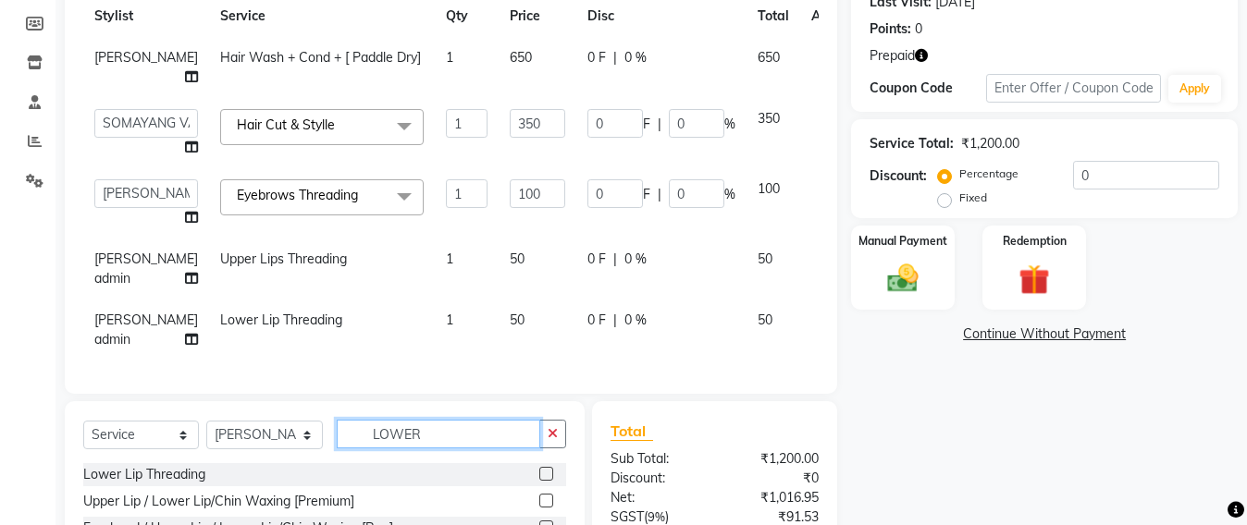
click at [449, 449] on input "LOWER" at bounding box center [438, 434] width 203 height 29
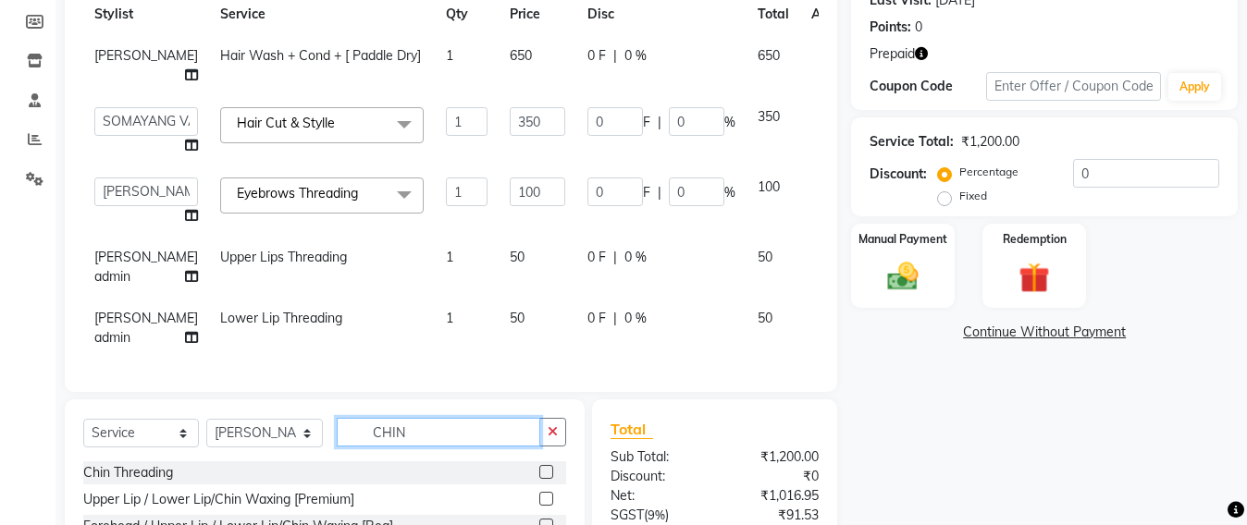
scroll to position [384, 0]
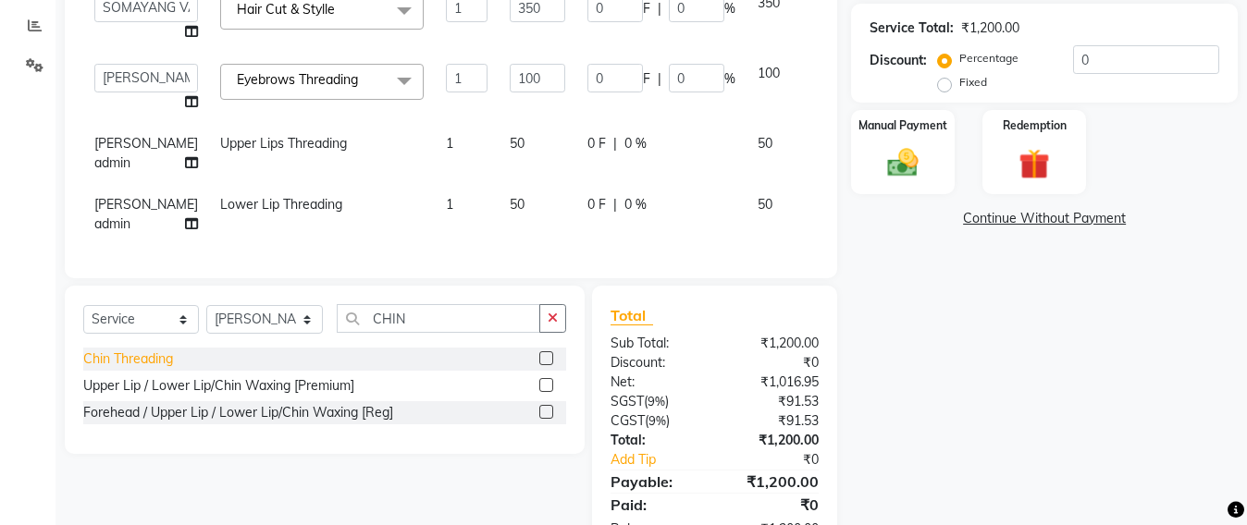
click at [123, 369] on div "Chin Threading" at bounding box center [128, 359] width 90 height 19
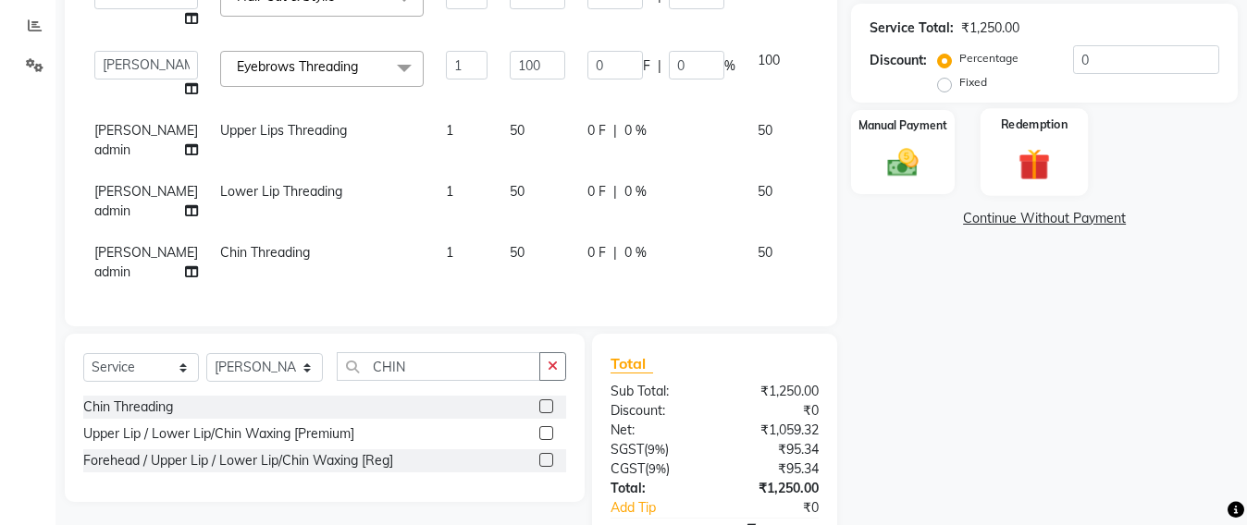
click at [1056, 163] on img at bounding box center [1034, 164] width 52 height 40
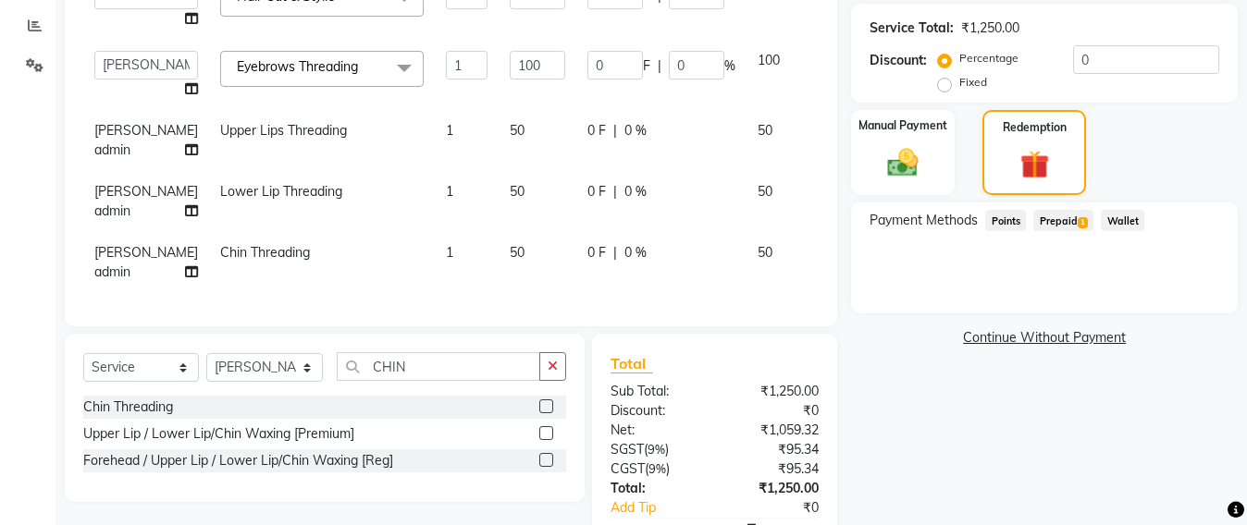
click at [1044, 218] on span "Prepaid 1" at bounding box center [1063, 220] width 60 height 21
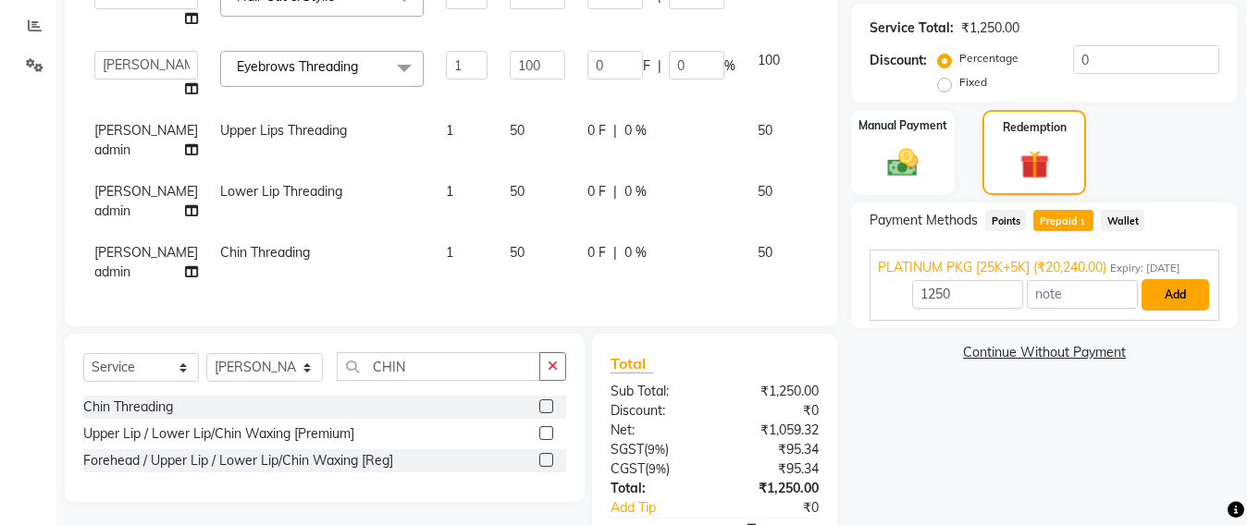
click at [1145, 307] on button "Add" at bounding box center [1175, 294] width 68 height 31
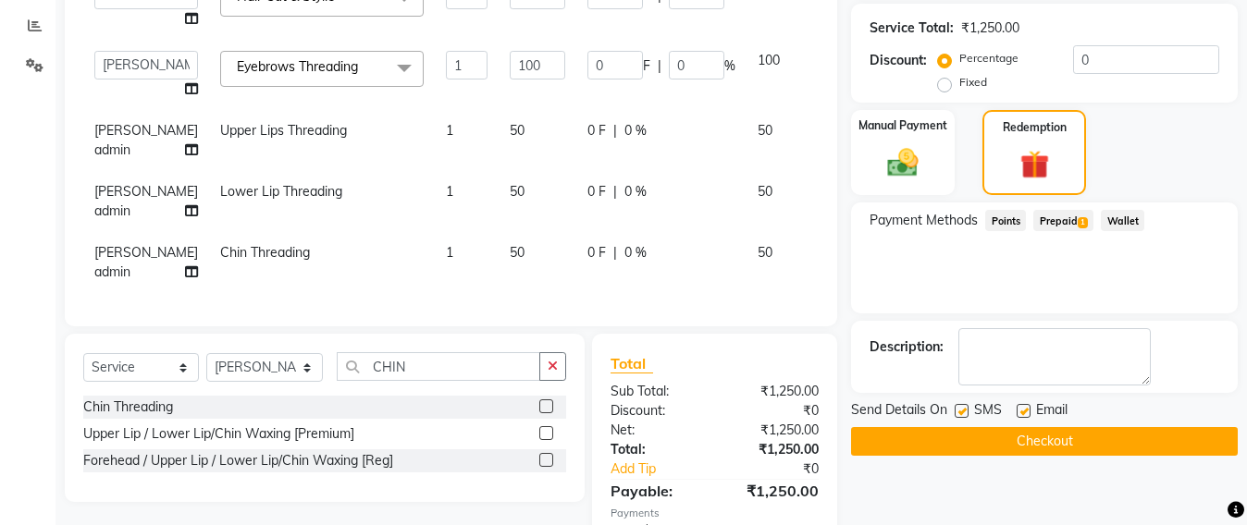
click at [982, 430] on button "Checkout" at bounding box center [1044, 441] width 387 height 29
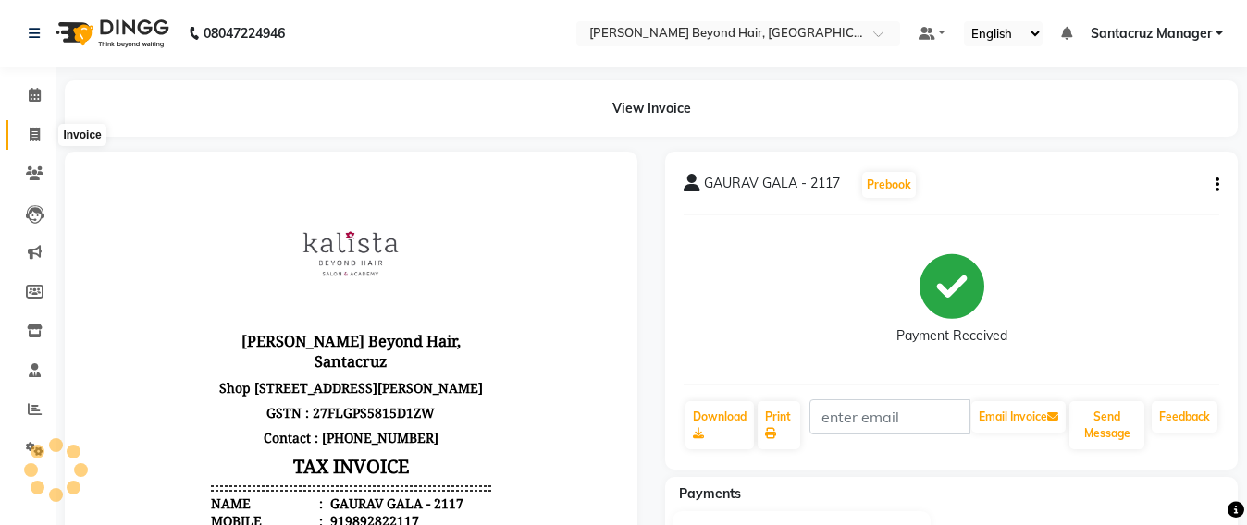
click at [35, 125] on span at bounding box center [34, 135] width 32 height 21
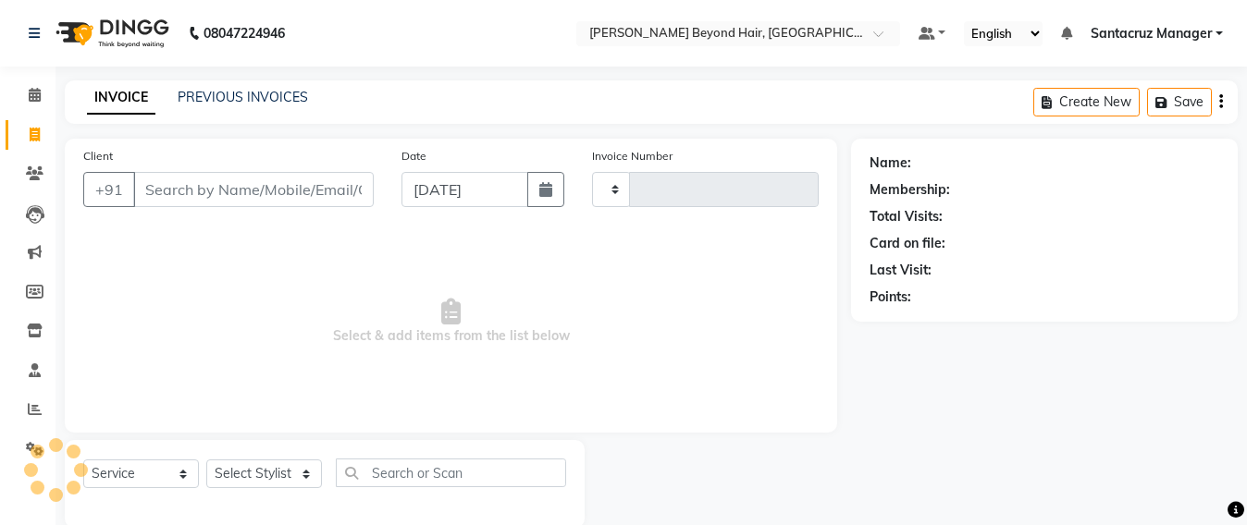
scroll to position [31, 0]
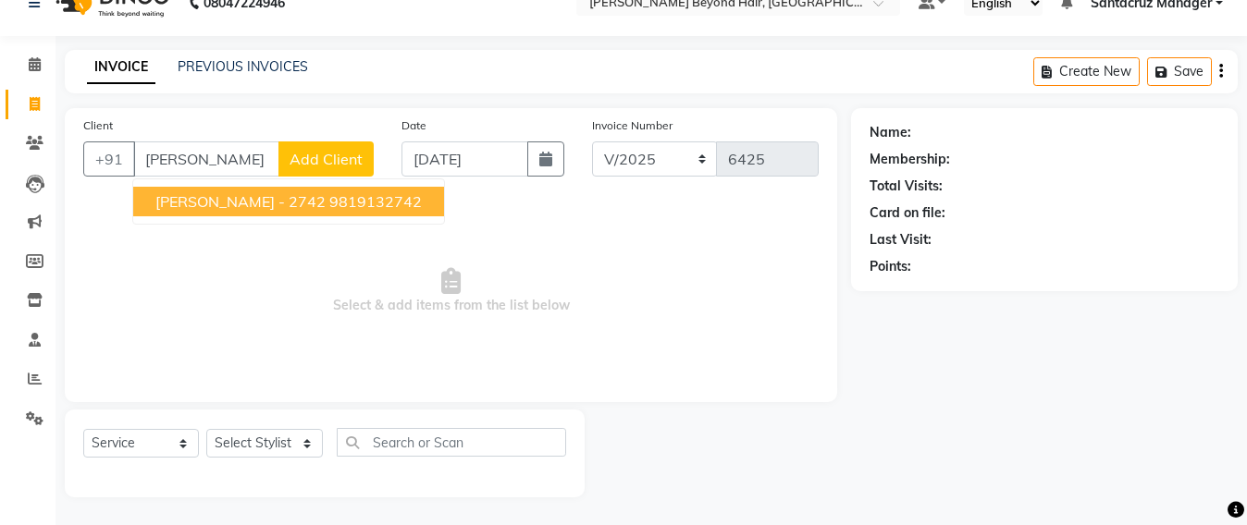
click at [280, 200] on span "[PERSON_NAME] - 2742" at bounding box center [240, 201] width 170 height 18
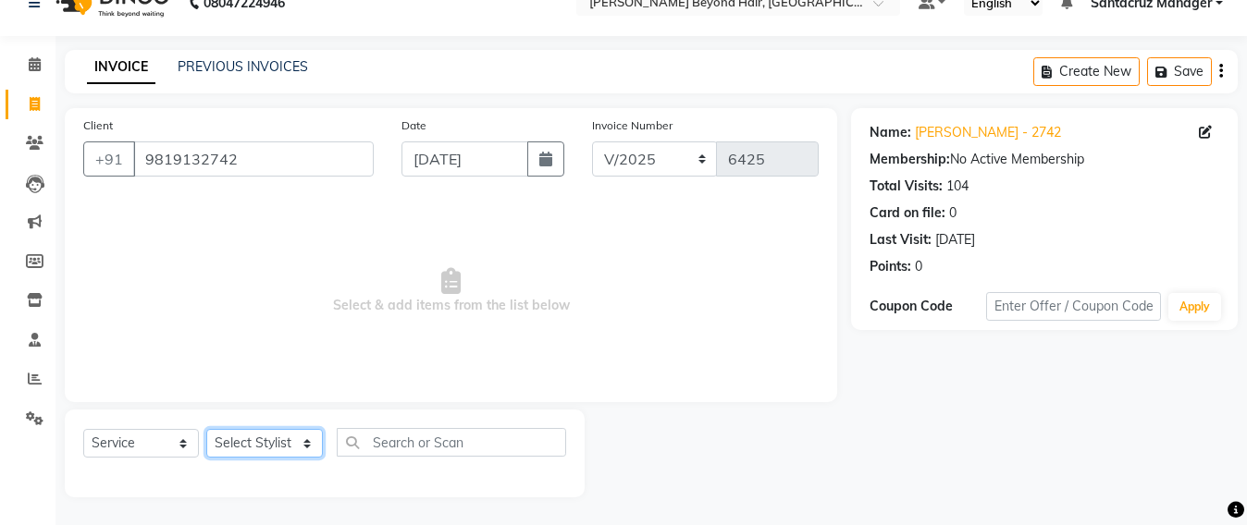
click at [233, 442] on select "Select Stylist Admin [PERSON_NAME] Sankat [PERSON_NAME] [PERSON_NAME] [PERSON_N…" at bounding box center [264, 443] width 117 height 29
click at [206, 429] on select "Select Stylist Admin [PERSON_NAME] Sankat [PERSON_NAME] [PERSON_NAME] [PERSON_N…" at bounding box center [264, 443] width 117 height 29
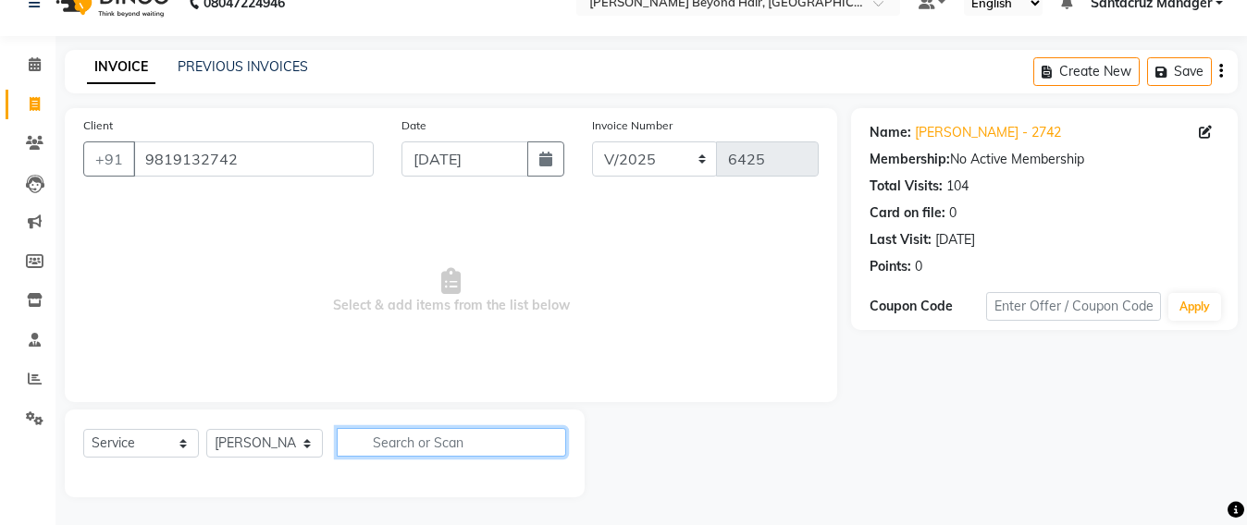
click at [400, 434] on input "text" at bounding box center [451, 442] width 229 height 29
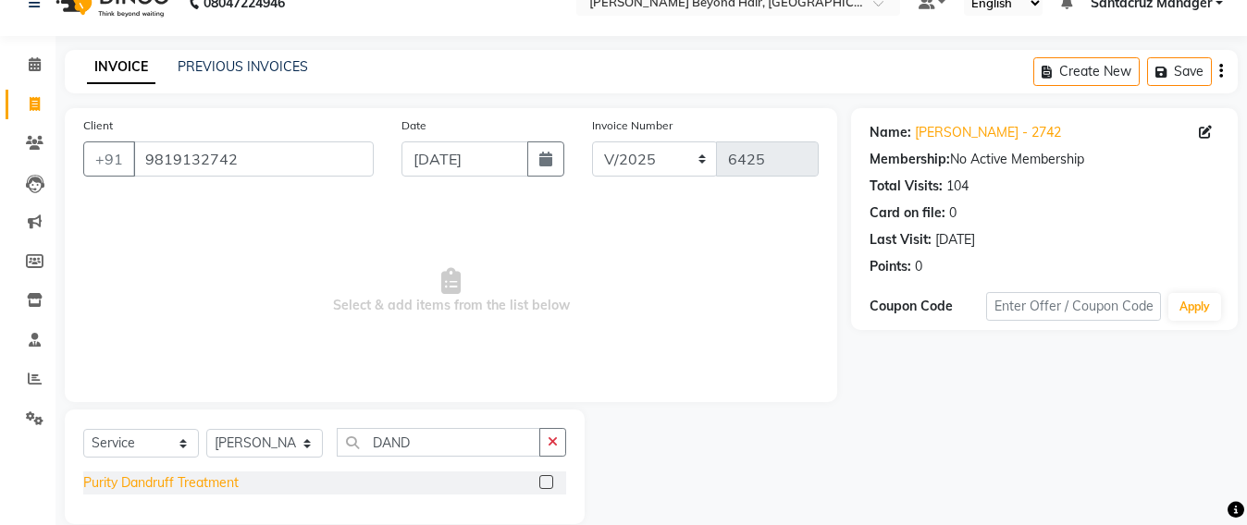
click at [184, 479] on div "Purity Dandruff Treatment" at bounding box center [160, 483] width 155 height 19
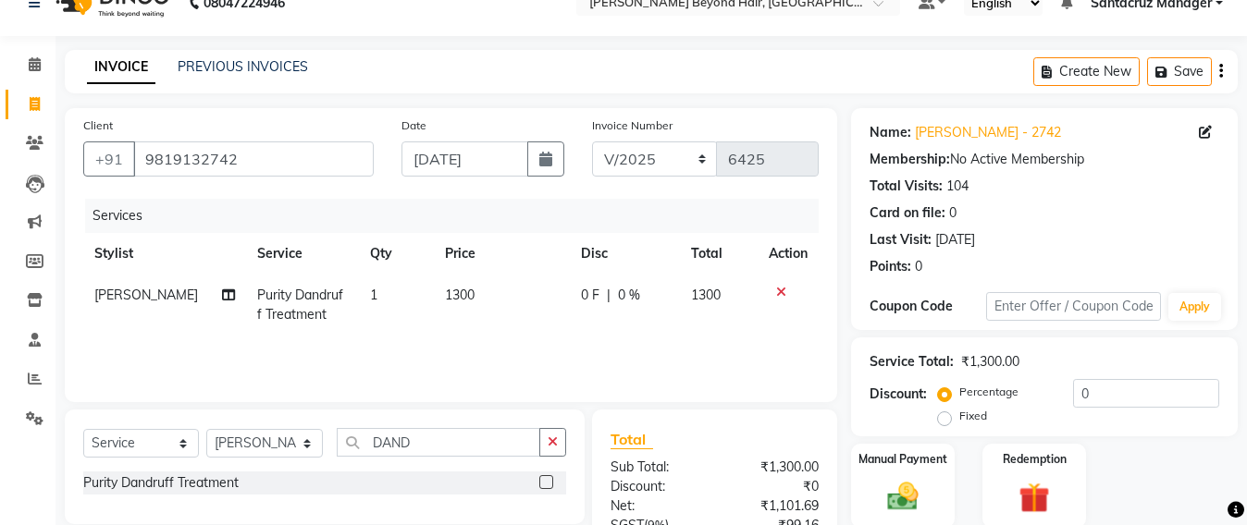
click at [474, 301] on td "1300" at bounding box center [502, 305] width 136 height 61
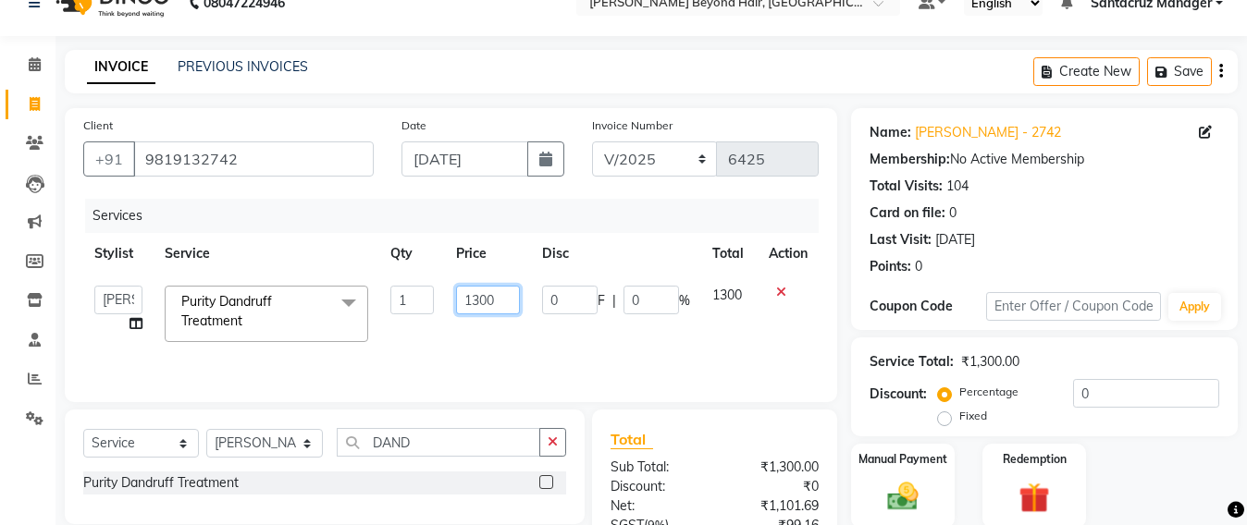
click at [498, 297] on input "1300" at bounding box center [488, 300] width 64 height 29
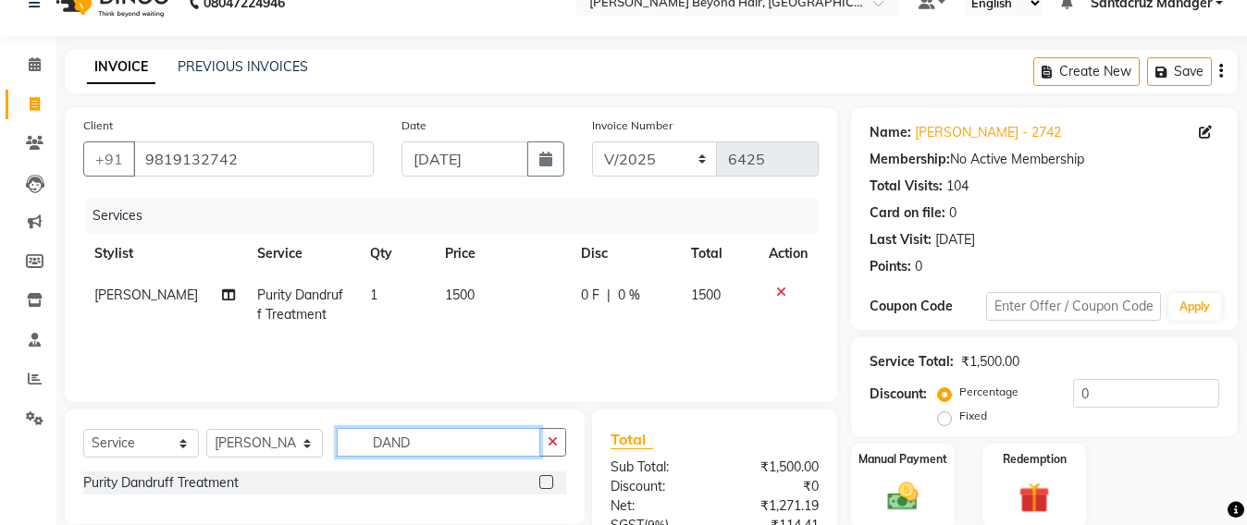
click at [419, 436] on input "DAND" at bounding box center [438, 442] width 203 height 29
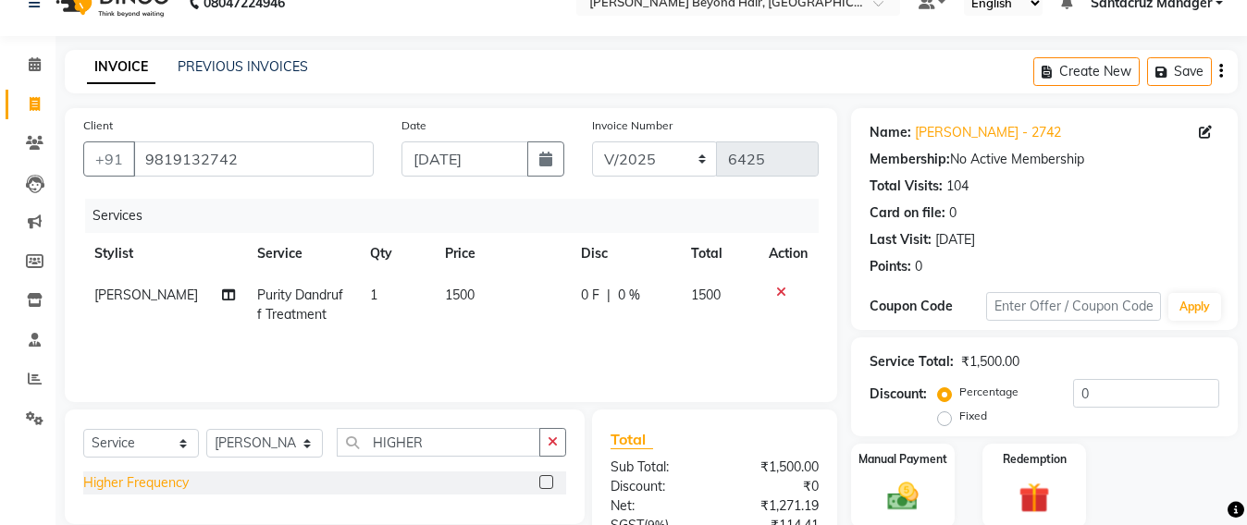
click at [151, 491] on div "Higher Frequency" at bounding box center [135, 483] width 105 height 19
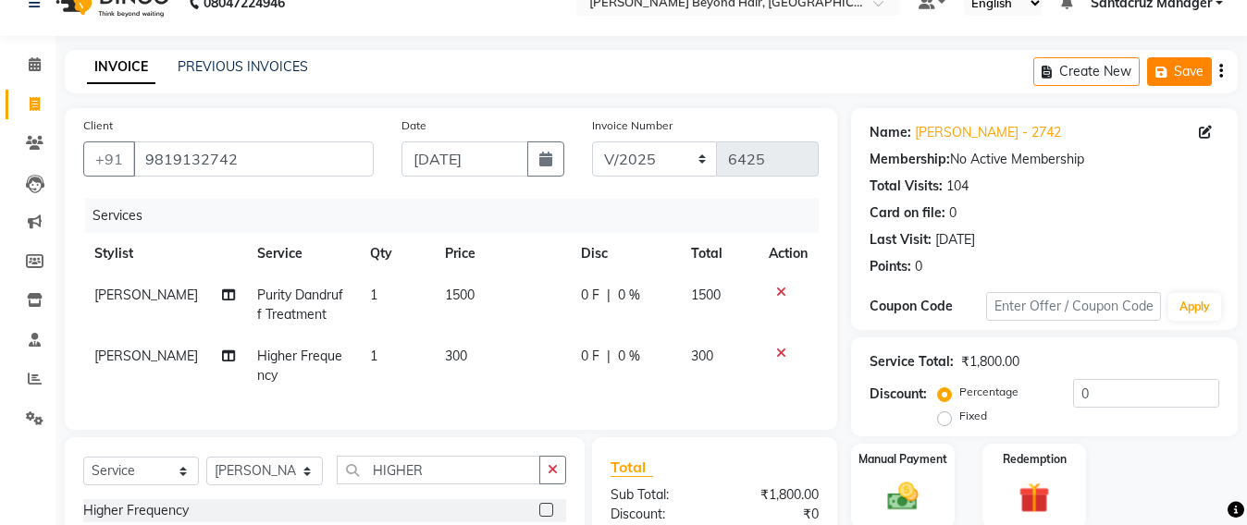
click at [1169, 77] on icon "button" at bounding box center [1164, 72] width 18 height 13
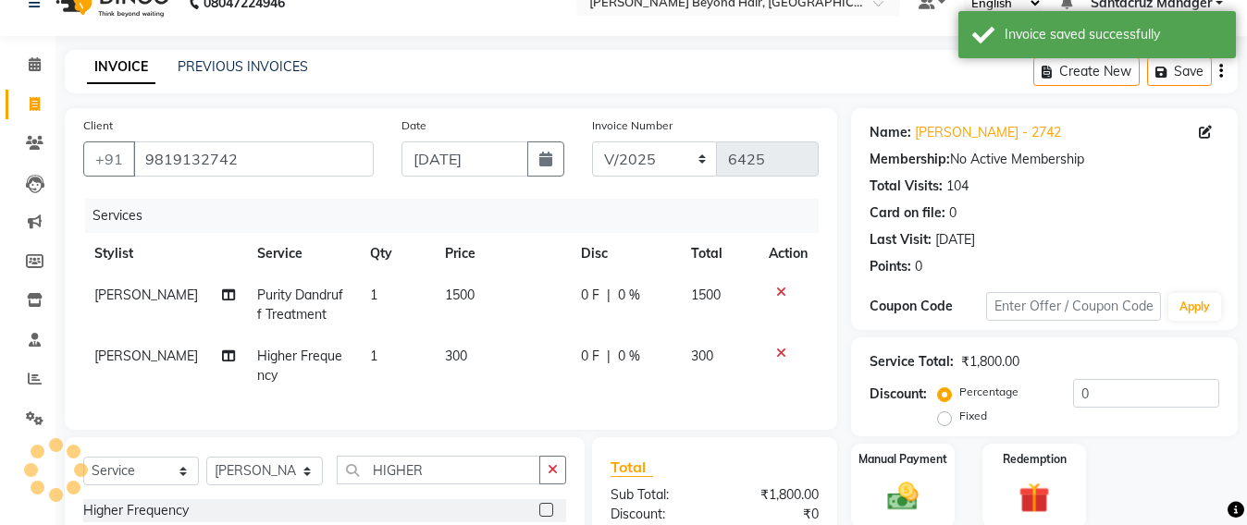
scroll to position [0, 0]
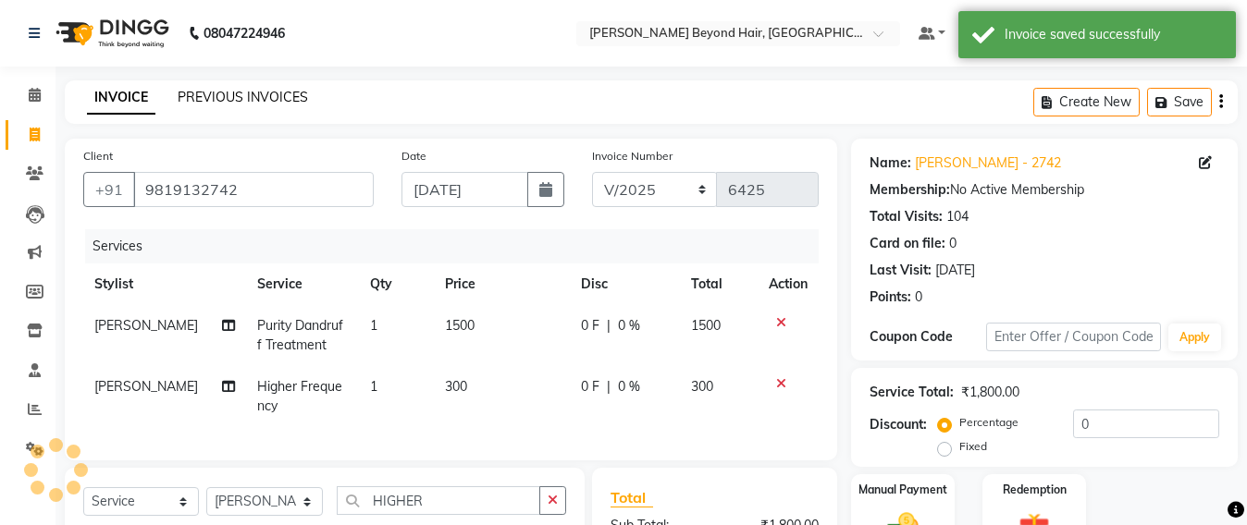
click at [251, 95] on link "PREVIOUS INVOICES" at bounding box center [243, 97] width 130 height 17
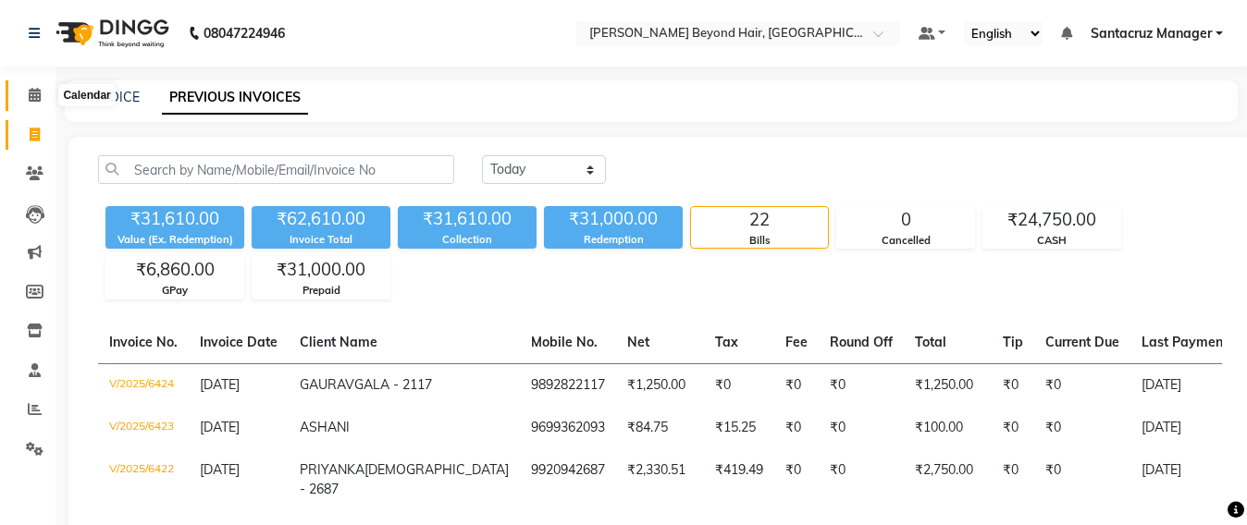
click at [31, 101] on icon at bounding box center [35, 95] width 12 height 14
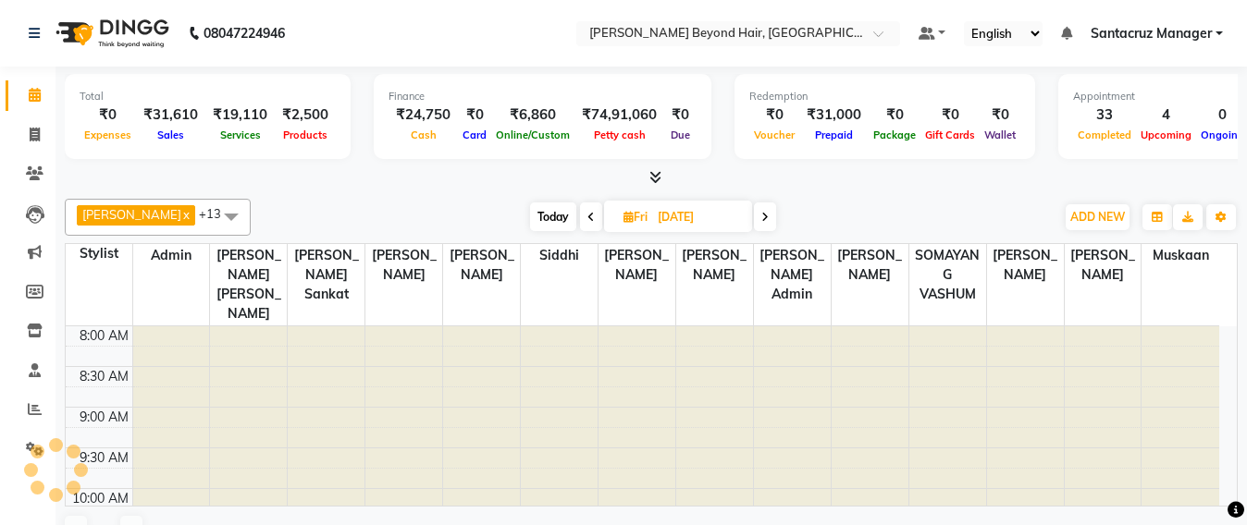
click at [623, 221] on span "Fri" at bounding box center [635, 217] width 33 height 14
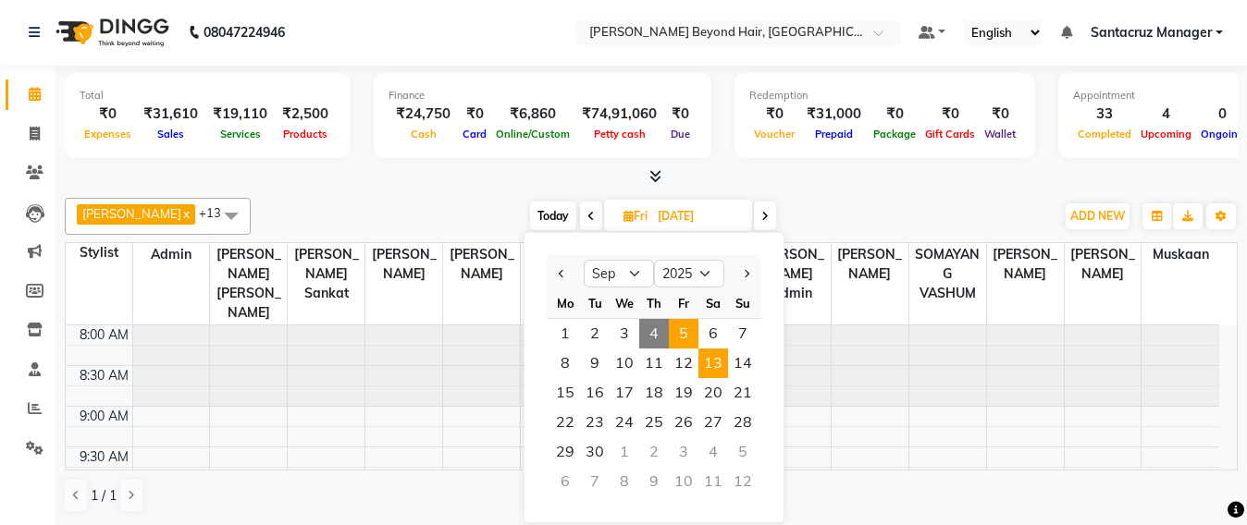
click at [710, 354] on span "13" at bounding box center [713, 364] width 30 height 30
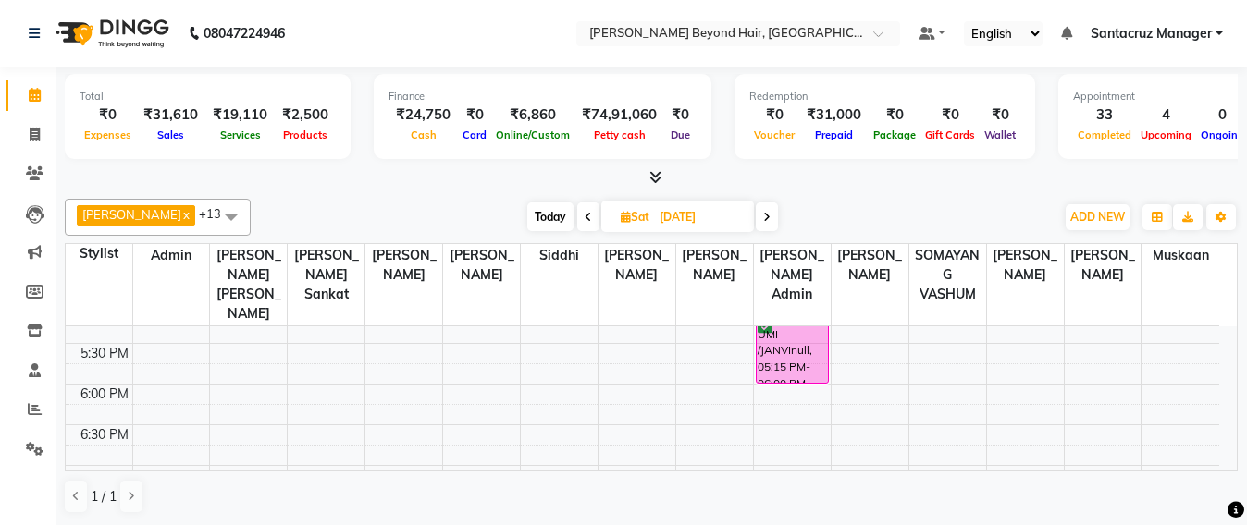
scroll to position [662, 0]
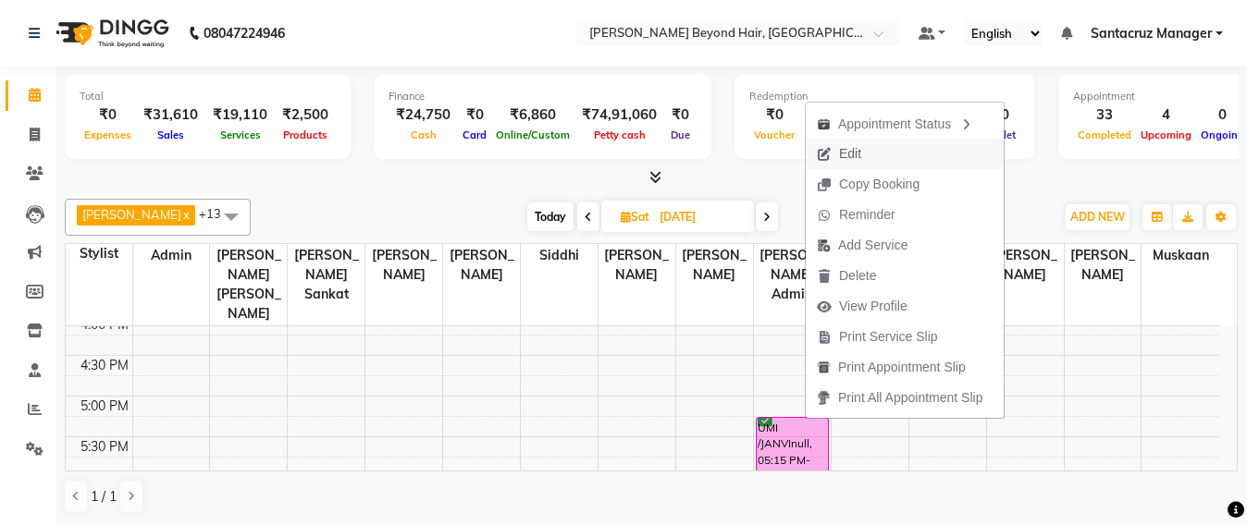
click at [843, 150] on span "Edit" at bounding box center [850, 153] width 22 height 19
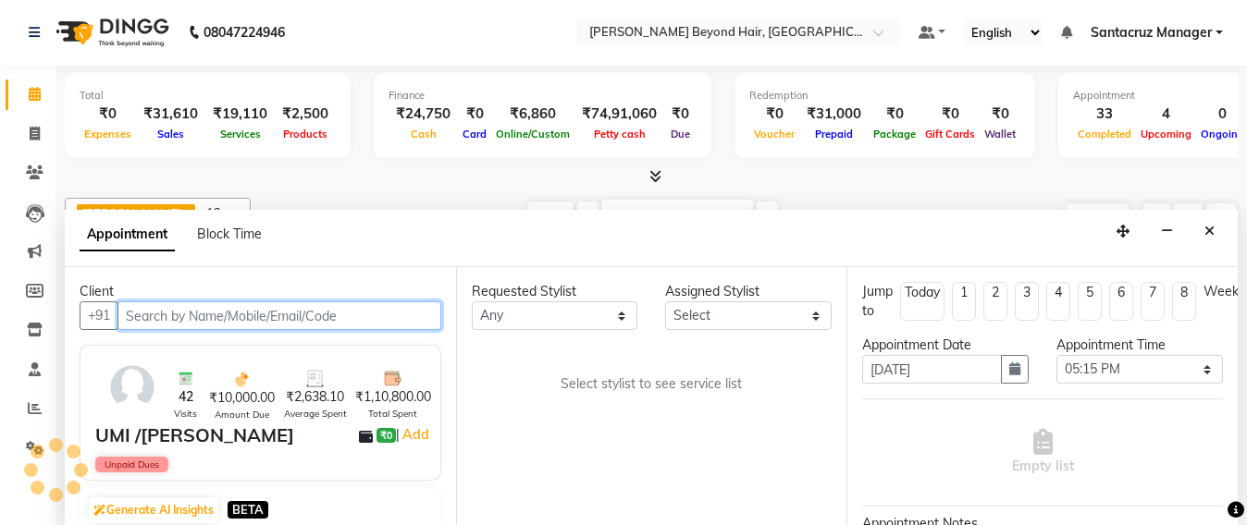
scroll to position [893, 0]
